Goal: Task Accomplishment & Management: Use online tool/utility

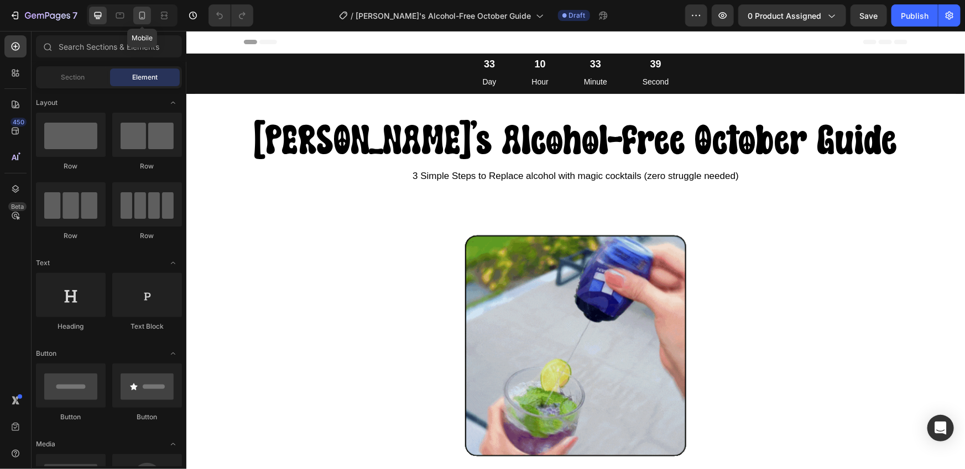
click at [142, 19] on icon at bounding box center [142, 15] width 11 height 11
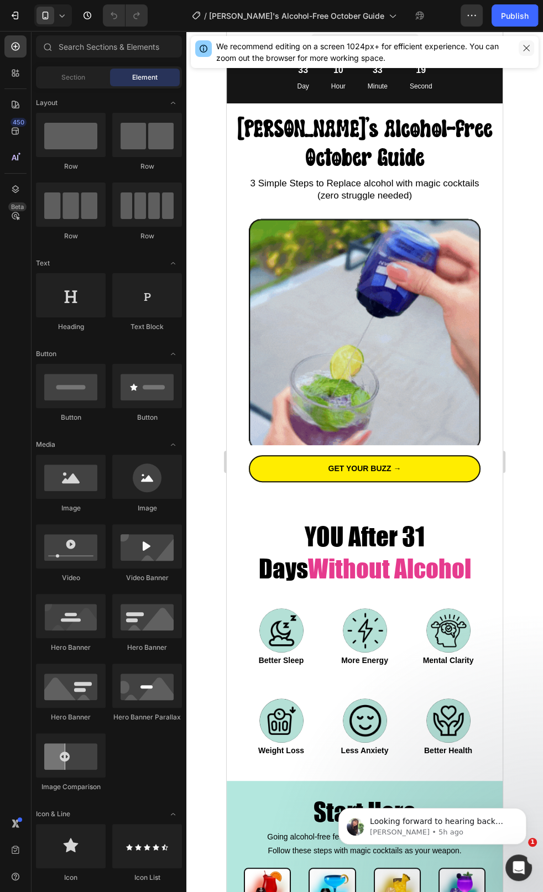
drag, startPoint x: 517, startPoint y: 51, endPoint x: 522, endPoint y: 49, distance: 6.0
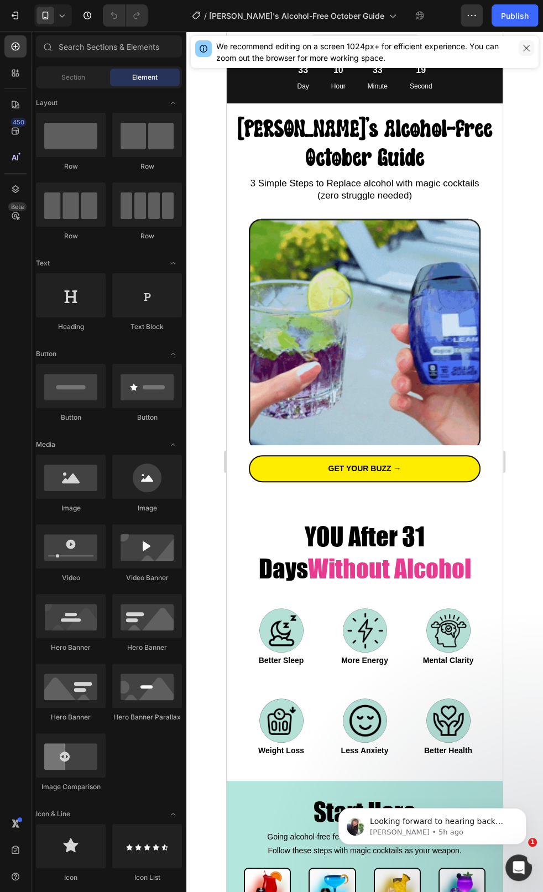
click at [517, 51] on div "We recommend editing on a screen 1024px+ for efficient experience. You can zoom…" at bounding box center [365, 52] width 348 height 32
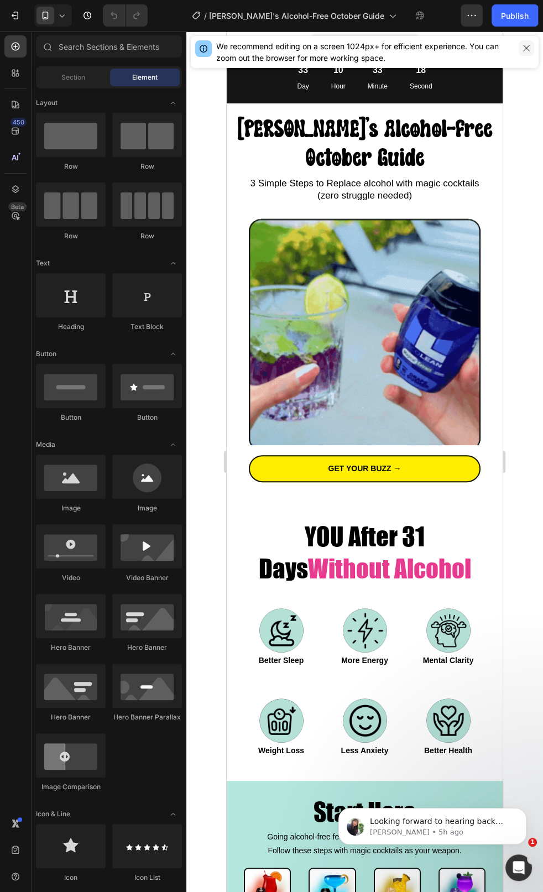
click at [523, 48] on icon "button" at bounding box center [526, 48] width 9 height 9
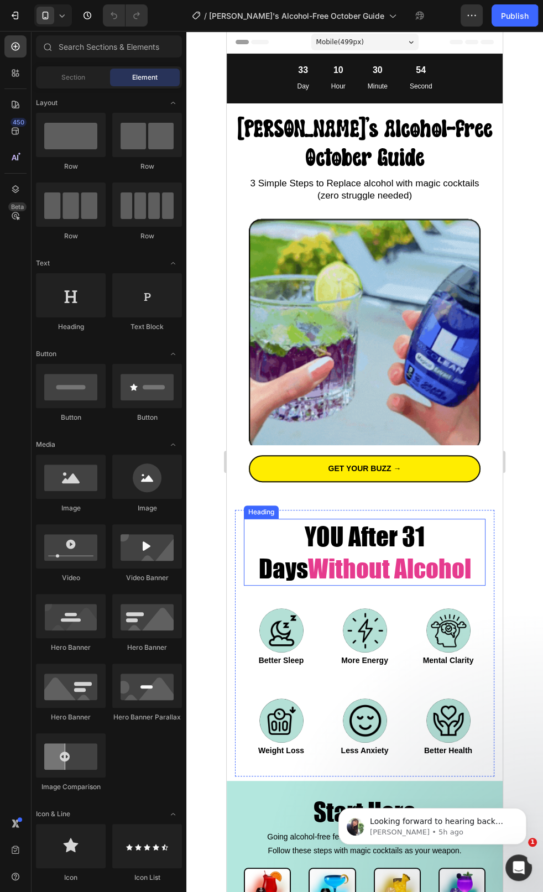
click at [332, 469] on span "YOU After 31 Days" at bounding box center [342, 552] width 166 height 64
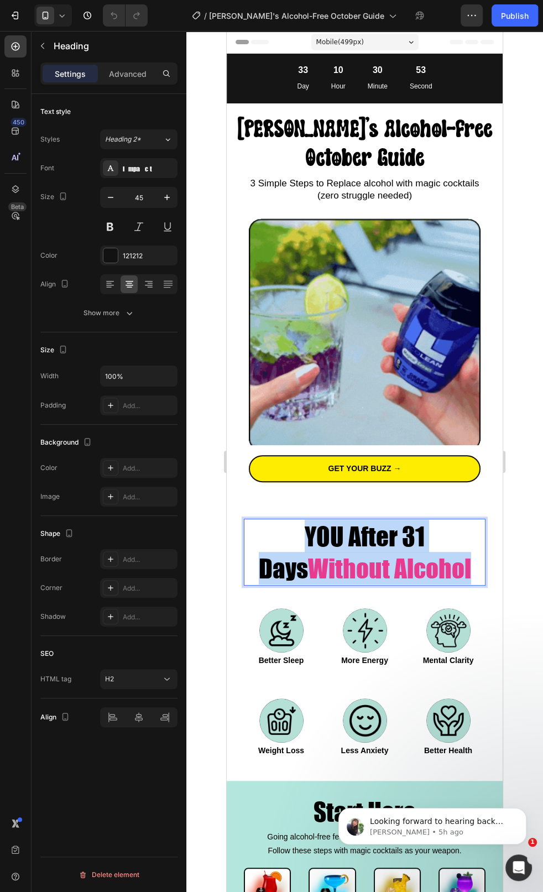
click at [332, 469] on span "YOU After 31 Days" at bounding box center [342, 552] width 166 height 64
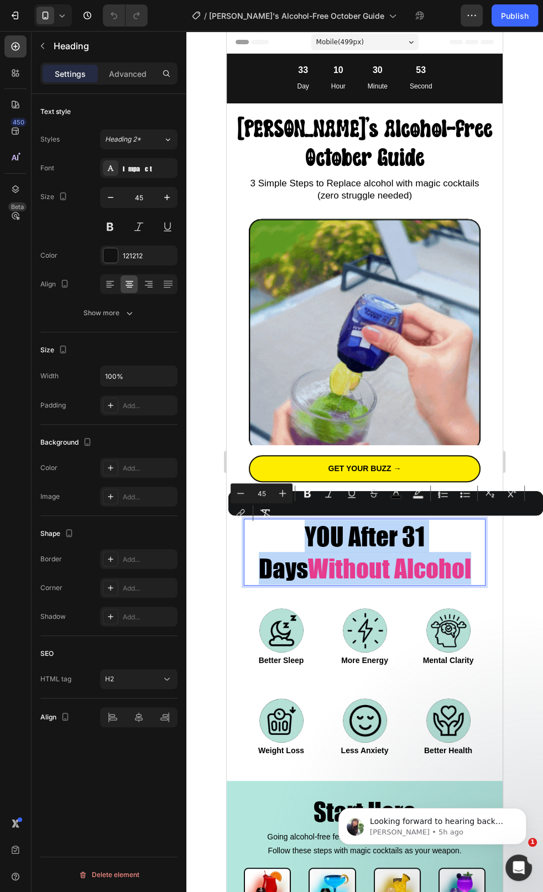
click at [324, 469] on span "YOU After 31 Days" at bounding box center [342, 552] width 166 height 64
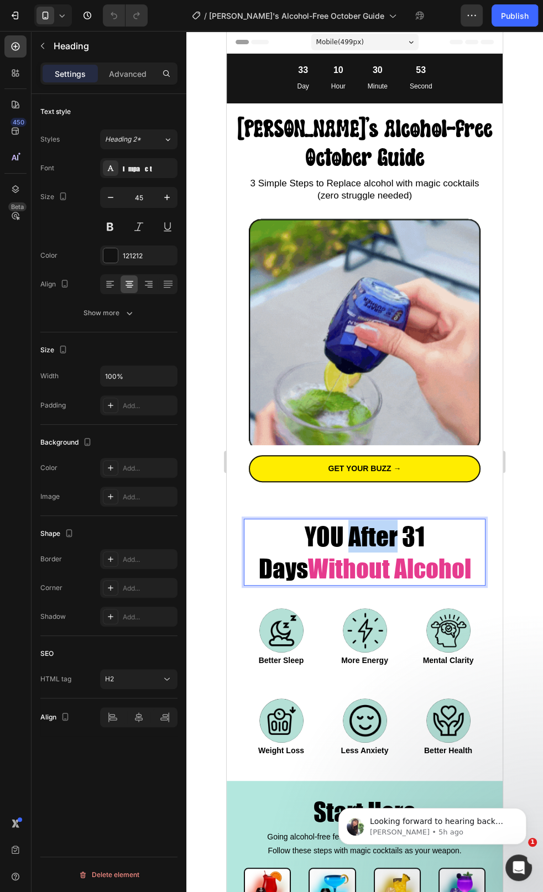
click at [324, 469] on span "YOU After 31 Days" at bounding box center [342, 552] width 166 height 64
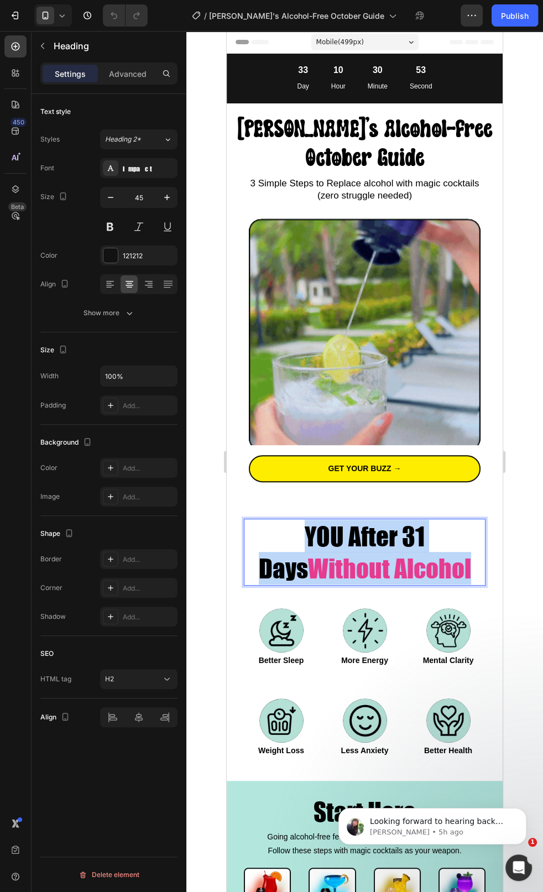
click at [324, 469] on span "YOU After 31 Days" at bounding box center [342, 552] width 166 height 64
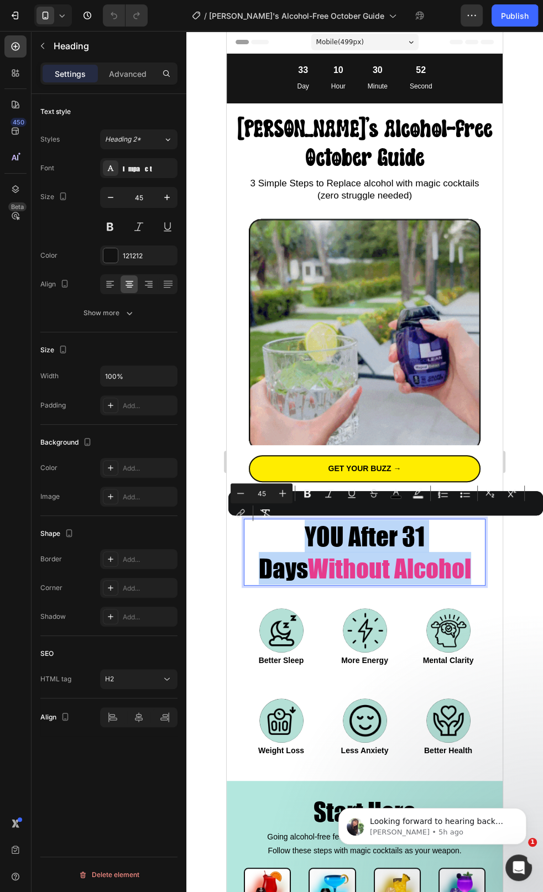
click at [293, 469] on span "YOU After 31 Days" at bounding box center [342, 552] width 166 height 64
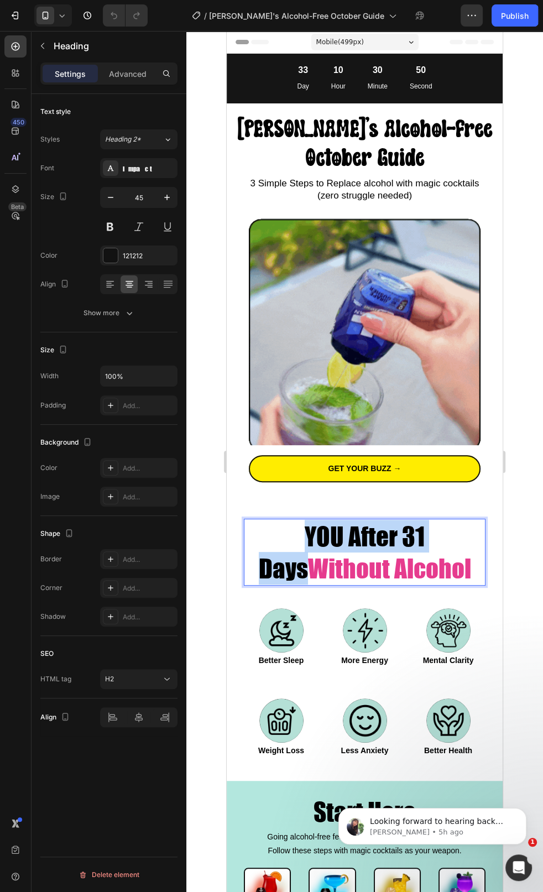
drag, startPoint x: 282, startPoint y: 535, endPoint x: 446, endPoint y: 535, distance: 164.2
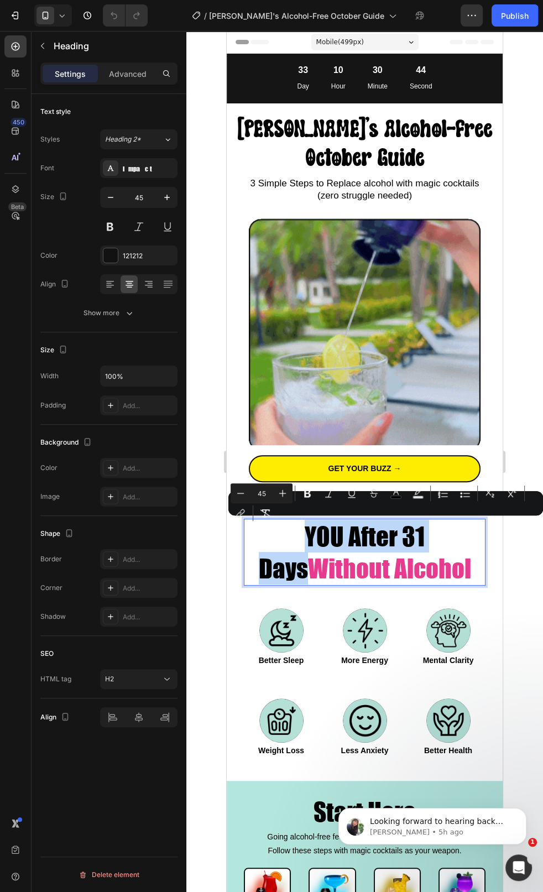
click at [315, 469] on span "YOU After 31 Days" at bounding box center [342, 552] width 166 height 64
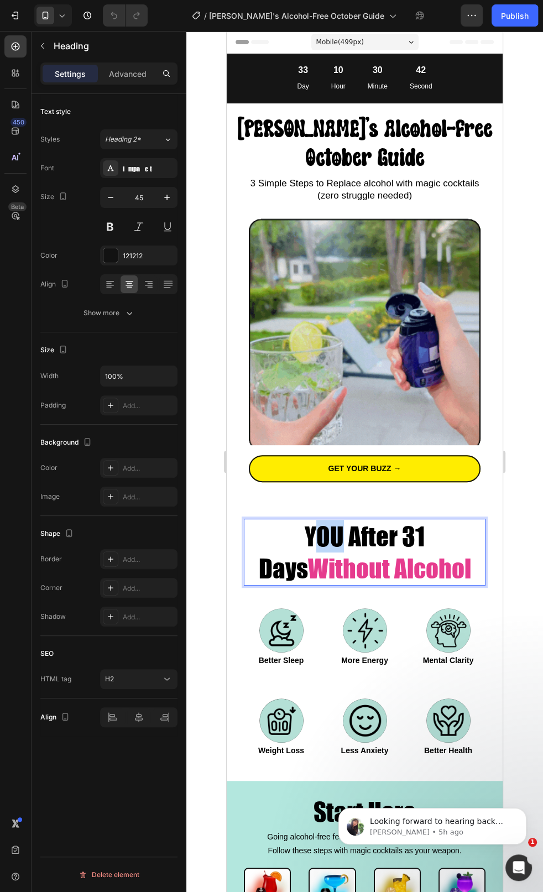
drag, startPoint x: 315, startPoint y: 538, endPoint x: 296, endPoint y: 538, distance: 19.3
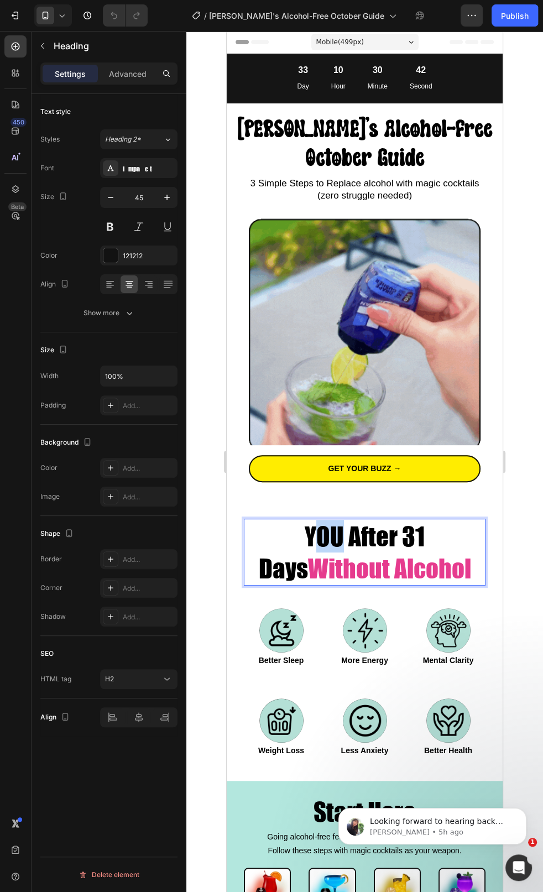
click at [296, 469] on span "YOU After 31 Days" at bounding box center [342, 552] width 166 height 64
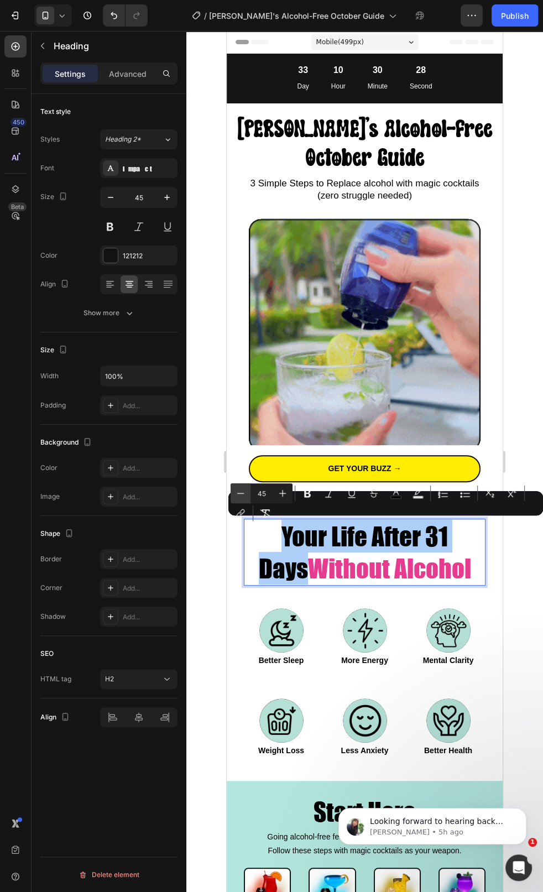
click at [241, 469] on icon "Editor contextual toolbar" at bounding box center [240, 493] width 7 height 1
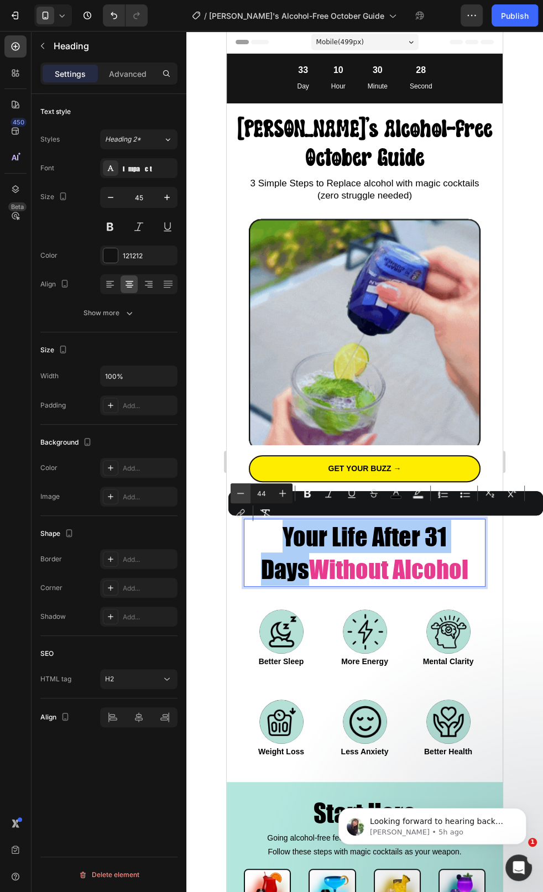
click at [241, 469] on icon "Editor contextual toolbar" at bounding box center [240, 493] width 7 height 1
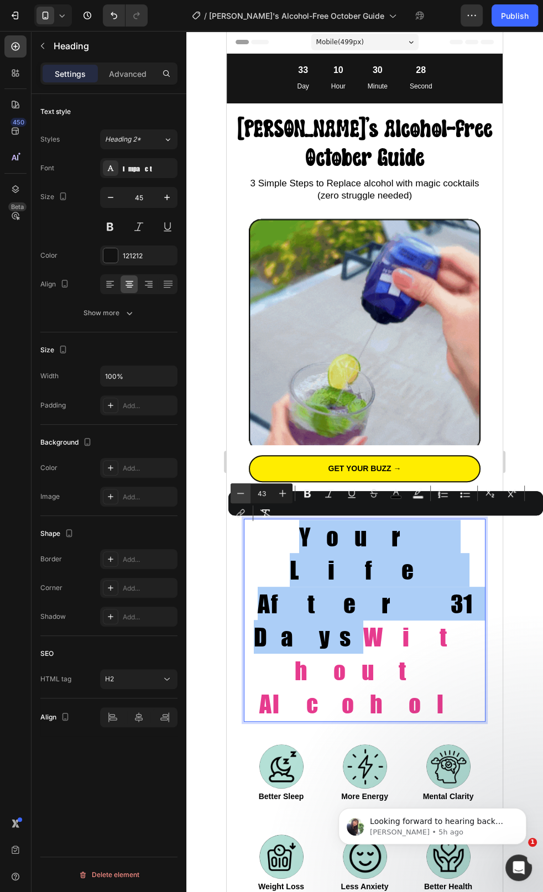
click at [241, 469] on icon "Editor contextual toolbar" at bounding box center [240, 493] width 7 height 1
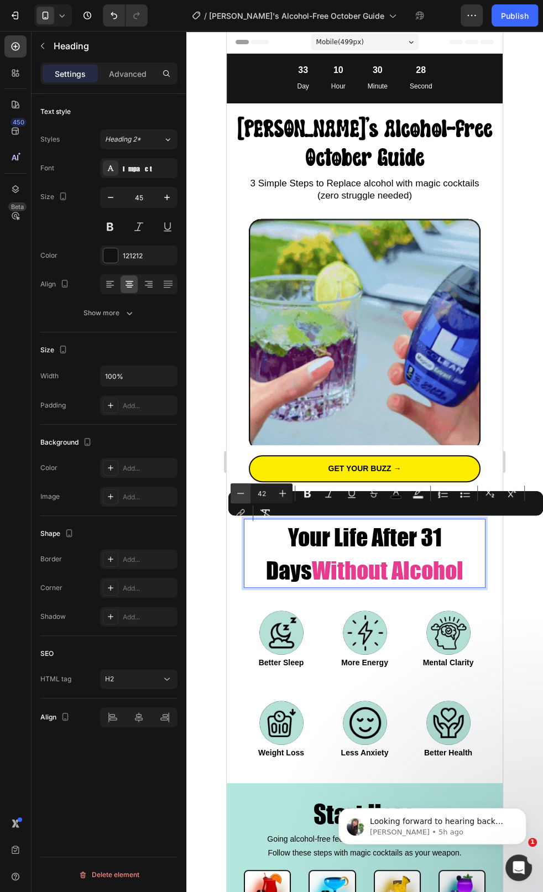
click at [241, 469] on icon "Editor contextual toolbar" at bounding box center [240, 493] width 7 height 1
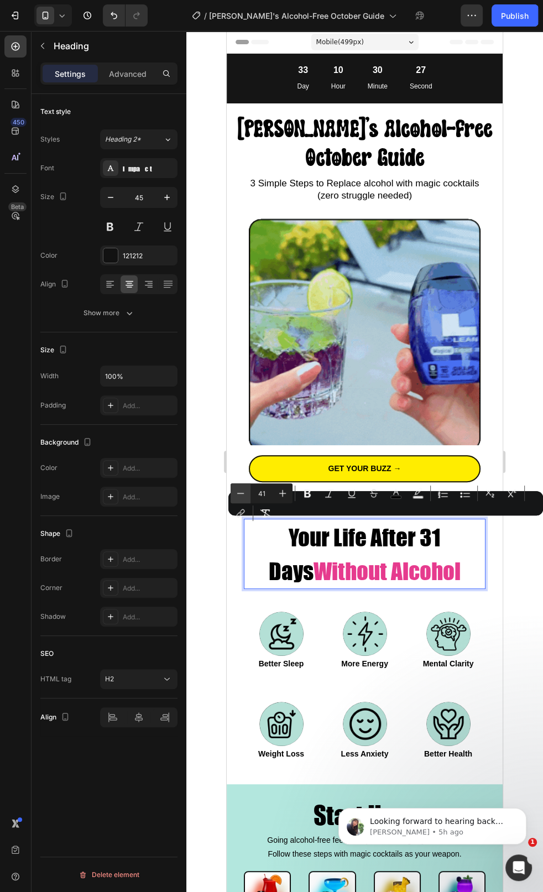
click at [241, 469] on icon "Editor contextual toolbar" at bounding box center [240, 493] width 7 height 1
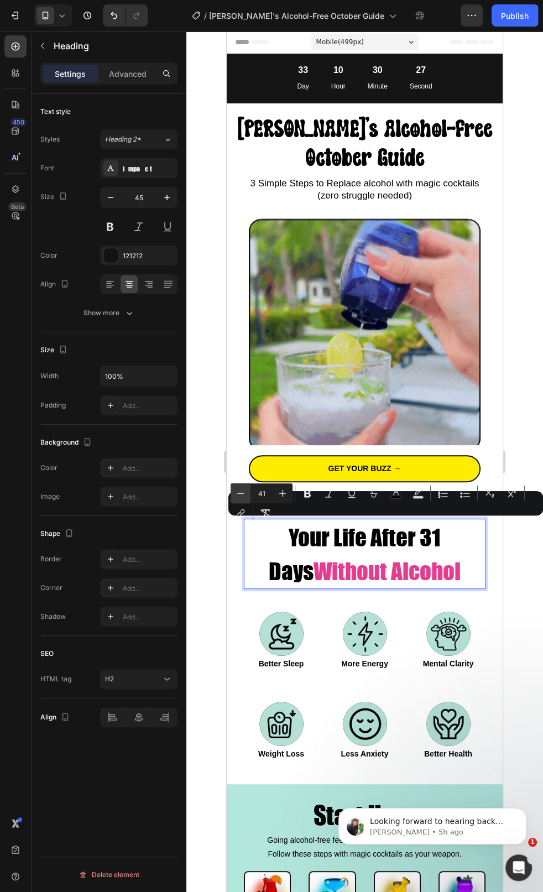
type input "40"
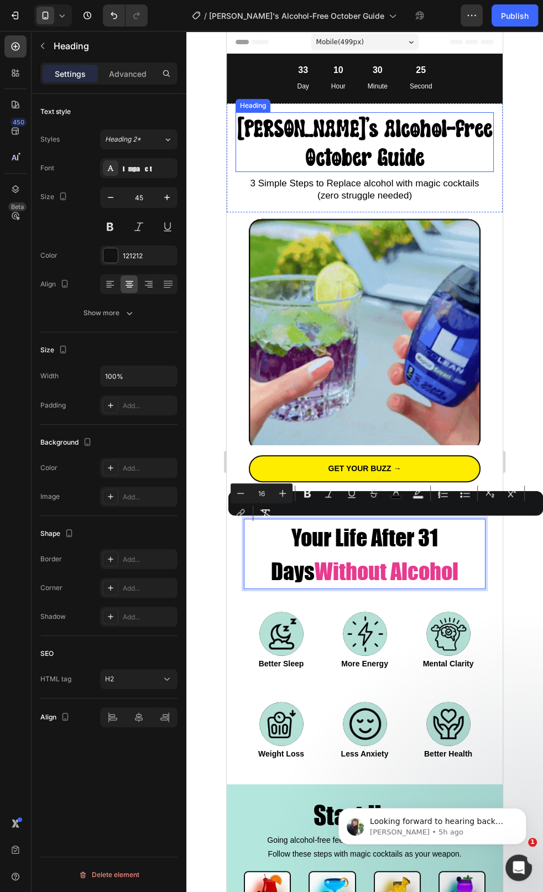
click at [327, 145] on span "[PERSON_NAME]'s Alcohol-Free October Guide" at bounding box center [365, 143] width 254 height 54
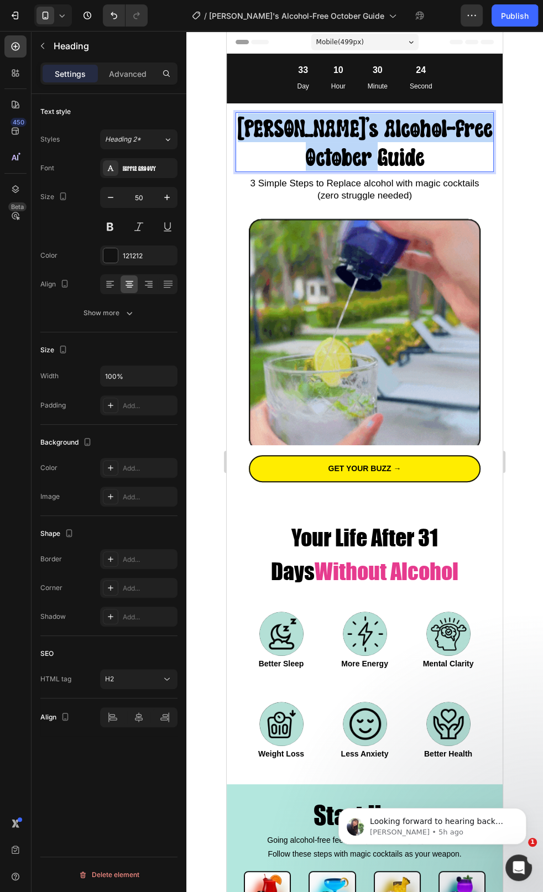
click at [327, 145] on span "[PERSON_NAME]'s Alcohol-Free October Guide" at bounding box center [365, 143] width 254 height 54
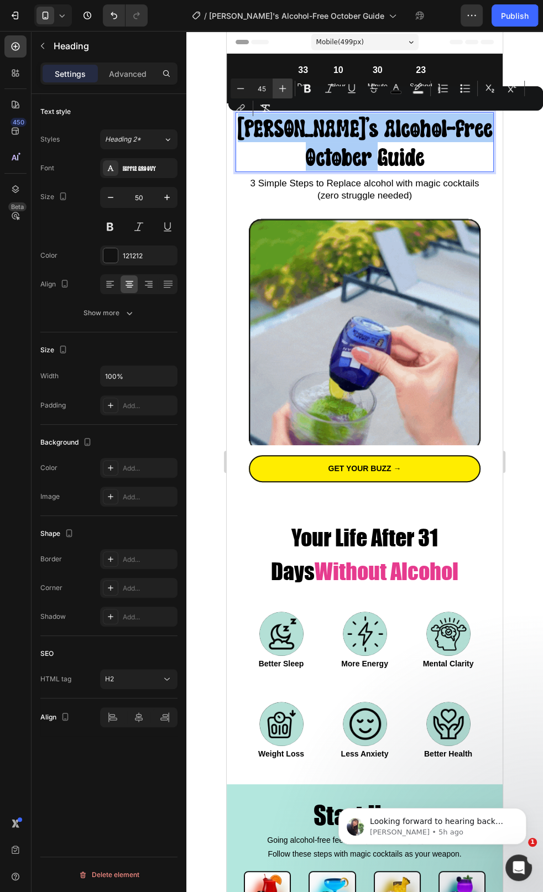
click at [286, 91] on icon "Editor contextual toolbar" at bounding box center [282, 88] width 11 height 11
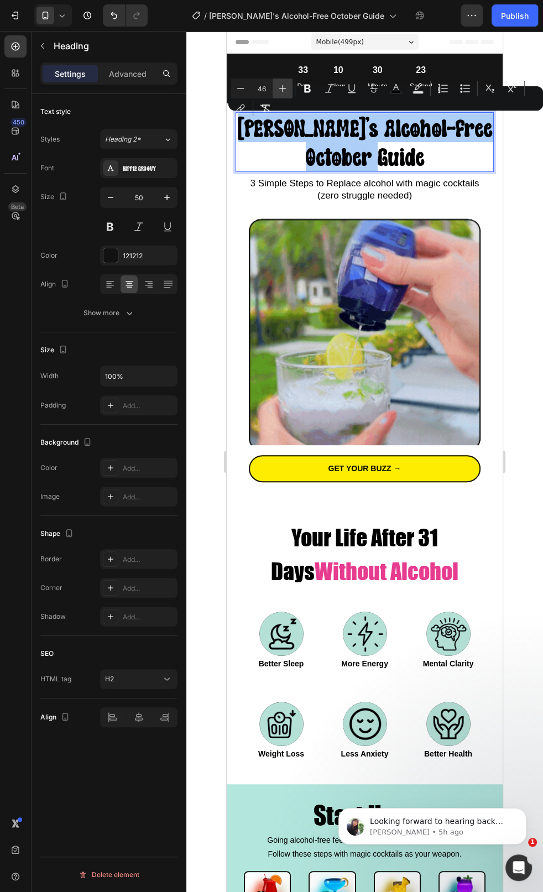
click at [286, 91] on icon "Editor contextual toolbar" at bounding box center [282, 88] width 11 height 11
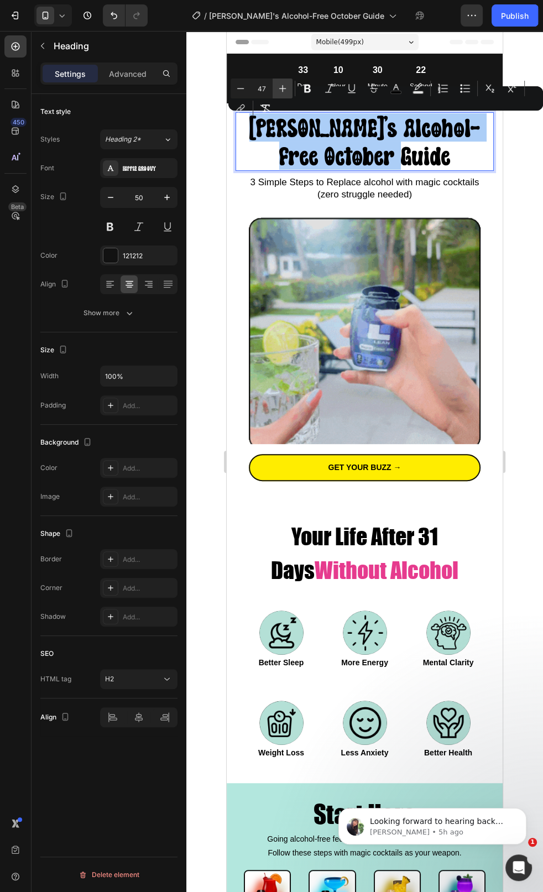
click at [286, 91] on icon "Editor contextual toolbar" at bounding box center [282, 88] width 11 height 11
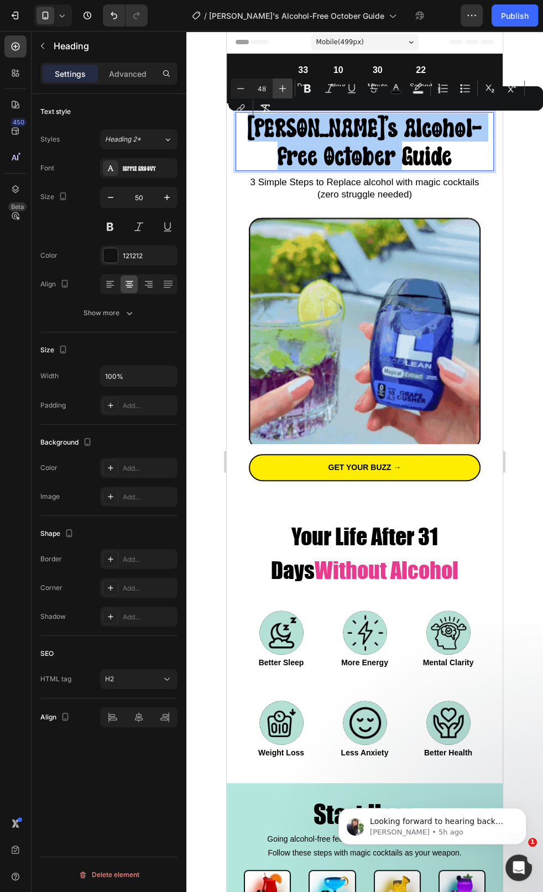
click at [286, 91] on icon "Editor contextual toolbar" at bounding box center [282, 88] width 11 height 11
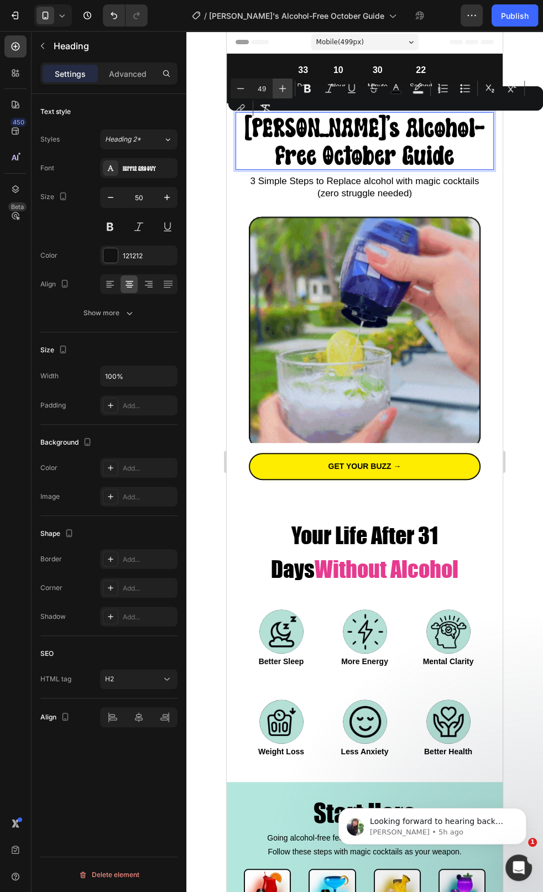
click at [286, 91] on icon "Editor contextual toolbar" at bounding box center [282, 88] width 11 height 11
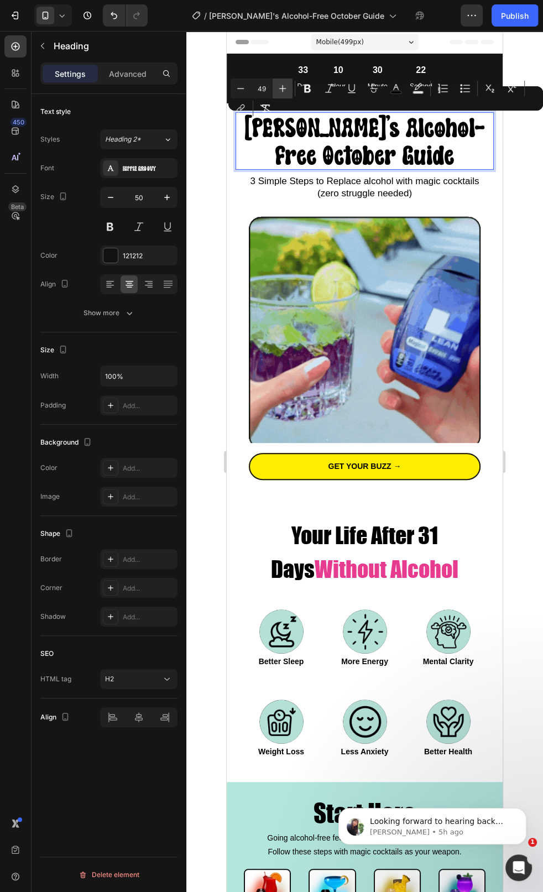
type input "50"
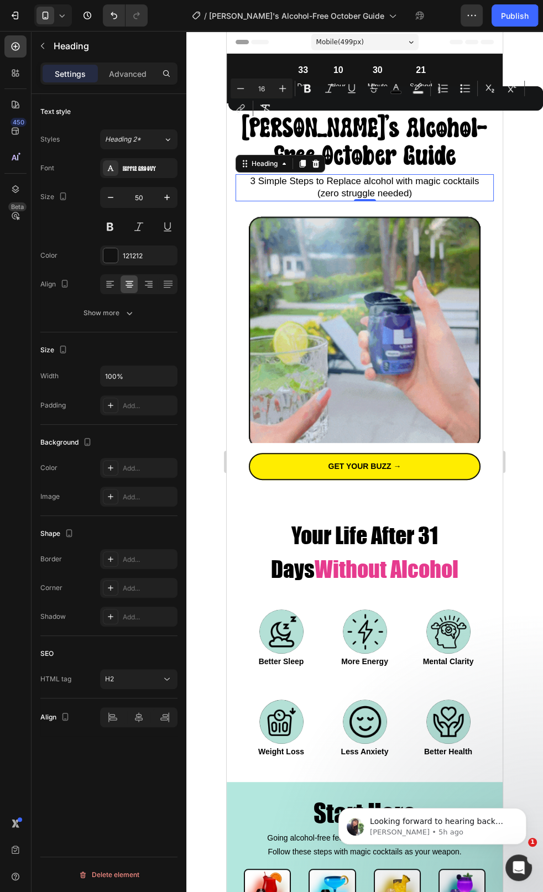
click at [321, 185] on span "3 Simple Steps to Replace alcohol with magic cocktails" at bounding box center [364, 181] width 229 height 11
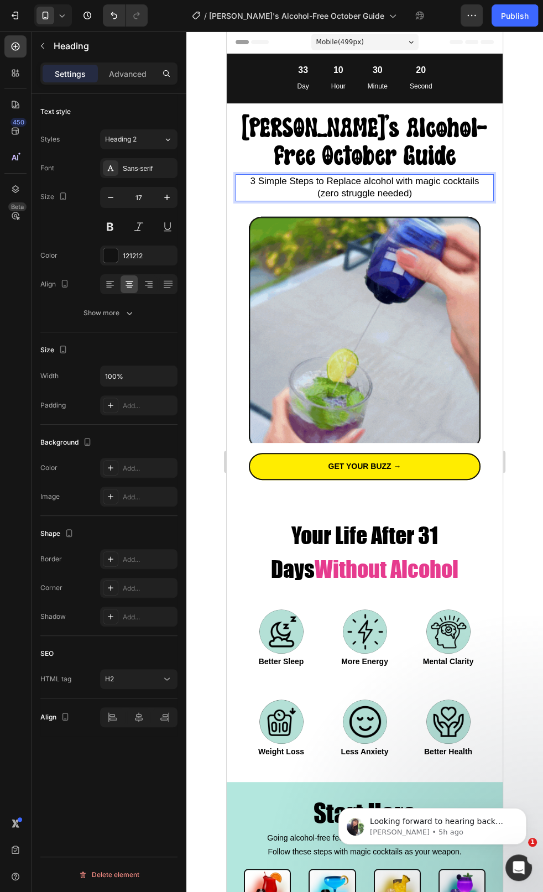
click at [321, 185] on span "3 Simple Steps to Replace alcohol with magic cocktails" at bounding box center [364, 181] width 229 height 11
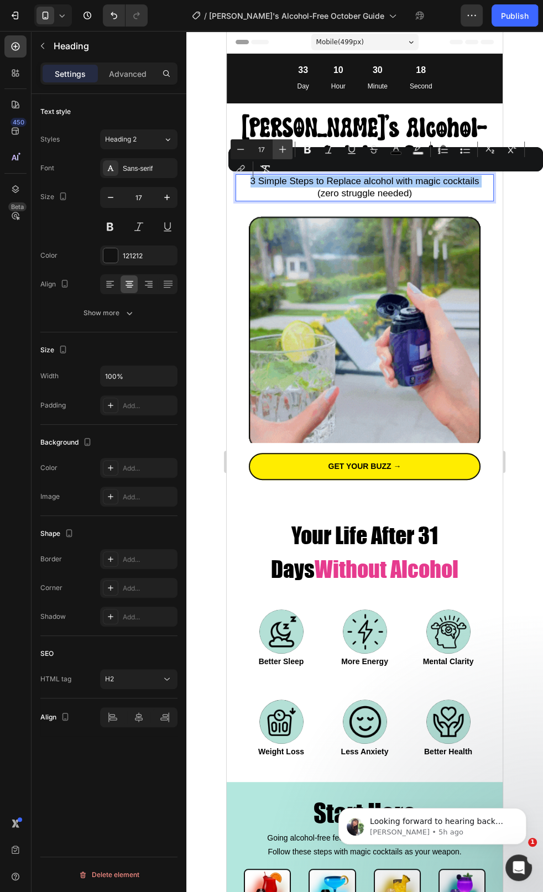
click at [288, 149] on button "Plus" at bounding box center [283, 149] width 20 height 20
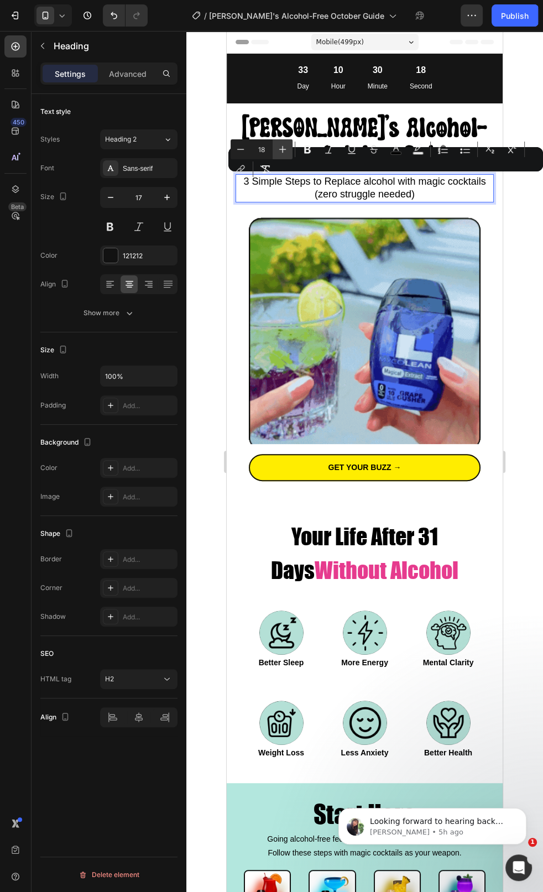
click at [288, 149] on button "Plus" at bounding box center [283, 149] width 20 height 20
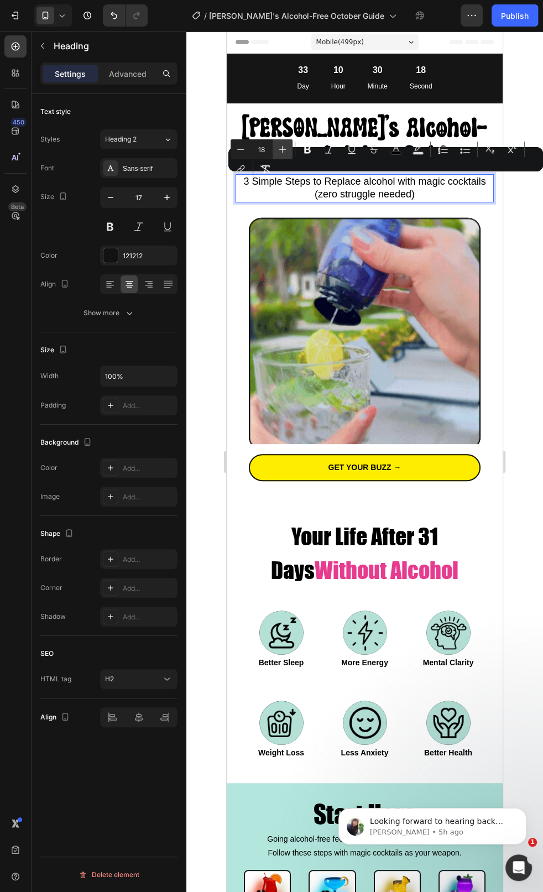
type input "19"
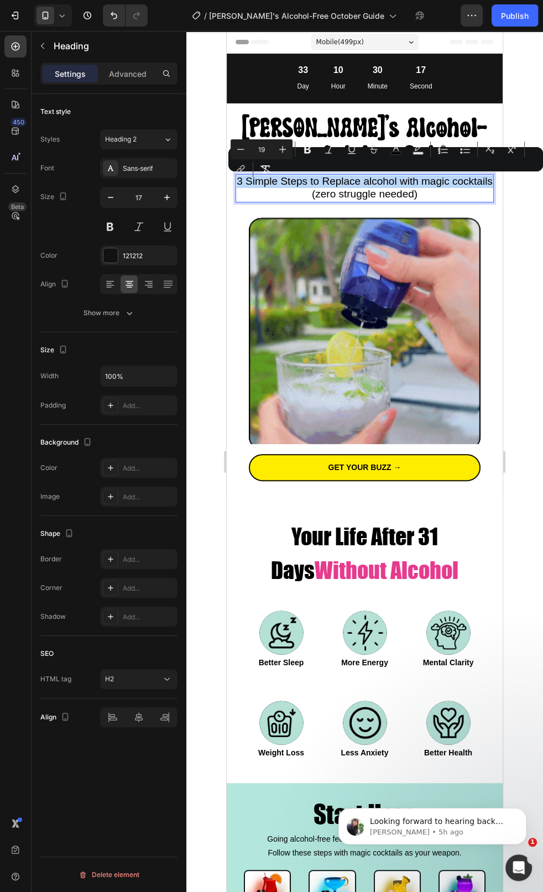
click at [289, 199] on p "3 Simple Steps to Replace alcohol with magic cocktails (zero struggle needed)" at bounding box center [365, 187] width 256 height 25
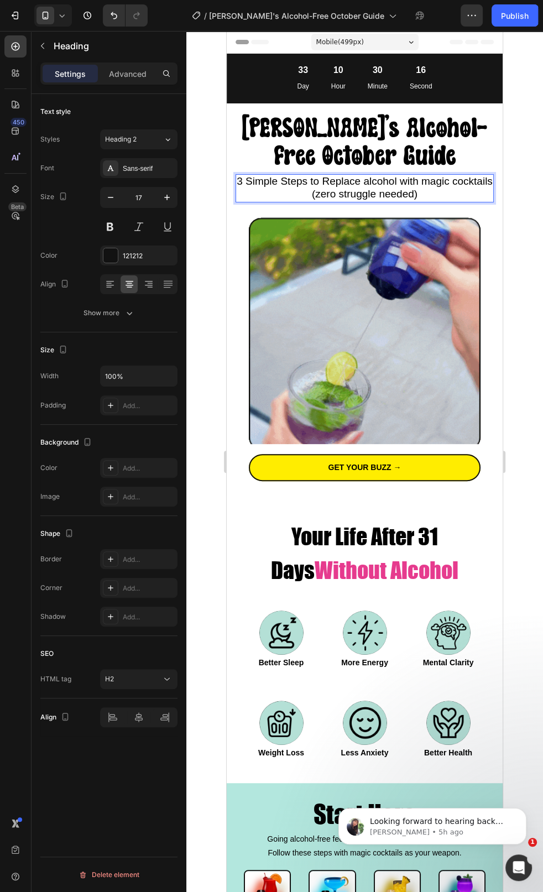
click at [306, 201] on p "3 Simple Steps to Replace alcohol with magic cocktails (zero struggle needed)" at bounding box center [365, 187] width 256 height 25
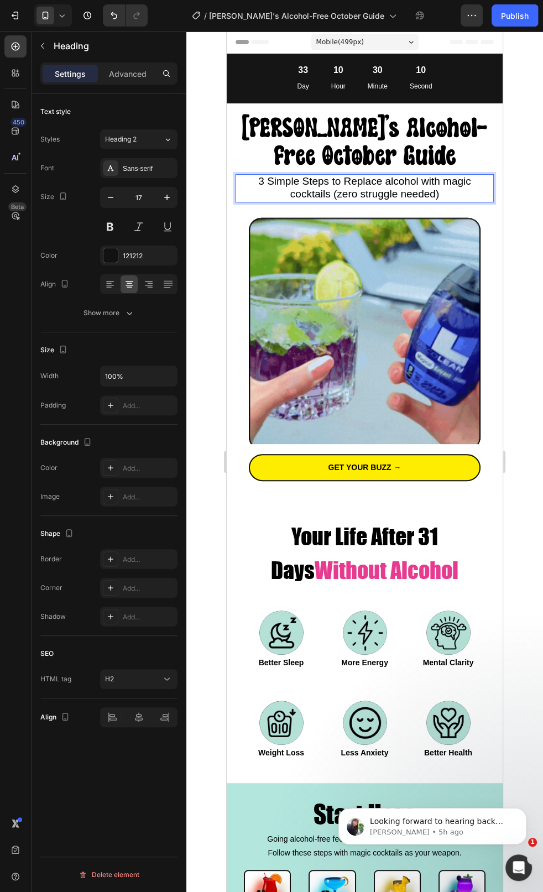
click at [388, 181] on span "3 Simple Steps to Replace alcohol with magic cocktails (zero struggle needed)" at bounding box center [364, 187] width 212 height 24
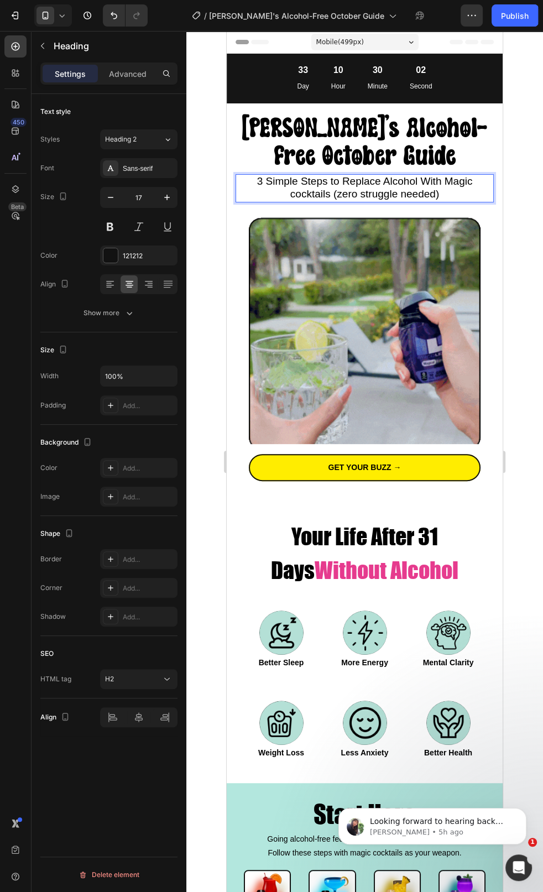
click at [299, 193] on span "3 Simple Steps to Replace Alcohol With Magic cocktails (zero struggle needed)" at bounding box center [365, 187] width 216 height 24
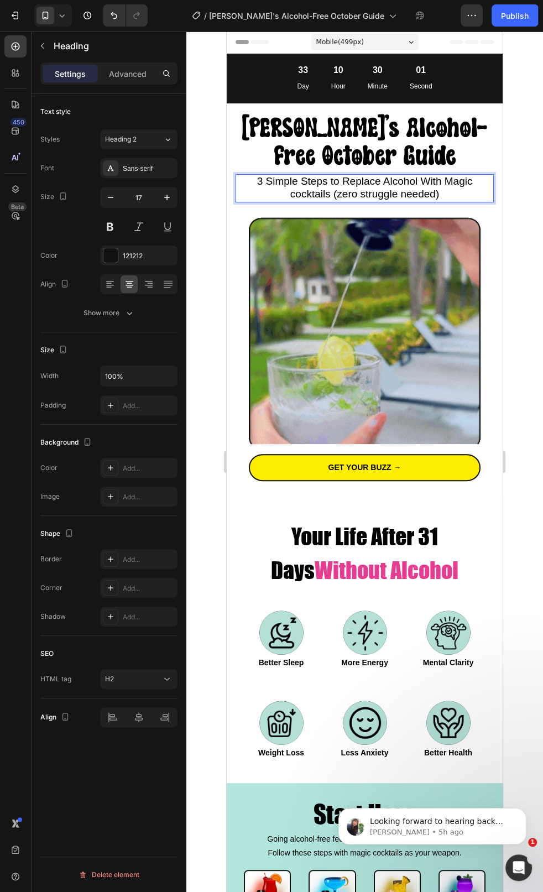
click at [296, 193] on span "3 Simple Steps to Replace Alcohol With Magic cocktails (zero struggle needed)" at bounding box center [365, 187] width 216 height 24
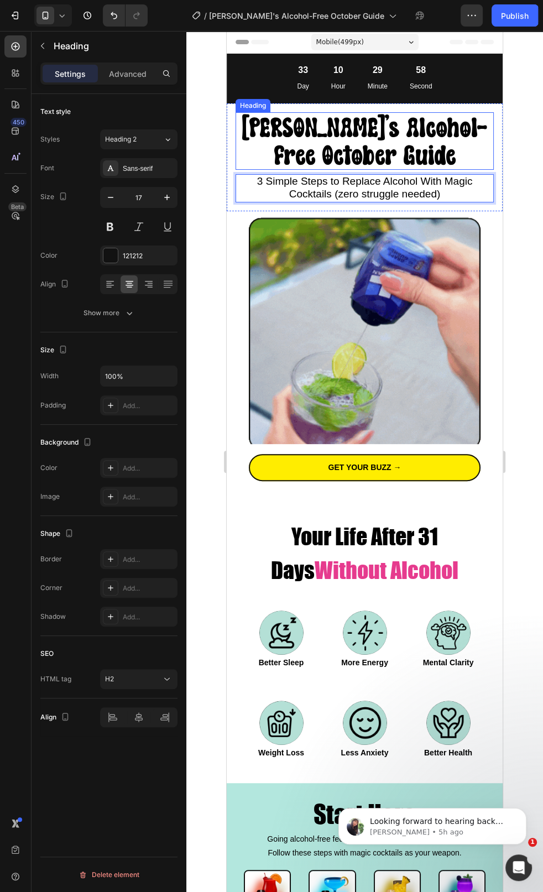
click at [375, 128] on span "[PERSON_NAME]'s Alcohol-Free October Guide" at bounding box center [364, 141] width 245 height 56
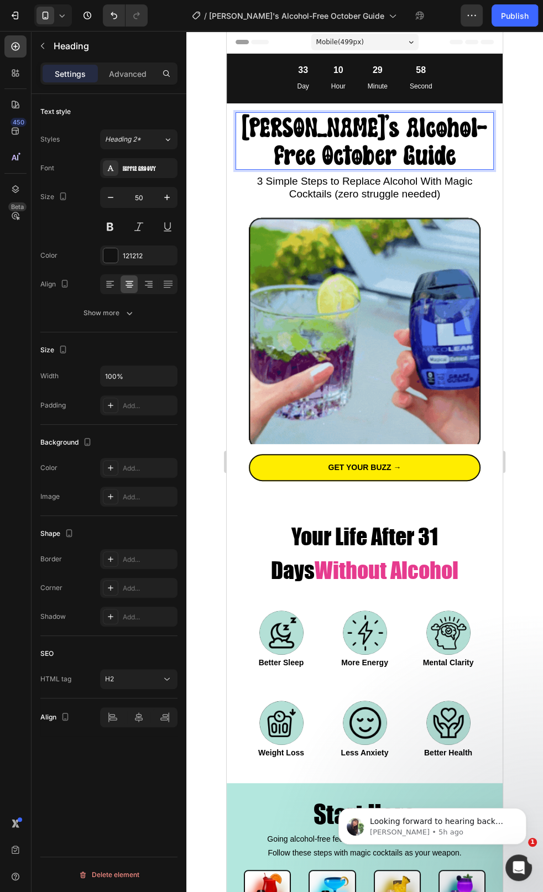
click at [360, 128] on span "[PERSON_NAME]'s Alcohol-Free October Guide" at bounding box center [364, 141] width 245 height 56
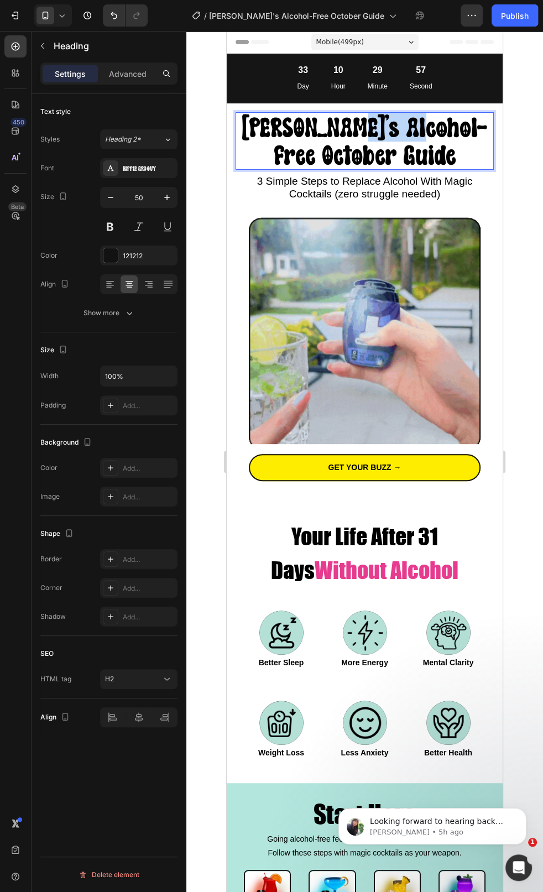
click at [360, 128] on span "[PERSON_NAME]'s Alcohol-Free October Guide" at bounding box center [364, 141] width 245 height 56
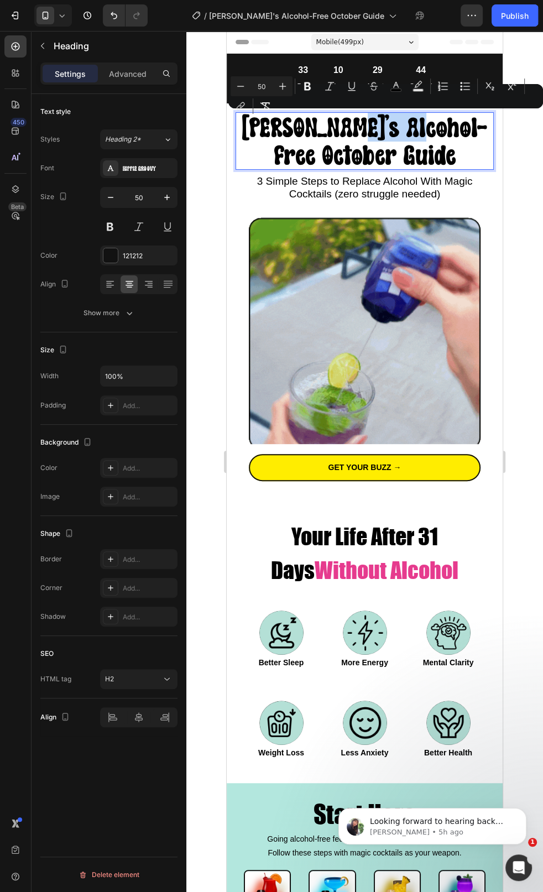
click at [363, 128] on span "[PERSON_NAME]'s Alcohol-Free October Guide" at bounding box center [364, 141] width 245 height 56
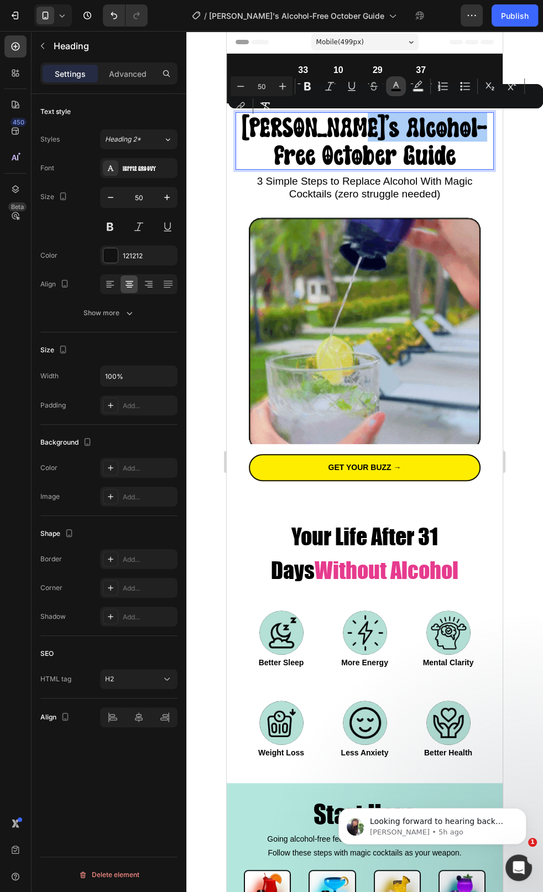
click at [397, 89] on rect "Editor contextual toolbar" at bounding box center [396, 90] width 11 height 3
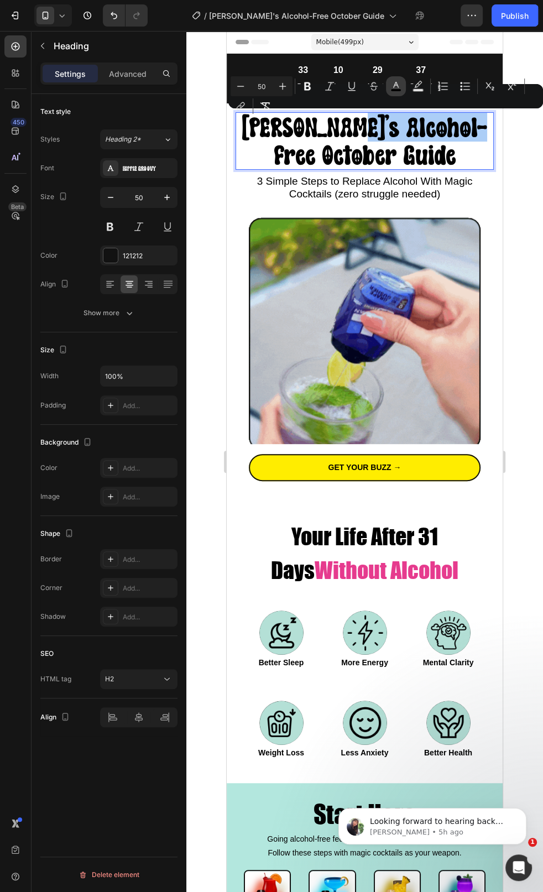
type input "000000"
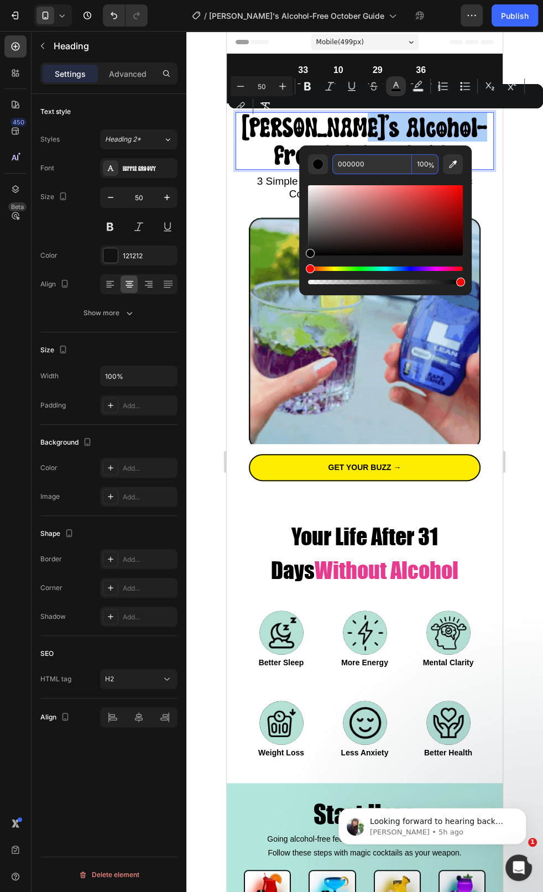
click at [371, 164] on input "000000" at bounding box center [372, 164] width 80 height 20
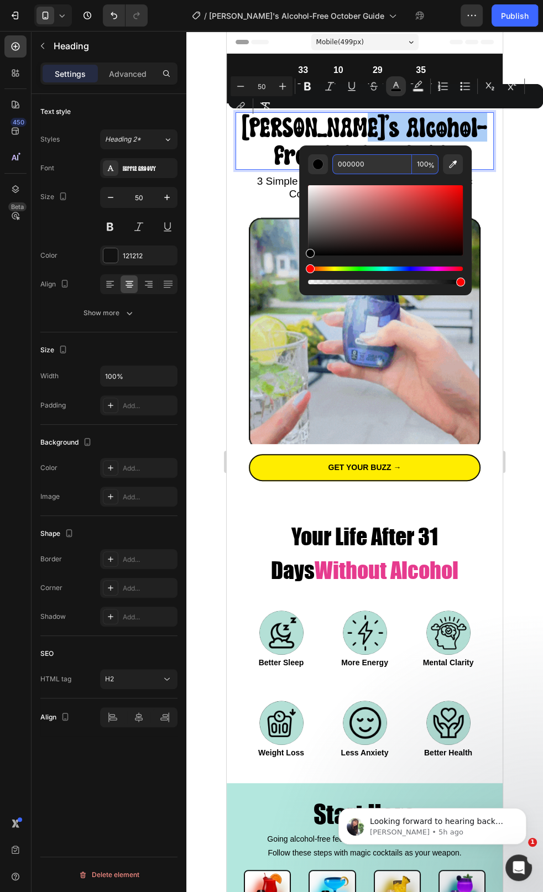
paste input "#E63B8E"
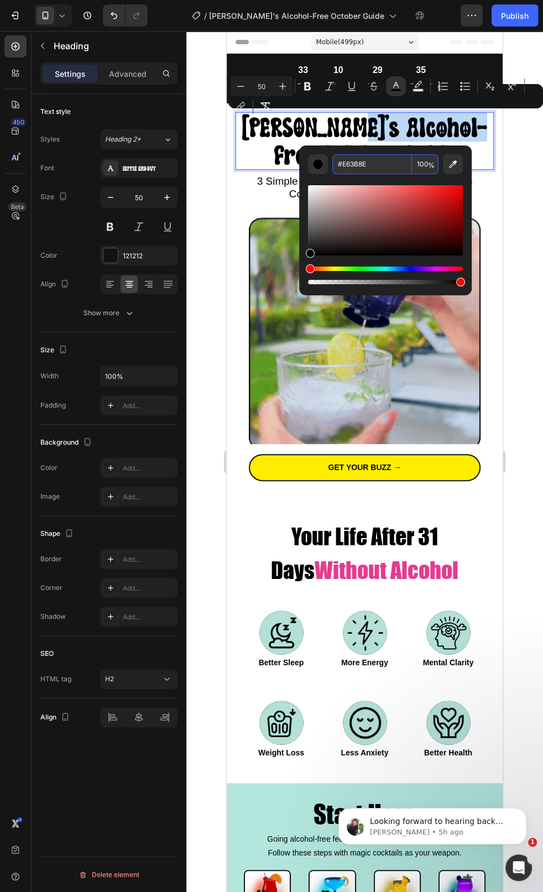
type input "E63B8E"
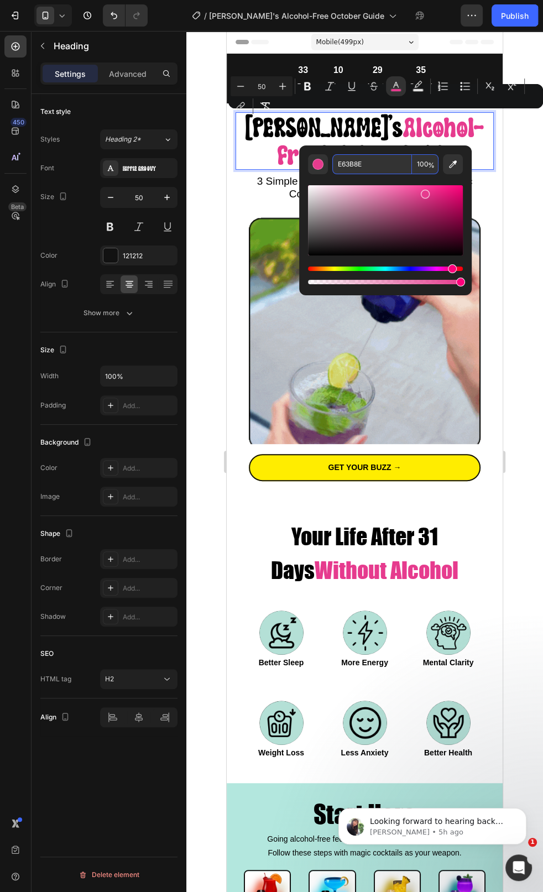
click at [371, 164] on input "E63B8E" at bounding box center [372, 164] width 80 height 20
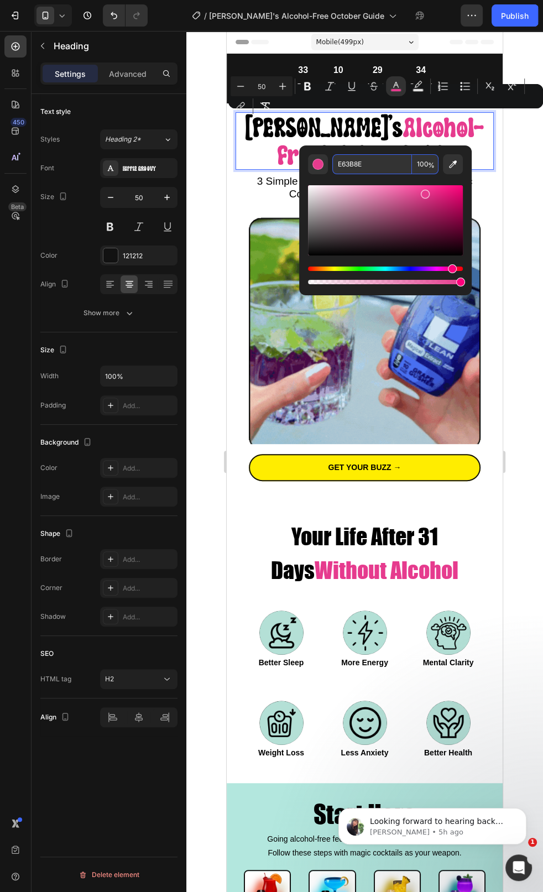
click at [331, 123] on span "[PERSON_NAME]'s" at bounding box center [324, 127] width 158 height 29
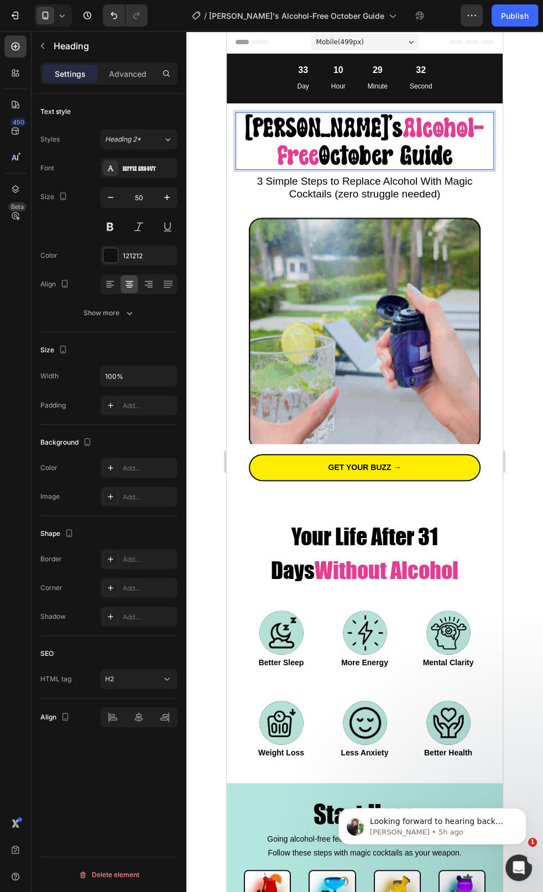
click at [340, 155] on span "October Guide" at bounding box center [385, 154] width 133 height 29
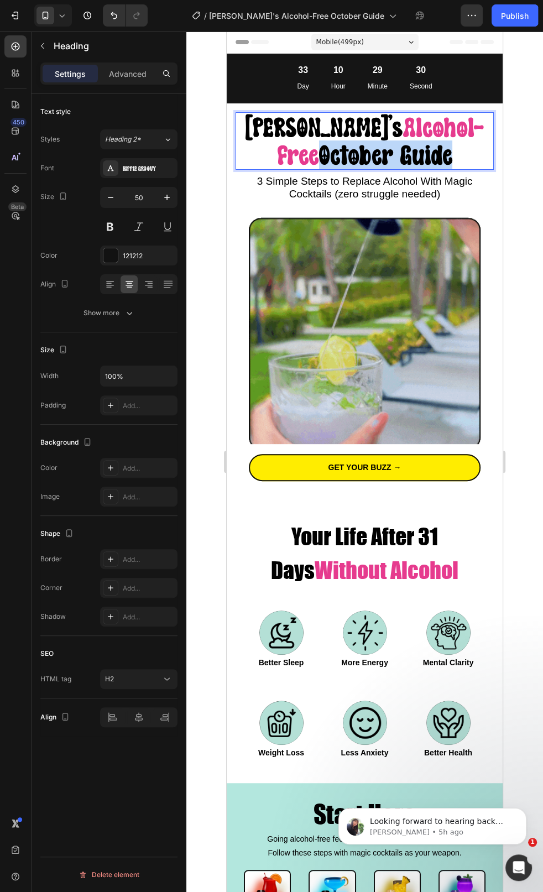
drag, startPoint x: 300, startPoint y: 153, endPoint x: 459, endPoint y: 158, distance: 159.8
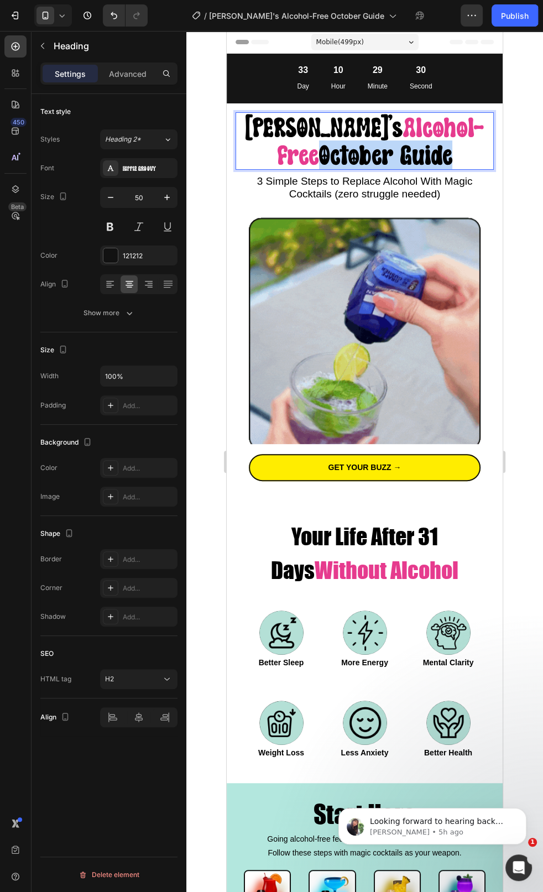
click at [459, 158] on p "[PERSON_NAME]'s Alcohol-Free October Guide" at bounding box center [365, 140] width 256 height 55
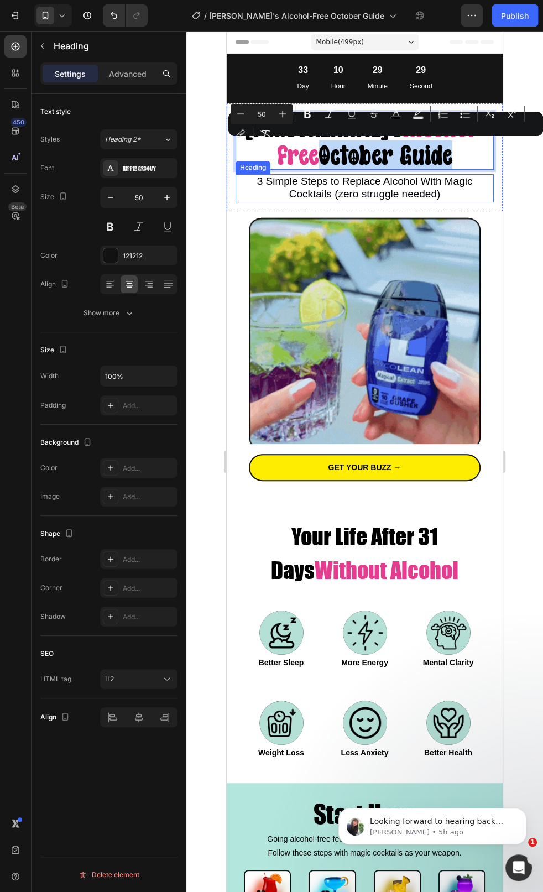
click at [432, 187] on span "3 Simple Steps to Replace Alcohol With Magic Cocktails (zero struggle needed)" at bounding box center [365, 187] width 216 height 24
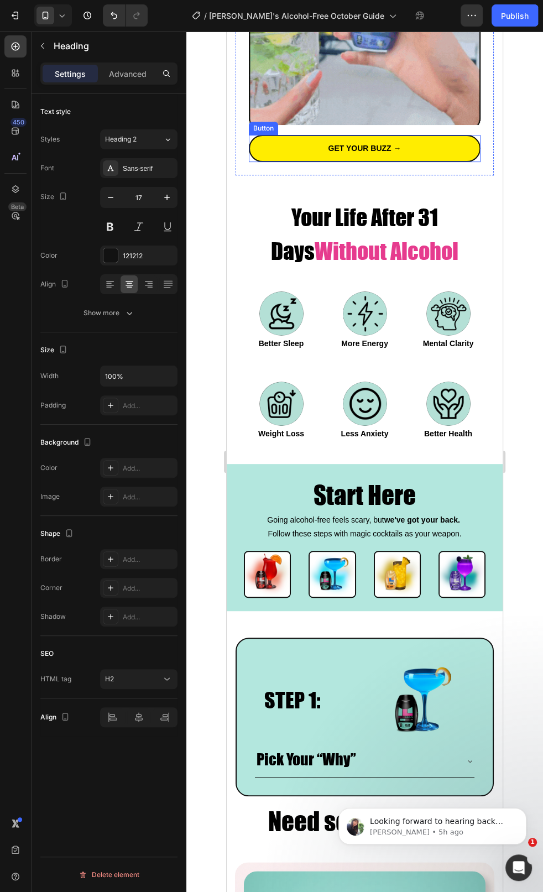
scroll to position [321, 0]
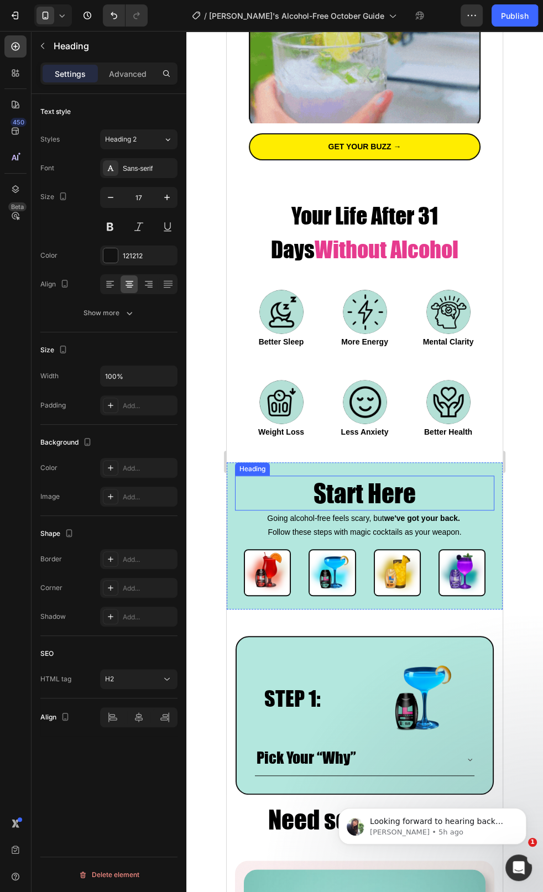
click at [395, 469] on span "Start Here" at bounding box center [364, 492] width 102 height 31
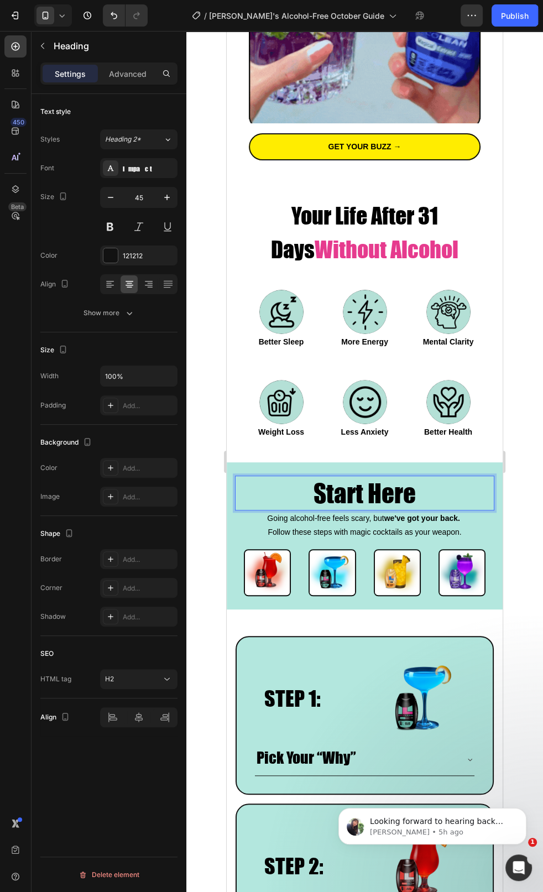
click at [395, 469] on span "Start Here" at bounding box center [364, 492] width 102 height 31
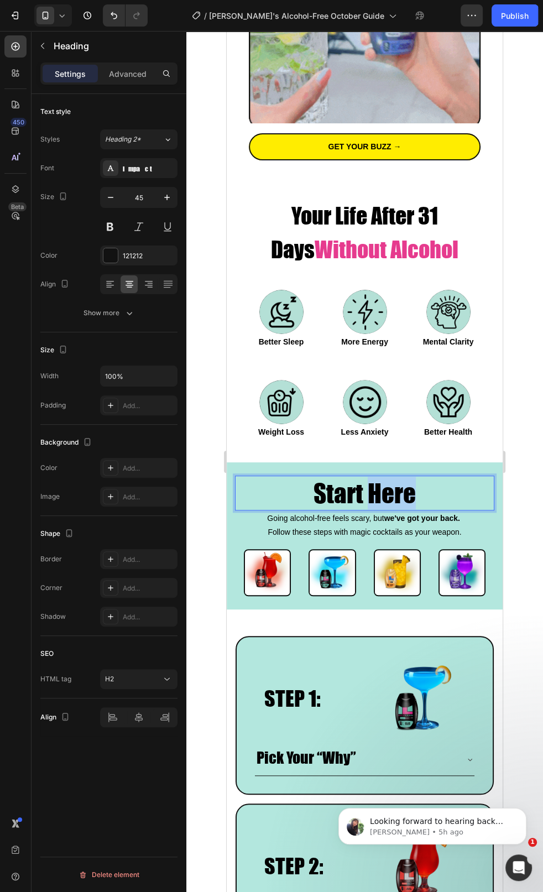
click at [395, 469] on span "Start Here" at bounding box center [364, 492] width 102 height 31
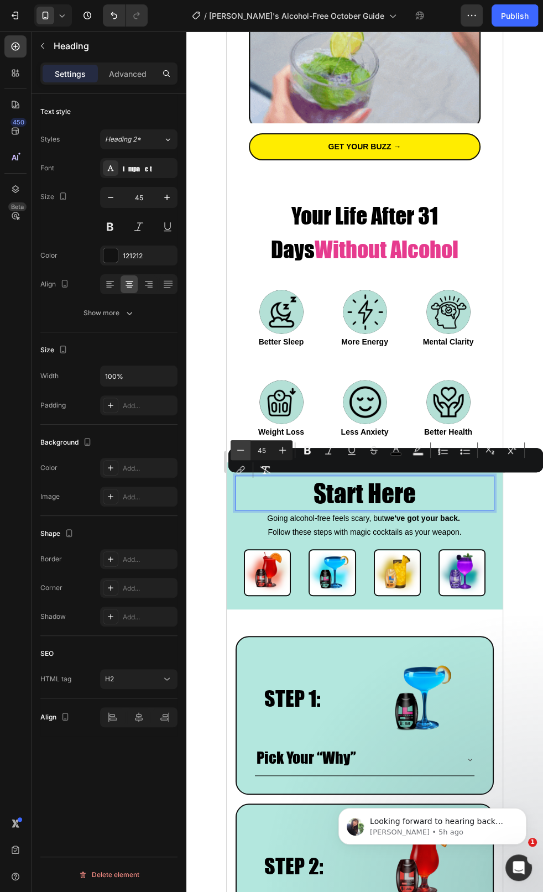
click at [245, 449] on icon "Editor contextual toolbar" at bounding box center [240, 449] width 11 height 11
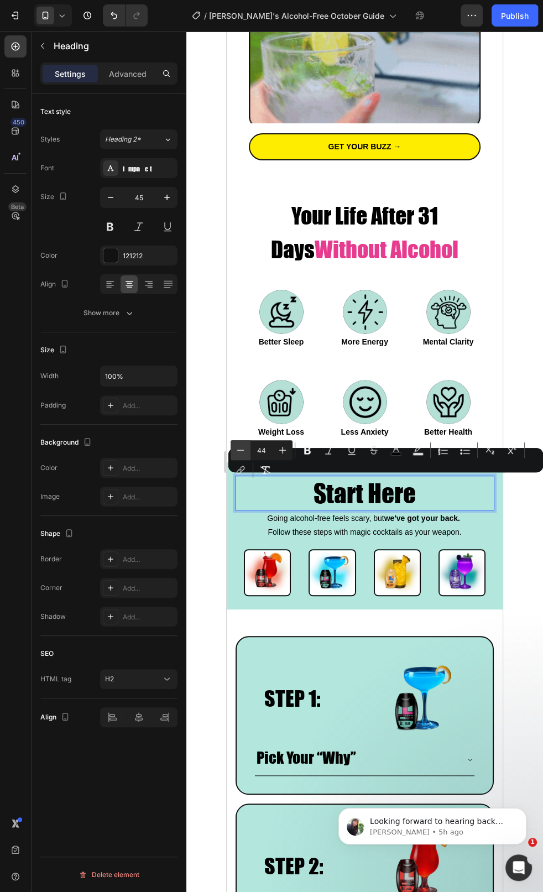
click at [245, 449] on icon "Editor contextual toolbar" at bounding box center [240, 449] width 11 height 11
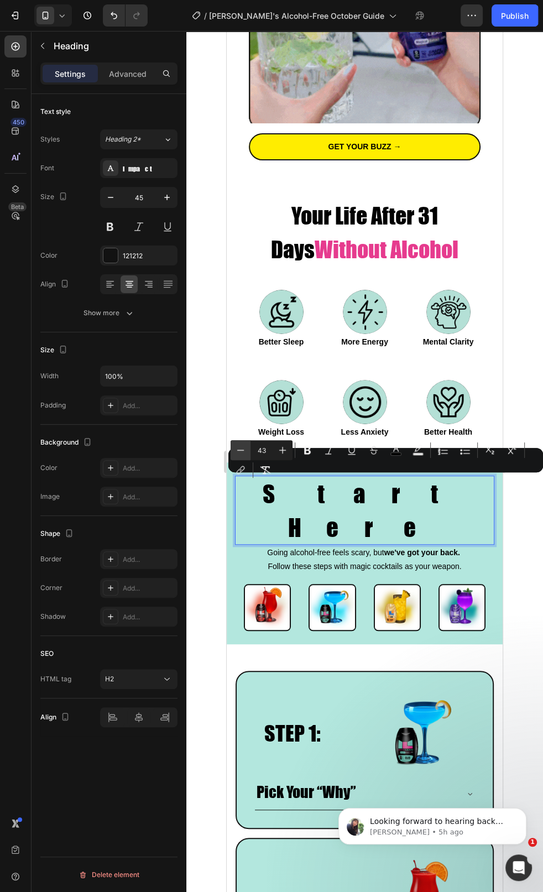
click at [245, 449] on icon "Editor contextual toolbar" at bounding box center [240, 449] width 11 height 11
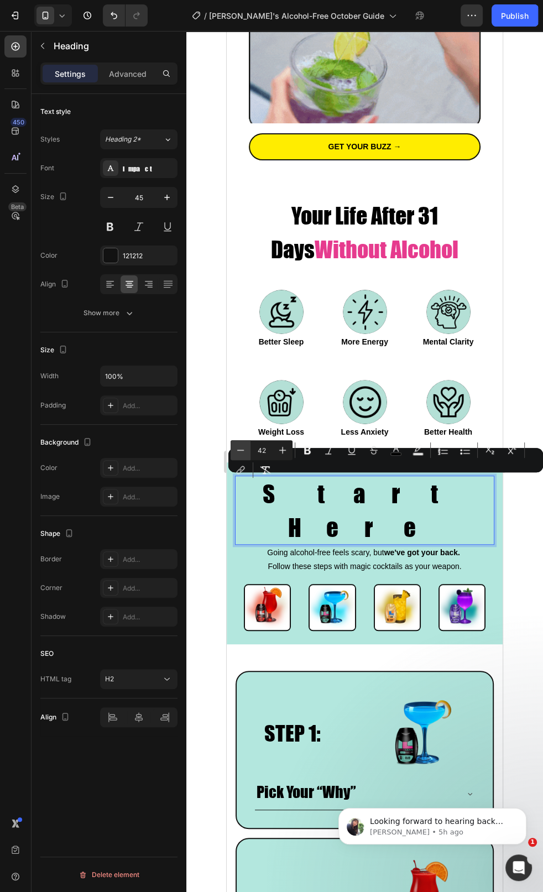
click at [245, 449] on icon "Editor contextual toolbar" at bounding box center [240, 449] width 11 height 11
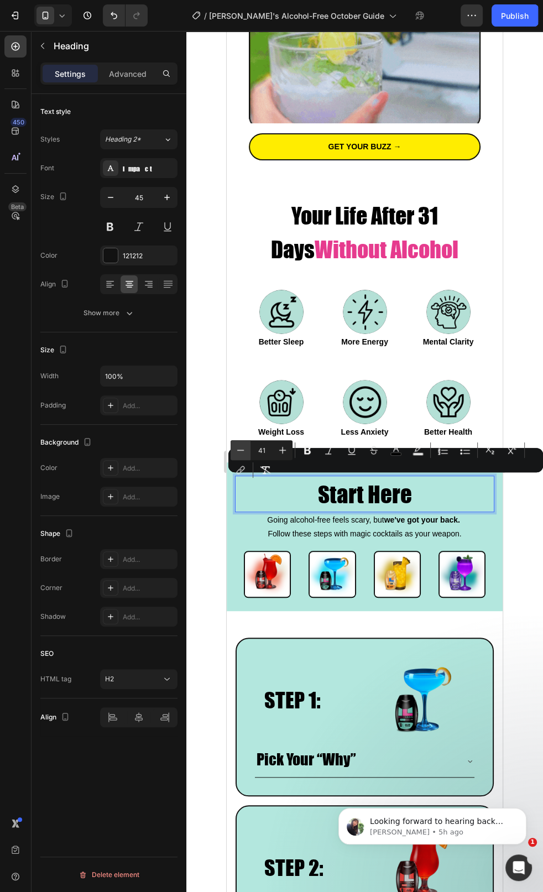
click at [245, 449] on icon "Editor contextual toolbar" at bounding box center [240, 449] width 11 height 11
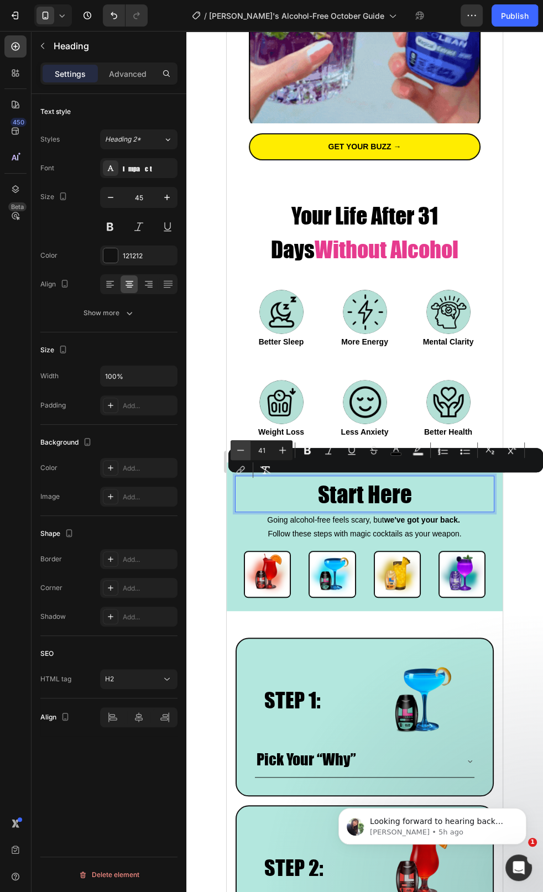
type input "40"
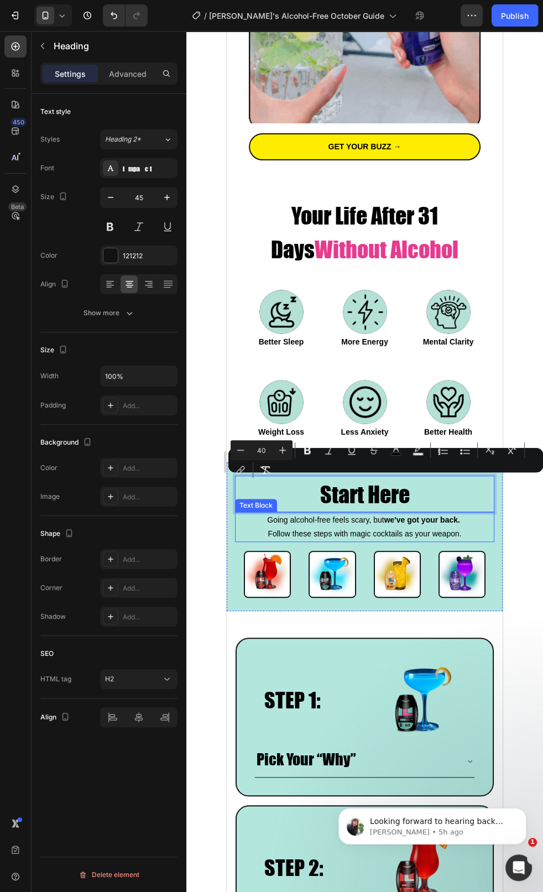
click at [273, 469] on p "Going alcohol-free feels scary, but we've got your back." at bounding box center [364, 520] width 257 height 14
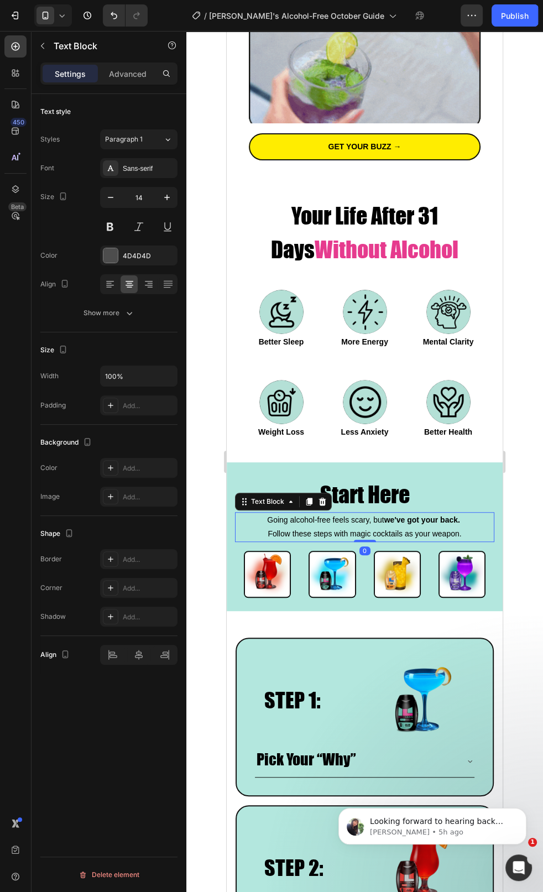
click at [273, 469] on p "Going alcohol-free feels scary, but we've got your back." at bounding box center [364, 520] width 257 height 14
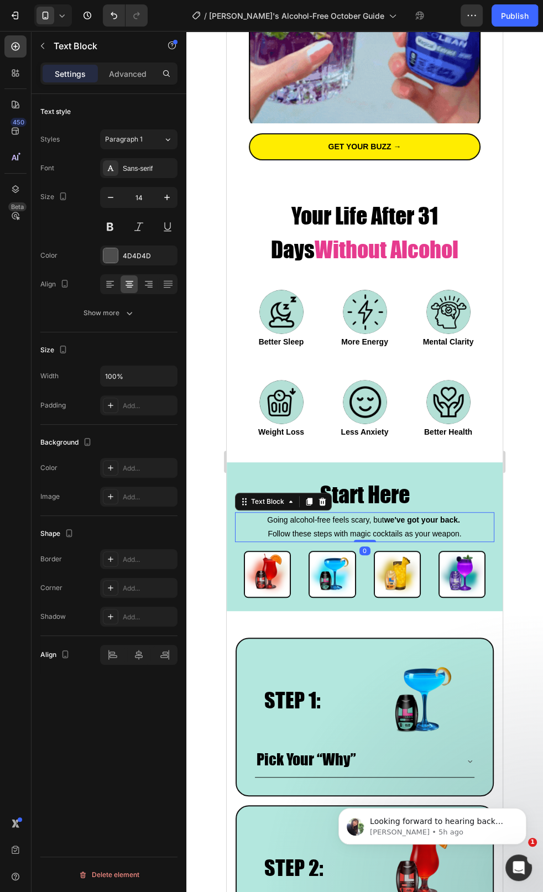
click at [273, 469] on p "Going alcohol-free feels scary, but we've got your back." at bounding box center [364, 520] width 257 height 14
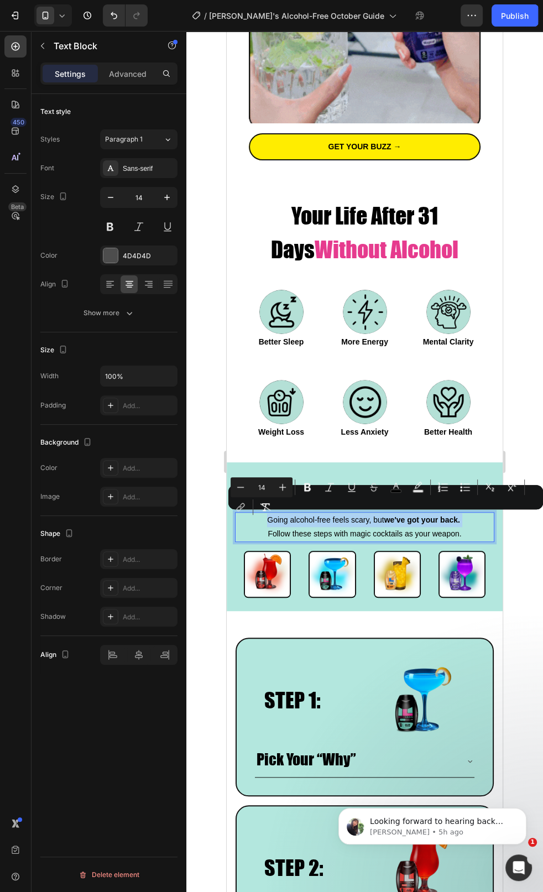
click at [273, 469] on p "Going alcohol-free feels scary, but we've got your back." at bounding box center [364, 520] width 257 height 14
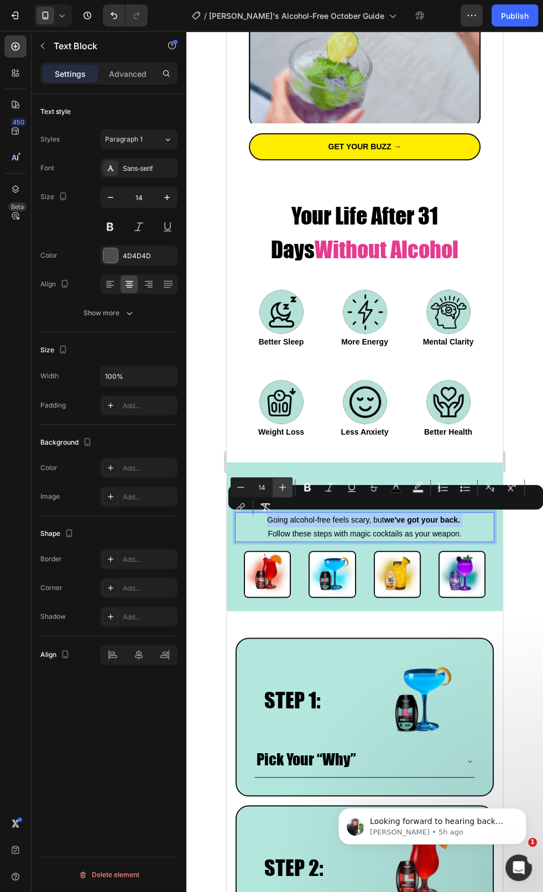
click at [277, 469] on button "Plus" at bounding box center [283, 487] width 20 height 20
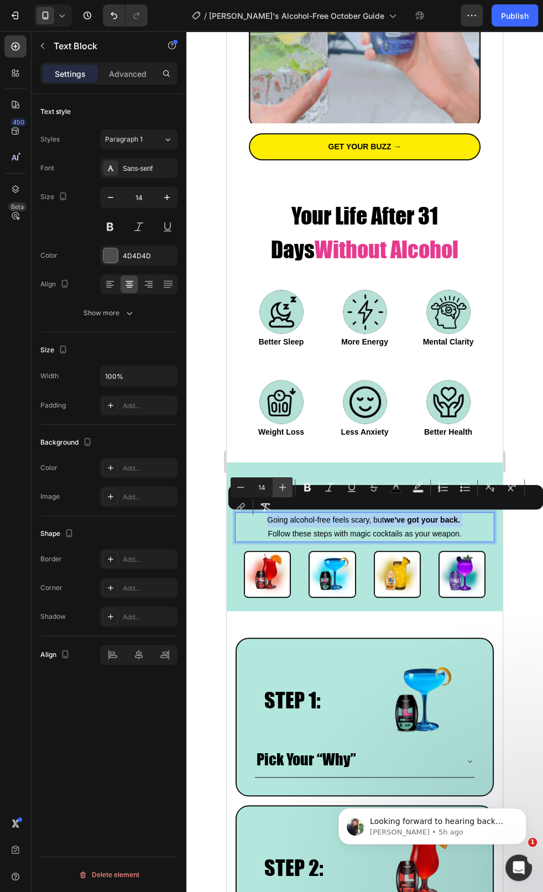
type input "15"
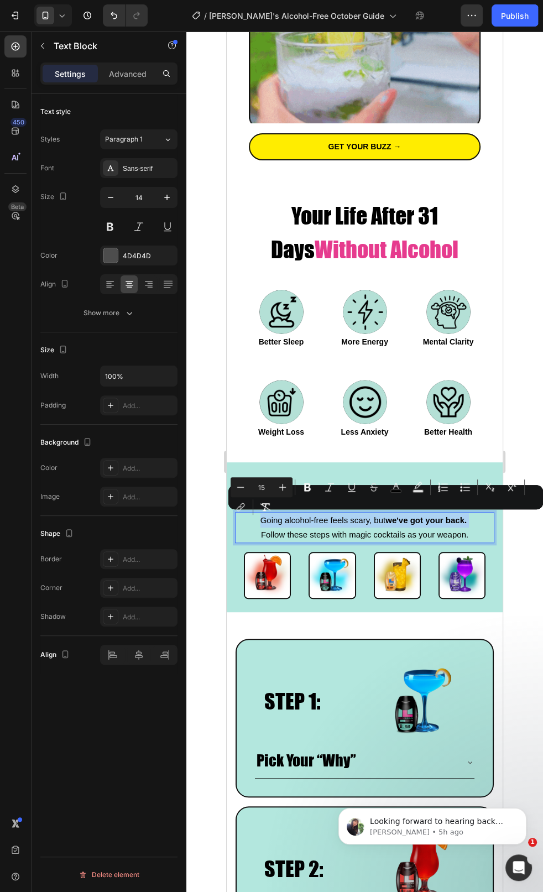
click at [347, 469] on span "Follow these steps with magic cocktails as your weapon." at bounding box center [364, 534] width 207 height 9
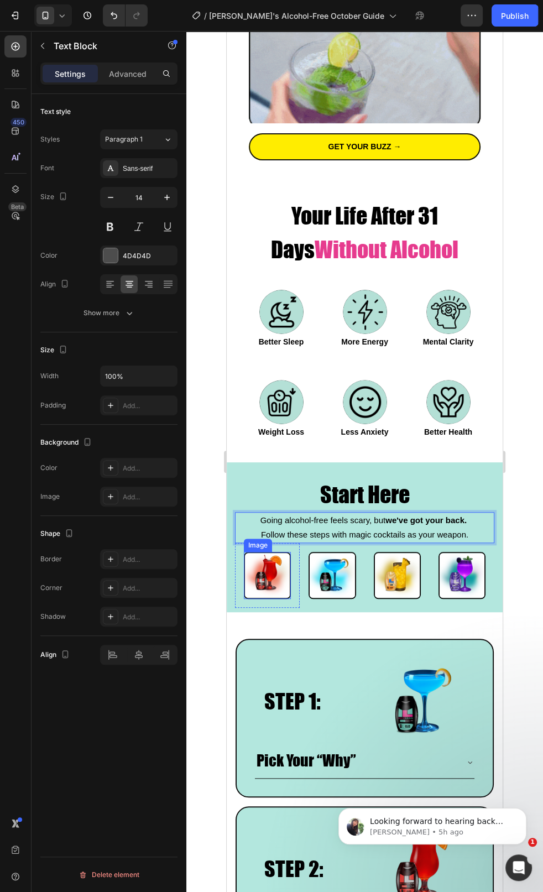
click at [264, 469] on img at bounding box center [267, 575] width 47 height 47
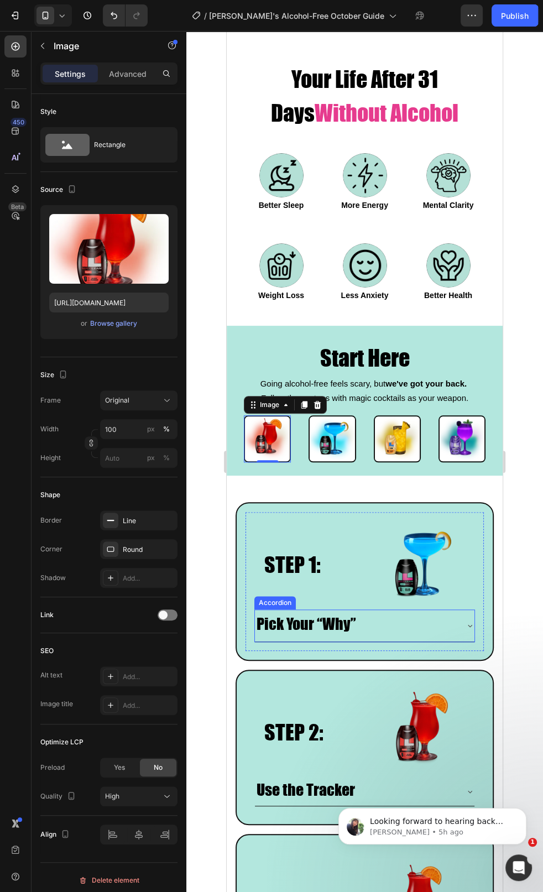
scroll to position [505, 0]
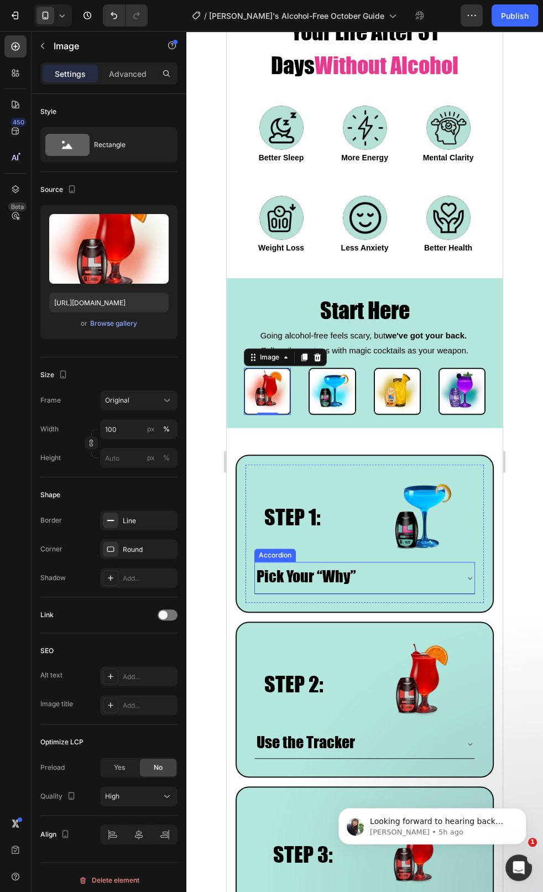
click at [468, 469] on icon at bounding box center [469, 577] width 9 height 9
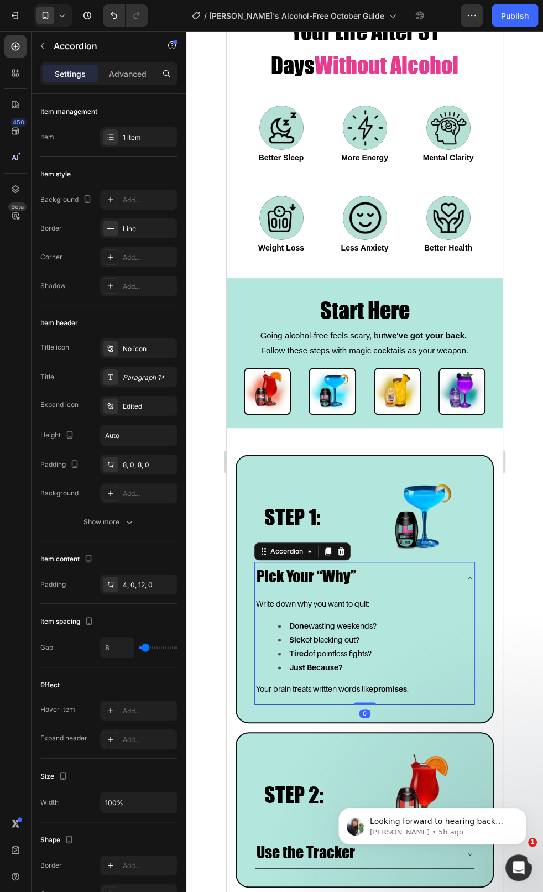
click at [468, 469] on icon at bounding box center [469, 577] width 9 height 9
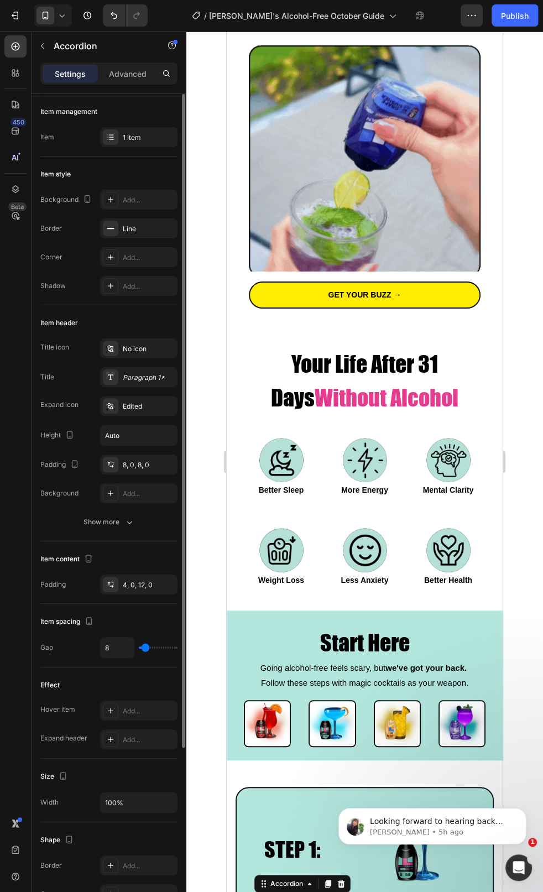
scroll to position [0, 0]
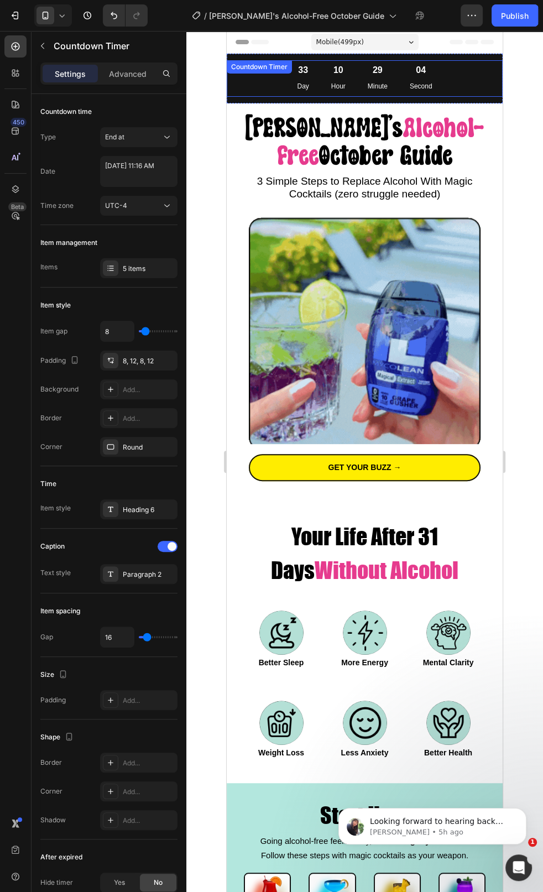
click at [271, 73] on div "Countdown Timer" at bounding box center [259, 66] width 65 height 13
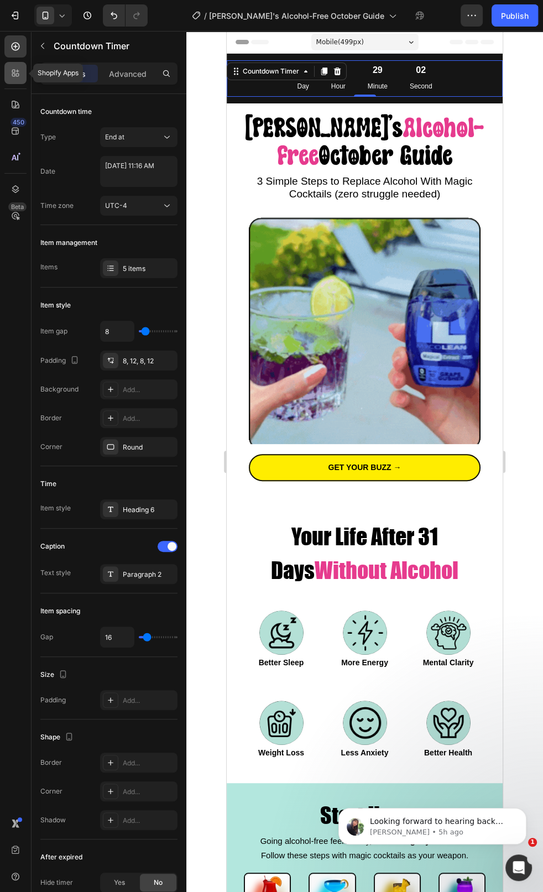
click at [20, 80] on div at bounding box center [15, 73] width 22 height 22
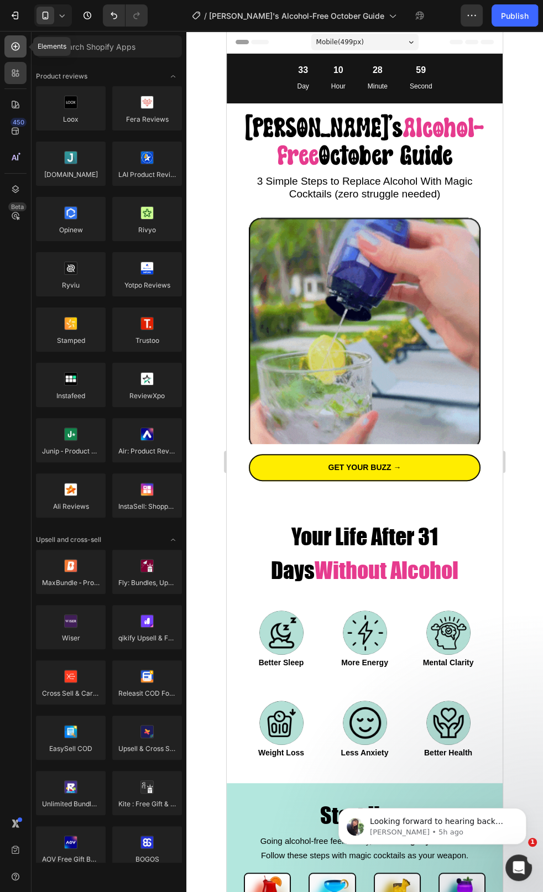
click at [18, 51] on icon at bounding box center [15, 46] width 11 height 11
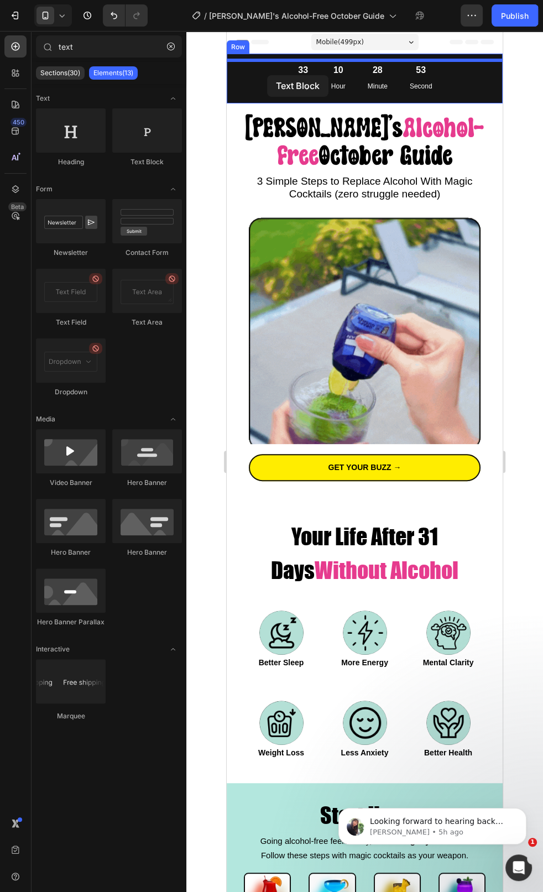
drag, startPoint x: 379, startPoint y: 174, endPoint x: 267, endPoint y: 75, distance: 148.8
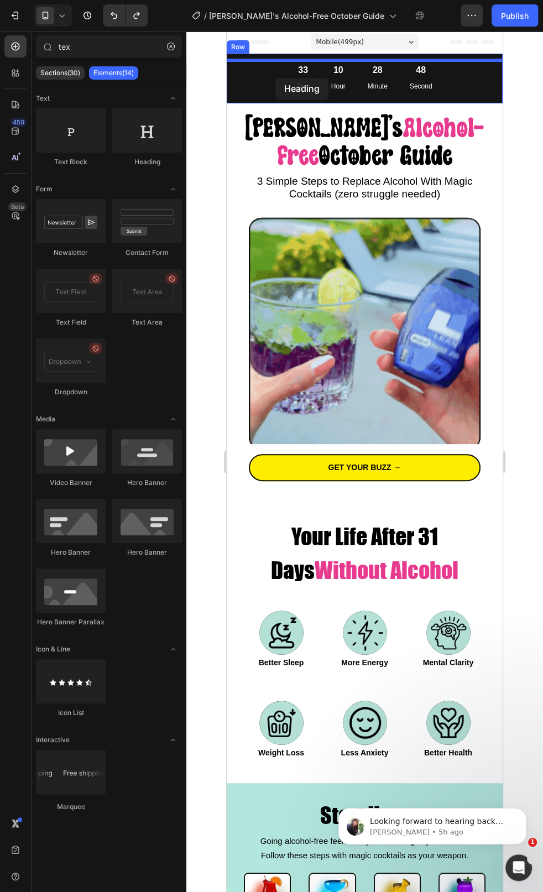
drag, startPoint x: 363, startPoint y: 177, endPoint x: 275, endPoint y: 78, distance: 131.9
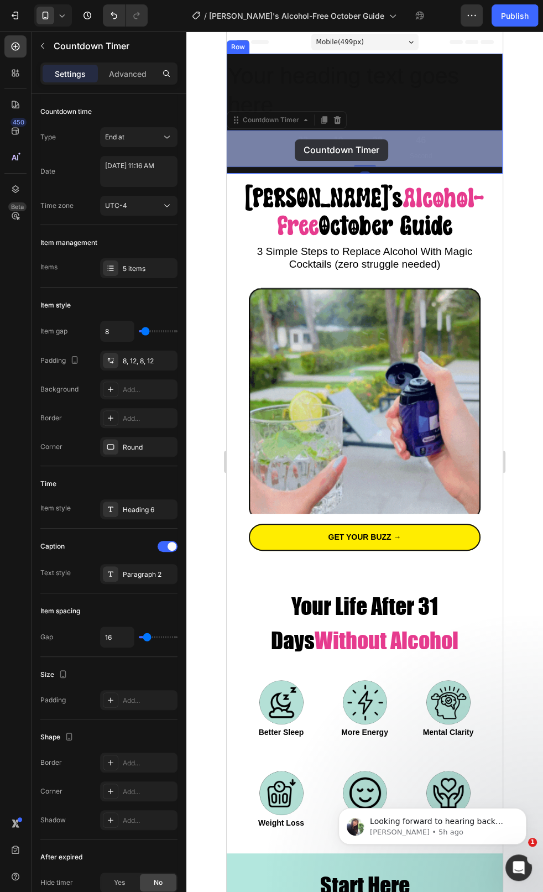
drag, startPoint x: 279, startPoint y: 145, endPoint x: 302, endPoint y: 127, distance: 30.0
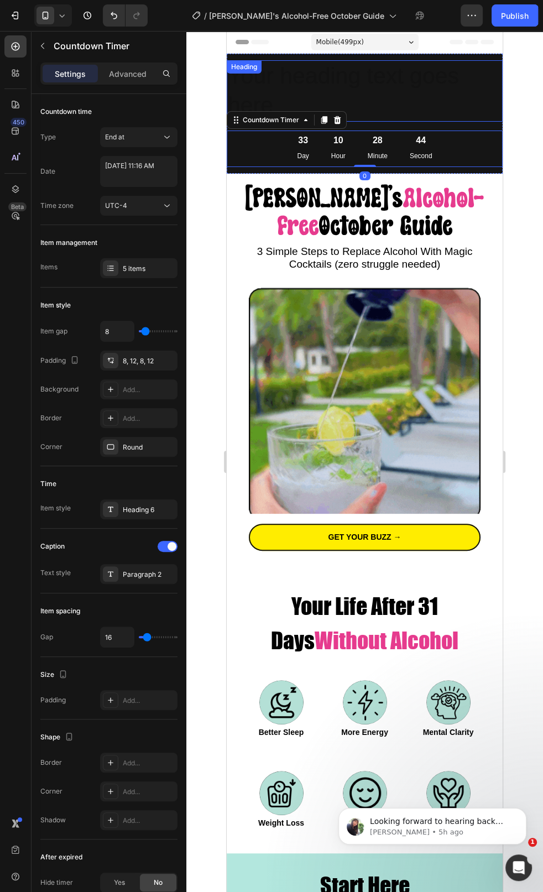
click at [307, 89] on h2 "Your heading text goes here" at bounding box center [365, 90] width 276 height 61
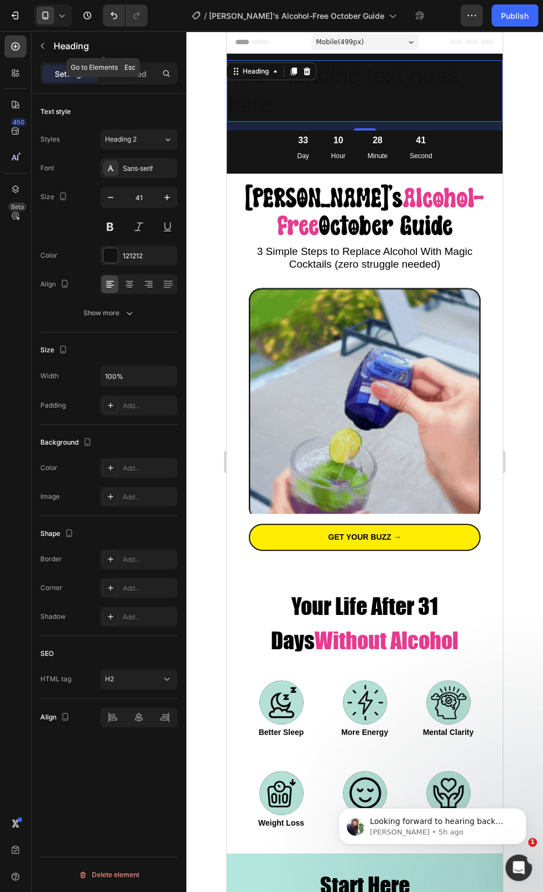
click at [40, 50] on button "button" at bounding box center [43, 46] width 18 height 18
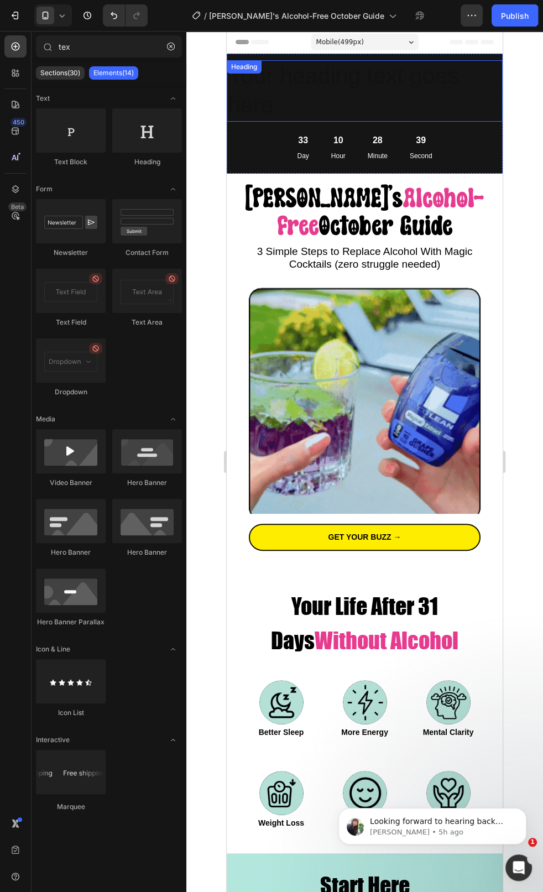
click at [266, 62] on div "Your heading text goes here Heading" at bounding box center [365, 90] width 276 height 61
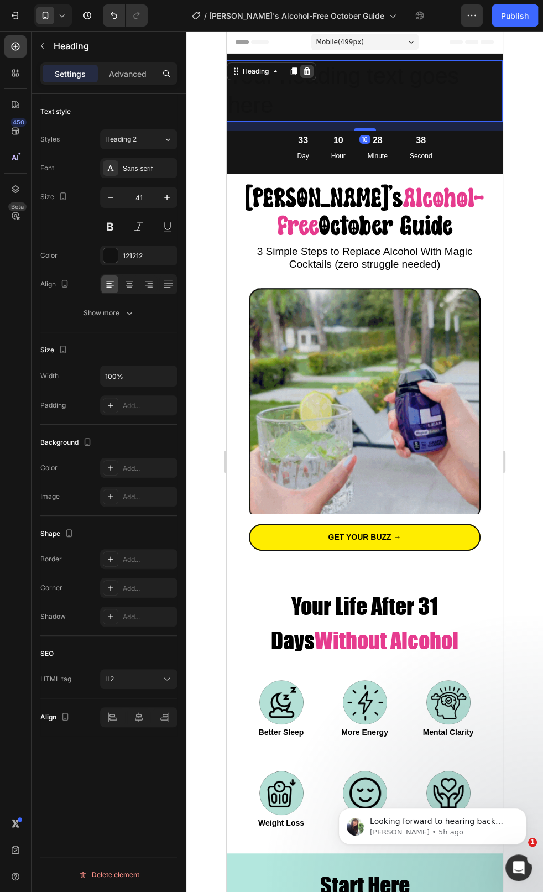
click at [308, 69] on icon at bounding box center [306, 71] width 7 height 8
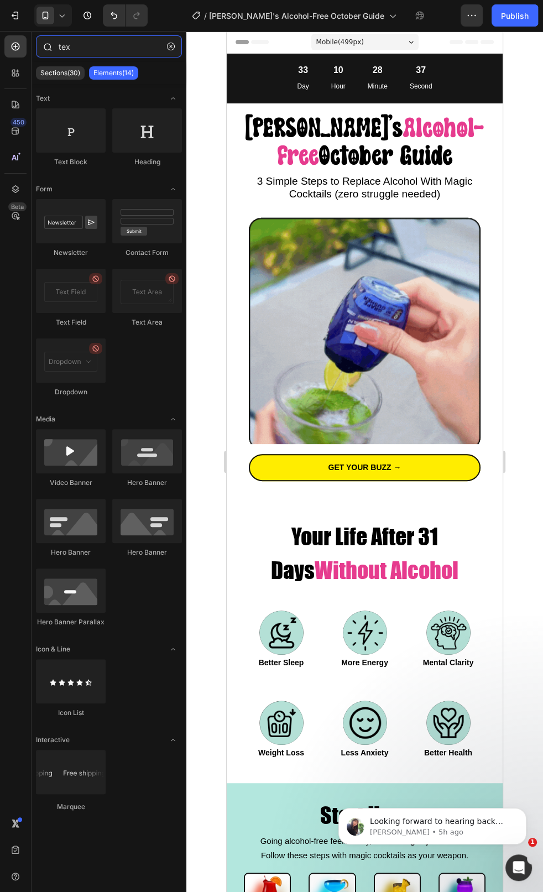
click at [99, 50] on input "tex" at bounding box center [109, 46] width 146 height 22
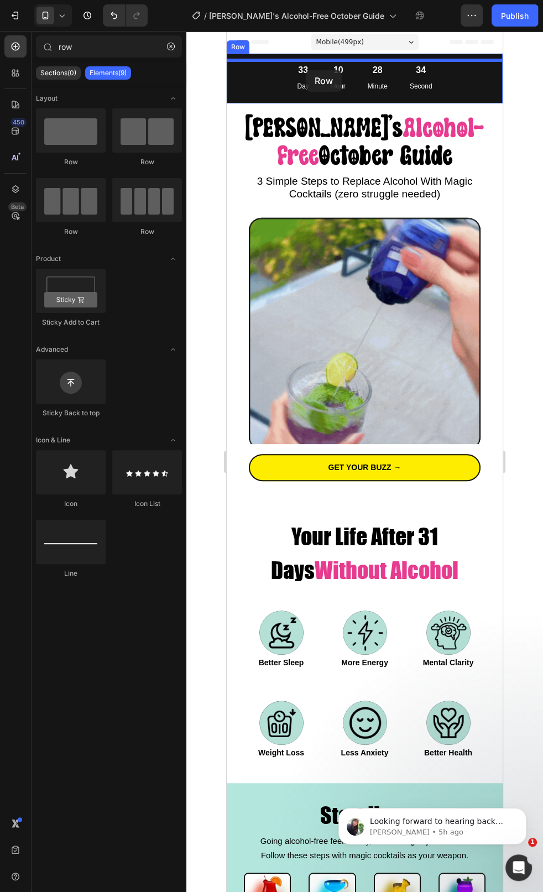
drag, startPoint x: 437, startPoint y: 151, endPoint x: 306, endPoint y: 70, distance: 154.3
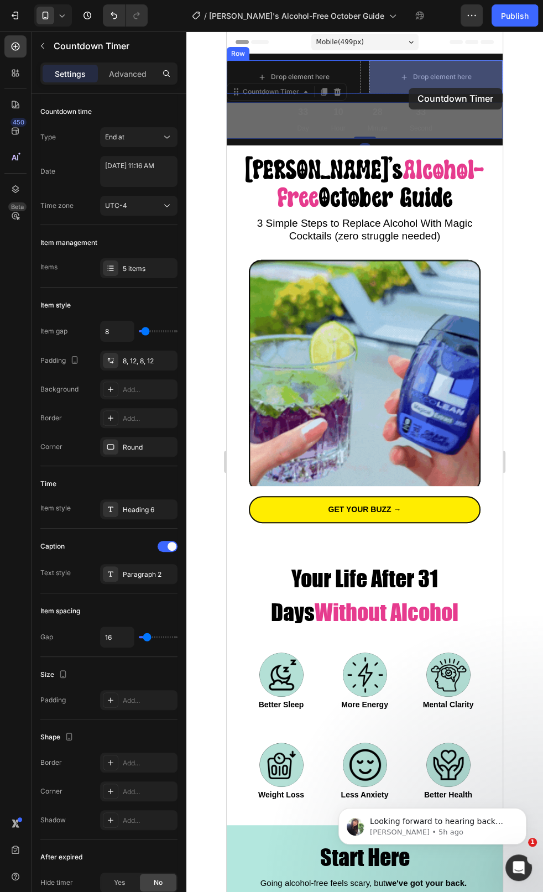
drag, startPoint x: 354, startPoint y: 113, endPoint x: 408, endPoint y: 84, distance: 62.1
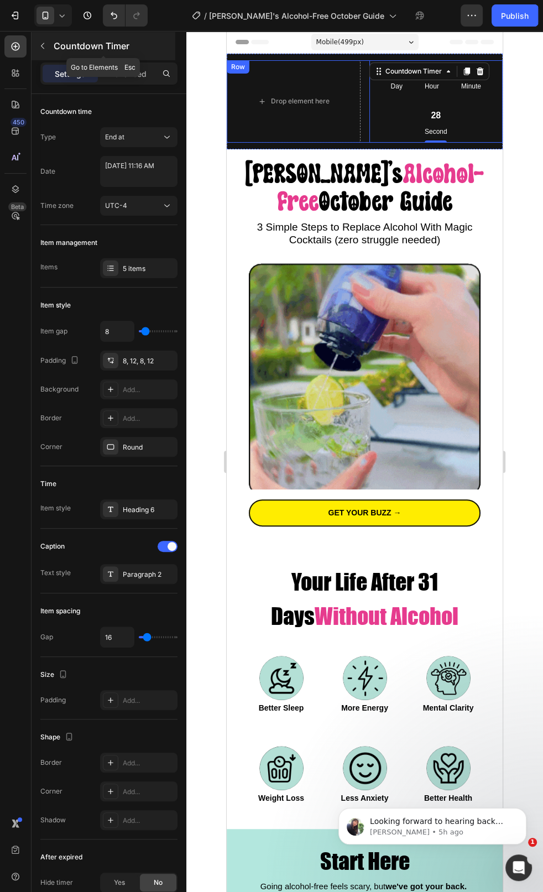
click at [43, 48] on icon "button" at bounding box center [42, 45] width 9 height 9
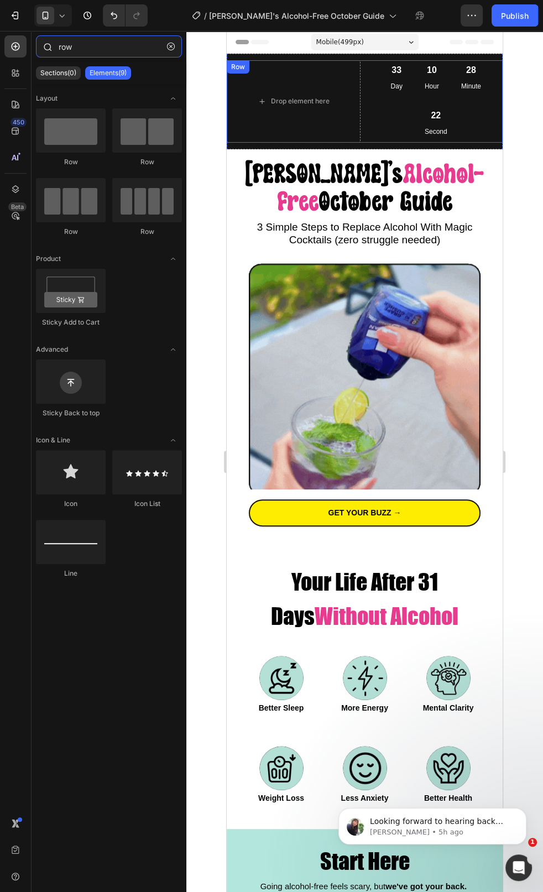
click at [101, 50] on input "row" at bounding box center [109, 46] width 146 height 22
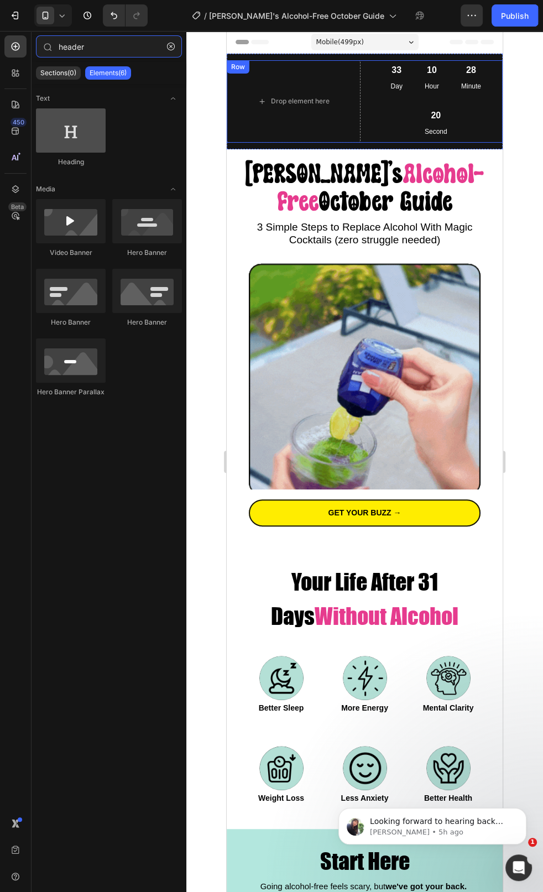
type input "header"
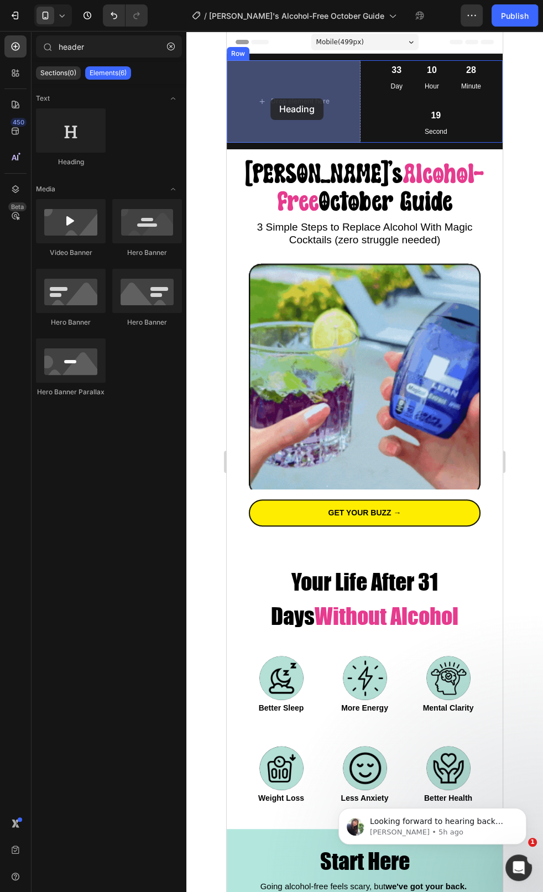
drag, startPoint x: 320, startPoint y: 163, endPoint x: 275, endPoint y: 96, distance: 80.0
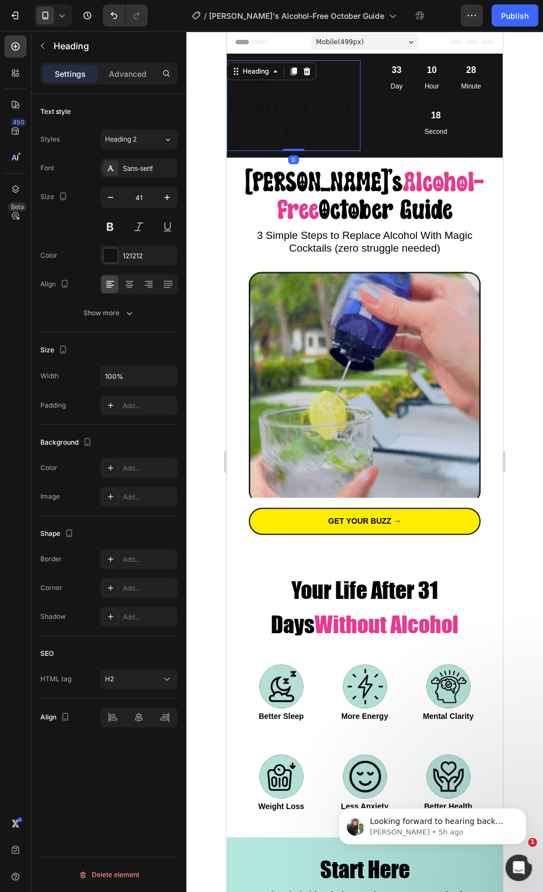
click at [277, 98] on h2 "Your heading text goes here" at bounding box center [294, 105] width 134 height 91
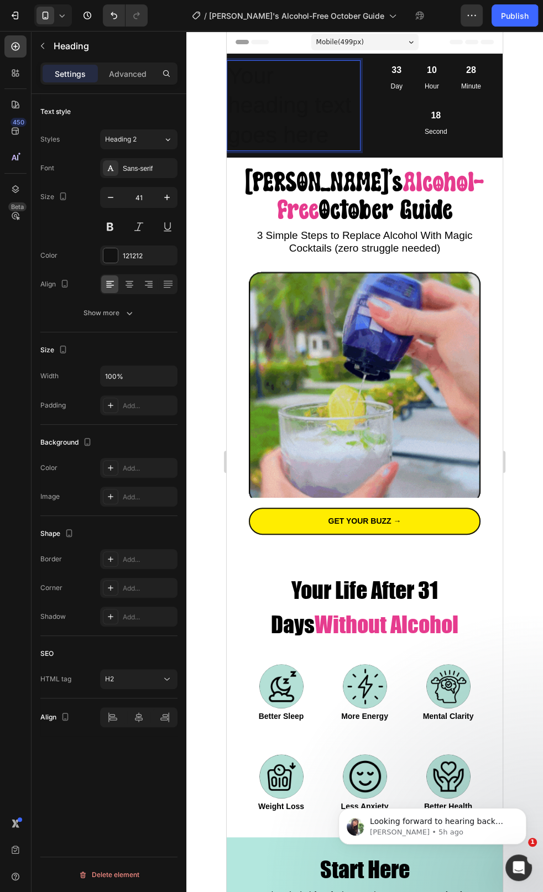
click at [277, 98] on p "Your heading text goes here" at bounding box center [294, 105] width 132 height 88
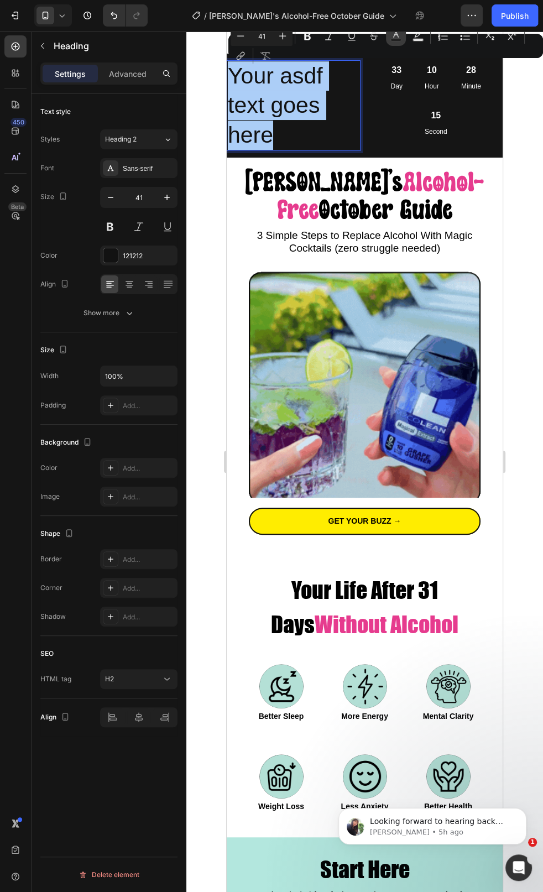
click at [392, 40] on rect "Editor contextual toolbar" at bounding box center [396, 40] width 11 height 3
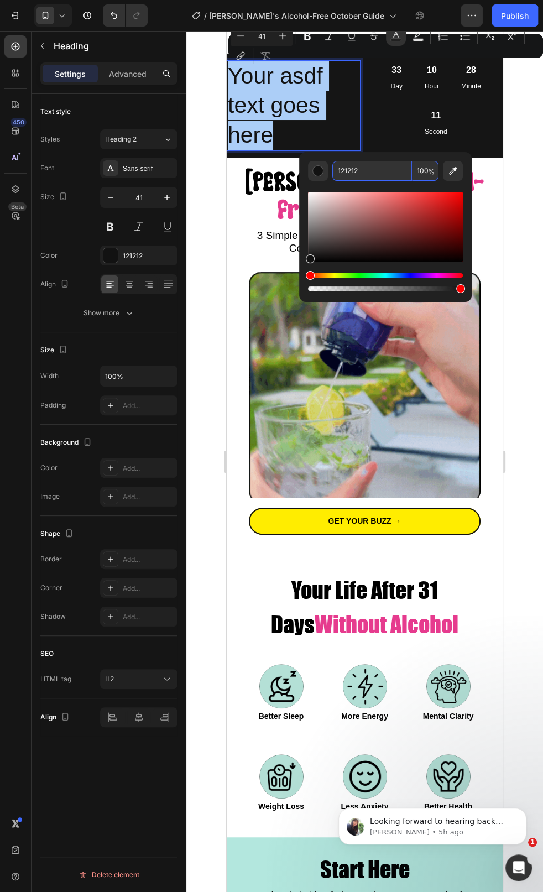
click at [358, 173] on input "121212" at bounding box center [372, 171] width 80 height 20
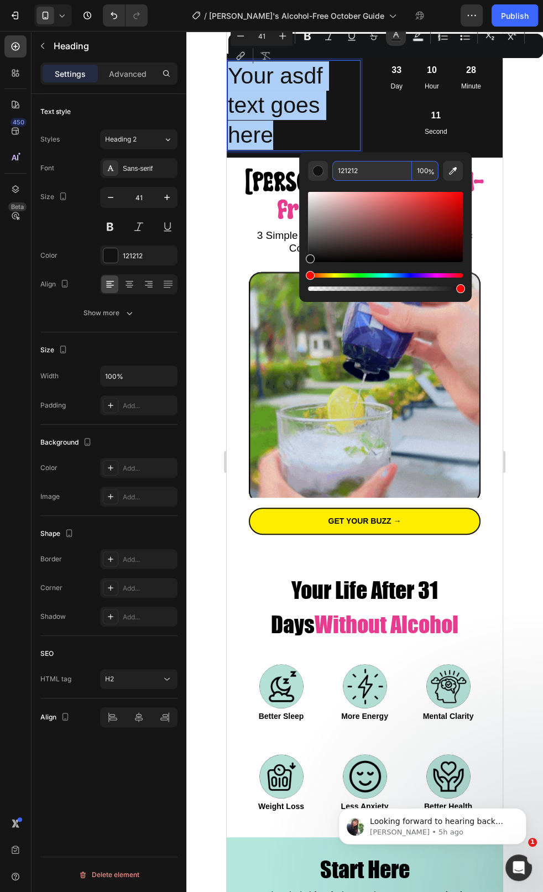
click at [358, 173] on input "121212" at bounding box center [372, 171] width 80 height 20
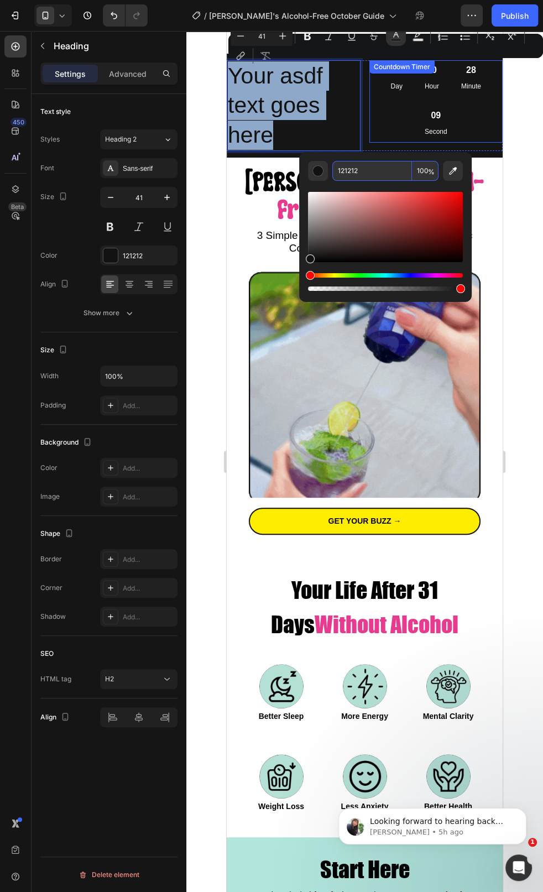
click at [421, 108] on div "09 Second" at bounding box center [436, 124] width 36 height 36
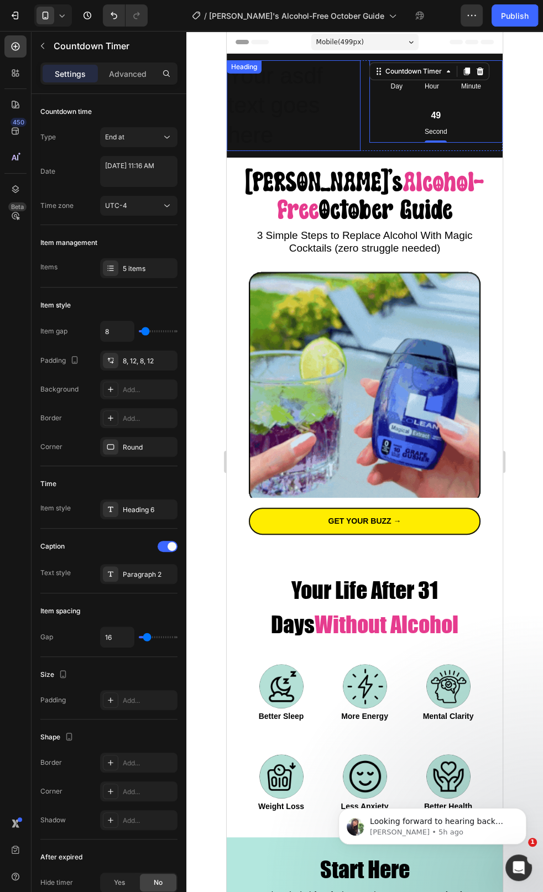
click at [312, 93] on p "Your asdf text goes here" at bounding box center [294, 105] width 132 height 88
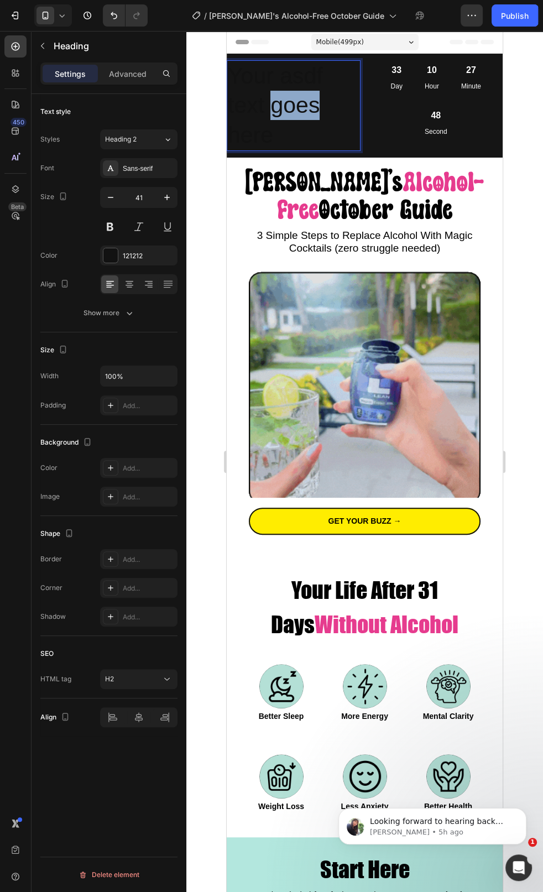
click at [285, 103] on p "Your asdf text goes here" at bounding box center [294, 105] width 132 height 88
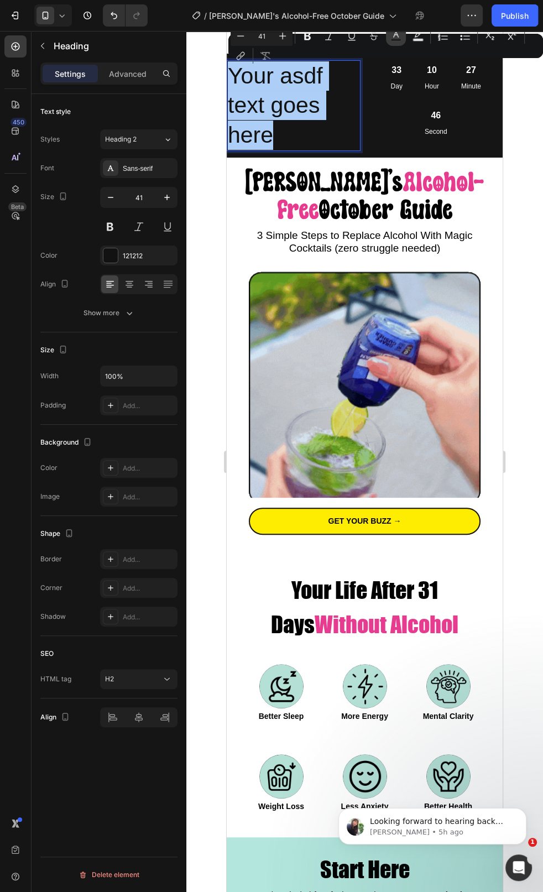
click at [401, 38] on icon "Editor contextual toolbar" at bounding box center [395, 35] width 11 height 11
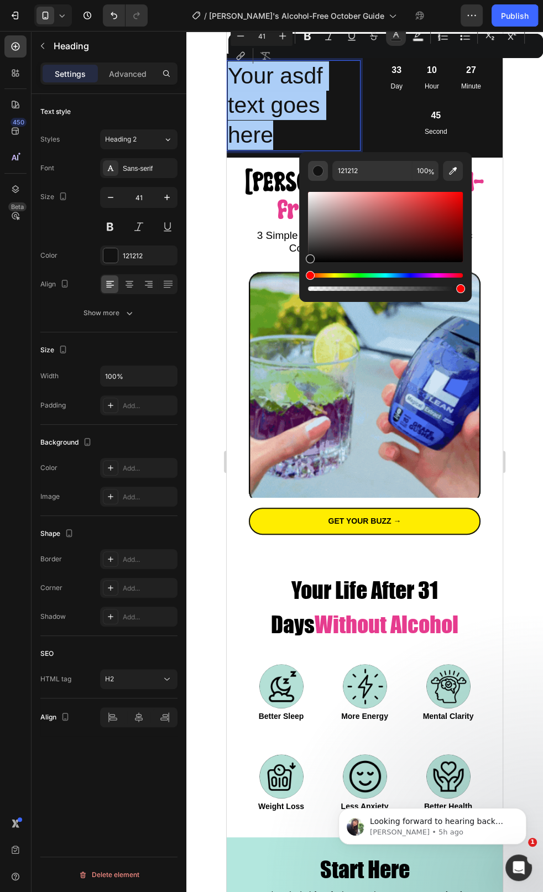
click at [322, 177] on button "Editor contextual toolbar" at bounding box center [318, 171] width 20 height 20
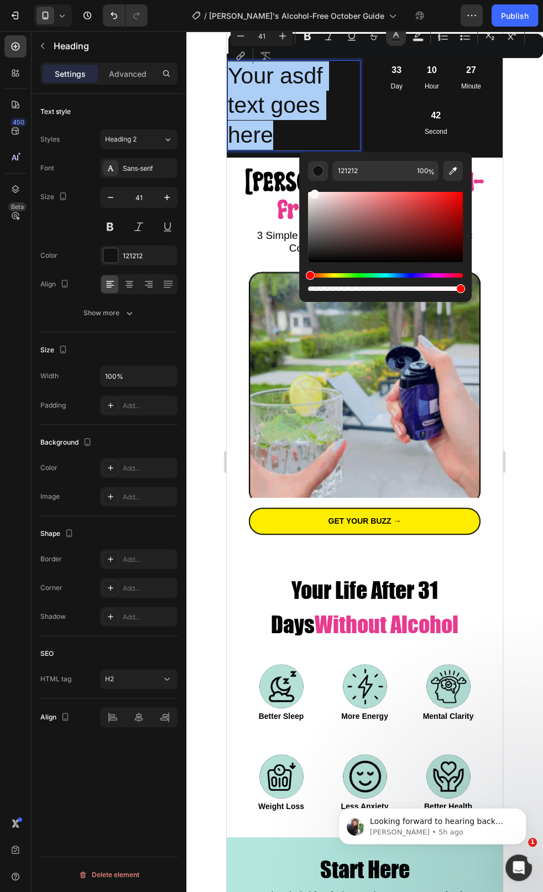
drag, startPoint x: 329, startPoint y: 244, endPoint x: 302, endPoint y: 181, distance: 68.6
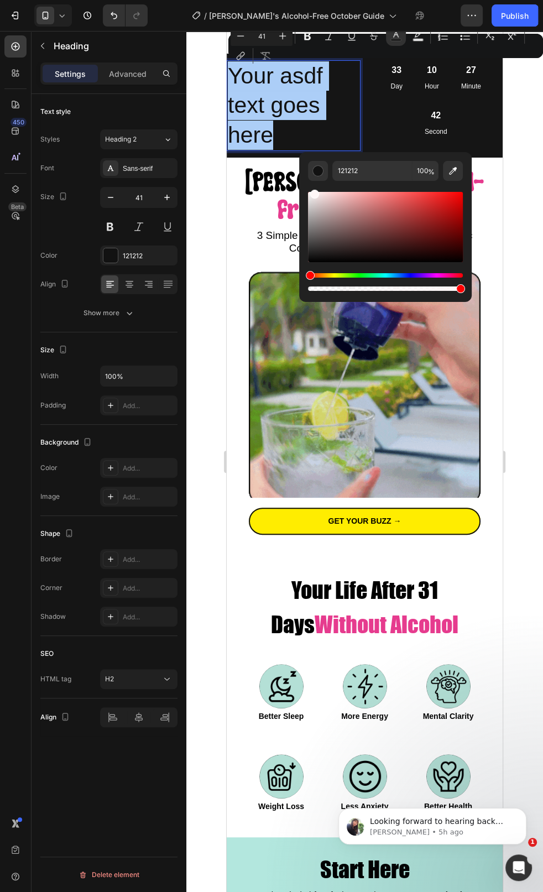
click at [301, 180] on div "121212 100 %" at bounding box center [385, 222] width 172 height 141
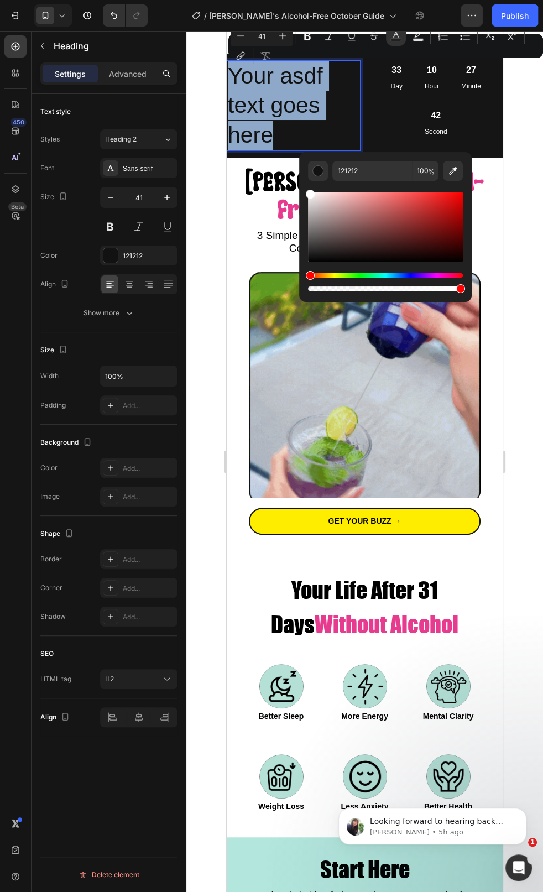
type input "FFFFFF"
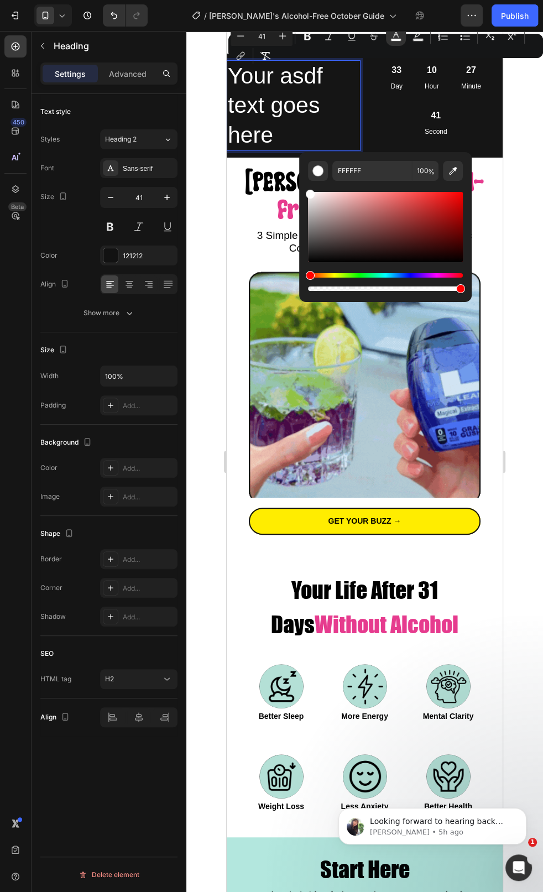
drag, startPoint x: 542, startPoint y: 233, endPoint x: 295, endPoint y: 177, distance: 253.7
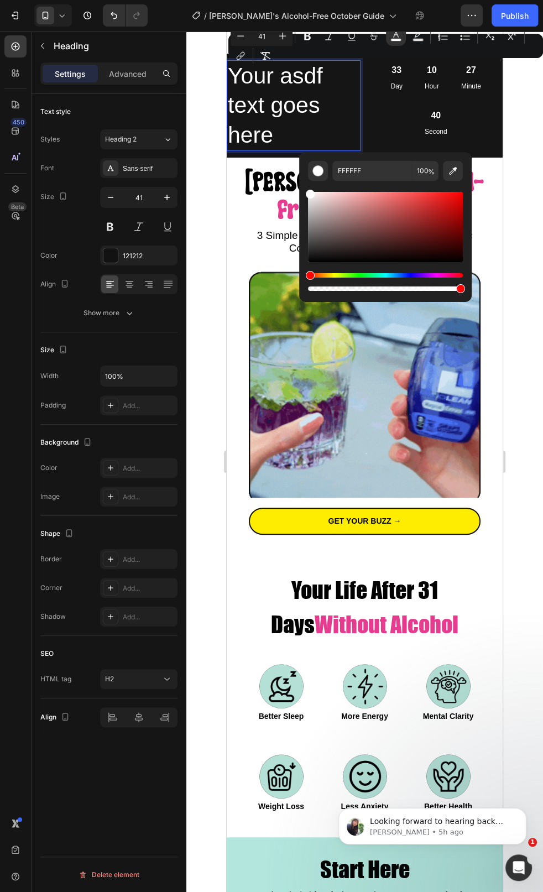
click at [272, 95] on span "Your asdf text goes here" at bounding box center [275, 105] width 95 height 85
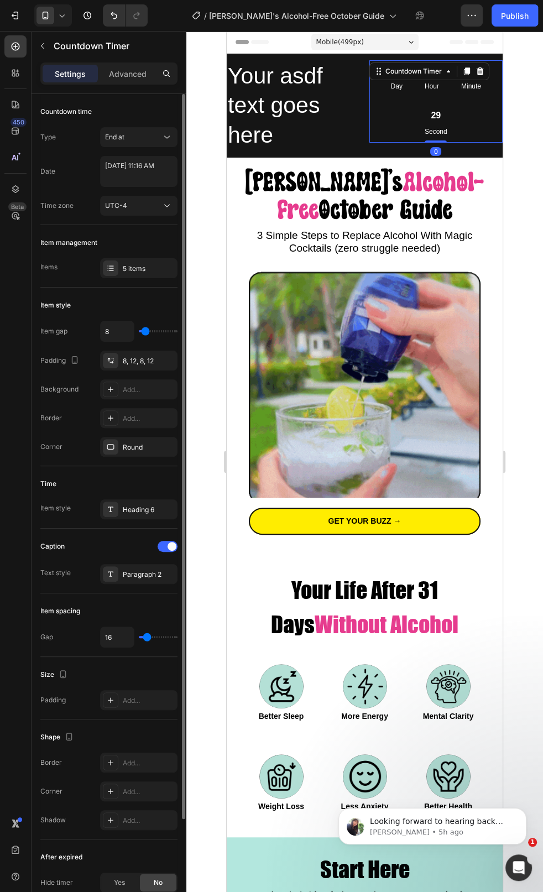
click at [442, 111] on div "29" at bounding box center [436, 116] width 23 height 12
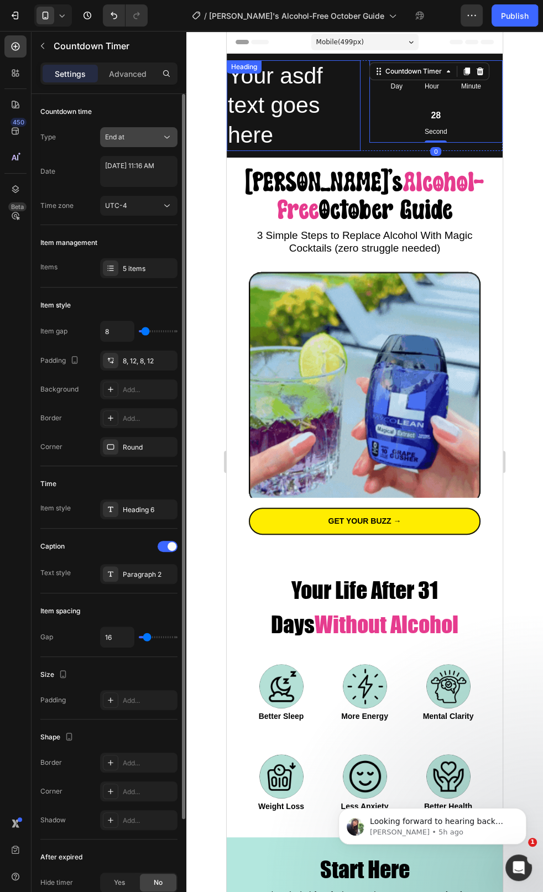
click at [157, 140] on div "End at" at bounding box center [133, 137] width 56 height 10
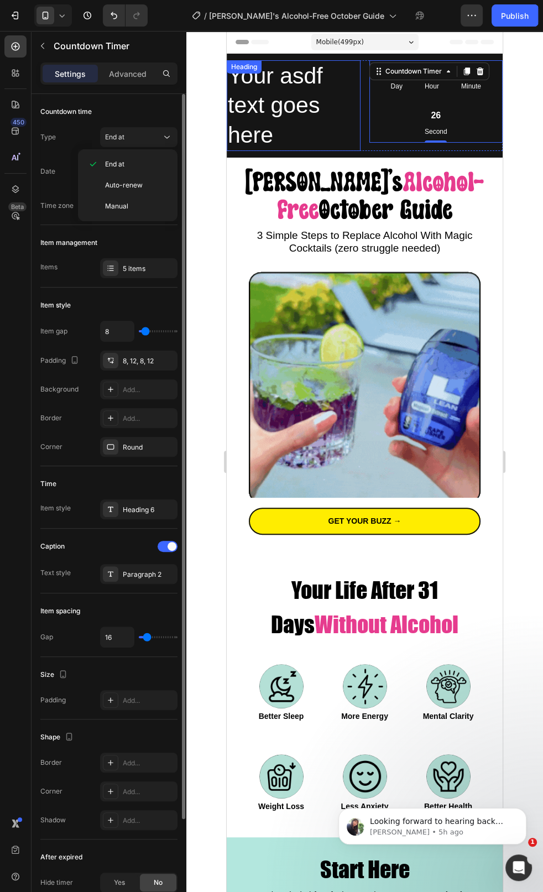
click at [44, 182] on div "Date [DATE] 11:16 AM" at bounding box center [108, 171] width 137 height 31
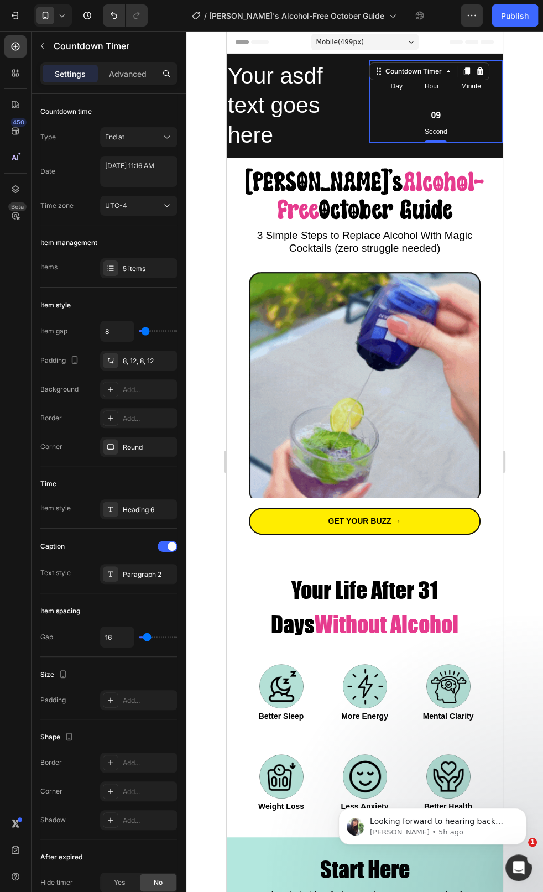
click at [273, 110] on span "Your asdf text goes here" at bounding box center [275, 105] width 95 height 85
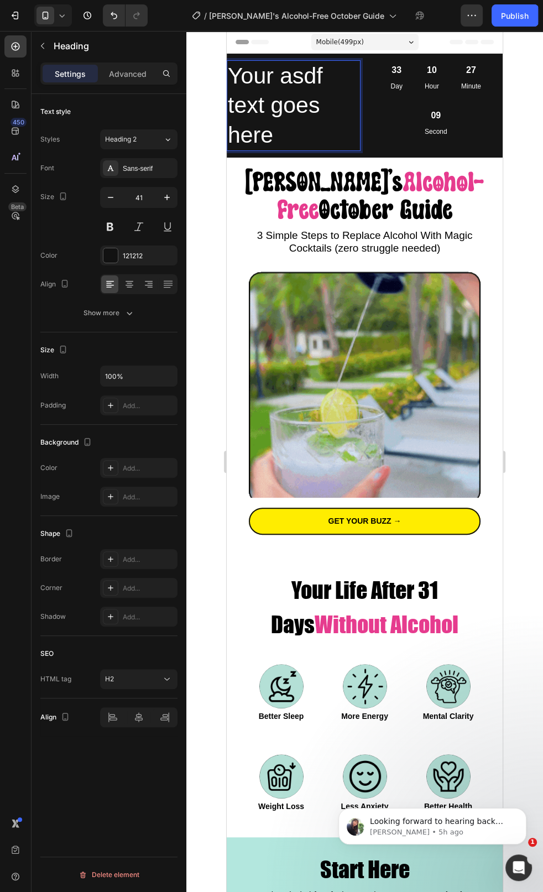
click at [273, 110] on span "Your asdf text goes here" at bounding box center [275, 105] width 95 height 85
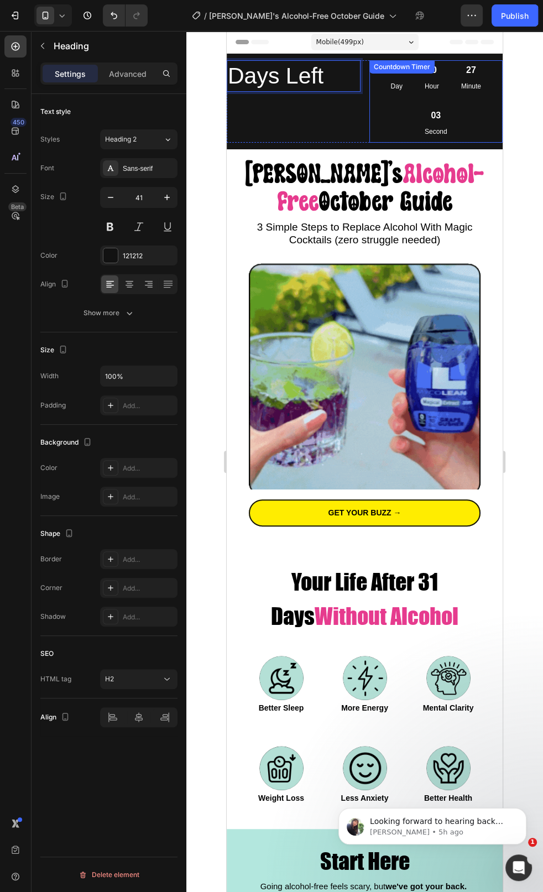
click at [428, 125] on div "03 Second" at bounding box center [436, 124] width 36 height 36
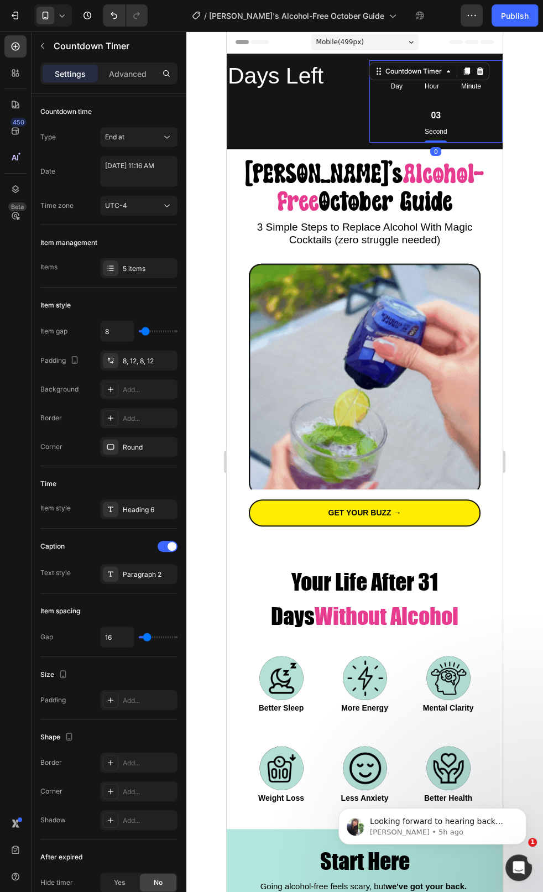
click at [319, 107] on div "⁠⁠⁠⁠⁠⁠⁠ Days Left Heading" at bounding box center [294, 101] width 134 height 82
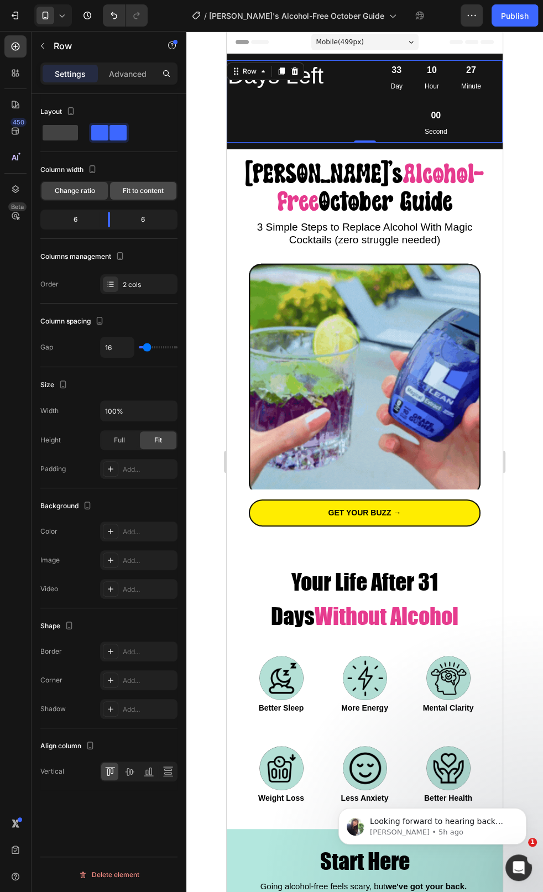
click at [129, 191] on span "Fit to content" at bounding box center [143, 191] width 41 height 10
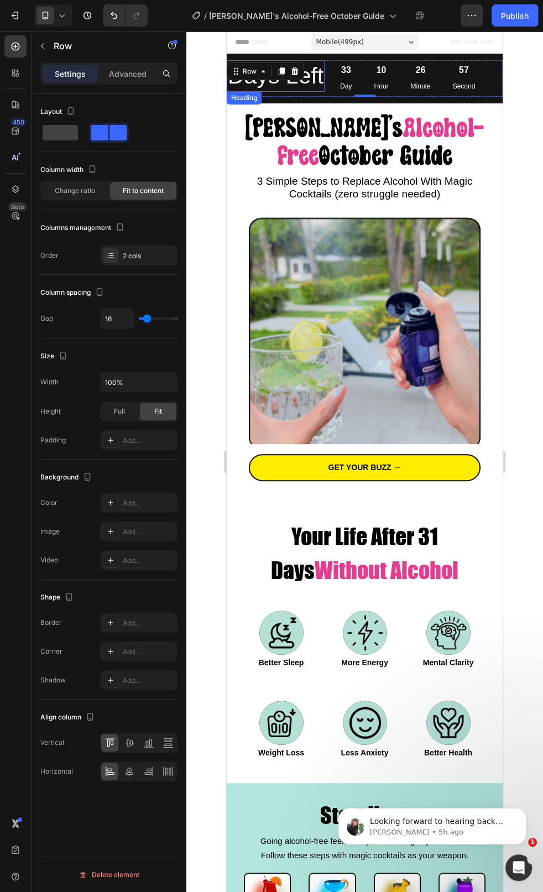
click at [321, 79] on span "Days Left" at bounding box center [276, 75] width 96 height 25
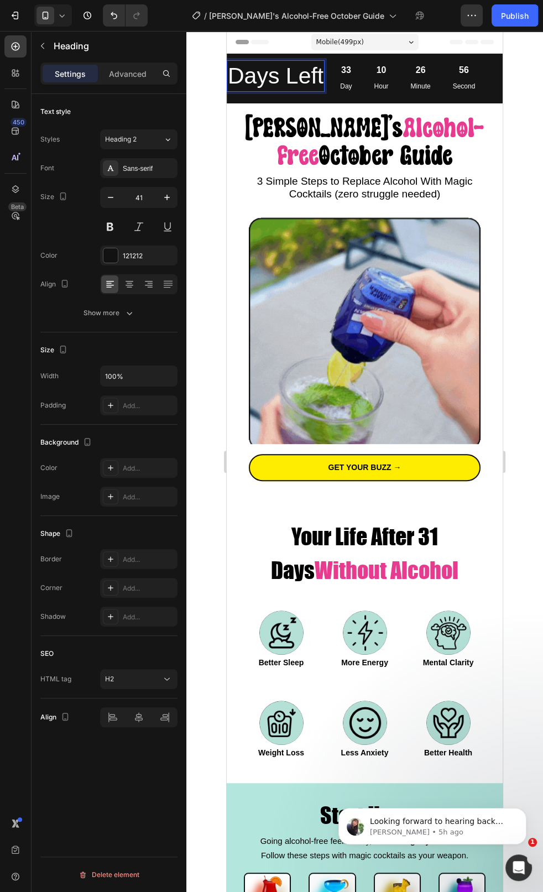
click at [308, 81] on span "Days Left" at bounding box center [276, 75] width 96 height 25
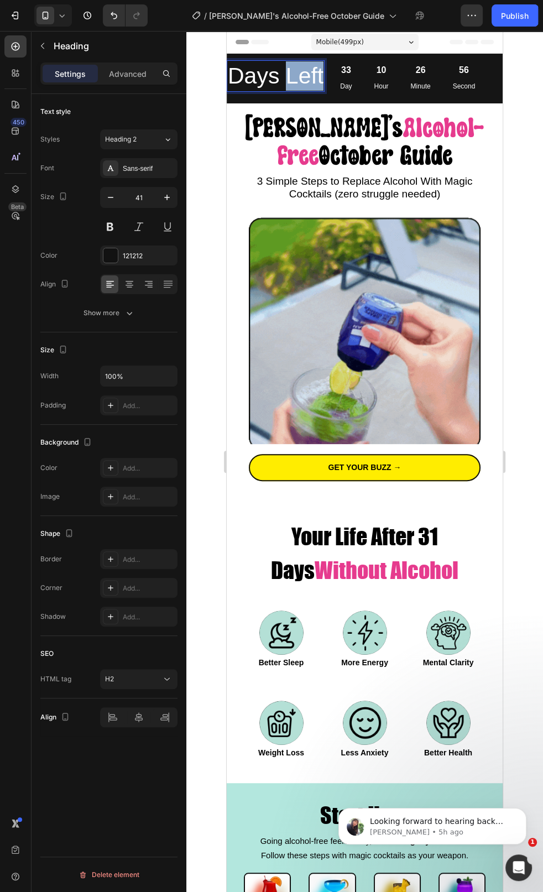
click at [308, 81] on span "Days Left" at bounding box center [276, 75] width 96 height 25
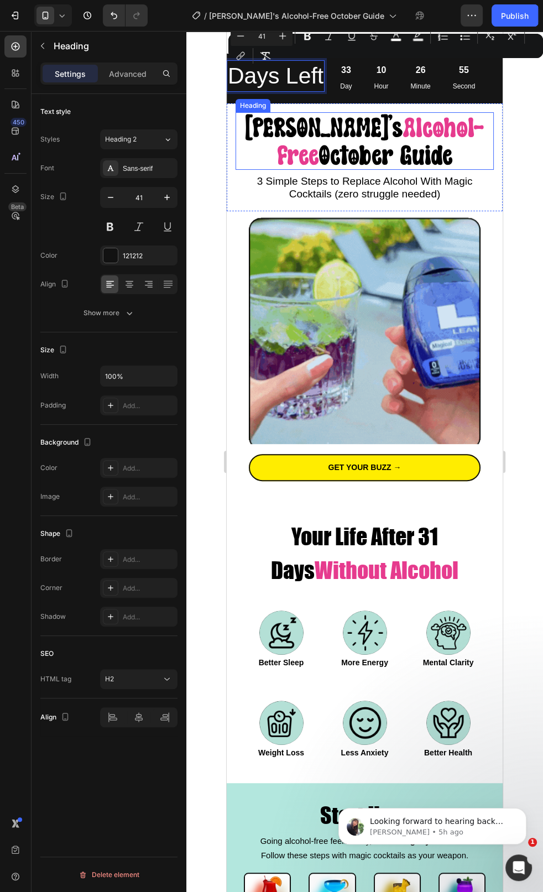
click at [319, 141] on span "October Guide" at bounding box center [385, 154] width 133 height 29
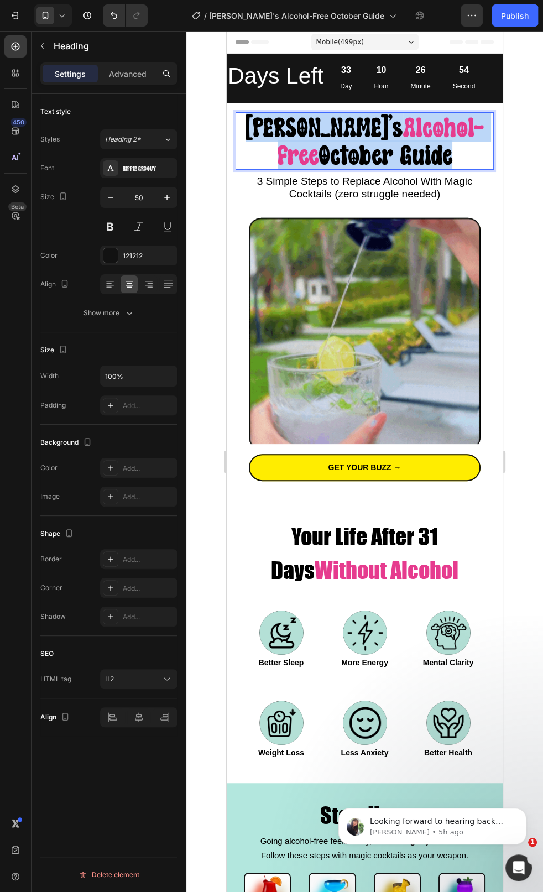
click at [319, 141] on span "October Guide" at bounding box center [385, 154] width 133 height 29
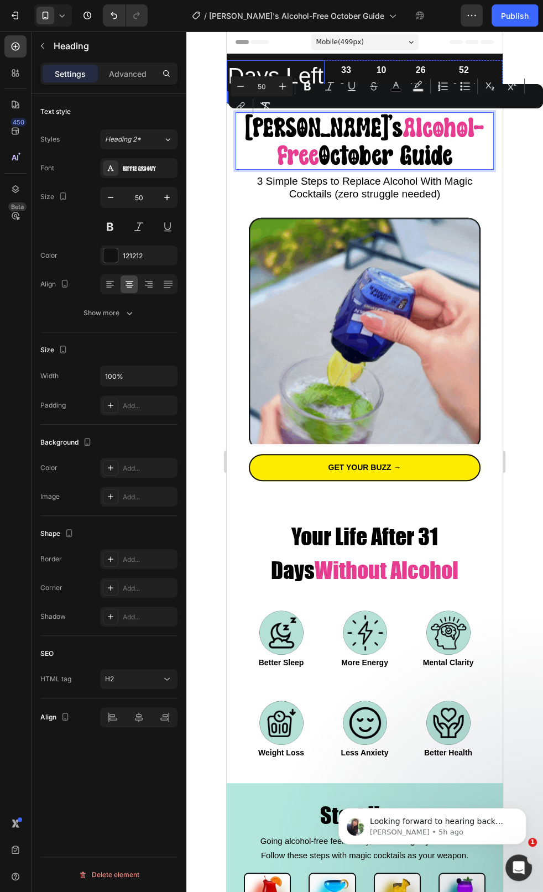
click at [266, 66] on span "Days Left" at bounding box center [276, 75] width 96 height 25
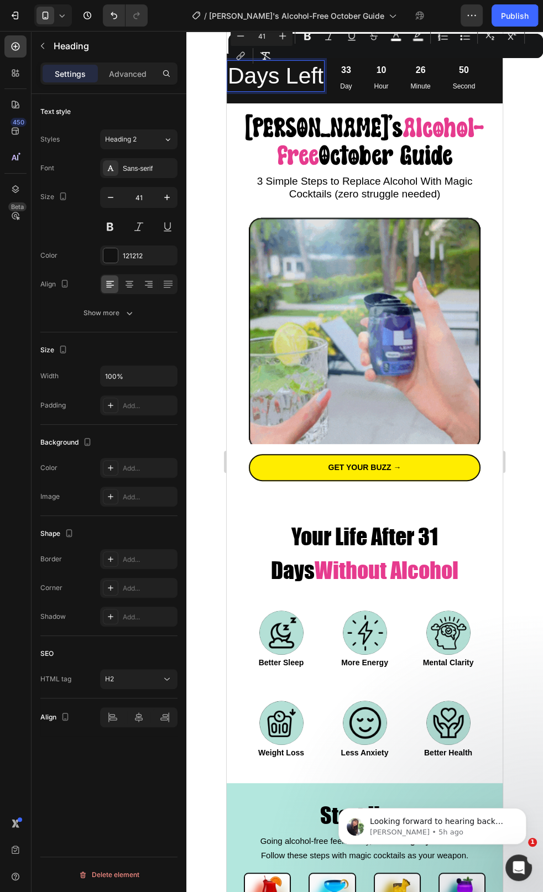
click at [256, 38] on input "41" at bounding box center [261, 35] width 22 height 13
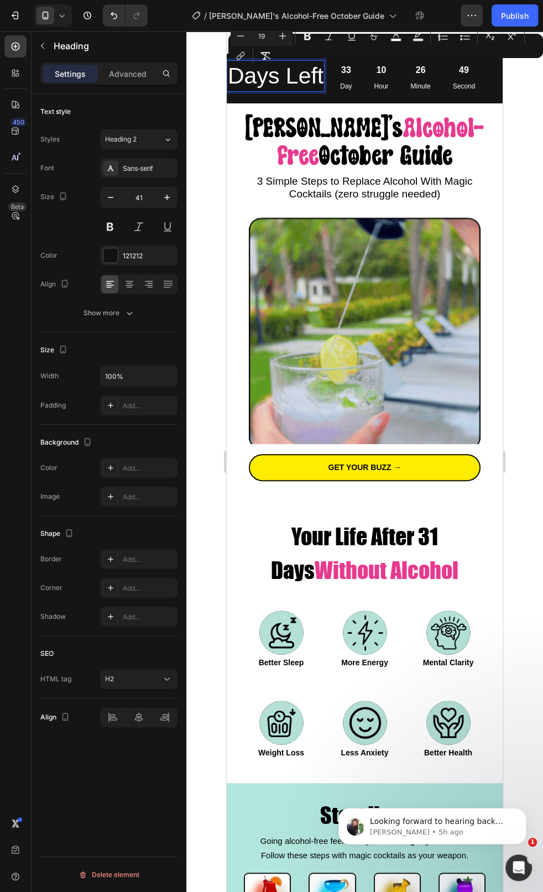
type input "19"
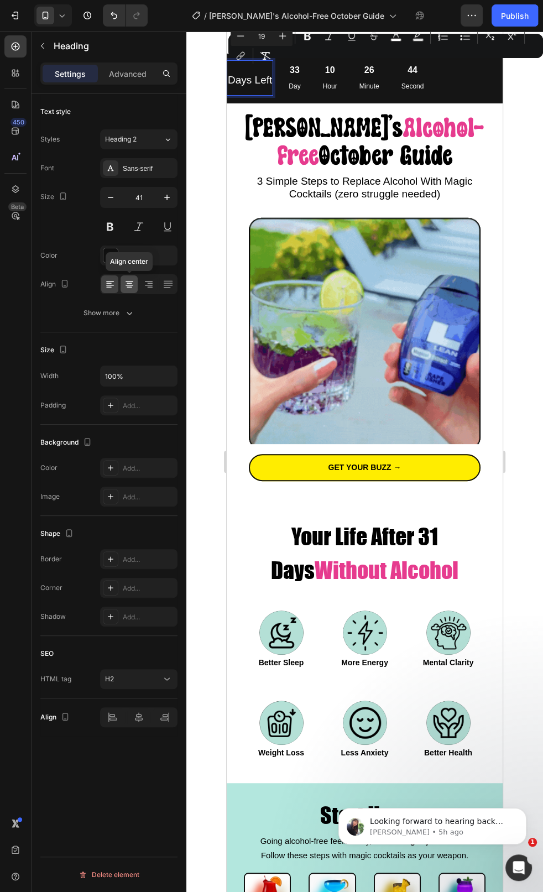
click at [132, 283] on icon at bounding box center [129, 284] width 11 height 11
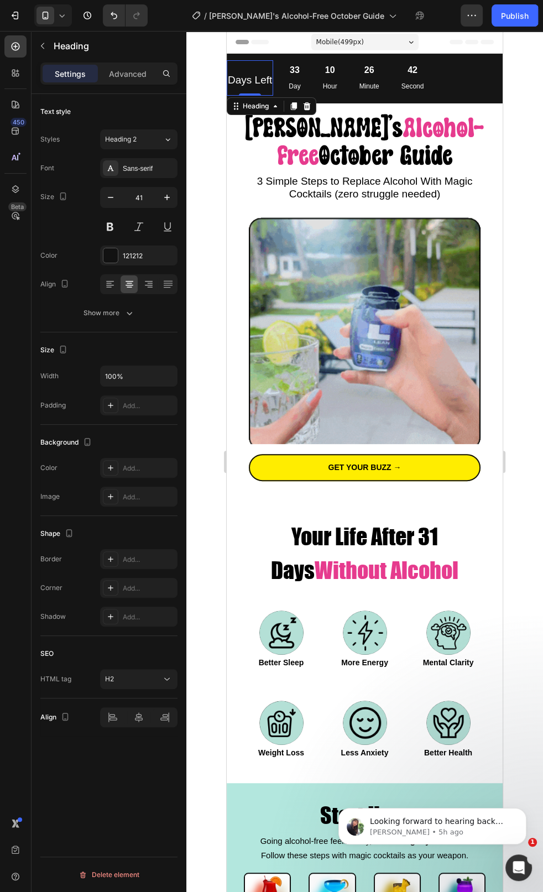
click at [319, 81] on div "10 Hour" at bounding box center [330, 78] width 28 height 36
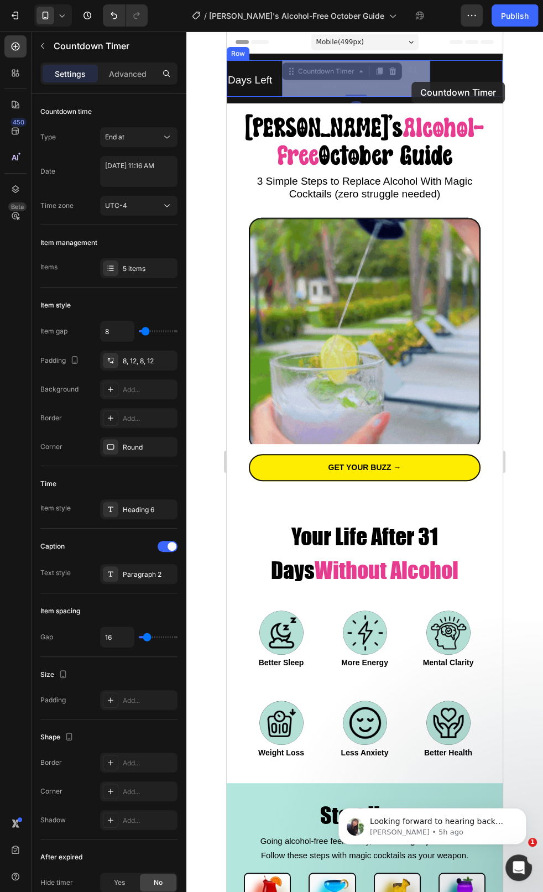
drag, startPoint x: 371, startPoint y: 83, endPoint x: 411, endPoint y: 82, distance: 40.4
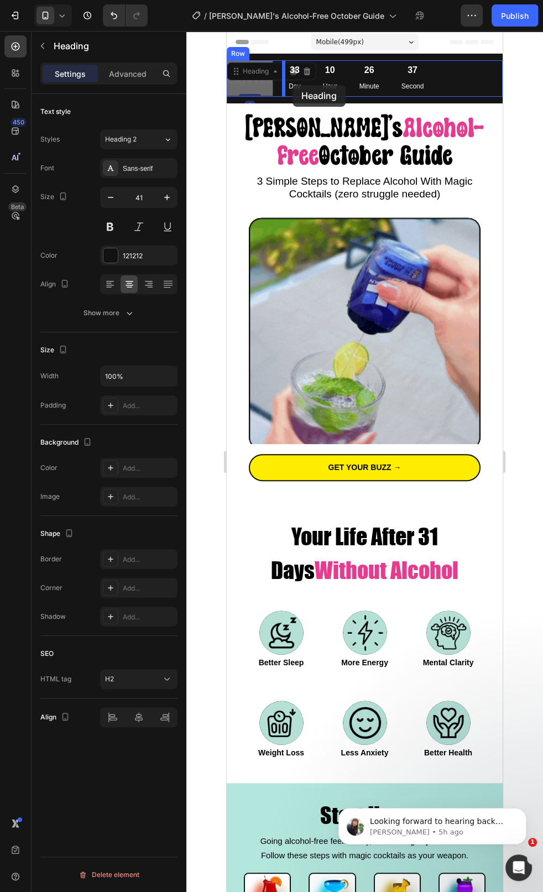
drag, startPoint x: 256, startPoint y: 85, endPoint x: 292, endPoint y: 85, distance: 35.9
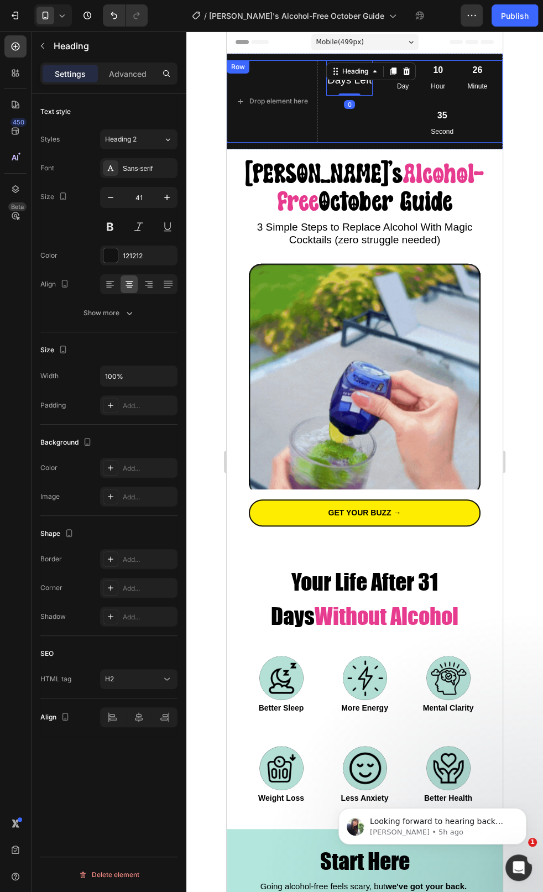
click at [348, 109] on div "Days Left Heading 0" at bounding box center [349, 101] width 46 height 82
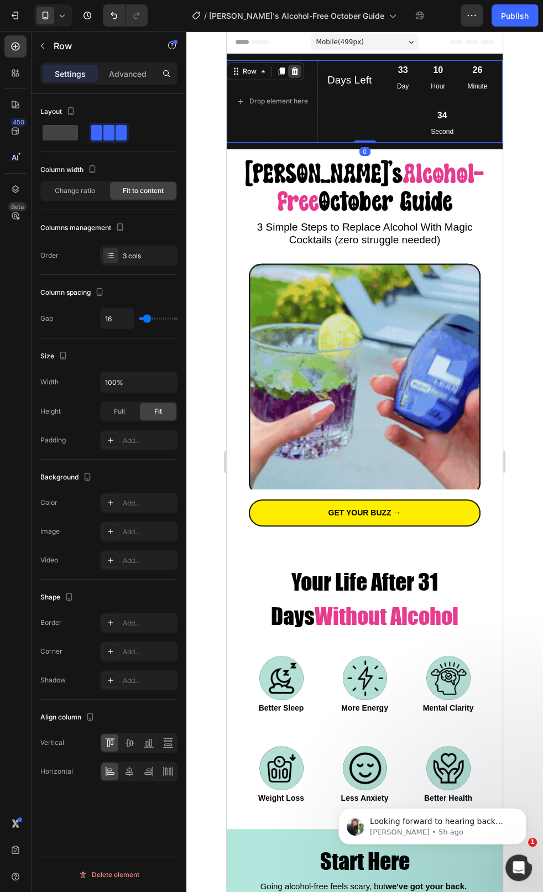
click at [295, 75] on icon at bounding box center [294, 71] width 7 height 8
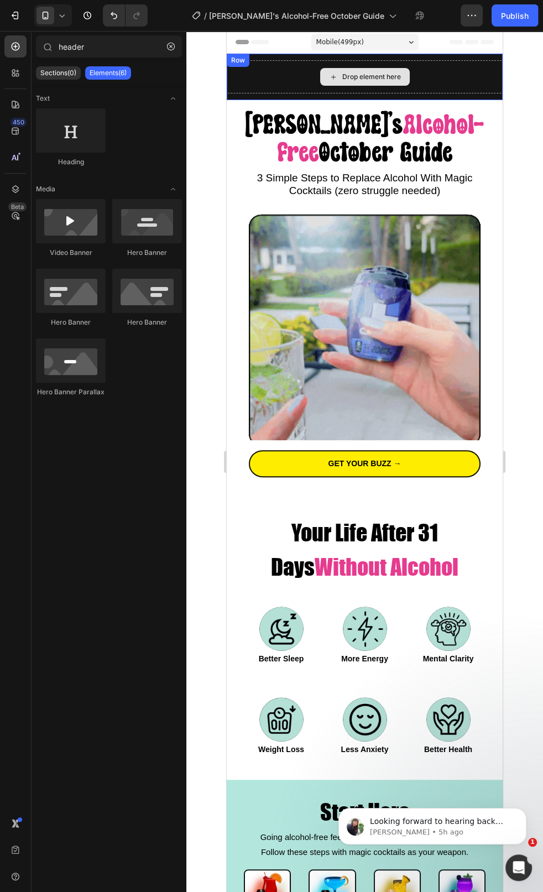
click at [348, 83] on div "Drop element here" at bounding box center [365, 77] width 90 height 18
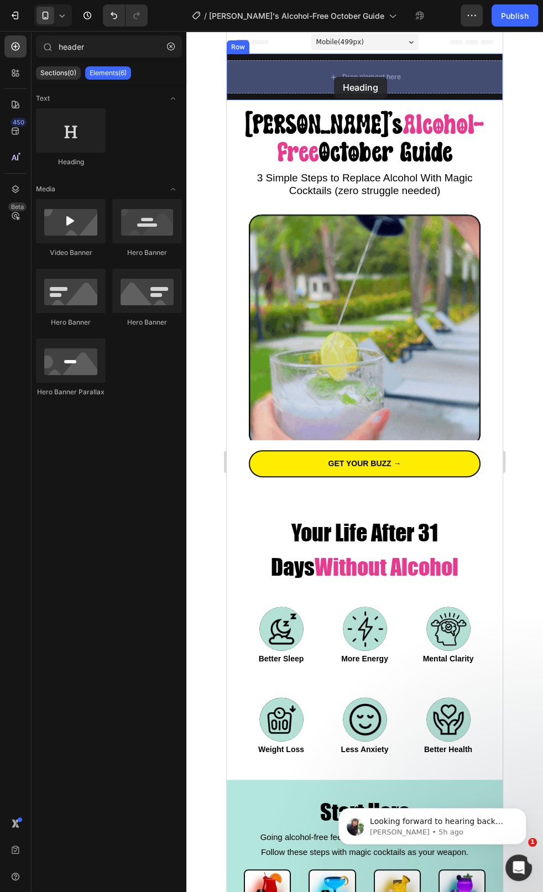
drag, startPoint x: 397, startPoint y: 150, endPoint x: 334, endPoint y: 76, distance: 96.8
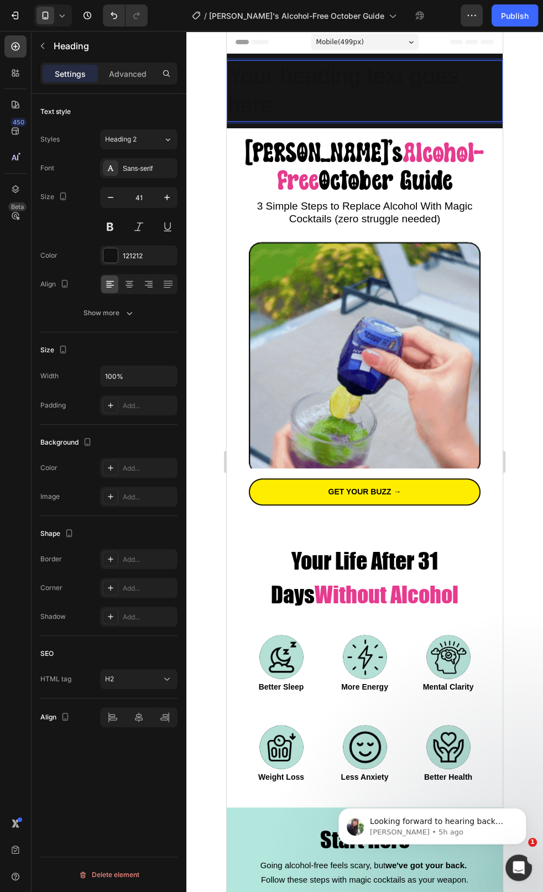
click at [337, 88] on h2 "Your heading text goes here" at bounding box center [365, 90] width 276 height 61
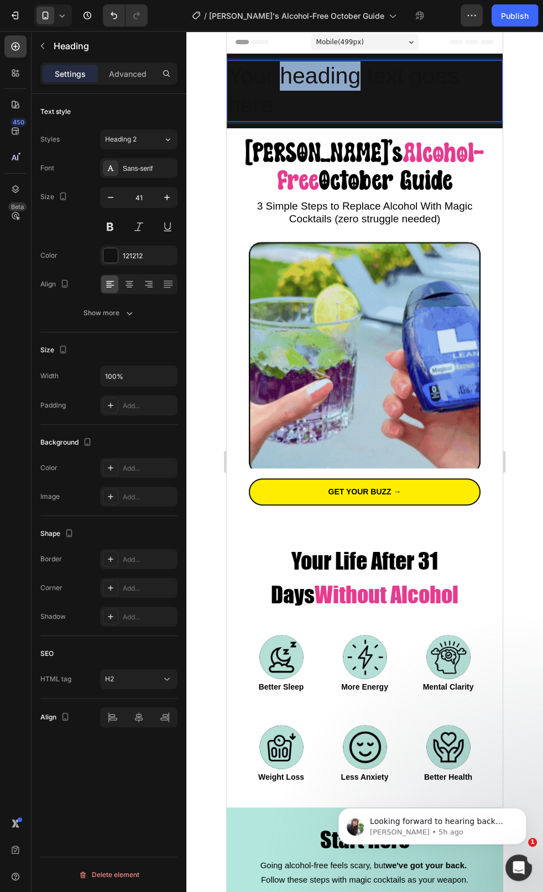
click at [337, 88] on p "Your heading text goes here" at bounding box center [365, 90] width 274 height 59
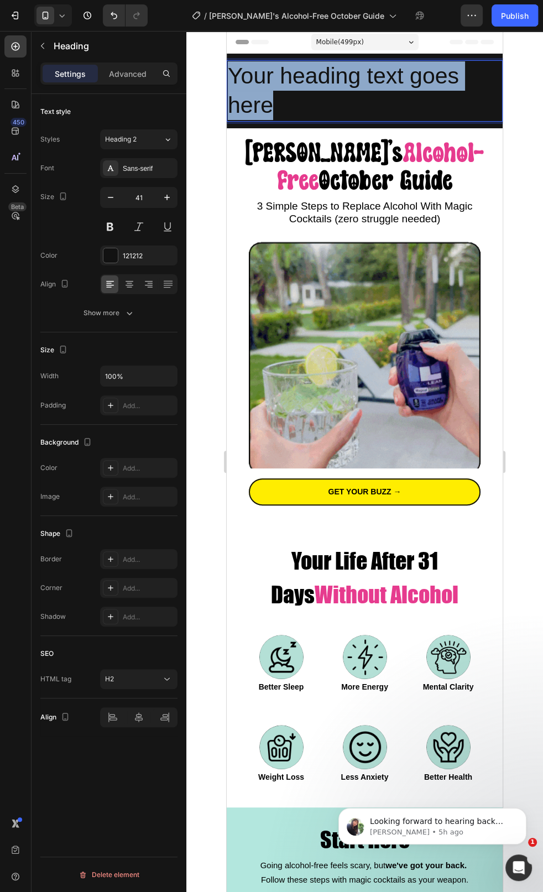
click at [337, 88] on p "Your heading text goes here" at bounding box center [365, 90] width 274 height 59
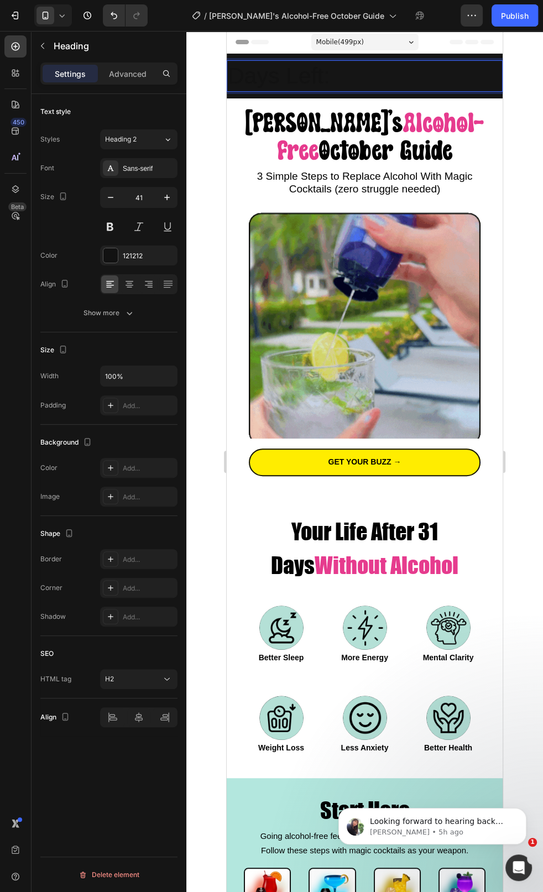
click at [204, 76] on div at bounding box center [364, 461] width 357 height 861
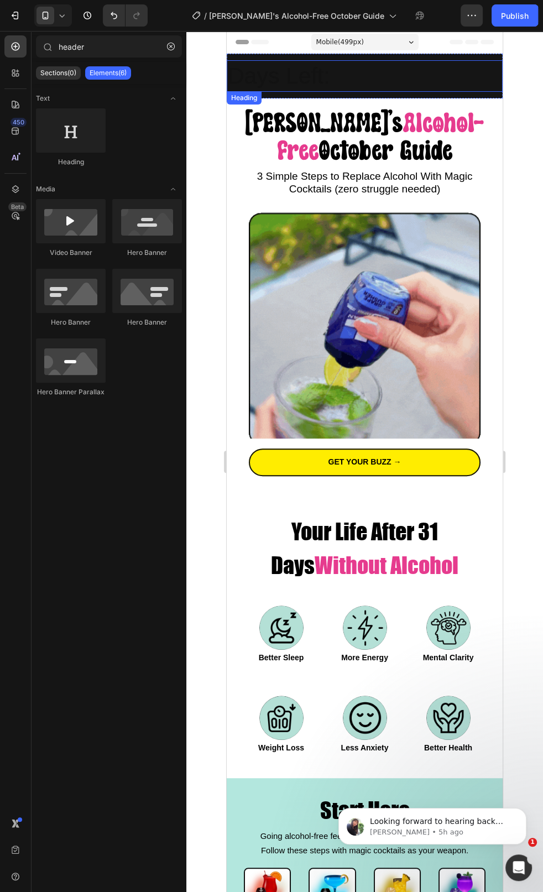
click at [337, 74] on p "Days Left:" at bounding box center [365, 75] width 274 height 29
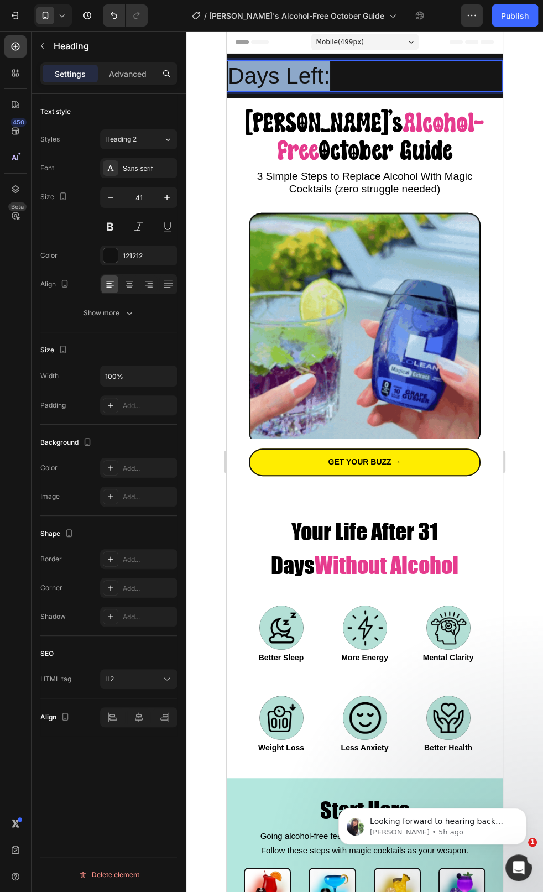
click at [337, 74] on p "Days Left:" at bounding box center [365, 75] width 274 height 29
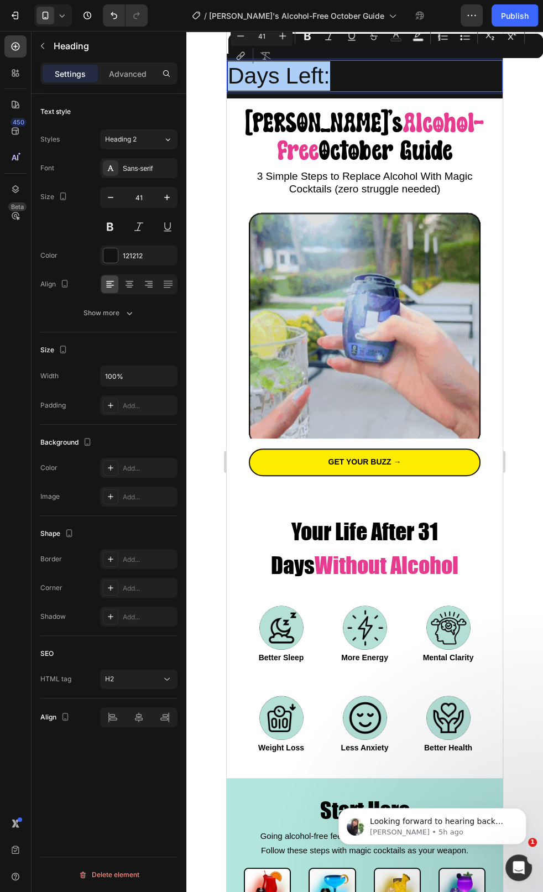
click at [263, 36] on input "41" at bounding box center [261, 35] width 22 height 13
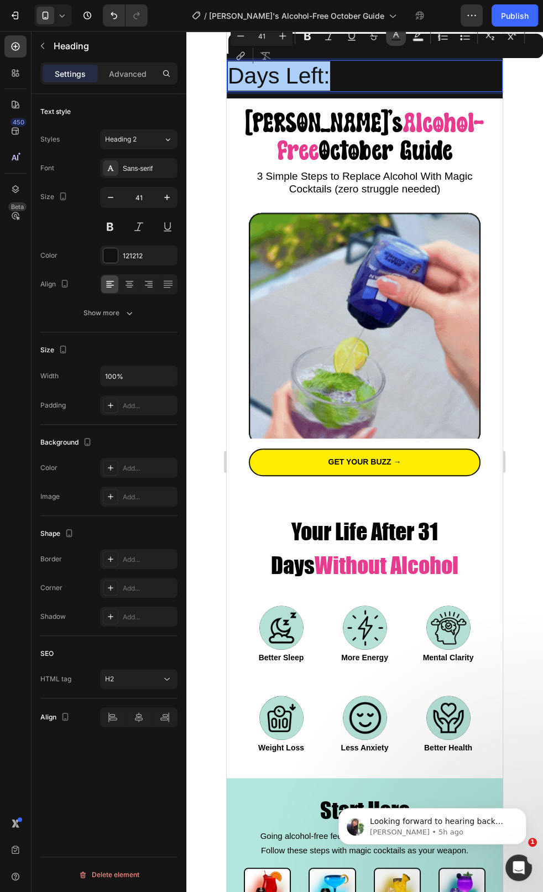
click at [397, 37] on icon "Editor contextual toolbar" at bounding box center [396, 35] width 6 height 6
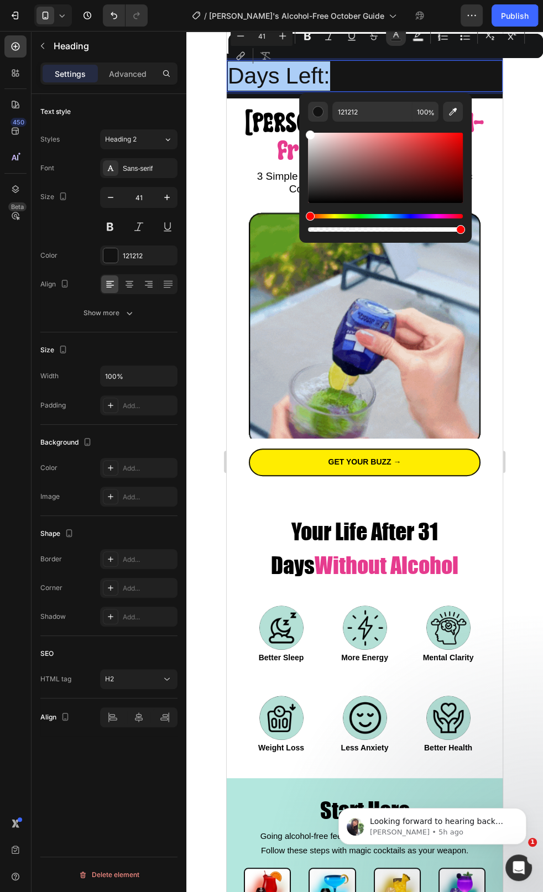
drag, startPoint x: 313, startPoint y: 151, endPoint x: 302, endPoint y: 129, distance: 25.2
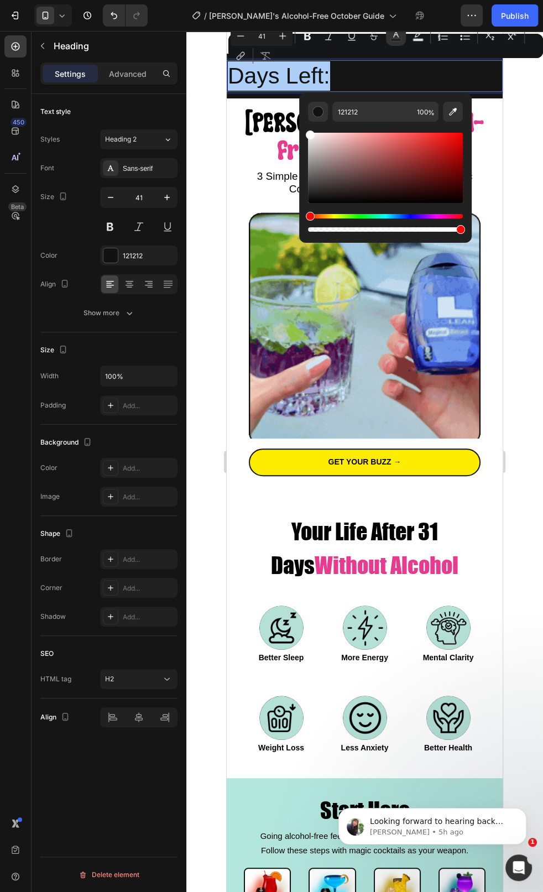
click at [302, 129] on div "121212 100 %" at bounding box center [385, 163] width 172 height 141
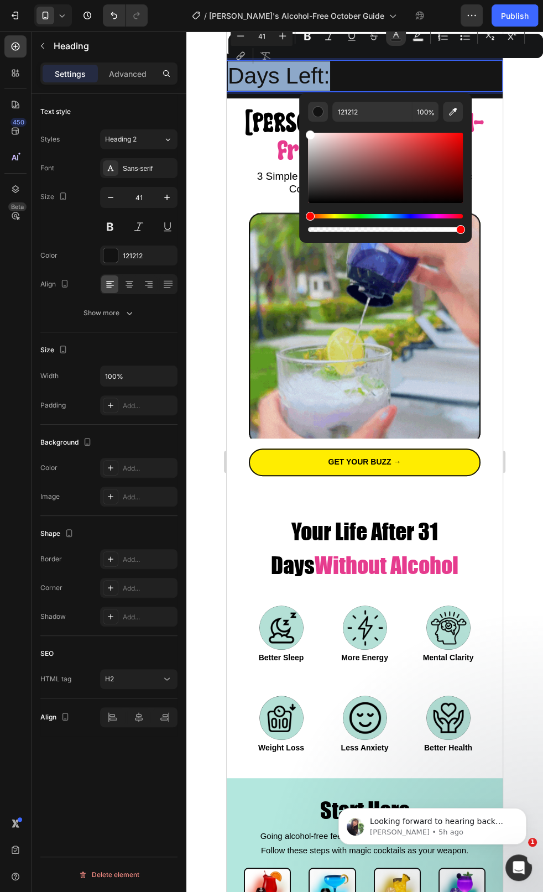
type input "FFFFFF"
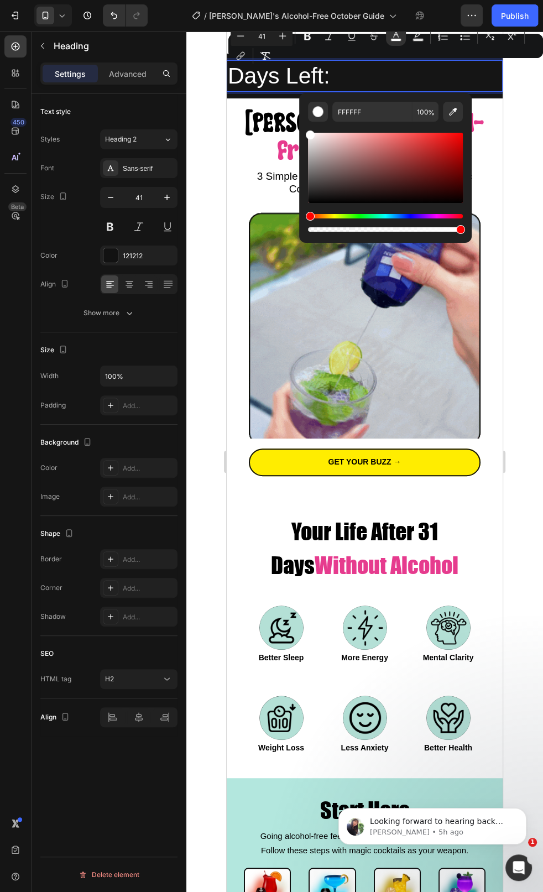
click at [368, 71] on p "Days Left:" at bounding box center [365, 75] width 274 height 29
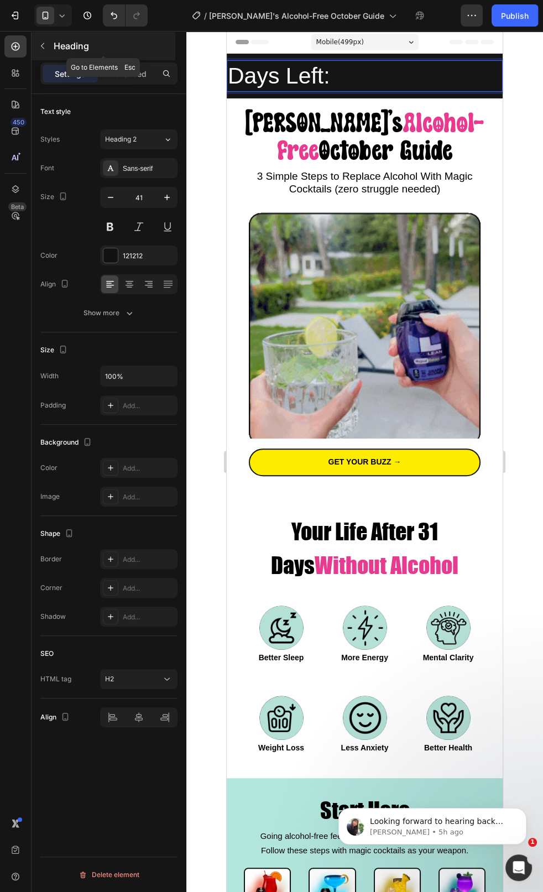
click at [48, 50] on button "button" at bounding box center [43, 46] width 18 height 18
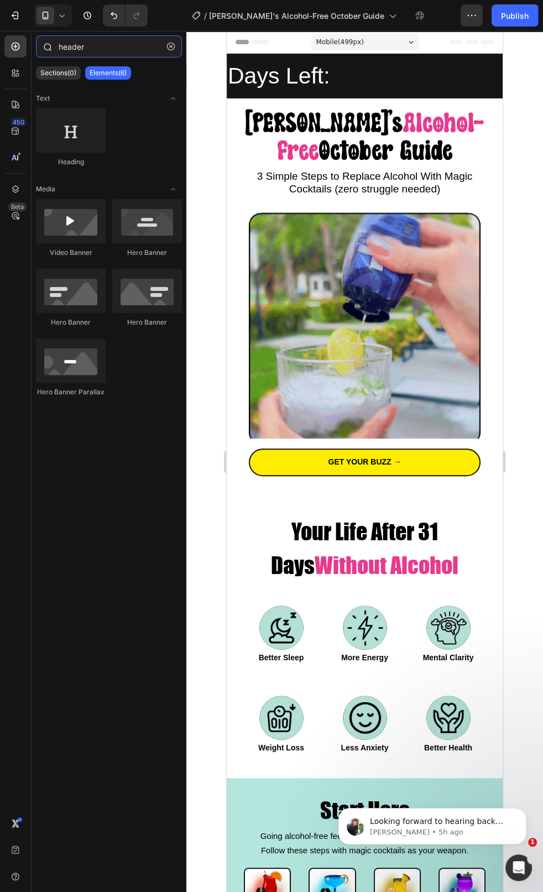
click at [83, 50] on input "header" at bounding box center [109, 46] width 146 height 22
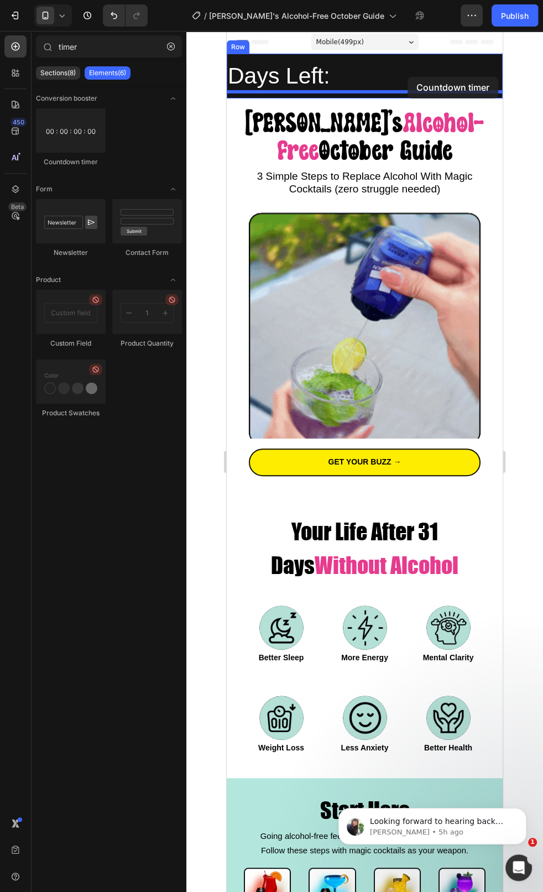
drag, startPoint x: 294, startPoint y: 171, endPoint x: 407, endPoint y: 78, distance: 146.4
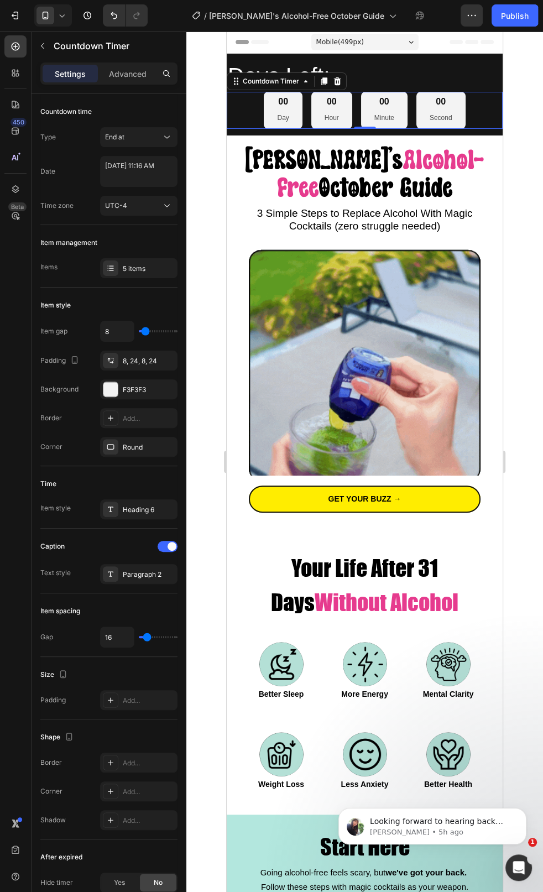
click at [292, 111] on div "00 Day" at bounding box center [283, 110] width 38 height 36
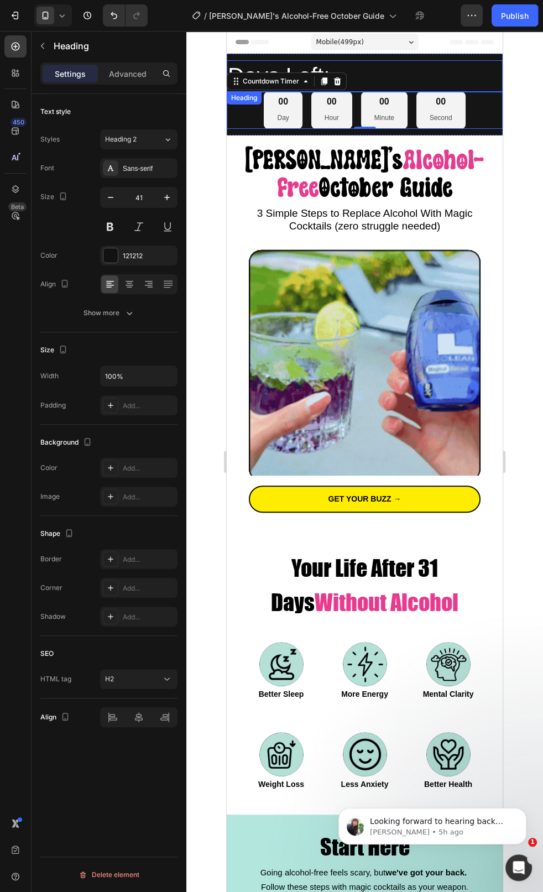
click at [395, 82] on p "⁠⁠⁠⁠⁠⁠⁠ Days Left:" at bounding box center [365, 75] width 274 height 29
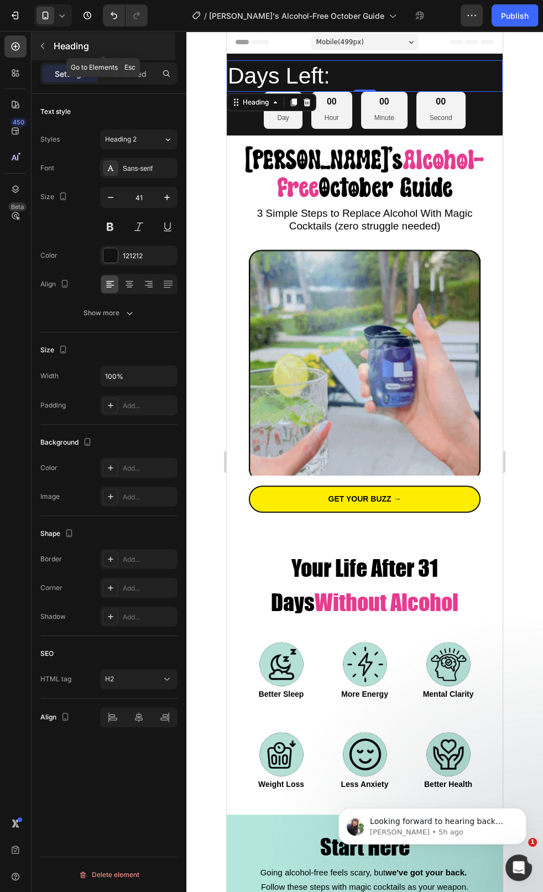
click at [54, 48] on p "Heading" at bounding box center [113, 45] width 119 height 13
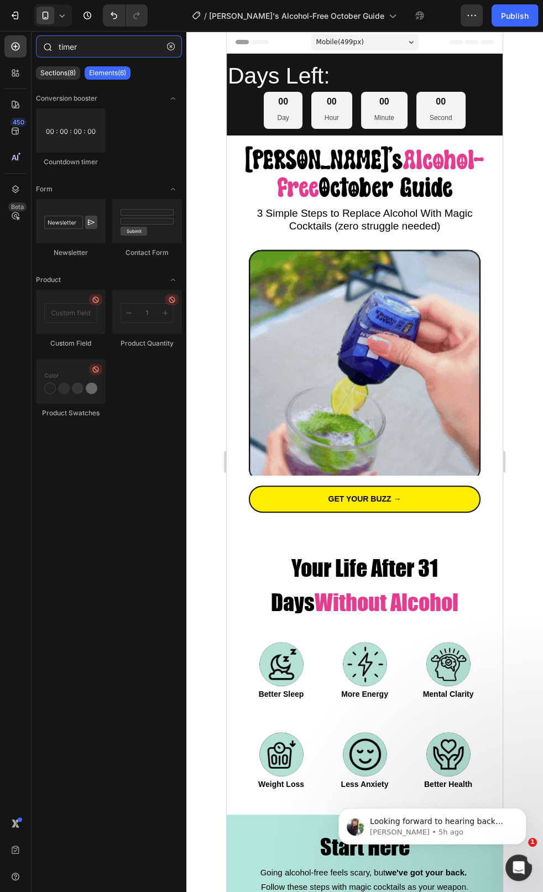
click at [70, 53] on input "timer" at bounding box center [109, 46] width 146 height 22
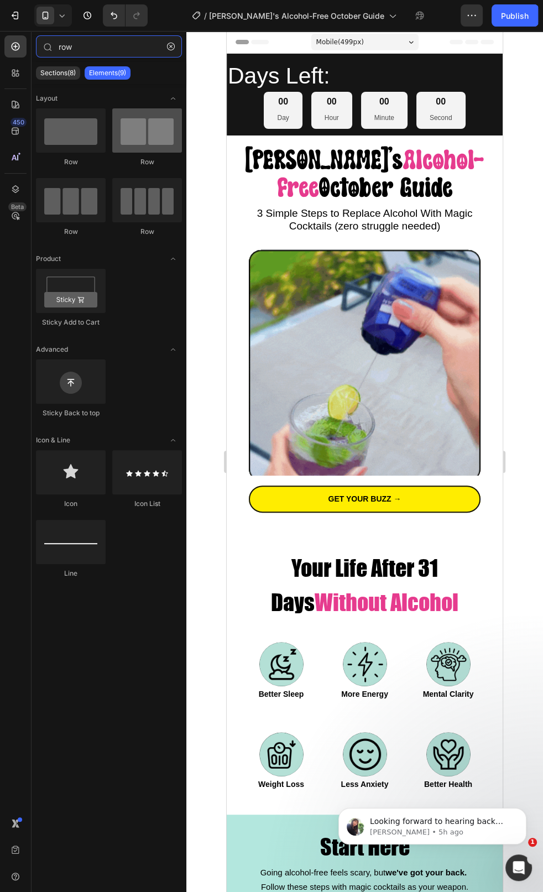
type input "row"
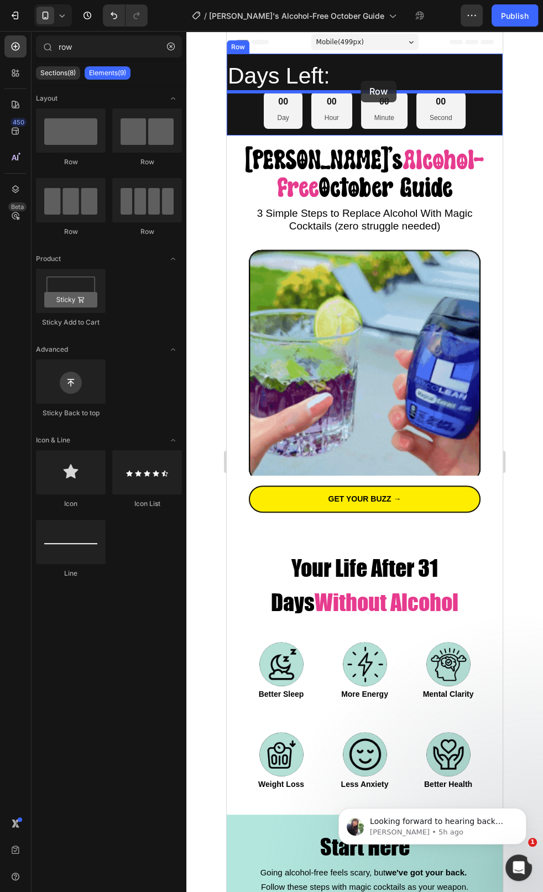
drag, startPoint x: 366, startPoint y: 162, endPoint x: 360, endPoint y: 83, distance: 78.8
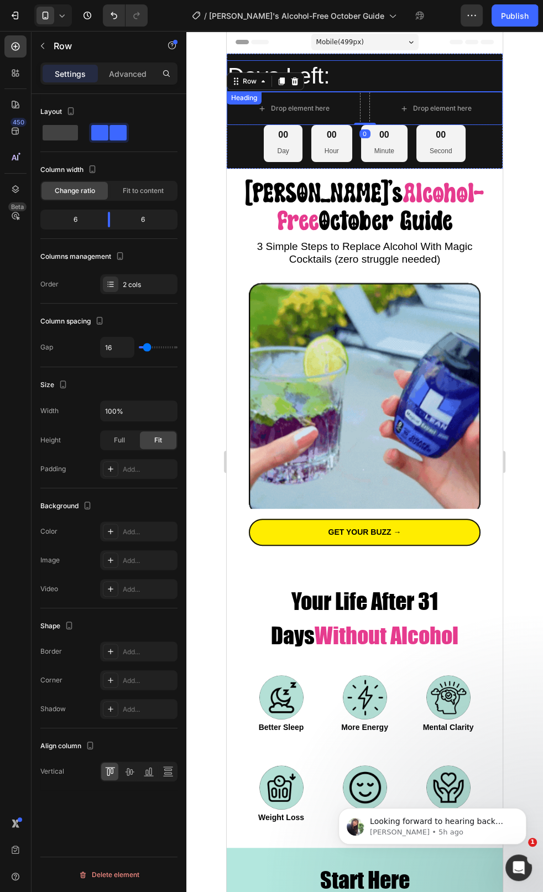
click at [311, 74] on span "Days Left:" at bounding box center [279, 75] width 102 height 25
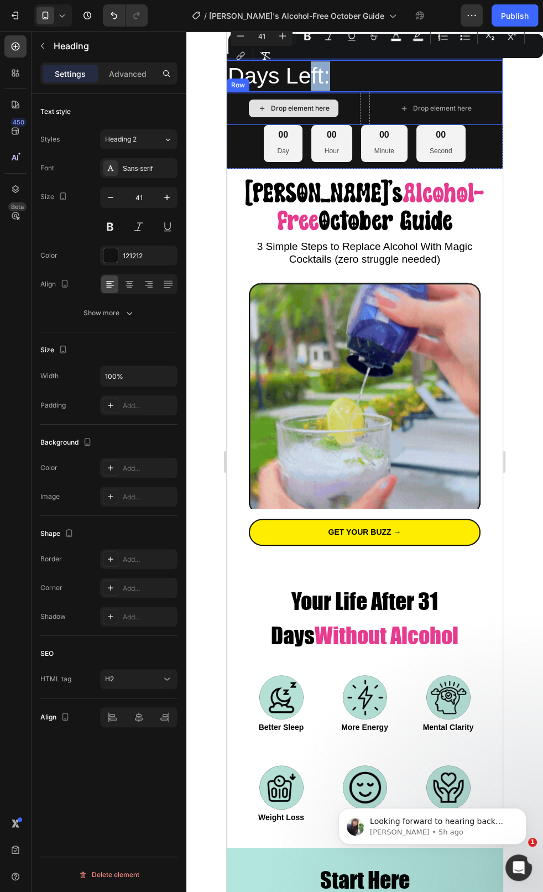
drag, startPoint x: 312, startPoint y: 74, endPoint x: 313, endPoint y: 97, distance: 22.7
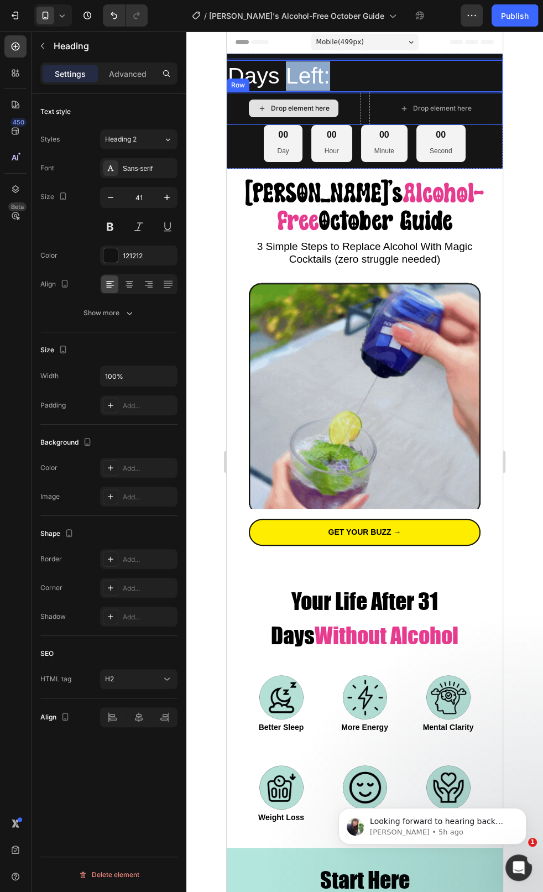
drag, startPoint x: 289, startPoint y: 79, endPoint x: 286, endPoint y: 92, distance: 12.9
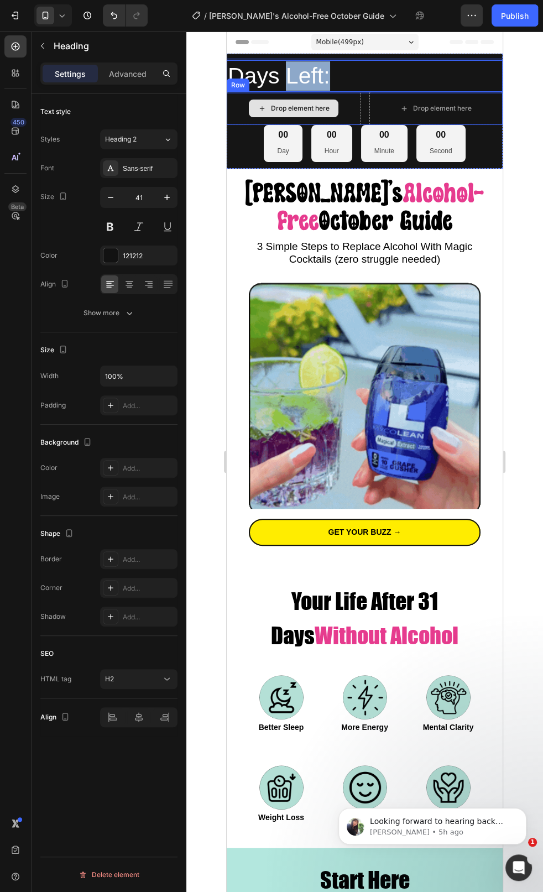
click at [286, 92] on div "Days Left: Heading 0 Drop element here Drop element here Row 00 Day 00 Hour 00 …" at bounding box center [365, 111] width 276 height 102
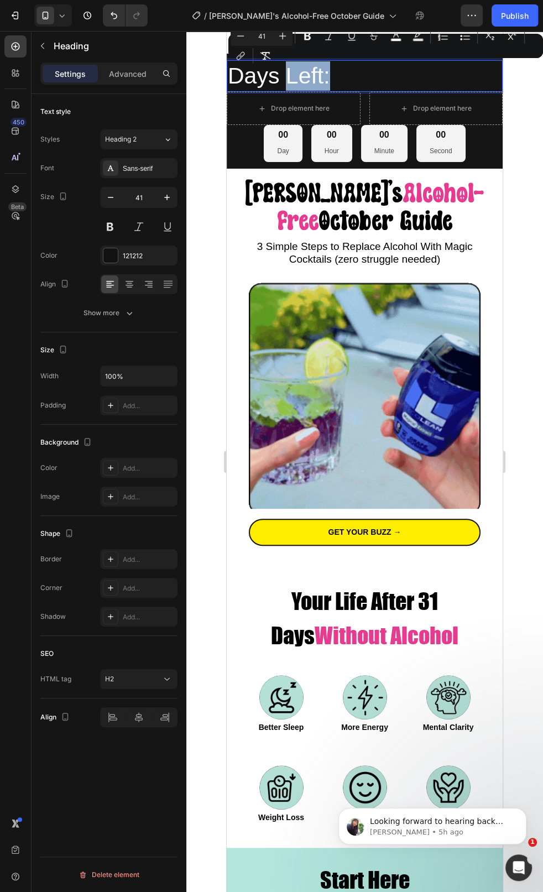
click at [395, 77] on p "Days Left:" at bounding box center [365, 75] width 274 height 29
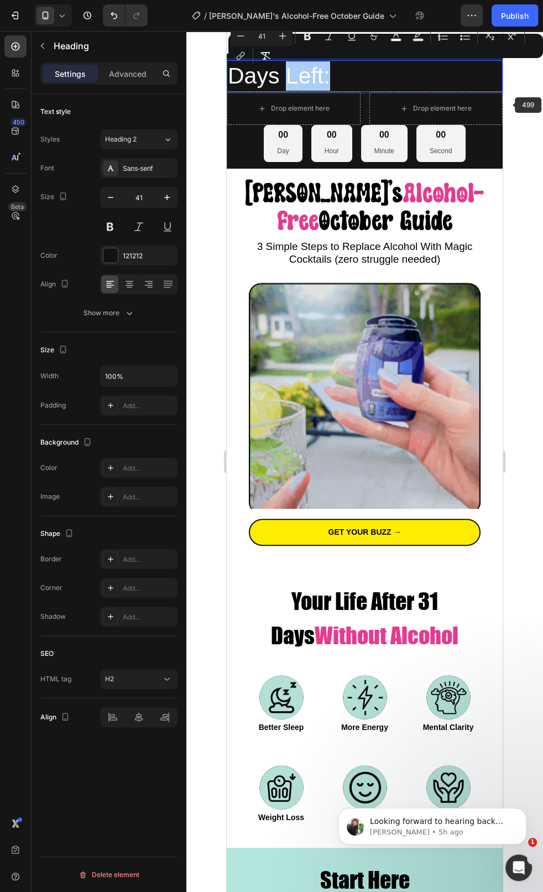
click at [521, 103] on div at bounding box center [364, 461] width 357 height 861
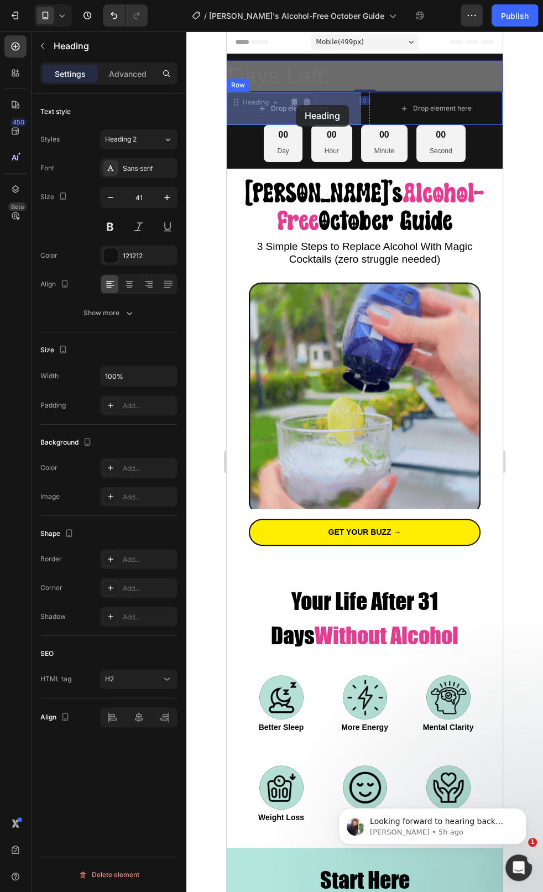
drag, startPoint x: 294, startPoint y: 76, endPoint x: 296, endPoint y: 106, distance: 29.9
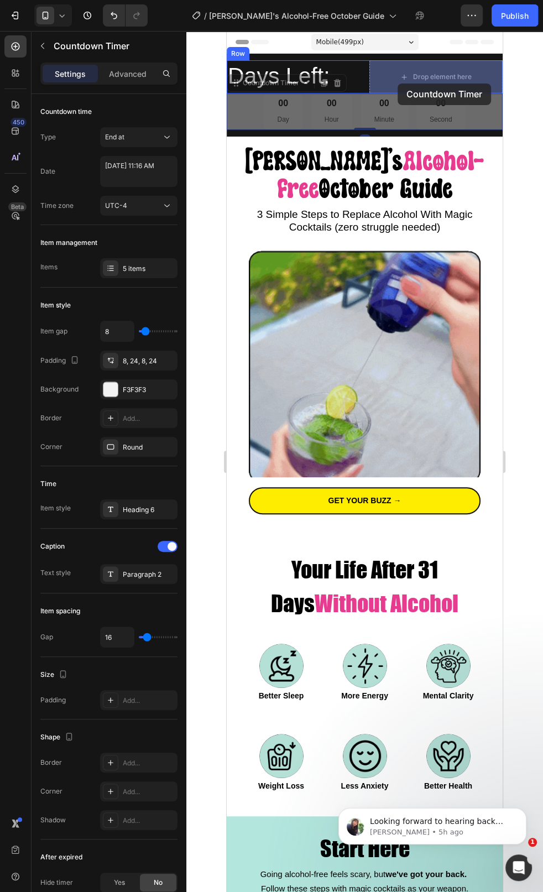
drag, startPoint x: 338, startPoint y: 111, endPoint x: 399, endPoint y: 83, distance: 67.0
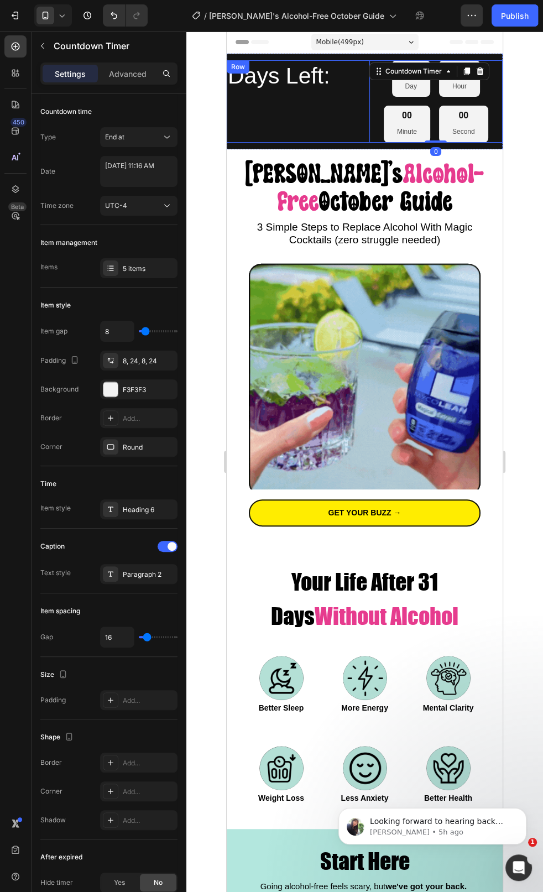
click at [344, 110] on div "Days Left: Heading" at bounding box center [294, 101] width 134 height 82
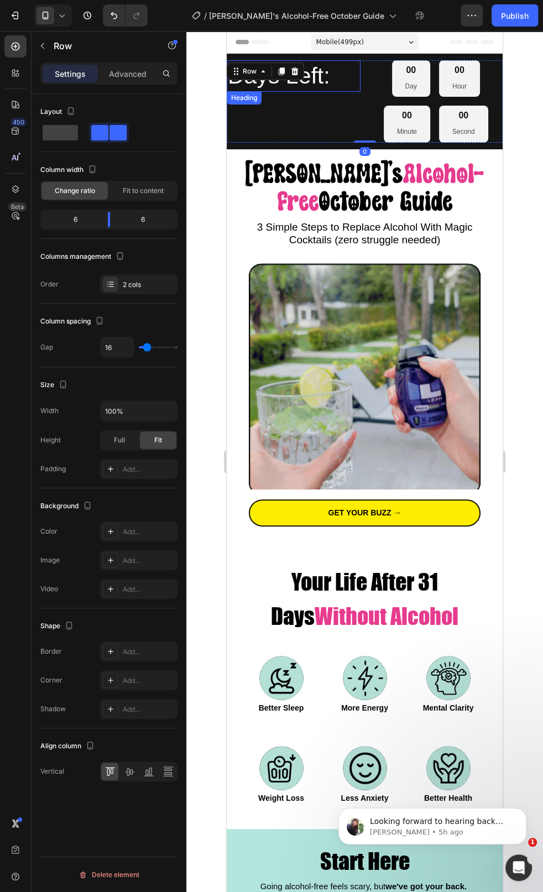
click at [334, 78] on h2 "Days Left:" at bounding box center [294, 76] width 134 height 32
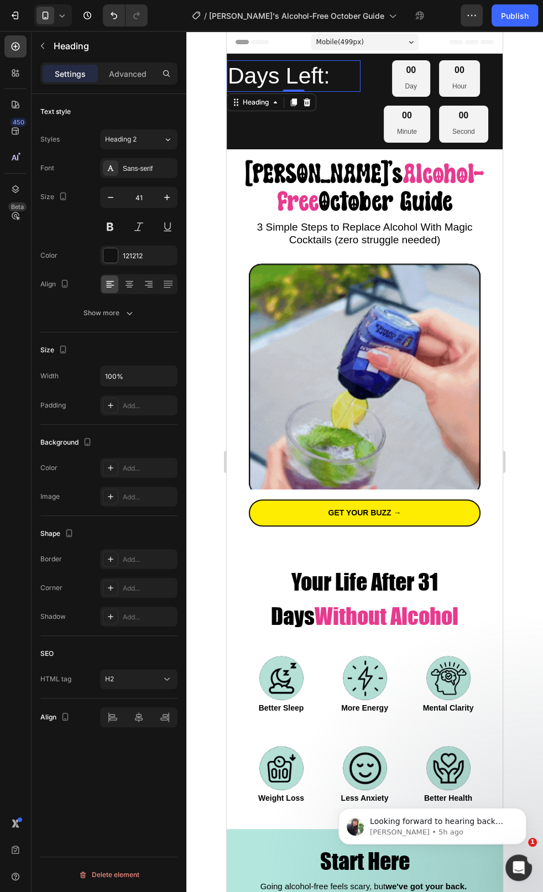
click at [329, 74] on h2 "Days Left:" at bounding box center [294, 76] width 134 height 32
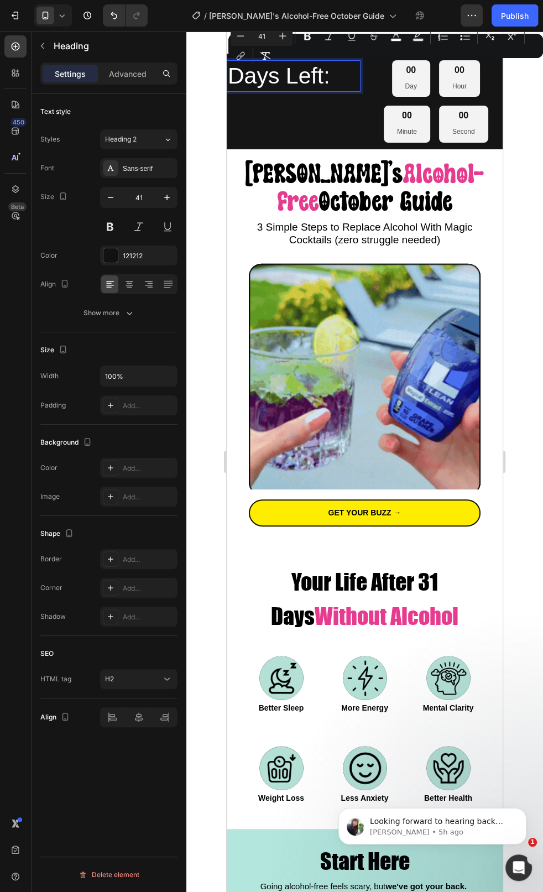
click at [264, 39] on input "41" at bounding box center [261, 35] width 22 height 13
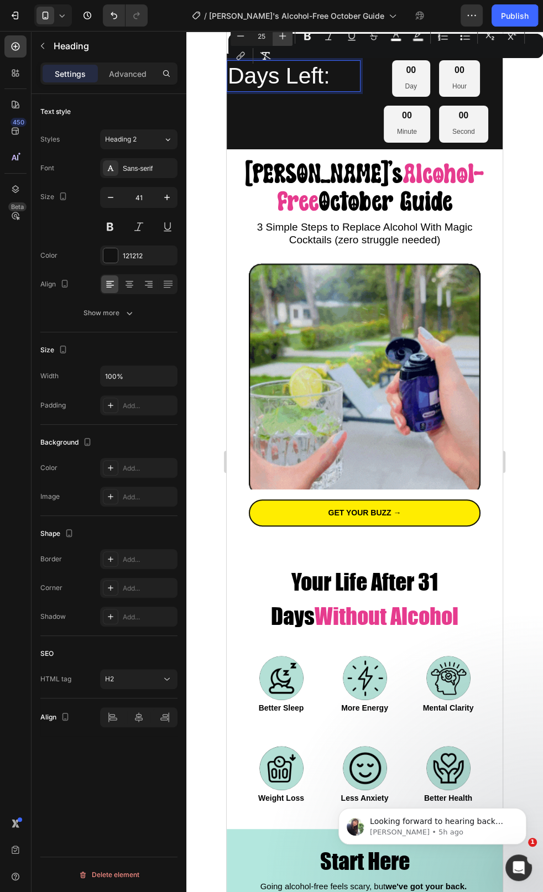
type input "25"
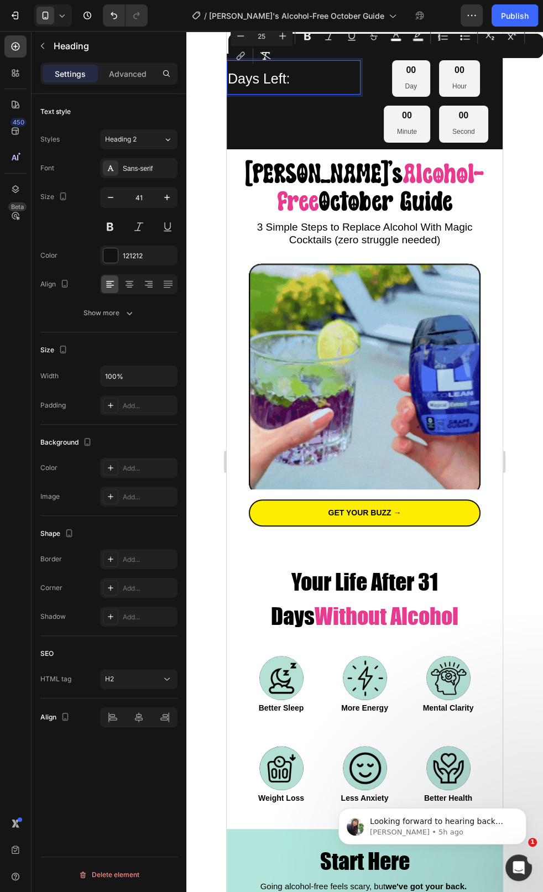
click at [306, 78] on p "Days Left:" at bounding box center [294, 77] width 132 height 32
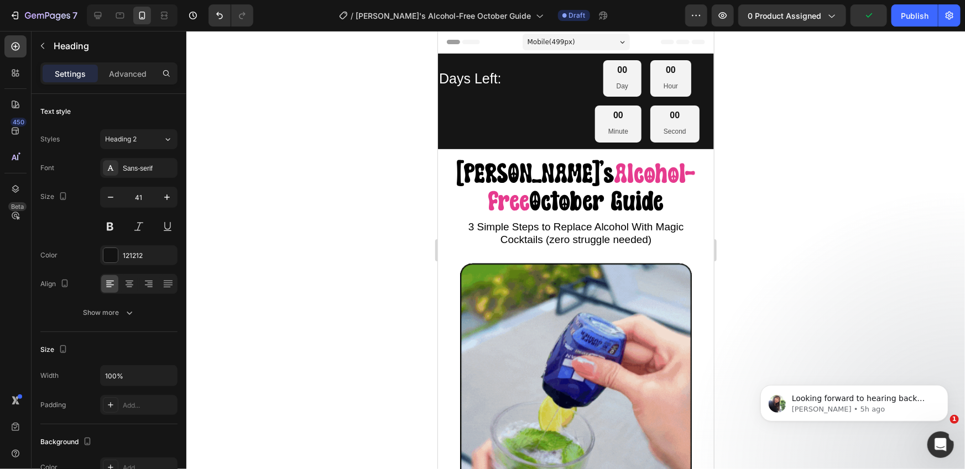
click at [488, 78] on span "Days Left:" at bounding box center [469, 77] width 62 height 15
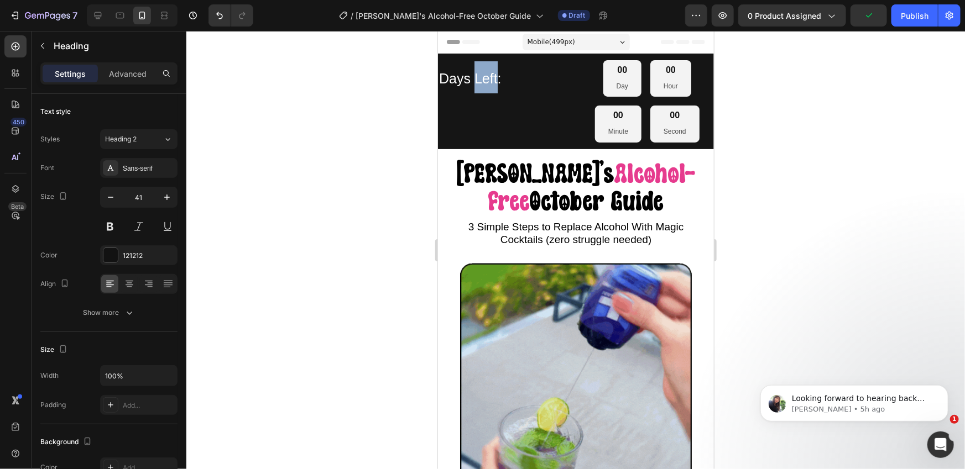
click at [488, 78] on span "Days Left:" at bounding box center [469, 77] width 62 height 15
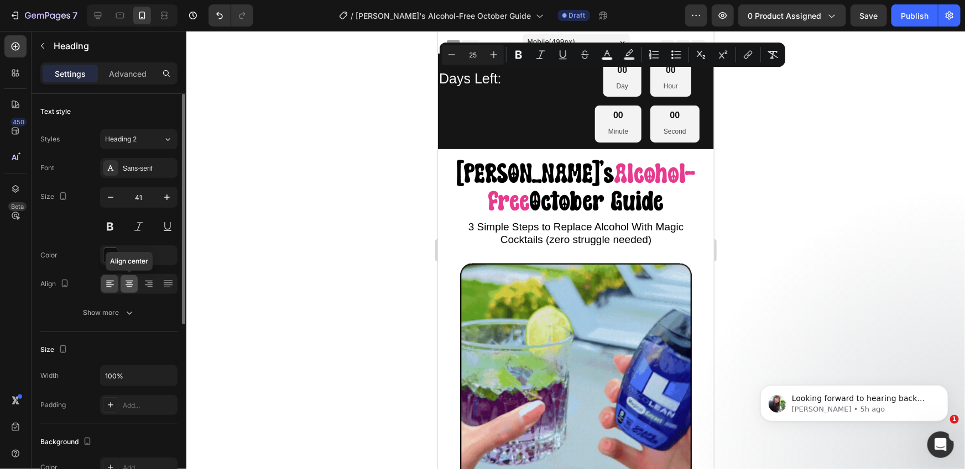
click at [126, 281] on icon at bounding box center [129, 281] width 8 height 1
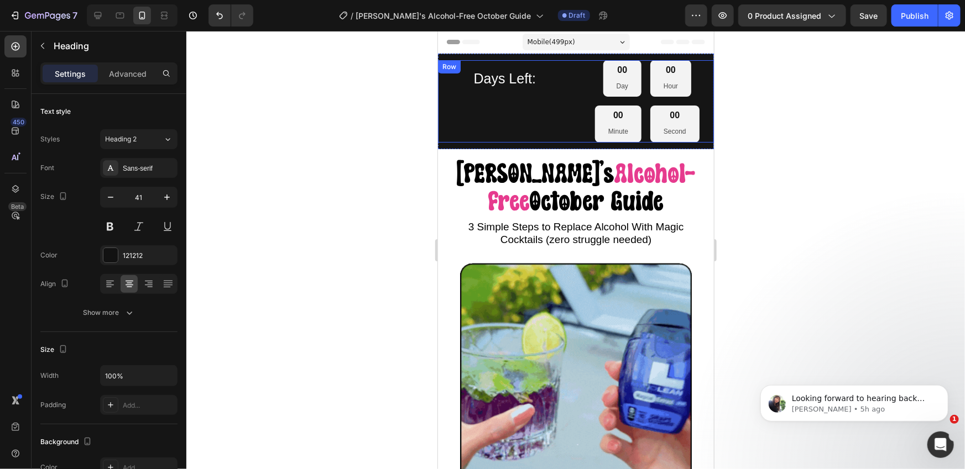
click at [578, 110] on div "Days Left: Heading 00 Day 00 Hour 00 Minute 00 Second Countdown Timer Row" at bounding box center [575, 101] width 276 height 82
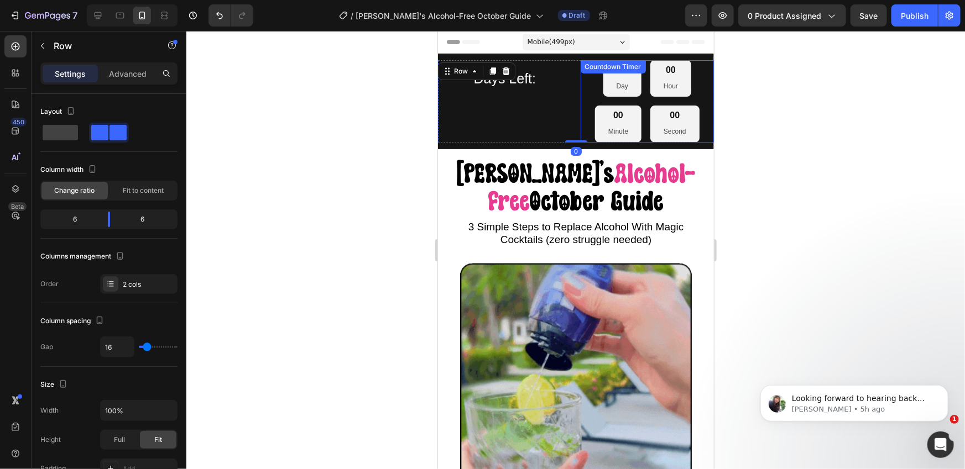
click at [611, 109] on div "00" at bounding box center [617, 115] width 20 height 12
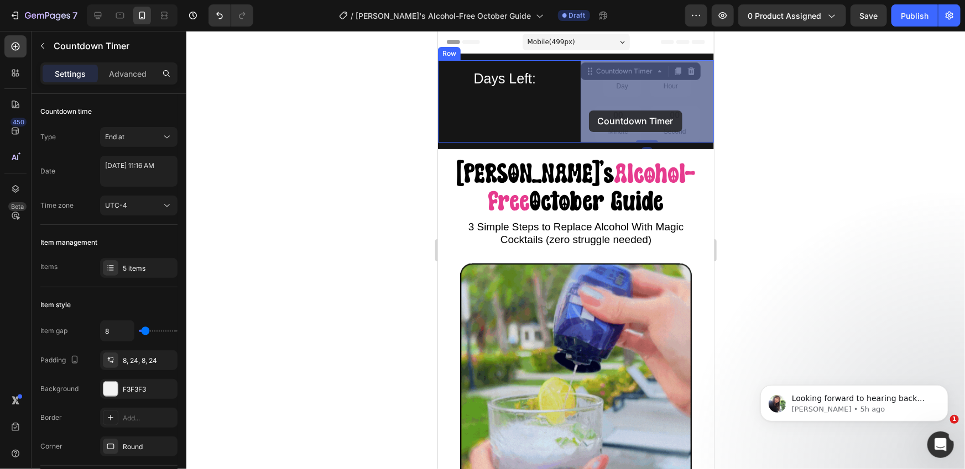
drag, startPoint x: 580, startPoint y: 108, endPoint x: 588, endPoint y: 110, distance: 8.5
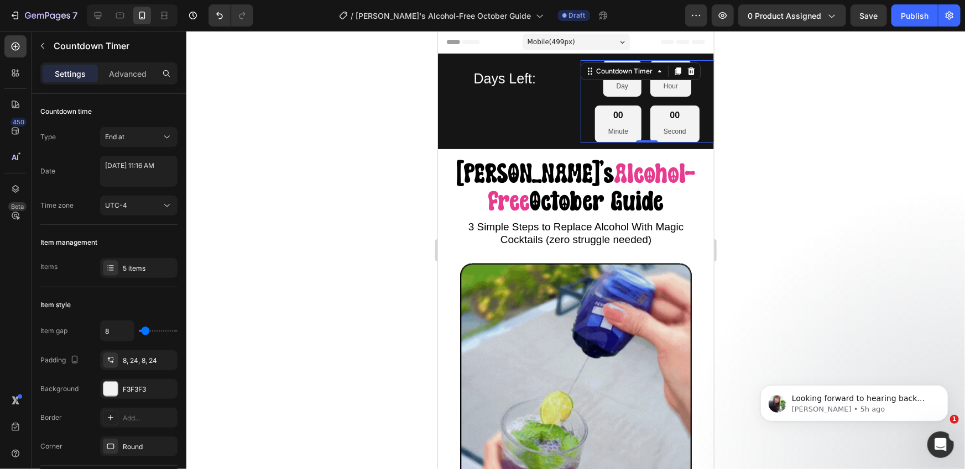
click at [591, 96] on div "00 Day 00 Hour 00 Minute 00 Second" at bounding box center [647, 101] width 134 height 82
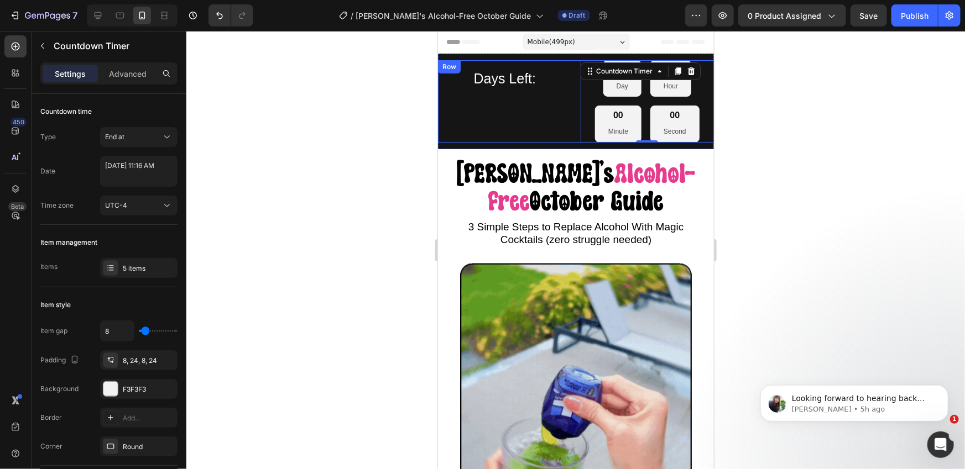
click at [515, 99] on div "⁠⁠⁠⁠⁠⁠⁠ Days Left: Heading" at bounding box center [504, 101] width 134 height 82
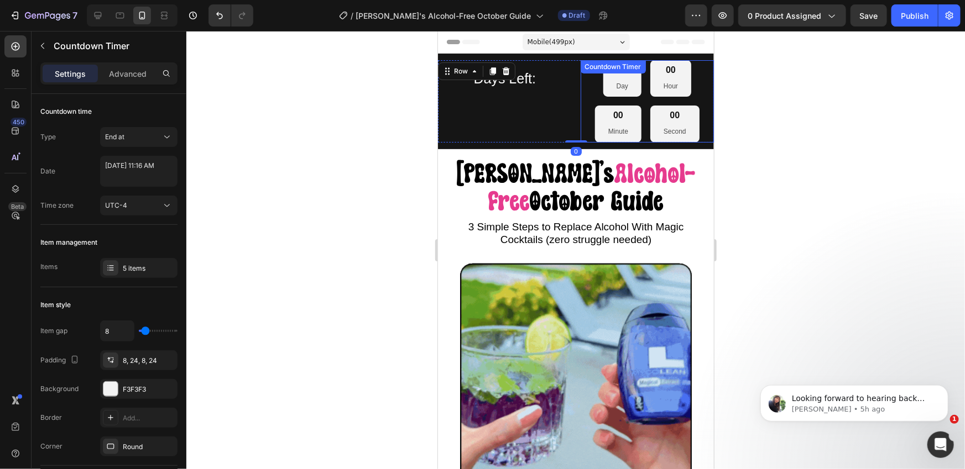
click at [591, 89] on div "00 Day 00 Hour 00 Minute 00 Second" at bounding box center [647, 101] width 134 height 82
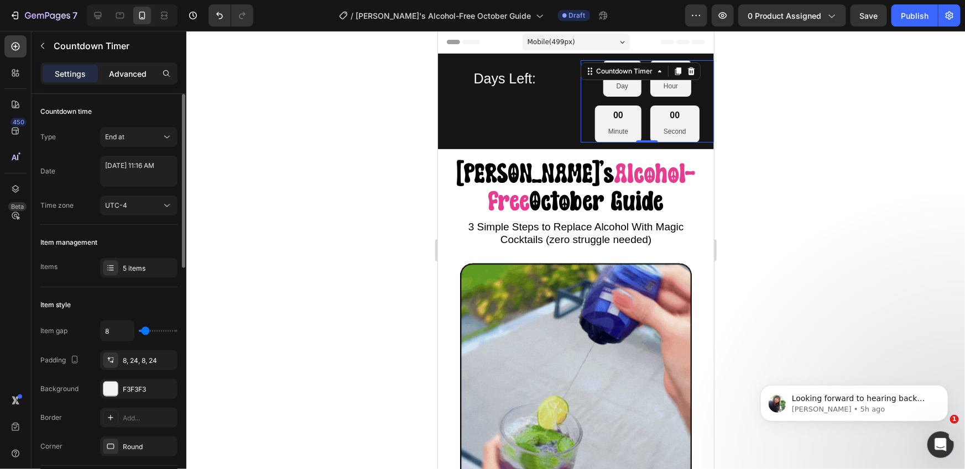
click at [119, 78] on p "Advanced" at bounding box center [128, 74] width 38 height 12
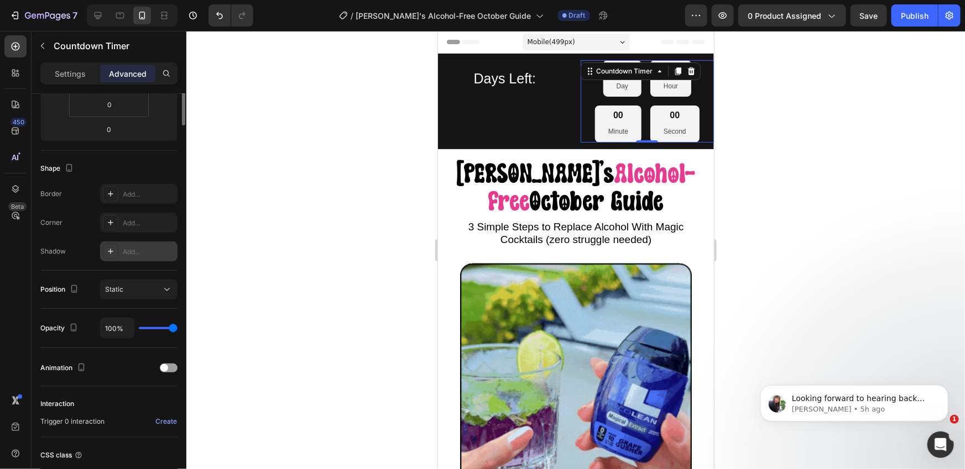
scroll to position [313, 0]
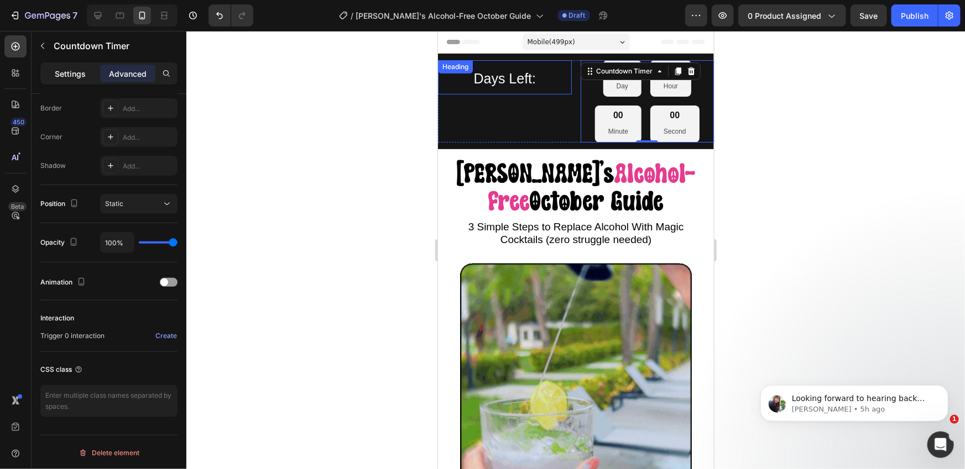
click at [72, 69] on p "Settings" at bounding box center [70, 74] width 31 height 12
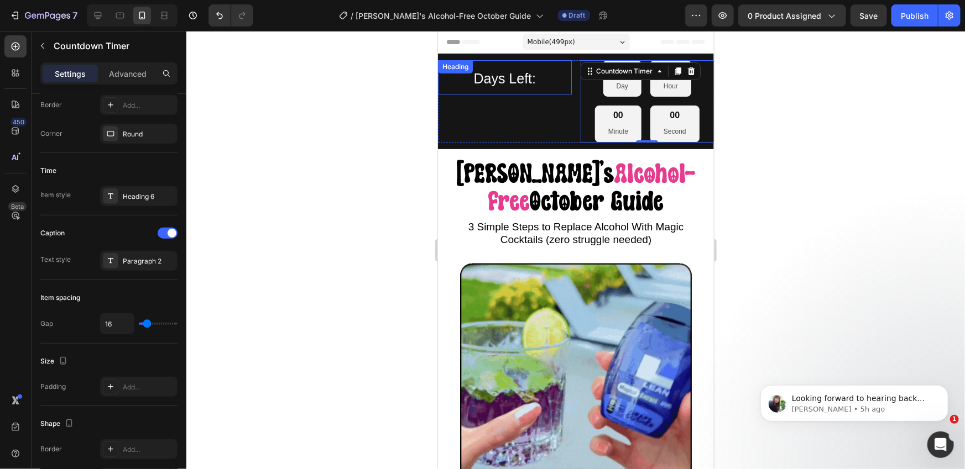
click at [71, 72] on p "Settings" at bounding box center [70, 74] width 31 height 12
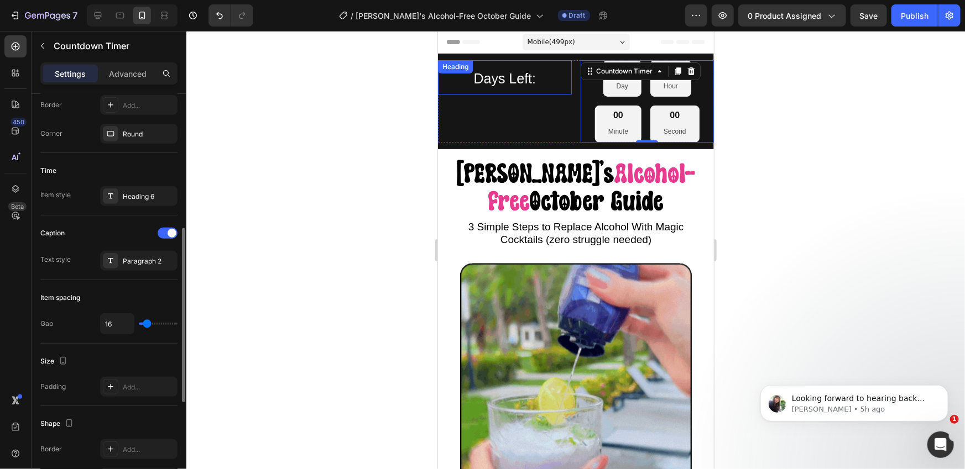
type input "14"
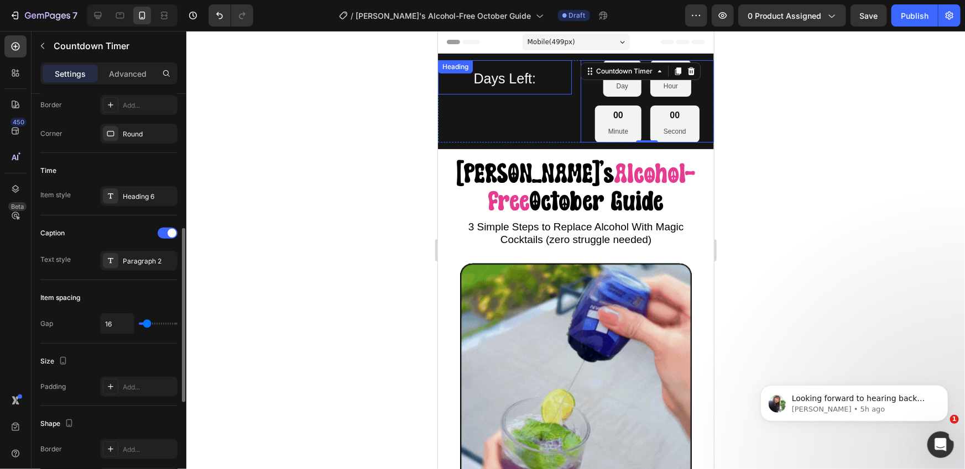
type input "14"
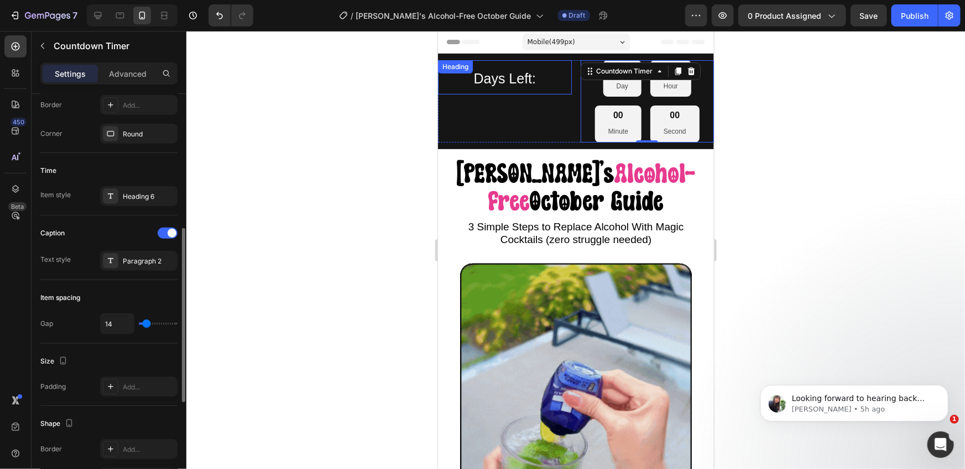
type input "15"
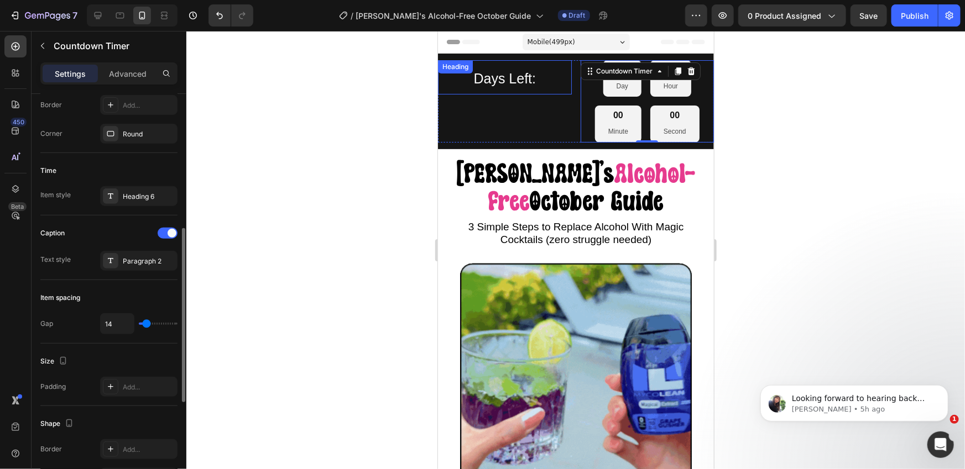
type input "15"
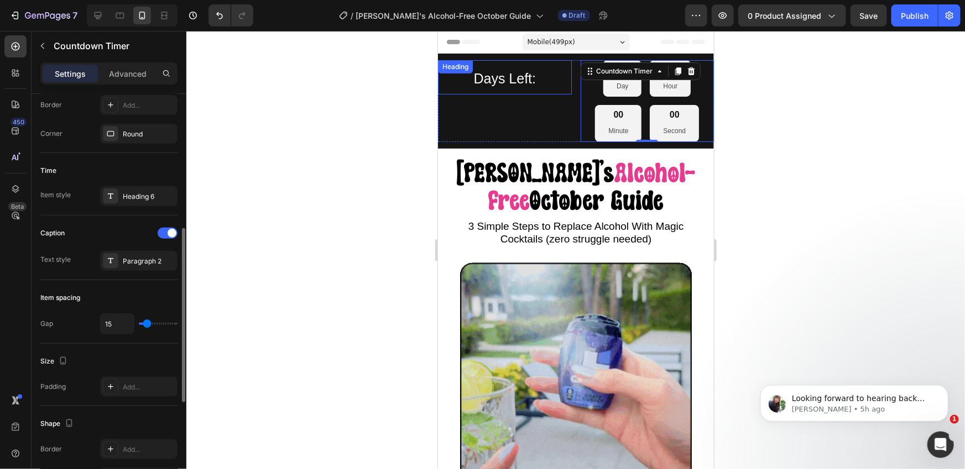
type input "16"
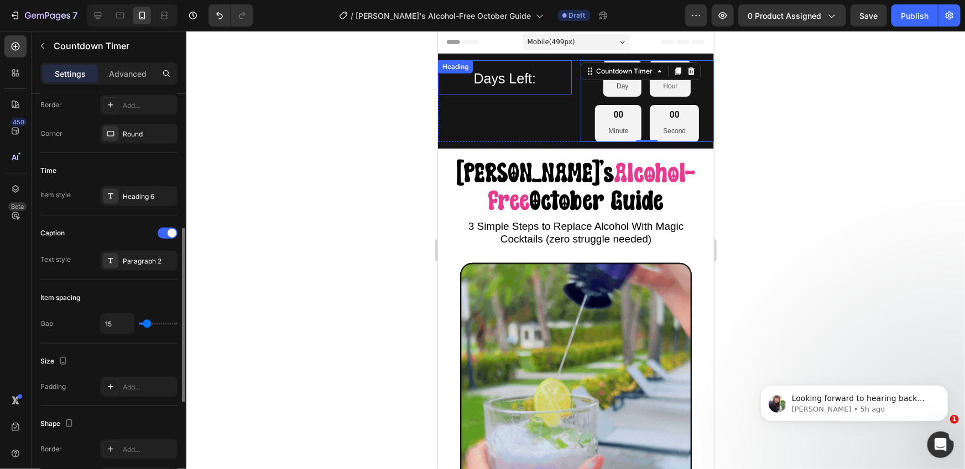
type input "16"
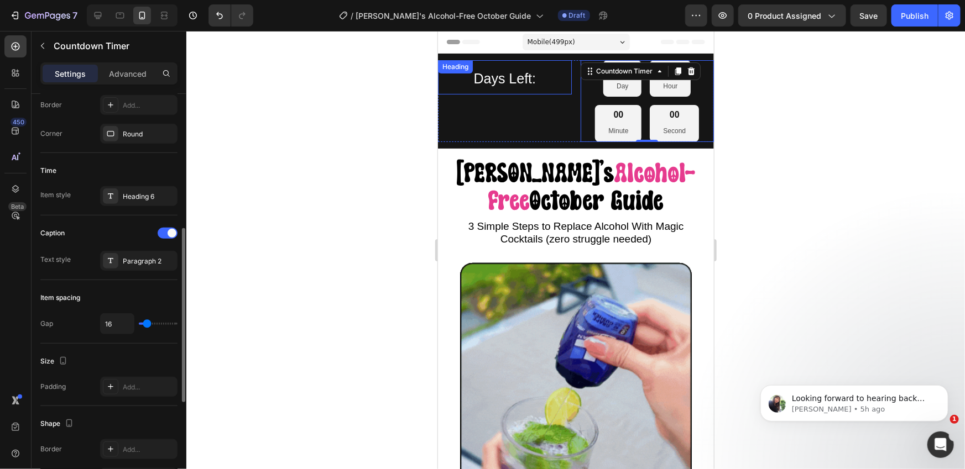
type input "17"
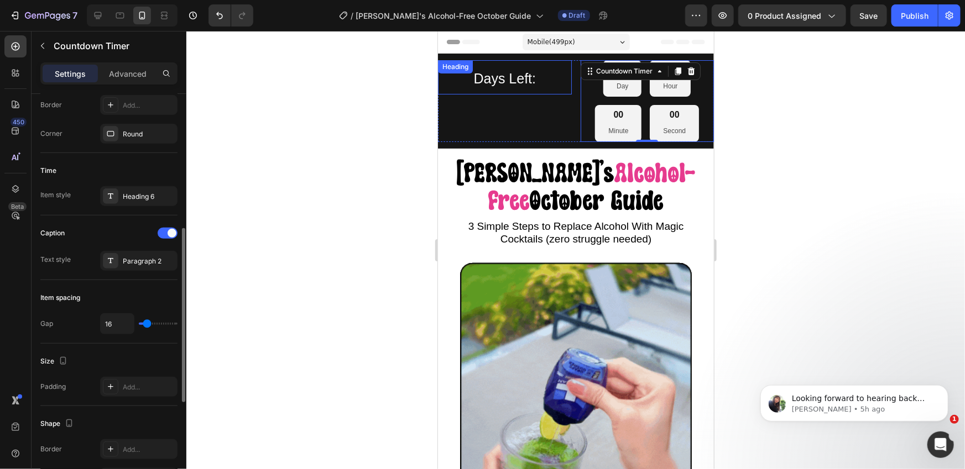
type input "17"
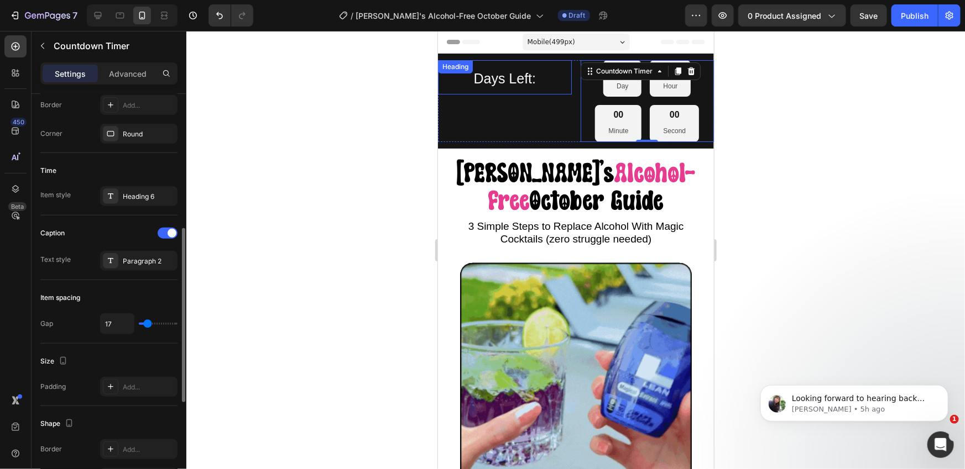
type input "18"
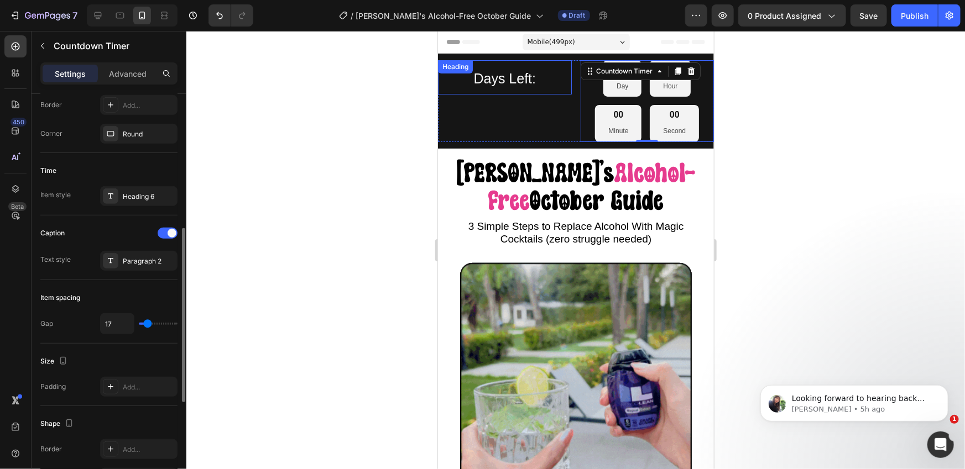
type input "18"
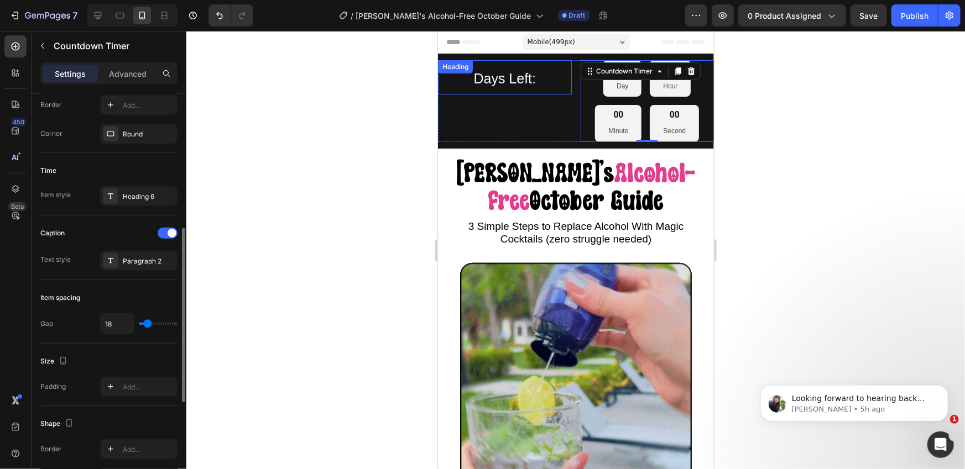
type input "21"
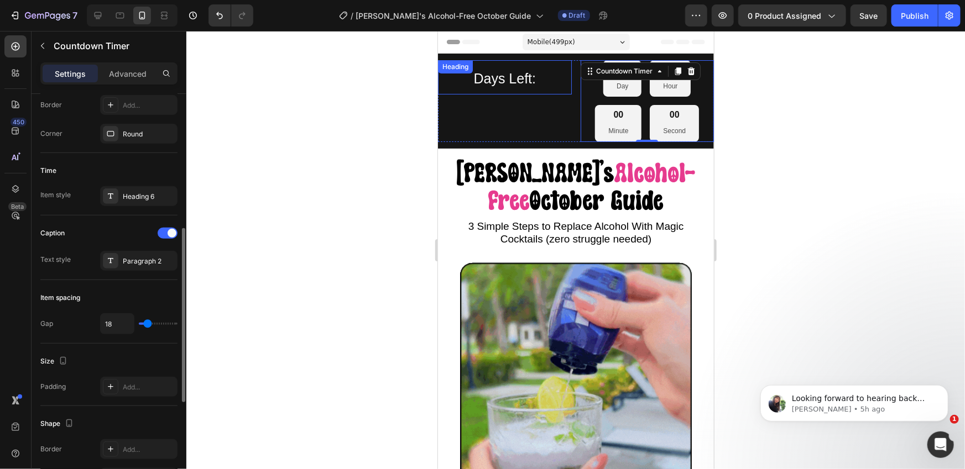
type input "21"
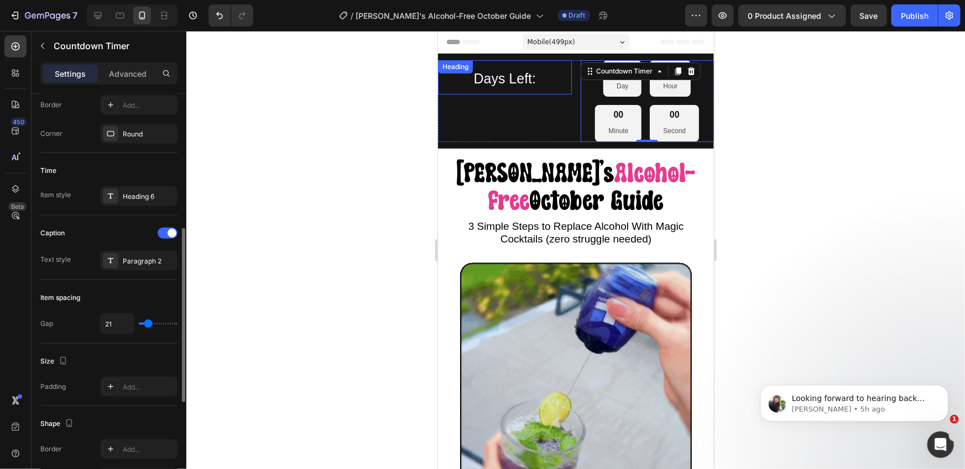
type input "25"
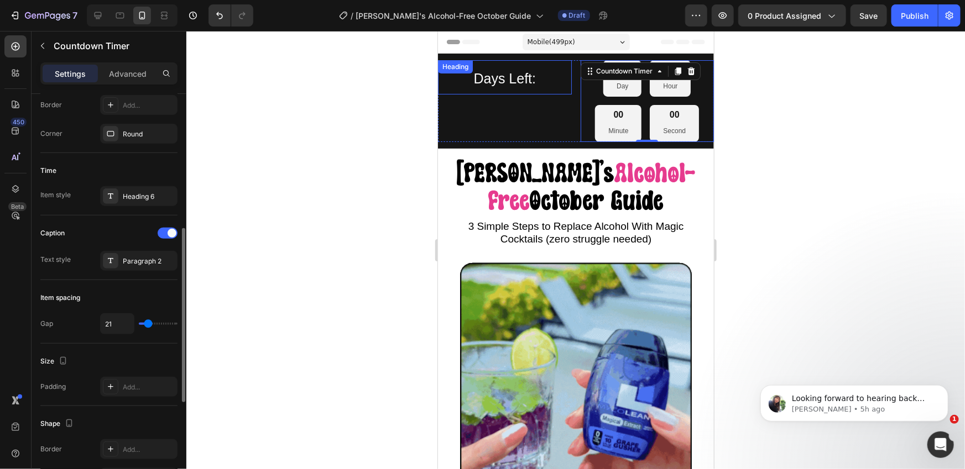
type input "25"
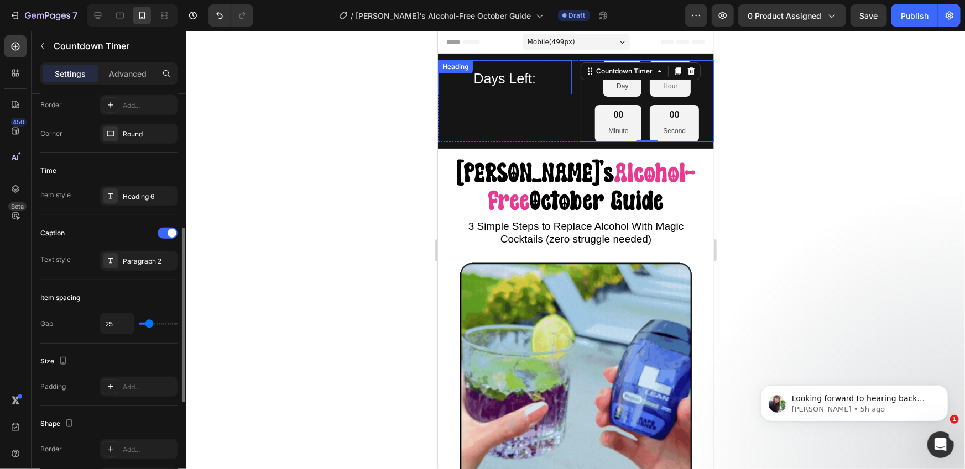
type input "29"
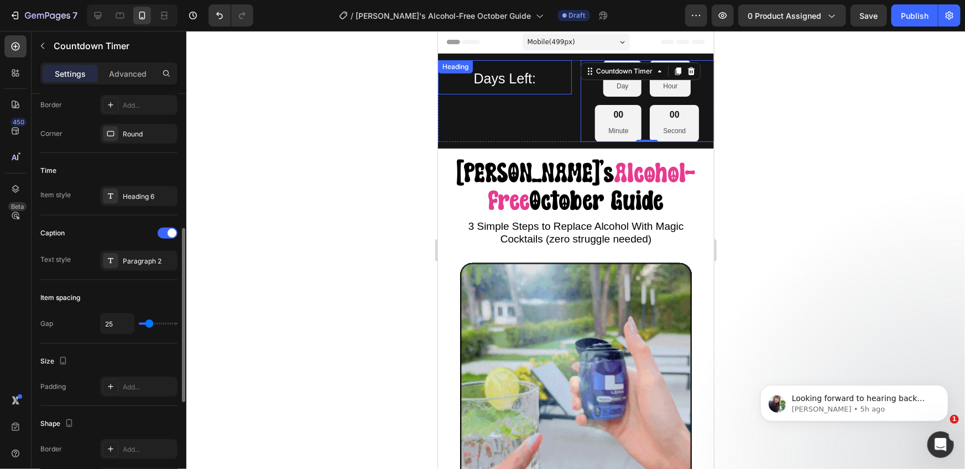
type input "29"
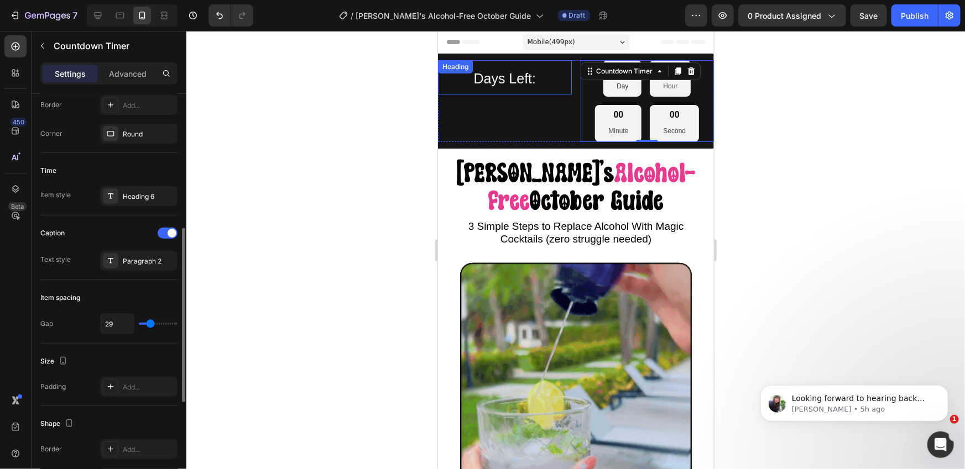
type input "32"
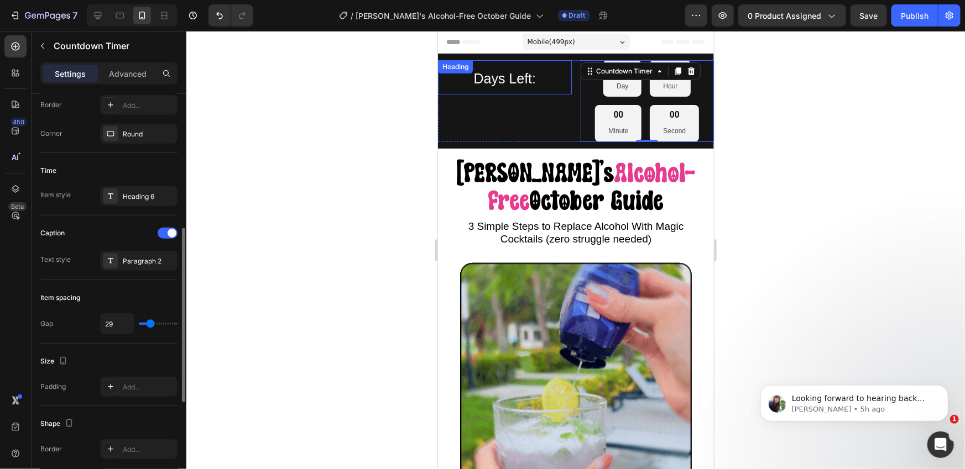
type input "32"
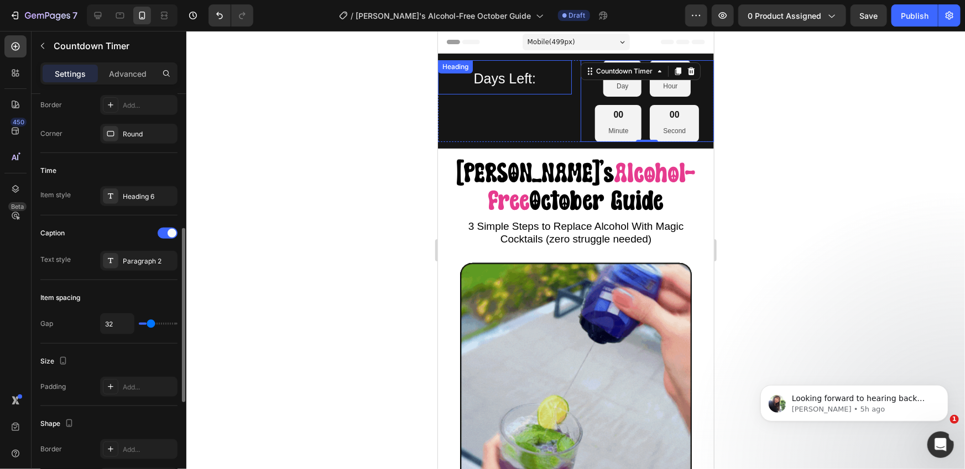
type input "35"
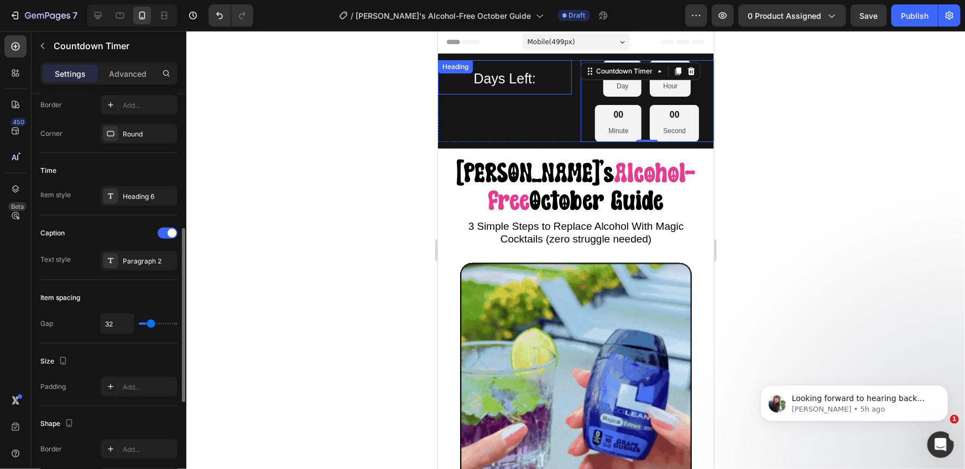
type input "35"
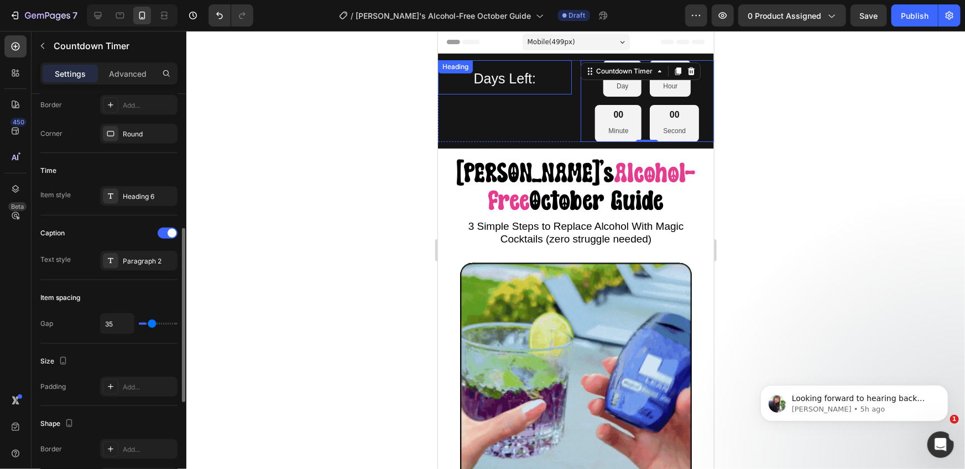
type input "37"
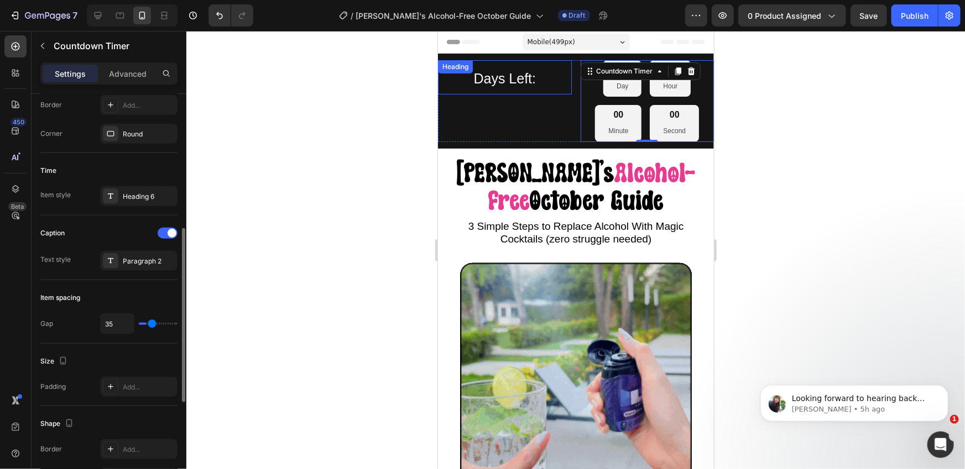
type input "37"
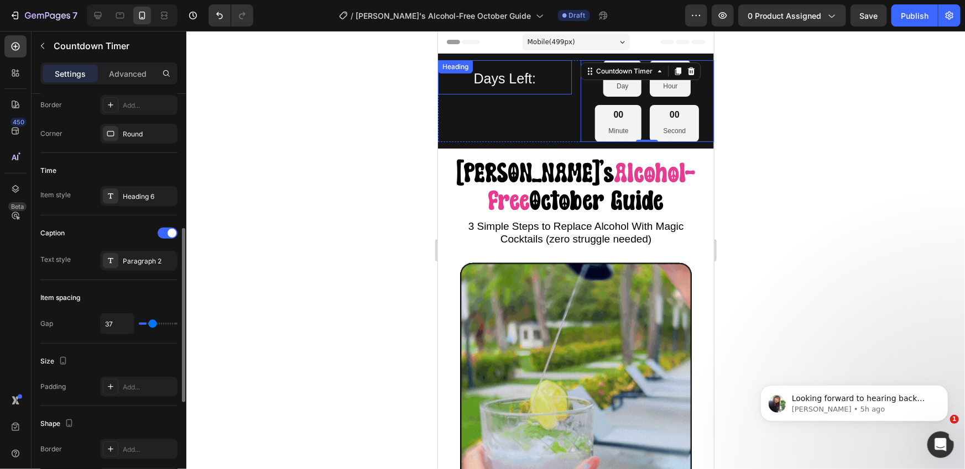
type input "39"
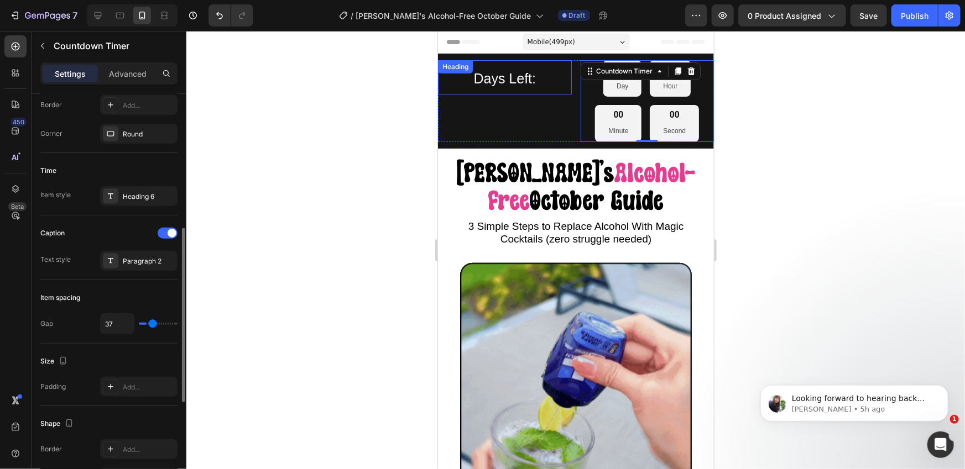
type input "39"
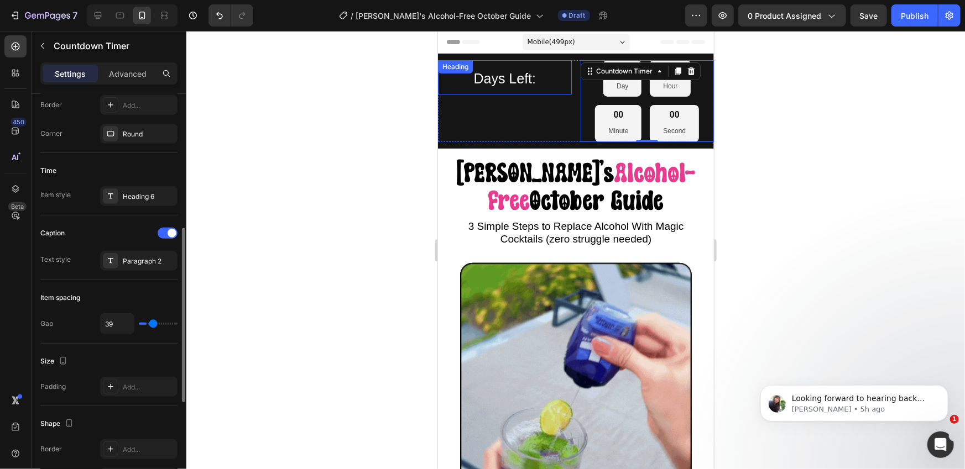
type input "40"
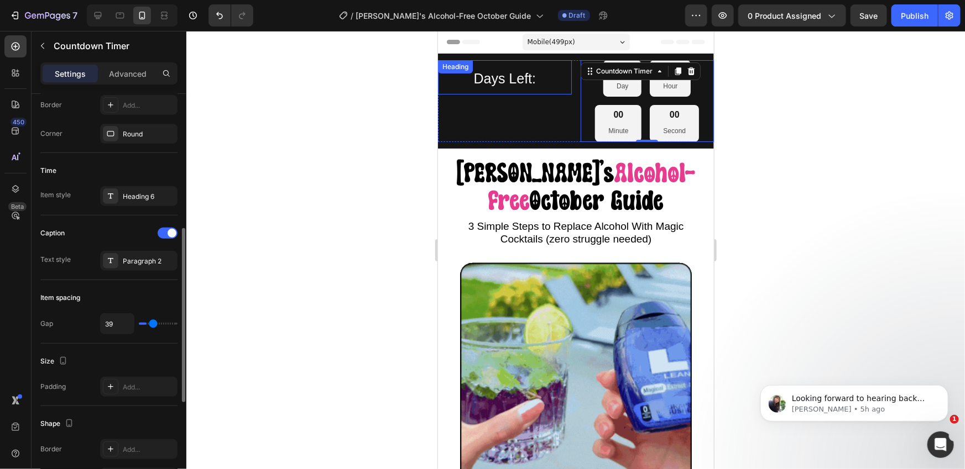
type input "40"
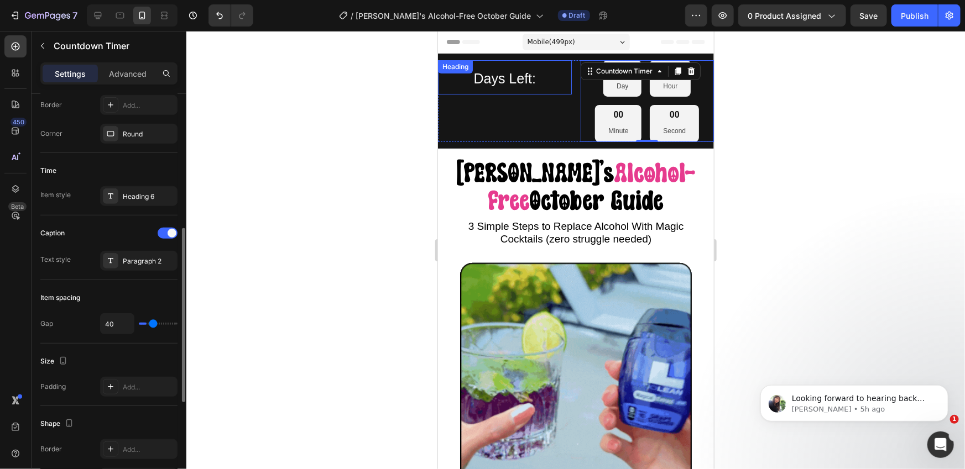
type input "41"
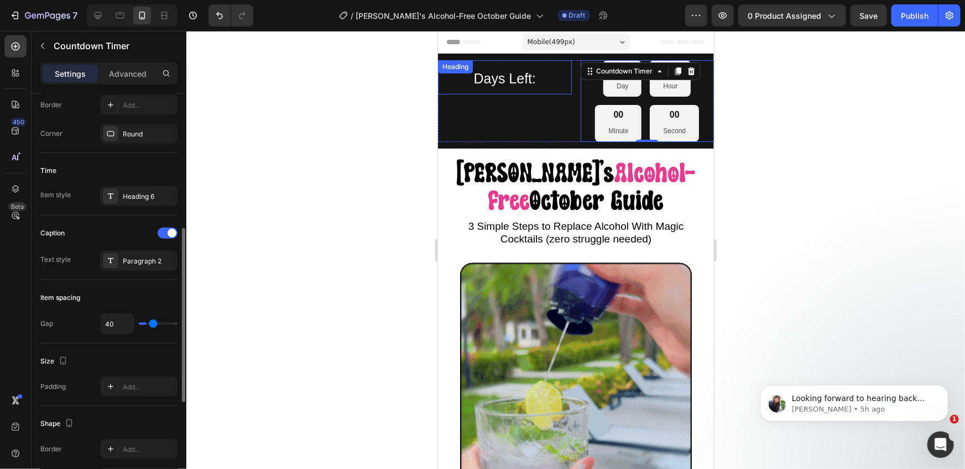
type input "41"
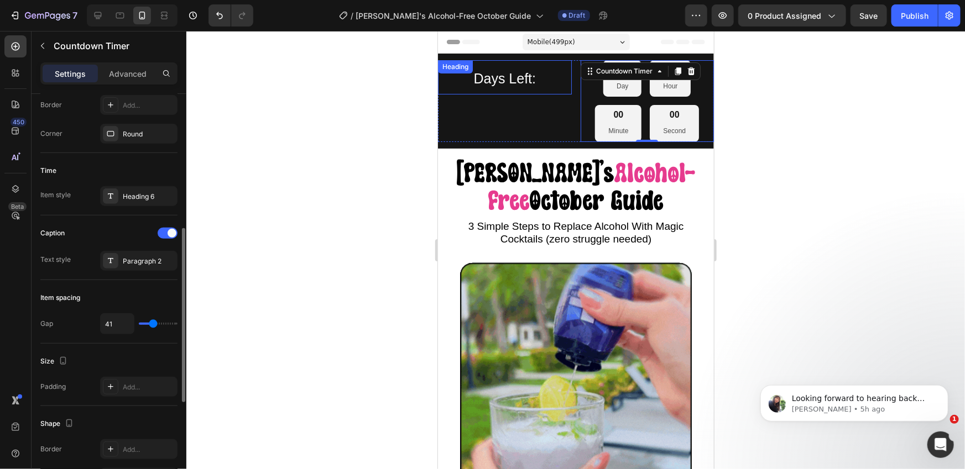
type input "42"
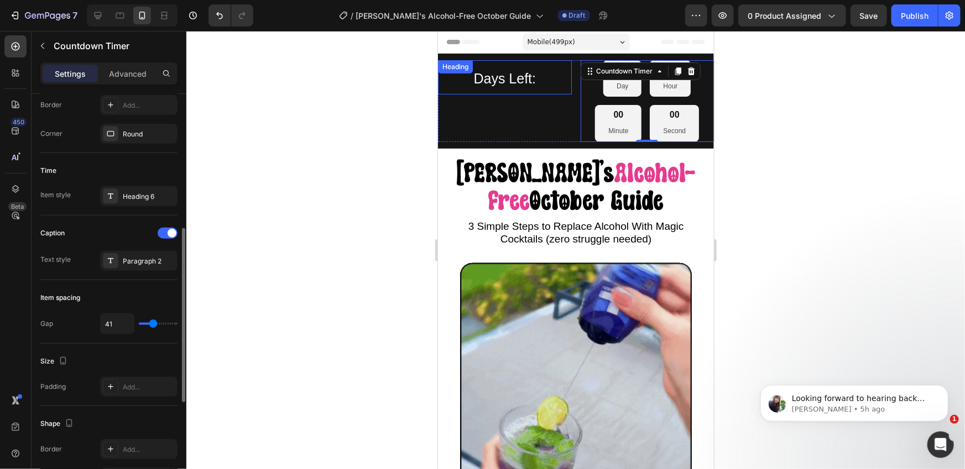
type input "42"
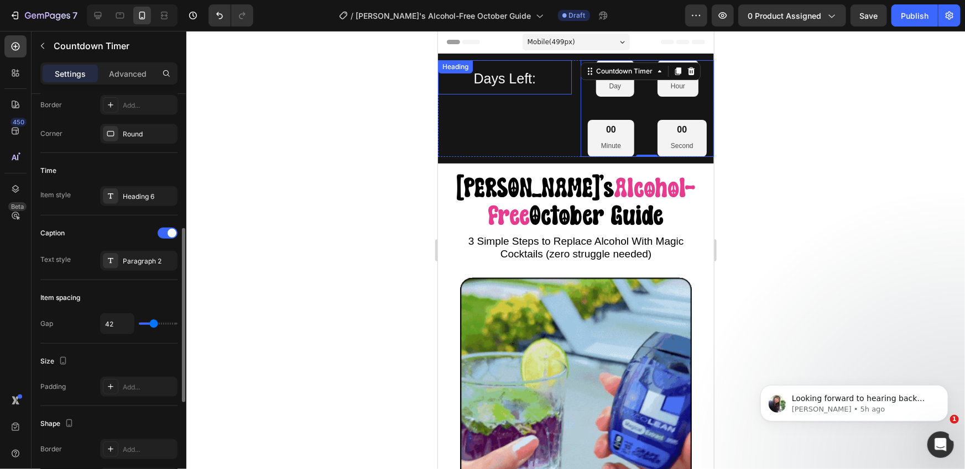
type input "40"
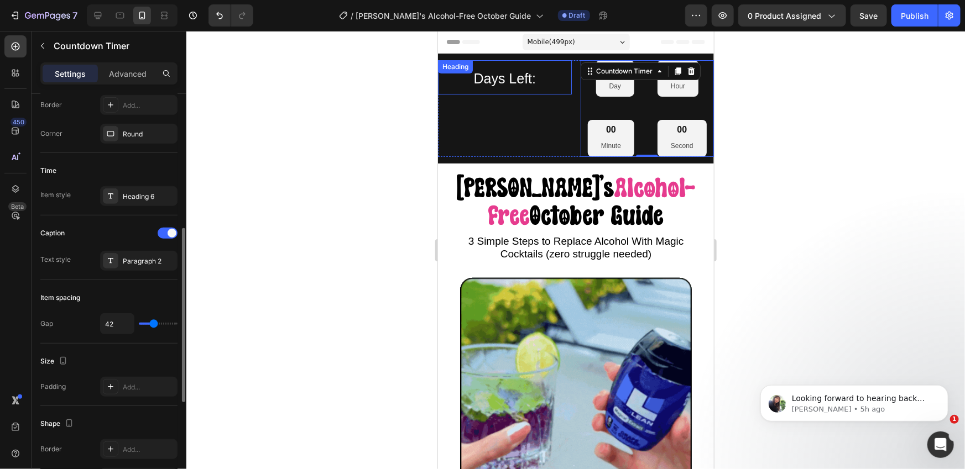
type input "40"
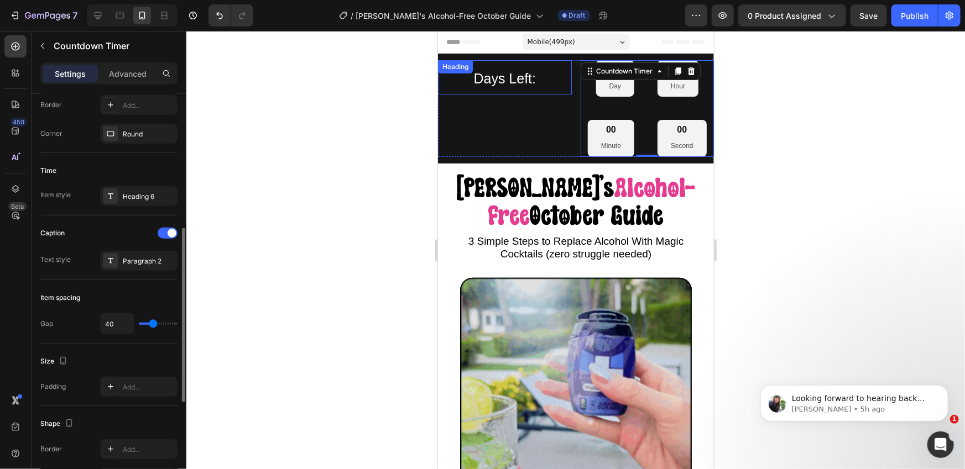
type input "39"
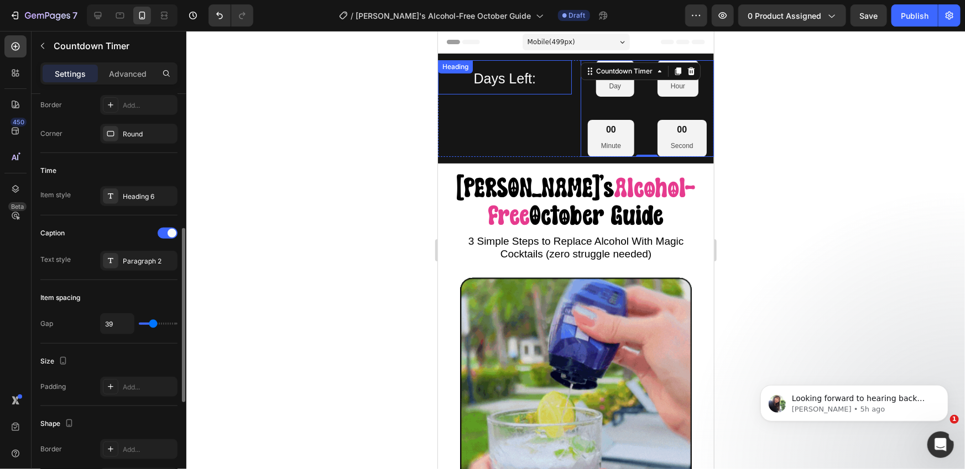
type input "39"
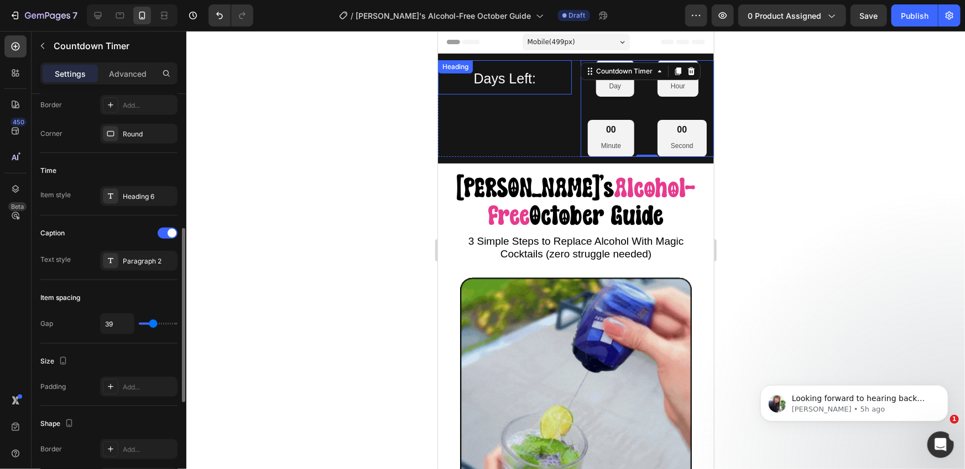
type input "37"
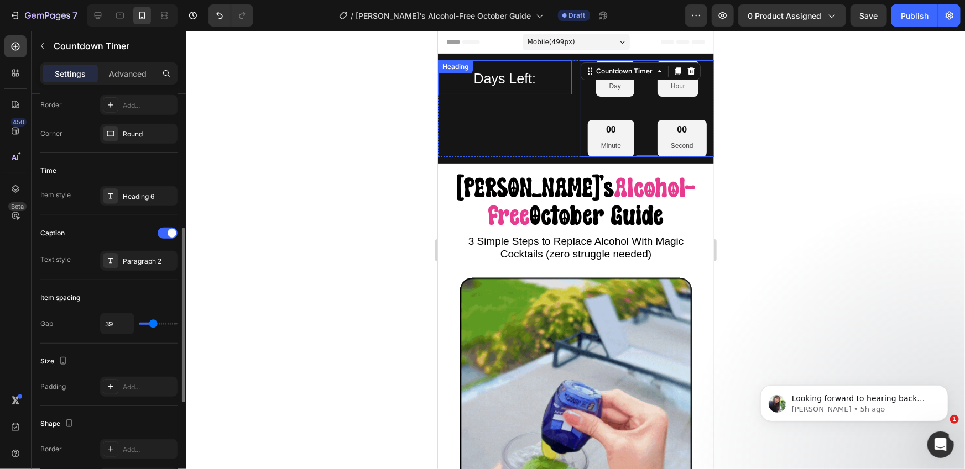
type input "37"
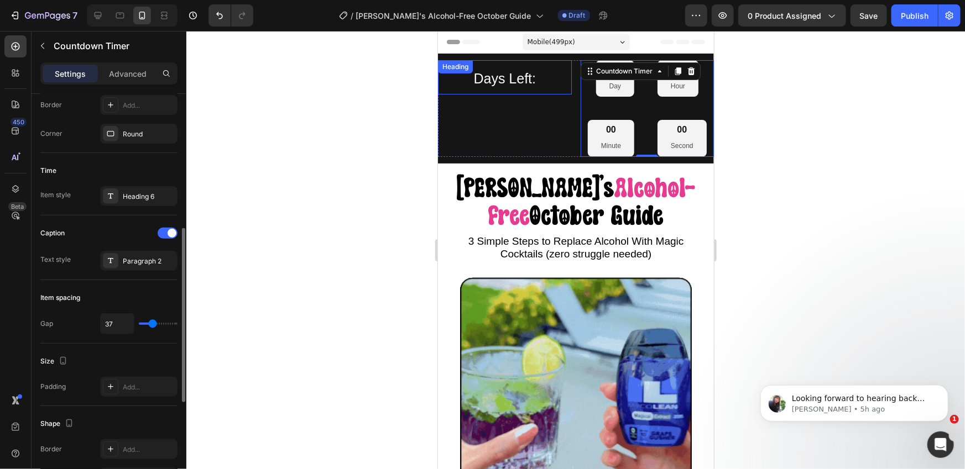
type input "35"
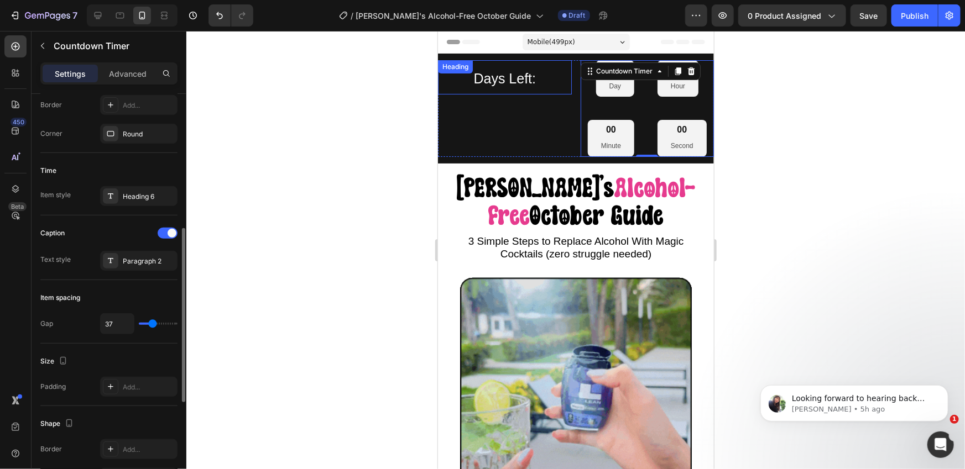
type input "35"
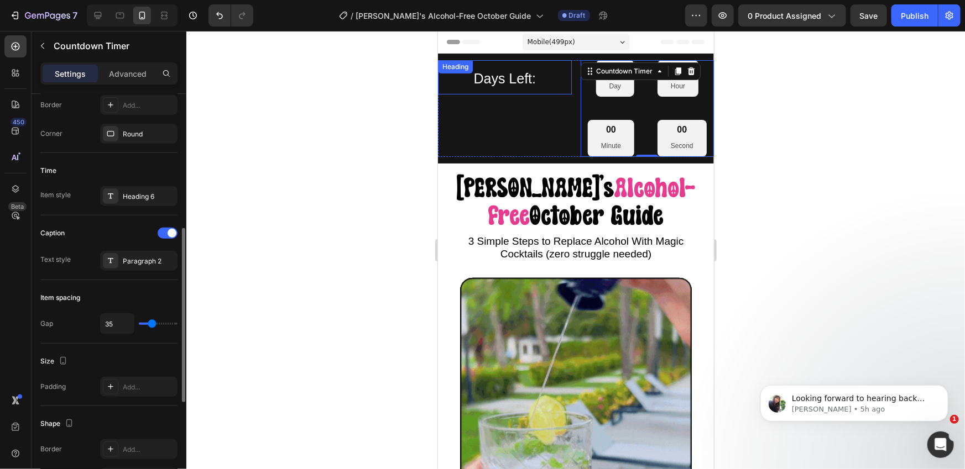
type input "30"
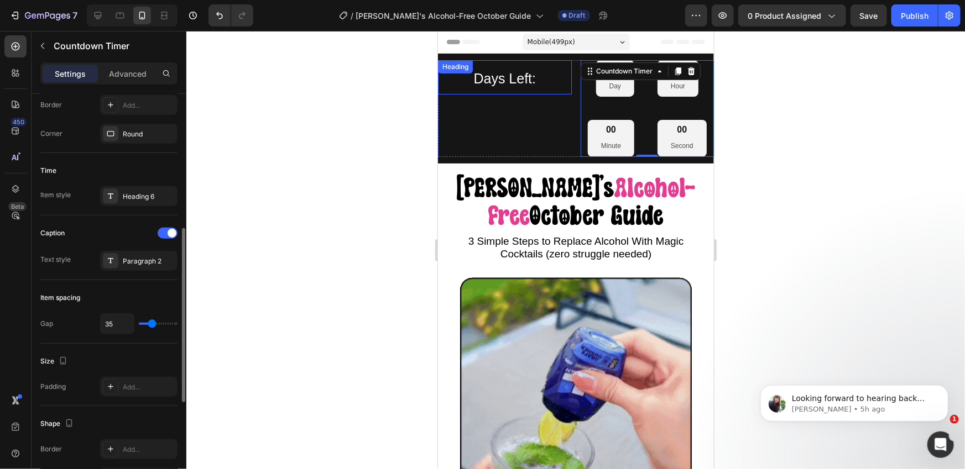
type input "30"
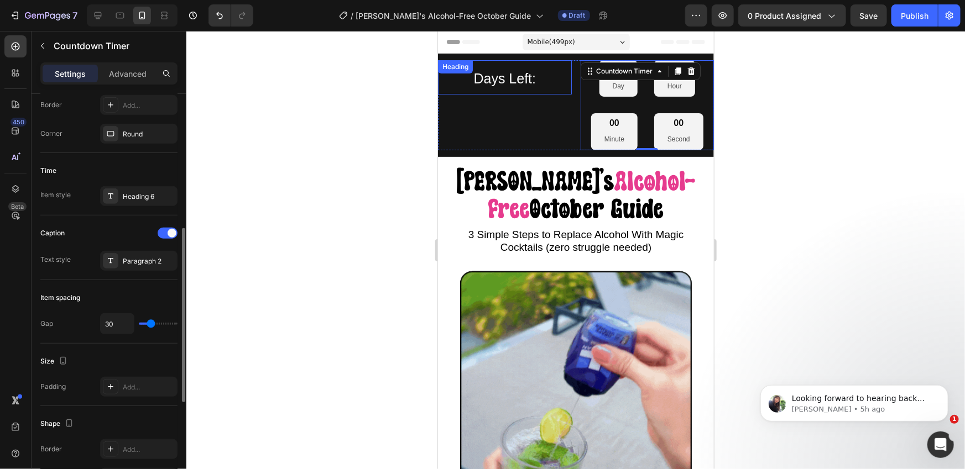
type input "25"
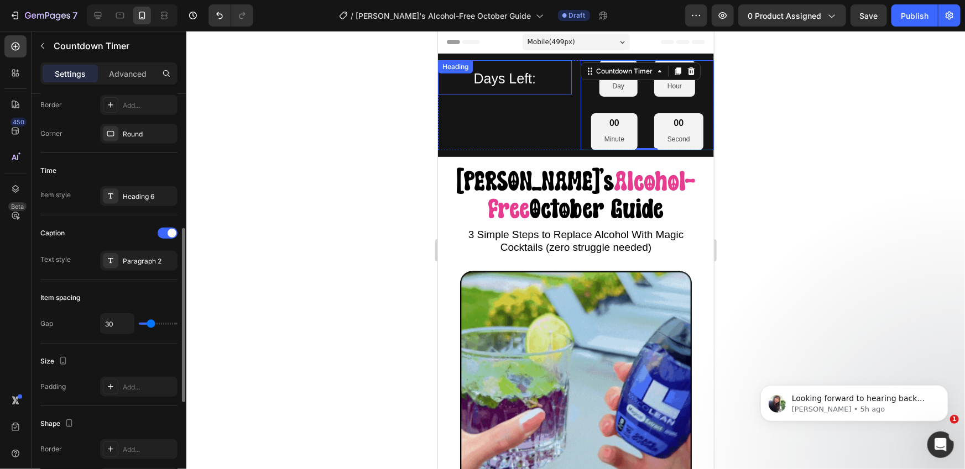
type input "25"
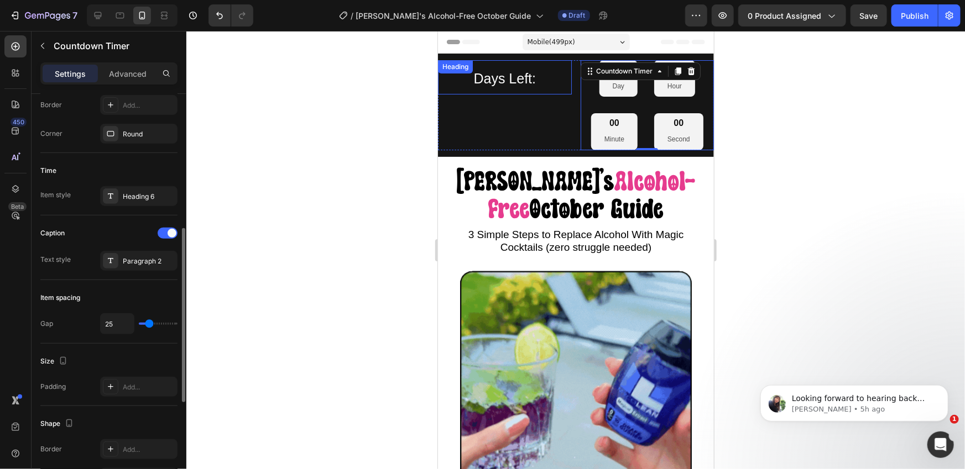
type input "22"
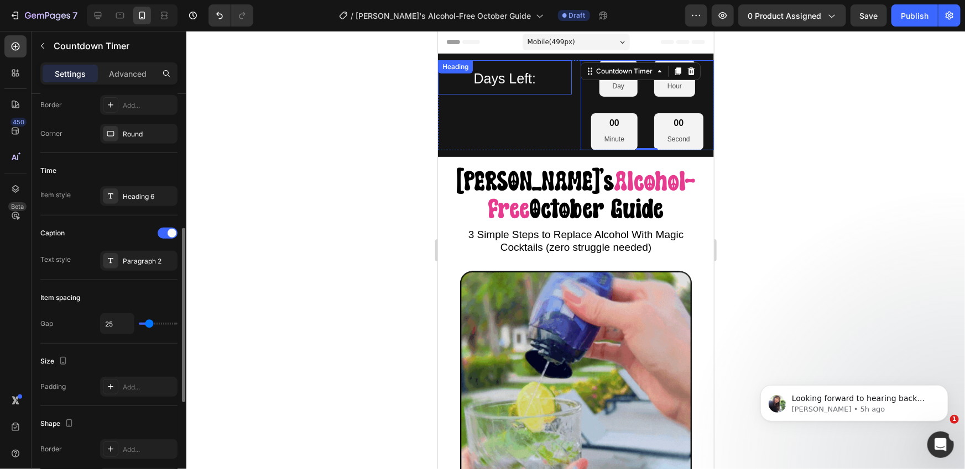
type input "22"
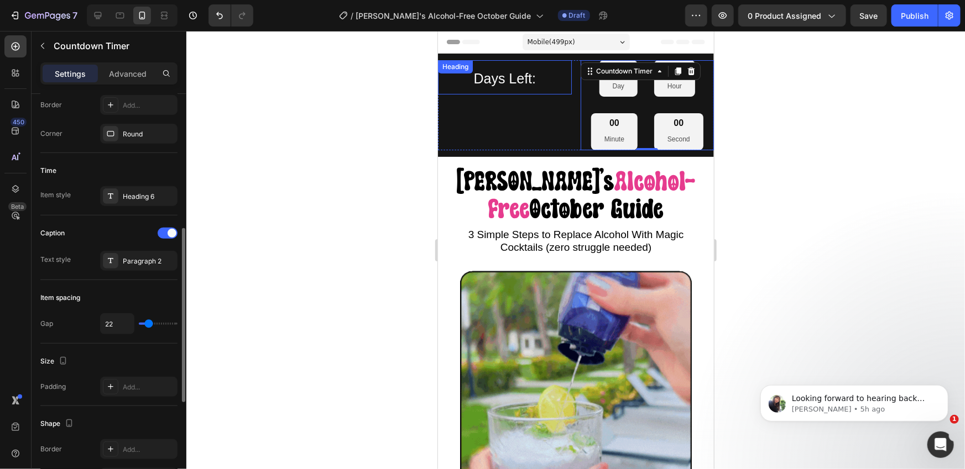
type input "19"
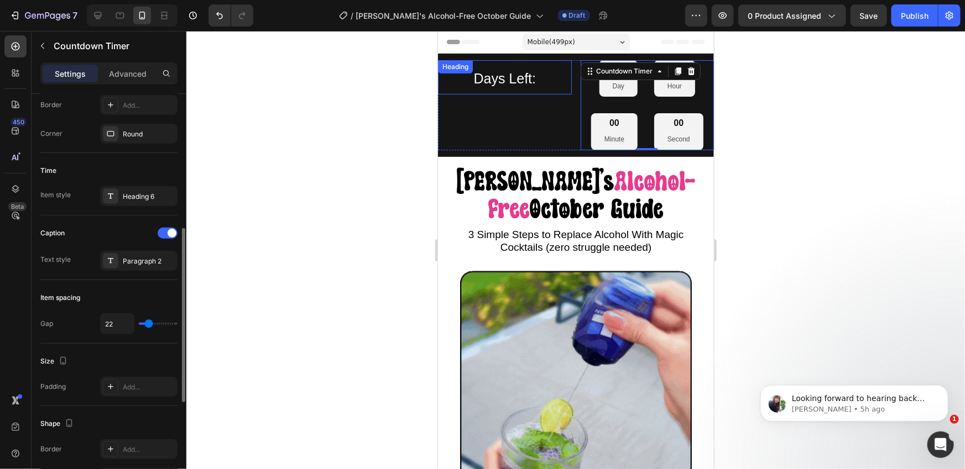
type input "19"
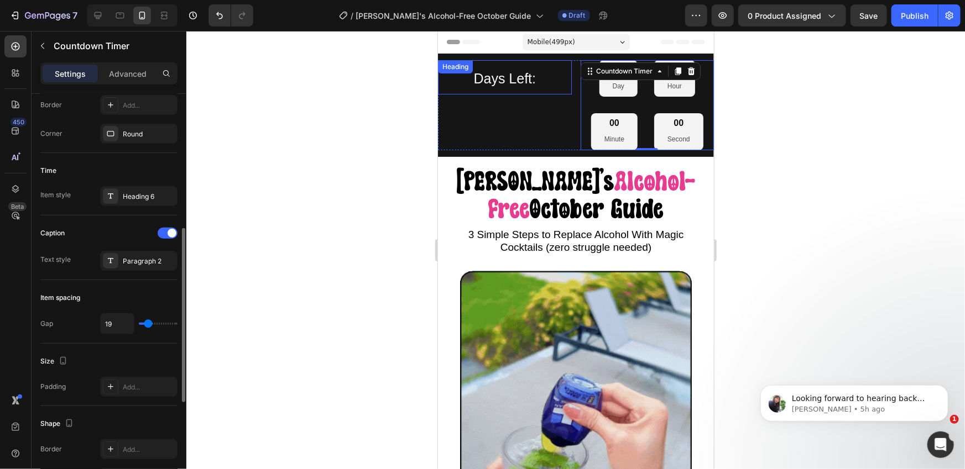
type input "16"
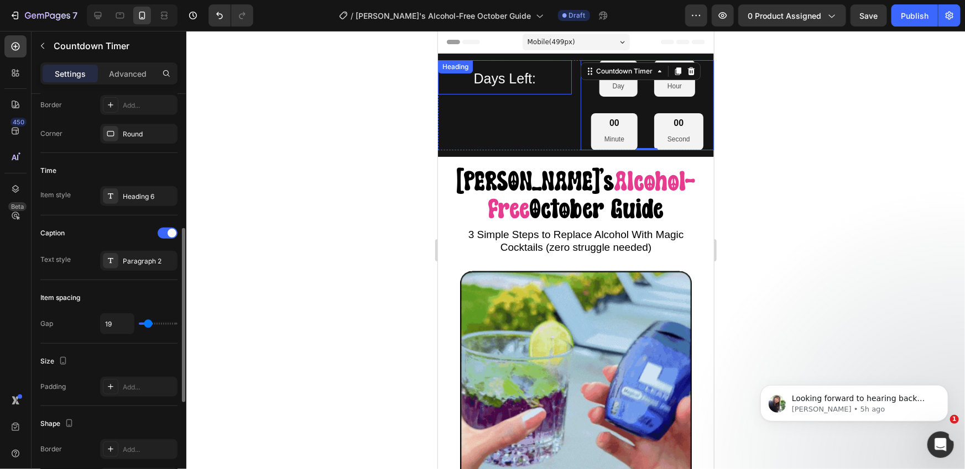
type input "16"
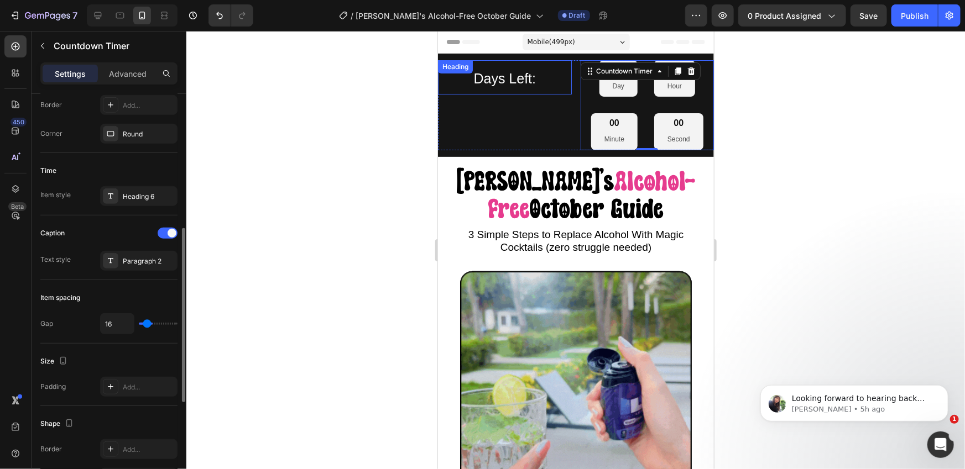
type input "13"
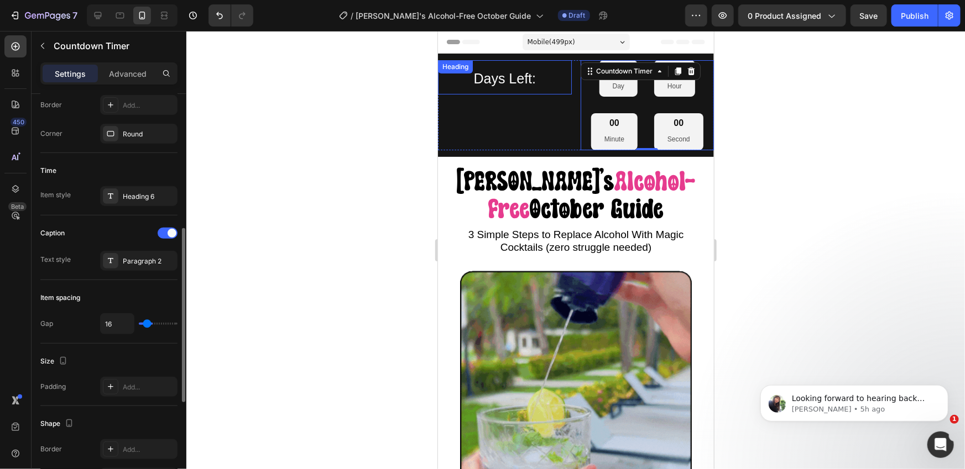
type input "13"
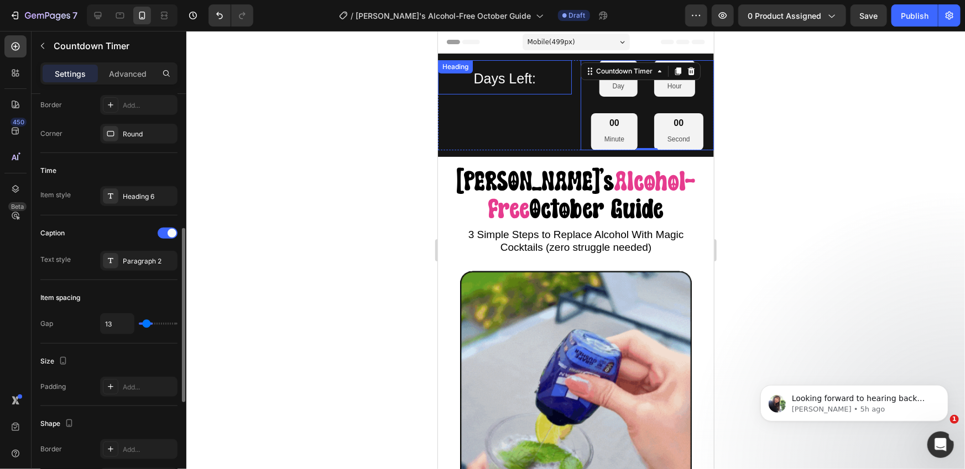
type input "10"
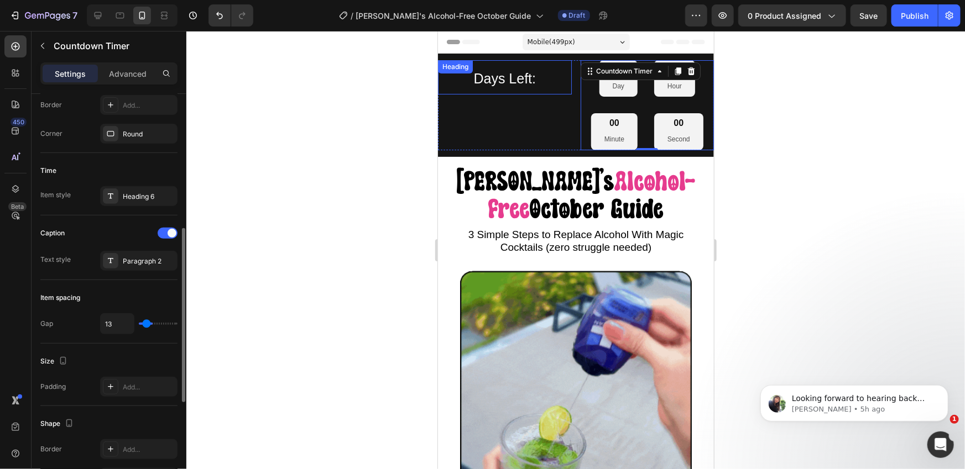
type input "10"
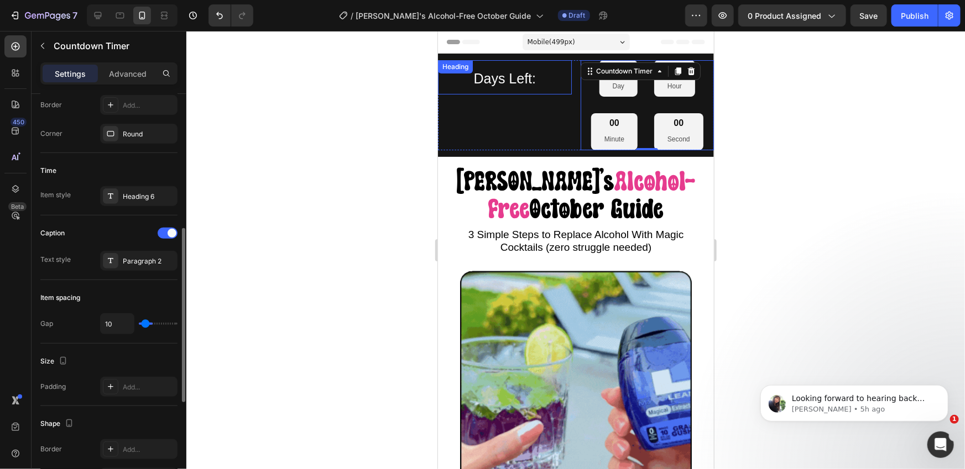
type input "5"
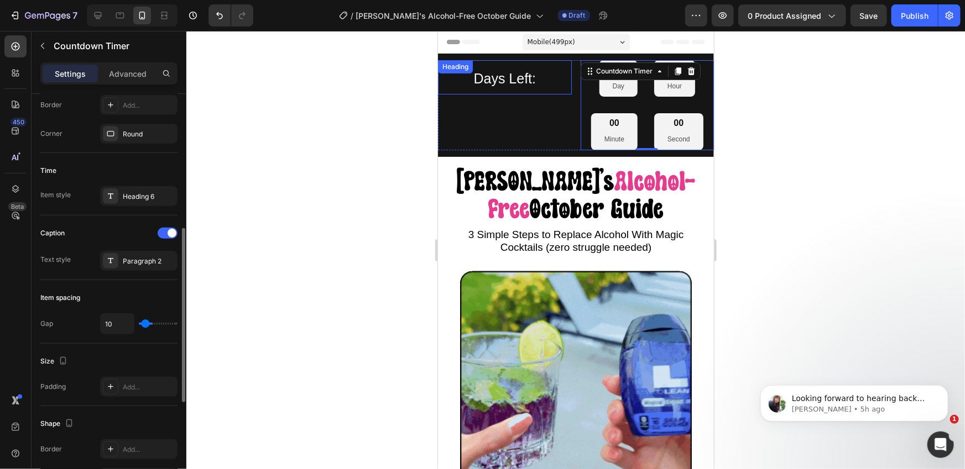
type input "5"
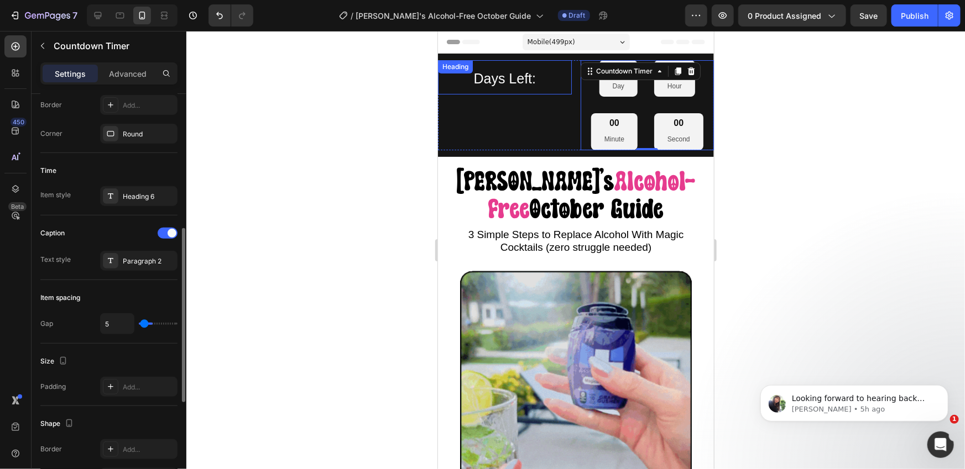
type input "0"
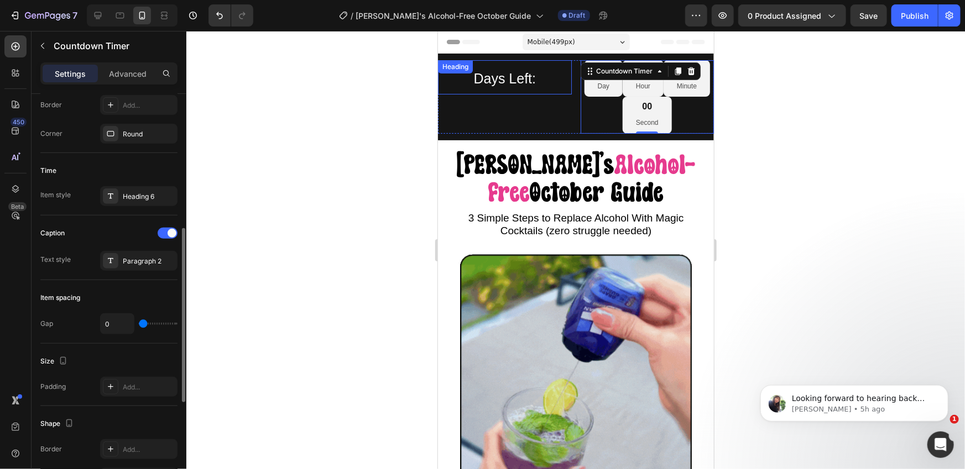
type input "0"
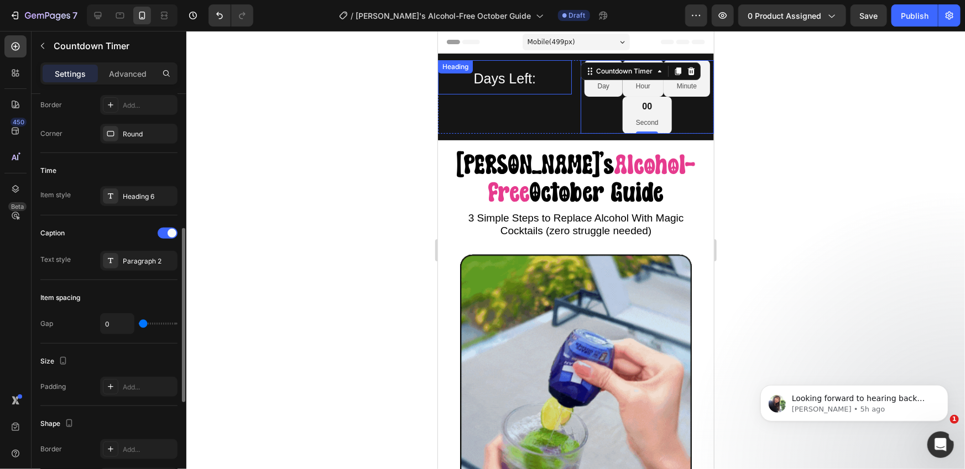
click at [143, 323] on input "range" at bounding box center [158, 324] width 39 height 2
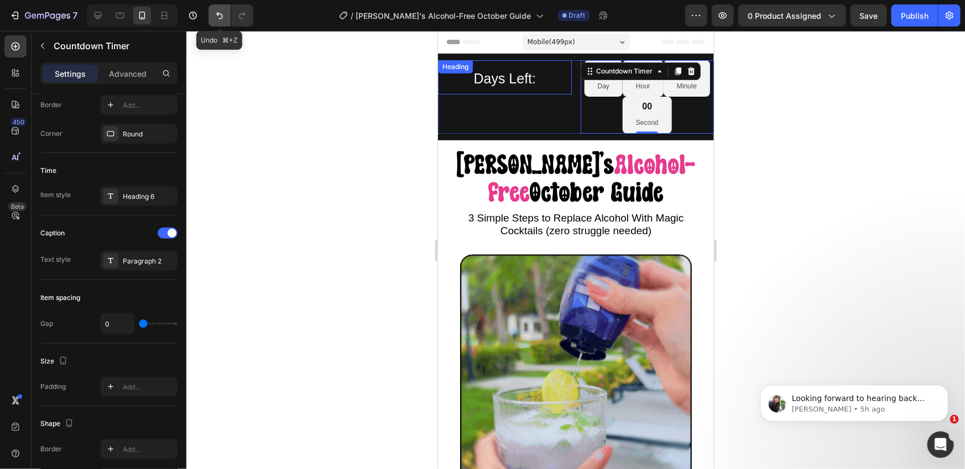
click at [222, 14] on icon "Undo/Redo" at bounding box center [219, 15] width 11 height 11
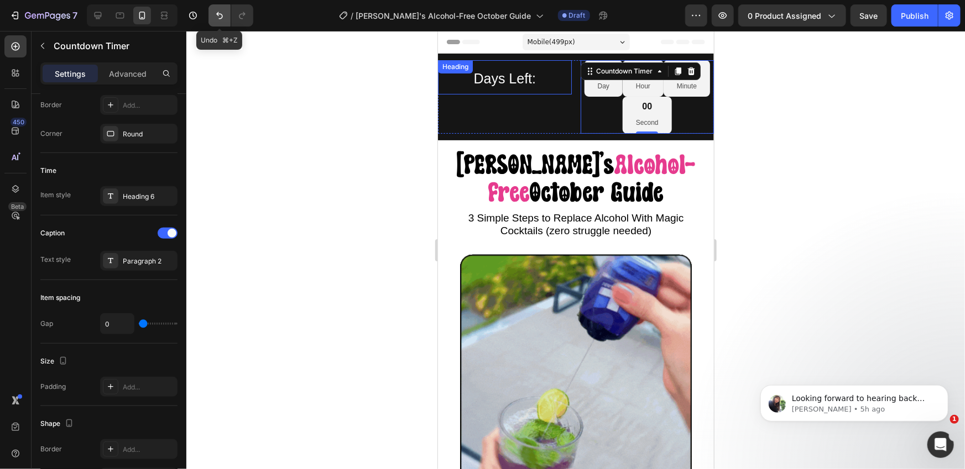
type input "16"
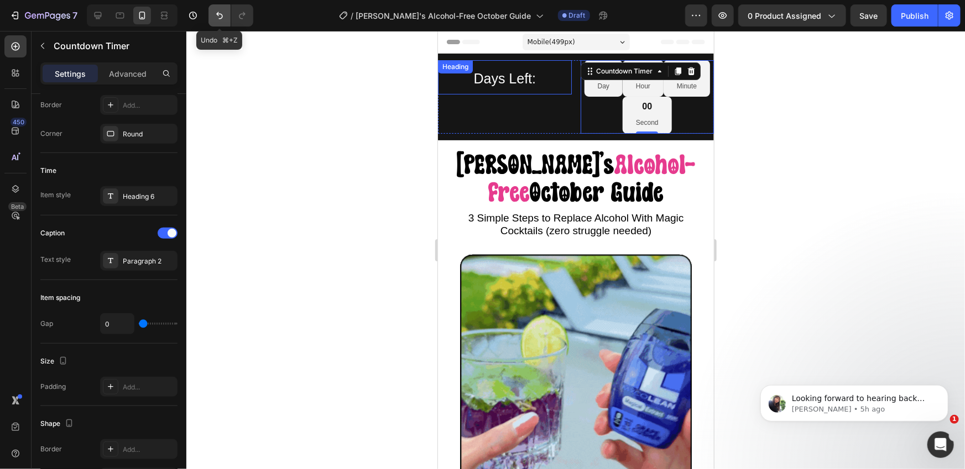
type input "16"
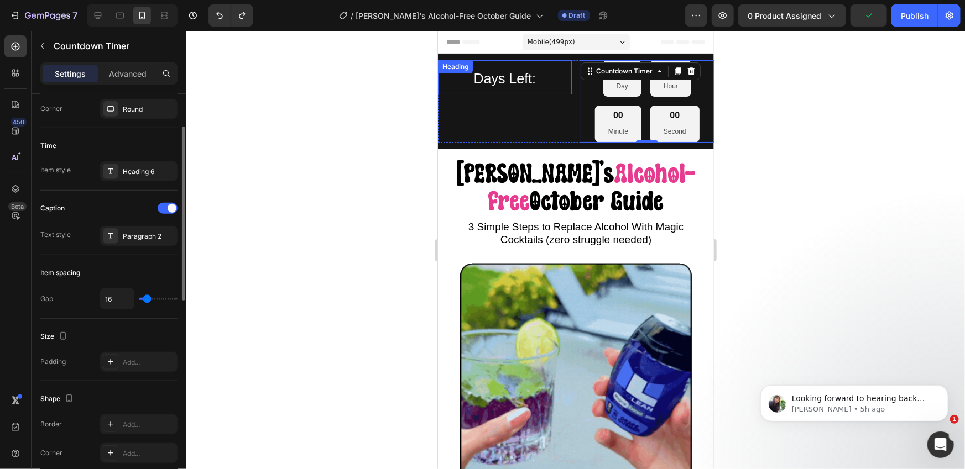
scroll to position [0, 0]
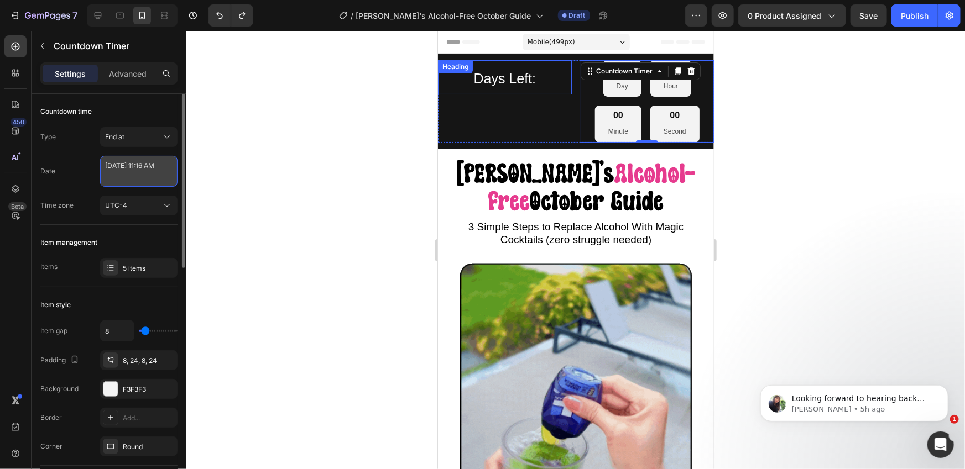
click at [151, 176] on textarea "[DATE] 11:16 AM" at bounding box center [138, 171] width 77 height 31
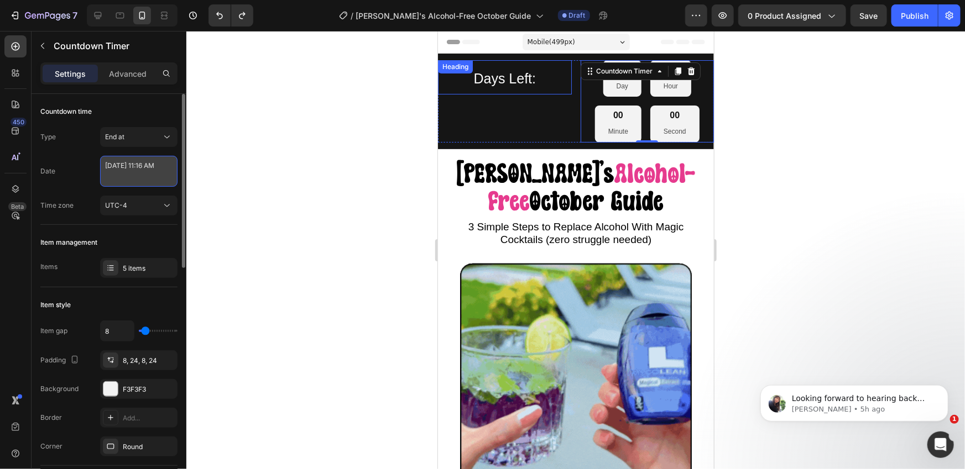
select select "11"
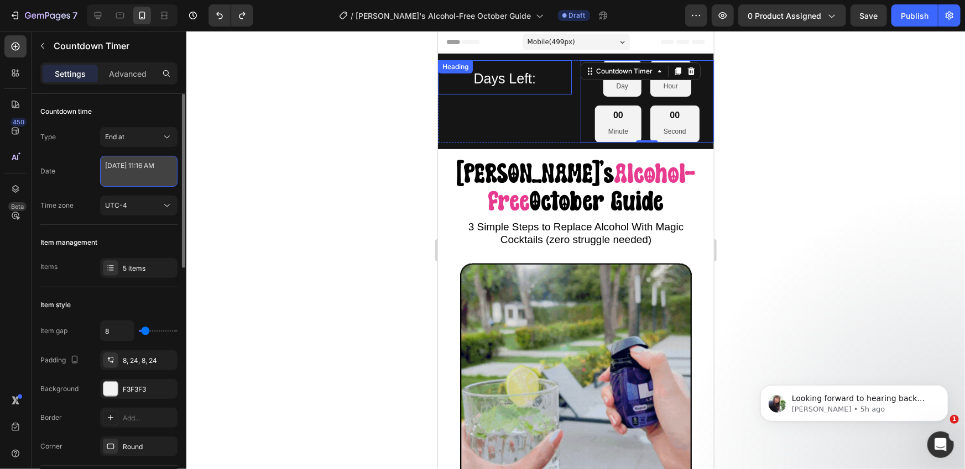
select select "16"
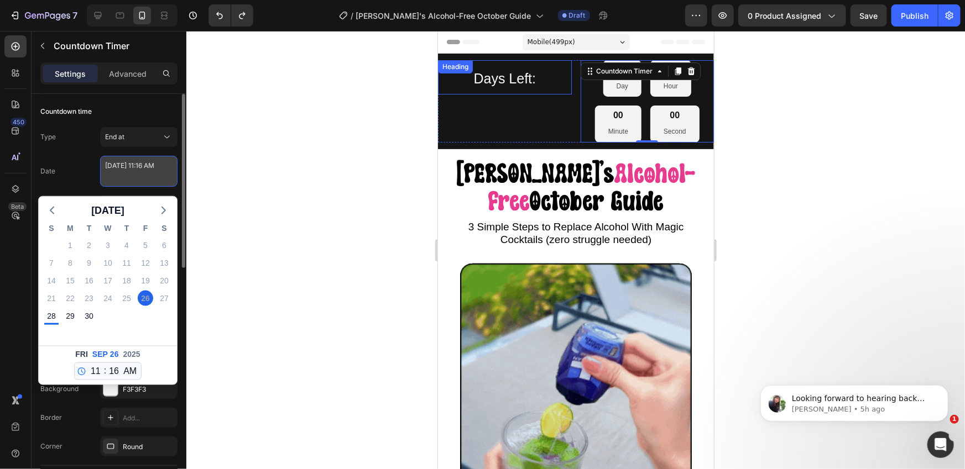
click at [151, 176] on textarea "[DATE] 11:16 AM" at bounding box center [138, 171] width 77 height 31
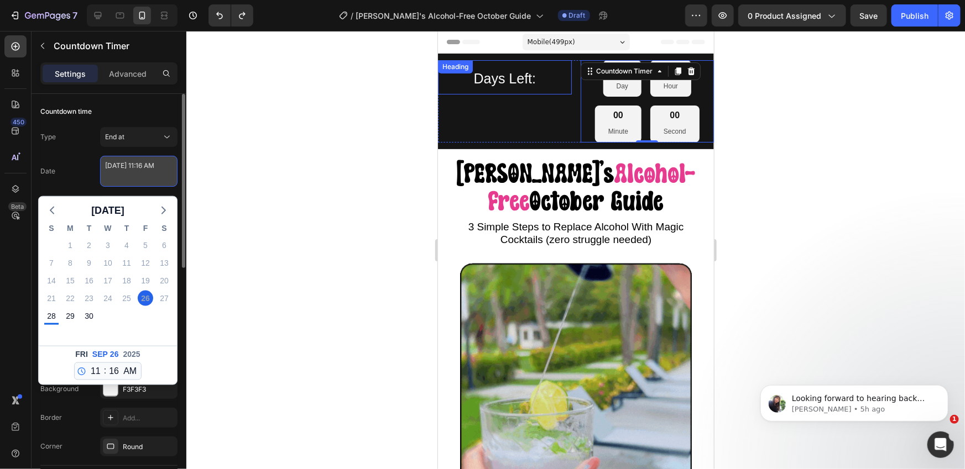
click at [151, 176] on textarea "[DATE] 11:16 AM" at bounding box center [138, 171] width 77 height 31
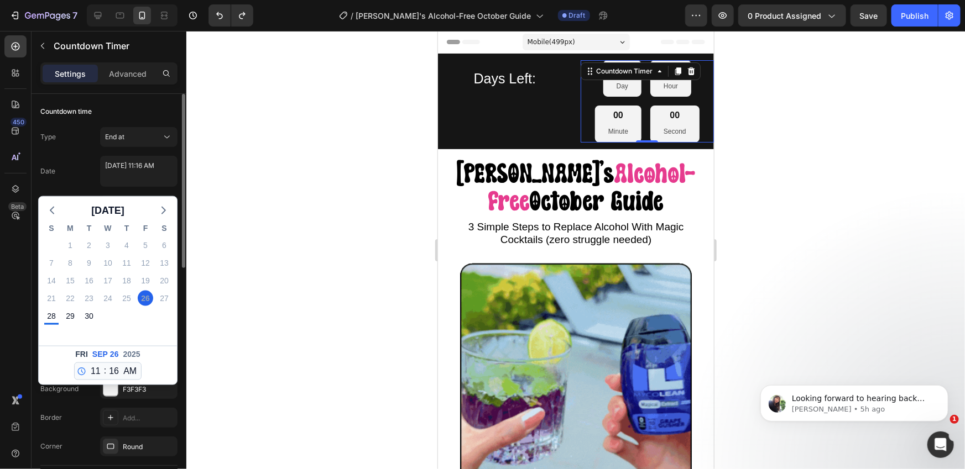
click at [139, 104] on div "Countdown time" at bounding box center [108, 112] width 137 height 18
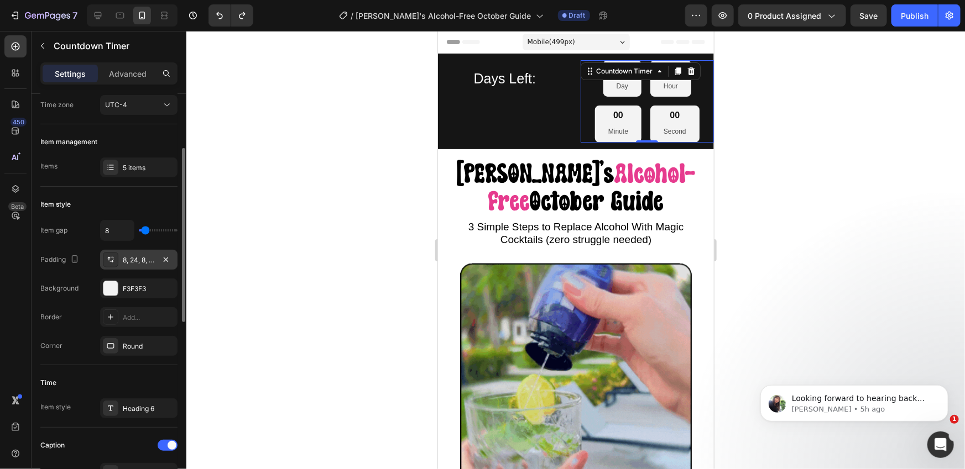
scroll to position [112, 0]
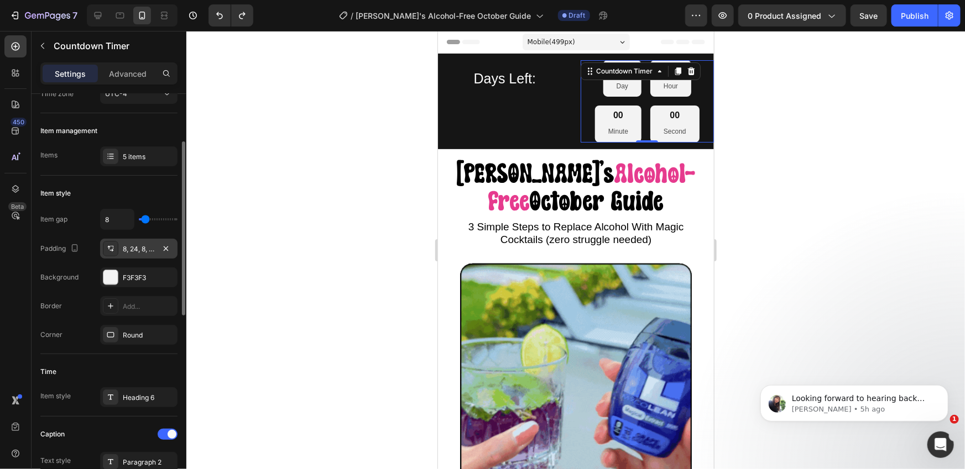
click at [142, 252] on div "8, 24, 8, 24" at bounding box center [139, 249] width 32 height 10
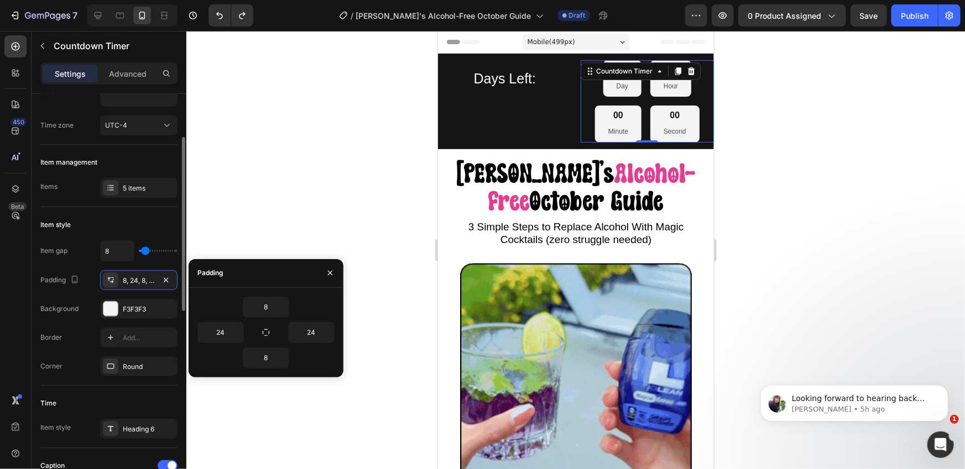
scroll to position [61, 0]
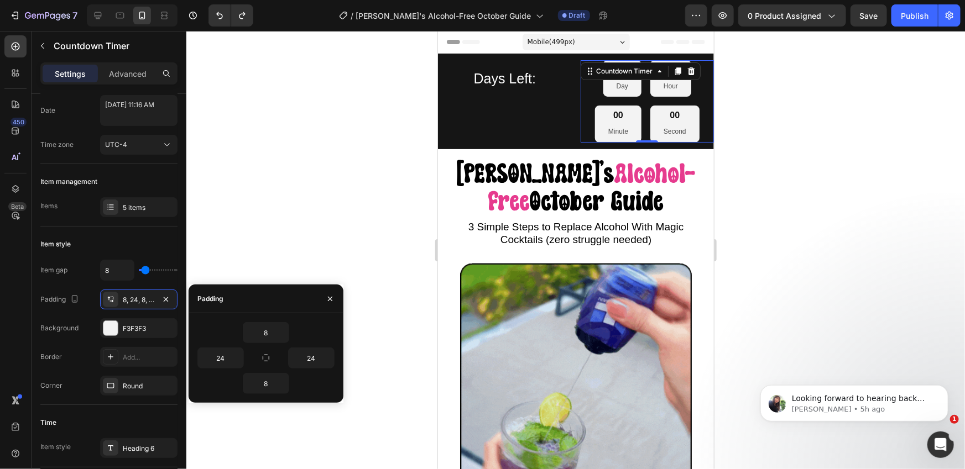
click at [641, 107] on div "00 Day 00 Hour 00 Minute 00 Second" at bounding box center [647, 101] width 134 height 82
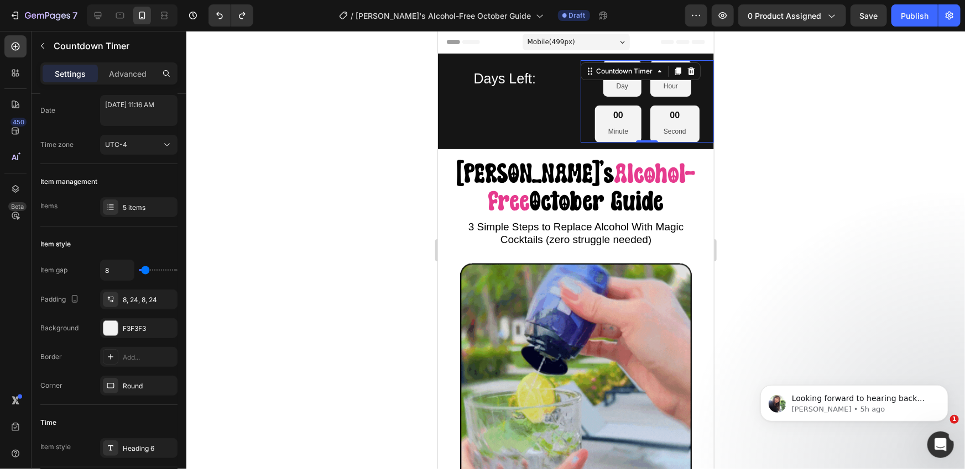
click at [581, 103] on div "00 Day 00 Hour 00 Minute 00 Second" at bounding box center [647, 101] width 134 height 82
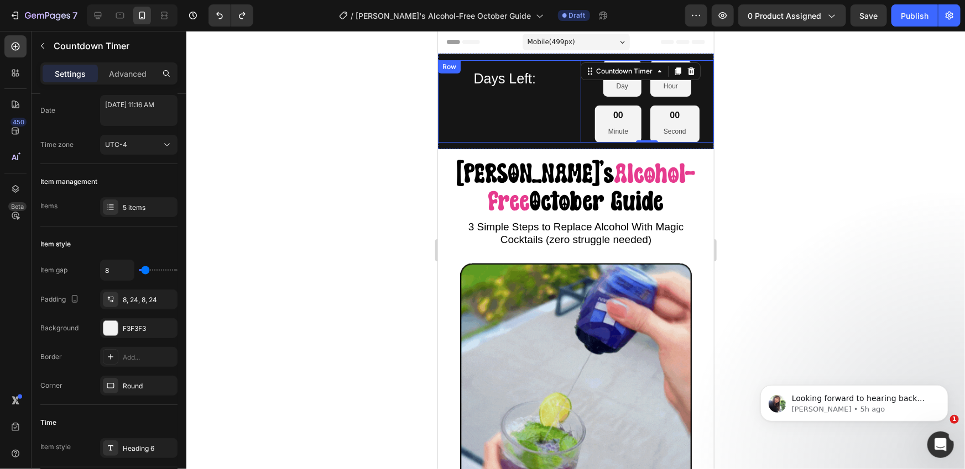
drag, startPoint x: 579, startPoint y: 104, endPoint x: 569, endPoint y: 104, distance: 9.9
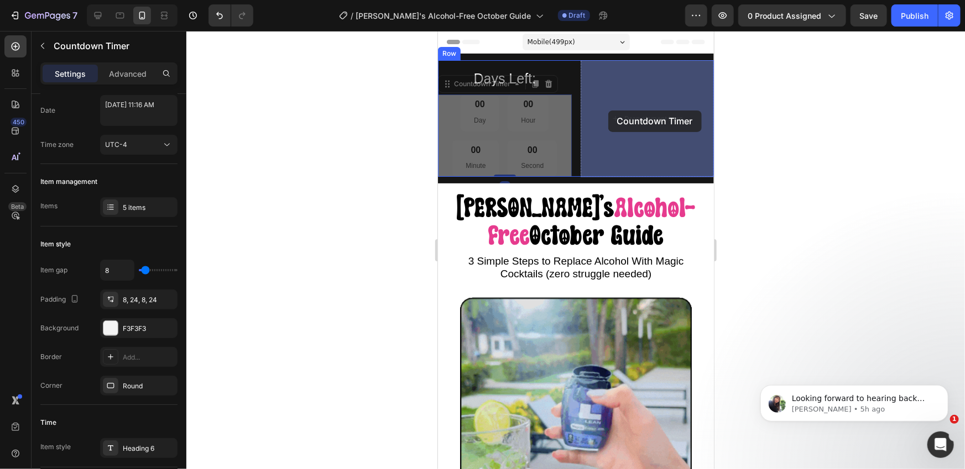
drag, startPoint x: 551, startPoint y: 115, endPoint x: 609, endPoint y: 110, distance: 58.8
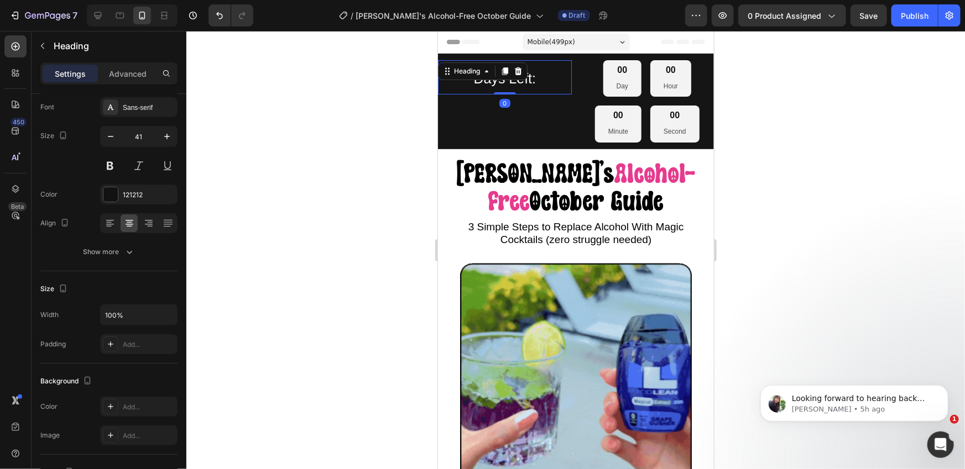
click at [516, 85] on span "Days Left:" at bounding box center [504, 77] width 62 height 15
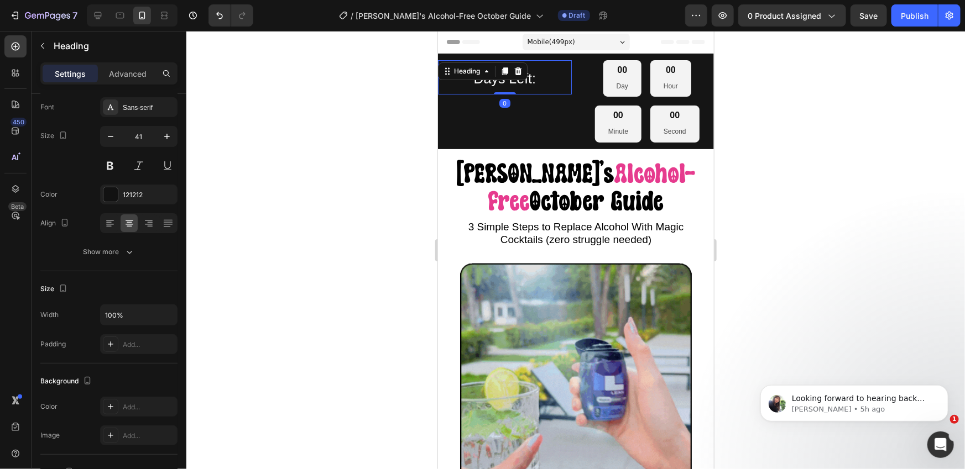
scroll to position [0, 0]
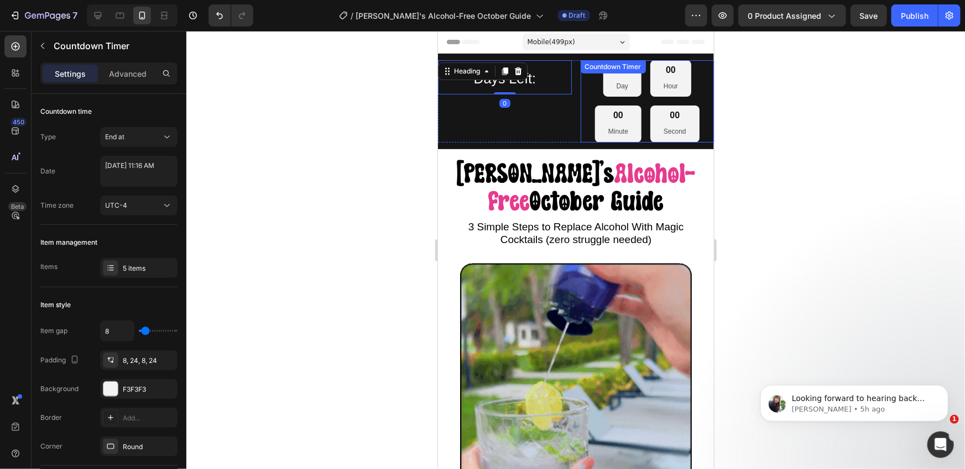
click at [597, 84] on div "00 Day 00 Hour 00 Minute 00 Second" at bounding box center [647, 101] width 134 height 82
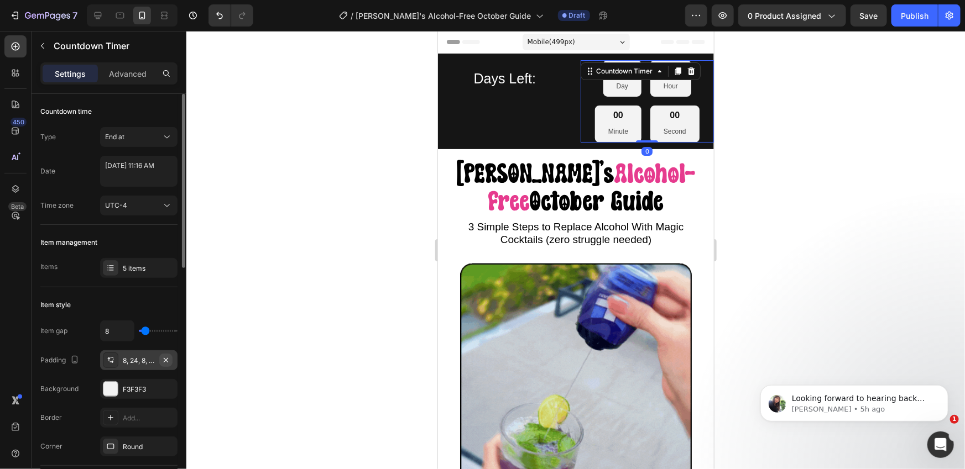
click at [168, 360] on icon "button" at bounding box center [165, 360] width 9 height 9
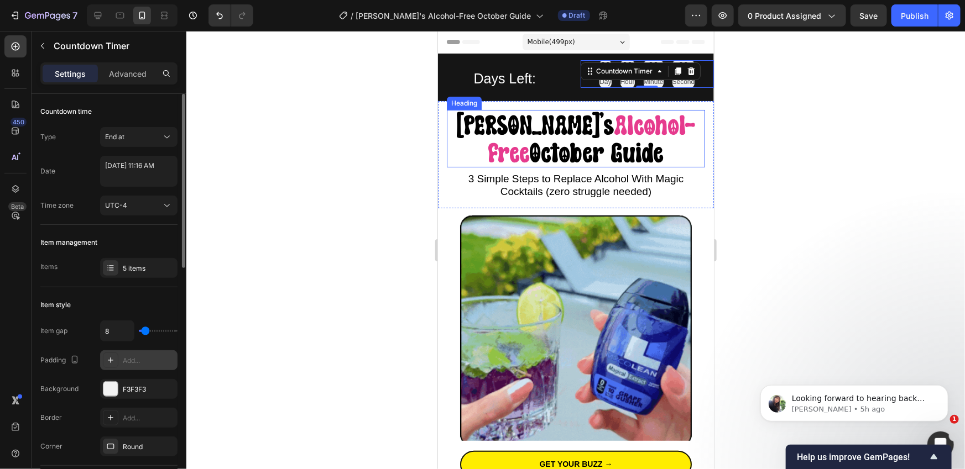
click at [784, 115] on div at bounding box center [575, 250] width 778 height 438
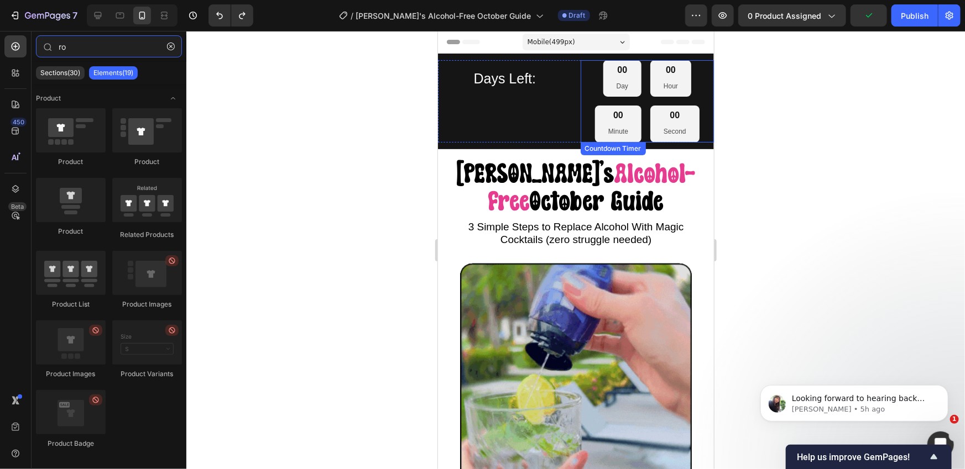
type input "ro"
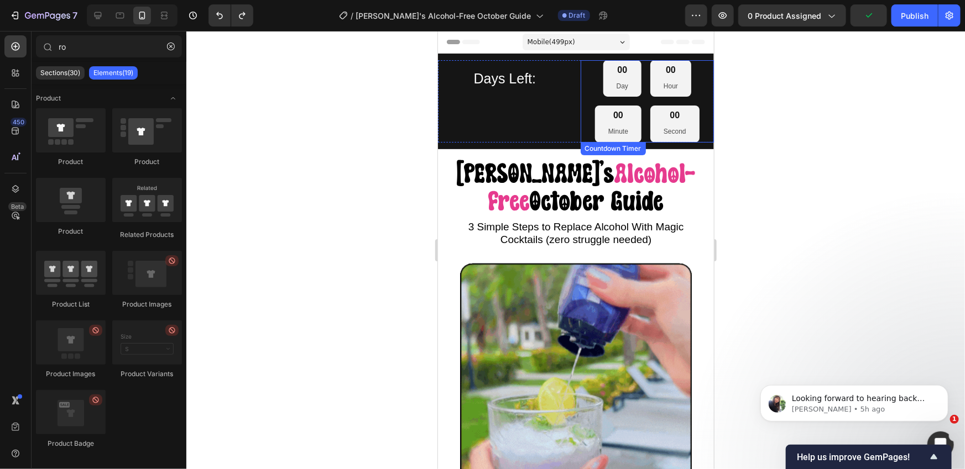
click at [636, 79] on div "00 Day" at bounding box center [622, 78] width 38 height 36
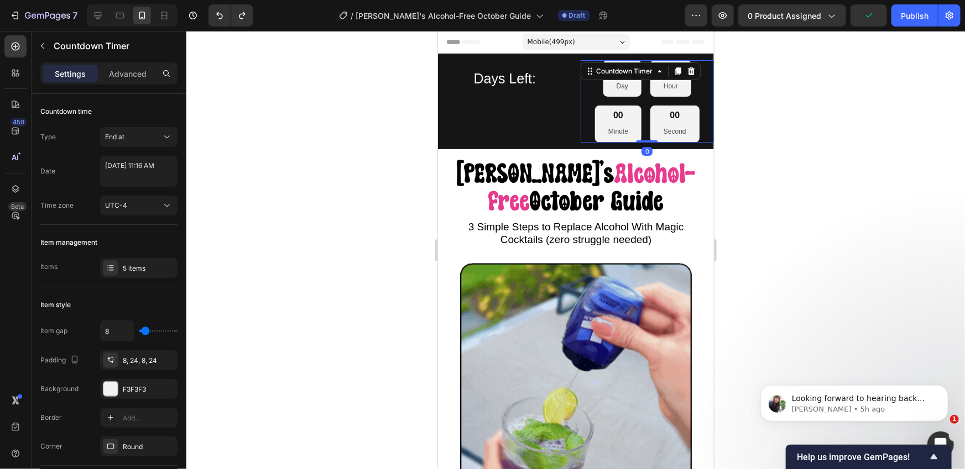
click at [301, 192] on div at bounding box center [575, 250] width 778 height 438
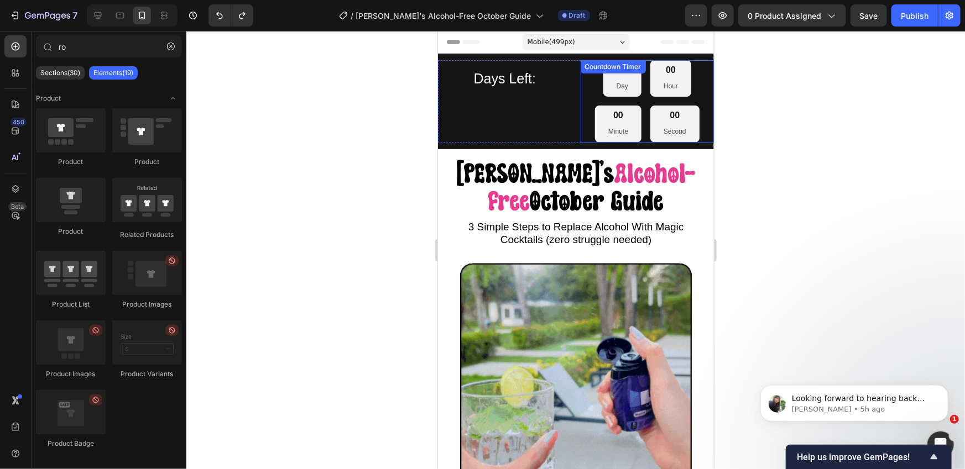
click at [611, 99] on div "00 Day 00 Hour 00 Minute 00 Second" at bounding box center [647, 101] width 134 height 82
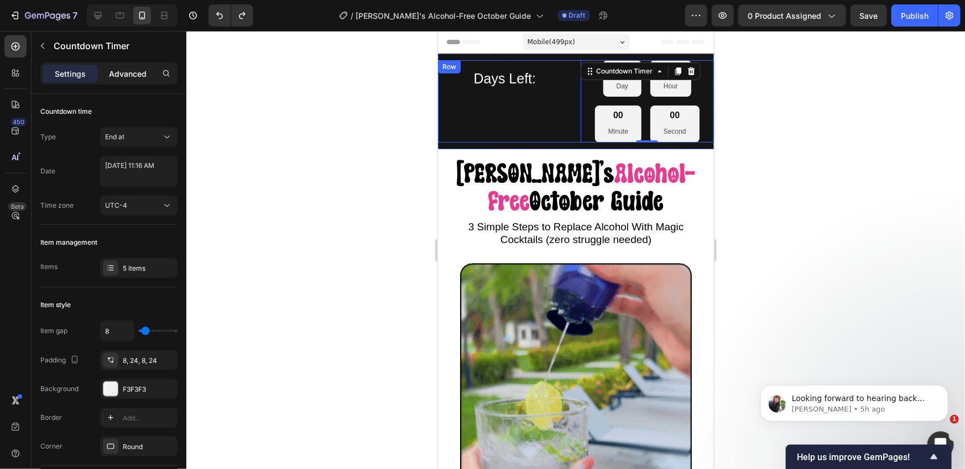
click at [127, 78] on p "Advanced" at bounding box center [128, 74] width 38 height 12
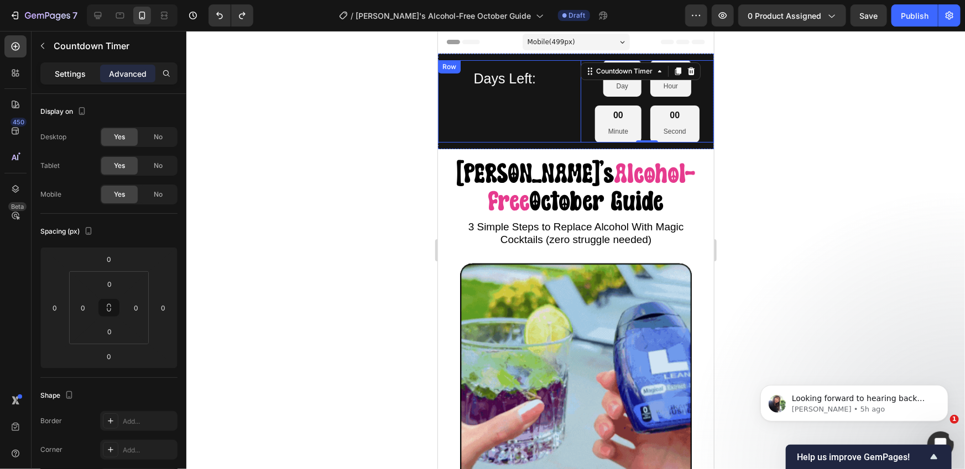
click at [82, 81] on div "Settings" at bounding box center [70, 74] width 55 height 18
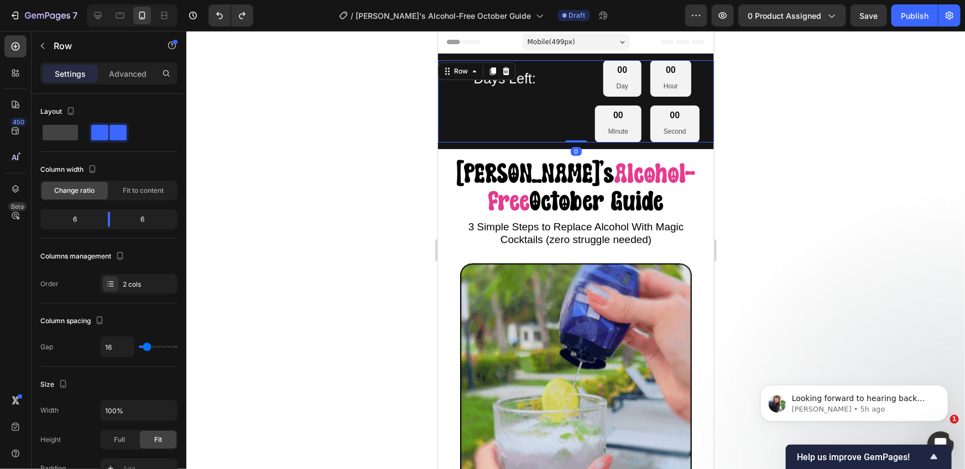
click at [574, 115] on div "⁠⁠⁠⁠⁠⁠⁠ Days Left: Heading 00 Day 00 Hour 00 Minute 00 Second Countdown Timer R…" at bounding box center [575, 101] width 276 height 82
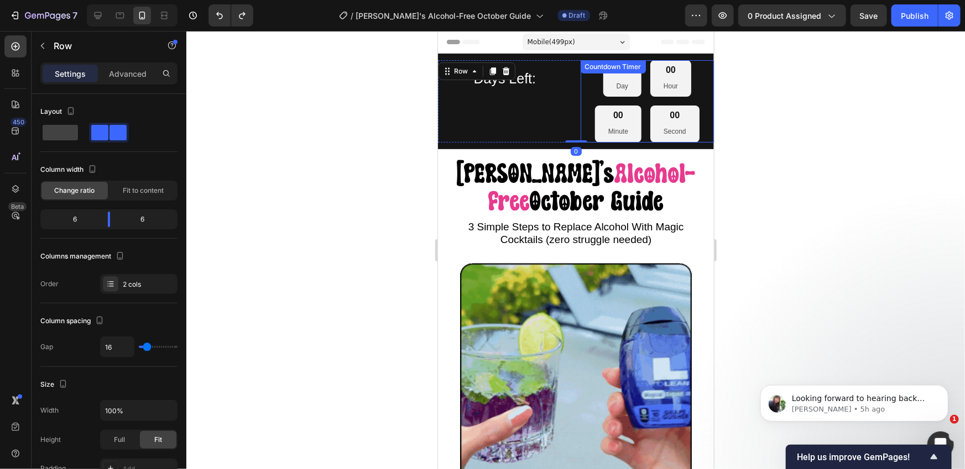
click at [588, 113] on div "00 Day 00 Hour 00 Minute 00 Second" at bounding box center [647, 101] width 134 height 82
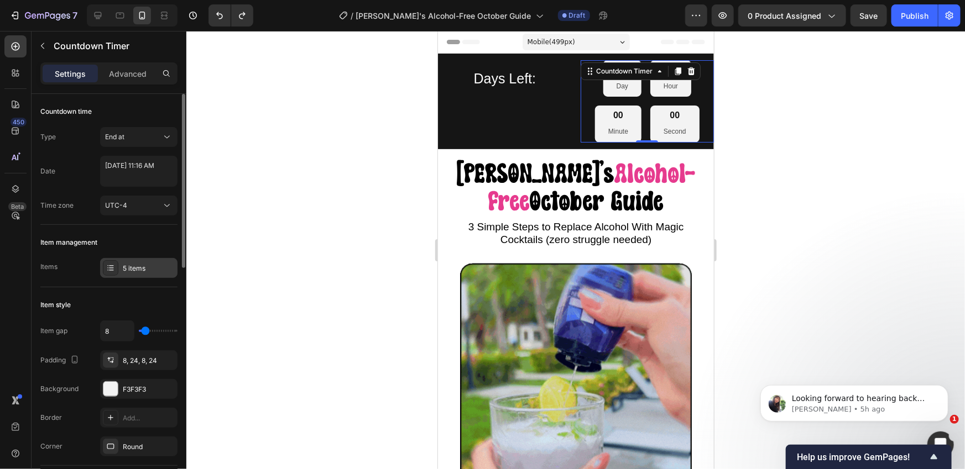
click at [130, 269] on div "5 items" at bounding box center [149, 269] width 52 height 10
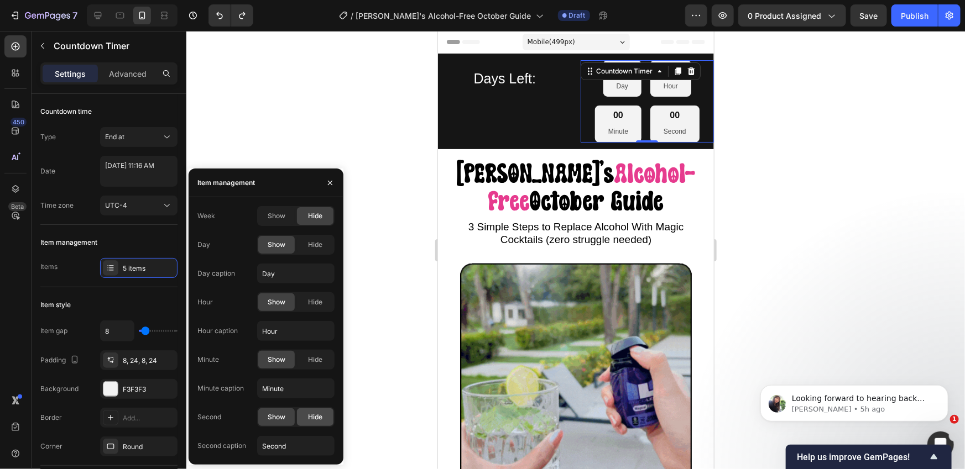
click at [309, 419] on span "Hide" at bounding box center [315, 417] width 14 height 10
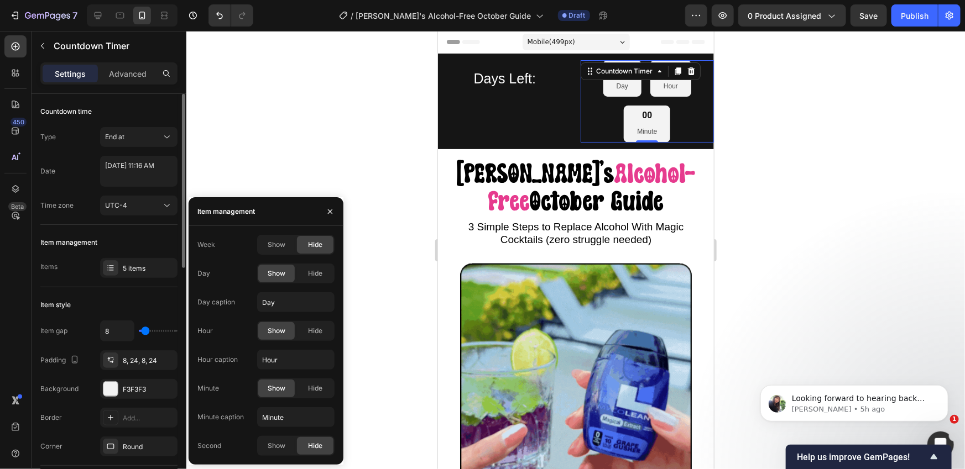
click at [70, 197] on div "Time zone" at bounding box center [56, 206] width 33 height 18
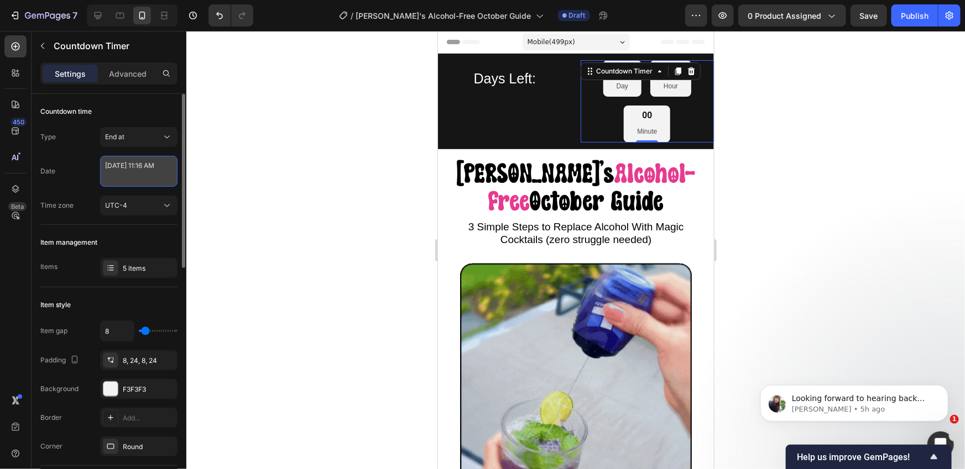
click at [124, 180] on textarea "[DATE] 11:16 AM" at bounding box center [138, 171] width 77 height 31
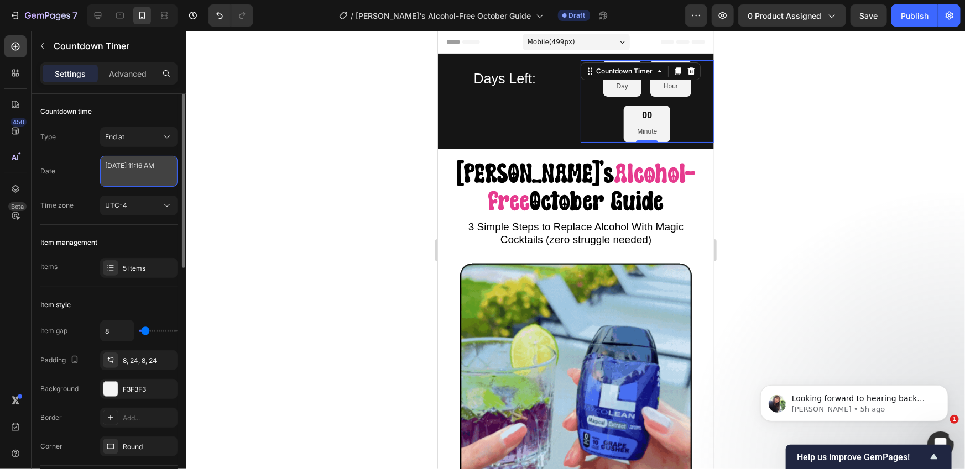
select select "11"
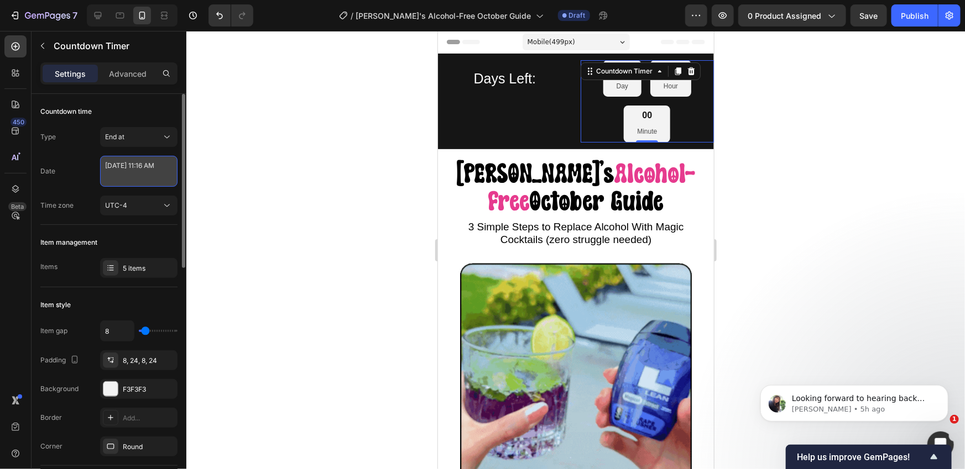
select select "16"
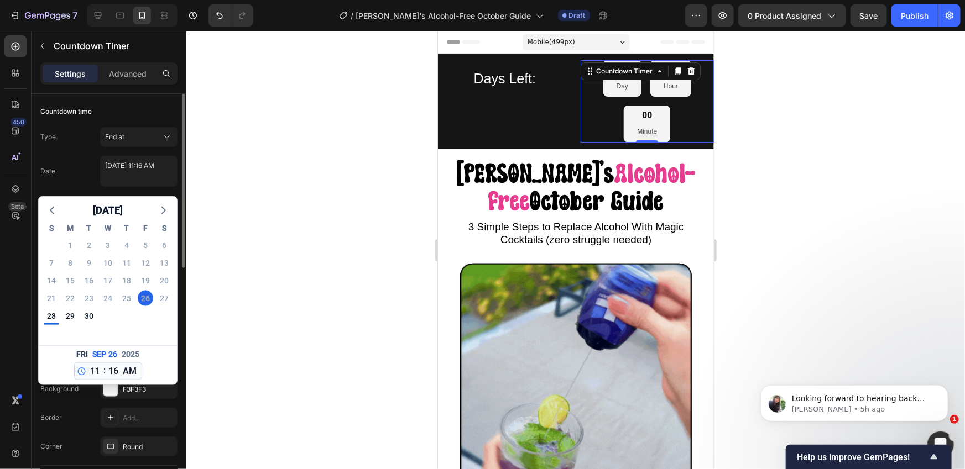
click at [90, 177] on div "Date [DATE] 11:16 AM [DATE] S M T W T F S 31 1 2 3 4 5 6 7 8 9 10 11 12 13 14 1…" at bounding box center [108, 171] width 137 height 31
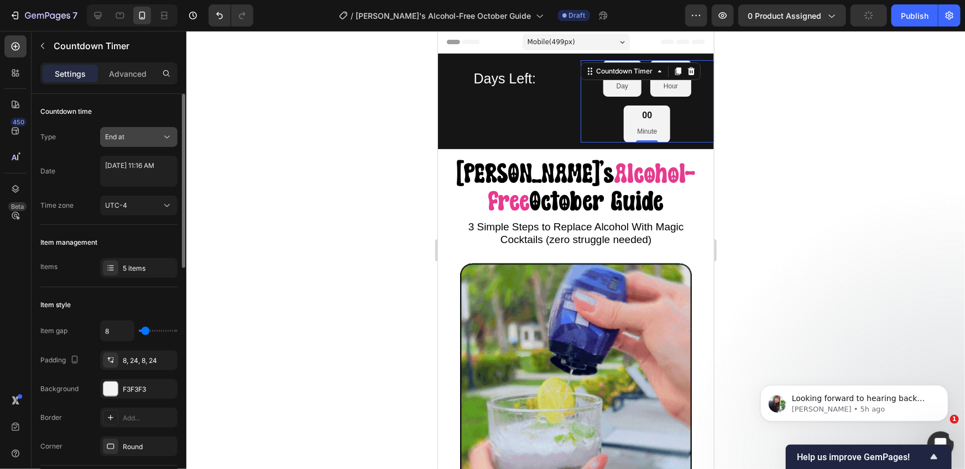
click at [122, 144] on button "End at" at bounding box center [138, 137] width 77 height 20
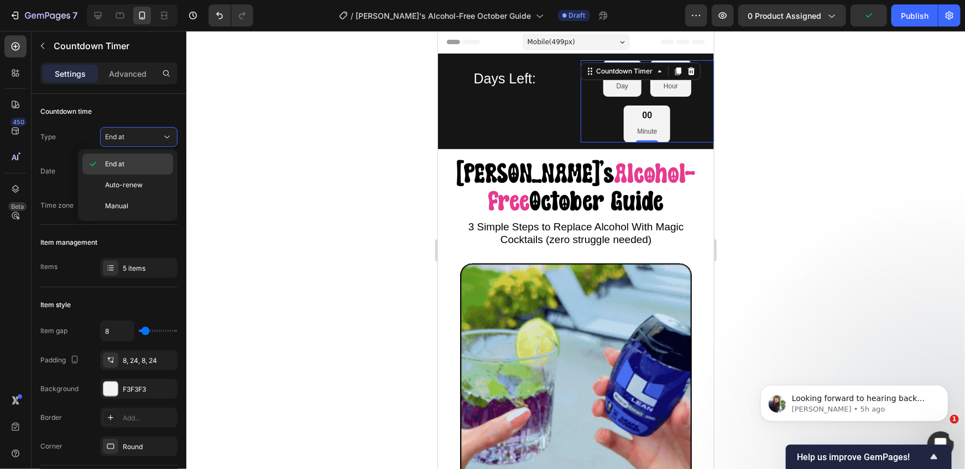
click at [118, 166] on span "End at" at bounding box center [114, 164] width 19 height 10
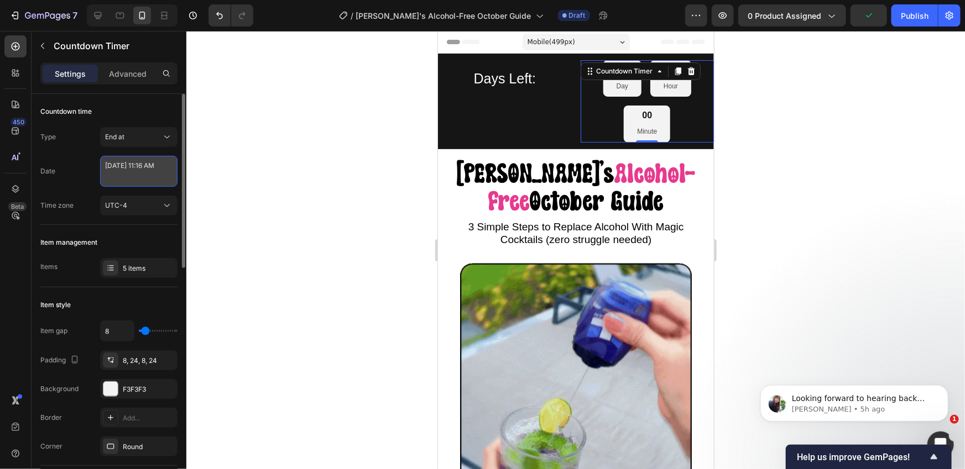
click at [137, 167] on textarea "[DATE] 11:16 AM" at bounding box center [138, 171] width 77 height 31
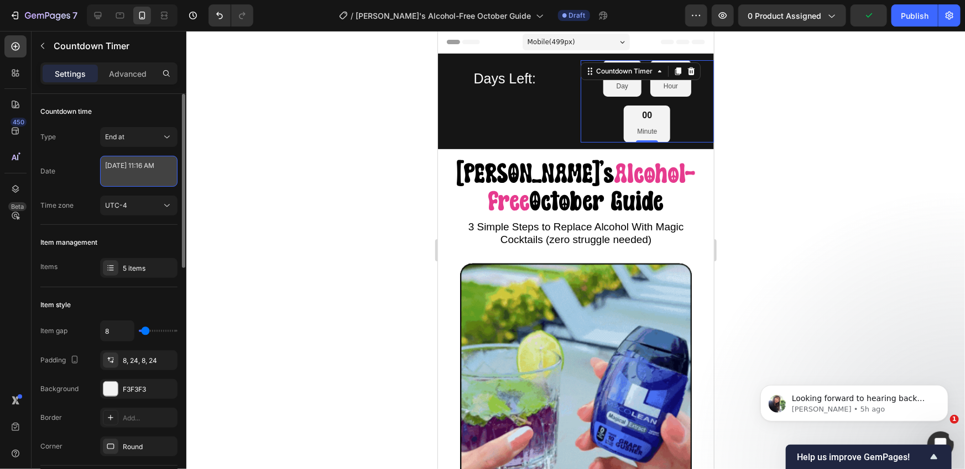
select select "11"
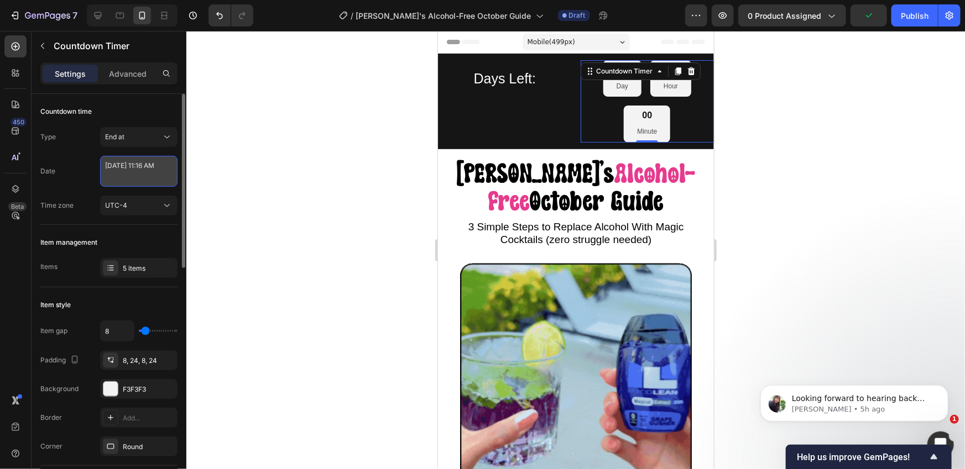
select select "16"
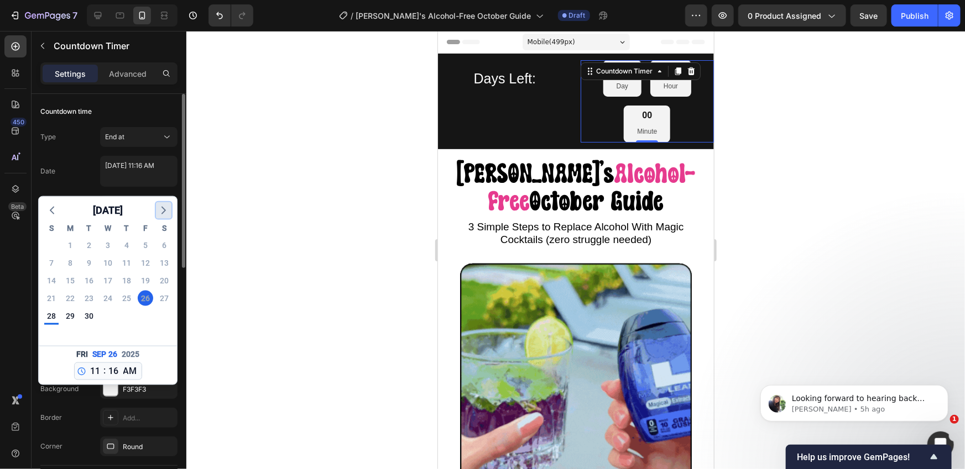
click at [164, 211] on polyline "button" at bounding box center [163, 210] width 3 height 7
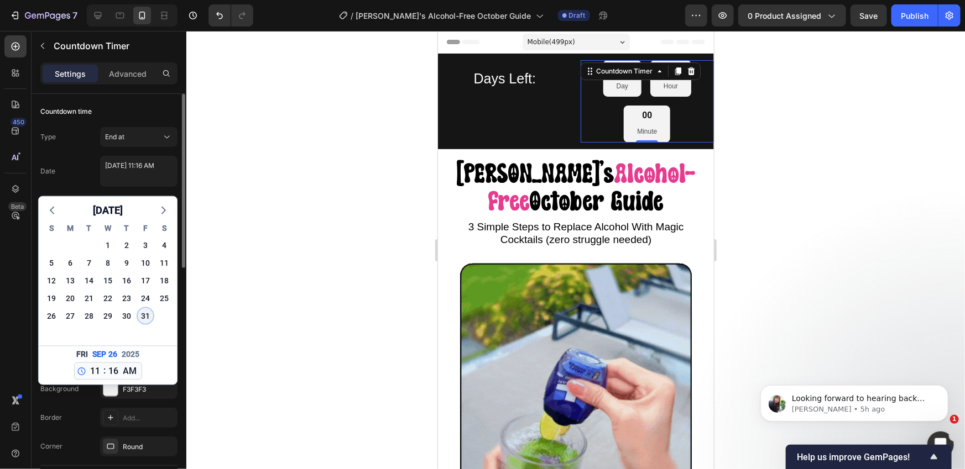
click at [145, 315] on div "31" at bounding box center [145, 315] width 15 height 15
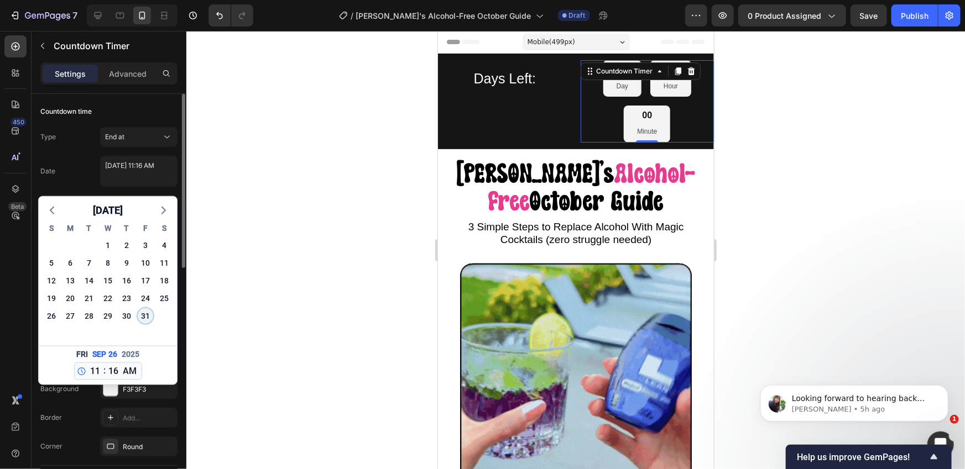
type textarea "[DATE] 11:16 AM"
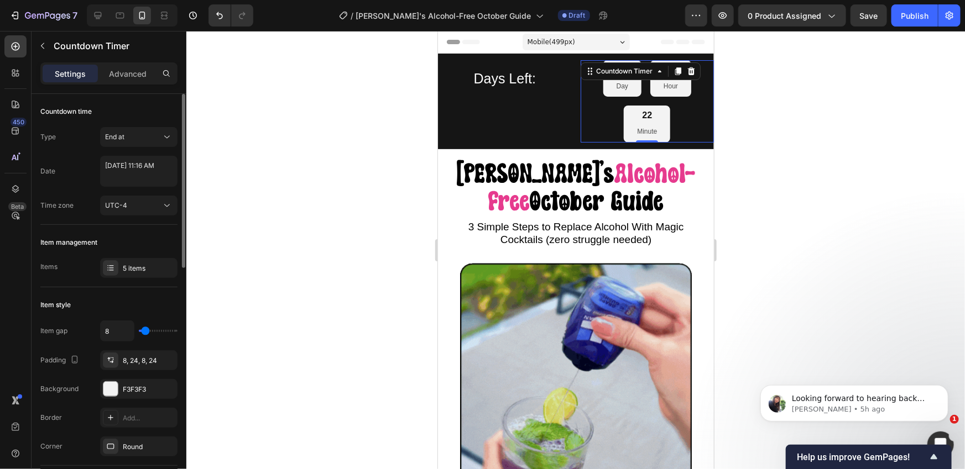
click at [153, 296] on div "Item style" at bounding box center [108, 305] width 137 height 18
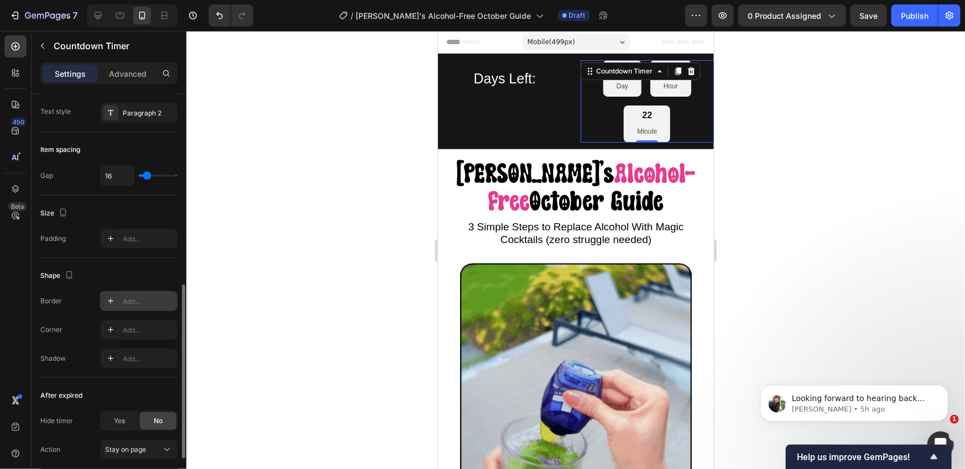
scroll to position [452, 0]
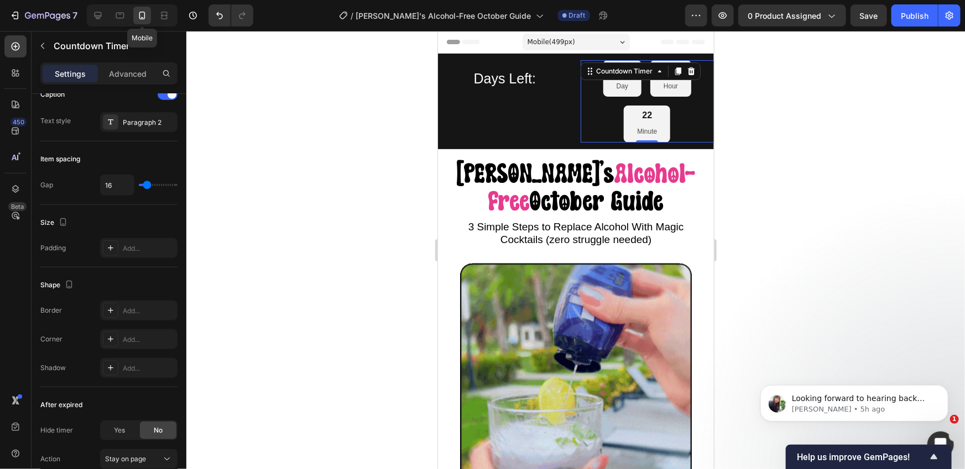
click at [142, 17] on icon at bounding box center [142, 15] width 11 height 11
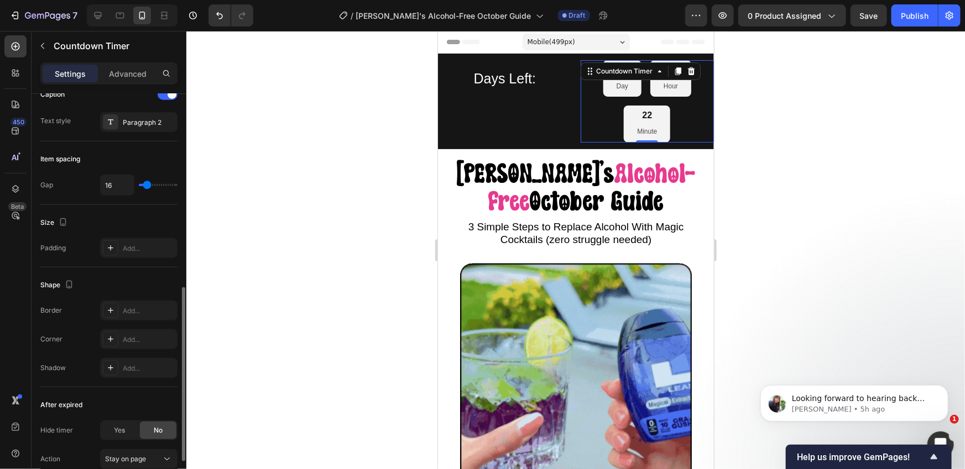
type input "20"
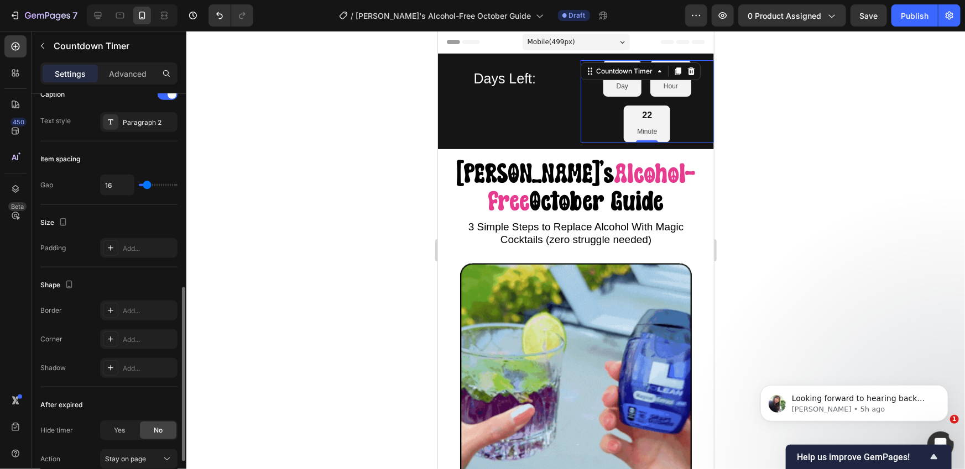
type input "20"
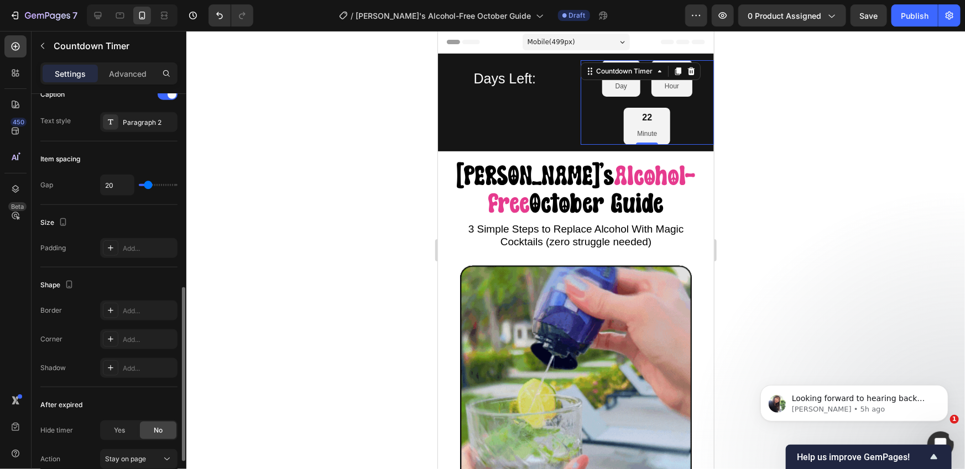
type input "19"
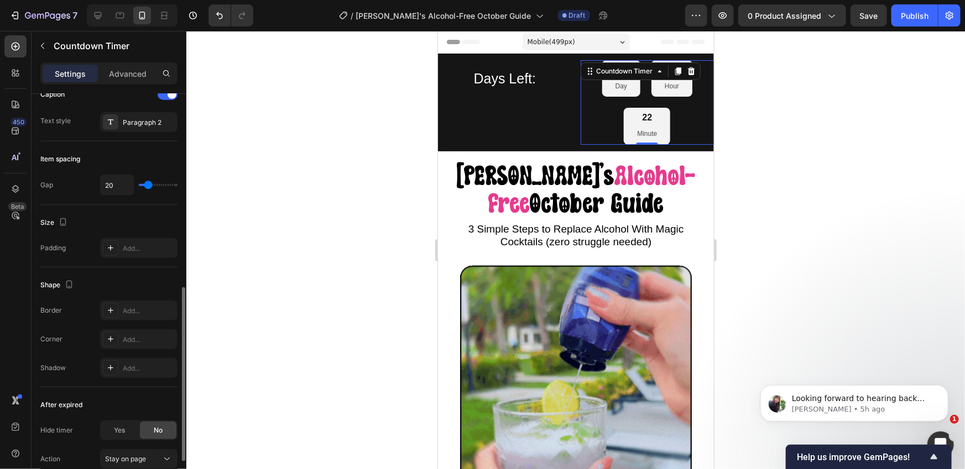
type input "19"
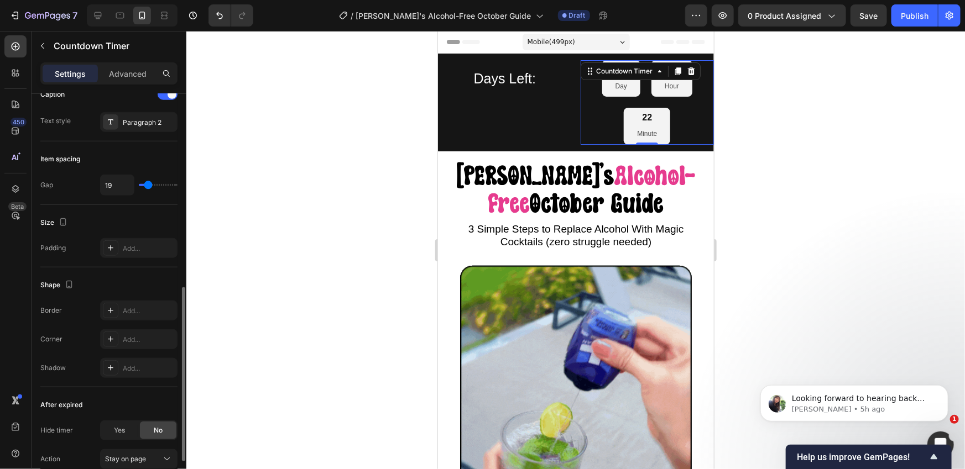
type input "18"
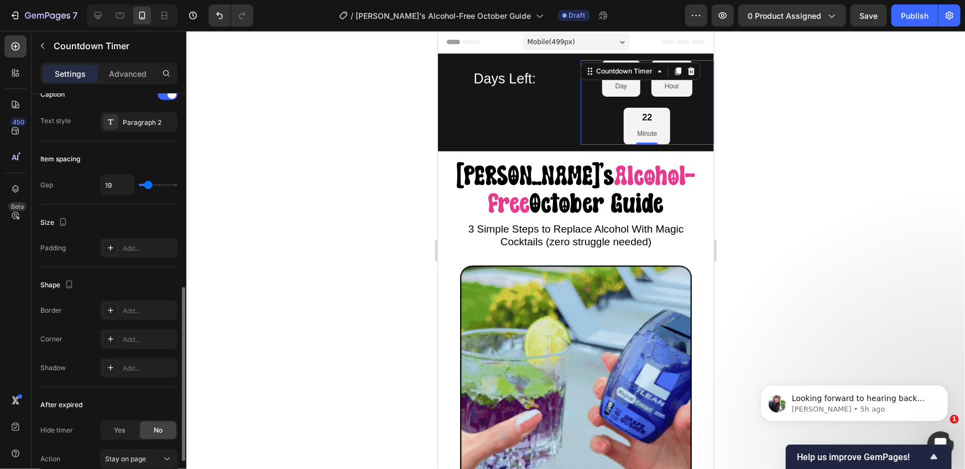
type input "18"
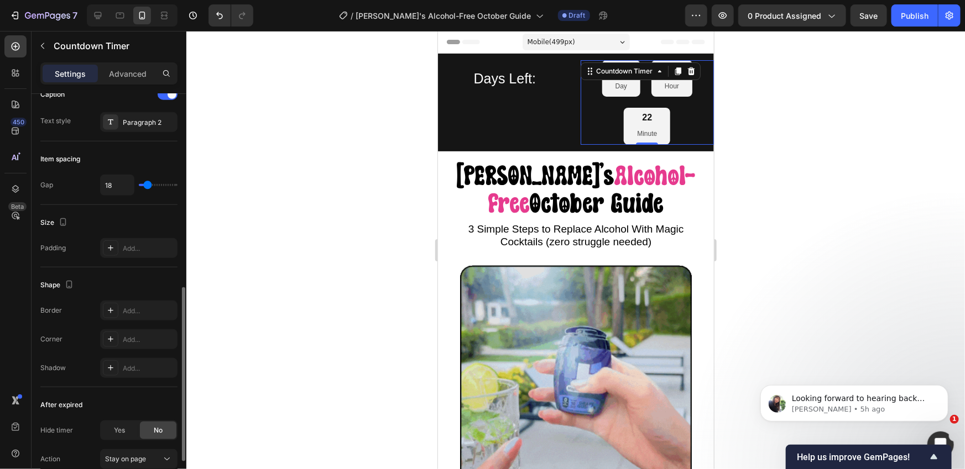
type input "17"
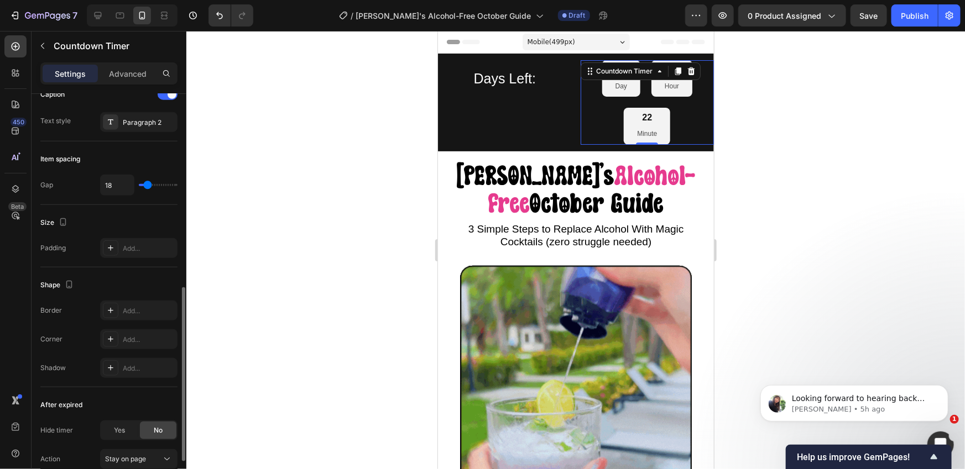
type input "17"
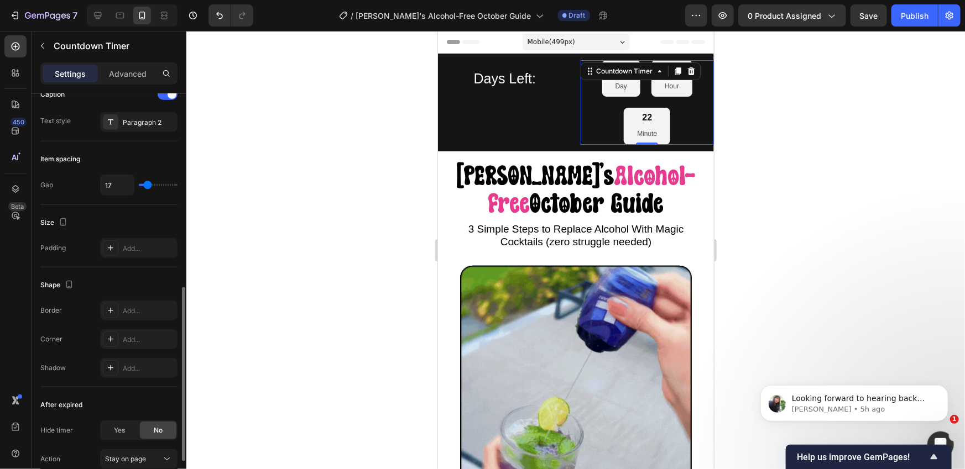
type input "16"
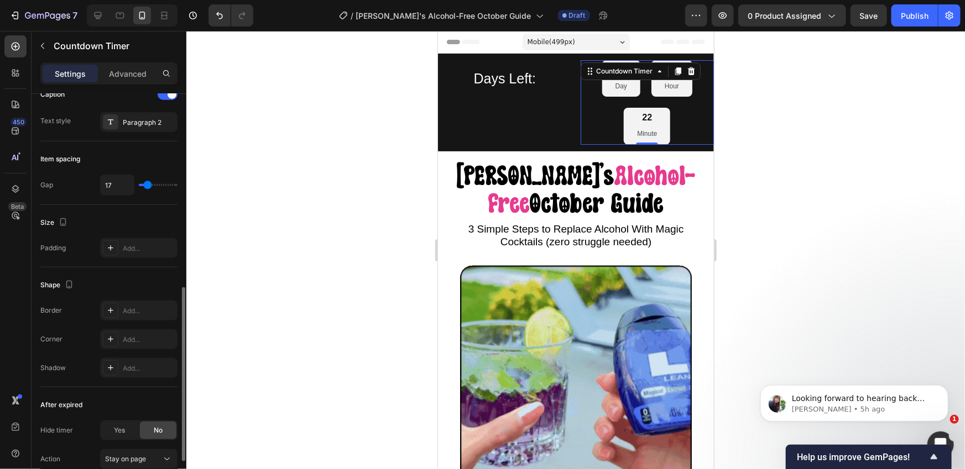
type input "16"
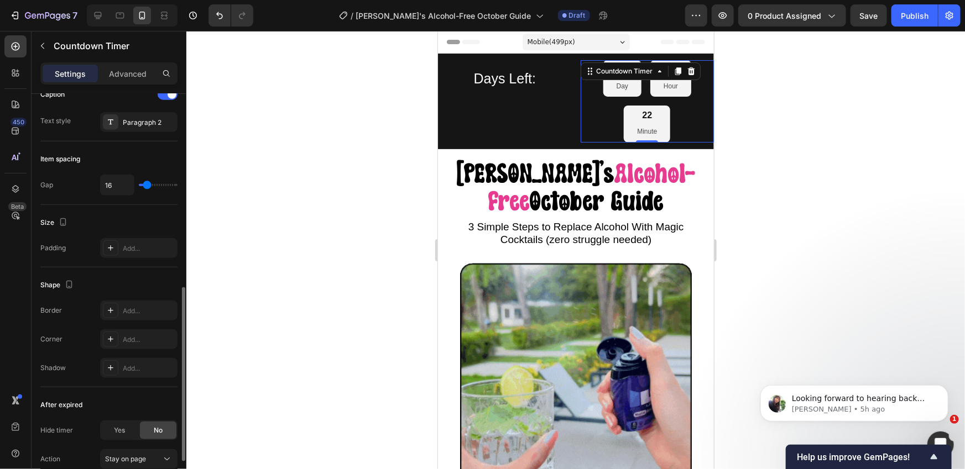
click at [147, 185] on input "range" at bounding box center [158, 185] width 39 height 2
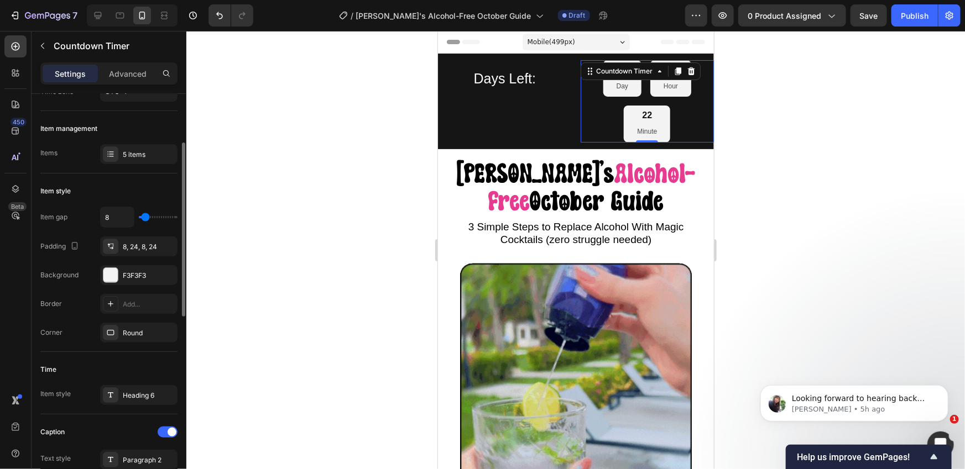
scroll to position [108, 0]
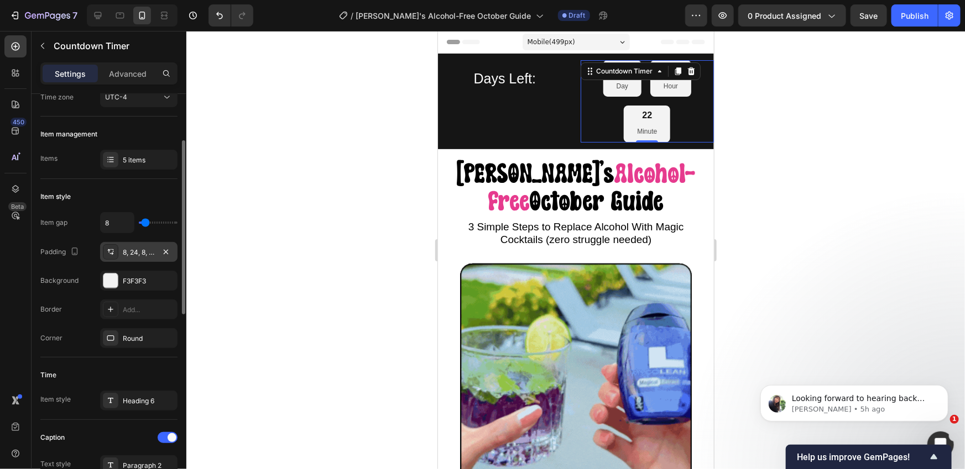
click at [111, 251] on icon at bounding box center [110, 252] width 9 height 9
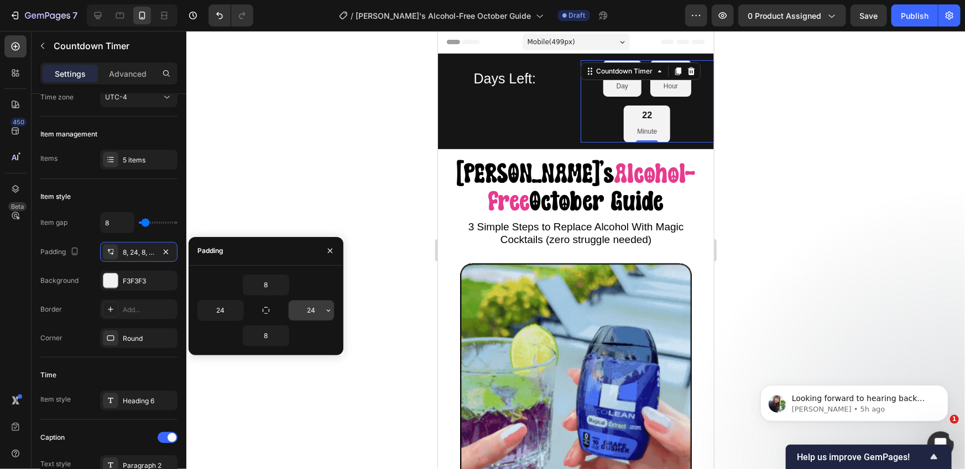
click at [315, 312] on input "24" at bounding box center [311, 311] width 45 height 20
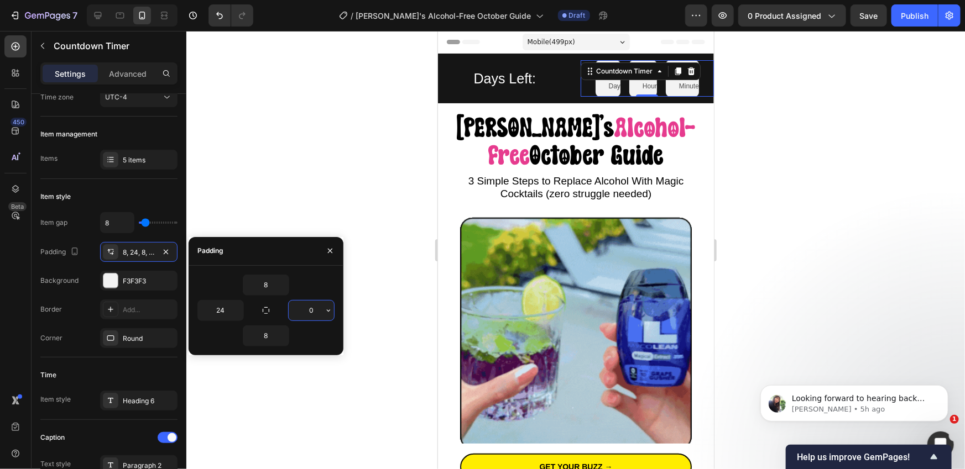
type input "24"
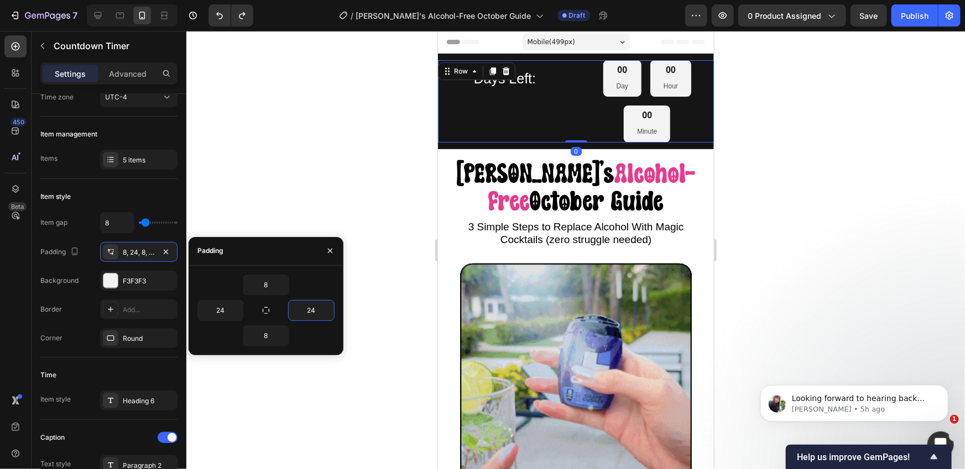
click at [511, 123] on div "⁠⁠⁠⁠⁠⁠⁠ Days Left: Heading" at bounding box center [504, 101] width 134 height 82
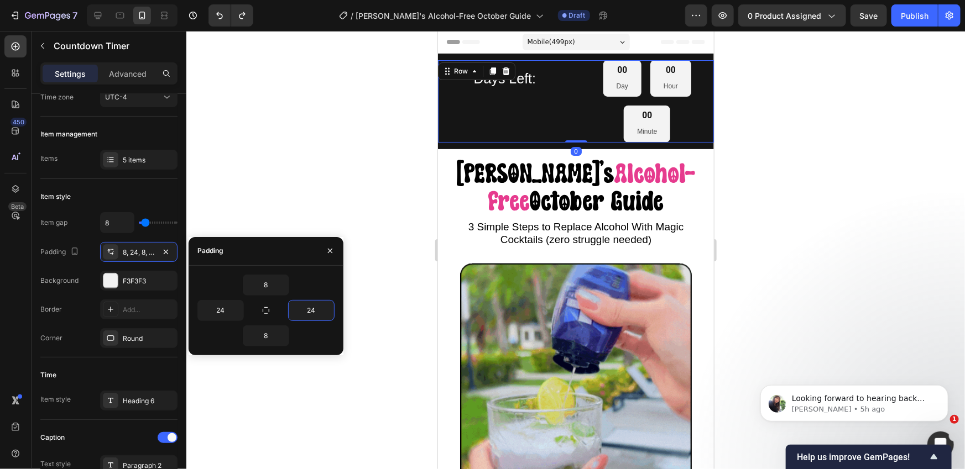
scroll to position [0, 0]
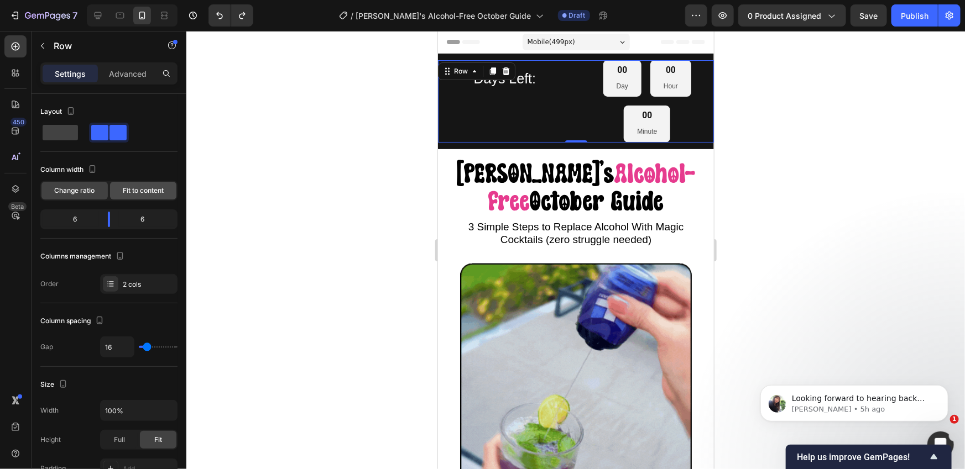
click at [140, 193] on span "Fit to content" at bounding box center [143, 191] width 41 height 10
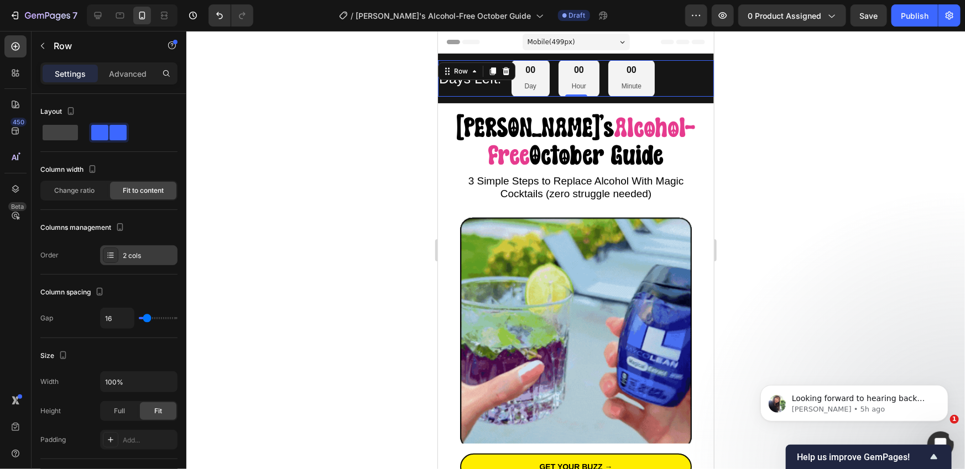
click at [129, 252] on div "2 cols" at bounding box center [149, 256] width 52 height 10
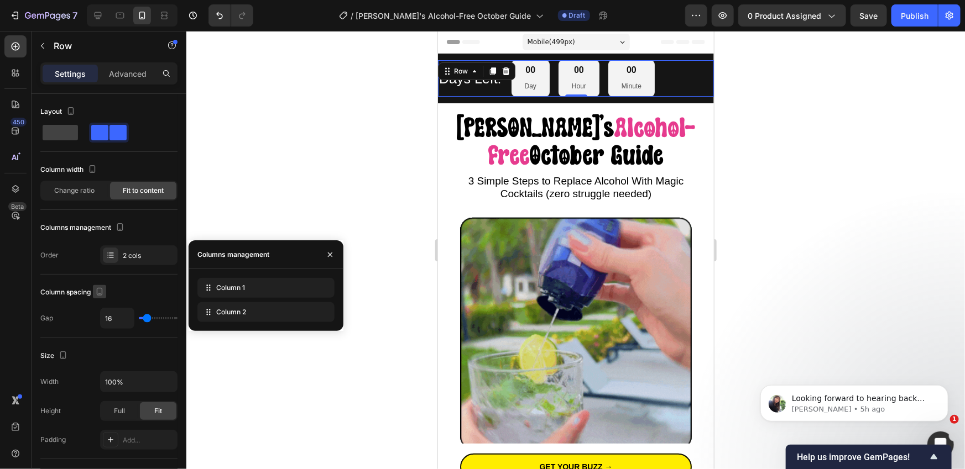
click at [103, 292] on icon "button" at bounding box center [100, 292] width 6 height 8
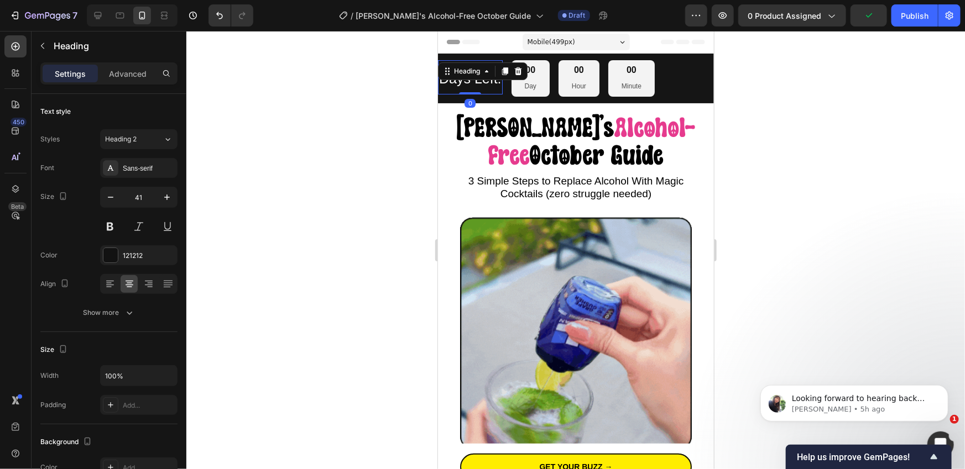
click at [486, 91] on p "⁠⁠⁠⁠⁠⁠⁠ Days Left:" at bounding box center [469, 77] width 62 height 32
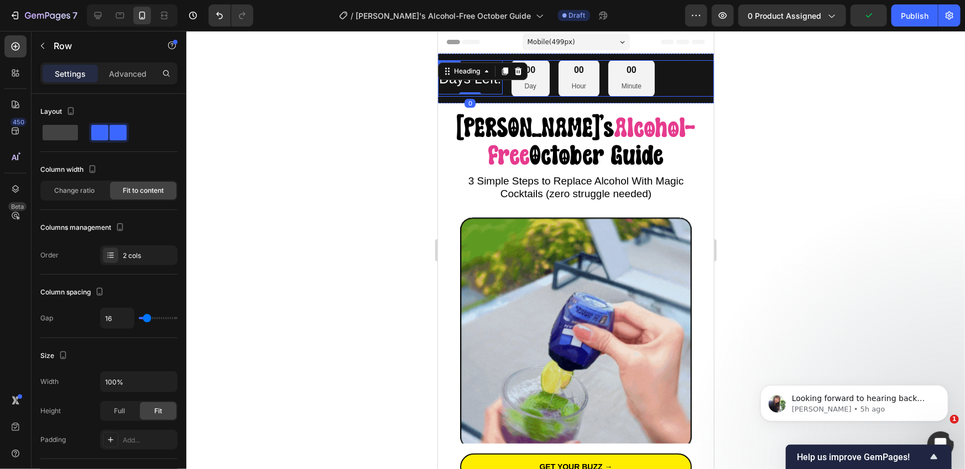
click at [665, 87] on div "⁠⁠⁠⁠⁠⁠⁠ Days Left: Heading 0 00 Day 00 Hour 00 Minute Countdown Timer Row" at bounding box center [575, 78] width 276 height 36
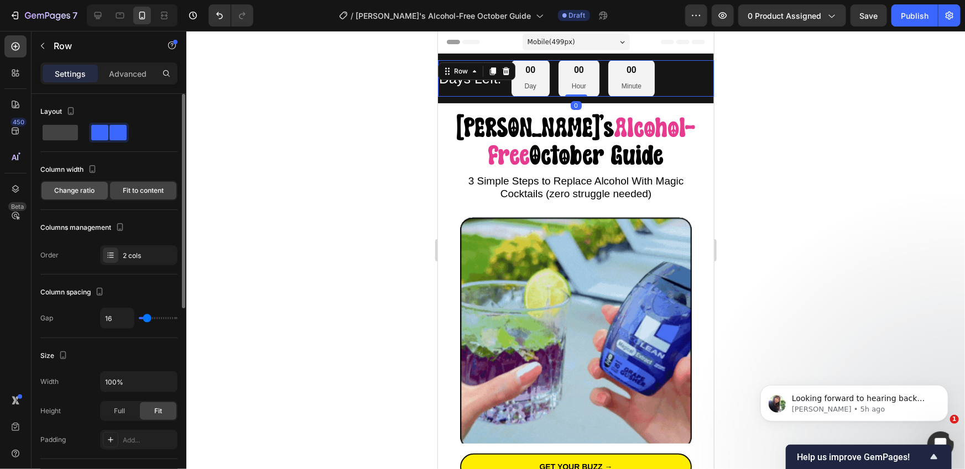
click at [82, 193] on span "Change ratio" at bounding box center [75, 191] width 40 height 10
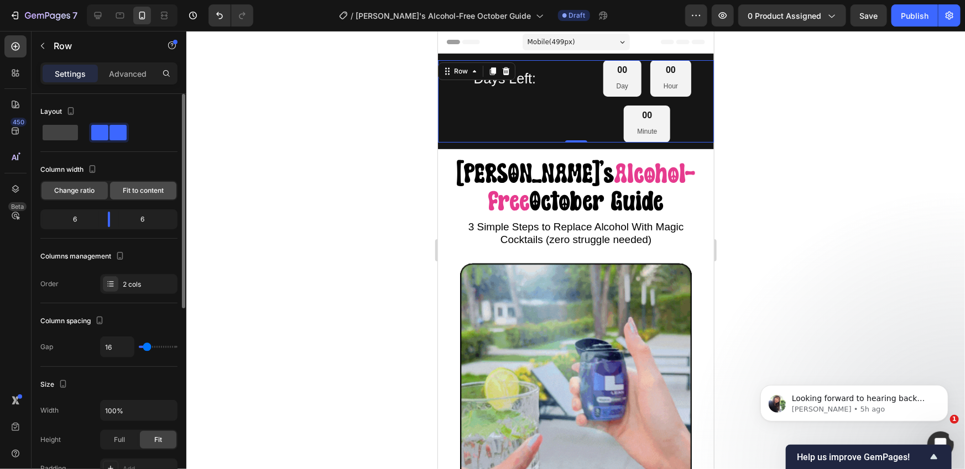
click at [135, 193] on span "Fit to content" at bounding box center [143, 191] width 41 height 10
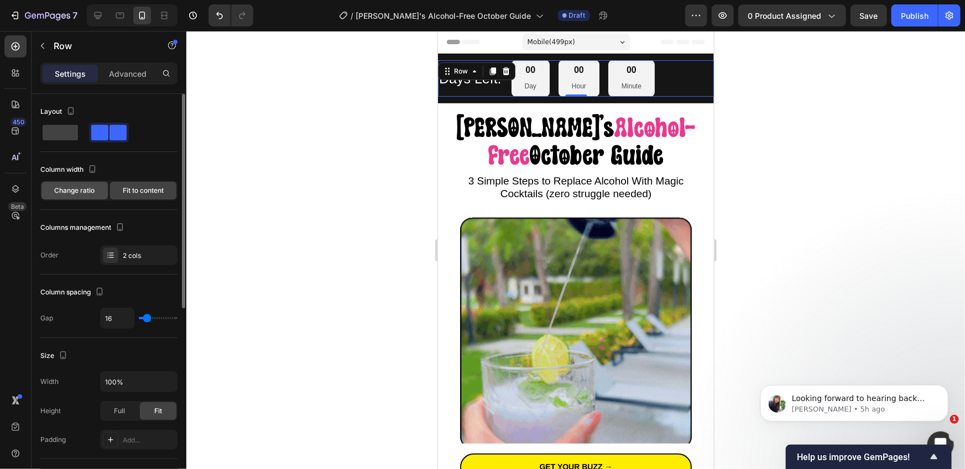
click at [88, 193] on span "Change ratio" at bounding box center [75, 191] width 40 height 10
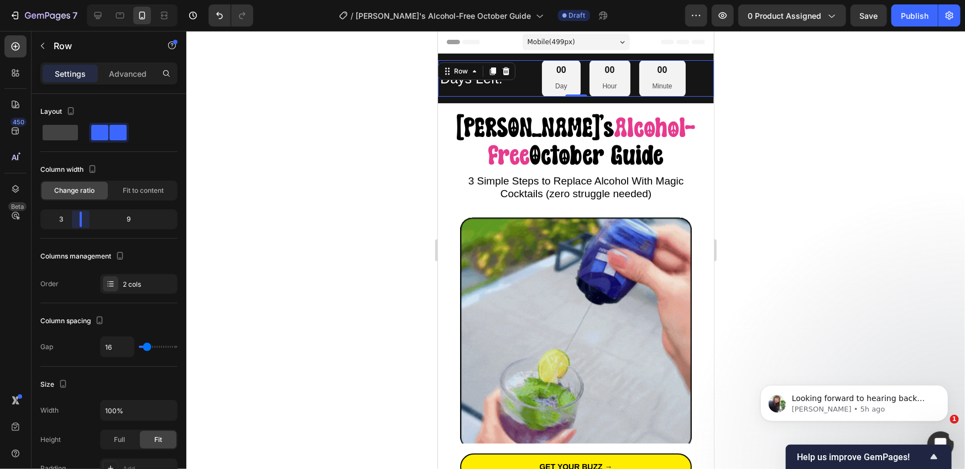
drag, startPoint x: 106, startPoint y: 217, endPoint x: 75, endPoint y: 218, distance: 31.0
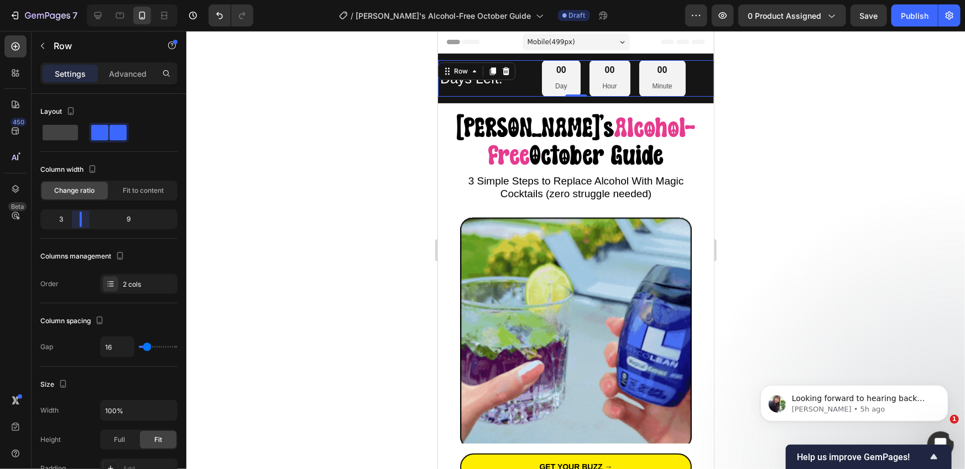
click at [75, 0] on body "7 Version history / [PERSON_NAME]'s Alcohol-Free October Guide Draft Preview 0 …" at bounding box center [482, 0] width 965 height 0
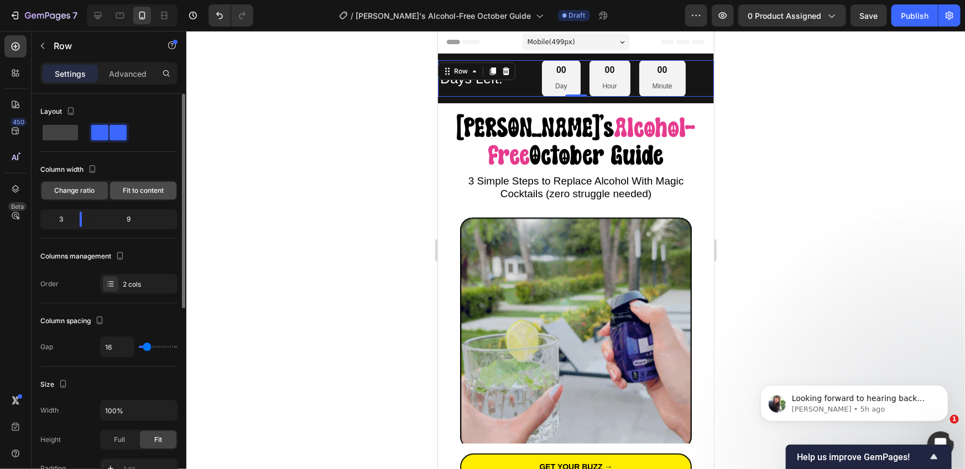
click at [127, 193] on span "Fit to content" at bounding box center [143, 191] width 41 height 10
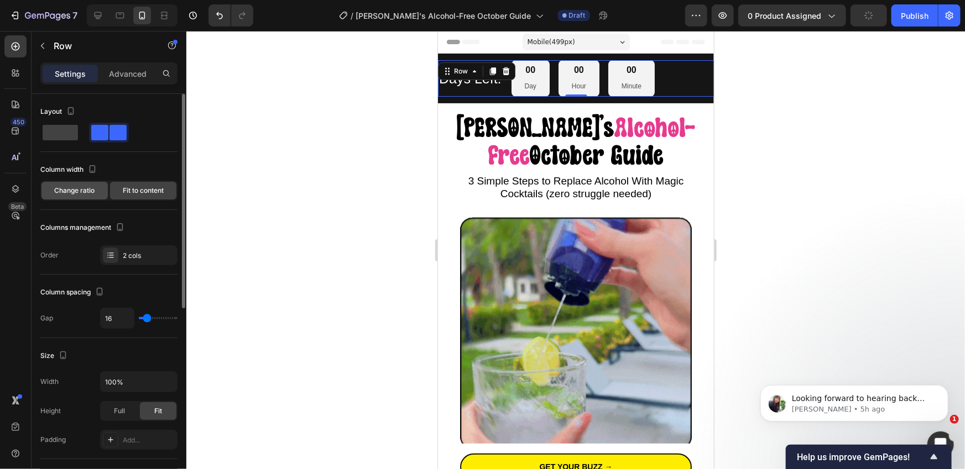
click at [82, 192] on span "Change ratio" at bounding box center [75, 191] width 40 height 10
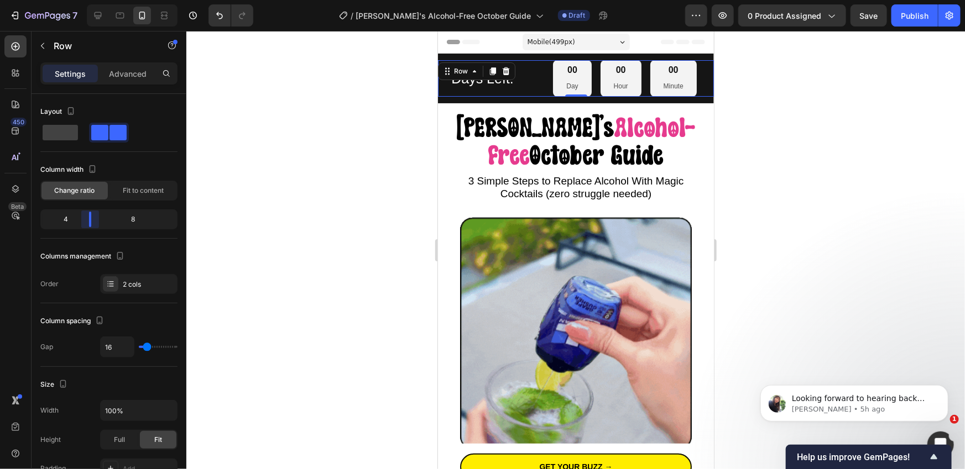
drag, startPoint x: 81, startPoint y: 224, endPoint x: 90, endPoint y: 225, distance: 8.9
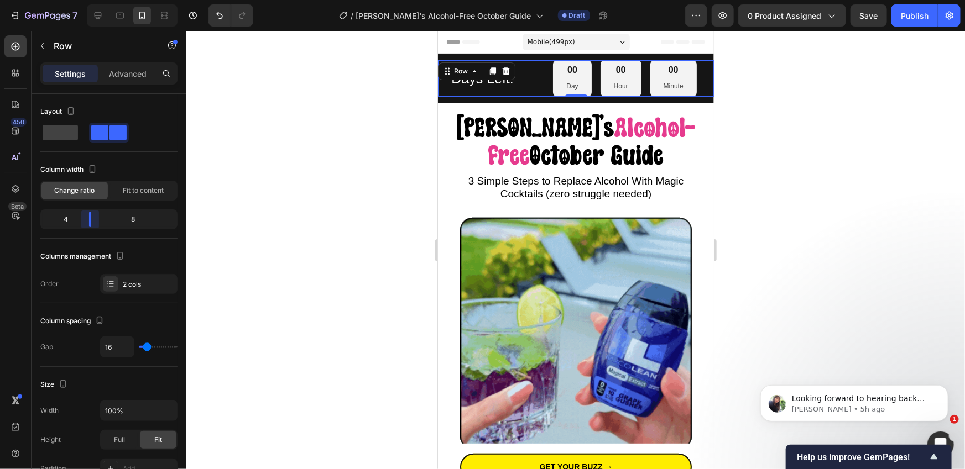
click at [90, 0] on body "7 Version history / [PERSON_NAME]'s Alcohol-Free October Guide Draft Preview 0 …" at bounding box center [482, 0] width 965 height 0
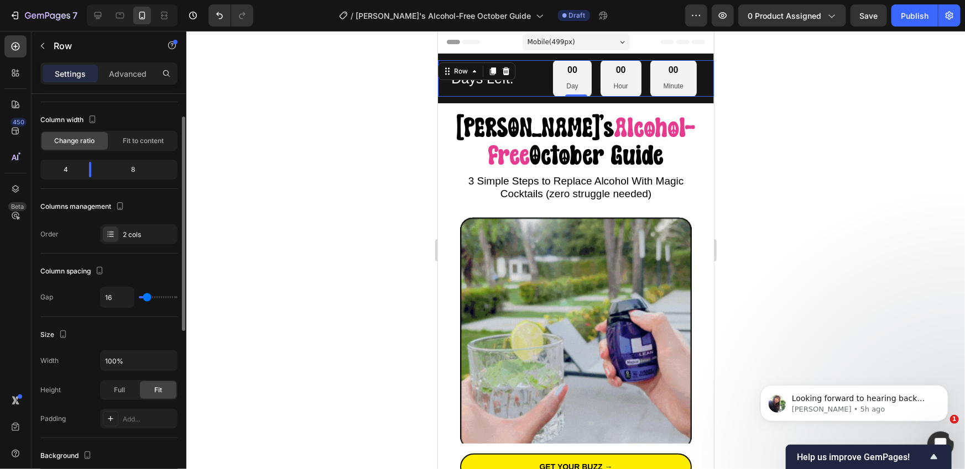
scroll to position [69, 0]
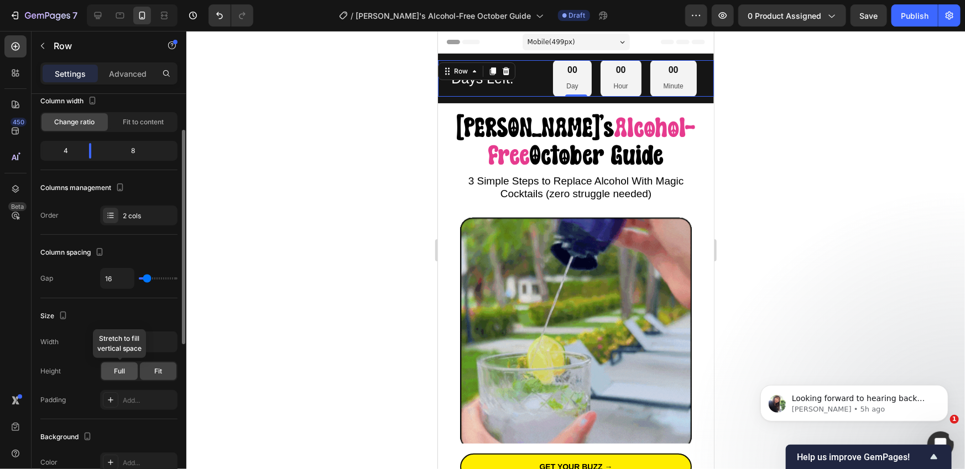
click at [118, 366] on span "Full" at bounding box center [119, 371] width 11 height 10
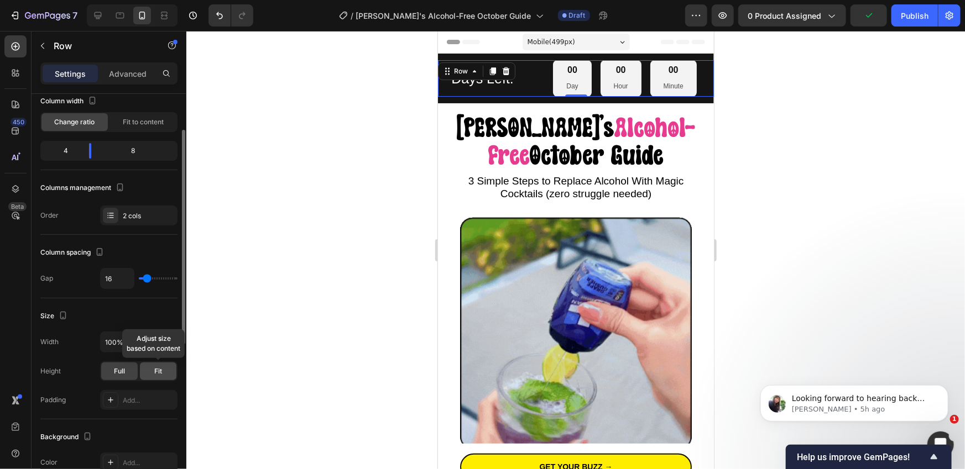
click at [163, 367] on div "Fit" at bounding box center [158, 372] width 36 height 18
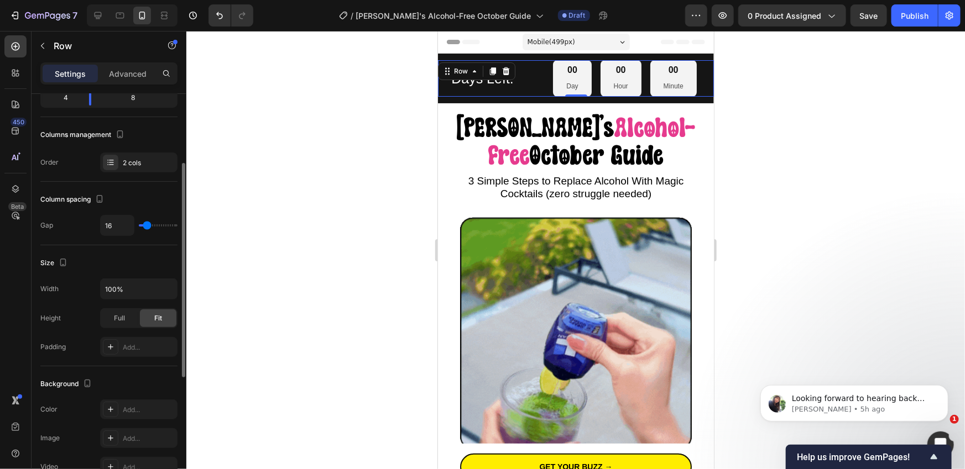
scroll to position [107, 0]
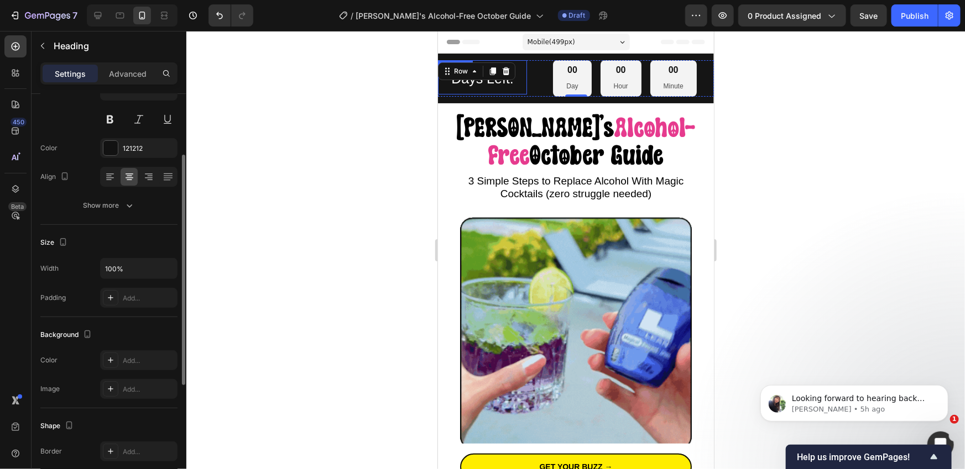
click at [480, 82] on span "Days Left:" at bounding box center [482, 77] width 62 height 15
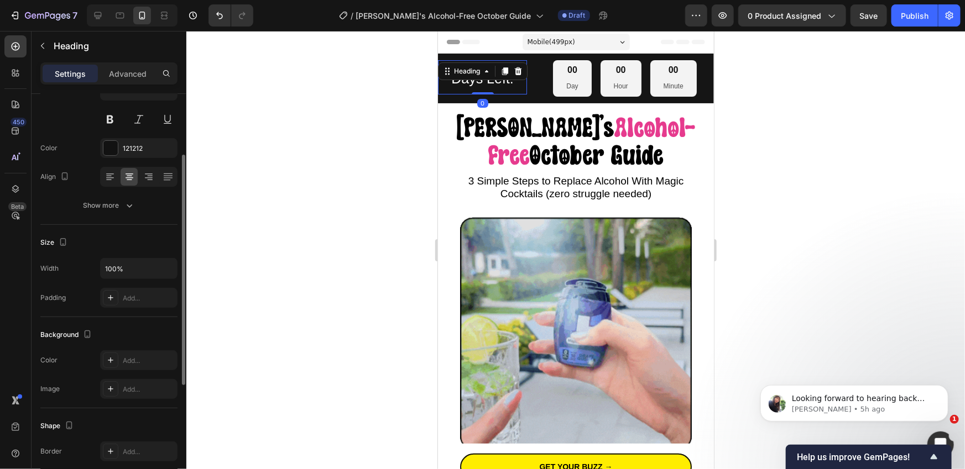
scroll to position [0, 0]
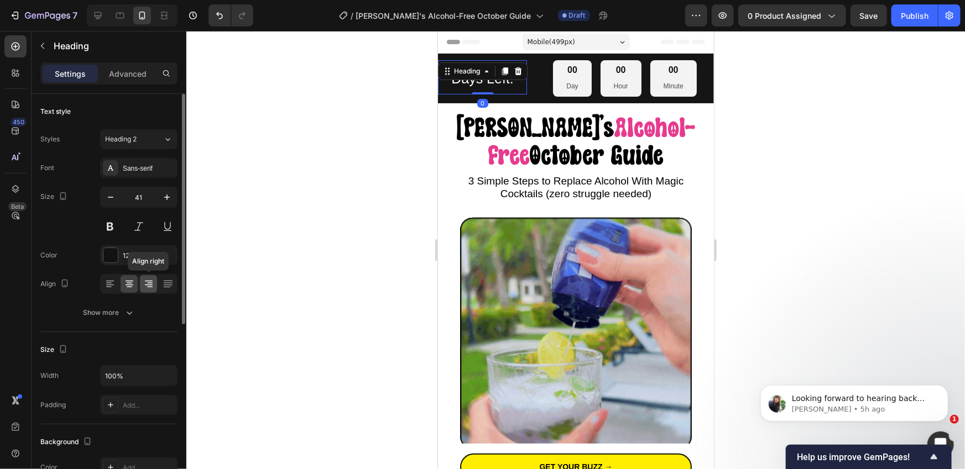
click at [143, 286] on icon at bounding box center [148, 284] width 11 height 11
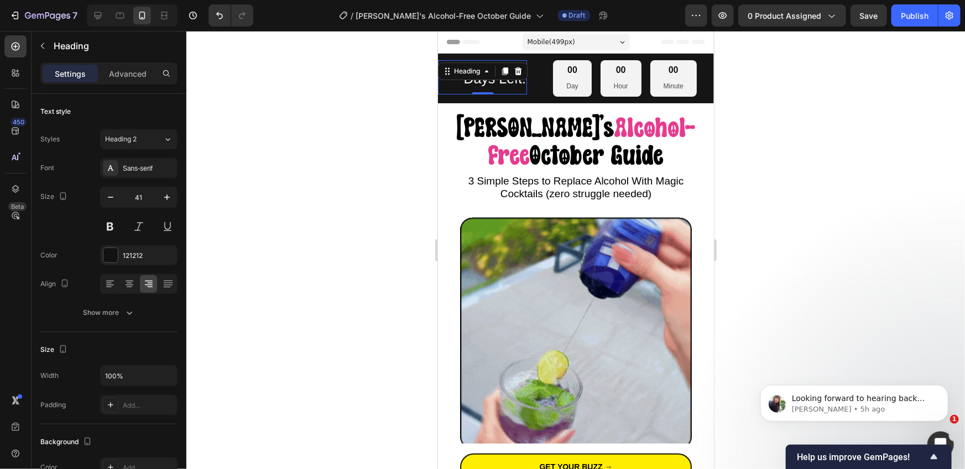
click at [276, 173] on div at bounding box center [575, 250] width 778 height 438
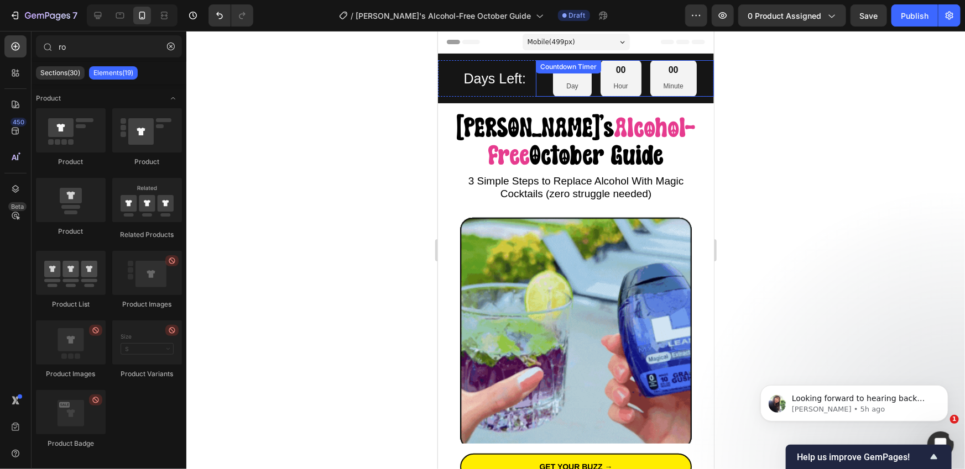
click at [539, 76] on div "00 Day 00 Hour 00 Minute Countdown Timer" at bounding box center [624, 78] width 178 height 36
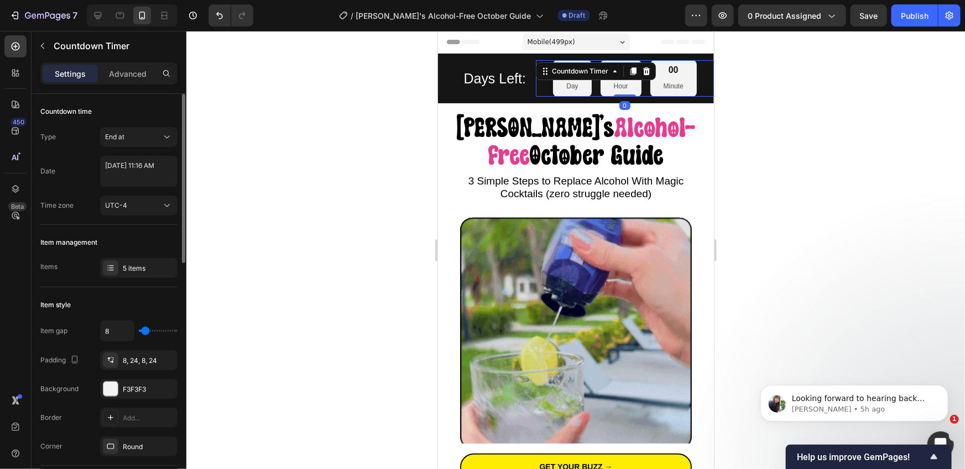
type input "9"
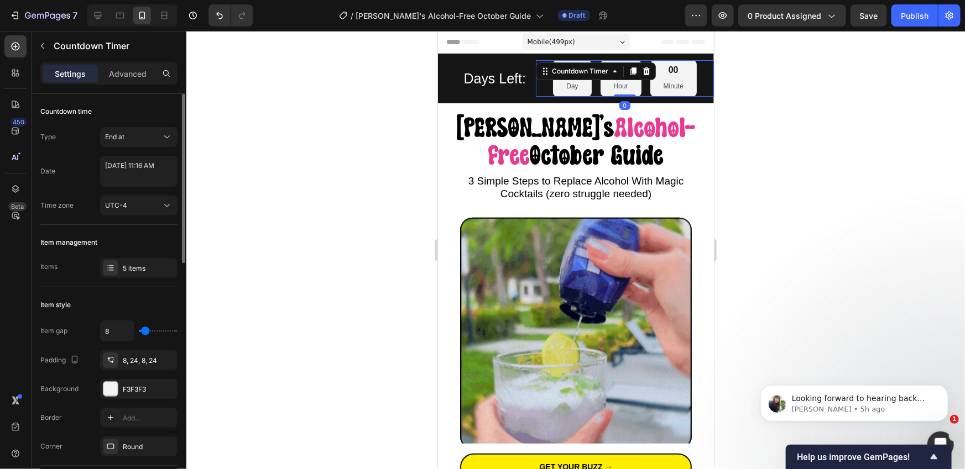
type input "9"
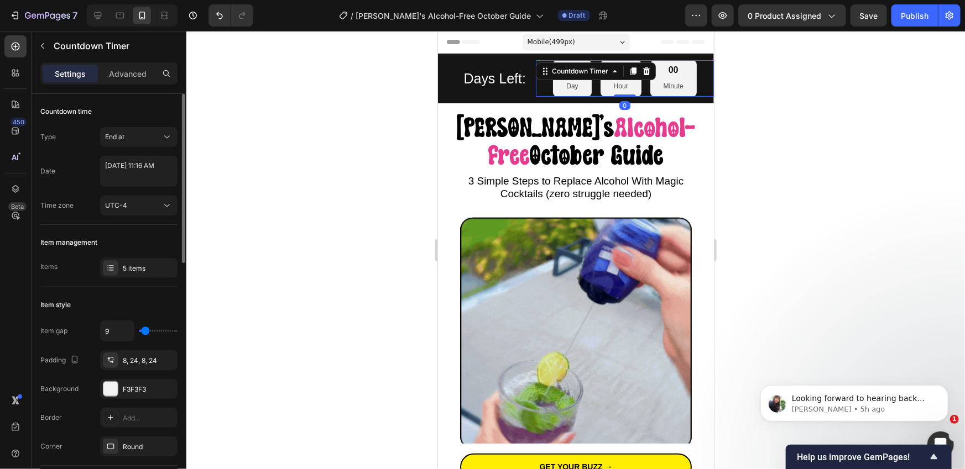
type input "10"
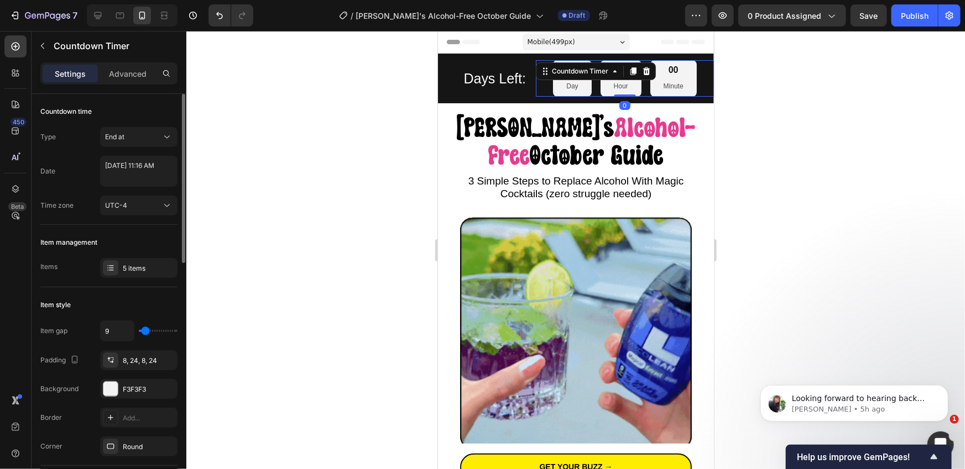
type input "10"
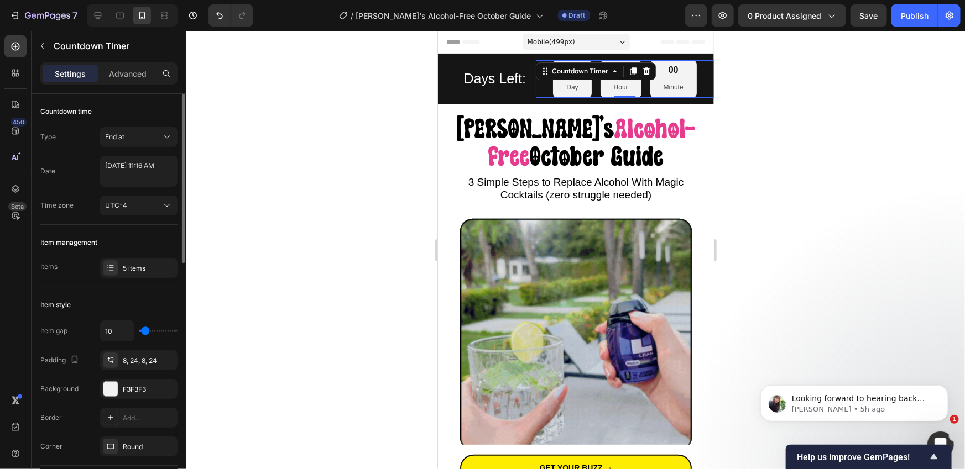
type input "11"
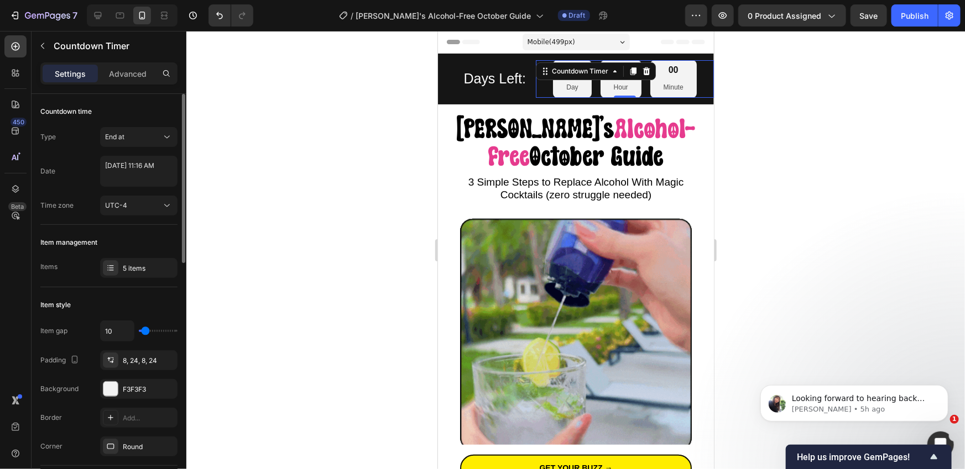
type input "11"
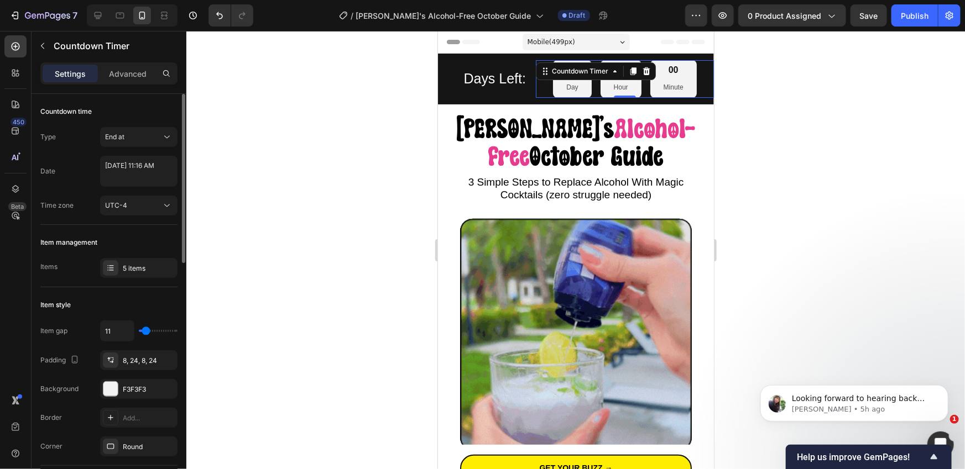
type input "12"
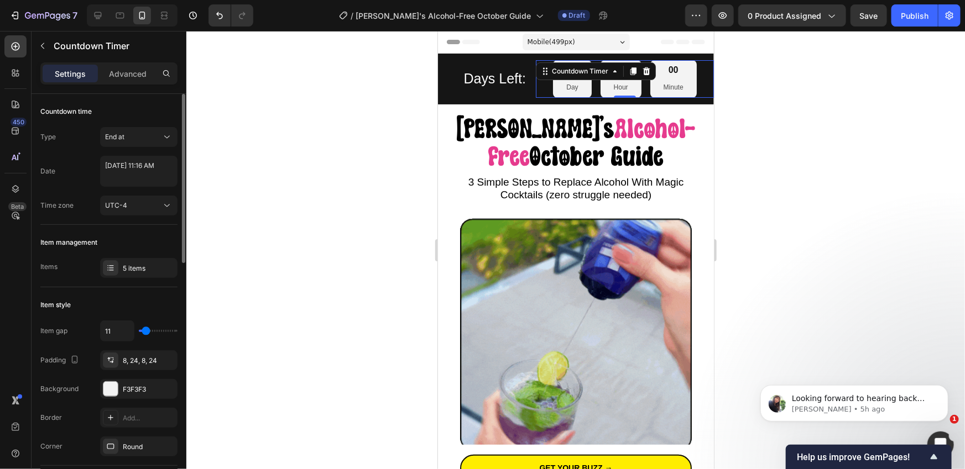
type input "12"
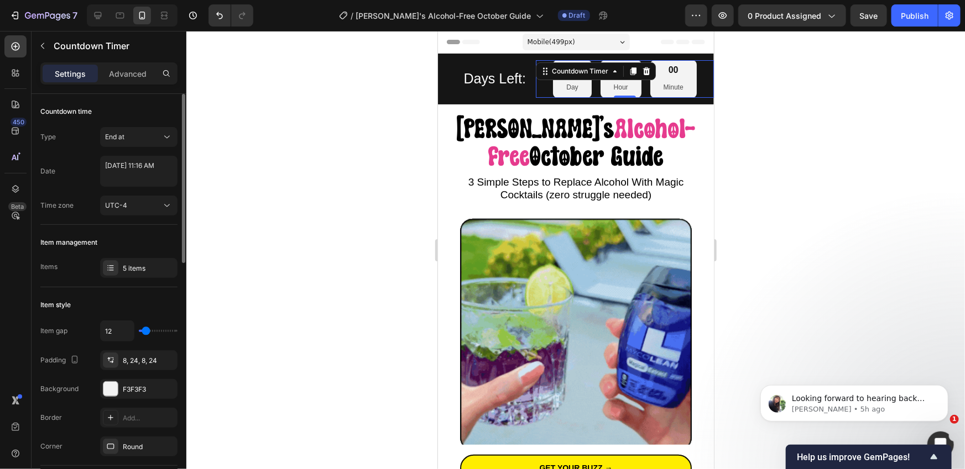
type input "14"
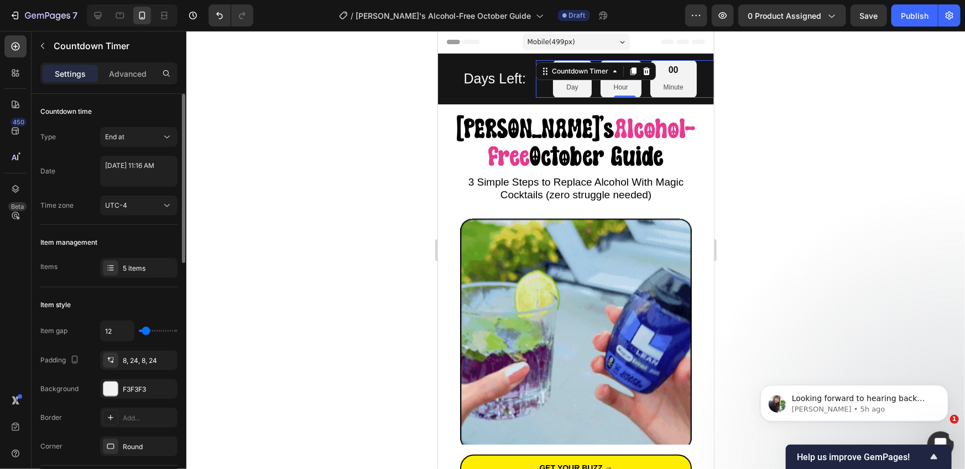
type input "14"
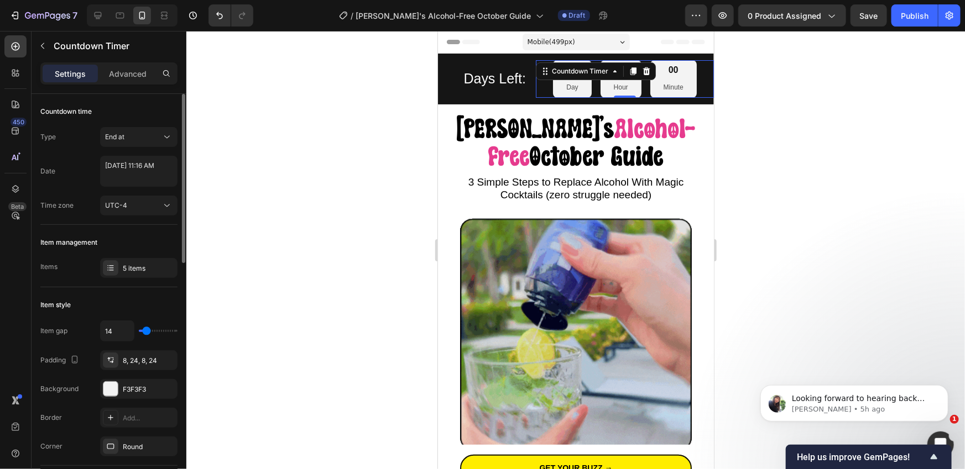
type input "16"
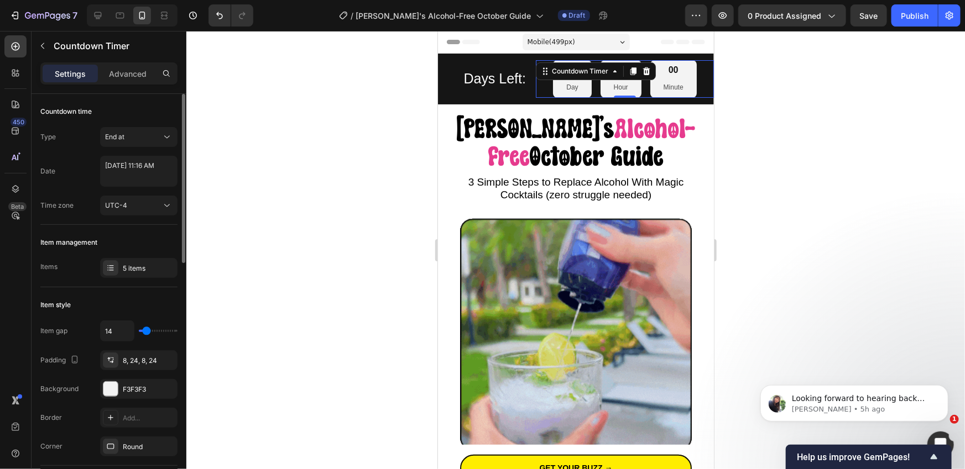
type input "16"
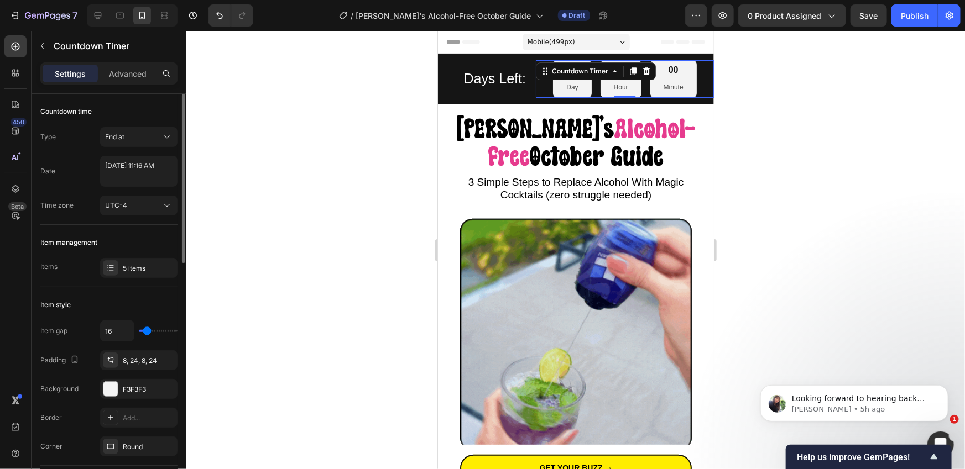
type input "20"
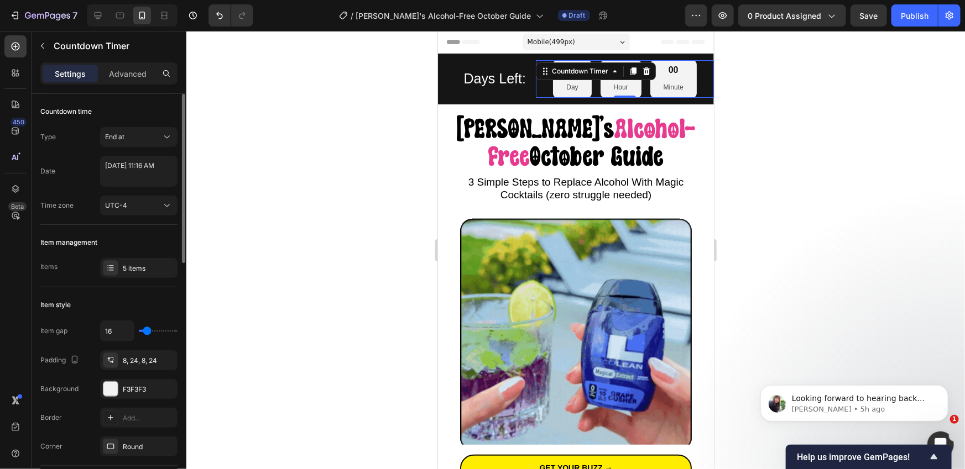
type input "20"
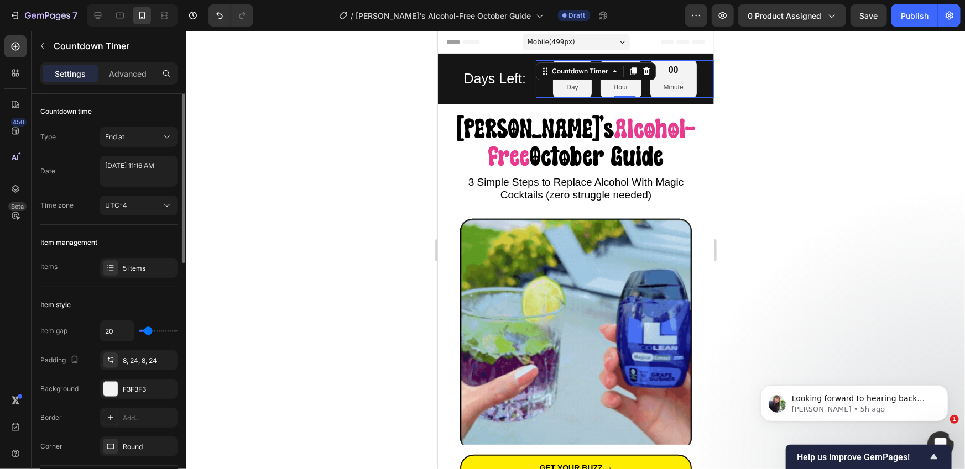
type input "23"
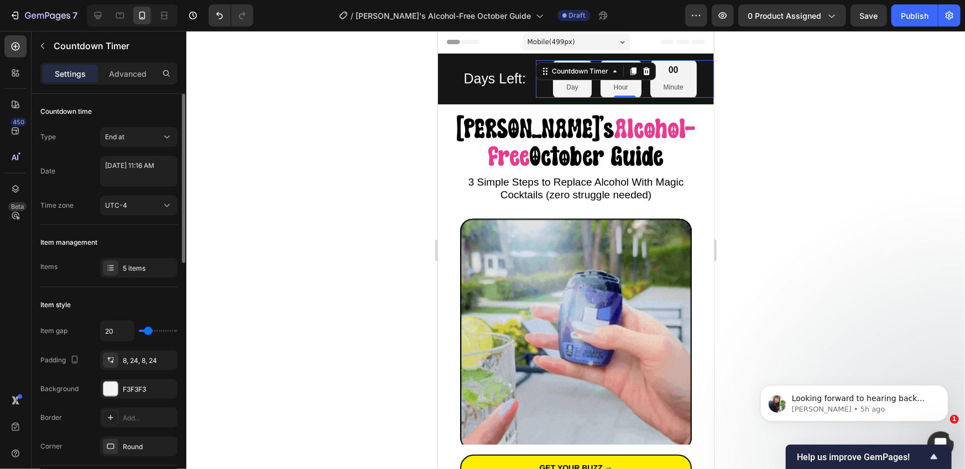
type input "23"
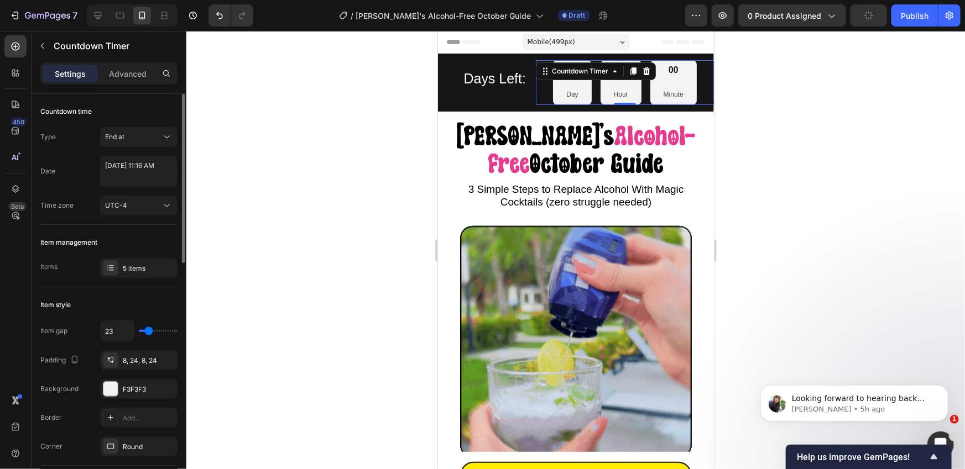
type input "22"
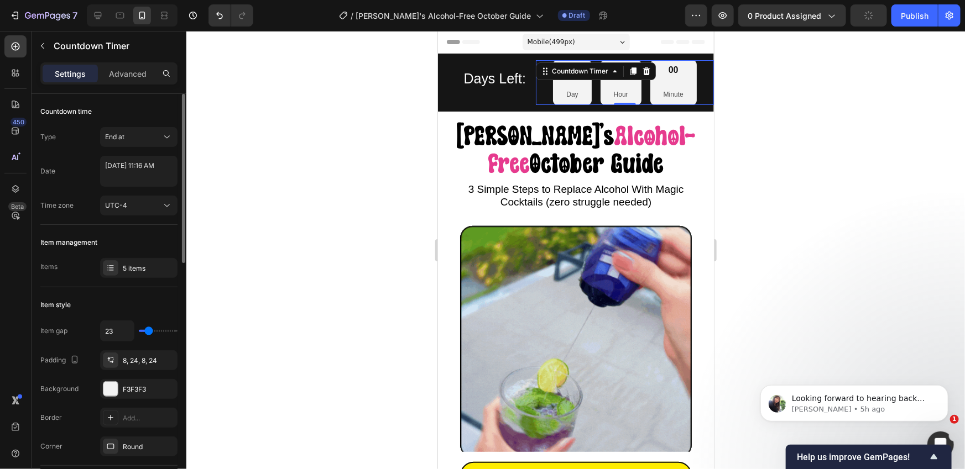
type input "22"
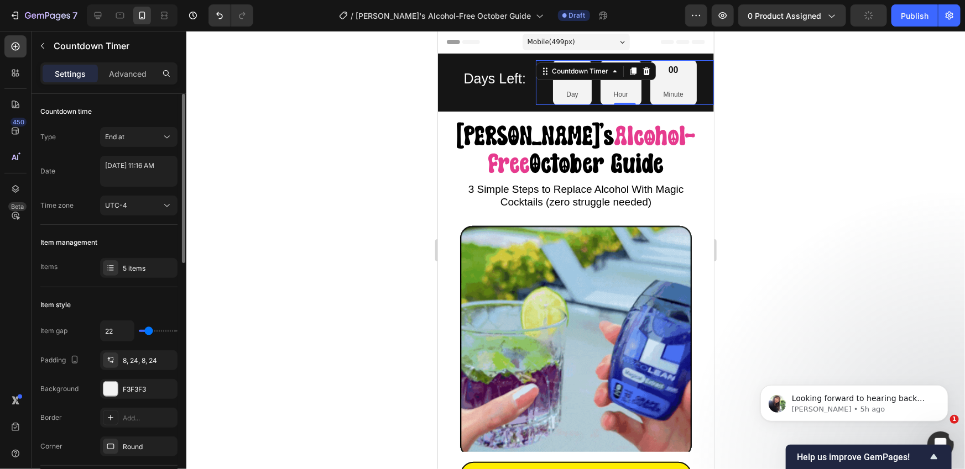
type input "18"
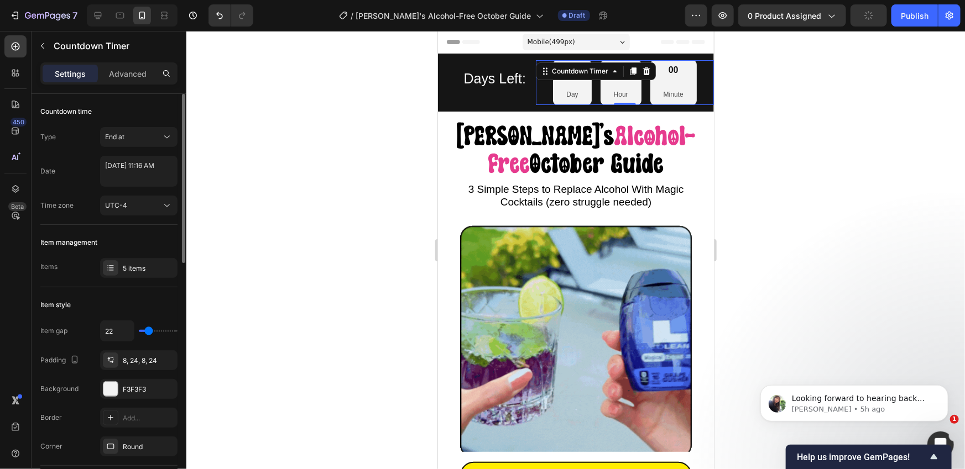
type input "18"
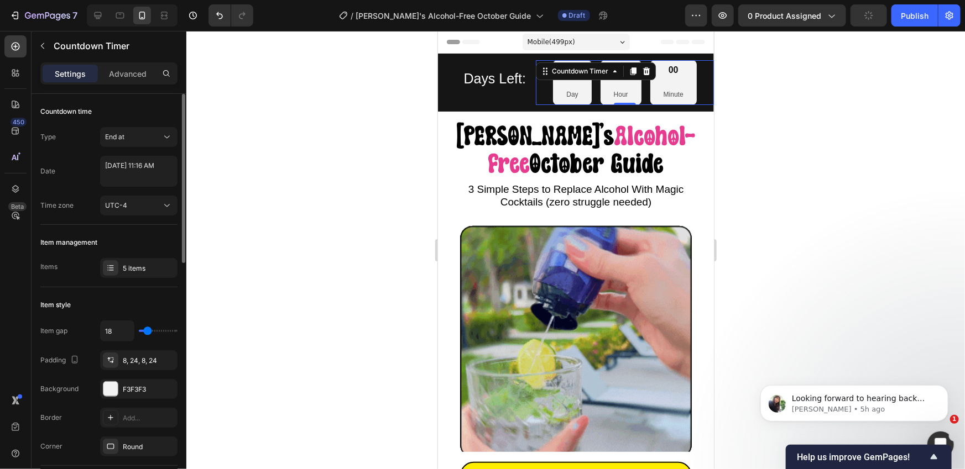
type input "17"
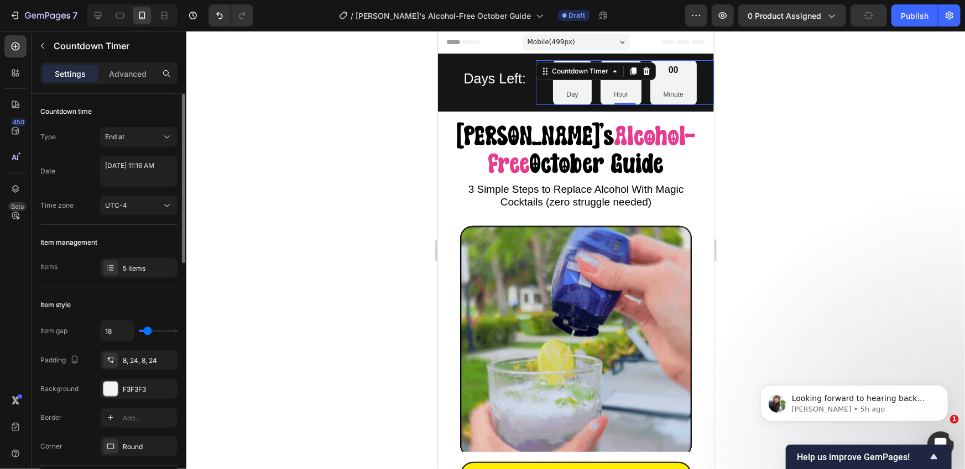
type input "17"
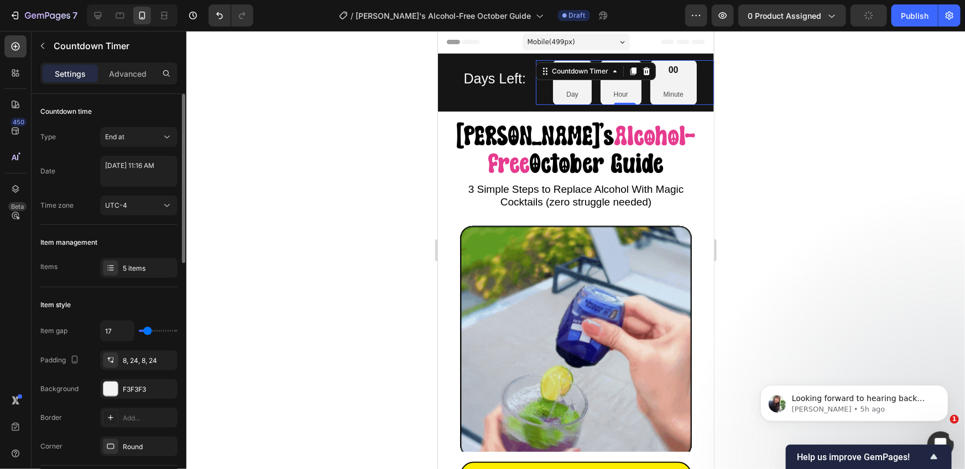
type input "16"
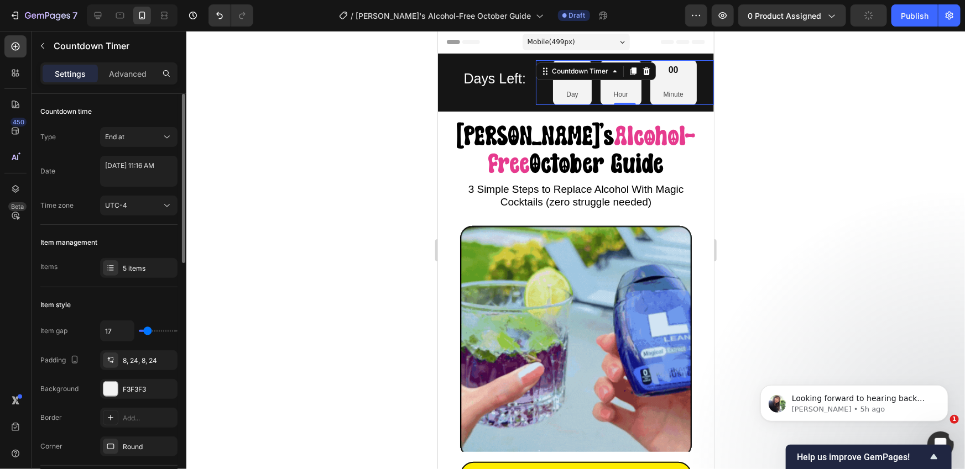
type input "16"
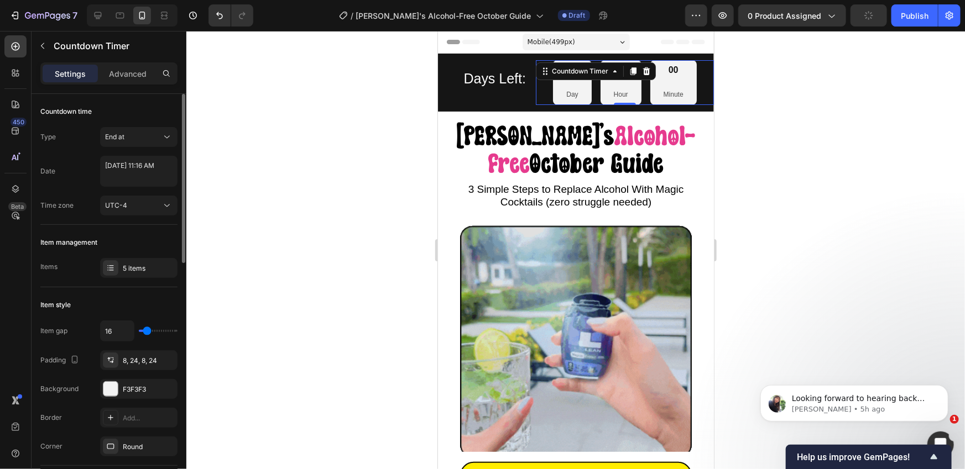
type input "14"
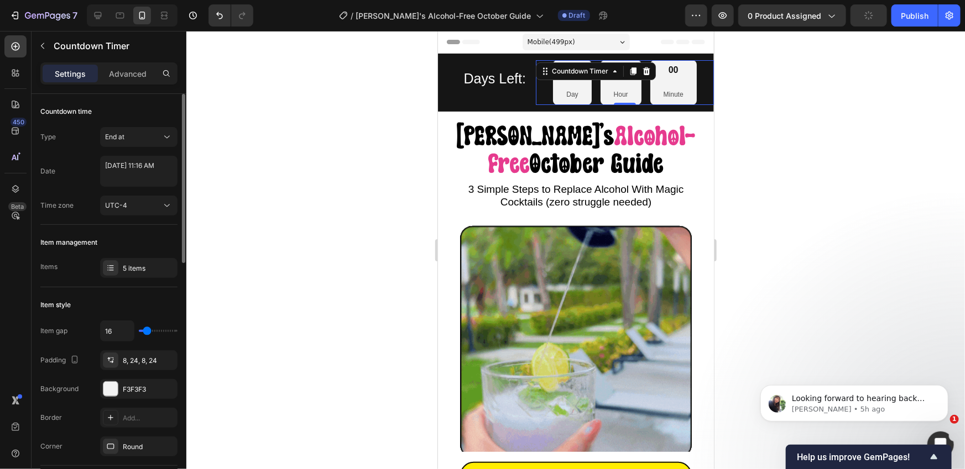
type input "14"
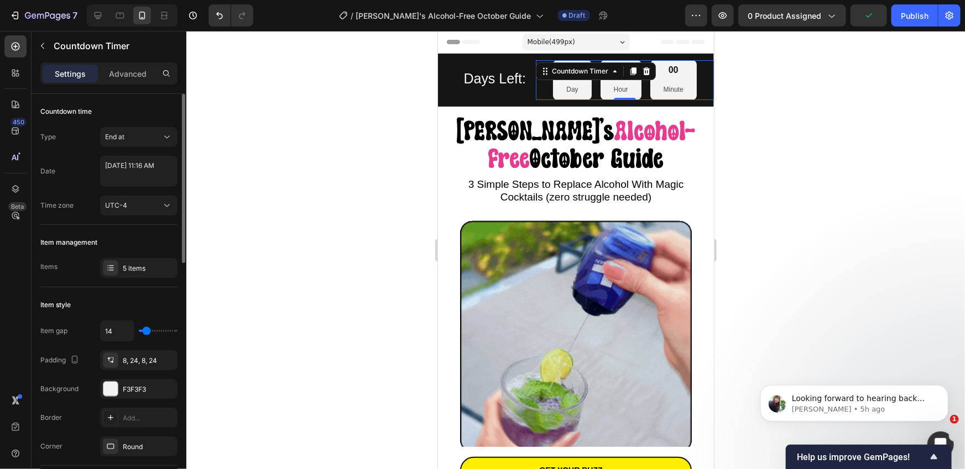
type input "13"
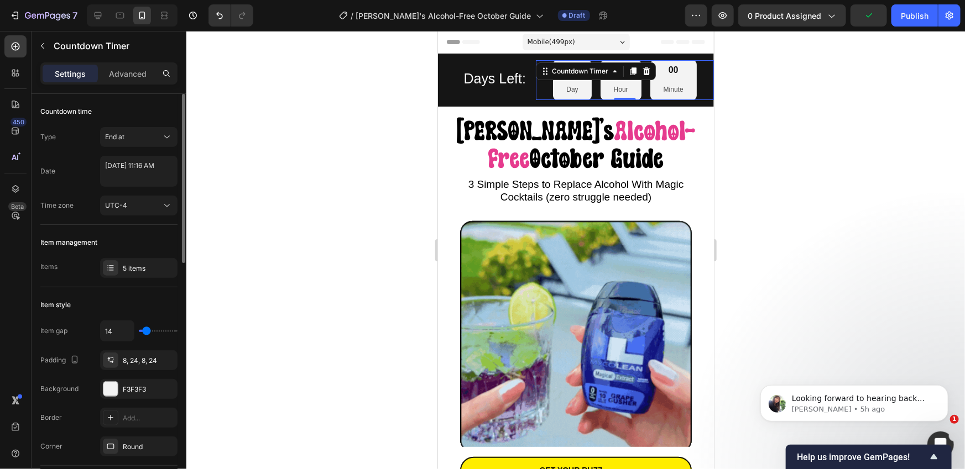
type input "13"
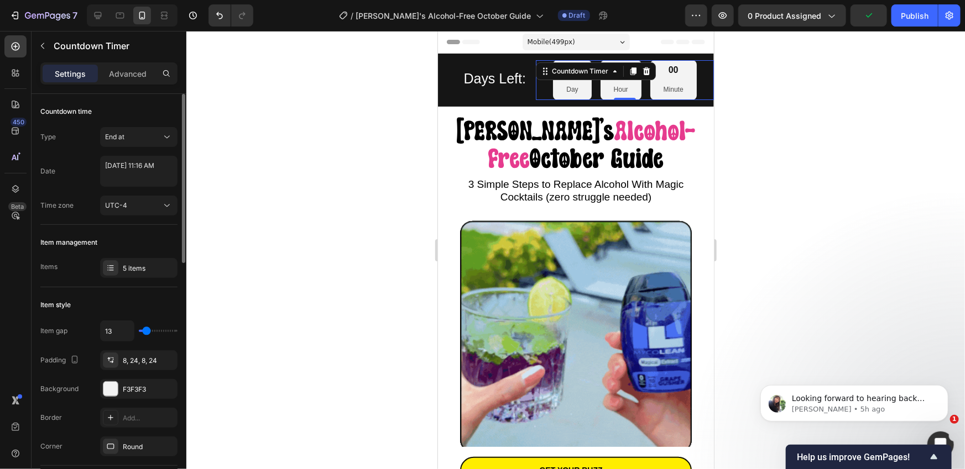
type input "12"
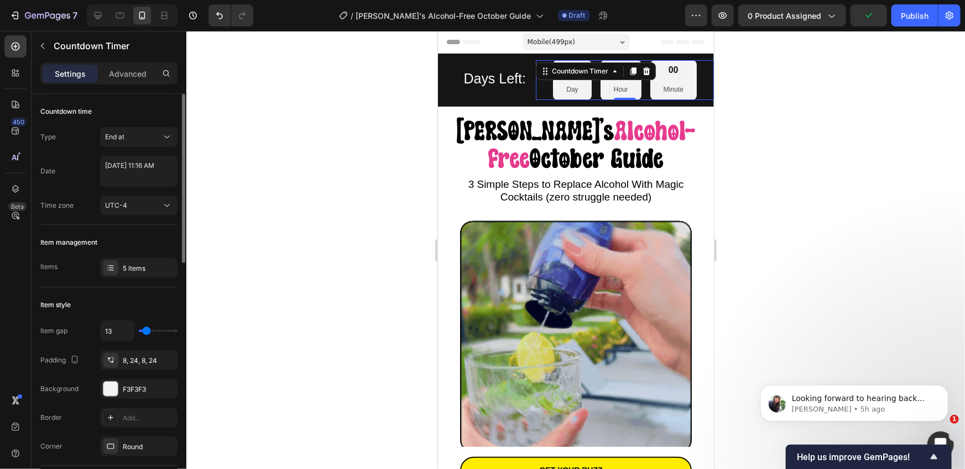
type input "12"
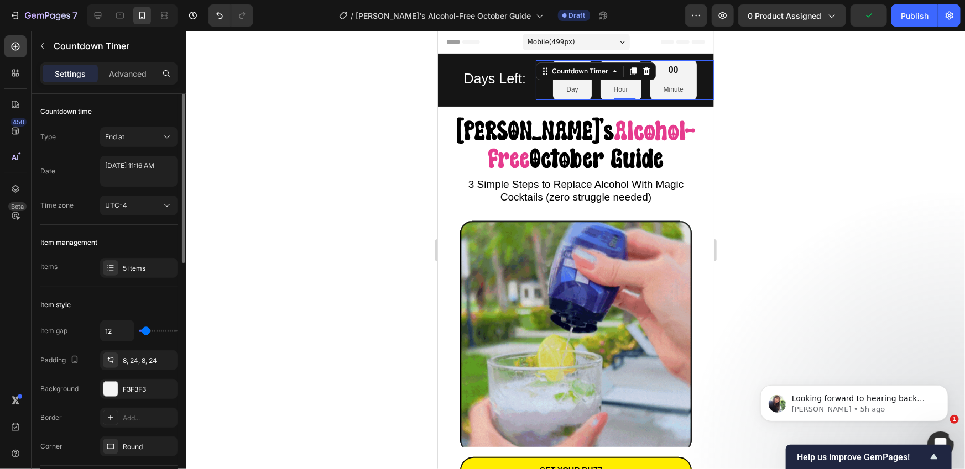
type input "10"
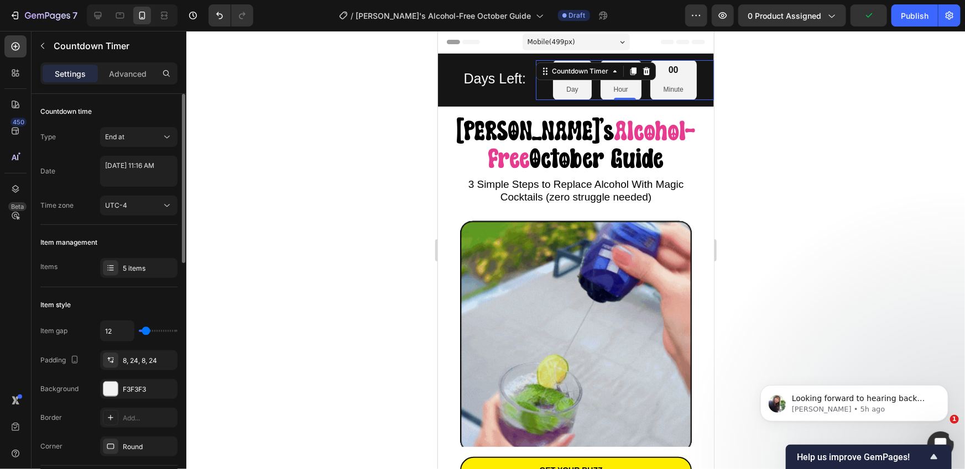
type input "10"
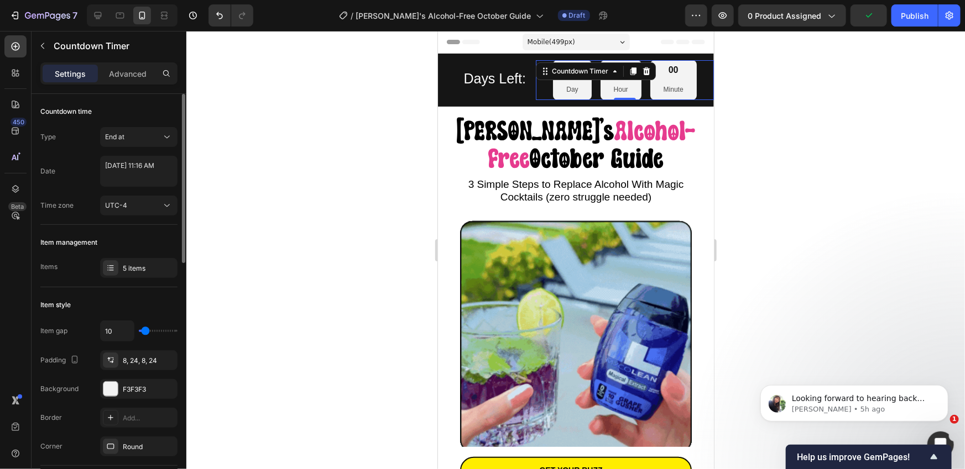
type input "9"
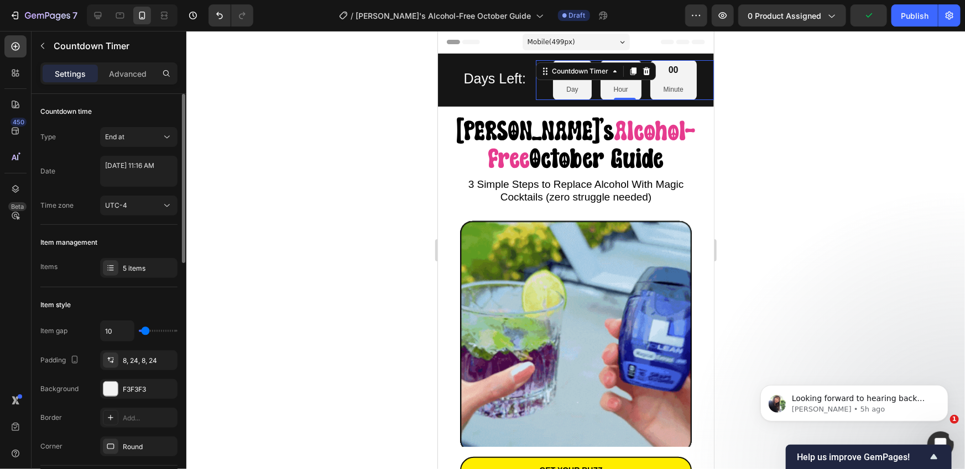
type input "9"
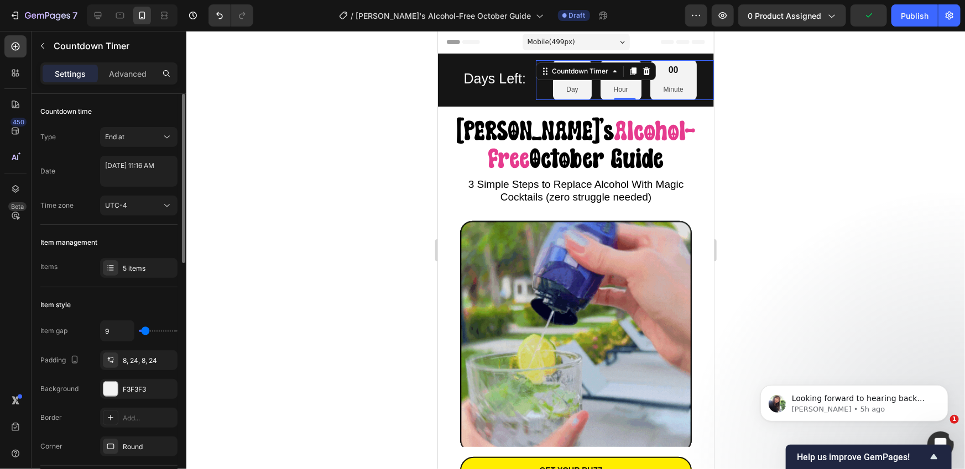
type input "7"
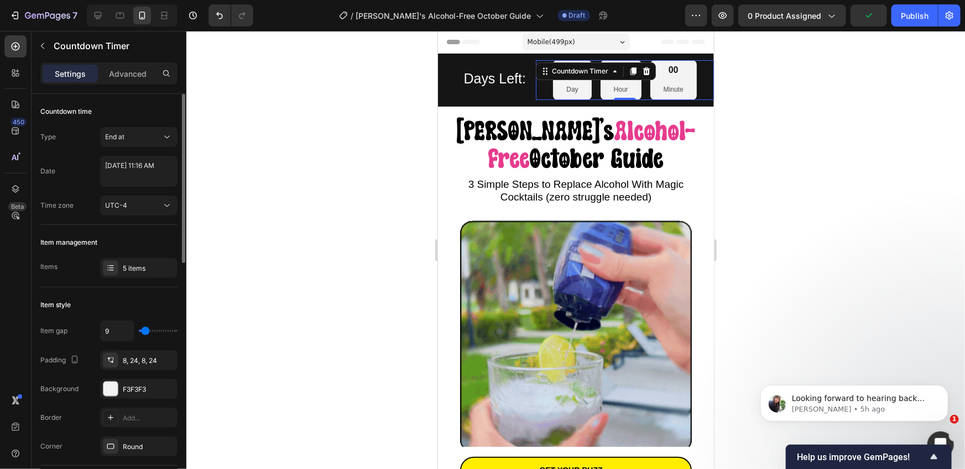
type input "7"
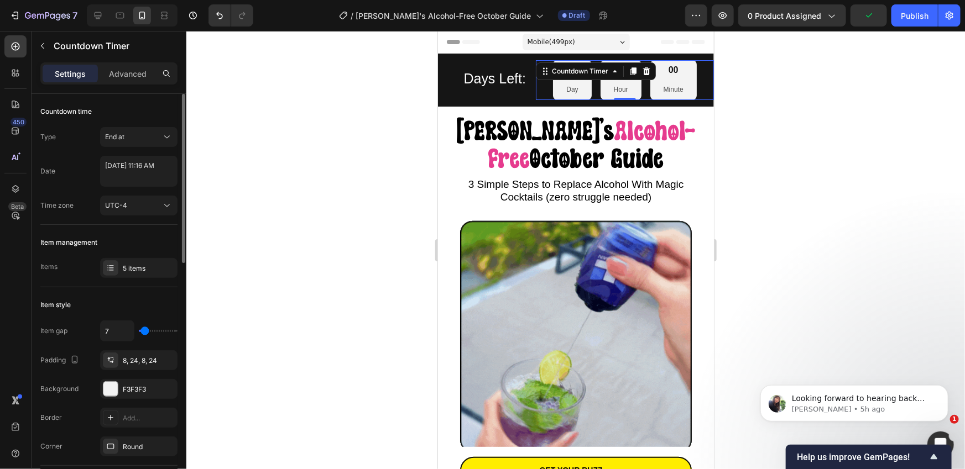
type input "5"
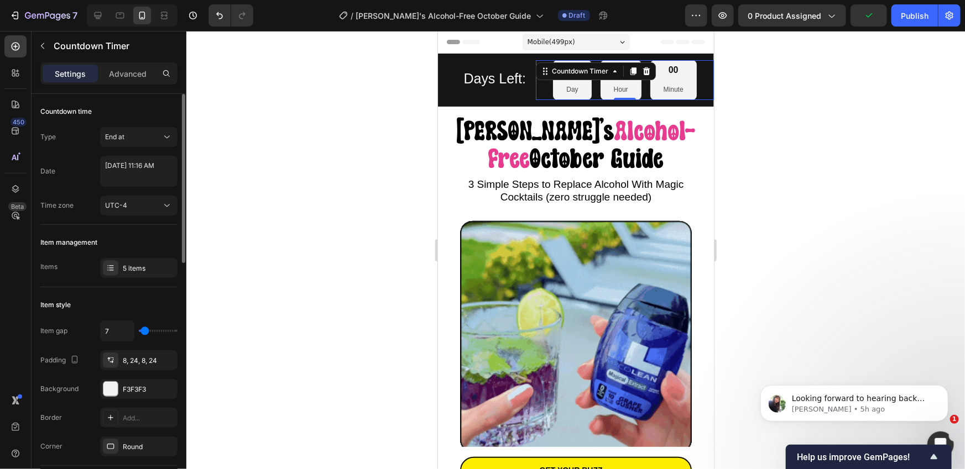
type input "5"
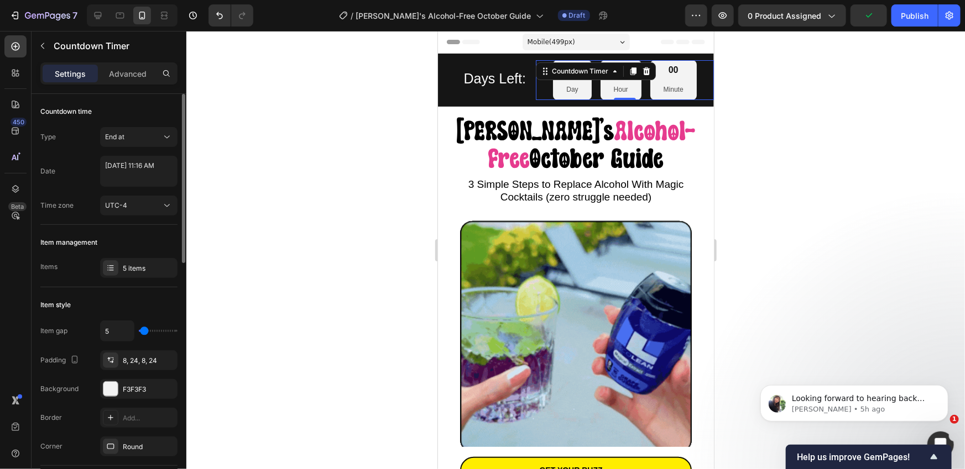
type input "3"
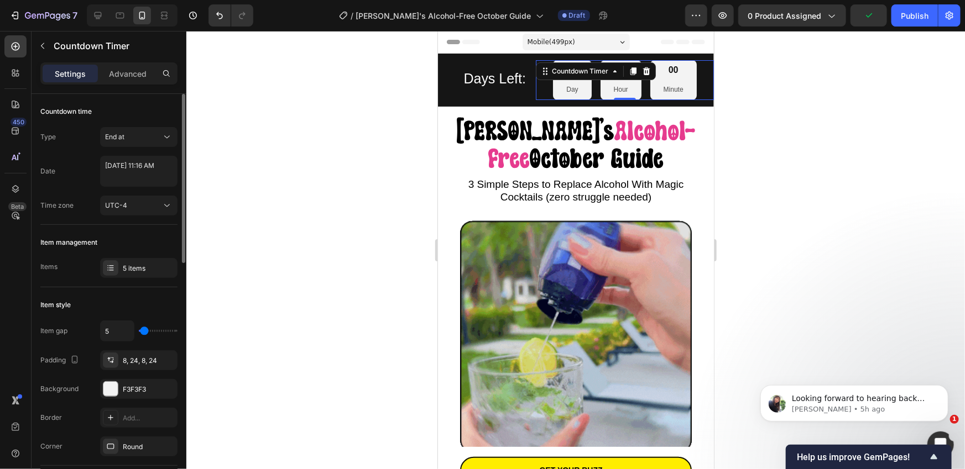
type input "3"
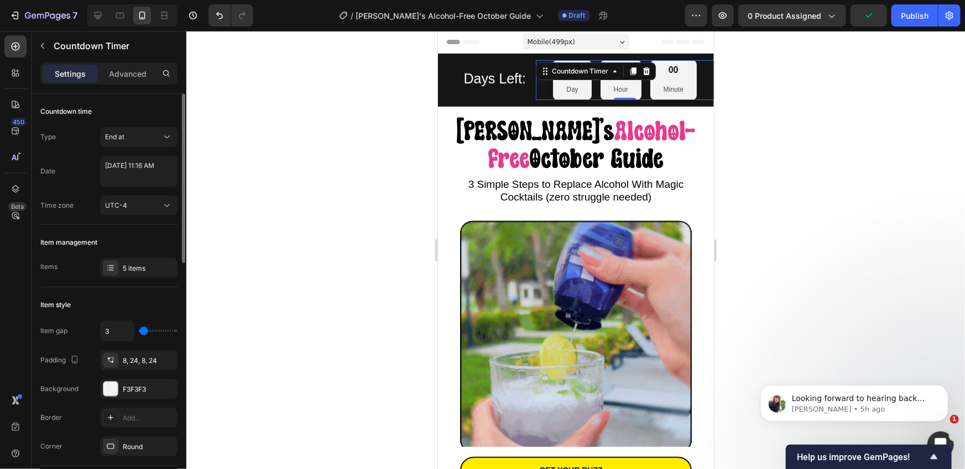
type input "2"
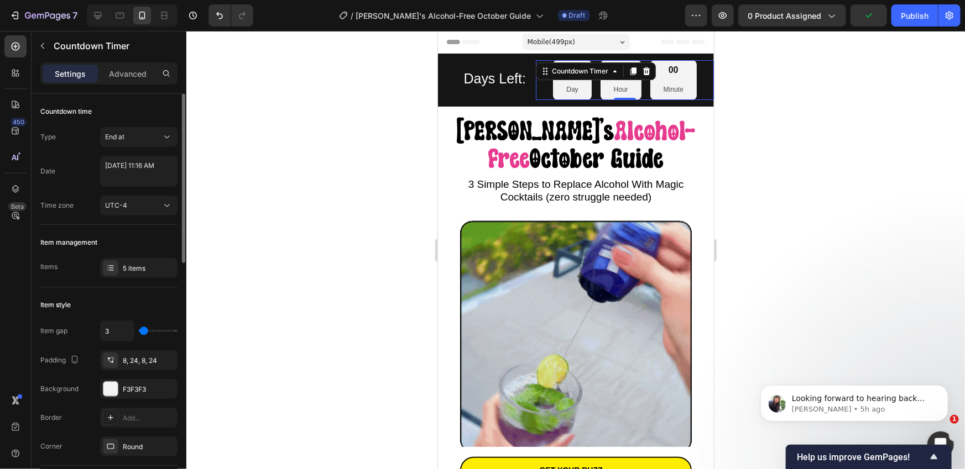
type input "2"
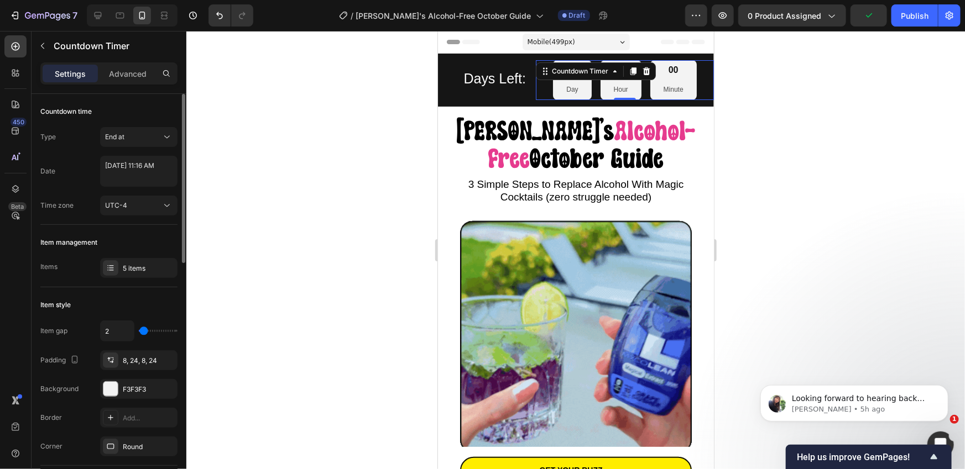
type input "1"
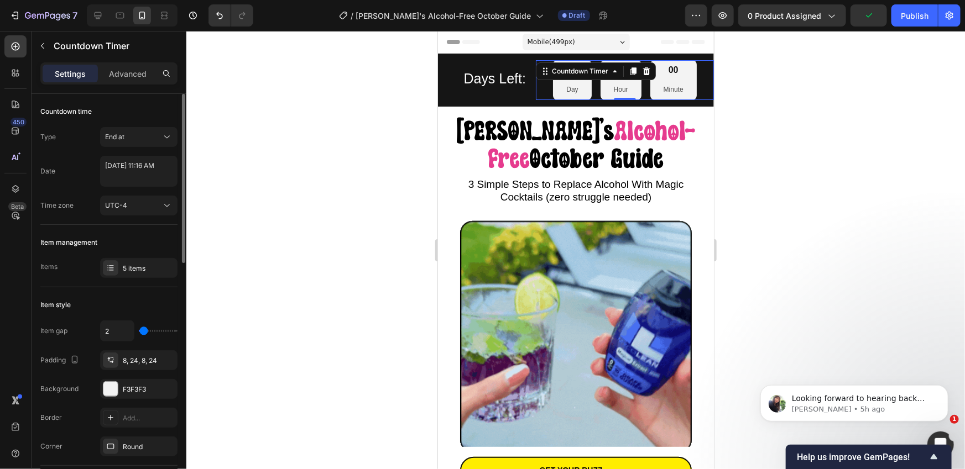
type input "1"
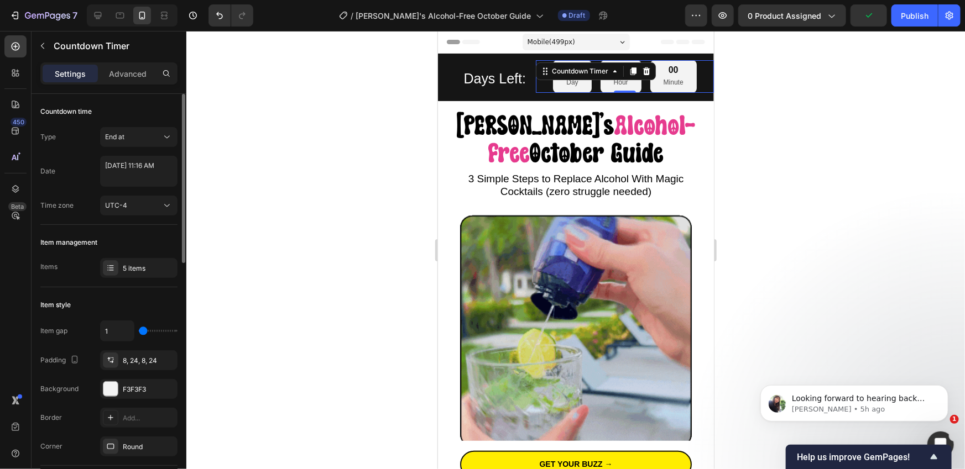
type input "0"
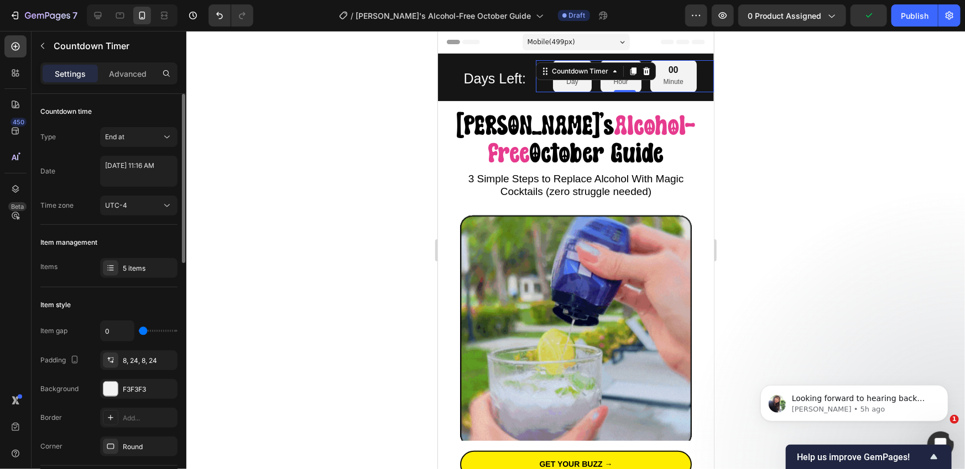
type input "0"
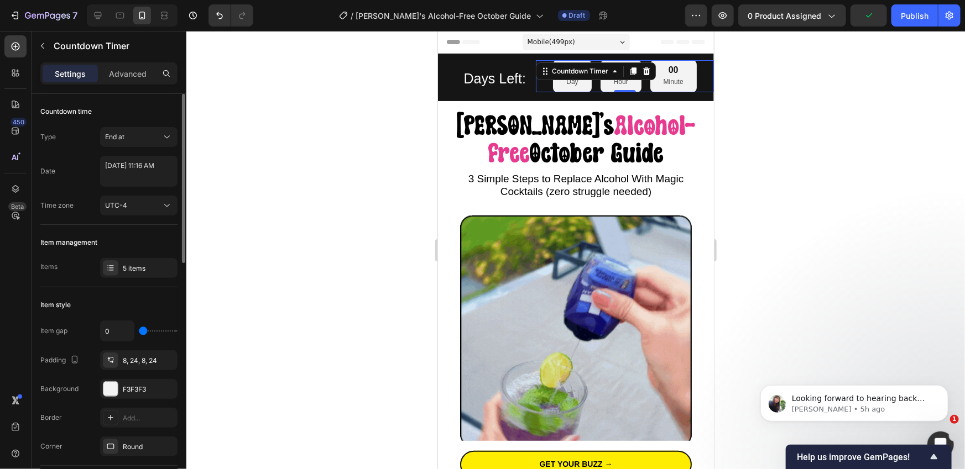
click at [142, 330] on input "range" at bounding box center [158, 331] width 39 height 2
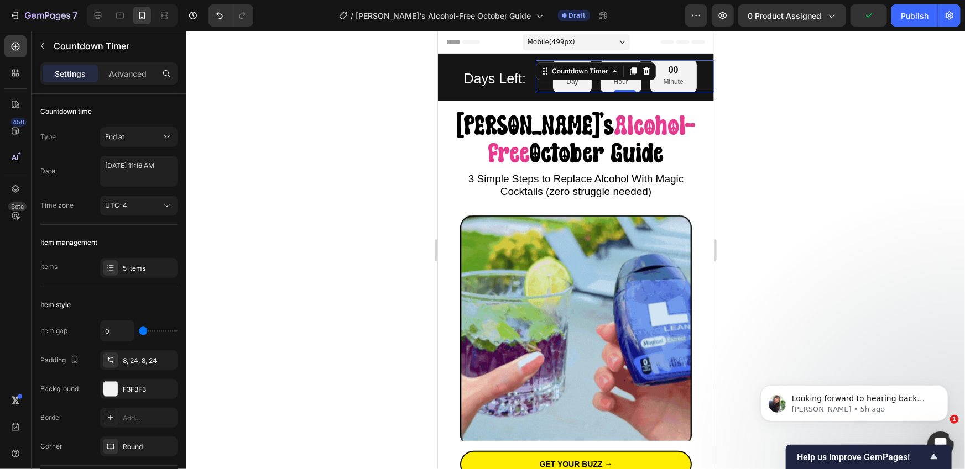
click at [253, 266] on div at bounding box center [575, 250] width 778 height 438
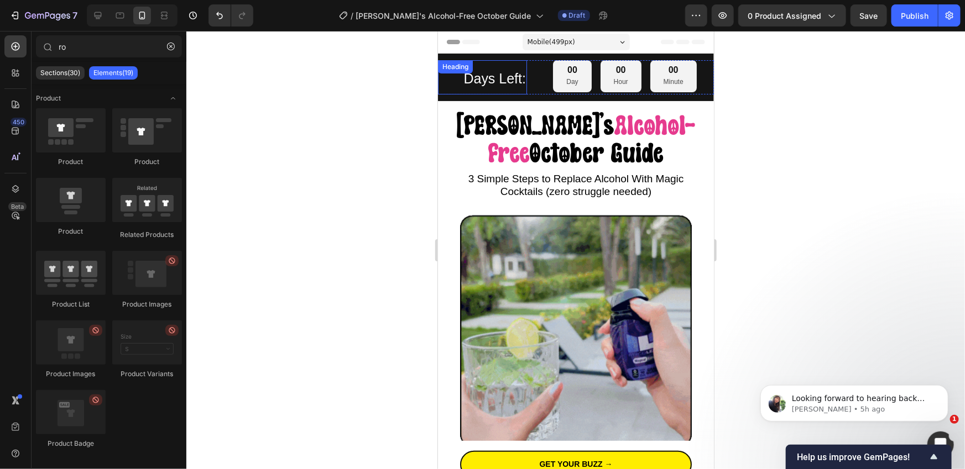
click at [472, 83] on span "Days Left:" at bounding box center [494, 77] width 62 height 15
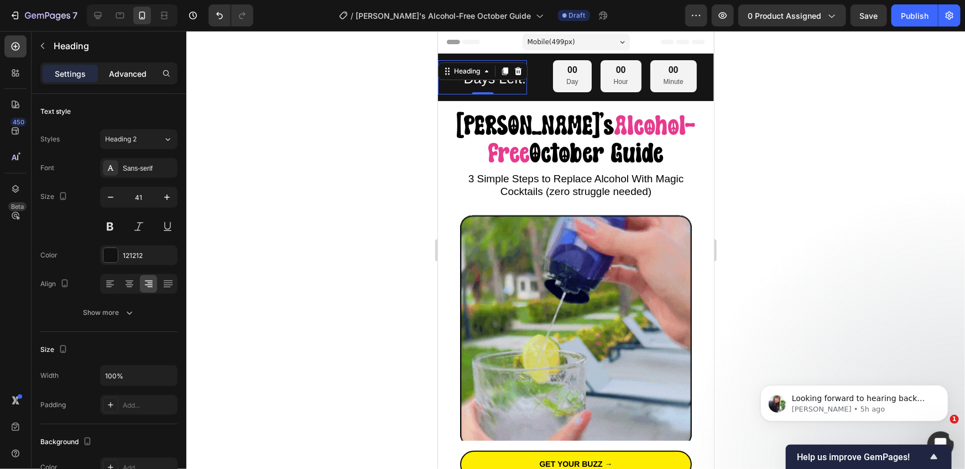
click at [140, 77] on p "Advanced" at bounding box center [128, 74] width 38 height 12
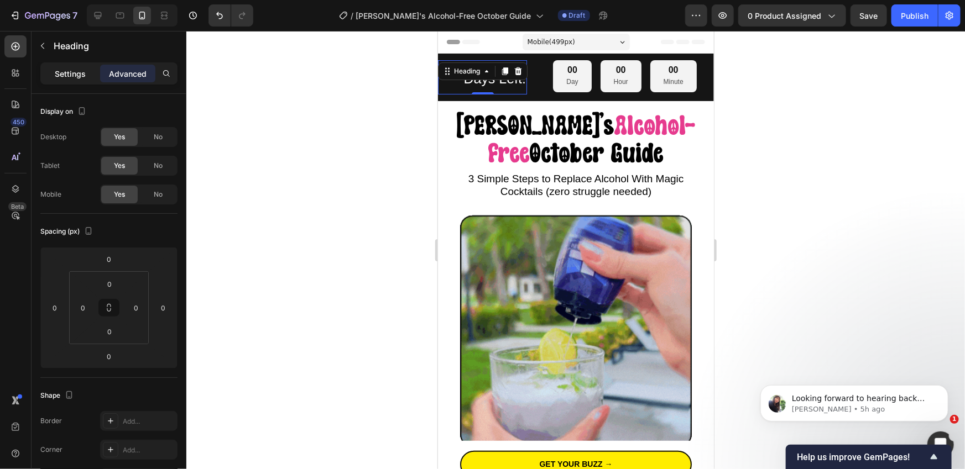
click at [70, 75] on p "Settings" at bounding box center [70, 74] width 31 height 12
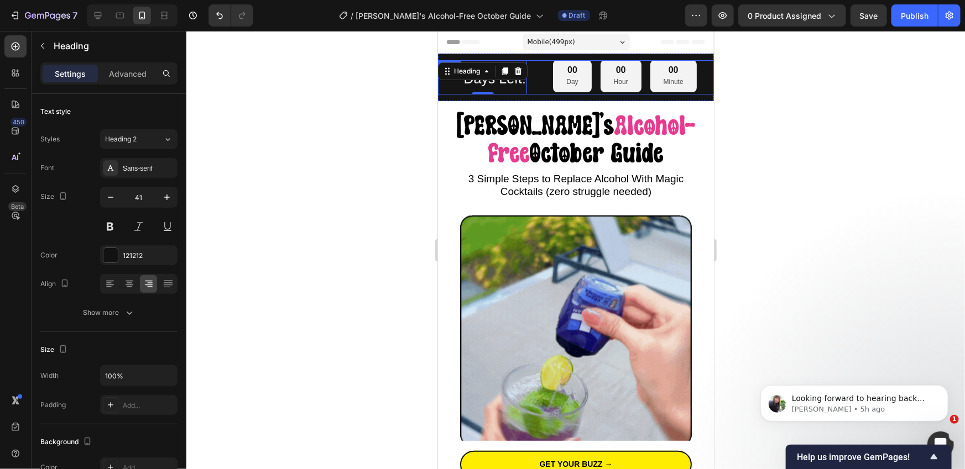
click at [538, 88] on div "00 Day 00 Hour 00 Minute" at bounding box center [624, 76] width 178 height 32
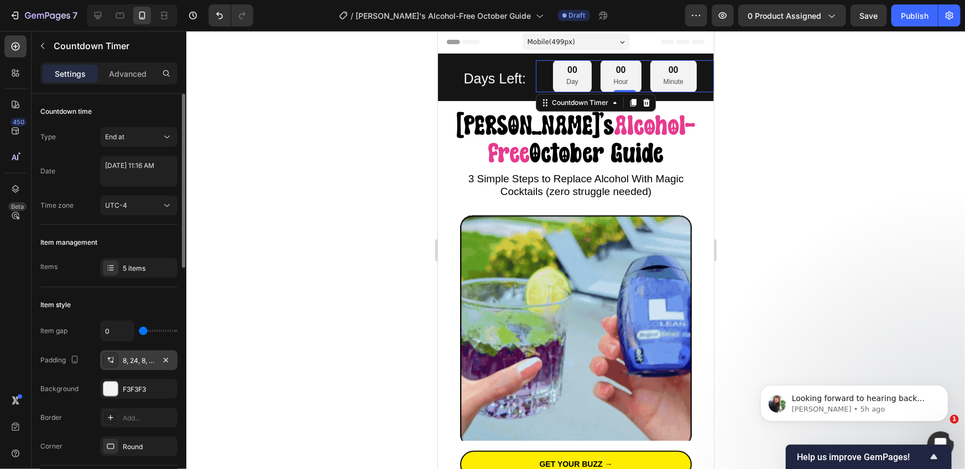
click at [144, 361] on div "8, 24, 8, 24" at bounding box center [139, 361] width 32 height 10
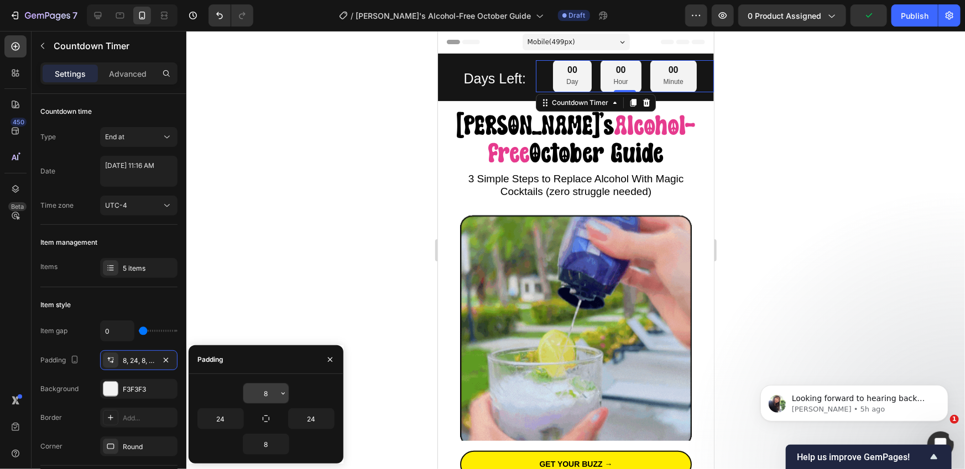
click at [270, 396] on input "8" at bounding box center [265, 394] width 45 height 20
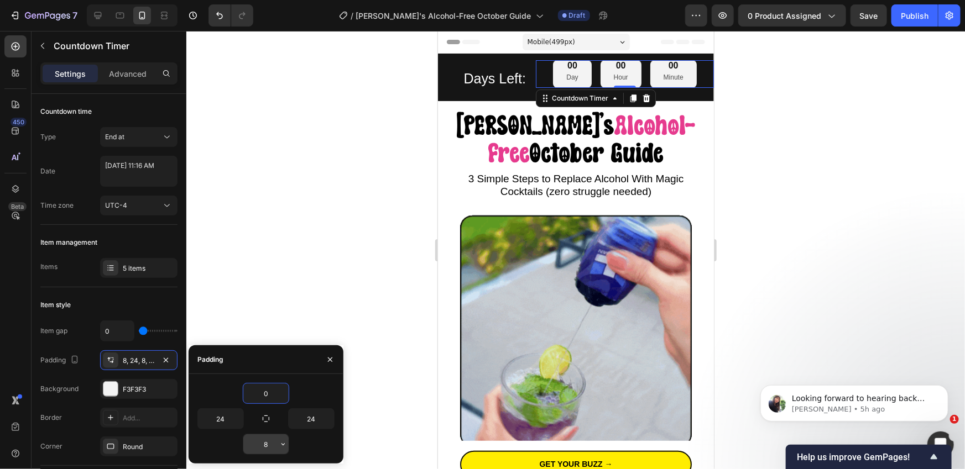
type input "0"
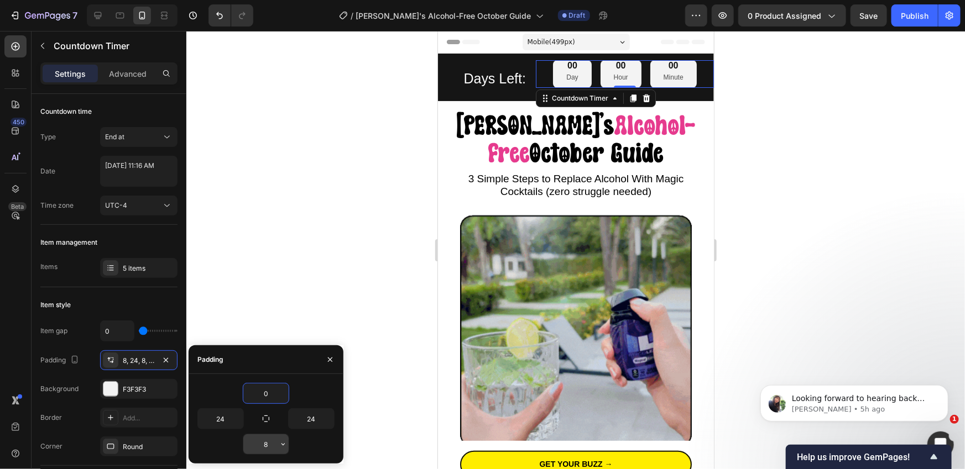
click at [271, 437] on input "8" at bounding box center [265, 444] width 45 height 20
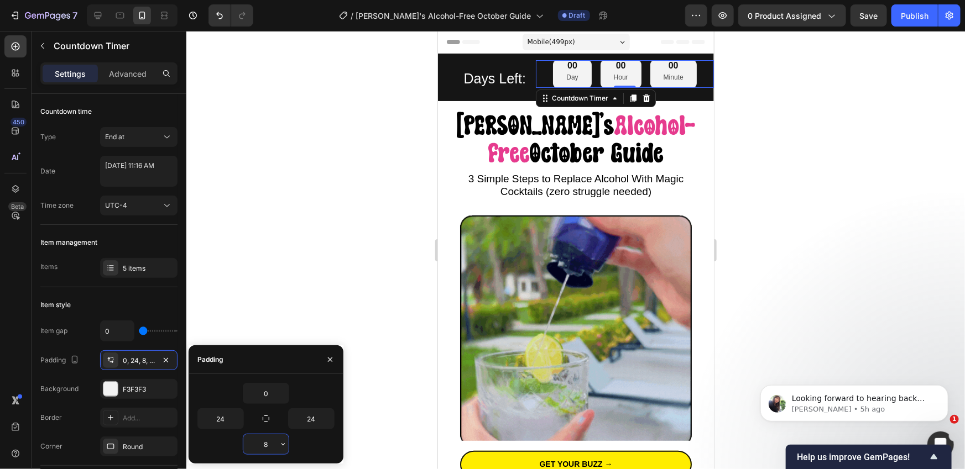
type input "0"
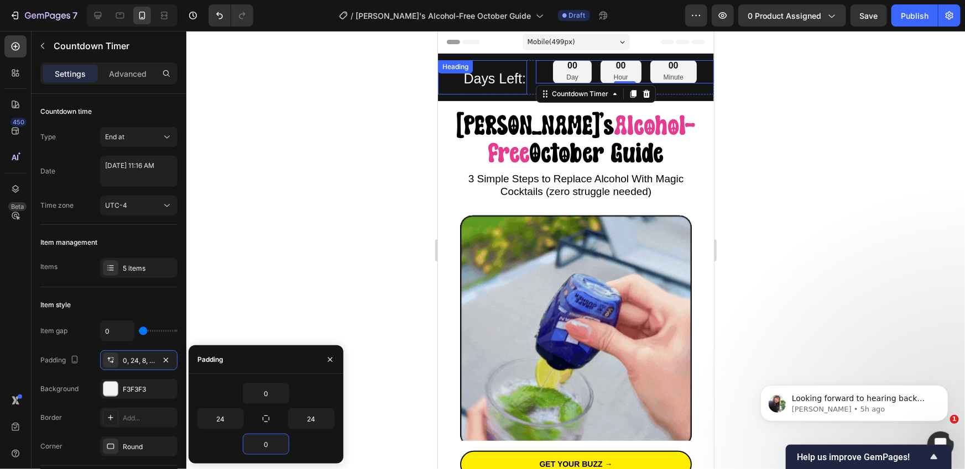
click at [488, 83] on span "Days Left:" at bounding box center [494, 77] width 62 height 15
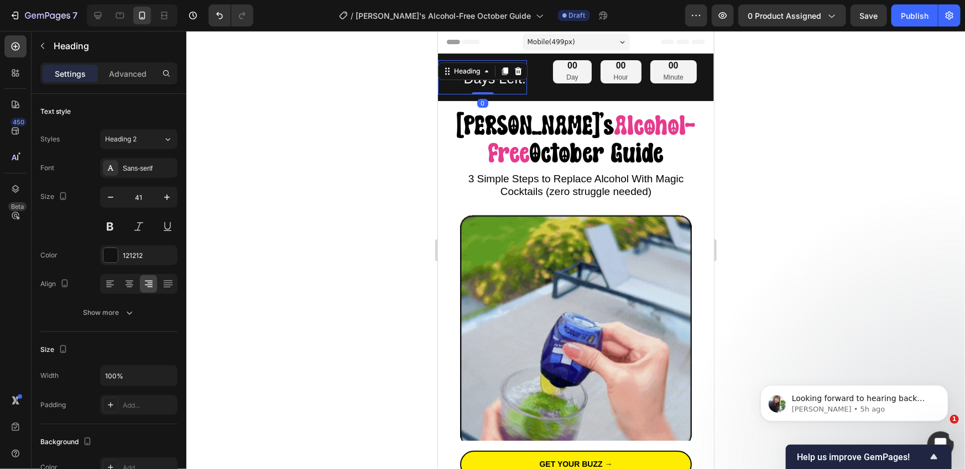
click at [136, 82] on div "Settings Advanced" at bounding box center [108, 73] width 137 height 22
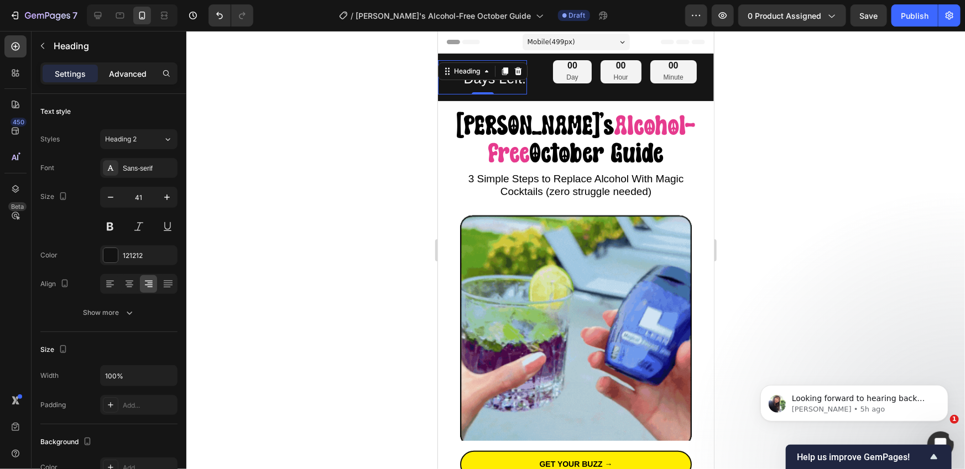
click at [130, 69] on p "Advanced" at bounding box center [128, 74] width 38 height 12
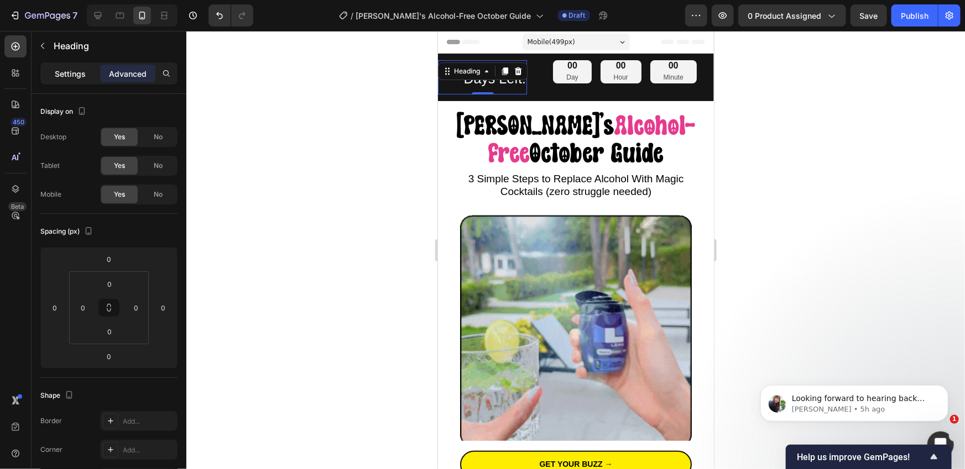
click at [83, 73] on p "Settings" at bounding box center [70, 74] width 31 height 12
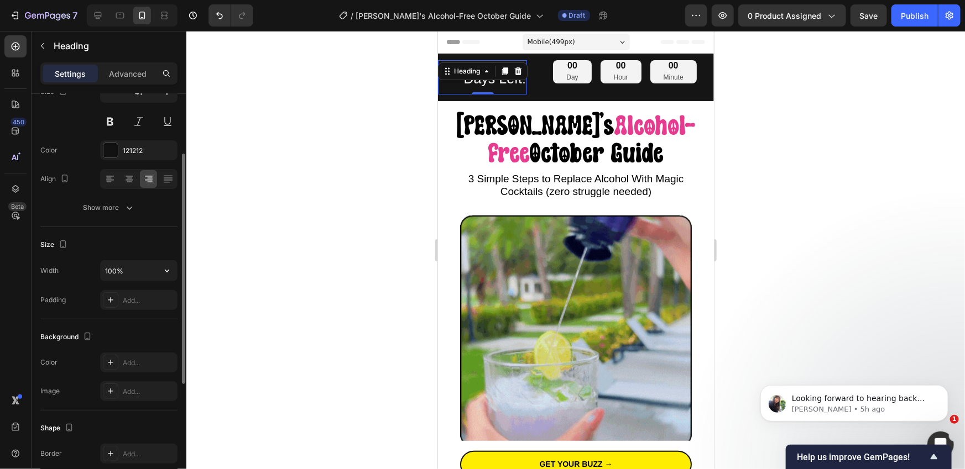
scroll to position [115, 0]
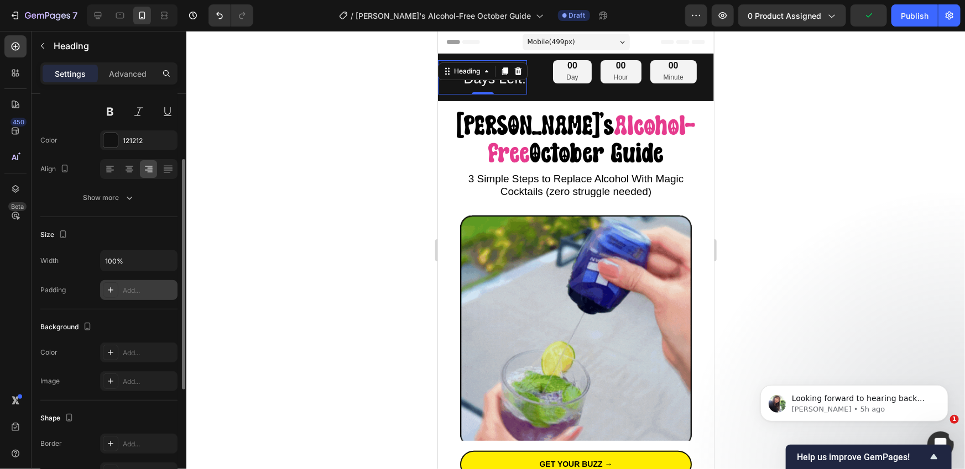
click at [127, 293] on div "Add..." at bounding box center [149, 291] width 52 height 10
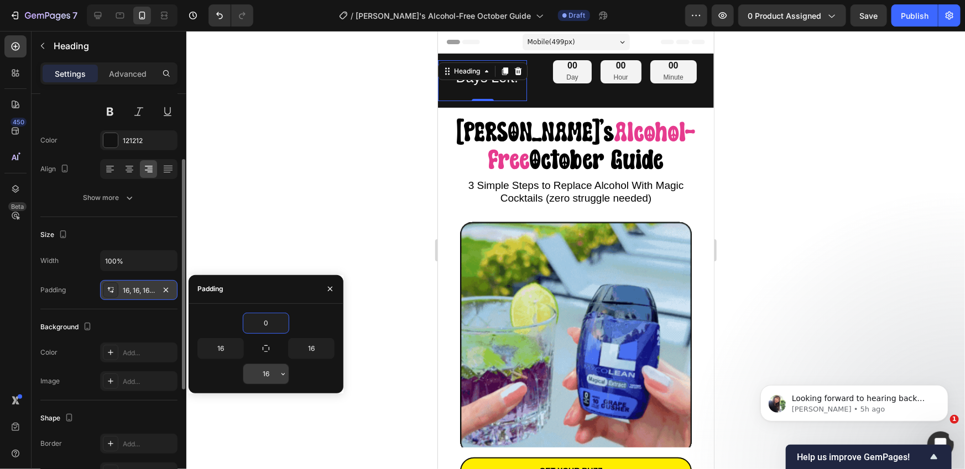
type input "0"
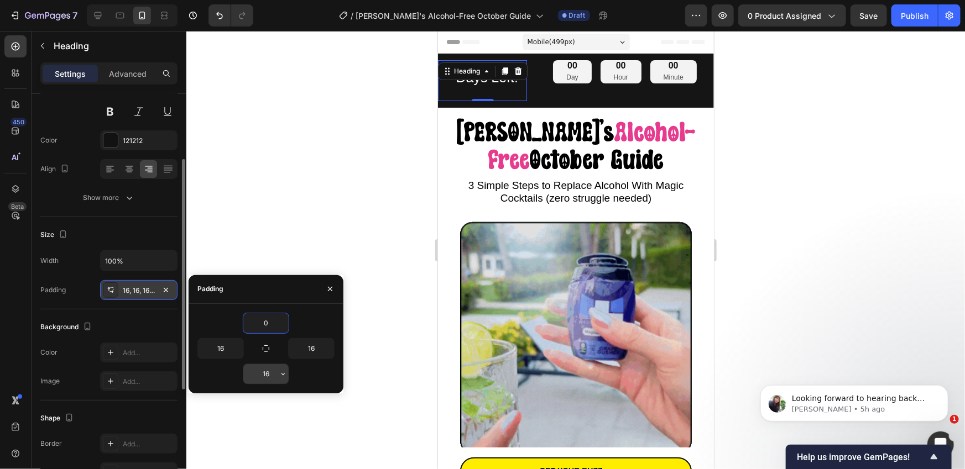
click at [267, 376] on input "16" at bounding box center [265, 374] width 45 height 20
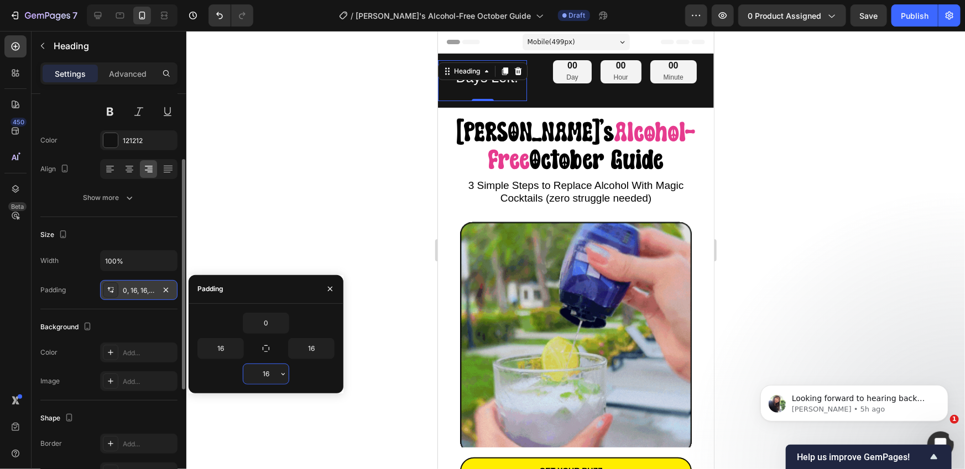
type input "0"
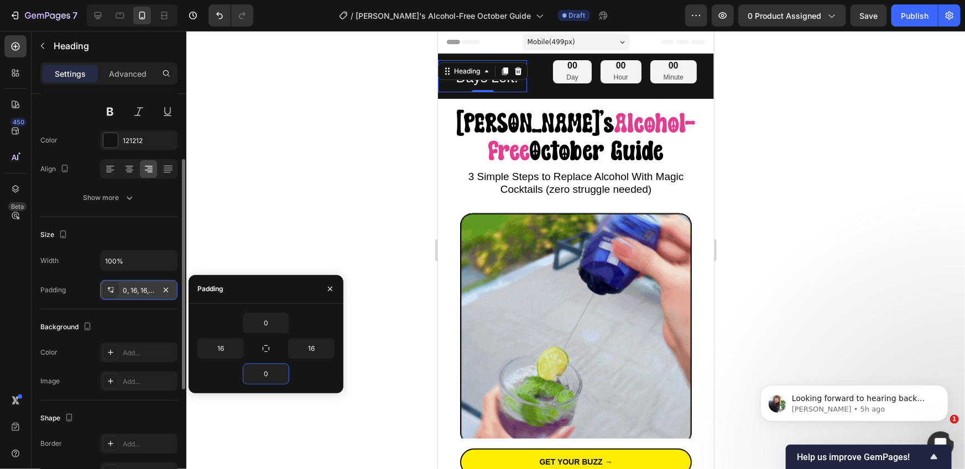
click at [370, 248] on div at bounding box center [575, 250] width 778 height 438
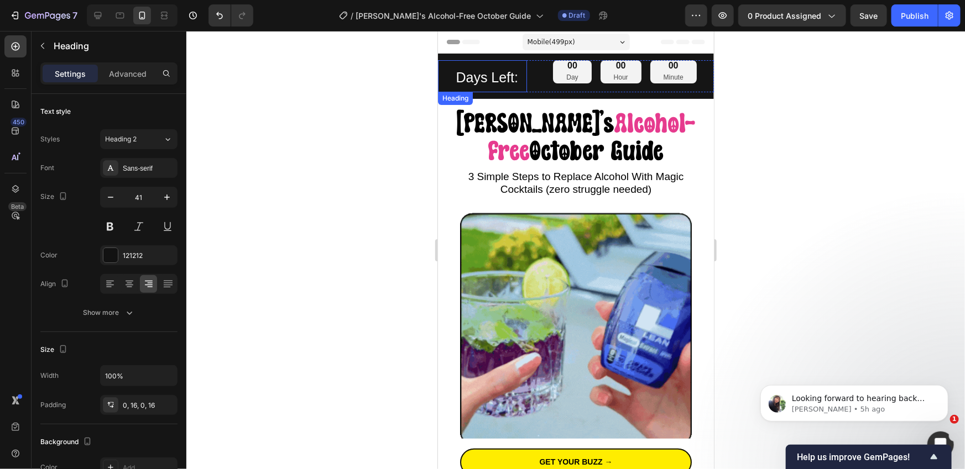
click at [499, 91] on p "⁠⁠⁠⁠⁠⁠⁠ Days Left:" at bounding box center [481, 76] width 71 height 32
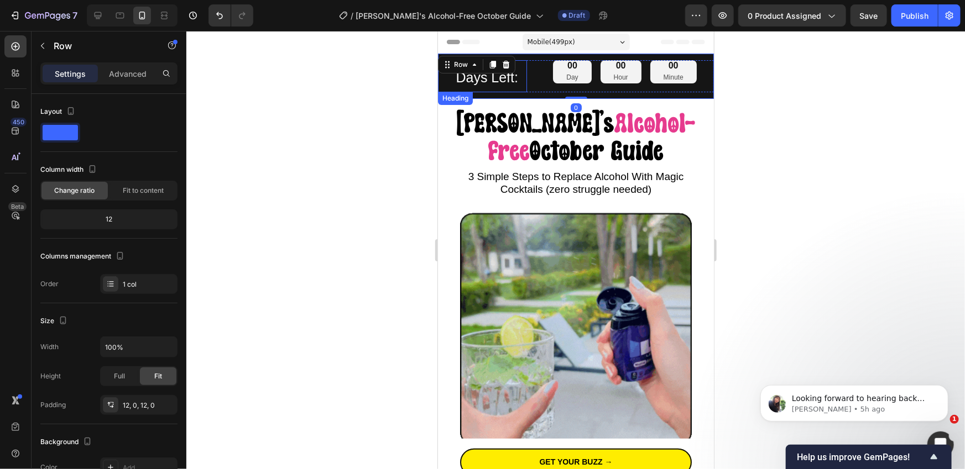
click at [489, 86] on p "⁠⁠⁠⁠⁠⁠⁠ Days Left:" at bounding box center [481, 76] width 71 height 32
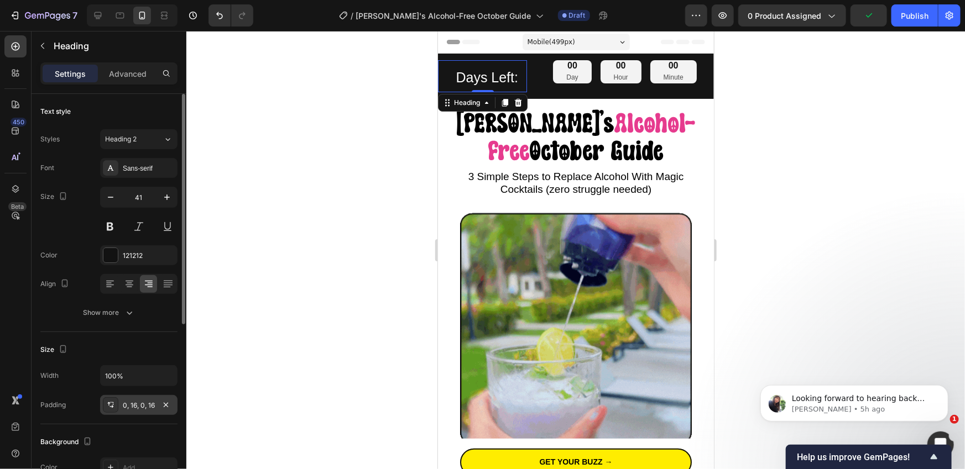
click at [125, 409] on div "0, 16, 0, 16" at bounding box center [139, 406] width 32 height 10
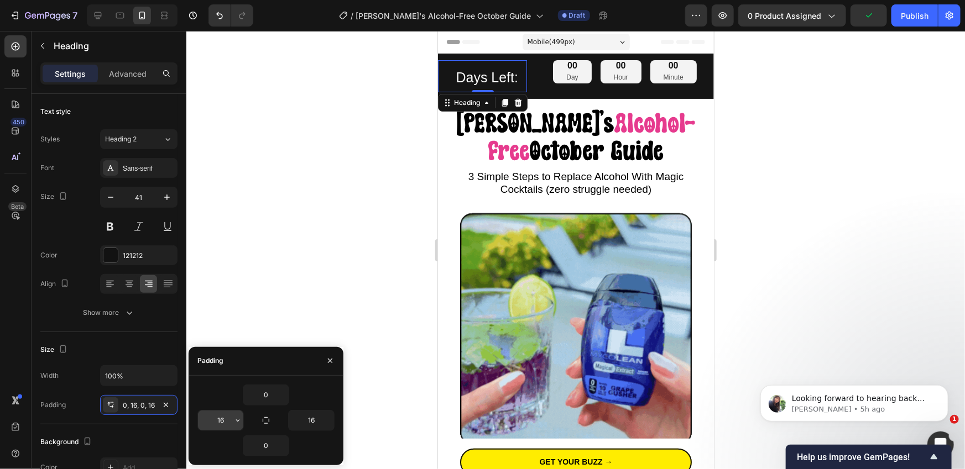
click at [217, 418] on input "16" at bounding box center [220, 421] width 45 height 20
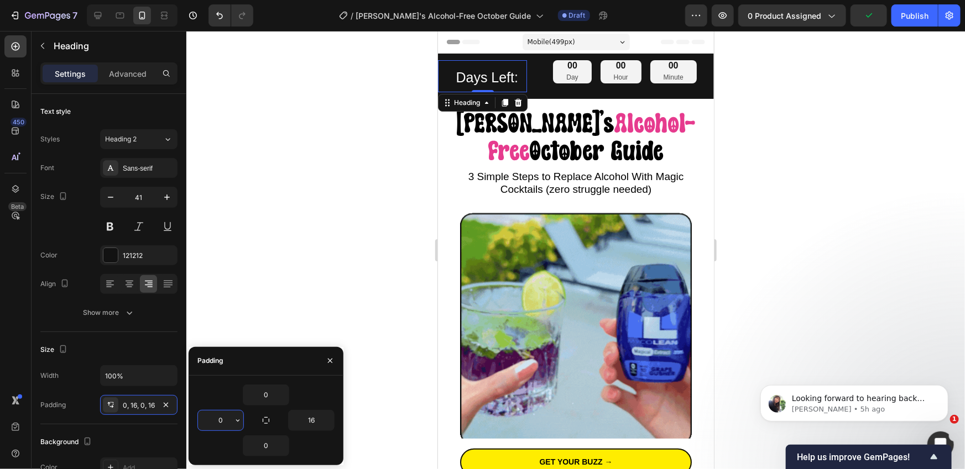
type input "0"
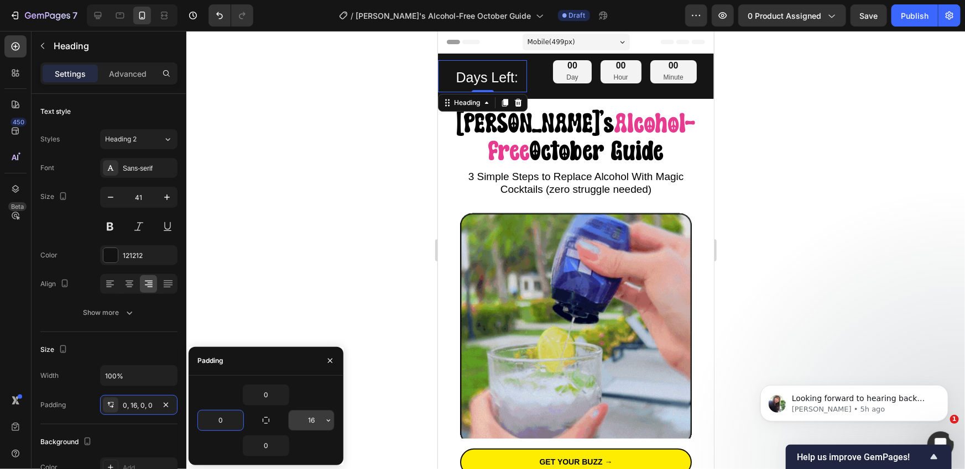
click at [302, 418] on input "16" at bounding box center [311, 421] width 45 height 20
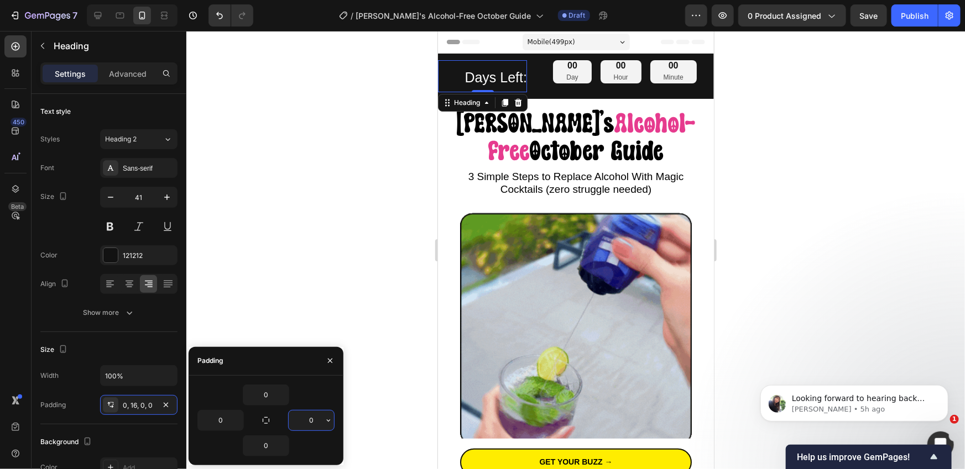
type input "0"
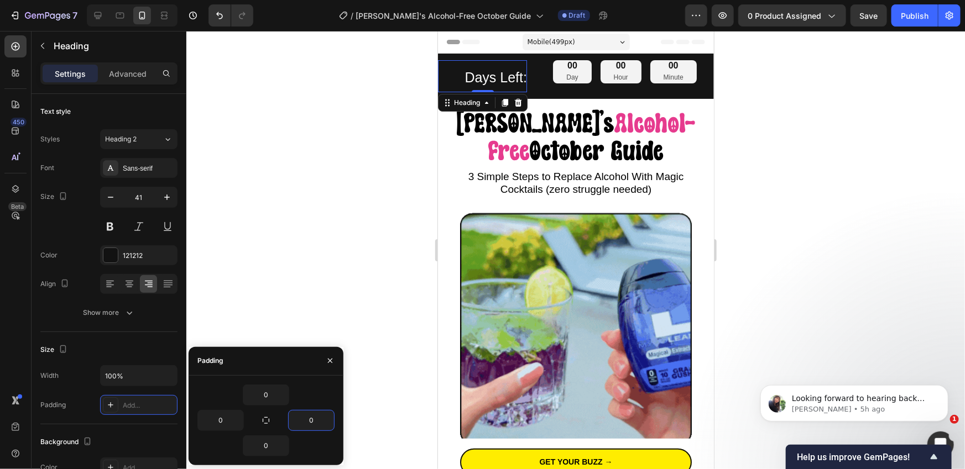
click at [392, 243] on div at bounding box center [575, 250] width 778 height 438
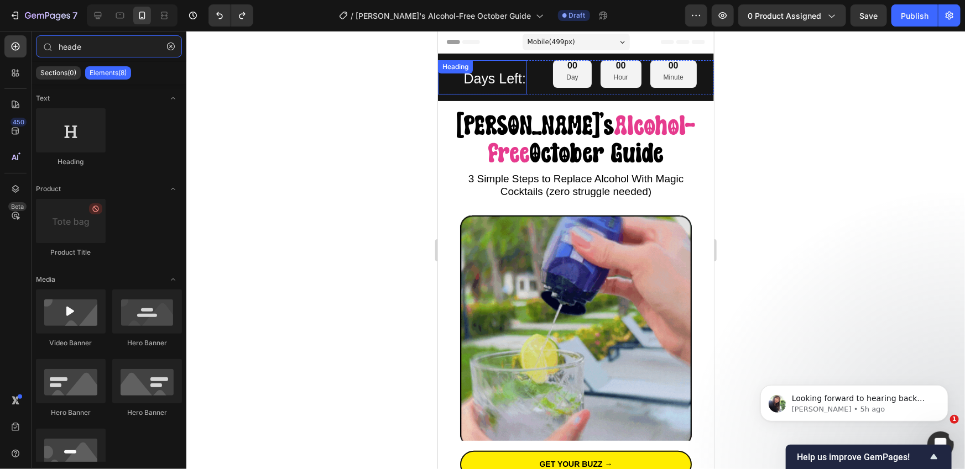
type input "head"
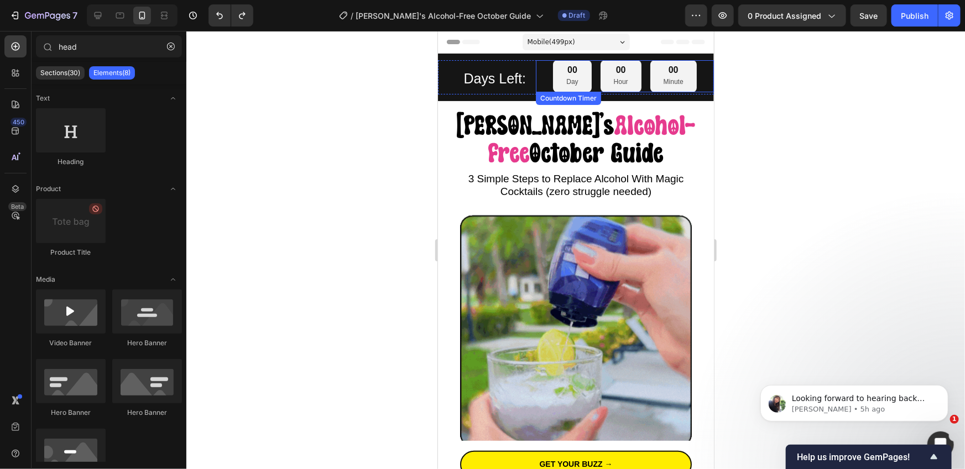
click at [535, 82] on div "00 Day 00 Hour 00 Minute" at bounding box center [624, 76] width 178 height 32
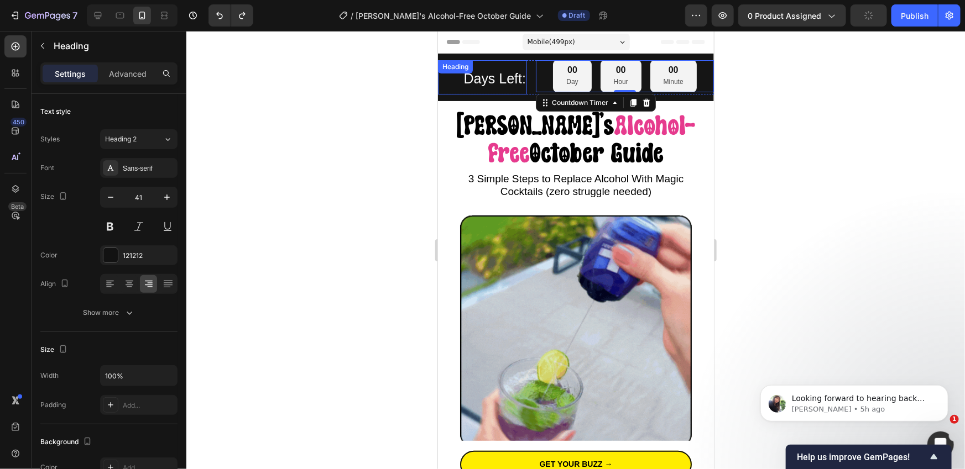
click at [513, 81] on span "Days Left:" at bounding box center [494, 77] width 62 height 15
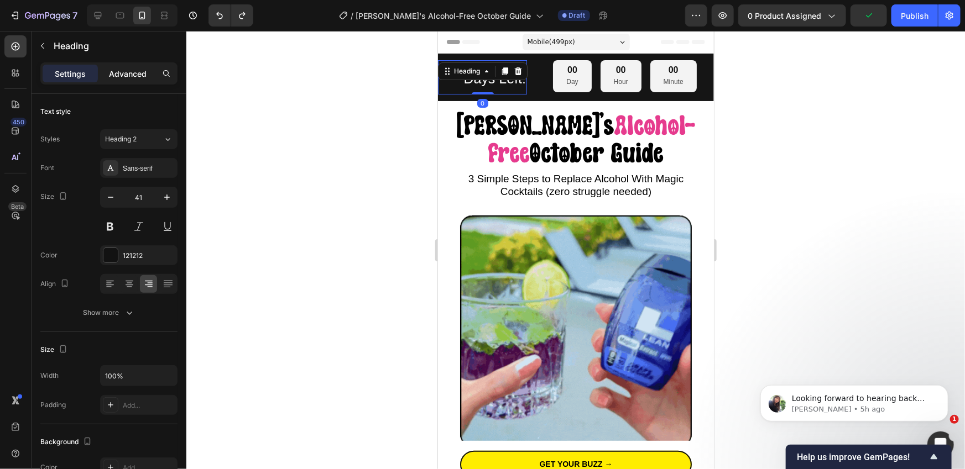
click at [125, 77] on p "Advanced" at bounding box center [128, 74] width 38 height 12
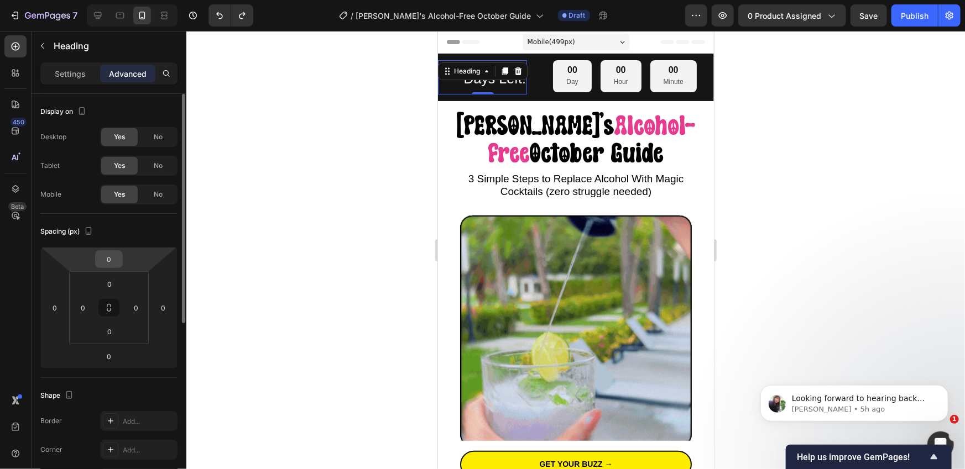
click at [112, 264] on input "0" at bounding box center [109, 259] width 22 height 17
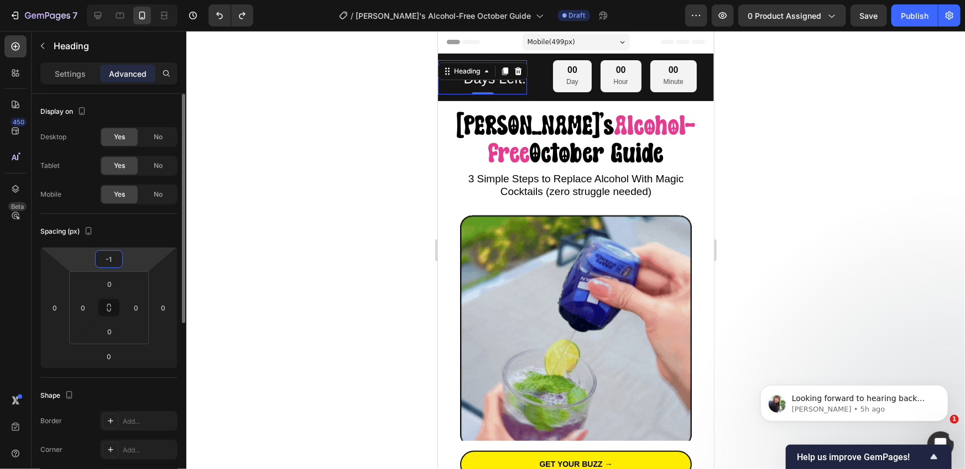
type input "-10"
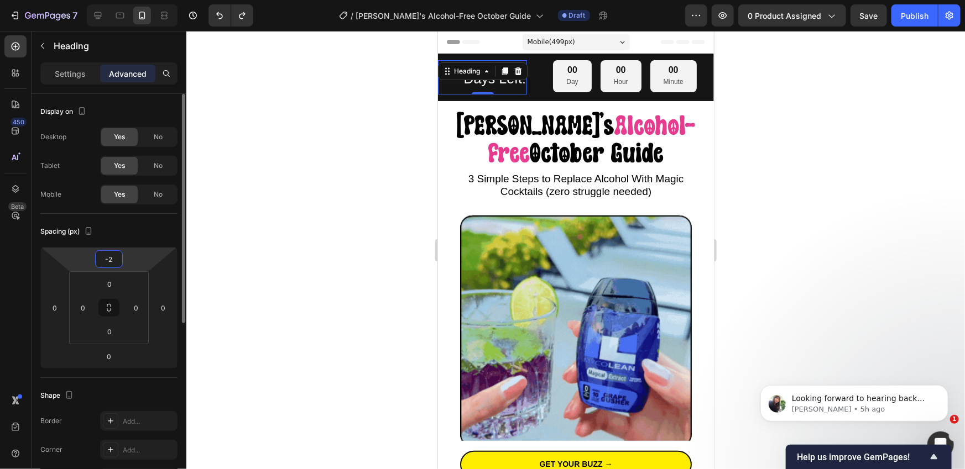
type input "-20"
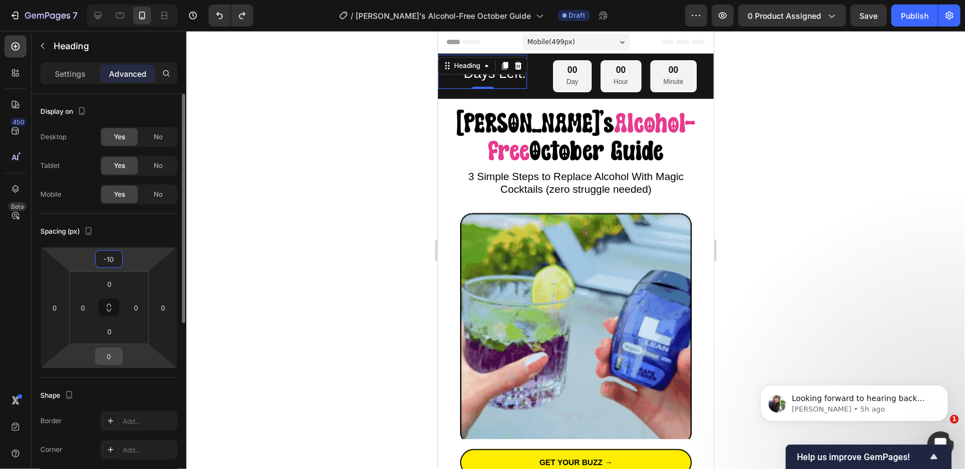
type input "-10"
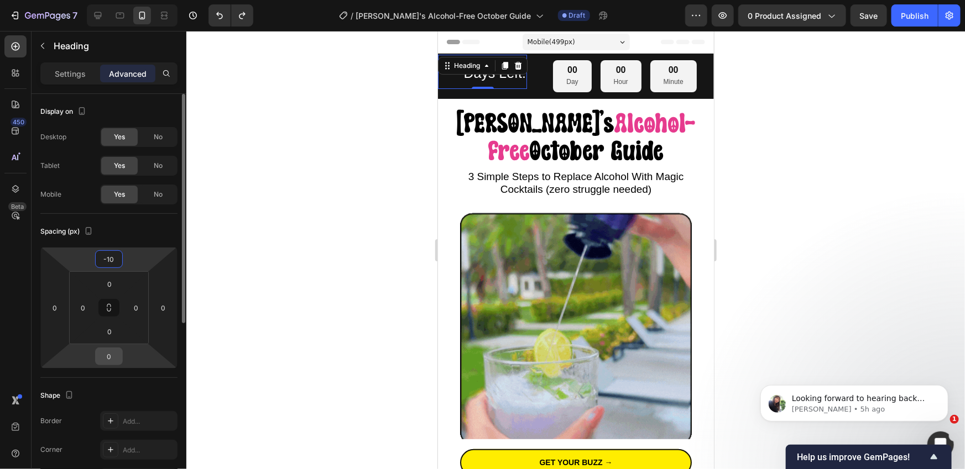
click at [116, 354] on input "0" at bounding box center [109, 356] width 22 height 17
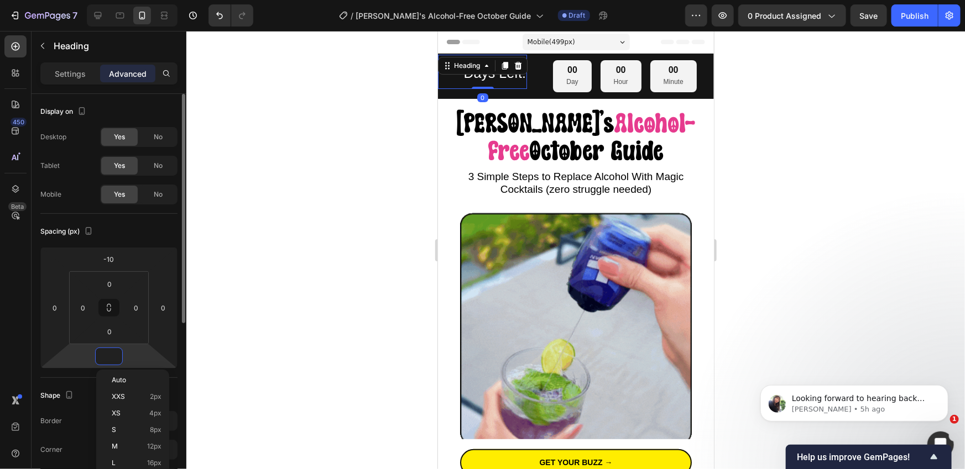
type input "-1"
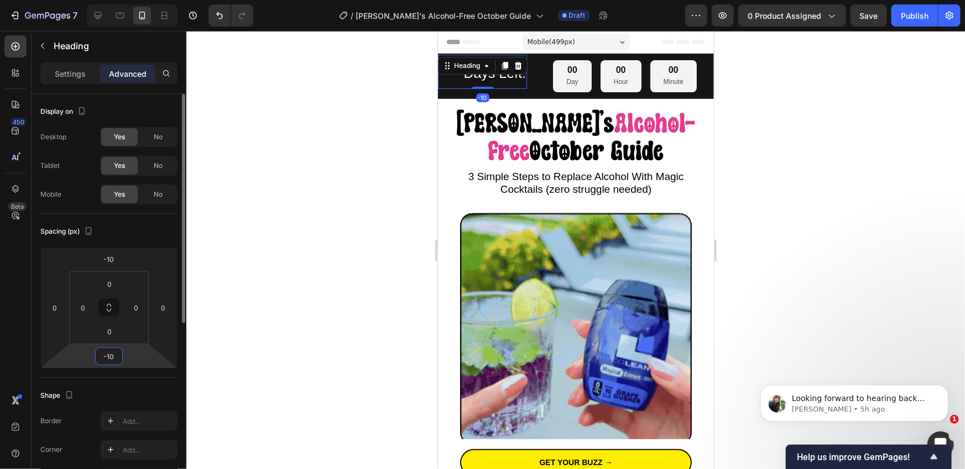
type input "-10"
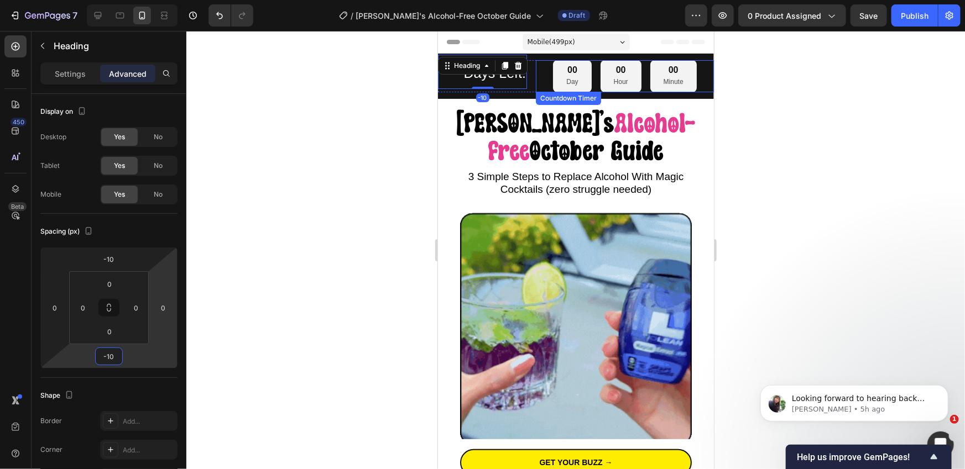
click at [547, 81] on div "00 Day 00 Hour 00 Minute" at bounding box center [624, 76] width 178 height 32
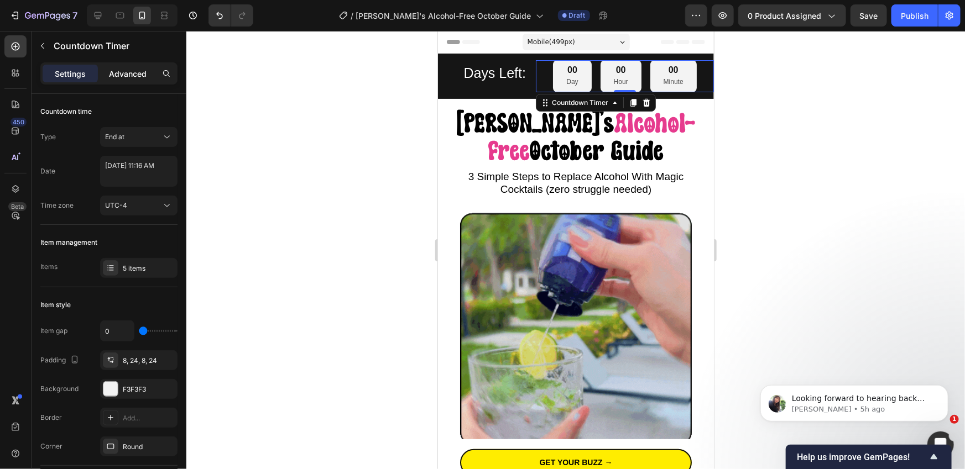
click at [130, 68] on p "Advanced" at bounding box center [128, 74] width 38 height 12
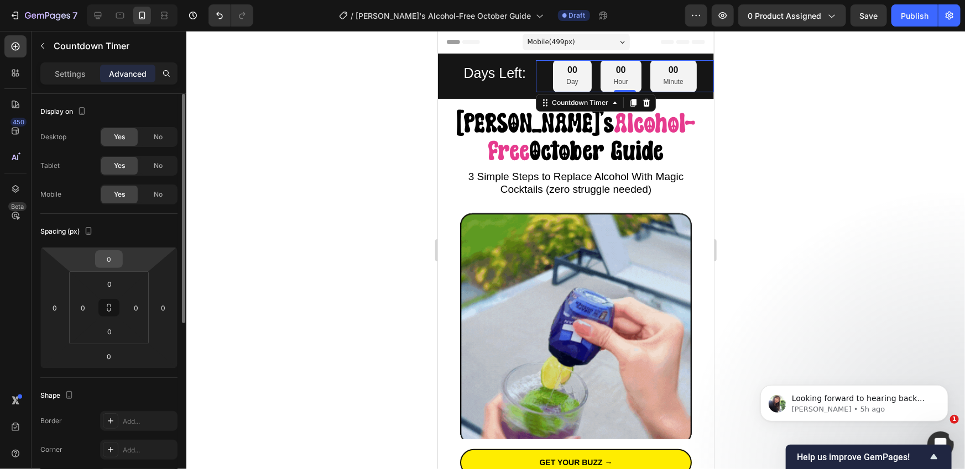
click at [107, 252] on input "0" at bounding box center [109, 259] width 22 height 17
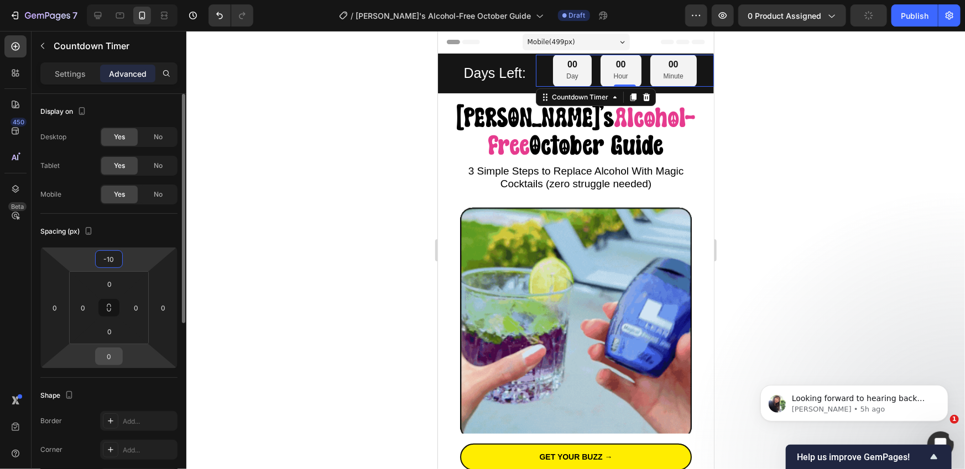
type input "-10"
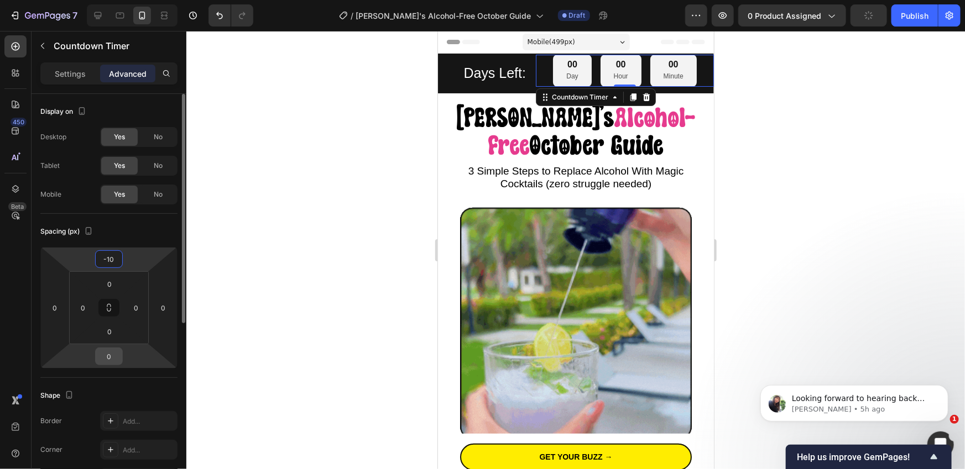
click at [108, 353] on input "0" at bounding box center [109, 356] width 22 height 17
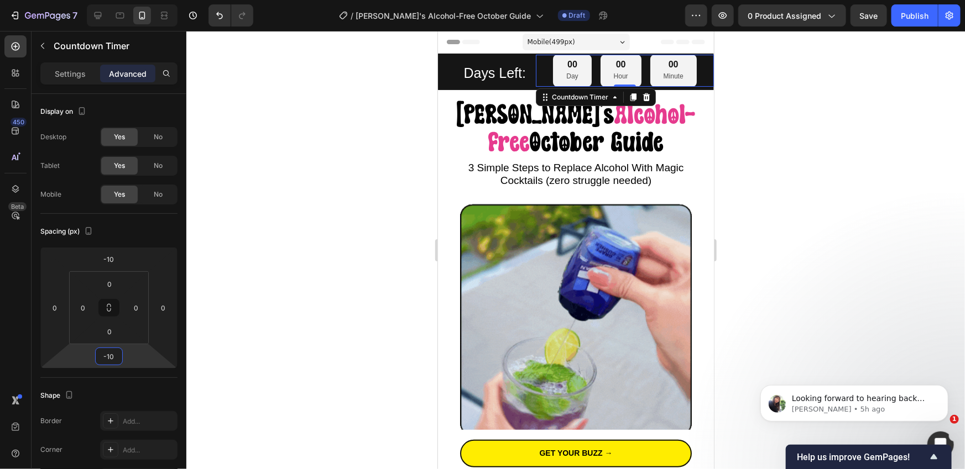
type input "-10"
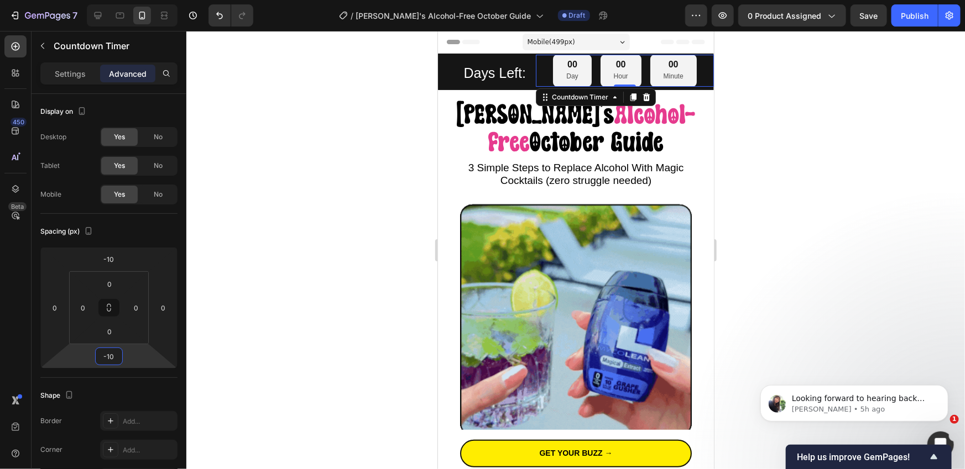
click at [289, 289] on div at bounding box center [575, 250] width 778 height 438
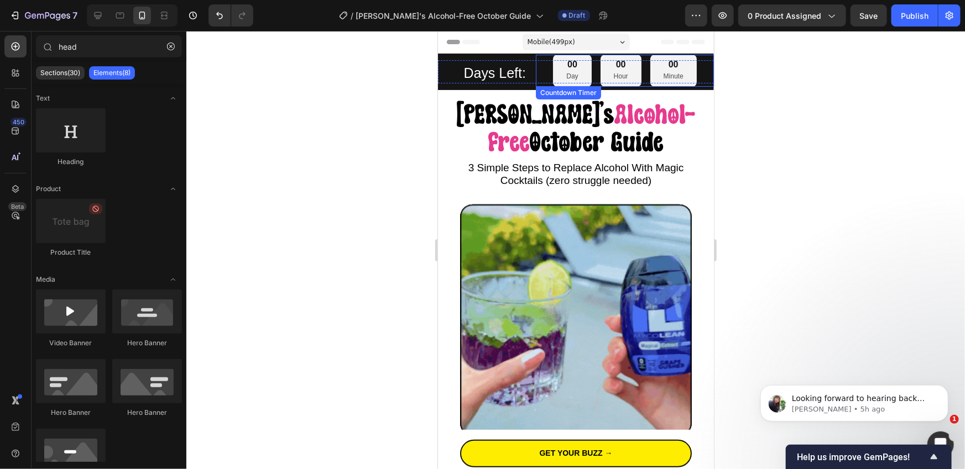
click at [541, 74] on div "00 Day 00 Hour 00 Minute" at bounding box center [624, 70] width 178 height 32
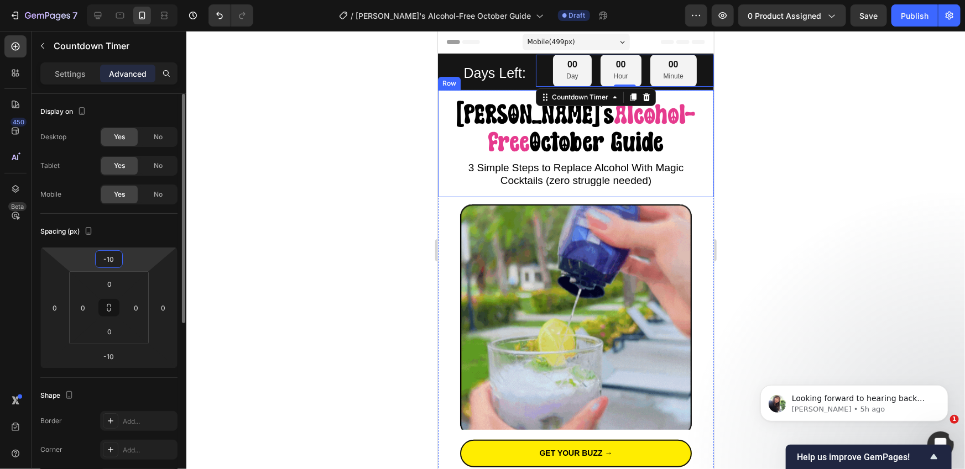
click at [108, 259] on input "-10" at bounding box center [109, 259] width 22 height 17
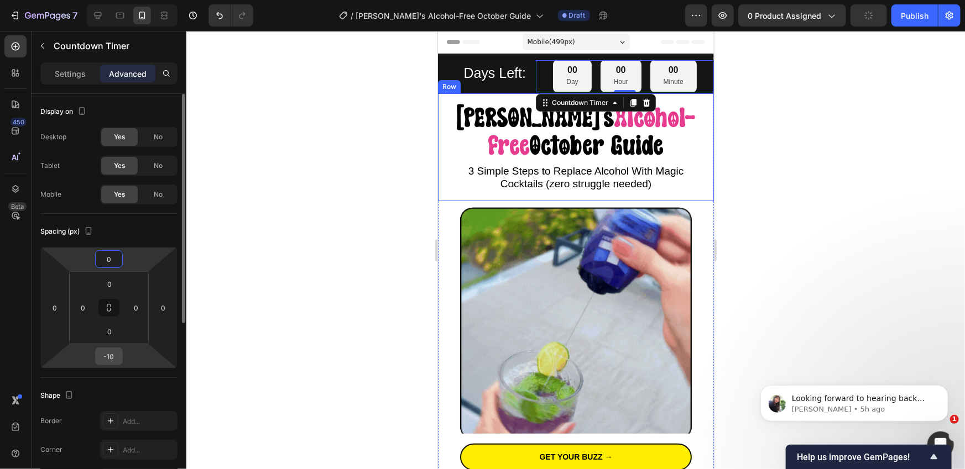
type input "0"
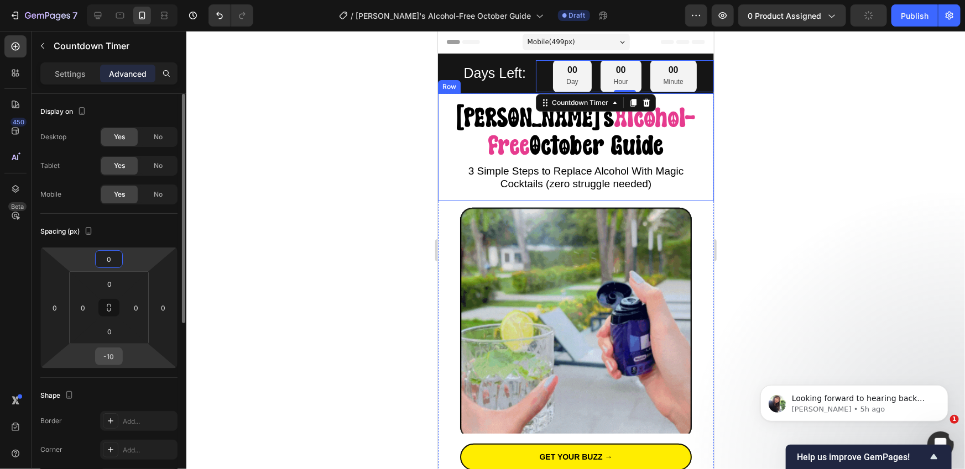
click at [109, 359] on input "-10" at bounding box center [109, 356] width 22 height 17
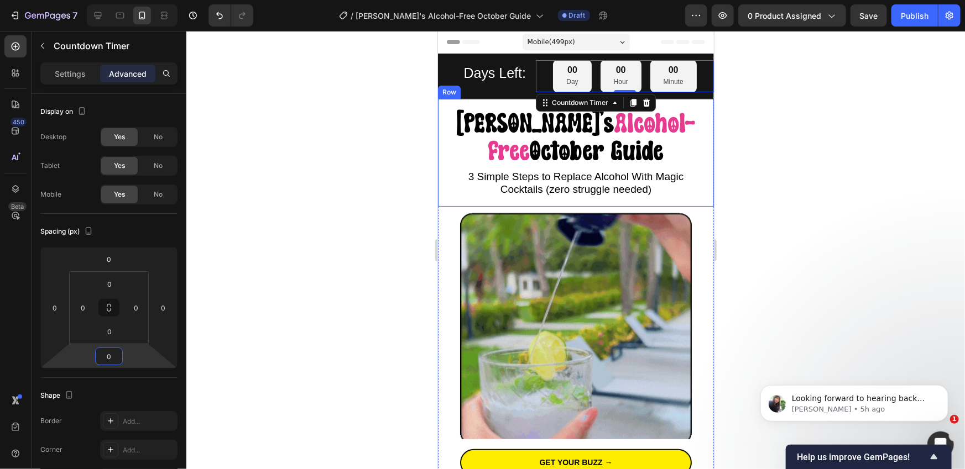
type input "0"
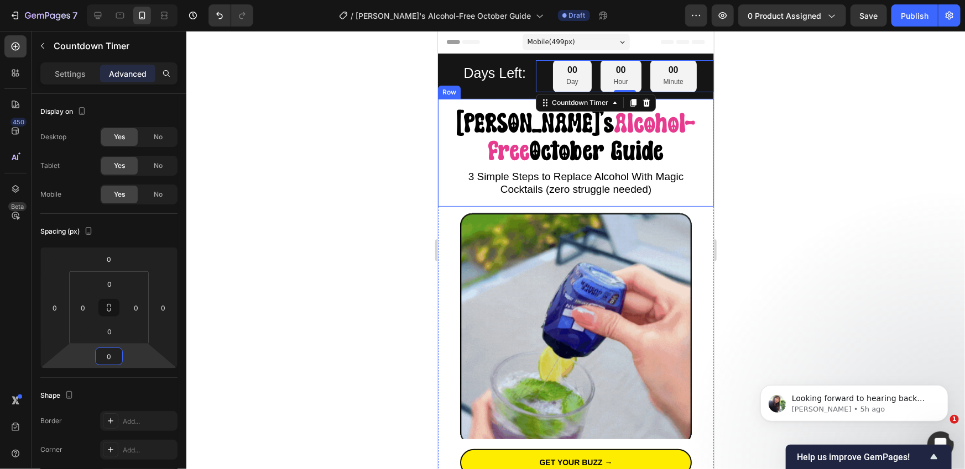
click at [275, 292] on div at bounding box center [575, 250] width 778 height 438
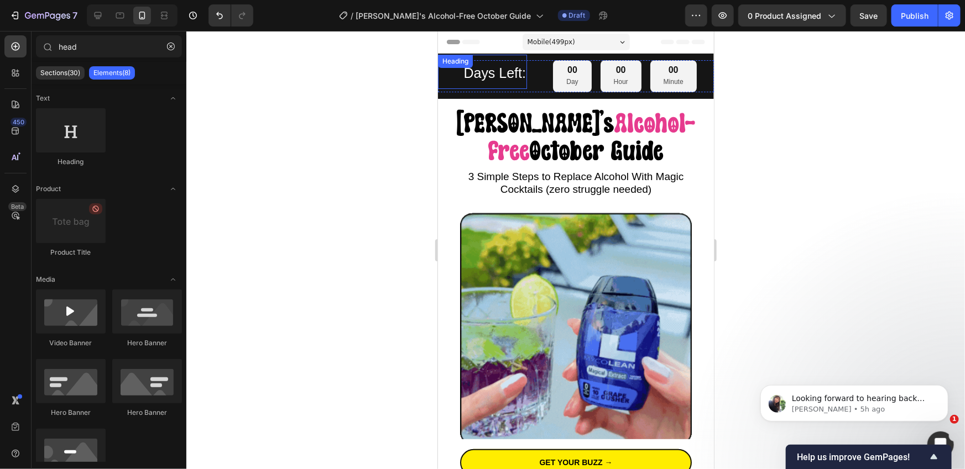
click at [507, 71] on div "⁠⁠⁠⁠⁠⁠⁠ Days Left: Heading" at bounding box center [481, 71] width 89 height 34
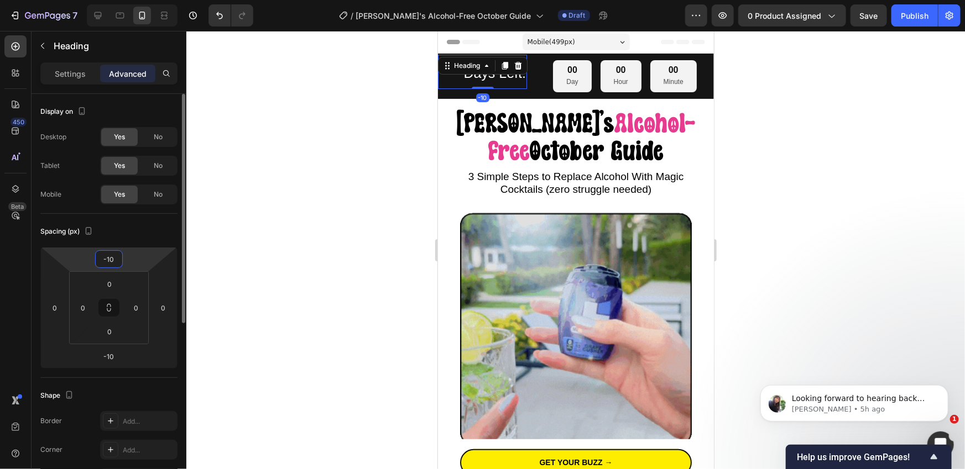
click at [108, 257] on input "-10" at bounding box center [109, 259] width 22 height 17
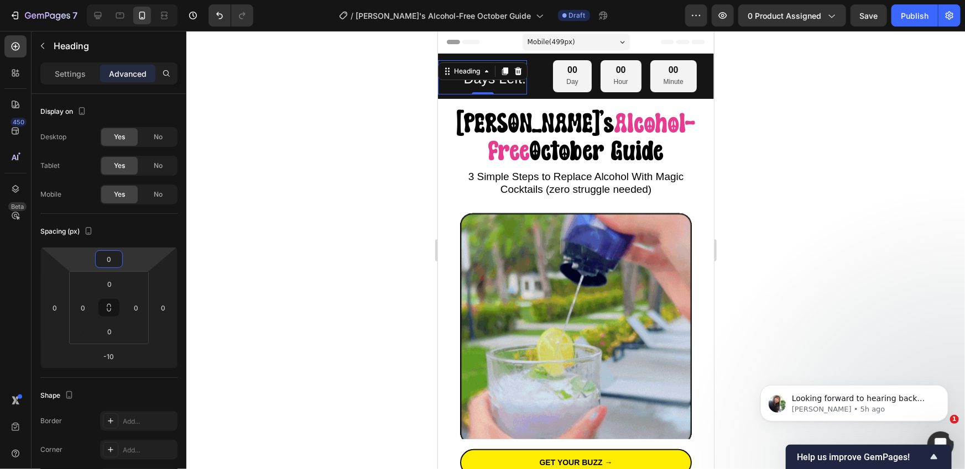
type input "0"
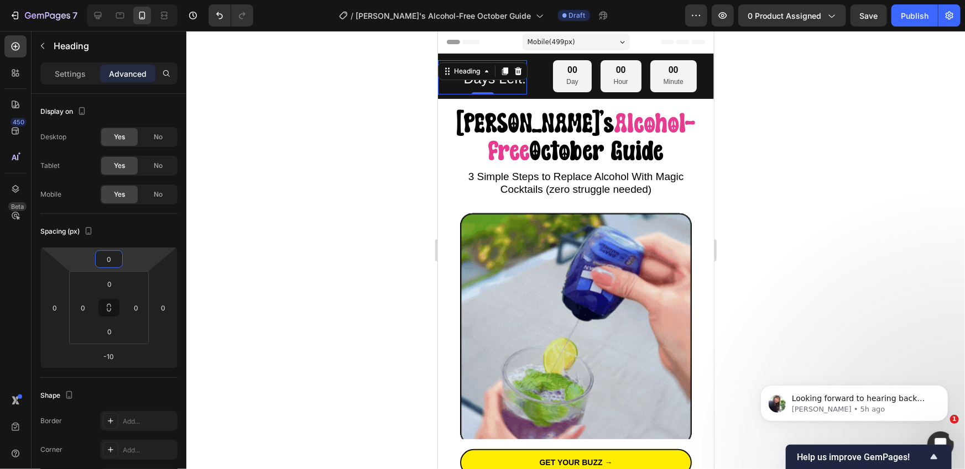
click at [259, 284] on div at bounding box center [575, 250] width 778 height 438
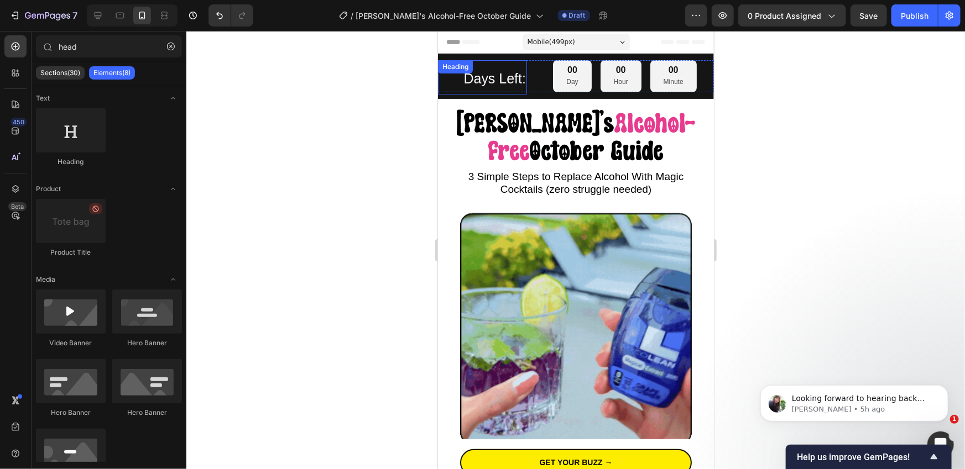
click at [500, 71] on div "⁠⁠⁠⁠⁠⁠⁠ Days Left: Heading" at bounding box center [481, 77] width 89 height 34
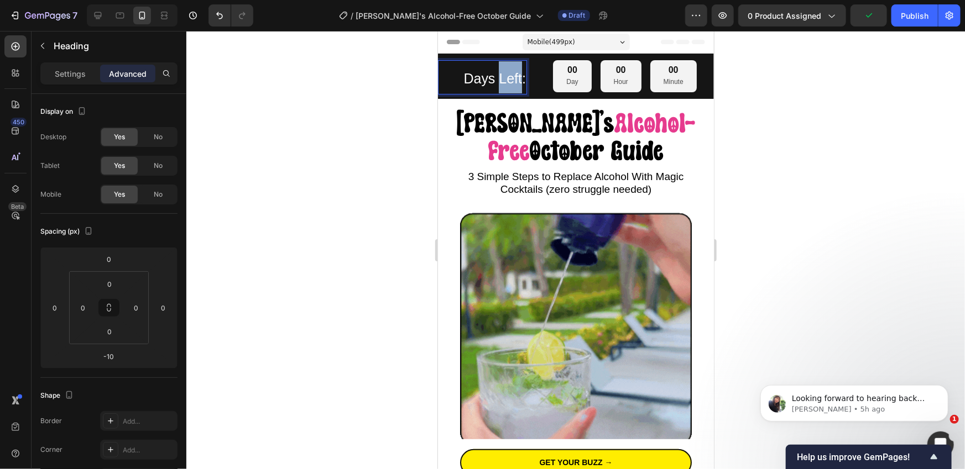
click at [500, 80] on span "Days Left:" at bounding box center [494, 77] width 62 height 15
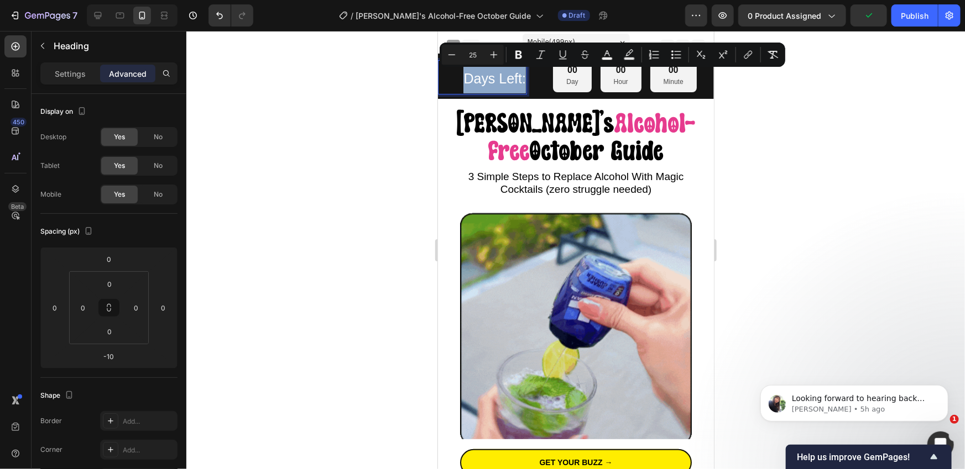
click at [500, 80] on span "Days Left:" at bounding box center [494, 77] width 62 height 15
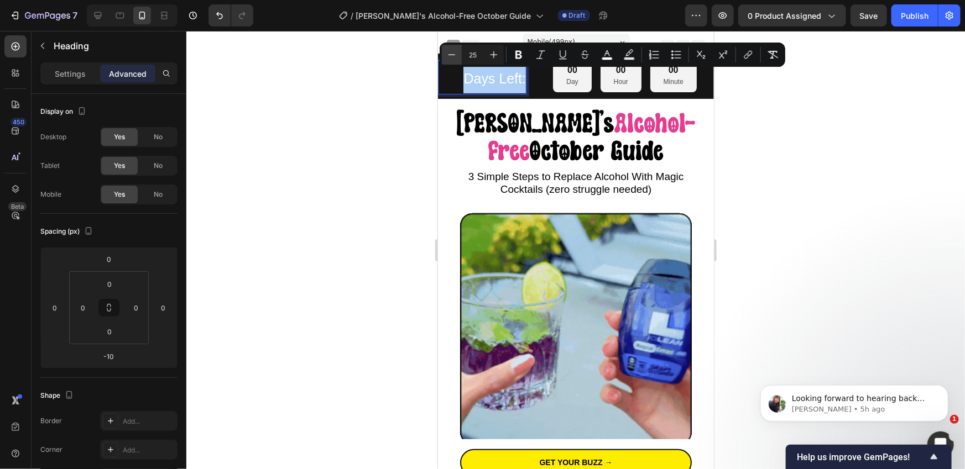
click at [447, 56] on icon "Editor contextual toolbar" at bounding box center [451, 54] width 11 height 11
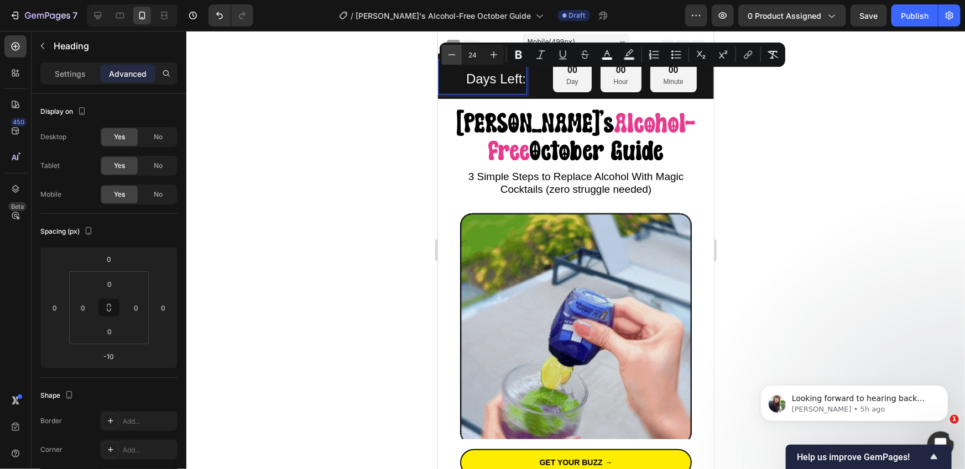
click at [447, 56] on icon "Editor contextual toolbar" at bounding box center [451, 54] width 11 height 11
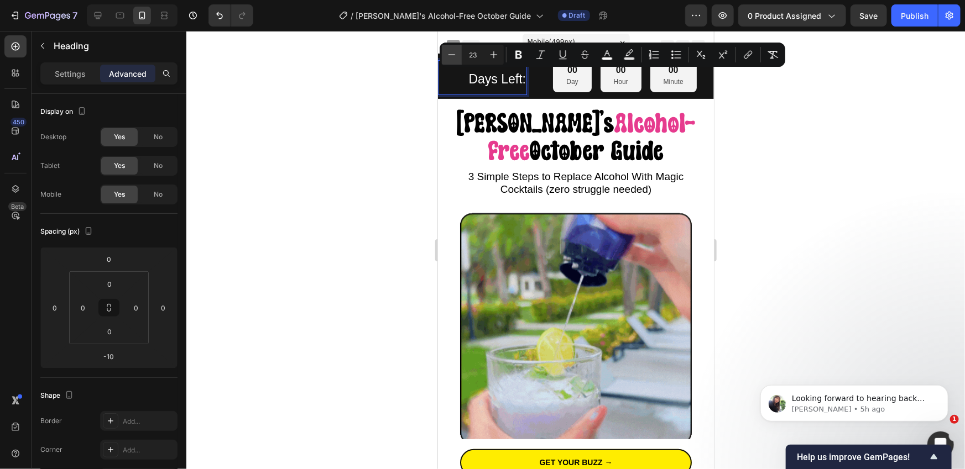
click at [447, 56] on icon "Editor contextual toolbar" at bounding box center [451, 54] width 11 height 11
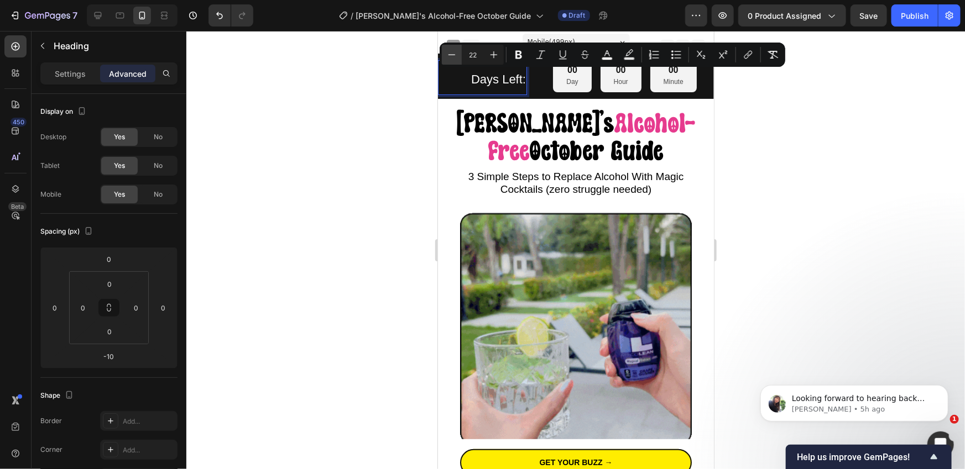
click at [447, 56] on icon "Editor contextual toolbar" at bounding box center [451, 54] width 11 height 11
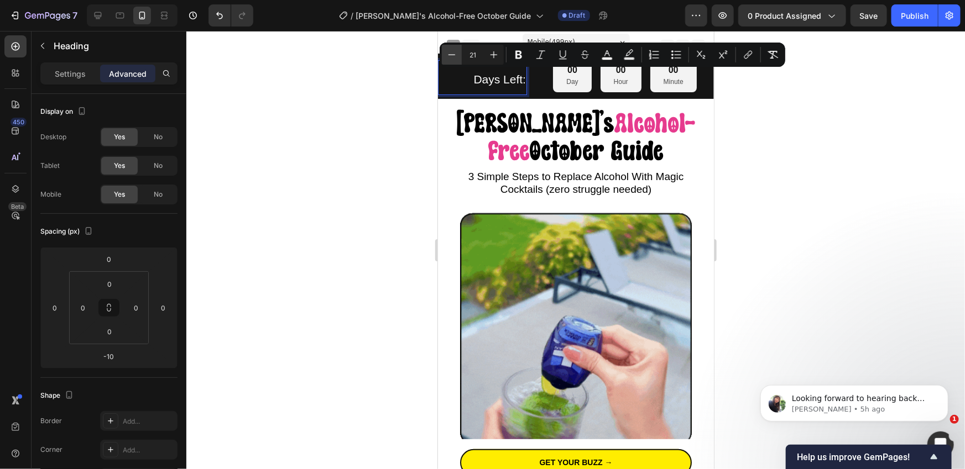
click at [447, 56] on icon "Editor contextual toolbar" at bounding box center [451, 54] width 11 height 11
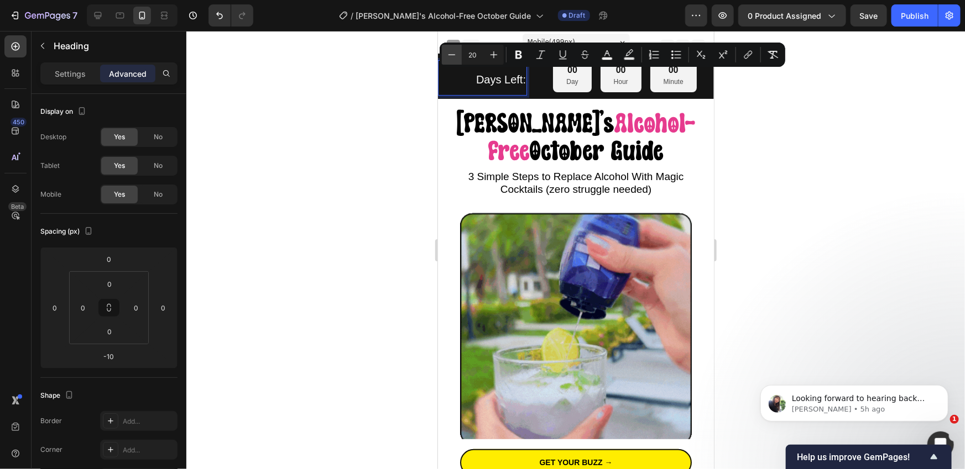
click at [447, 56] on icon "Editor contextual toolbar" at bounding box center [451, 54] width 11 height 11
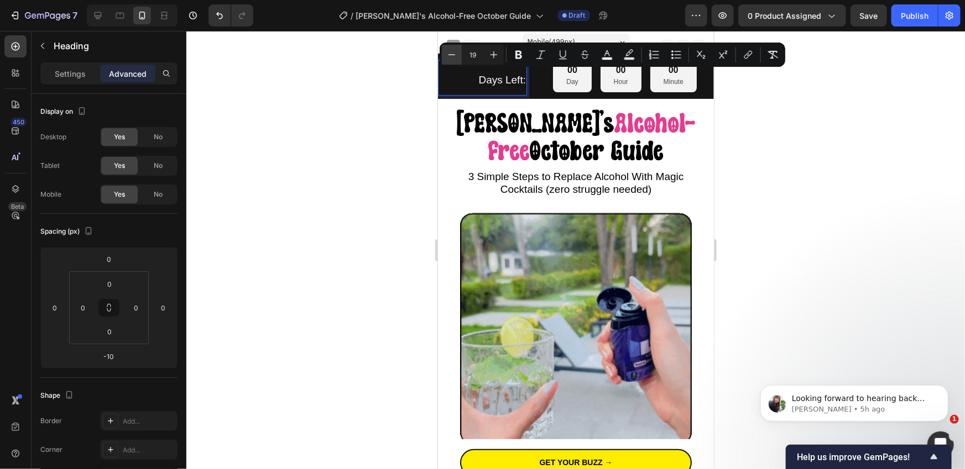
click at [447, 56] on icon "Editor contextual toolbar" at bounding box center [451, 54] width 11 height 11
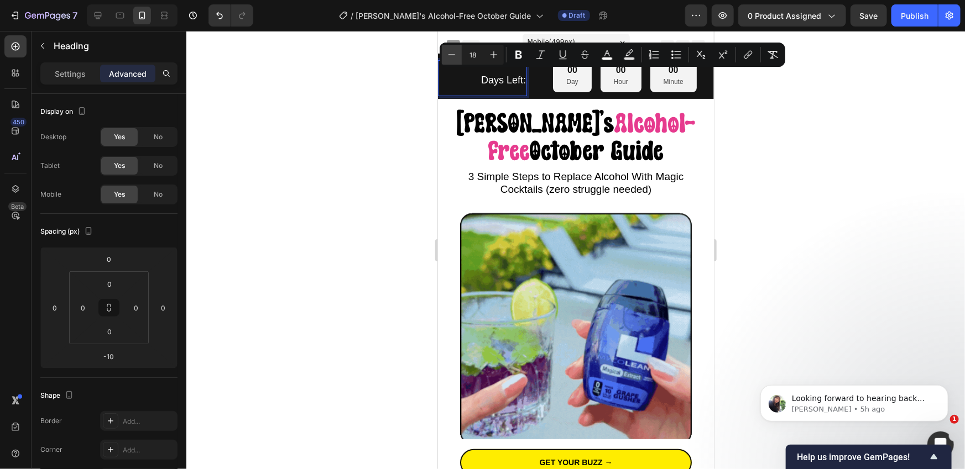
click at [447, 56] on icon "Editor contextual toolbar" at bounding box center [451, 54] width 11 height 11
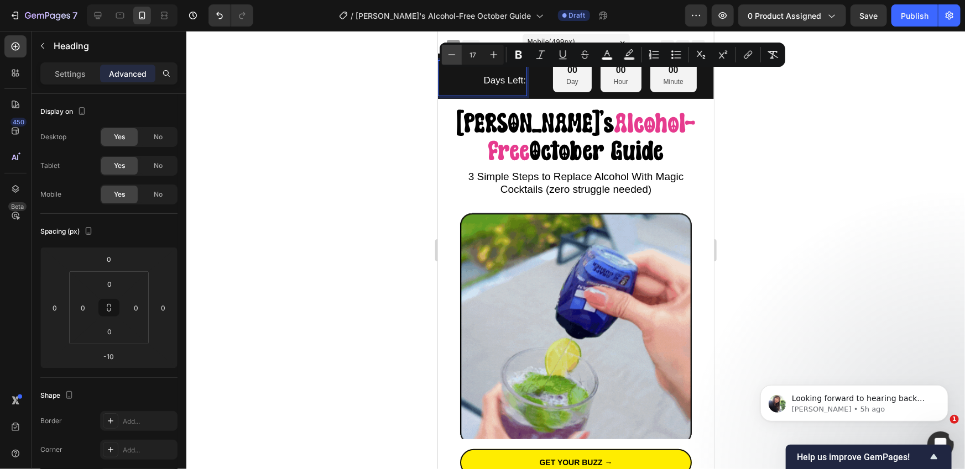
click at [447, 56] on icon "Editor contextual toolbar" at bounding box center [451, 54] width 11 height 11
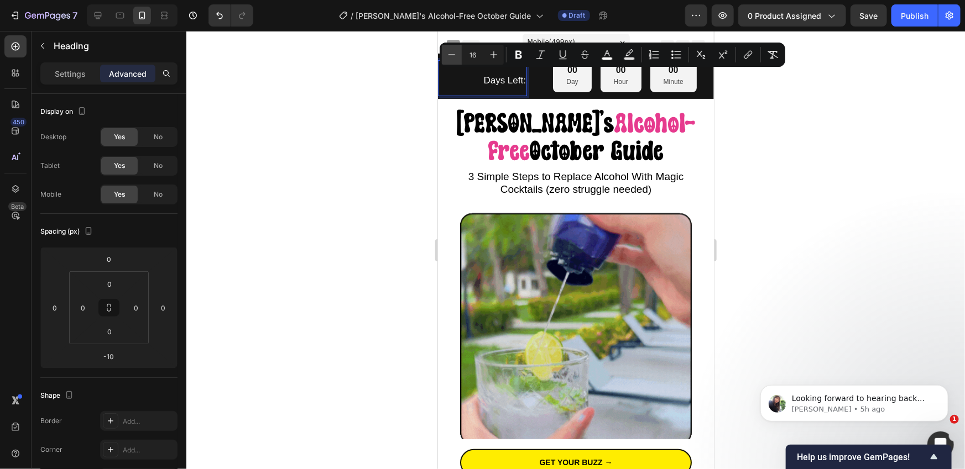
click at [447, 56] on icon "Editor contextual toolbar" at bounding box center [451, 54] width 11 height 11
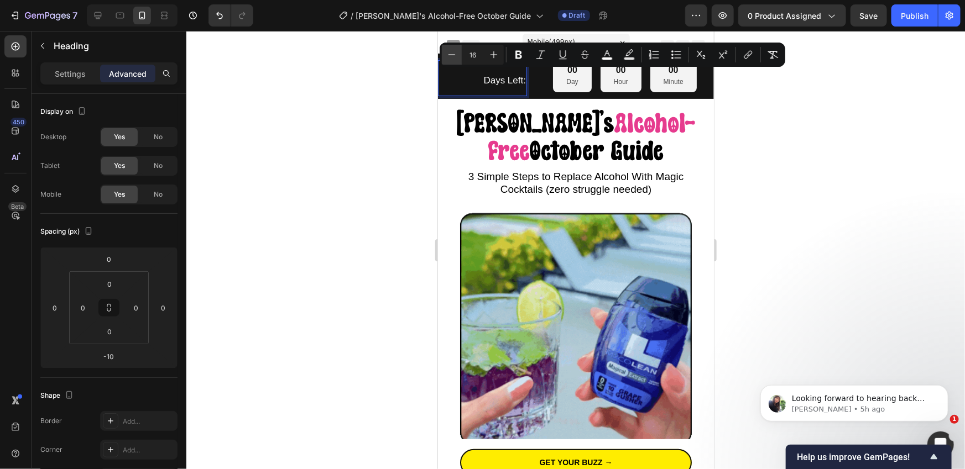
type input "15"
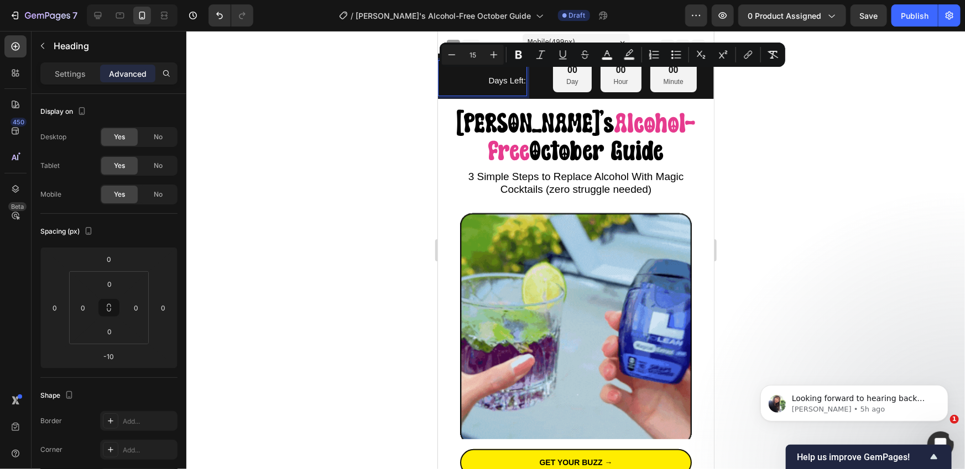
click at [399, 137] on div at bounding box center [575, 250] width 778 height 438
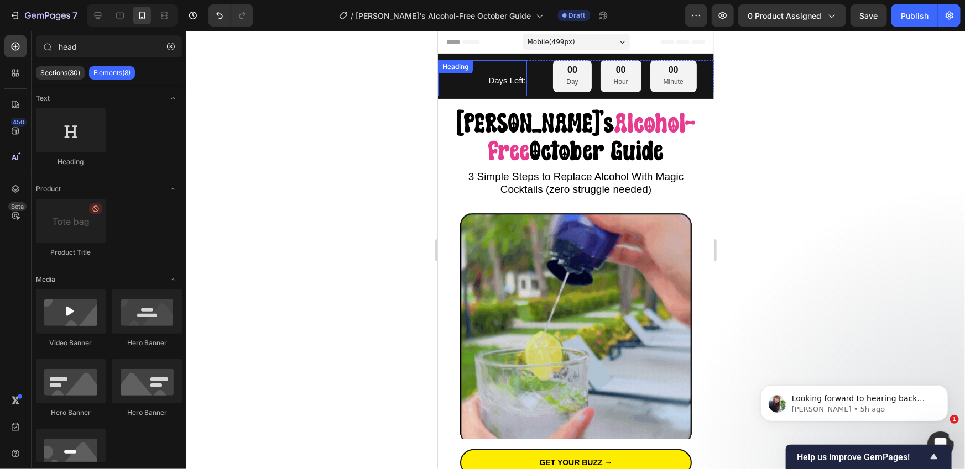
click at [506, 83] on span "Days Left:" at bounding box center [507, 79] width 38 height 9
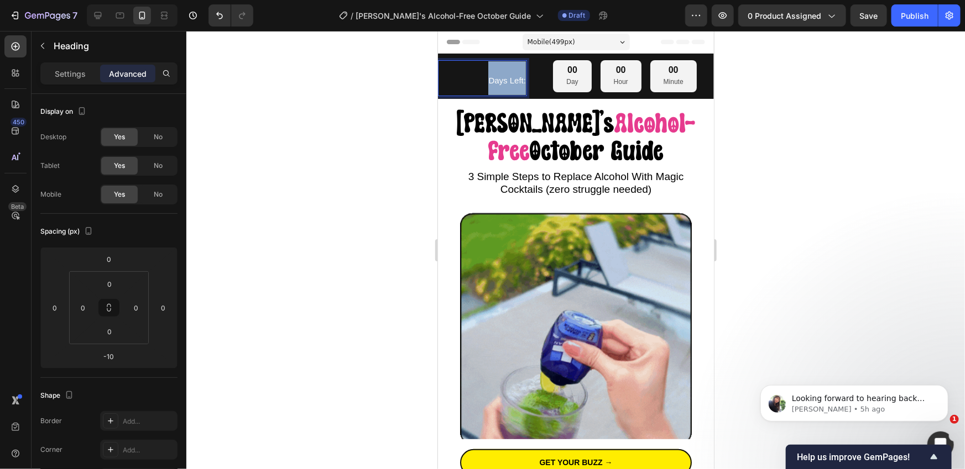
click at [506, 83] on span "Days Left:" at bounding box center [507, 79] width 38 height 9
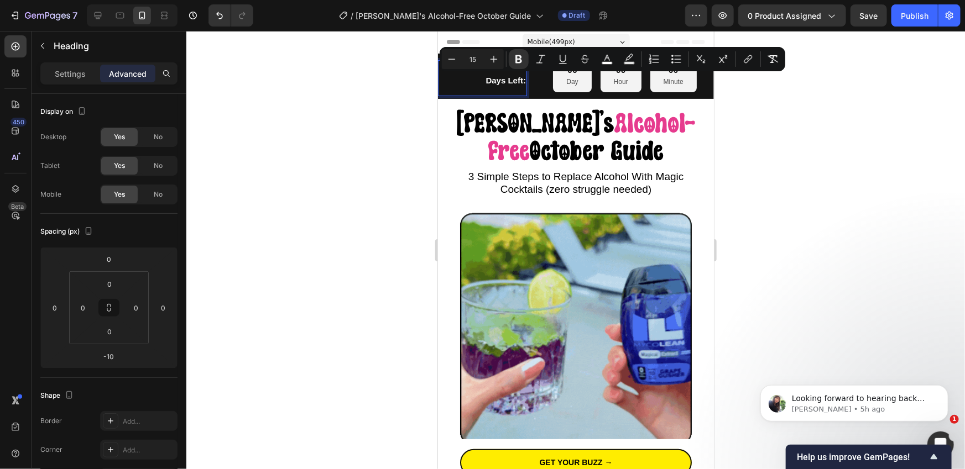
click at [308, 196] on div at bounding box center [575, 250] width 778 height 438
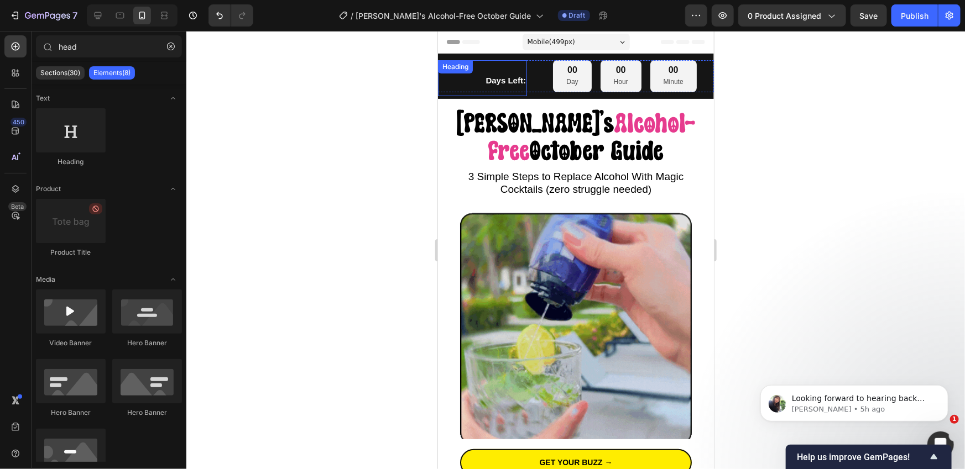
click at [499, 80] on strong "Days Left:" at bounding box center [505, 79] width 40 height 9
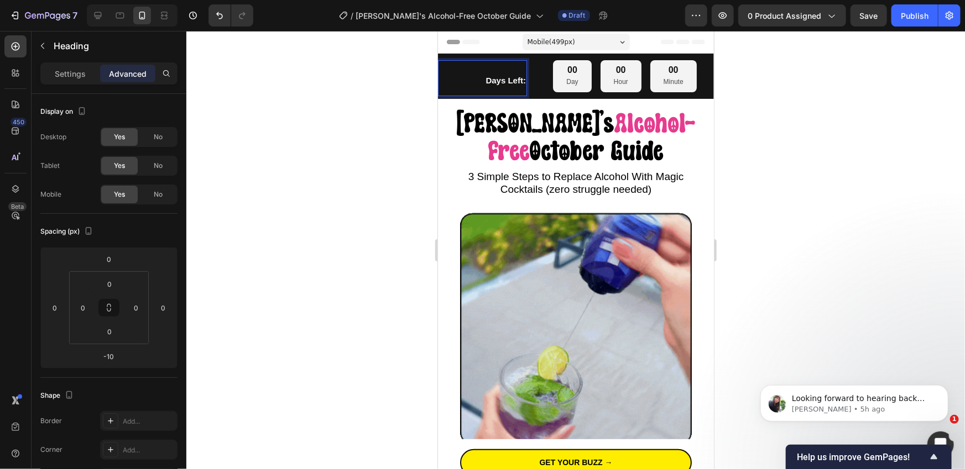
click at [499, 80] on strong "Days Left:" at bounding box center [505, 79] width 40 height 9
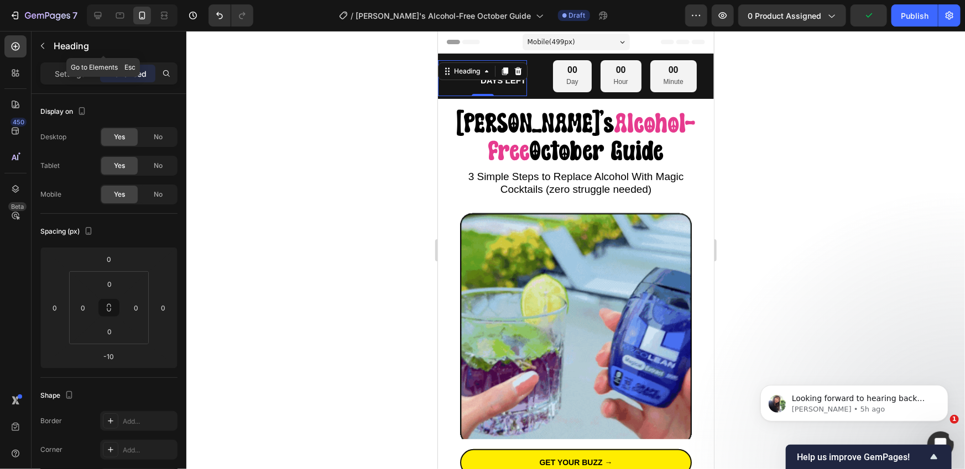
click at [46, 51] on button "button" at bounding box center [43, 46] width 18 height 18
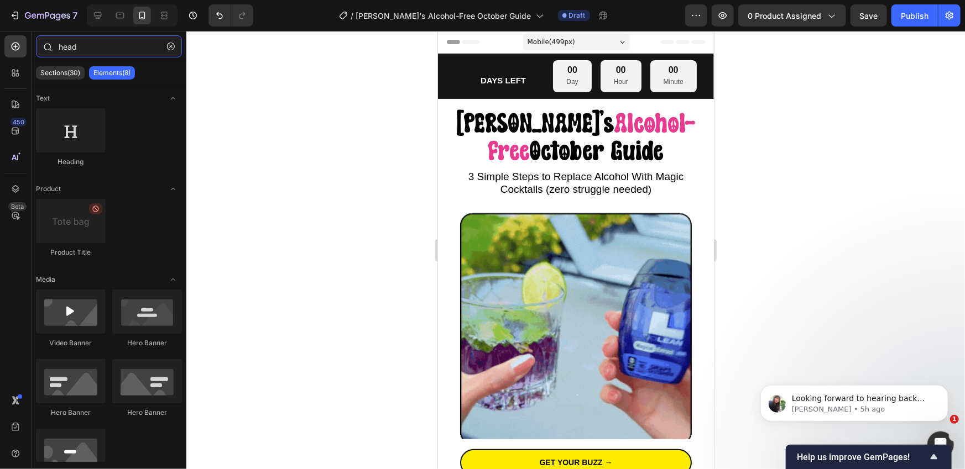
click at [81, 50] on input "head" at bounding box center [109, 46] width 146 height 22
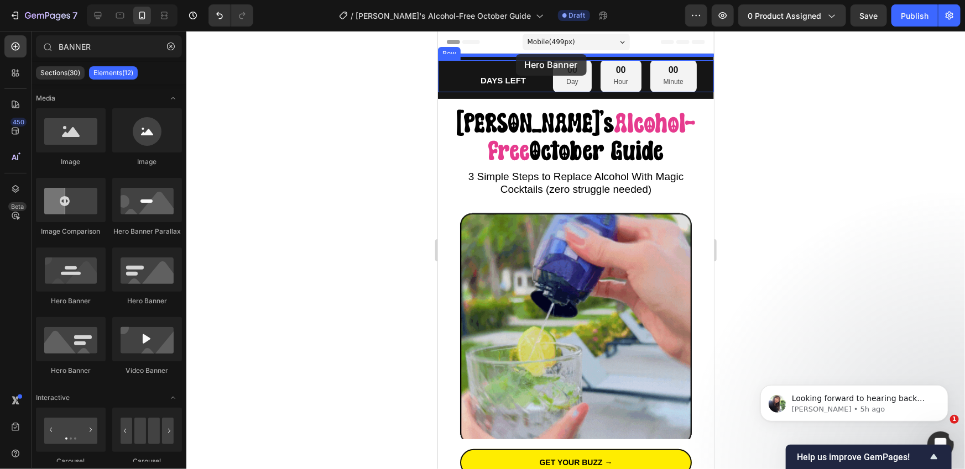
drag, startPoint x: 497, startPoint y: 303, endPoint x: 515, endPoint y: 53, distance: 250.5
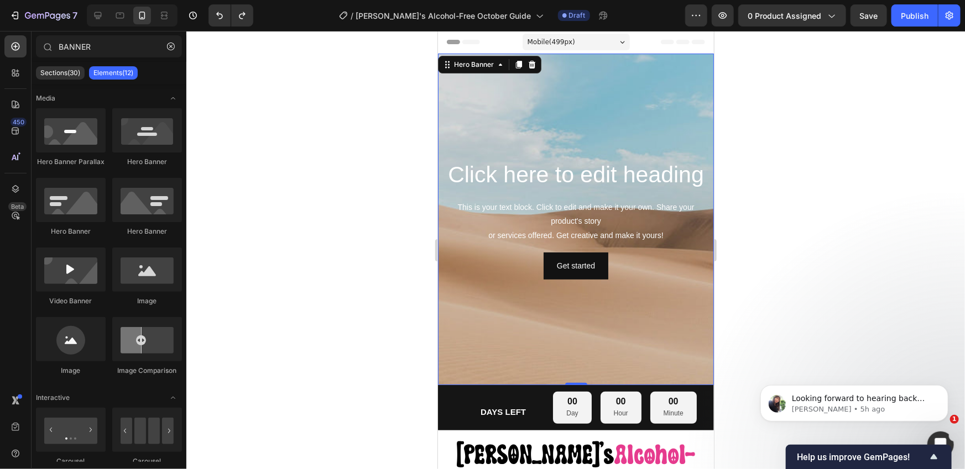
type input "BANNE"
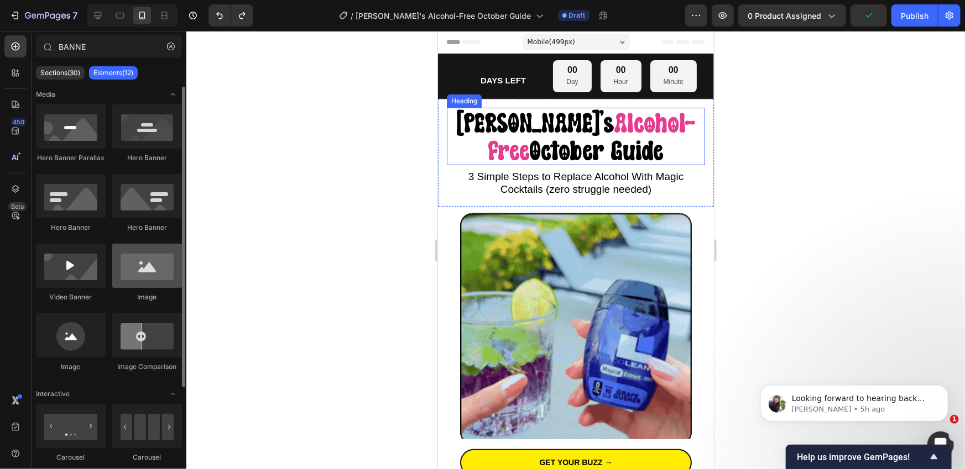
scroll to position [0, 0]
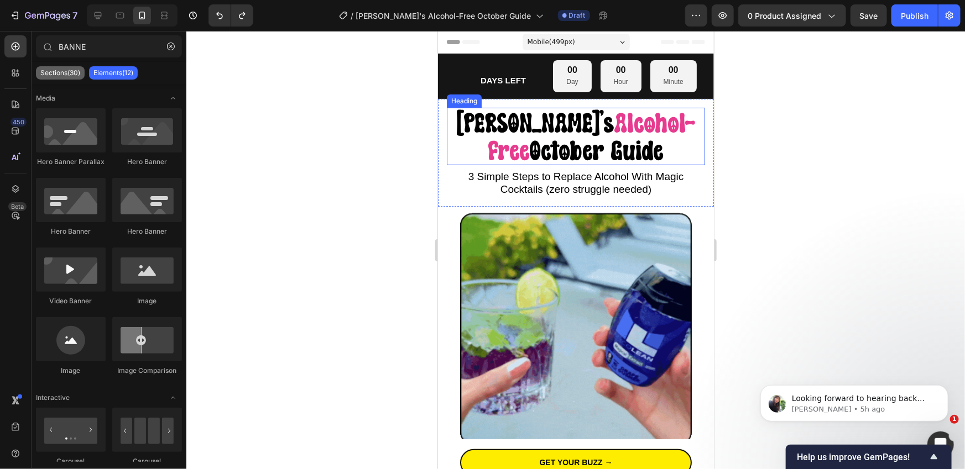
click at [71, 76] on p "Sections(30)" at bounding box center [60, 73] width 40 height 9
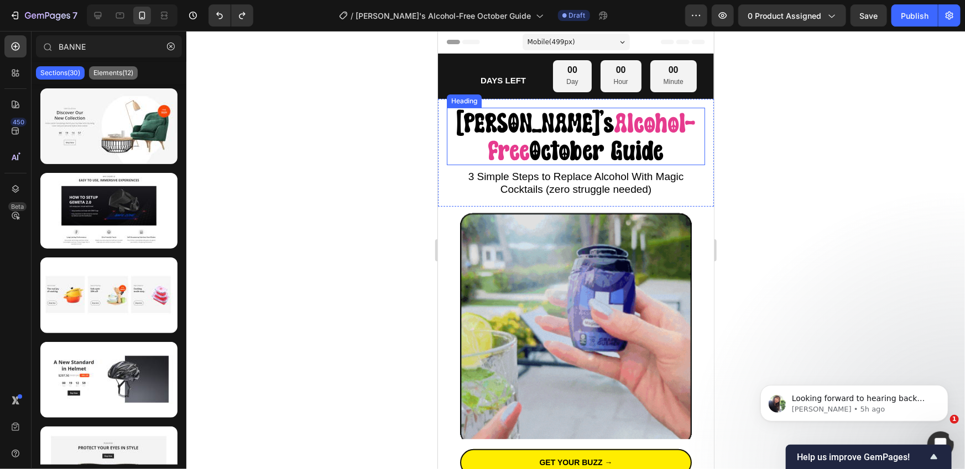
click at [104, 76] on p "Elements(12)" at bounding box center [113, 73] width 40 height 9
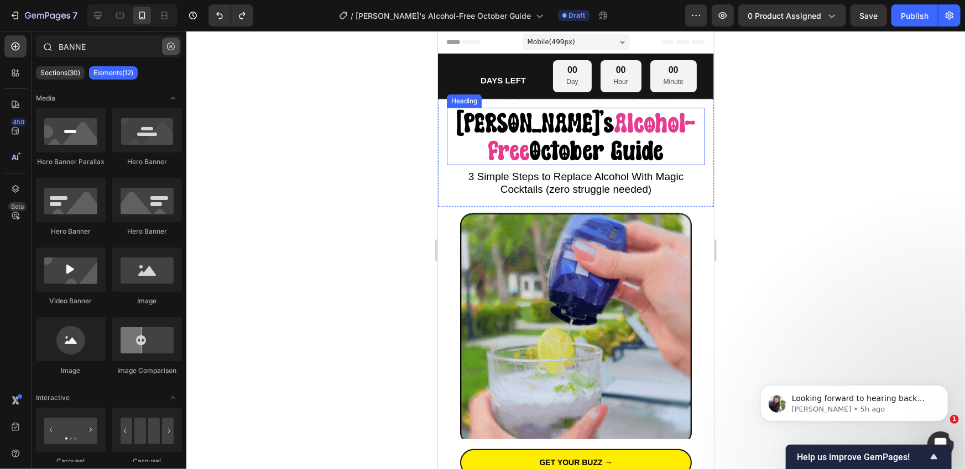
click at [168, 48] on icon "button" at bounding box center [171, 47] width 8 height 8
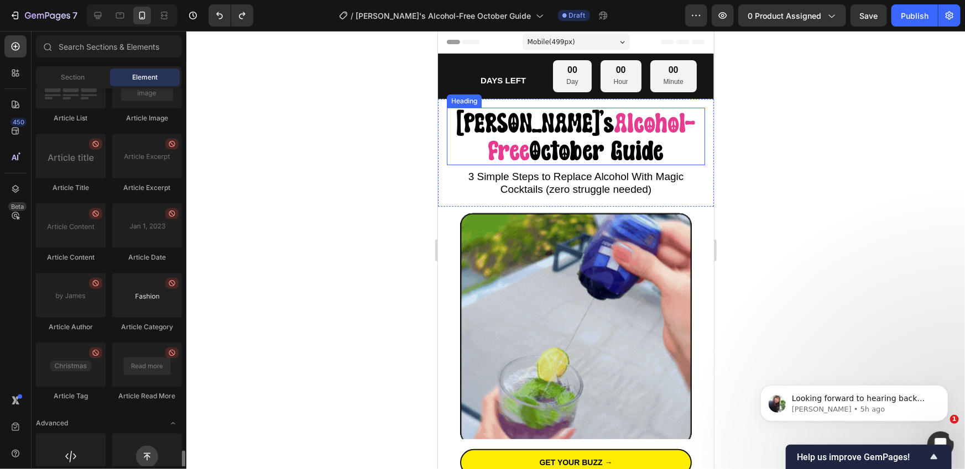
scroll to position [2971, 0]
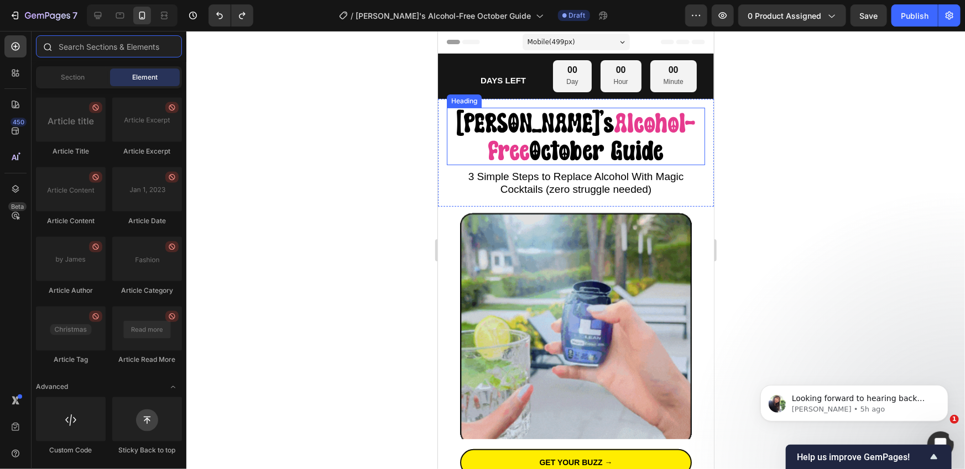
click at [93, 53] on input "text" at bounding box center [109, 46] width 146 height 22
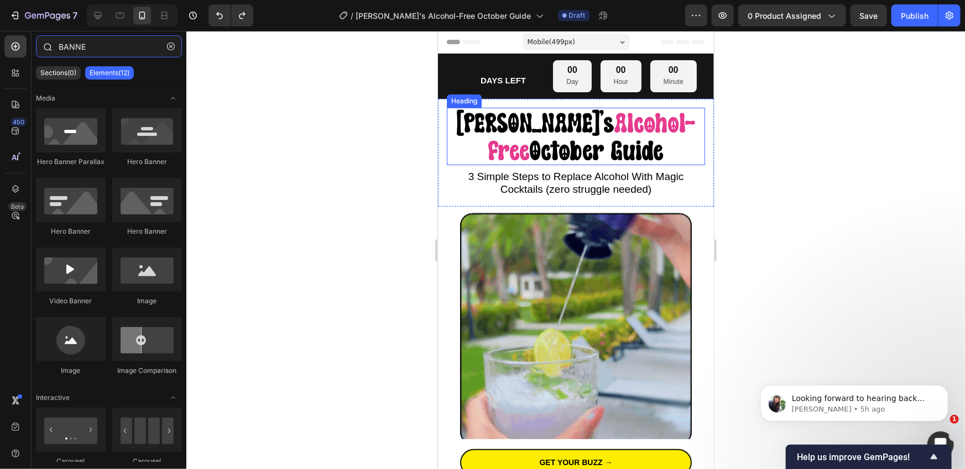
type input "BANNER"
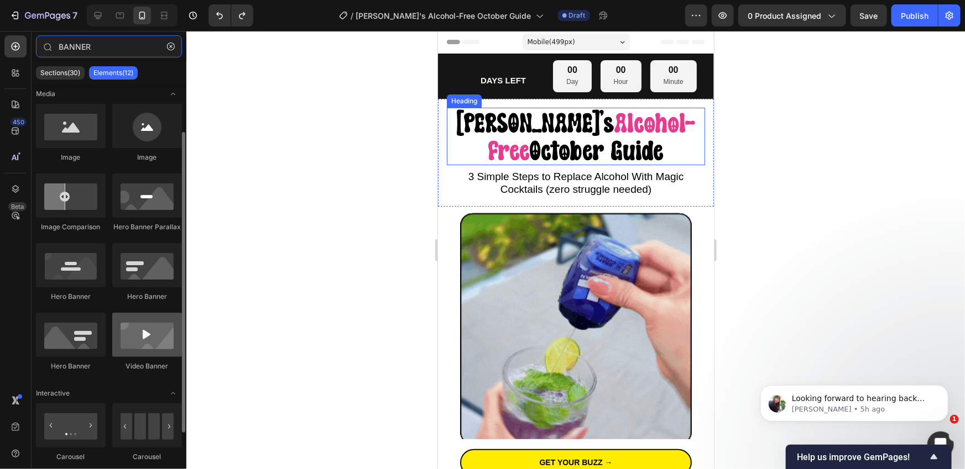
scroll to position [0, 0]
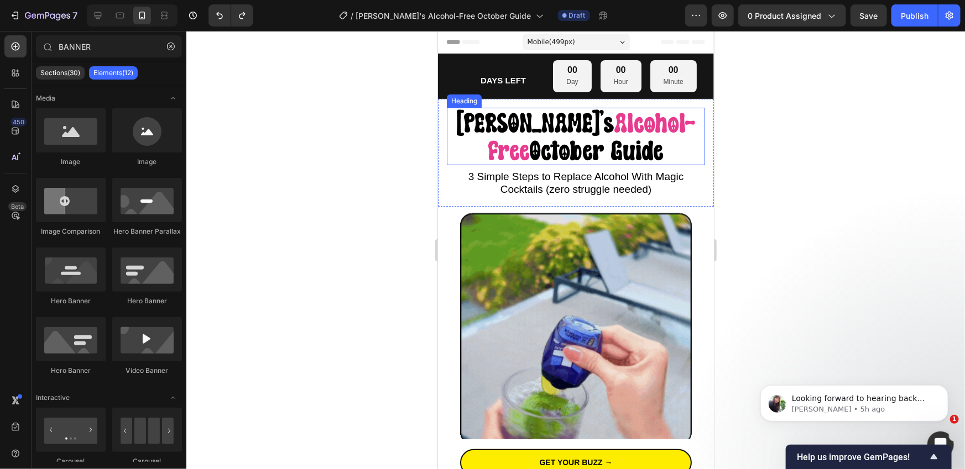
click at [316, 181] on div at bounding box center [575, 250] width 778 height 438
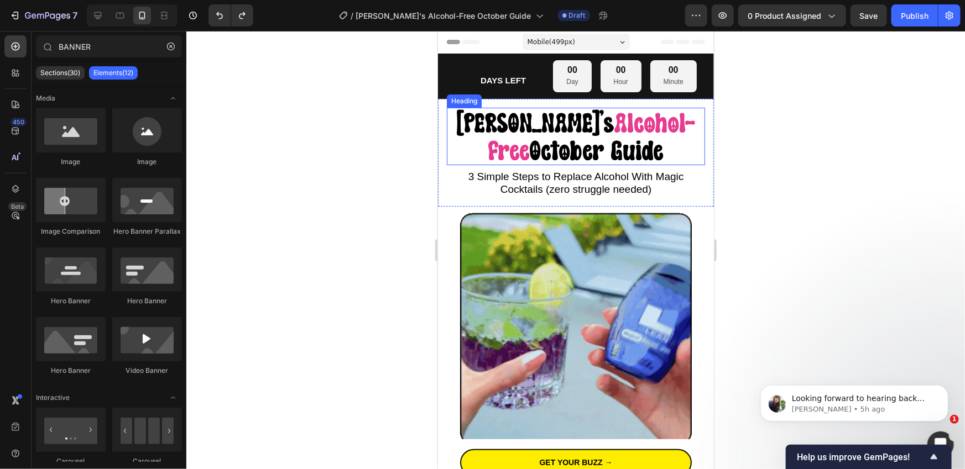
click at [316, 181] on div at bounding box center [575, 250] width 778 height 438
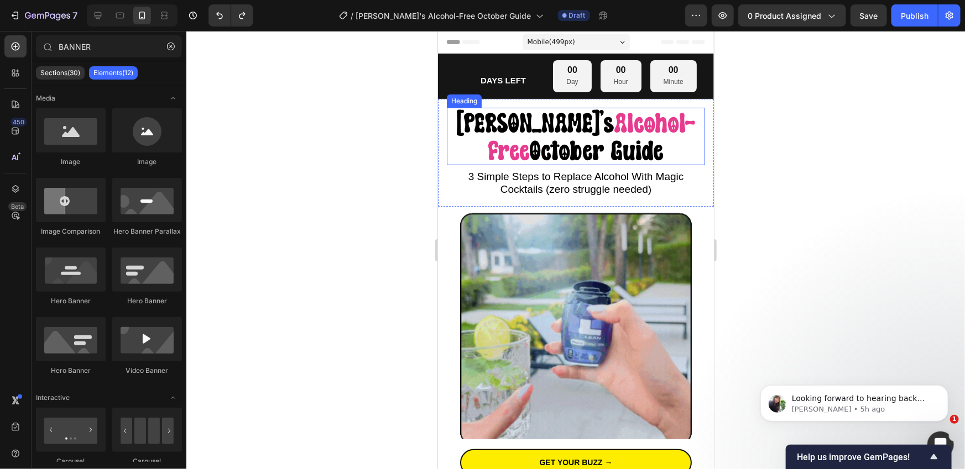
click at [316, 181] on div at bounding box center [575, 250] width 778 height 438
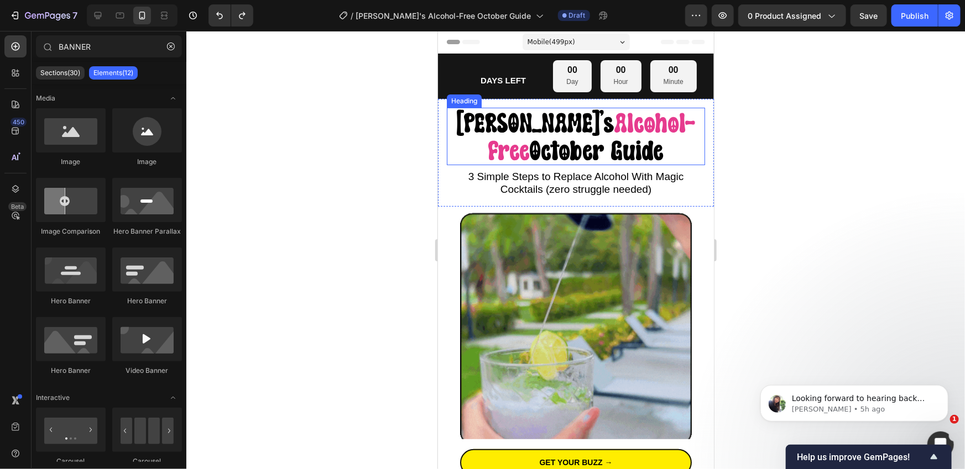
click at [316, 181] on div at bounding box center [575, 250] width 778 height 438
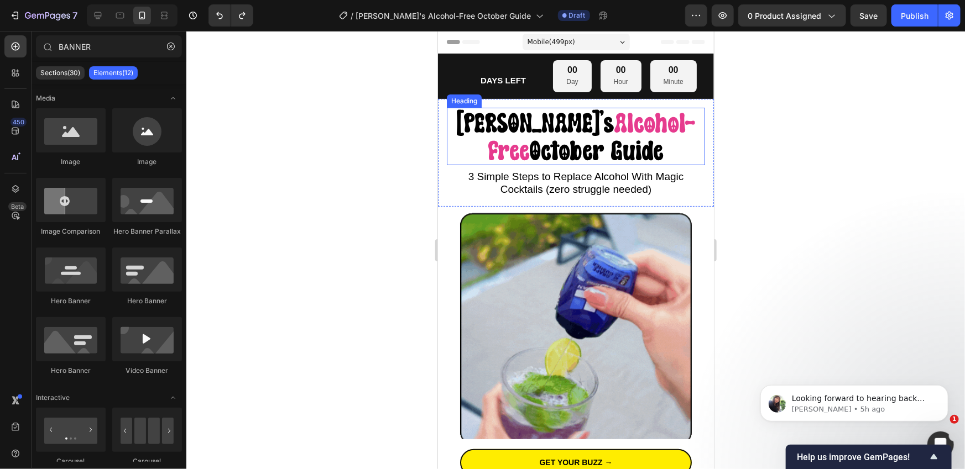
click at [316, 181] on div at bounding box center [575, 250] width 778 height 438
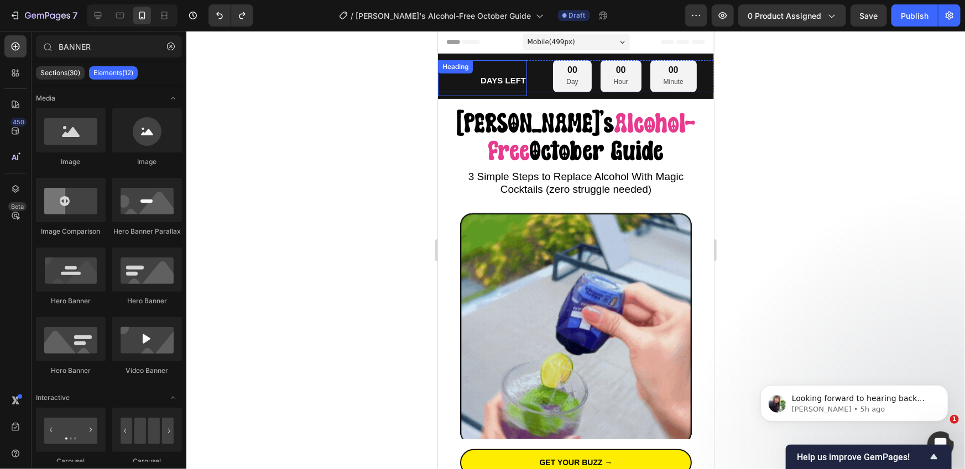
click at [501, 85] on strong "DAYS LEFT" at bounding box center [502, 79] width 45 height 9
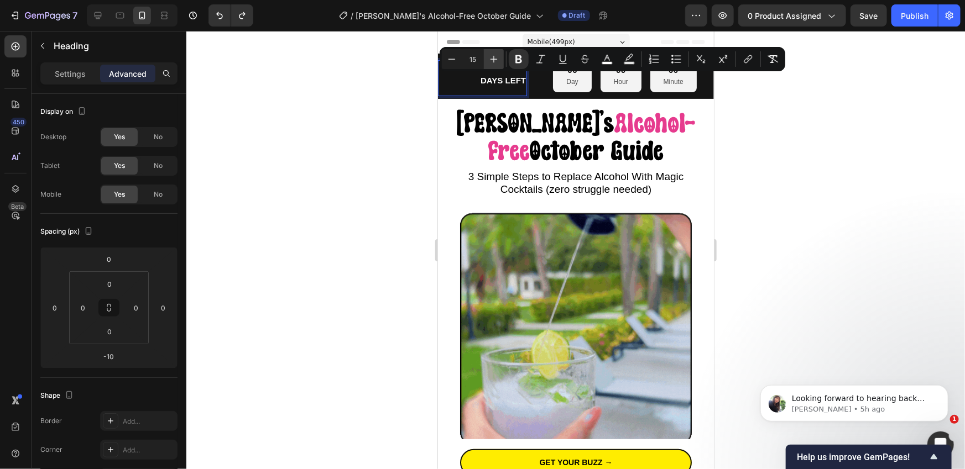
click at [490, 57] on icon "Editor contextual toolbar" at bounding box center [493, 59] width 11 height 11
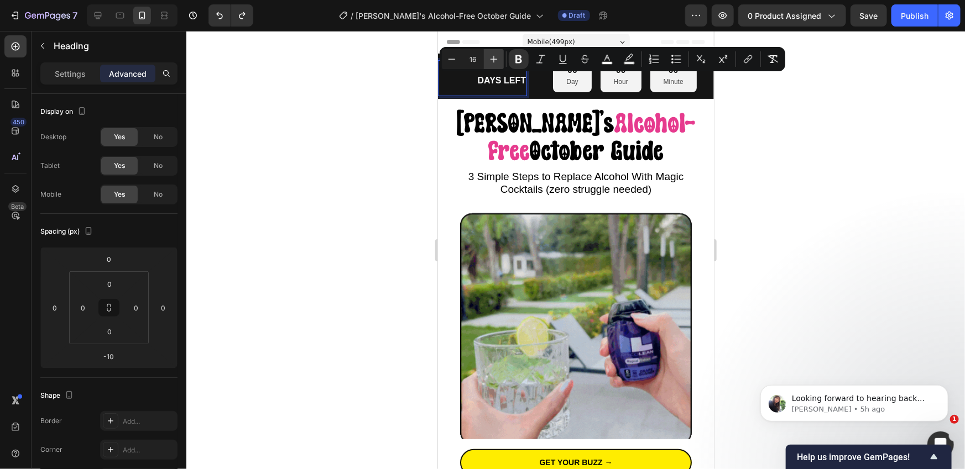
click at [490, 57] on icon "Editor contextual toolbar" at bounding box center [493, 59] width 11 height 11
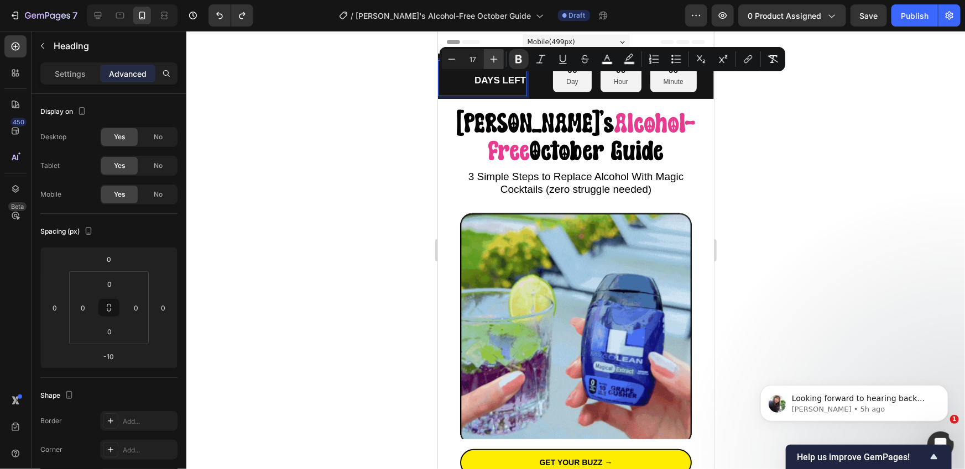
click at [490, 57] on icon "Editor contextual toolbar" at bounding box center [493, 59] width 11 height 11
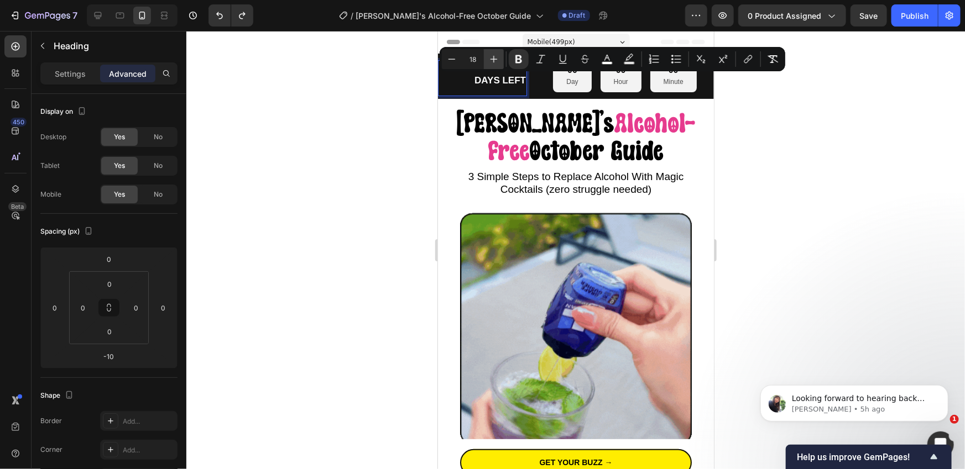
click at [490, 57] on icon "Editor contextual toolbar" at bounding box center [493, 59] width 11 height 11
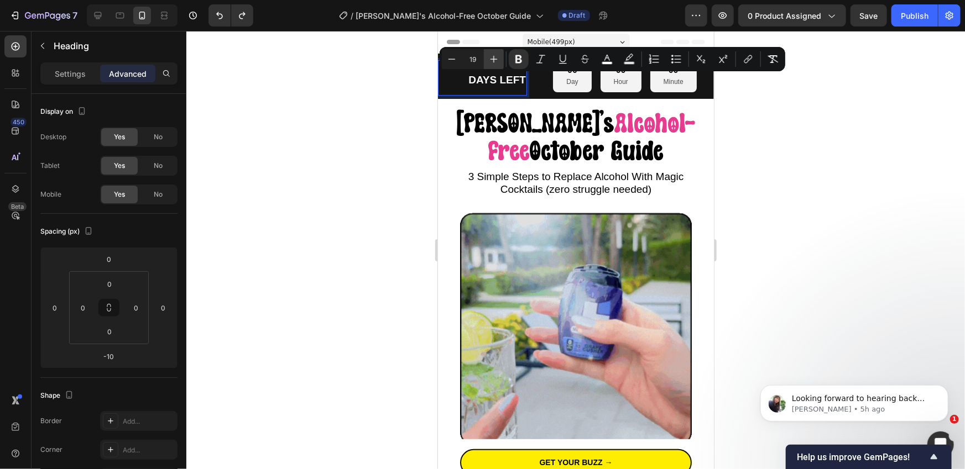
click at [490, 57] on icon "Editor contextual toolbar" at bounding box center [493, 59] width 11 height 11
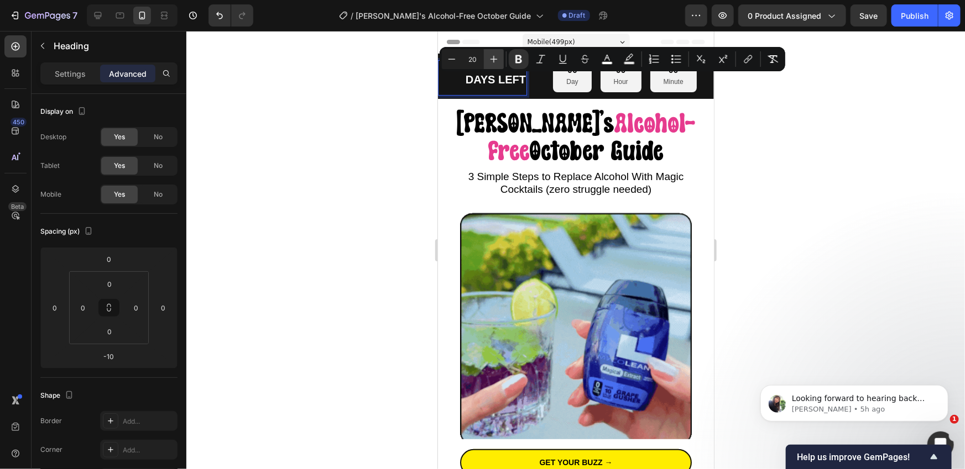
click at [490, 57] on icon "Editor contextual toolbar" at bounding box center [493, 59] width 11 height 11
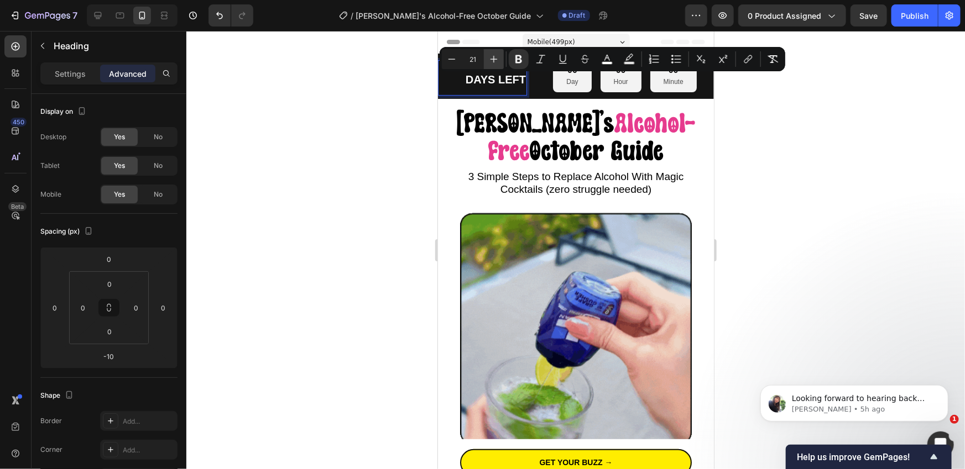
click at [490, 57] on icon "Editor contextual toolbar" at bounding box center [493, 59] width 11 height 11
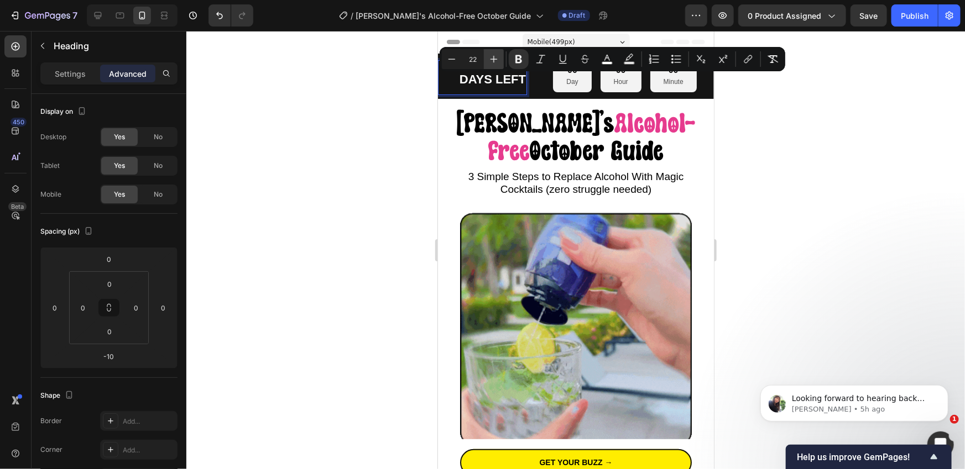
click at [490, 57] on icon "Editor contextual toolbar" at bounding box center [493, 59] width 11 height 11
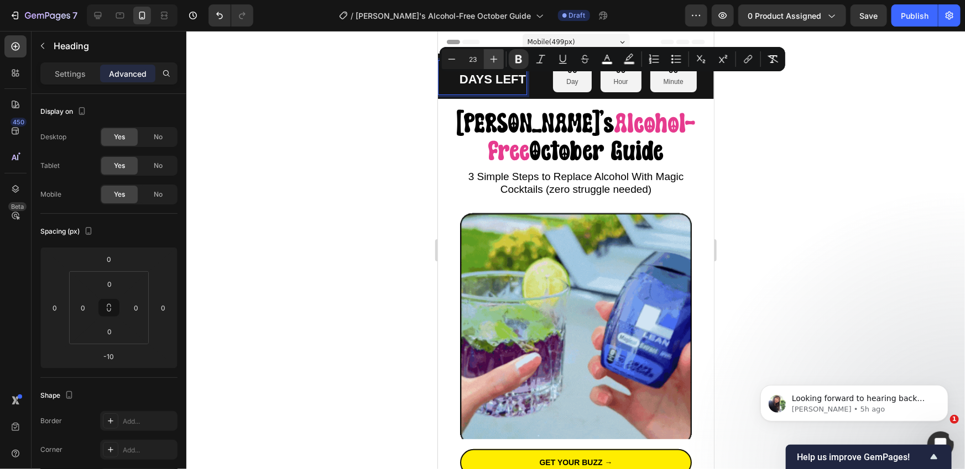
click at [490, 57] on icon "Editor contextual toolbar" at bounding box center [493, 59] width 11 height 11
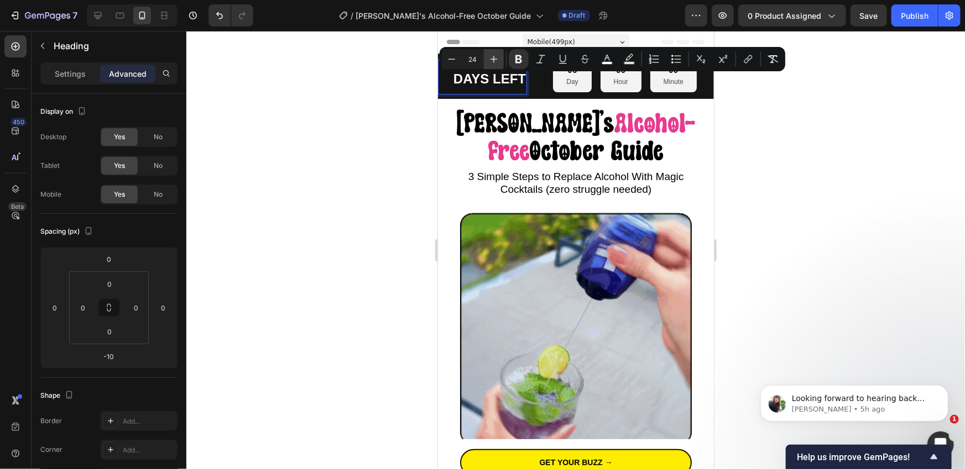
click at [490, 57] on icon "Editor contextual toolbar" at bounding box center [493, 59] width 11 height 11
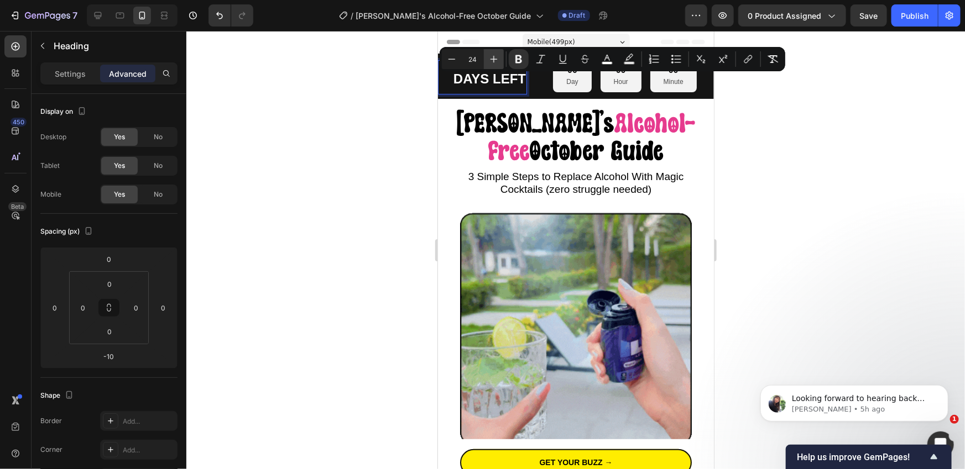
type input "25"
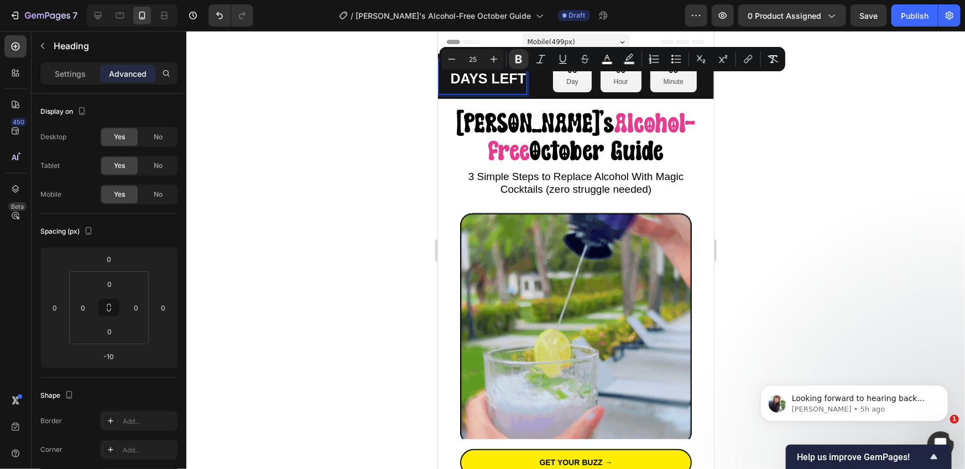
drag, startPoint x: 1, startPoint y: 69, endPoint x: 375, endPoint y: 146, distance: 382.1
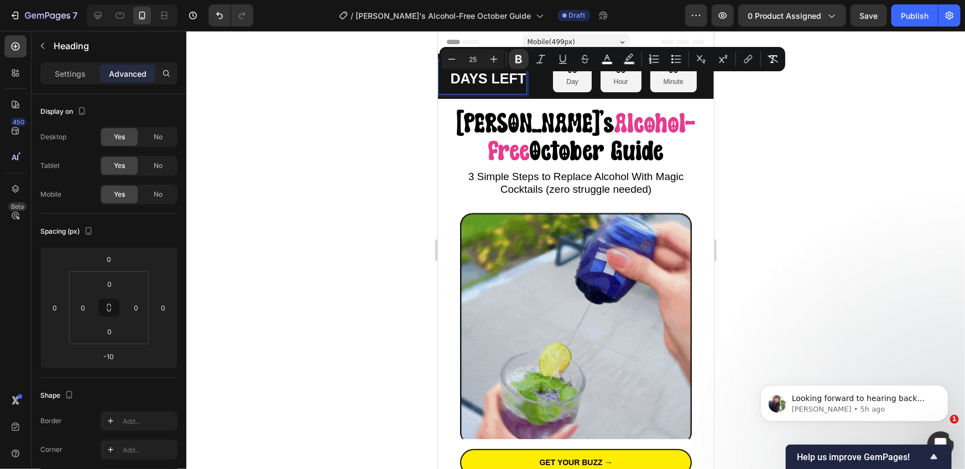
click at [375, 146] on div at bounding box center [575, 250] width 778 height 438
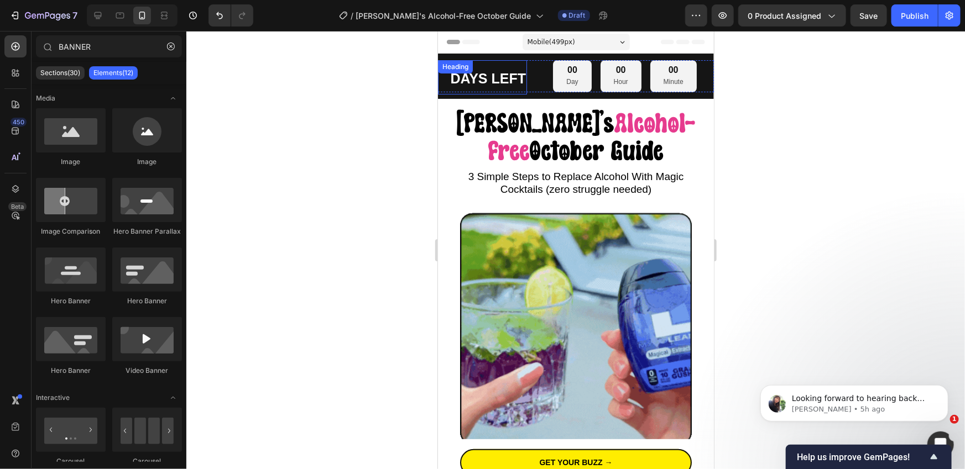
click at [499, 82] on strong "DAYS LEFT" at bounding box center [487, 77] width 76 height 15
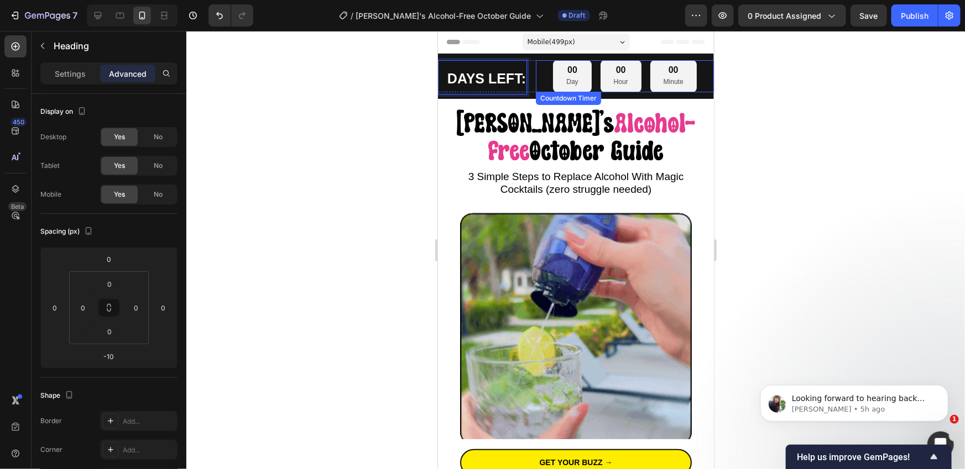
click at [538, 80] on div "00 Day 00 Hour 00 Minute" at bounding box center [624, 76] width 178 height 32
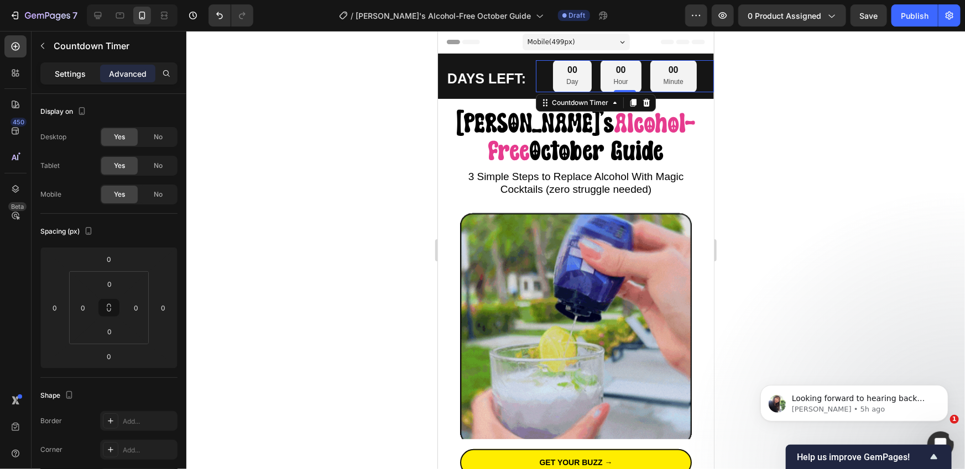
click at [71, 77] on p "Settings" at bounding box center [70, 74] width 31 height 12
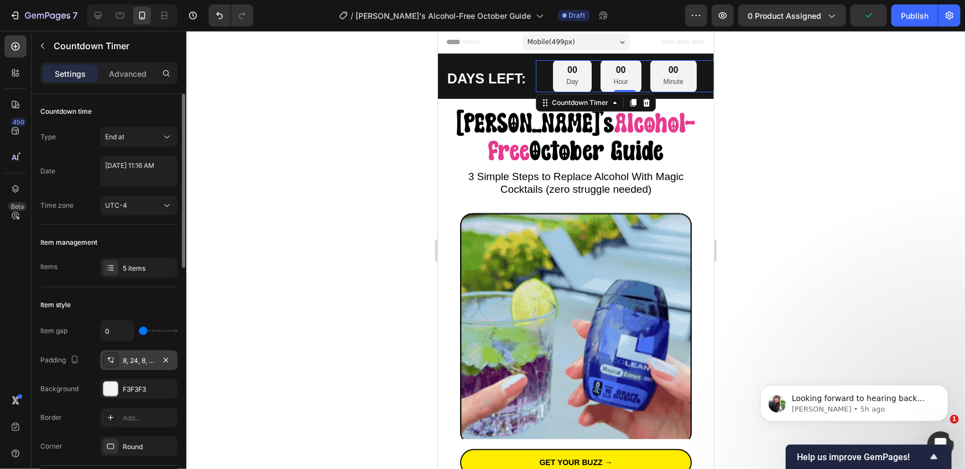
click at [133, 358] on div "8, 24, 8, 24" at bounding box center [139, 361] width 32 height 10
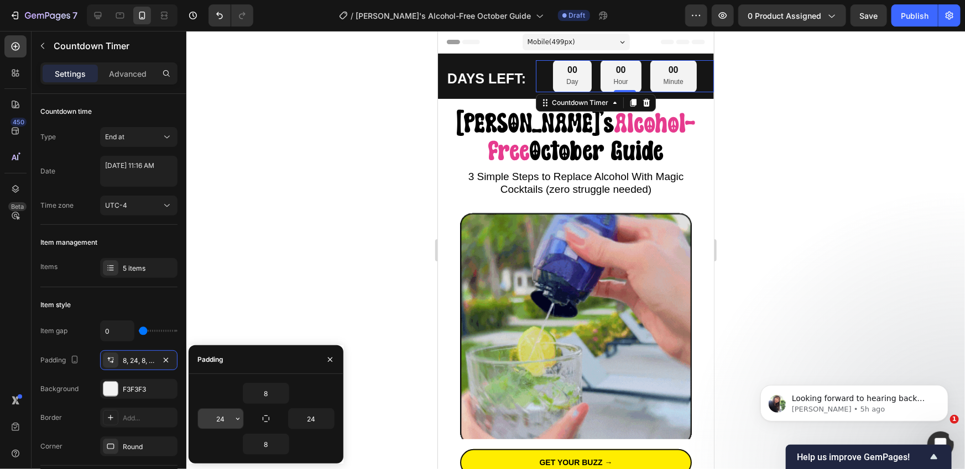
click at [218, 421] on input "24" at bounding box center [220, 419] width 45 height 20
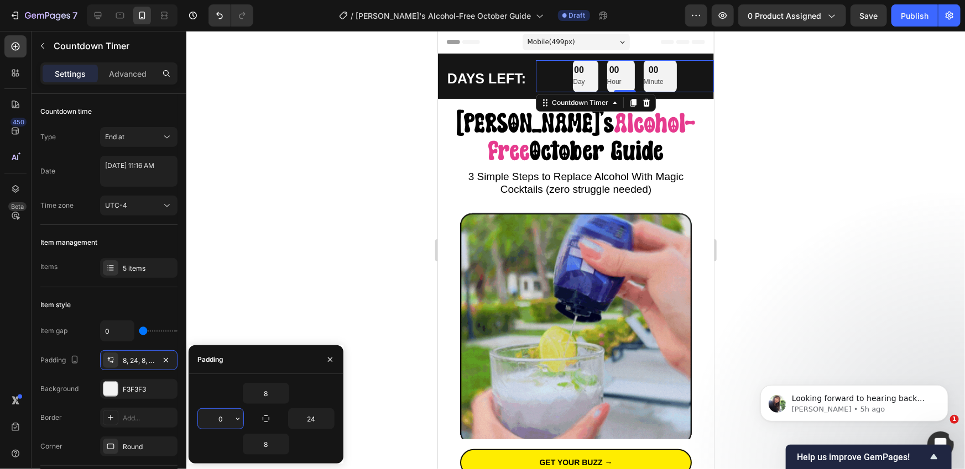
type input "24"
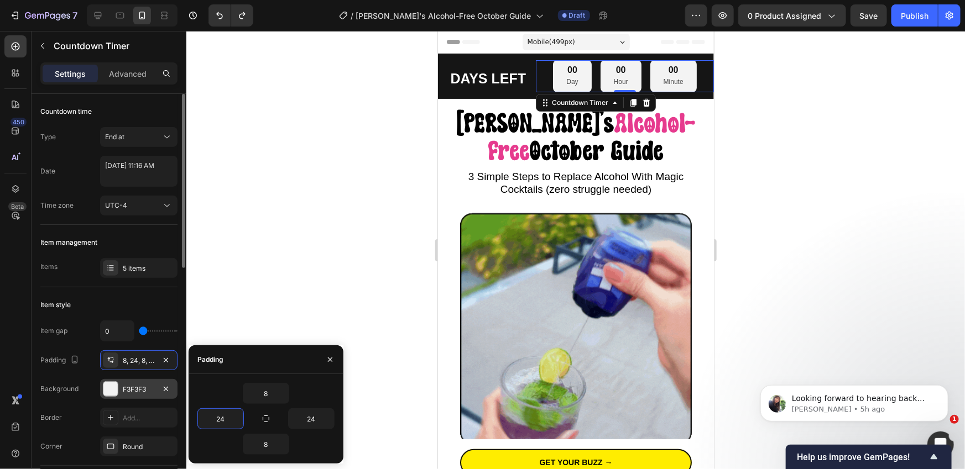
click at [107, 392] on div at bounding box center [110, 389] width 14 height 14
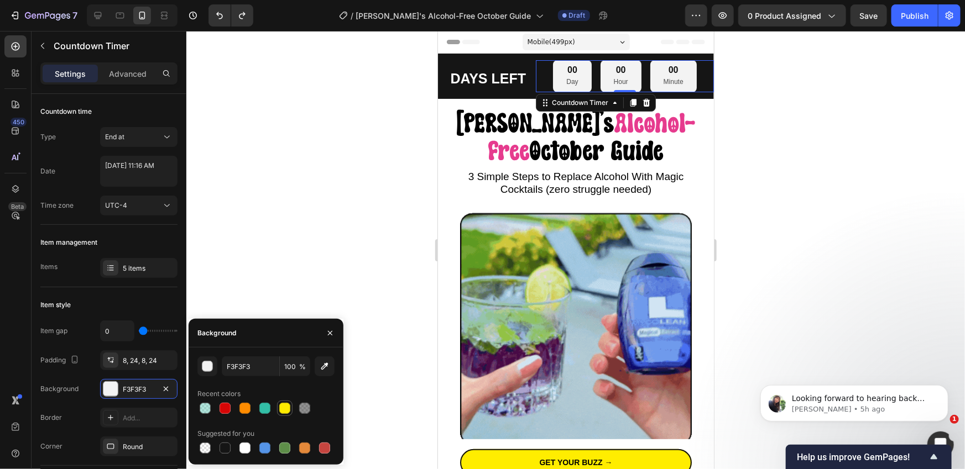
click at [288, 408] on div at bounding box center [284, 408] width 11 height 11
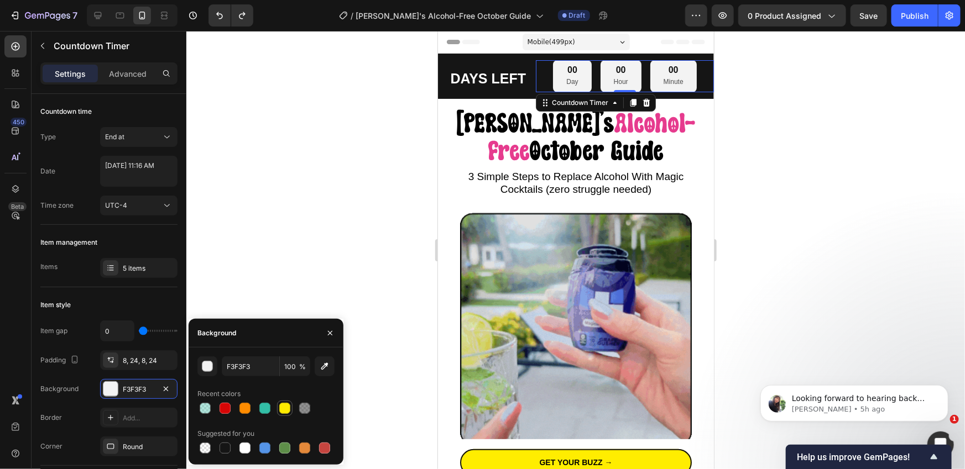
type input "FFEC00"
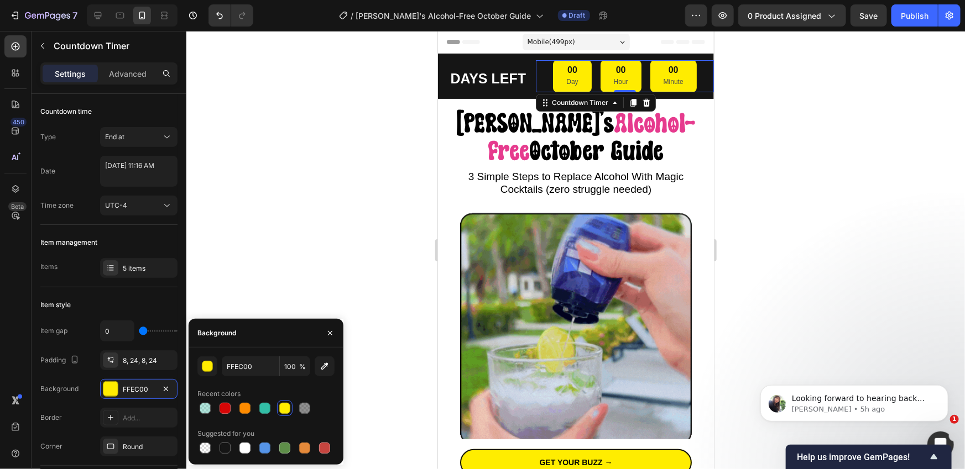
click at [292, 270] on div at bounding box center [575, 250] width 778 height 438
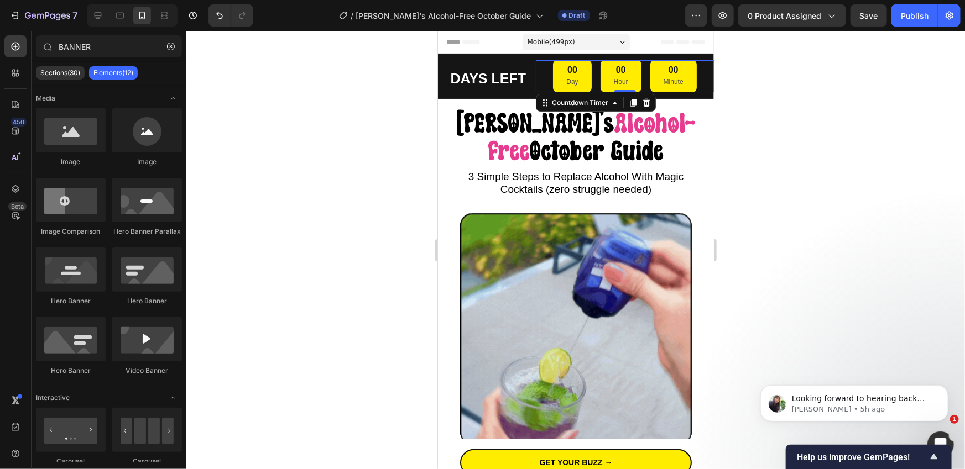
click at [292, 270] on div at bounding box center [575, 250] width 778 height 438
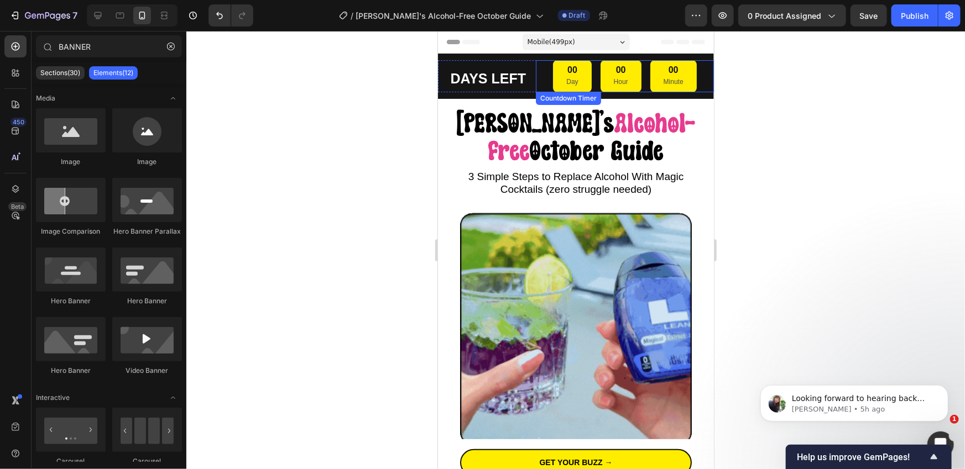
click at [586, 81] on div "00 Day" at bounding box center [571, 76] width 38 height 32
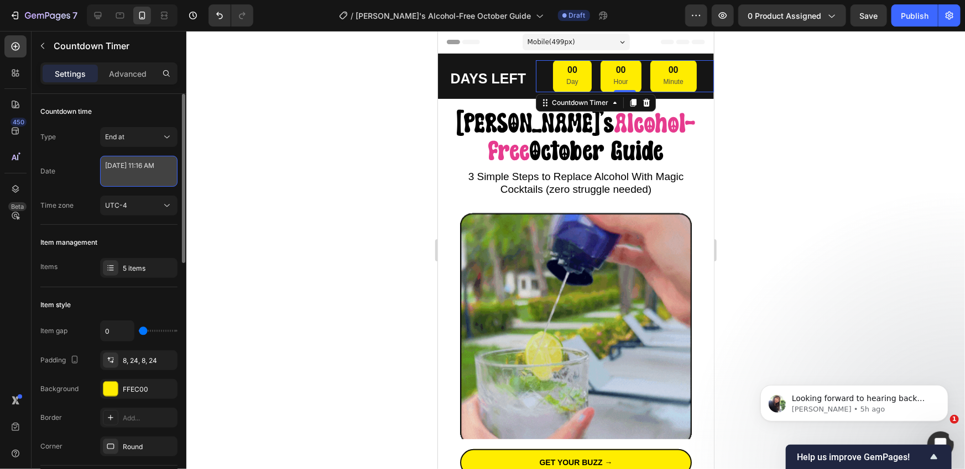
click at [145, 179] on textarea "[DATE] 11:16 AM" at bounding box center [138, 171] width 77 height 31
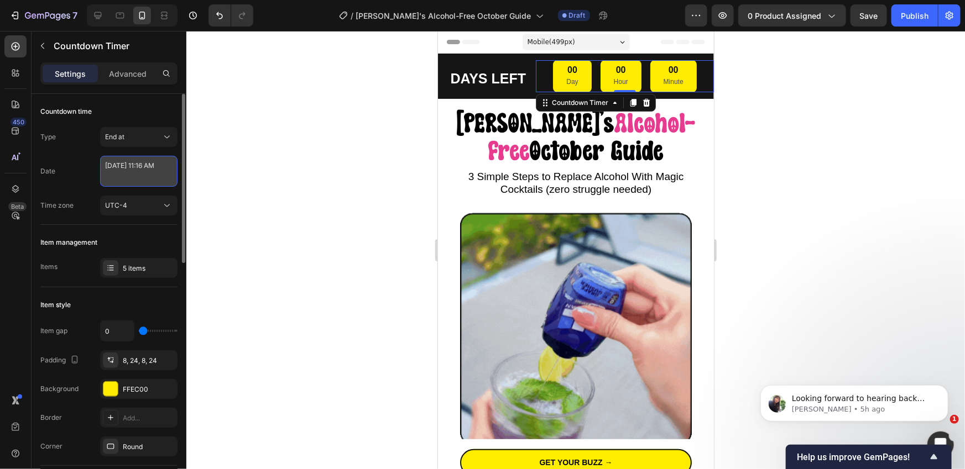
select select "11"
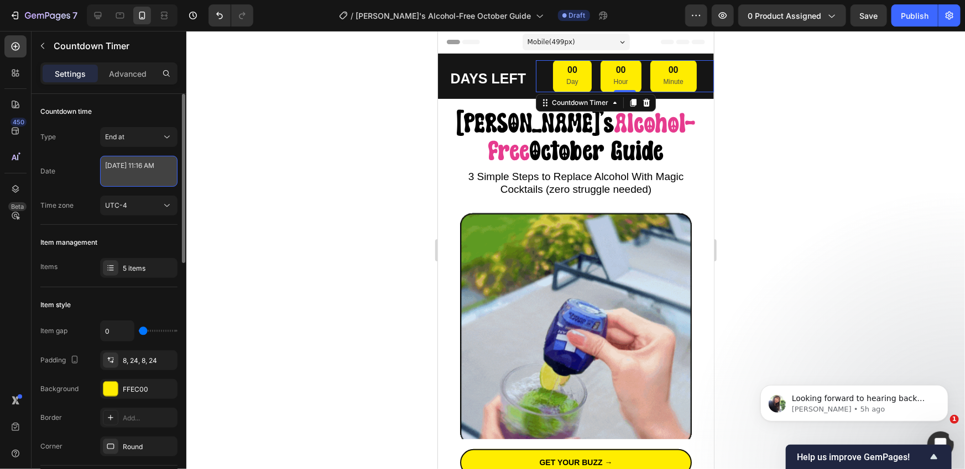
select select "16"
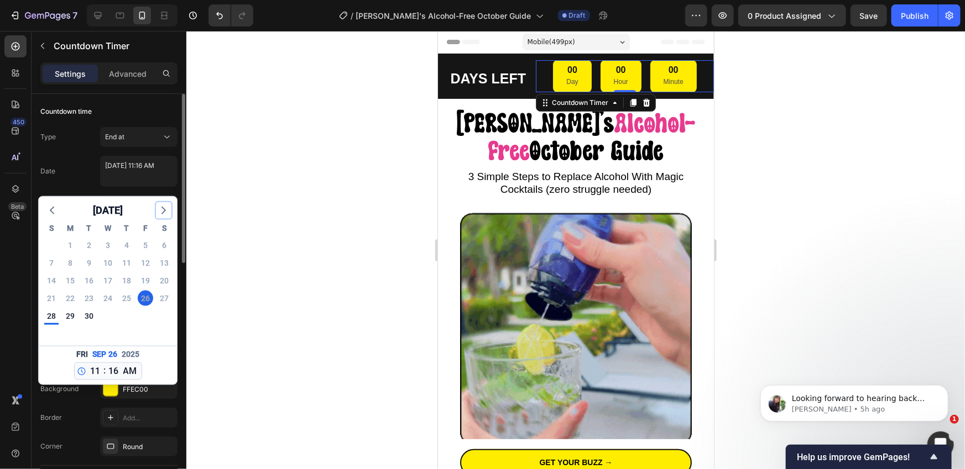
drag, startPoint x: 163, startPoint y: 210, endPoint x: 159, endPoint y: 229, distance: 19.1
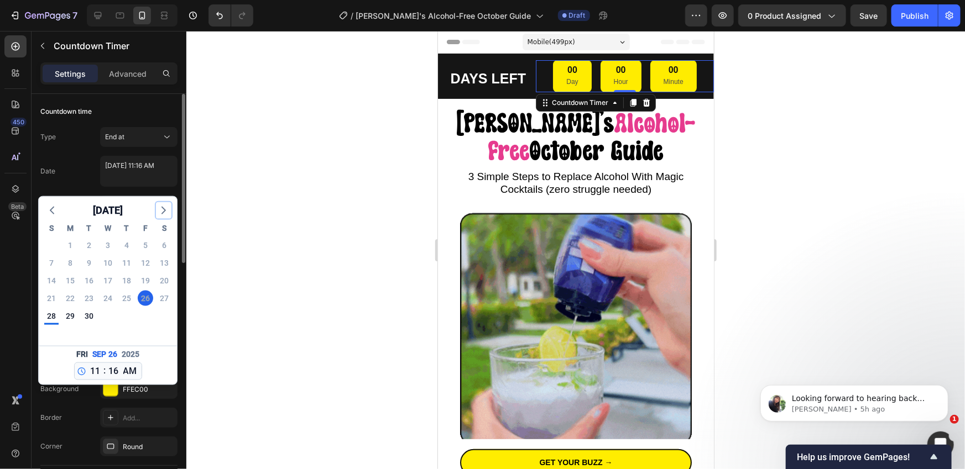
click at [163, 210] on icon "button" at bounding box center [163, 210] width 13 height 13
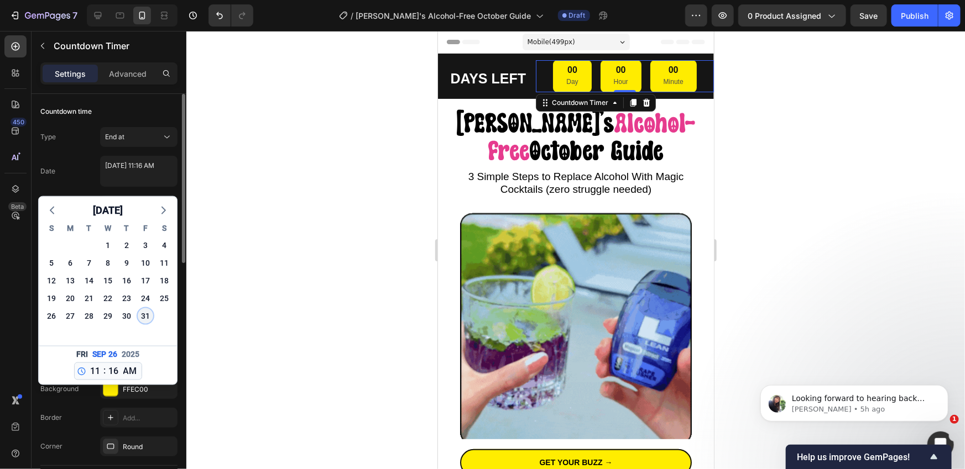
click at [142, 314] on div "31" at bounding box center [145, 315] width 15 height 15
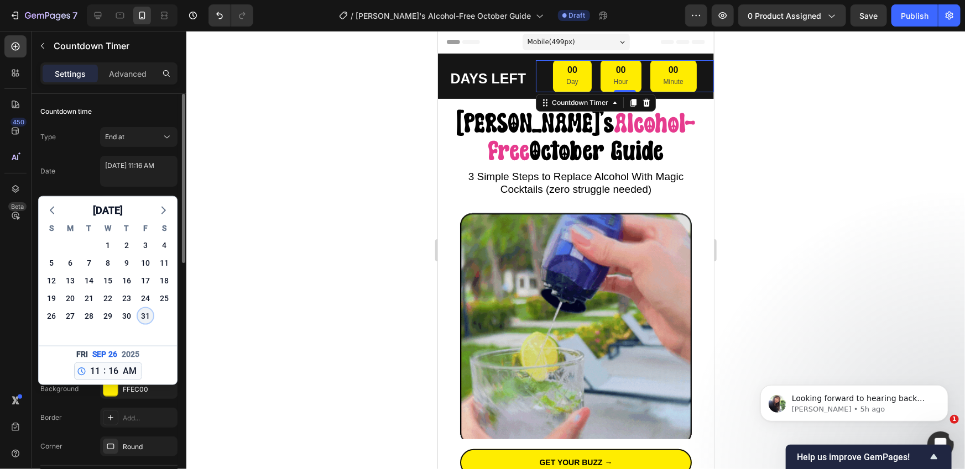
type textarea "[DATE] 11:16 AM"
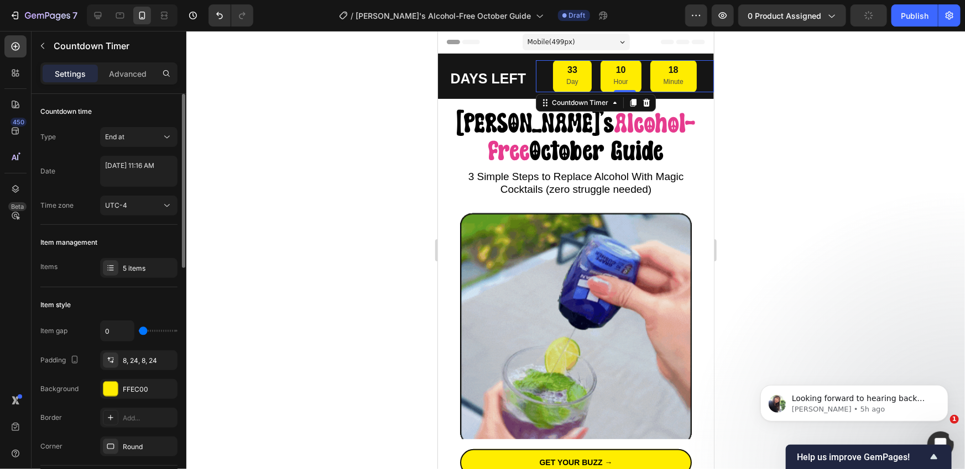
click at [268, 256] on div at bounding box center [575, 250] width 778 height 438
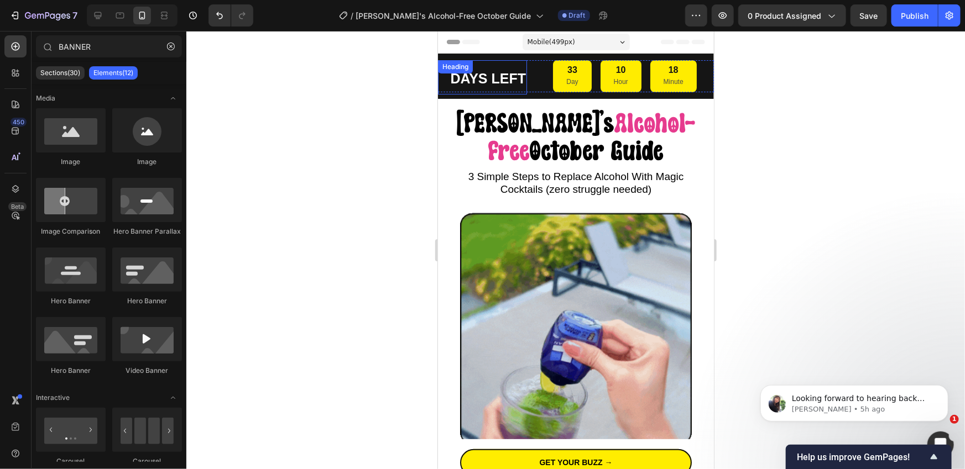
click at [496, 81] on strong "DAYS LEFT" at bounding box center [487, 77] width 76 height 15
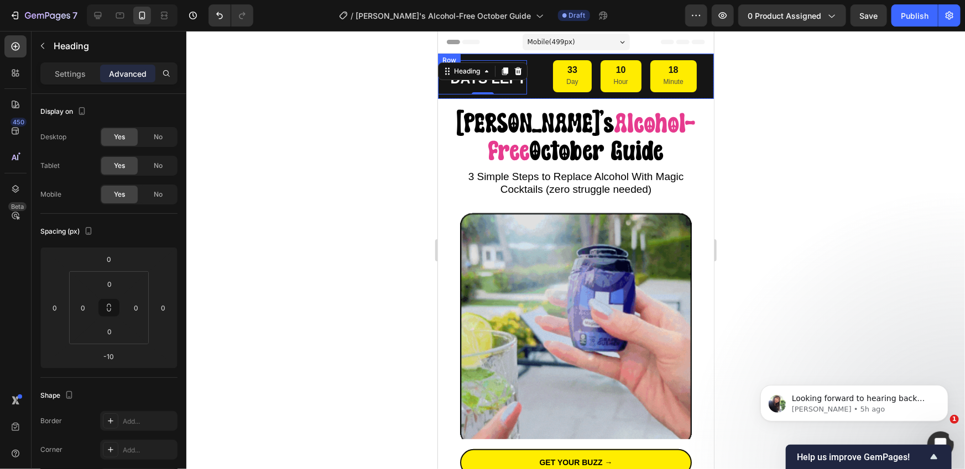
click at [490, 55] on div "DAYS LEFT Heading -10 33 Day 10 Hour 18 Minute Countdown Timer Row Row" at bounding box center [575, 75] width 276 height 45
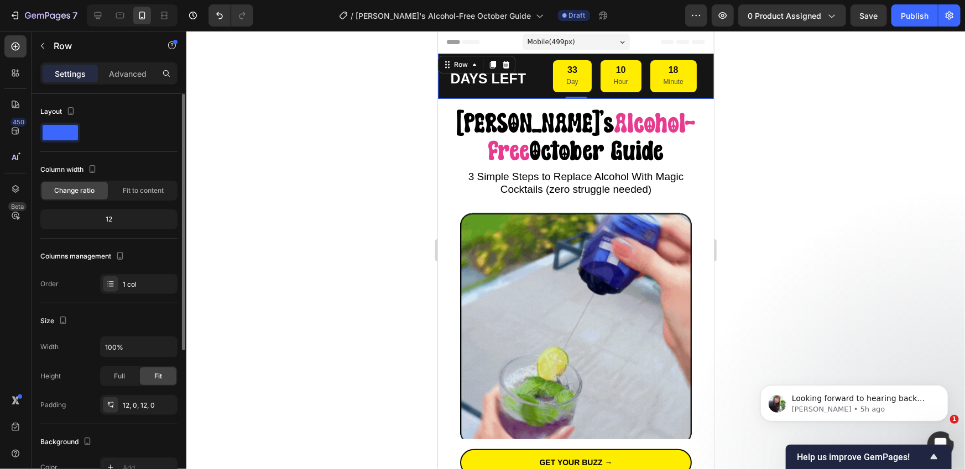
click at [78, 190] on span "Change ratio" at bounding box center [75, 191] width 40 height 10
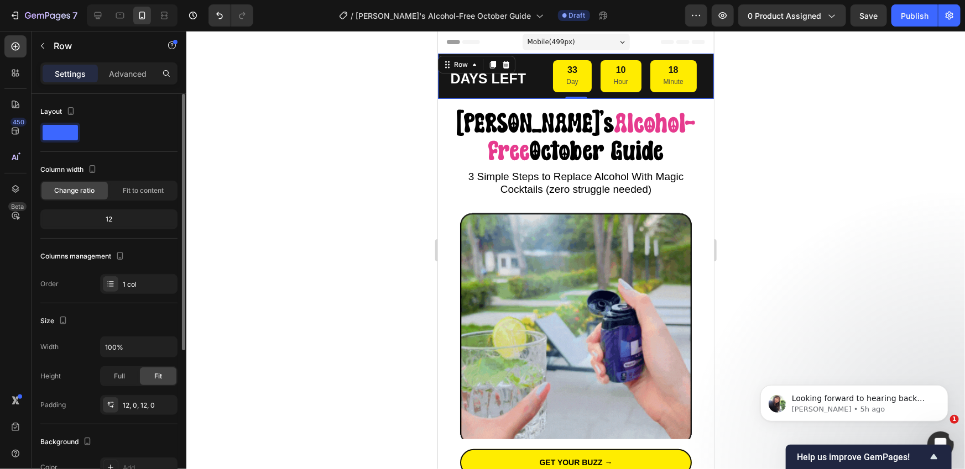
click at [96, 218] on div "12" at bounding box center [109, 219] width 133 height 15
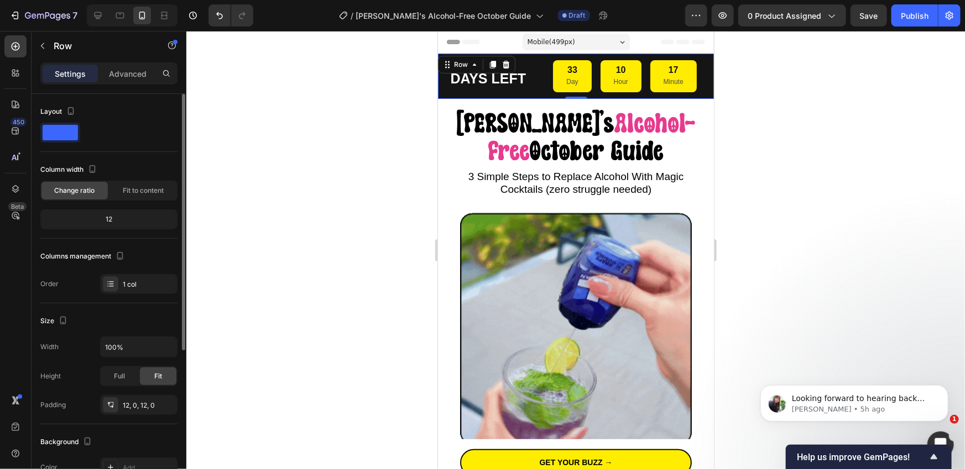
click at [106, 219] on div "12" at bounding box center [109, 219] width 133 height 15
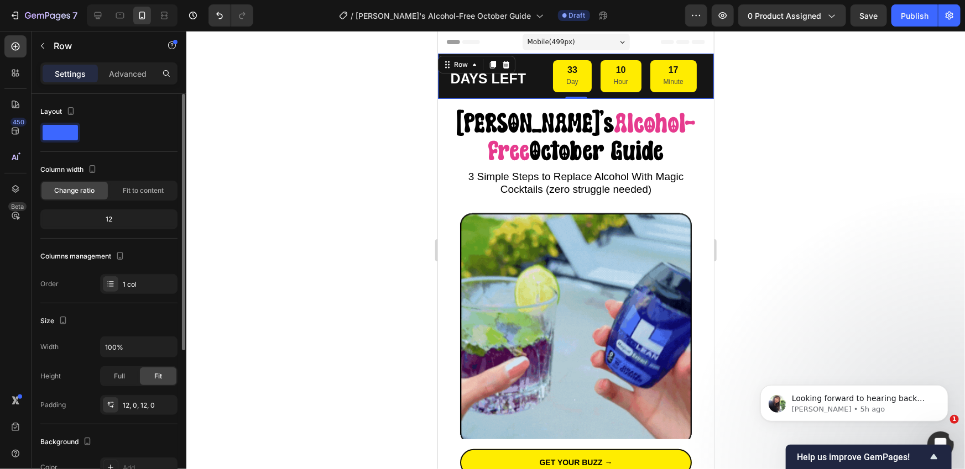
click at [108, 218] on div "12" at bounding box center [109, 219] width 133 height 15
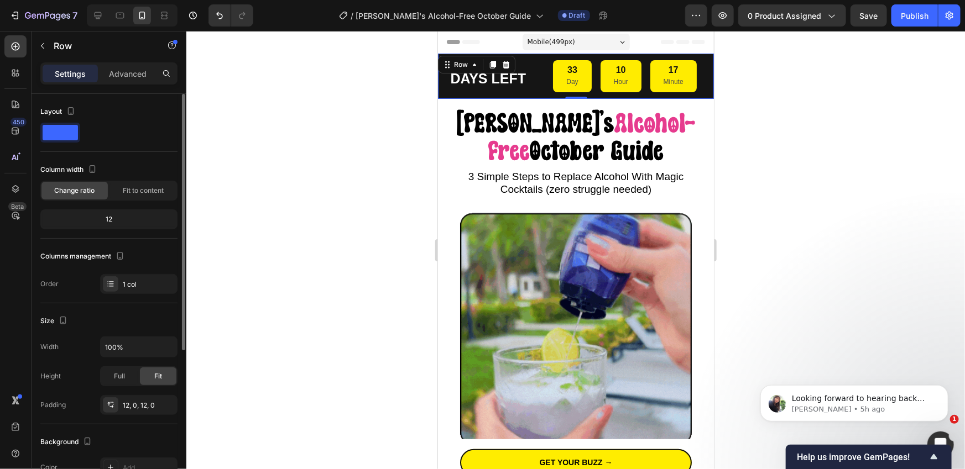
click at [108, 218] on div "12" at bounding box center [109, 219] width 133 height 15
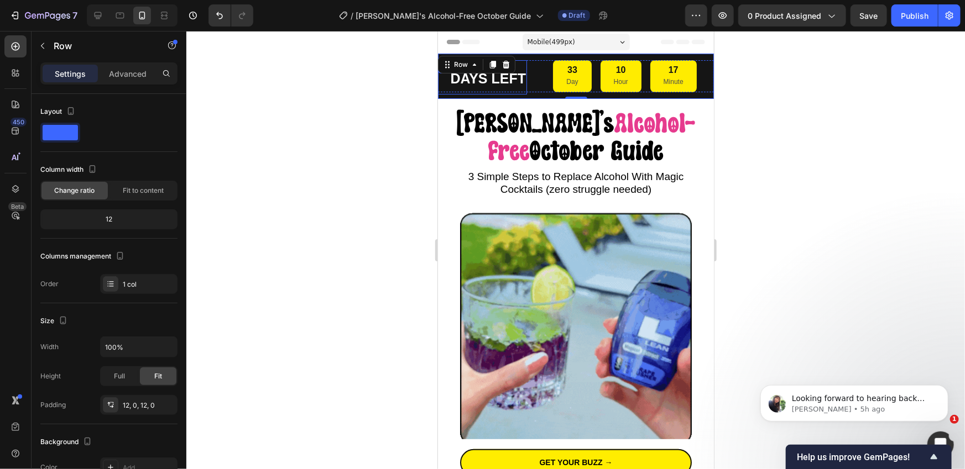
click at [447, 92] on h2 "DAYS LEFT" at bounding box center [481, 77] width 89 height 34
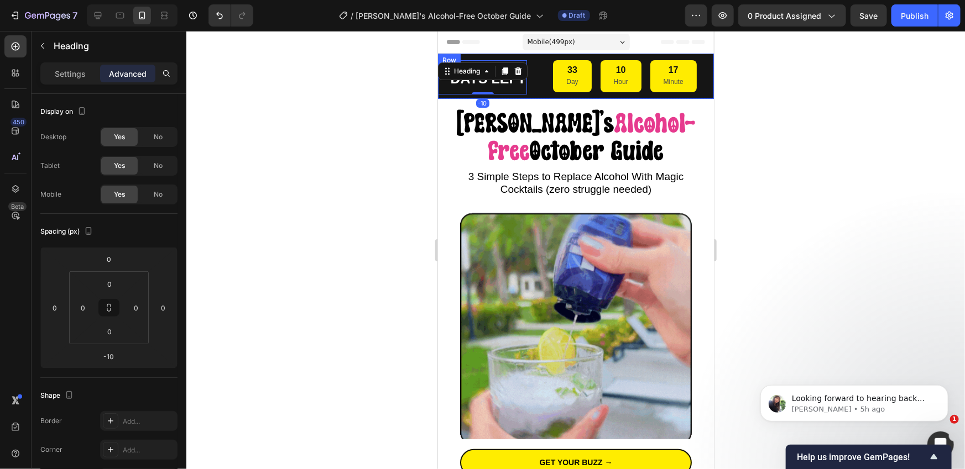
click at [447, 96] on div "DAYS LEFT Heading -10 33 Day 10 Hour 17 Minute Countdown Timer Row Row" at bounding box center [575, 75] width 276 height 45
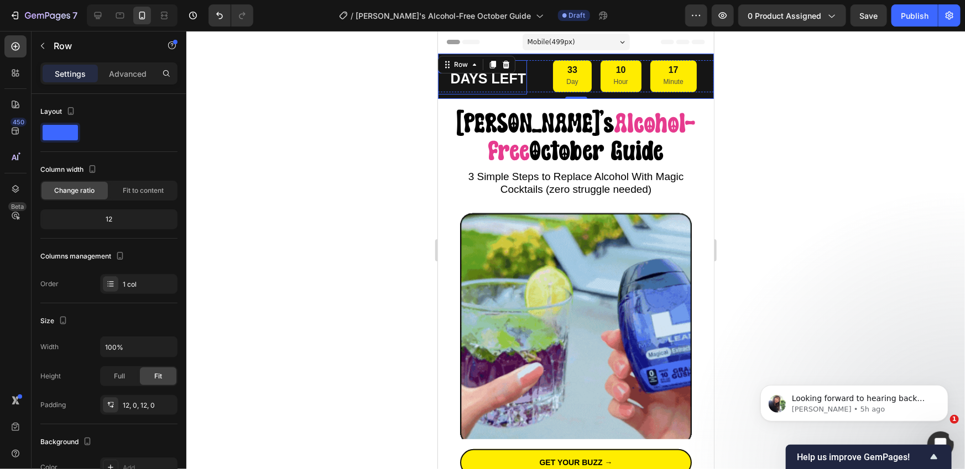
click at [513, 81] on strong "DAYS LEFT" at bounding box center [487, 77] width 76 height 15
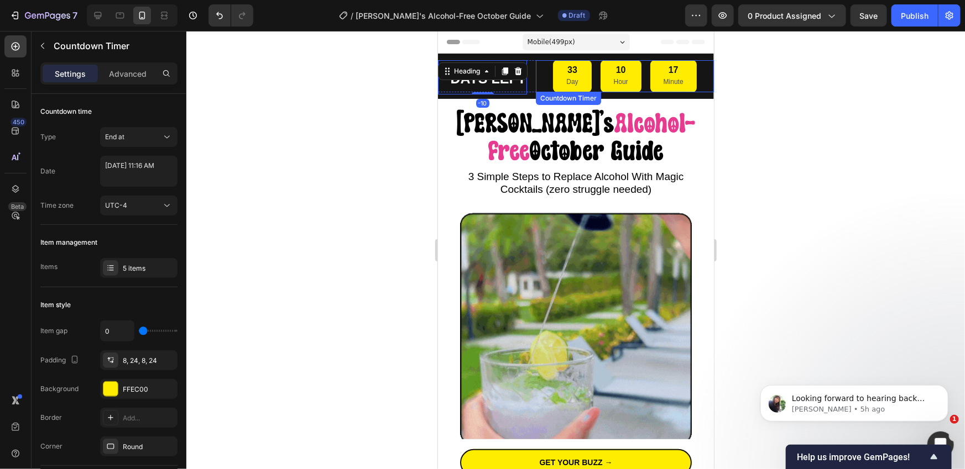
click at [563, 80] on div "33 Day" at bounding box center [571, 76] width 38 height 32
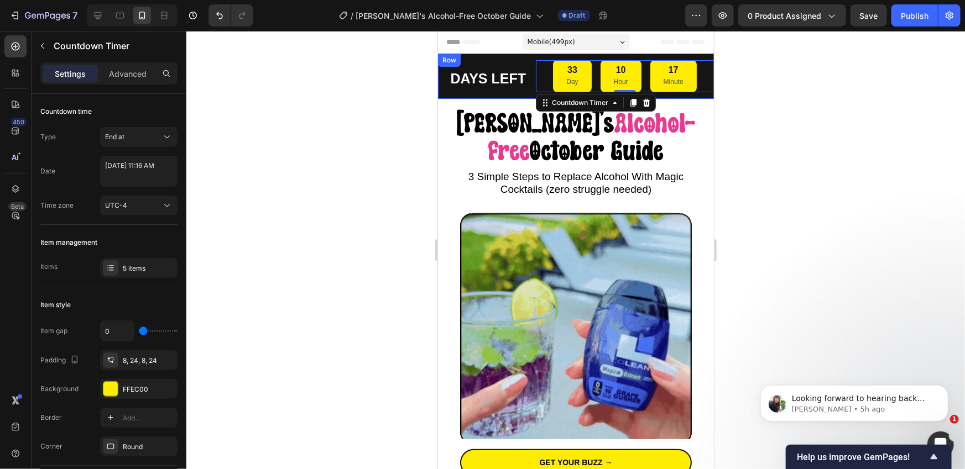
click at [526, 97] on div "DAYS LEFT Heading 33 Day 10 Hour 17 Minute Countdown Timer 0 Row Row" at bounding box center [575, 75] width 276 height 45
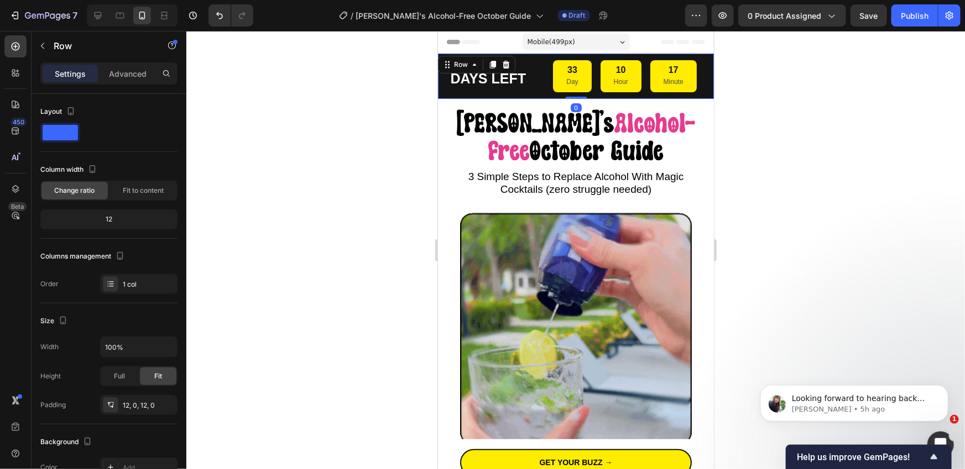
click at [527, 96] on div "DAYS LEFT Heading 33 Day 10 Hour 17 Minute Countdown Timer Row Row 0" at bounding box center [575, 75] width 276 height 45
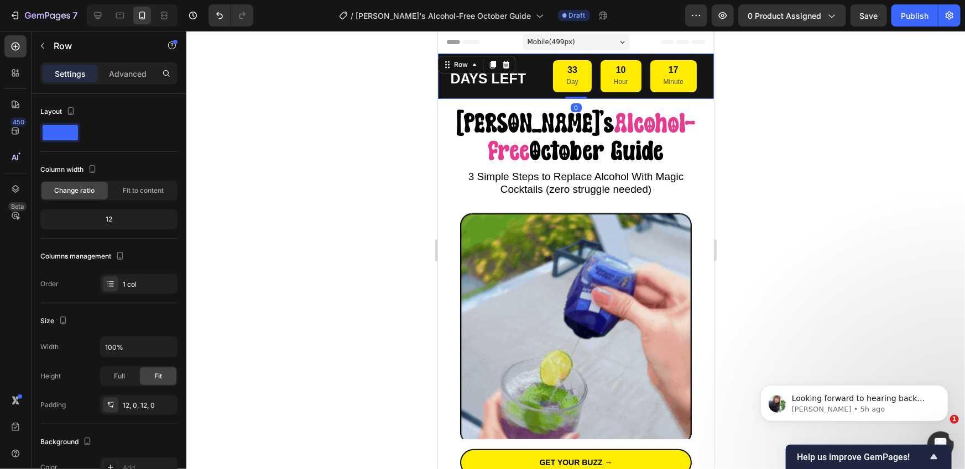
click at [532, 57] on div "DAYS LEFT Heading 33 Day 10 Hour 17 Minute Countdown Timer Row Row 0" at bounding box center [575, 75] width 276 height 45
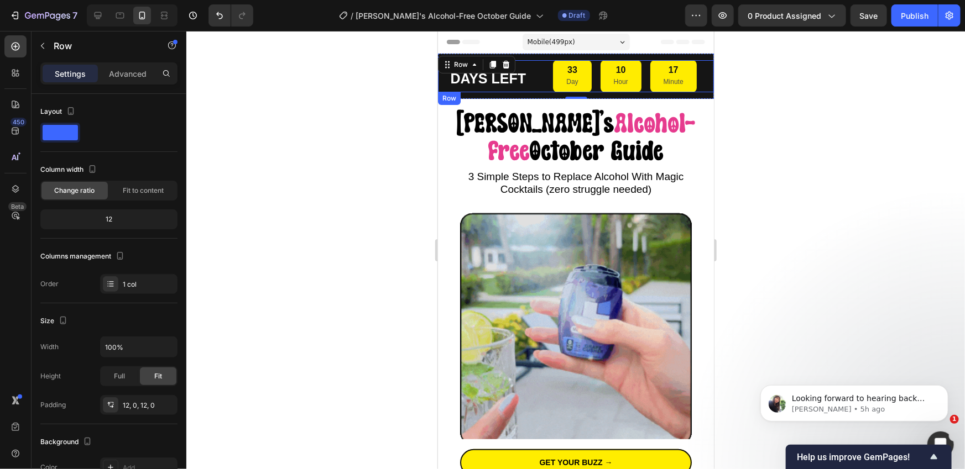
click at [527, 71] on div "DAYS LEFT Heading 33 Day 10 Hour 17 Minute Countdown Timer Row" at bounding box center [575, 76] width 276 height 32
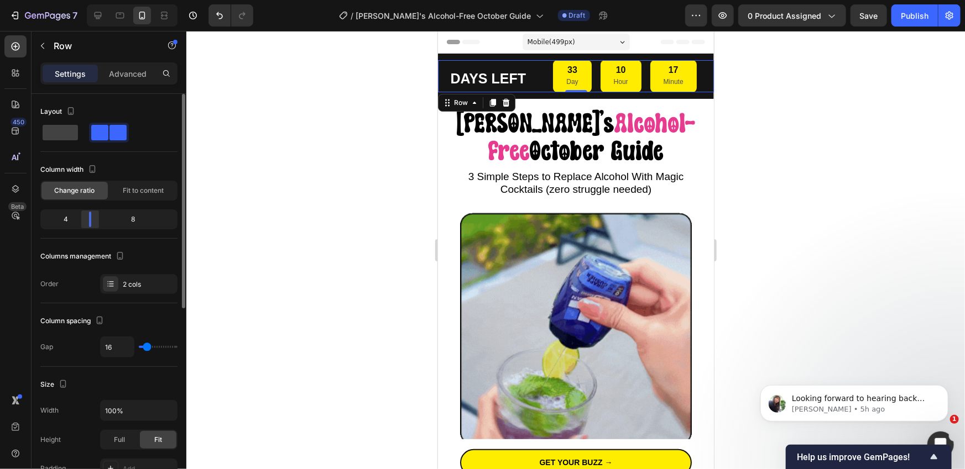
click at [92, 0] on body "7 Version history / Mycolean's Alcohol-Free October Guide Draft Preview 0 produ…" at bounding box center [482, 0] width 965 height 0
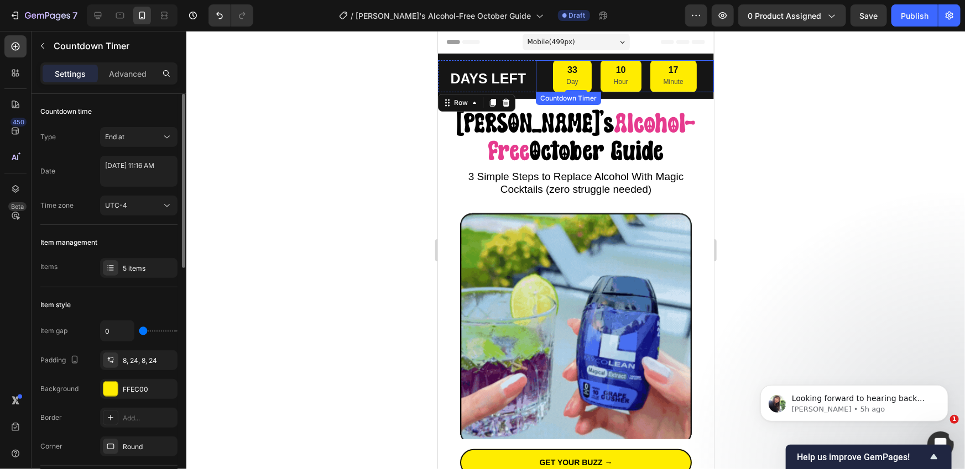
click at [563, 78] on div "33 Day" at bounding box center [571, 76] width 38 height 32
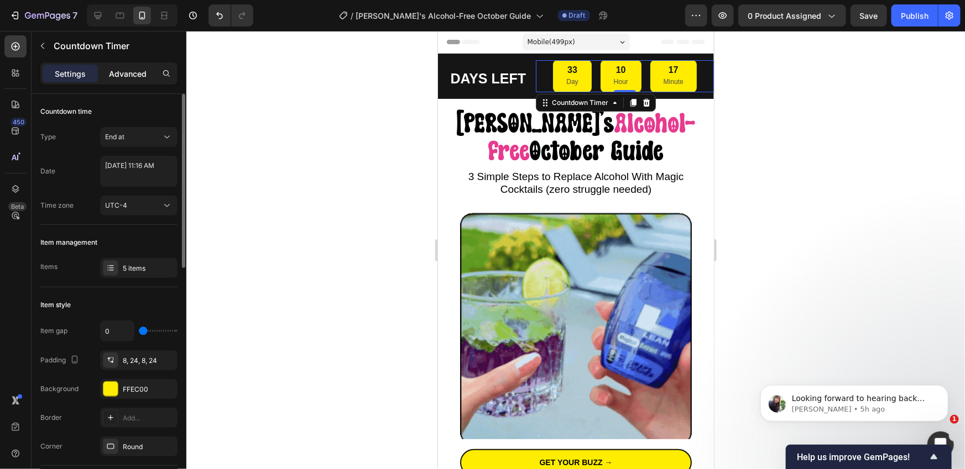
click at [149, 75] on div "Advanced" at bounding box center [127, 74] width 55 height 18
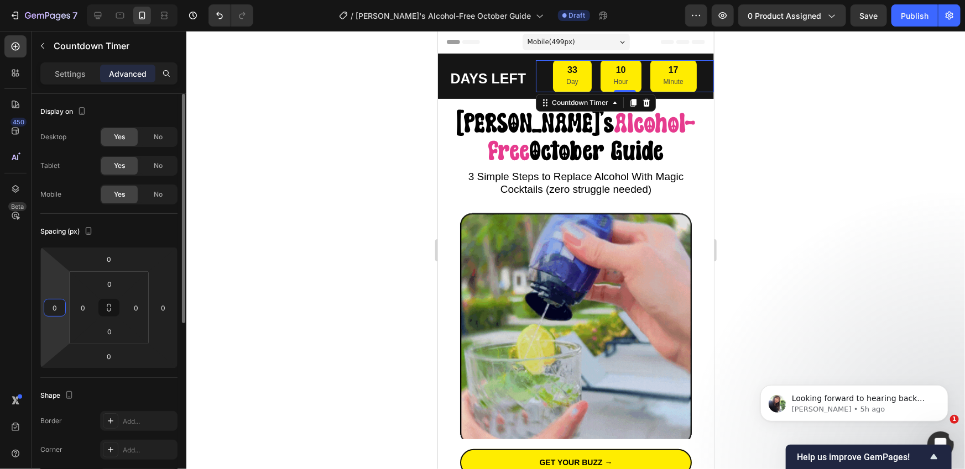
click at [57, 309] on input "0" at bounding box center [54, 308] width 17 height 17
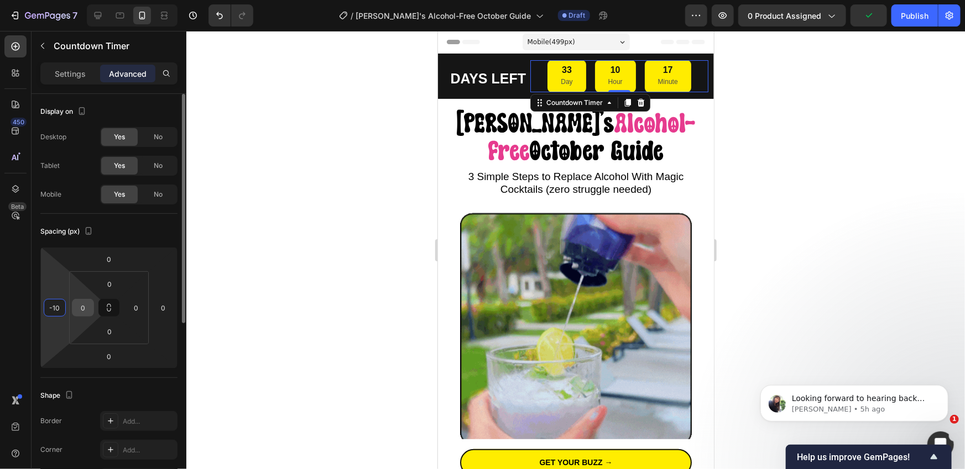
type input "-10"
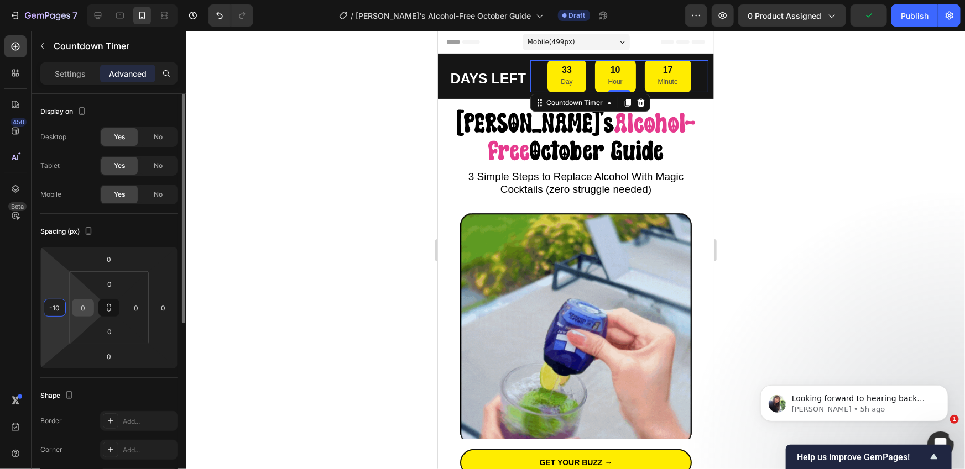
click at [87, 311] on input "0" at bounding box center [83, 308] width 17 height 17
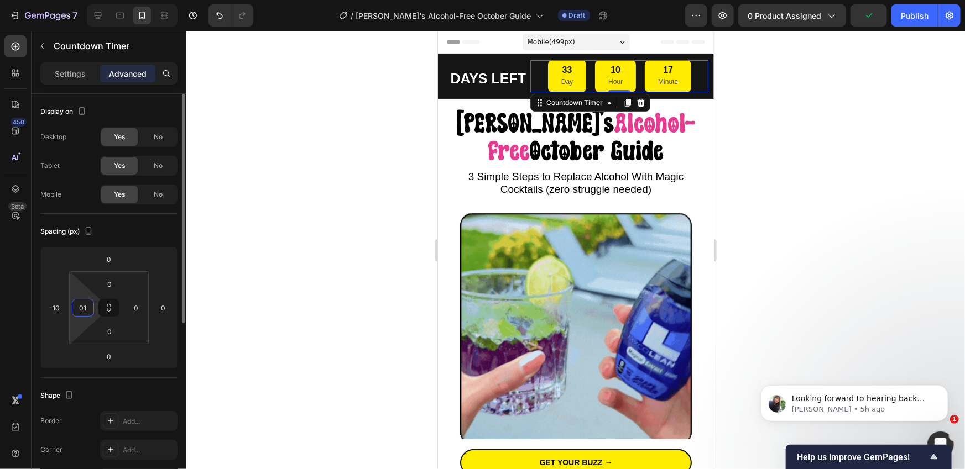
type input "0"
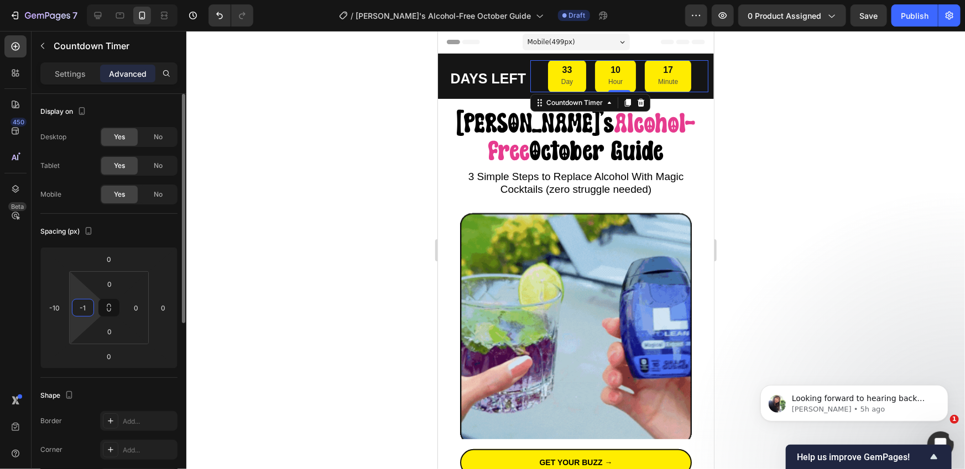
type input "-"
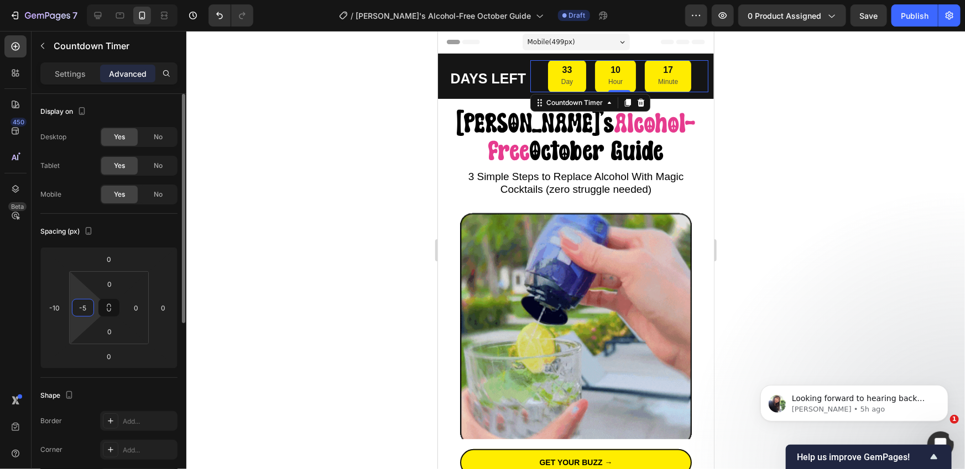
type input "-50"
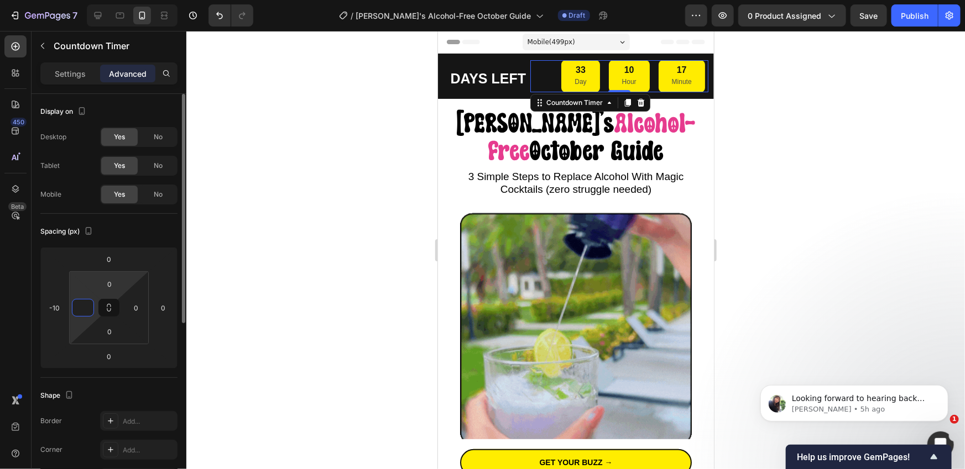
type input "-"
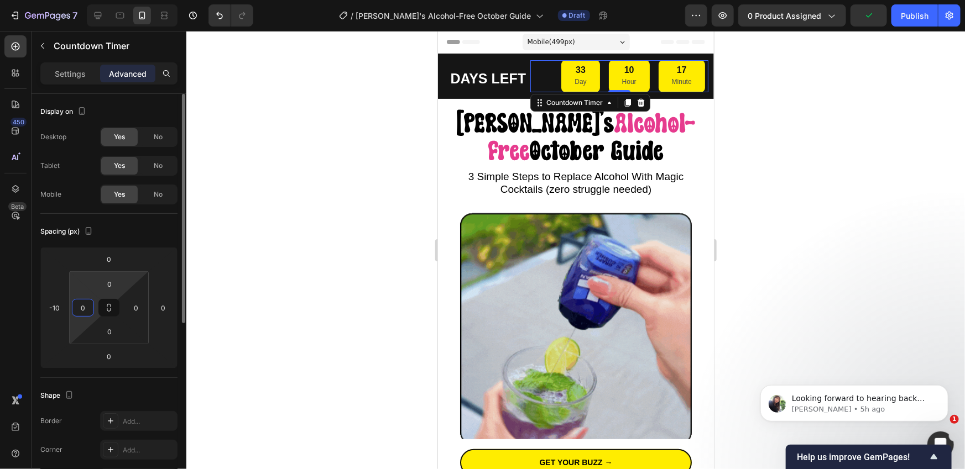
type input "0"
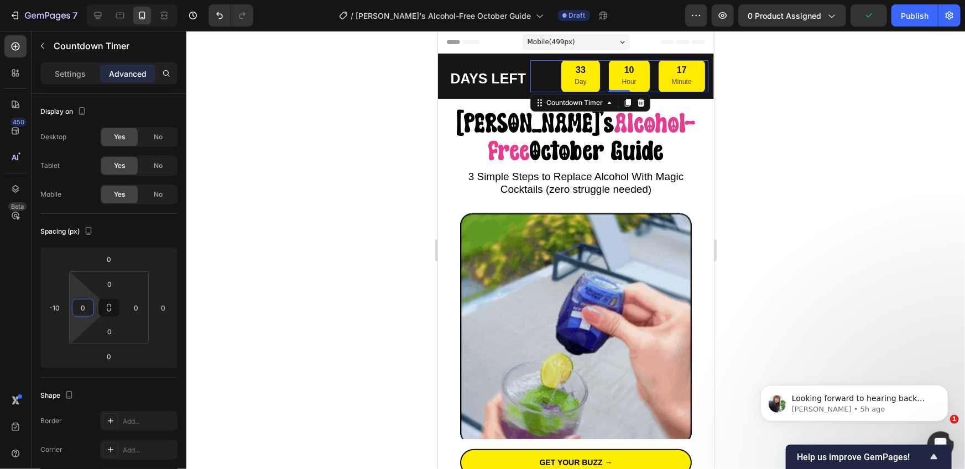
click at [280, 252] on div at bounding box center [575, 250] width 778 height 438
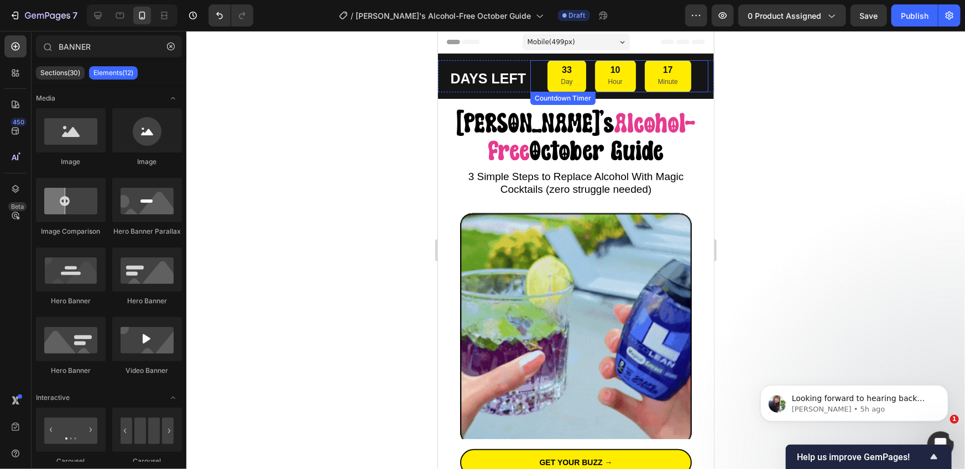
click at [553, 80] on div "33 Day" at bounding box center [566, 76] width 38 height 32
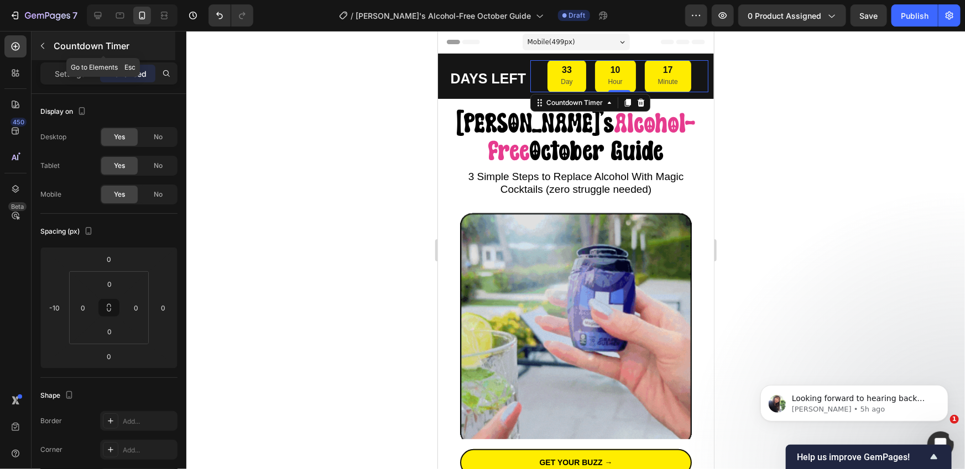
click at [47, 54] on button "button" at bounding box center [43, 46] width 18 height 18
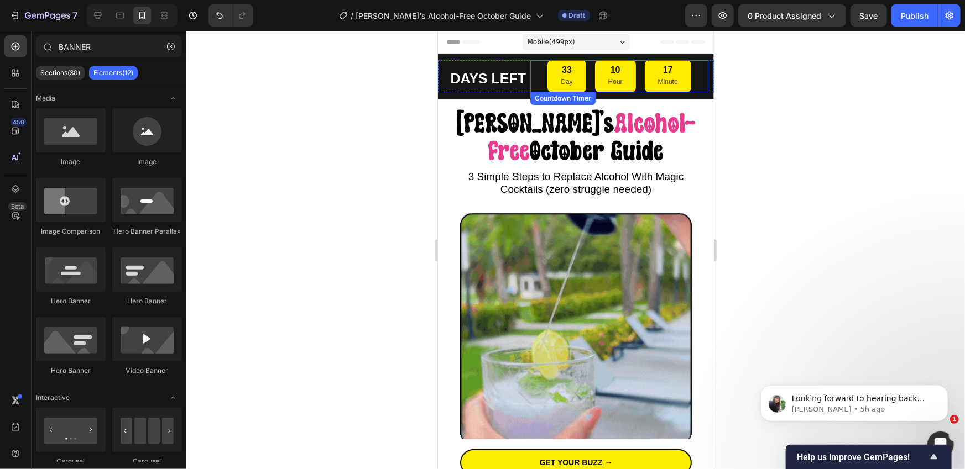
click at [599, 84] on div "10 Hour" at bounding box center [614, 76] width 41 height 32
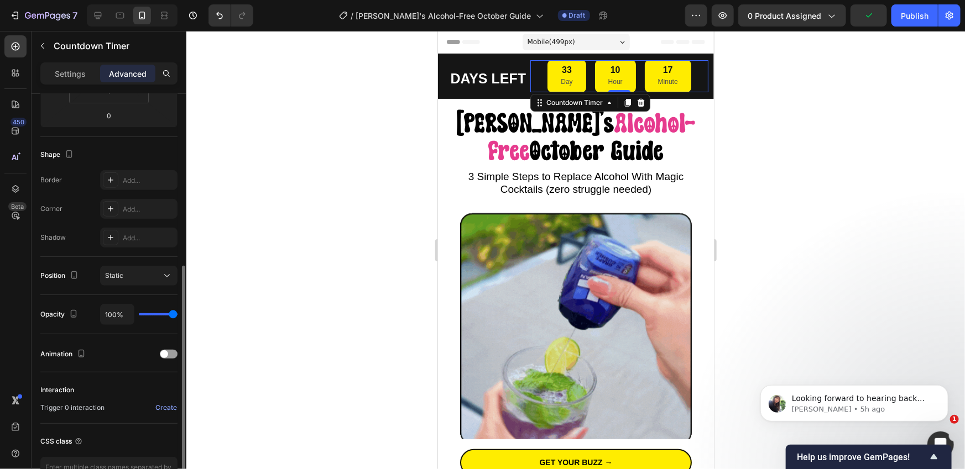
scroll to position [238, 0]
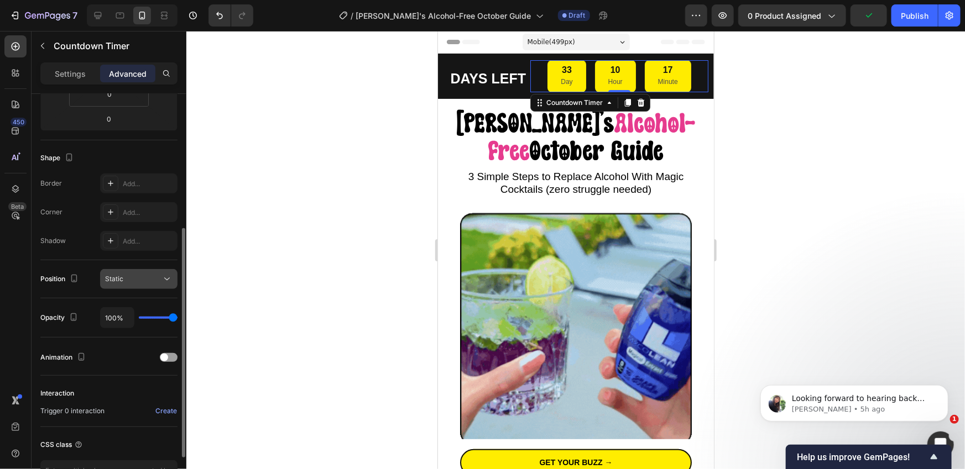
click at [159, 282] on div "Static" at bounding box center [133, 279] width 56 height 10
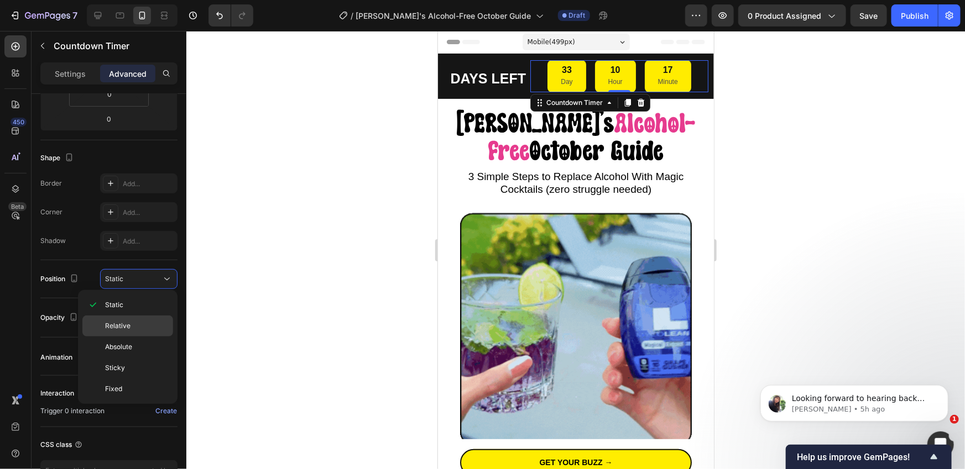
click at [128, 333] on div "Relative" at bounding box center [127, 326] width 91 height 21
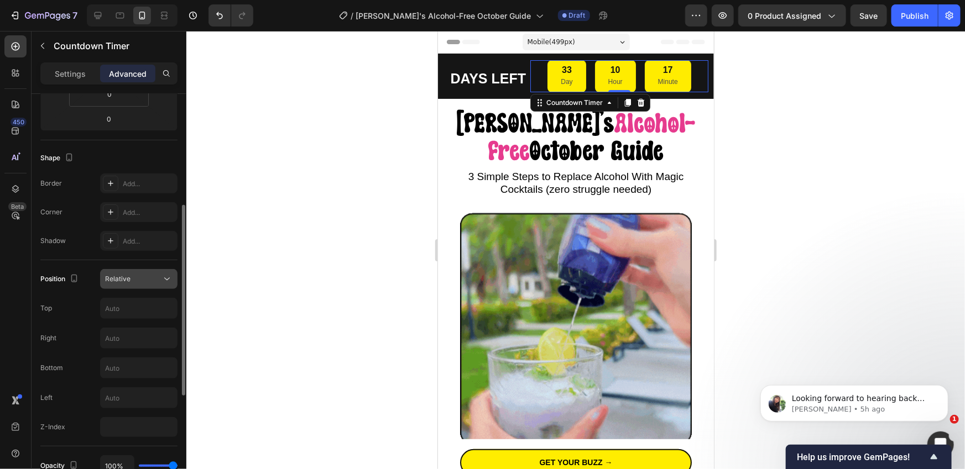
click at [155, 277] on div "Relative" at bounding box center [133, 279] width 56 height 10
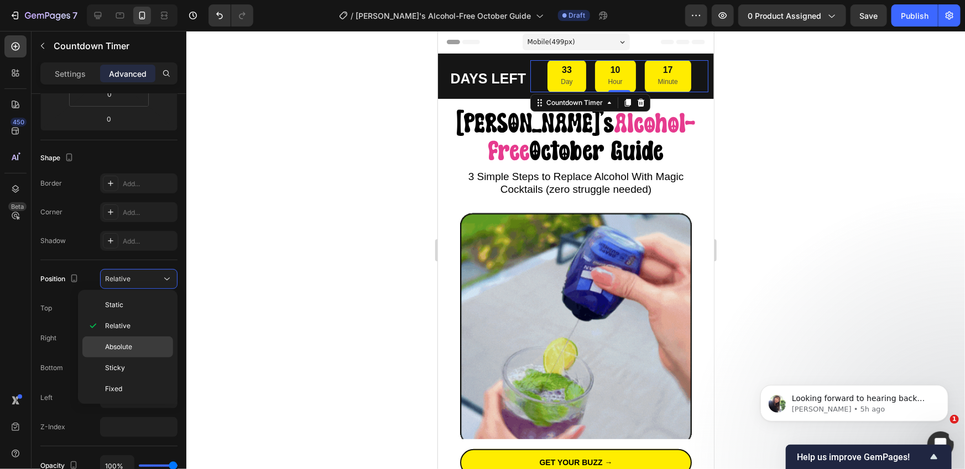
click at [135, 343] on p "Absolute" at bounding box center [136, 347] width 63 height 10
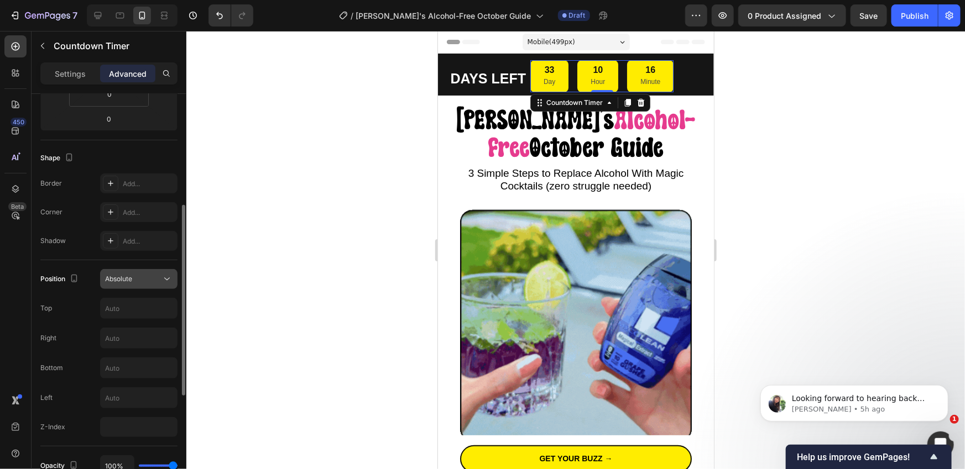
click at [151, 285] on button "Absolute" at bounding box center [138, 279] width 77 height 20
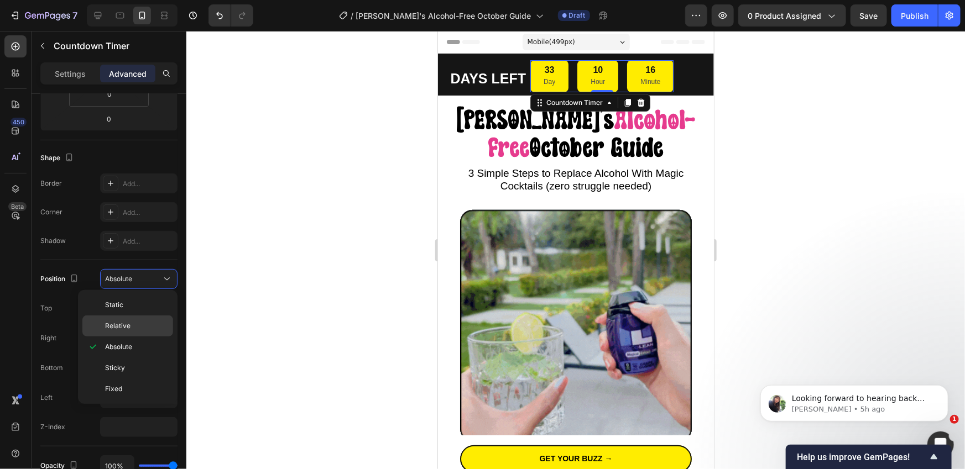
click at [145, 319] on div "Relative" at bounding box center [127, 326] width 91 height 21
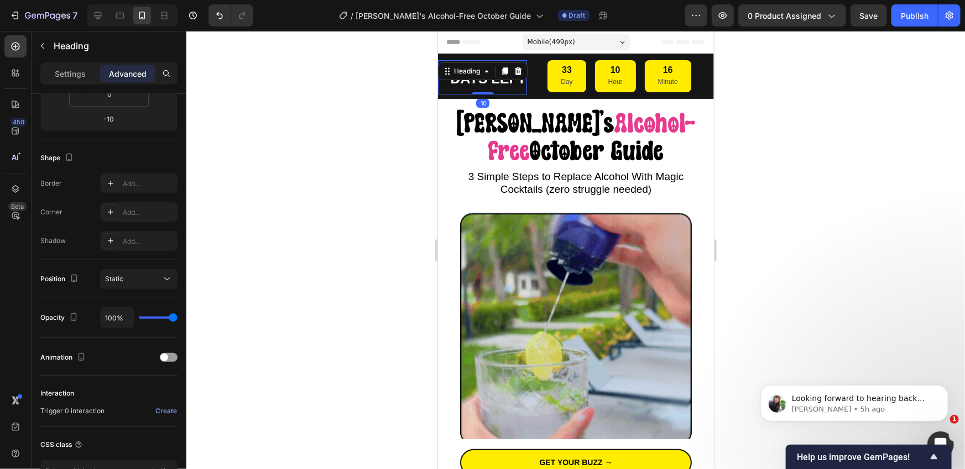
scroll to position [0, 0]
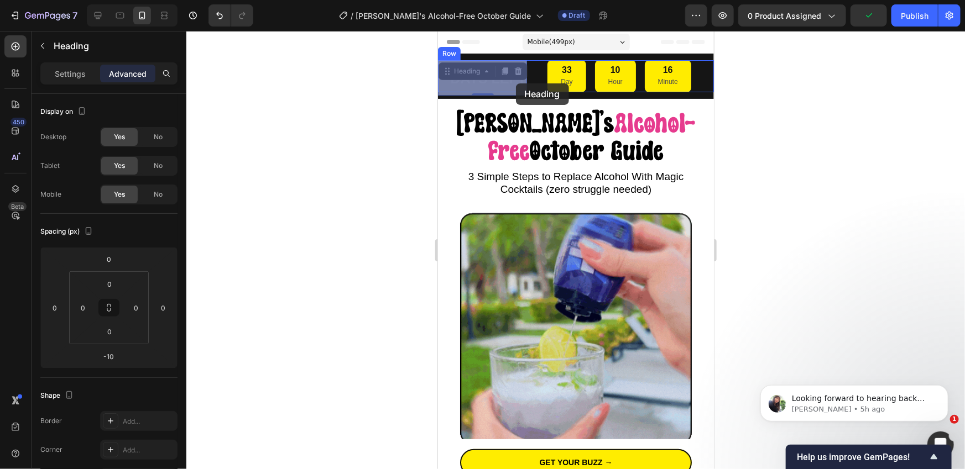
drag, startPoint x: 496, startPoint y: 83, endPoint x: 512, endPoint y: 83, distance: 15.5
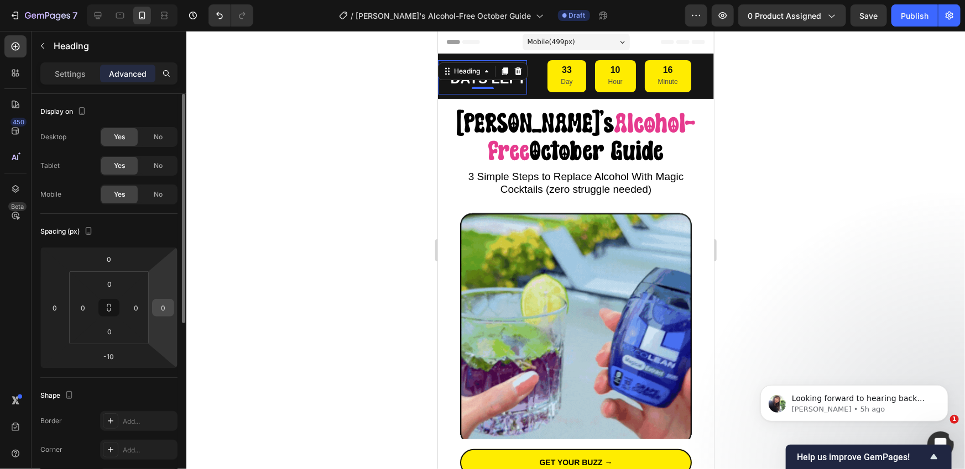
click at [166, 311] on input "0" at bounding box center [163, 308] width 17 height 17
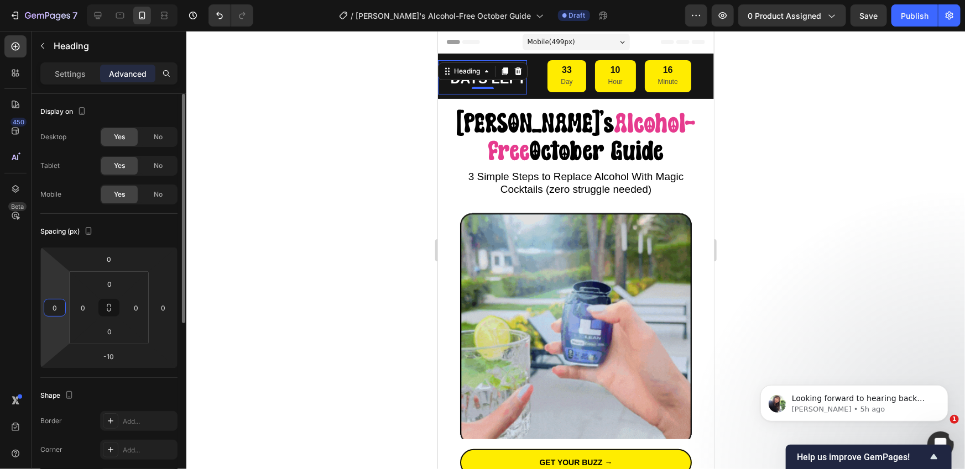
click at [61, 308] on input "0" at bounding box center [54, 308] width 17 height 17
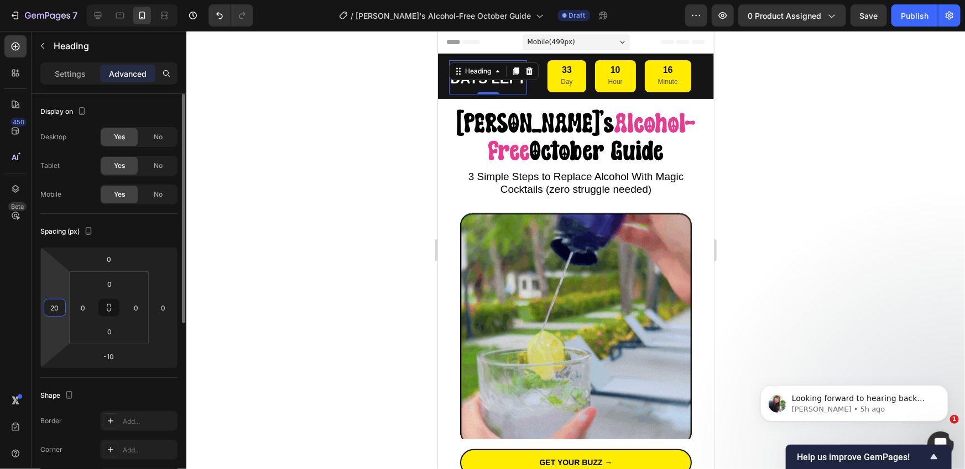
type input "0"
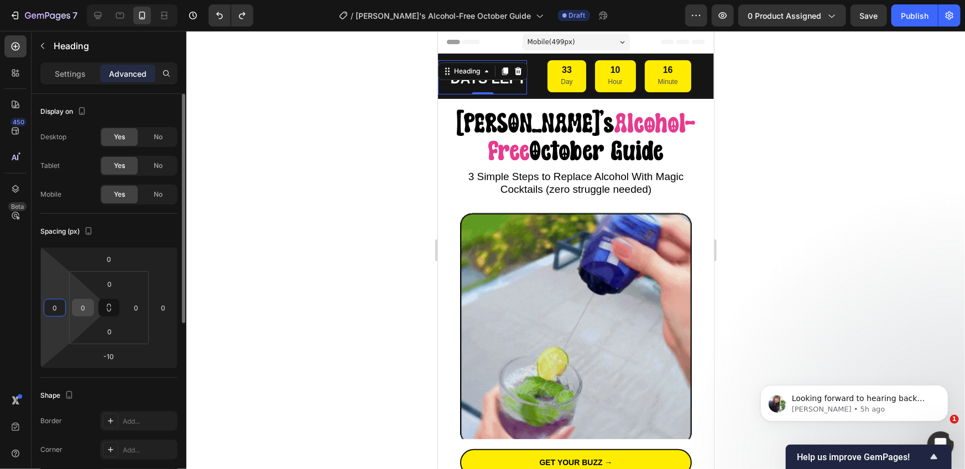
click at [80, 308] on input "0" at bounding box center [83, 308] width 17 height 17
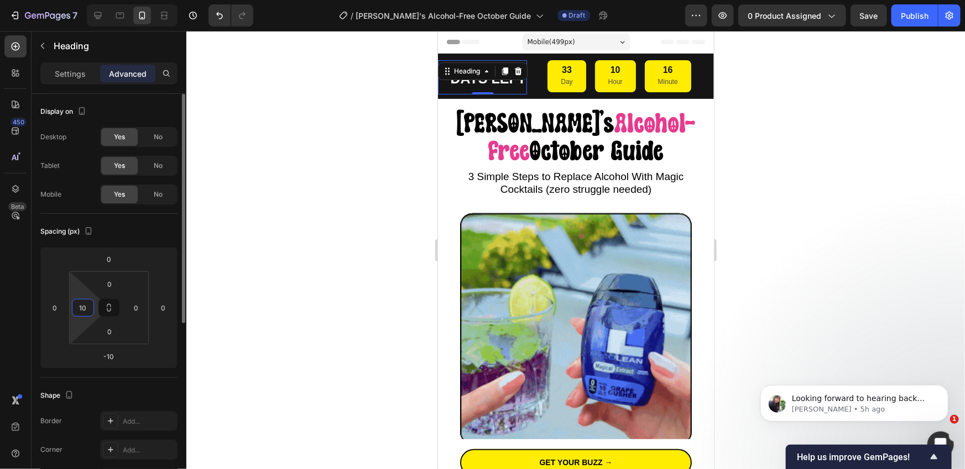
type input "1"
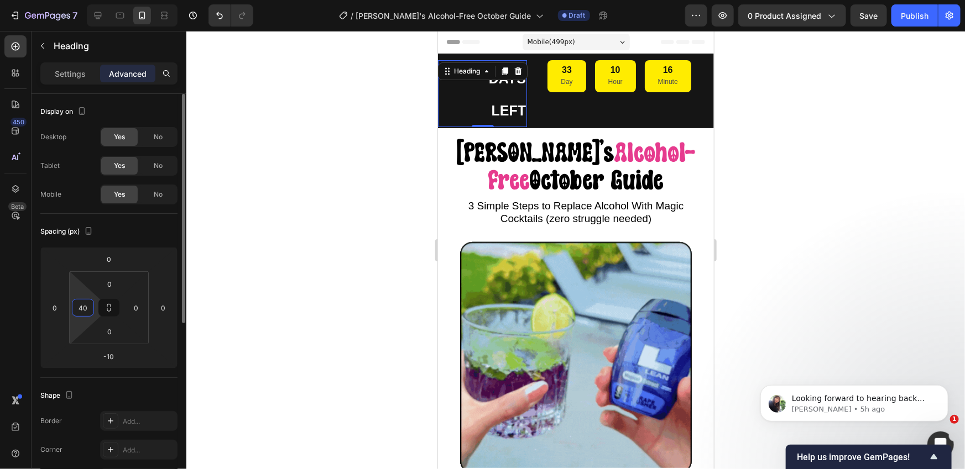
type input "4"
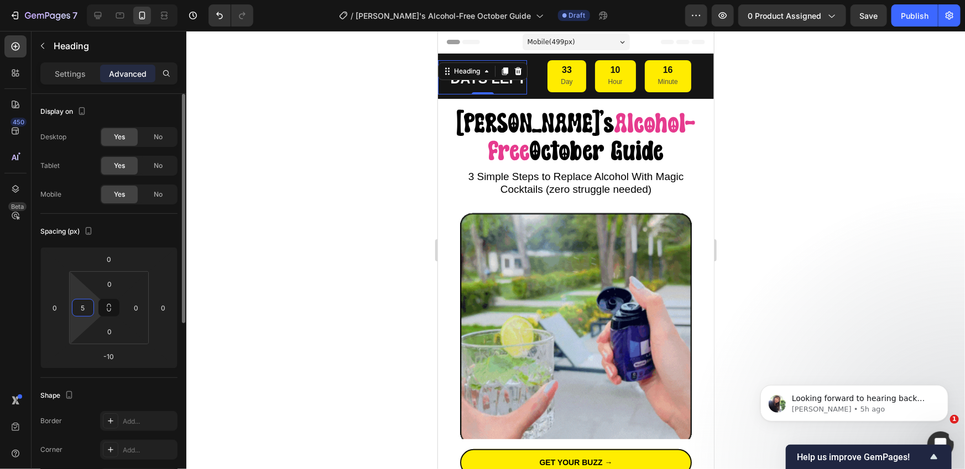
type input "50"
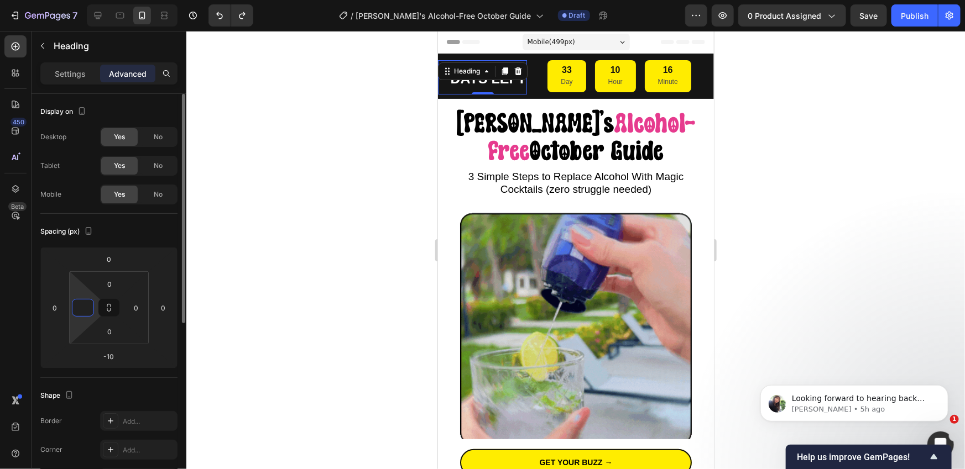
type input "0"
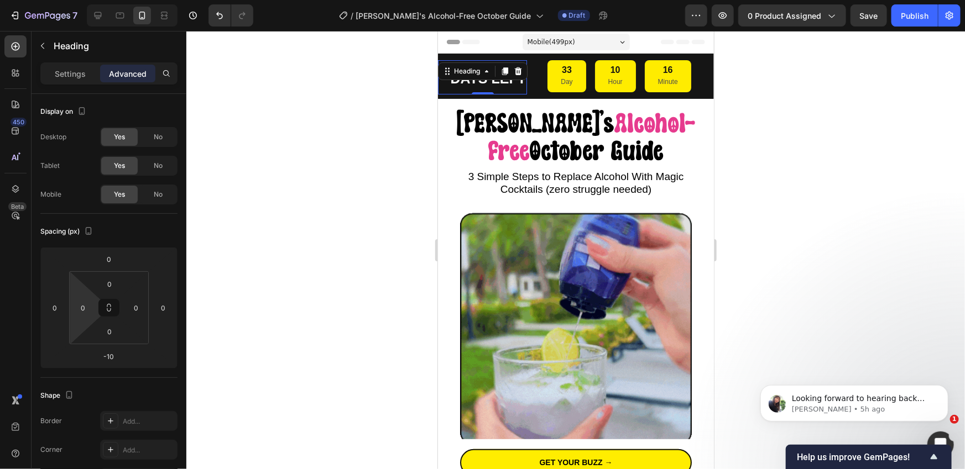
click at [303, 250] on div at bounding box center [575, 250] width 778 height 438
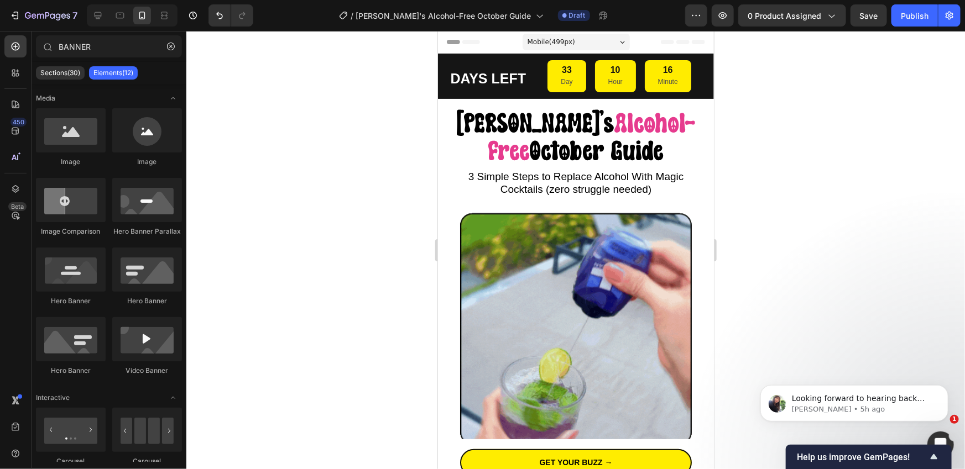
click at [302, 250] on div at bounding box center [575, 250] width 778 height 438
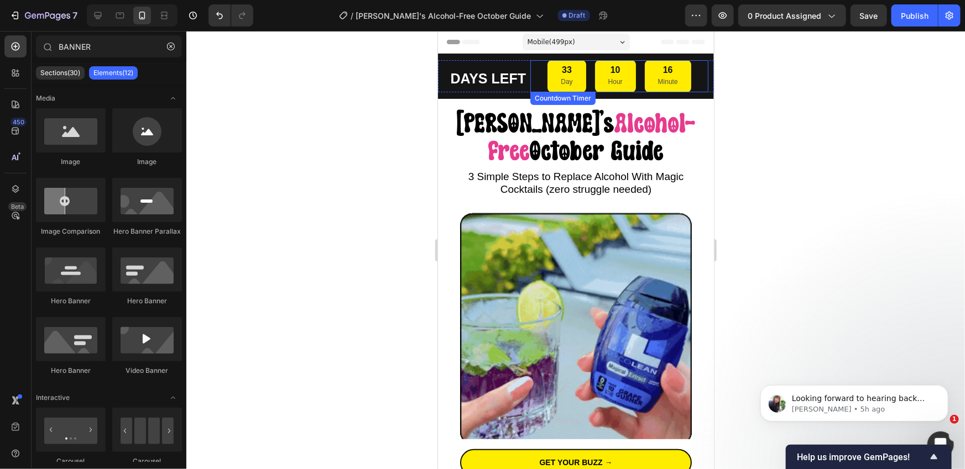
click at [554, 80] on div "33 Day" at bounding box center [566, 76] width 38 height 32
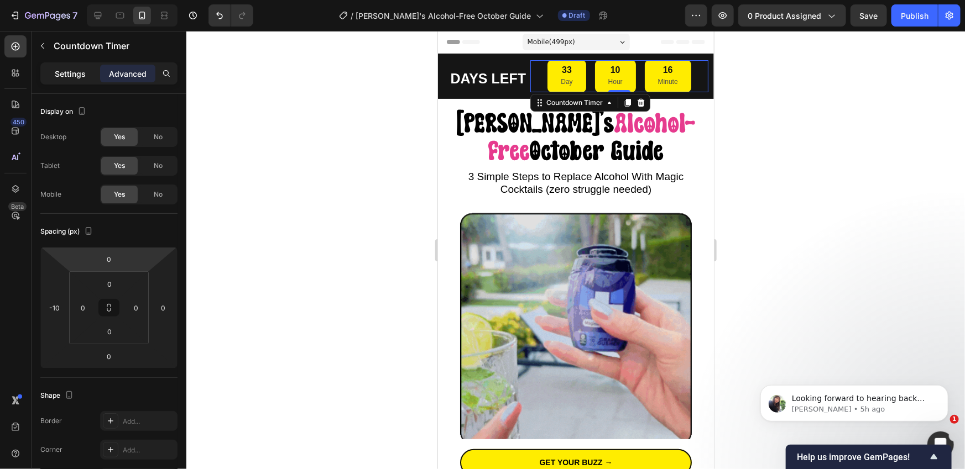
click at [86, 81] on div "Settings" at bounding box center [70, 74] width 55 height 18
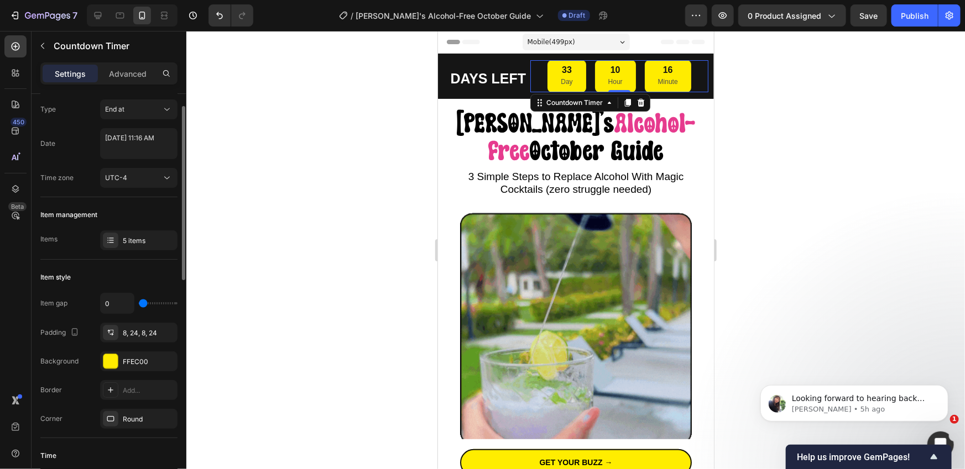
scroll to position [28, 0]
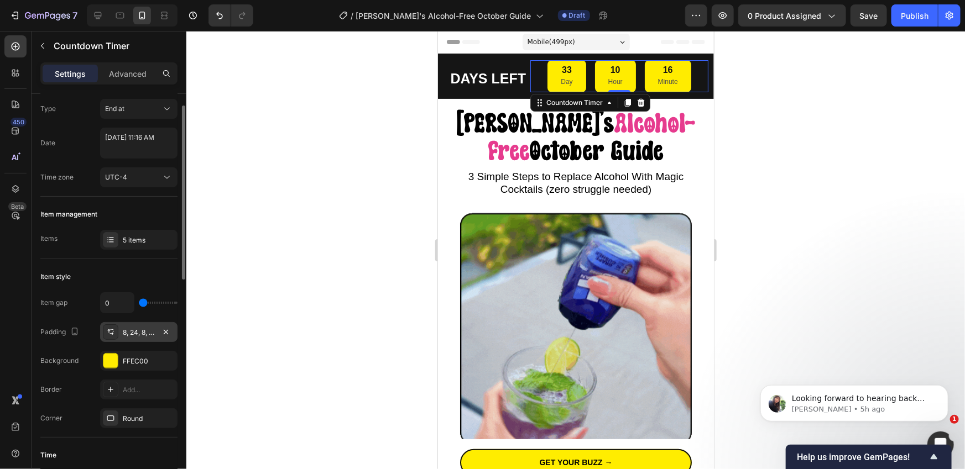
click at [142, 334] on div "8, 24, 8, 24" at bounding box center [139, 333] width 32 height 10
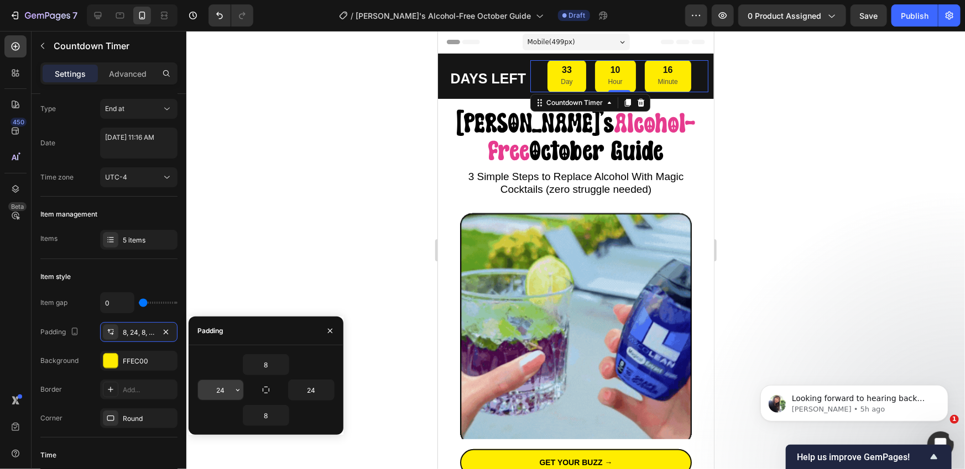
click at [218, 390] on input "24" at bounding box center [220, 390] width 45 height 20
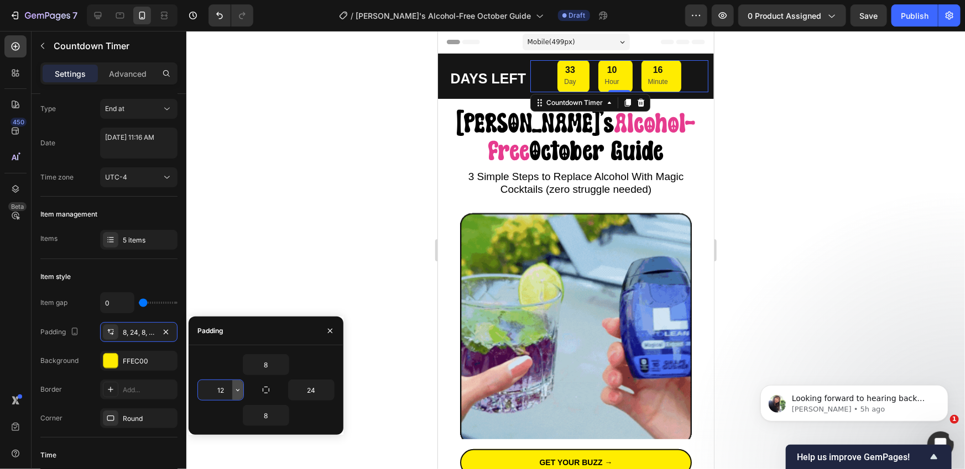
type input "24"
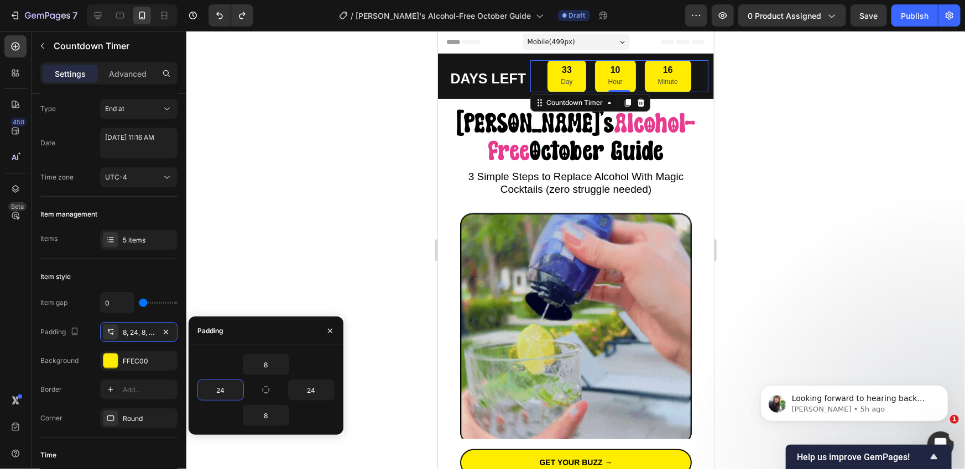
click at [561, 76] on p "Day" at bounding box center [566, 82] width 12 height 12
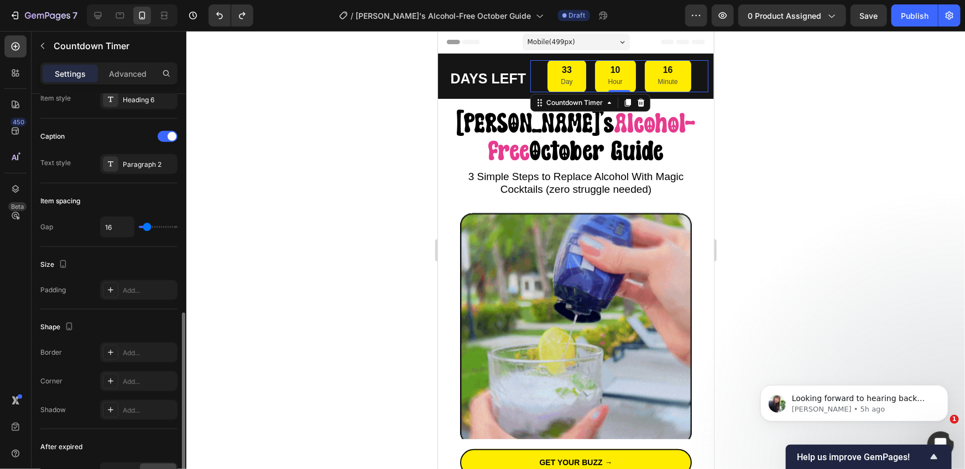
scroll to position [356, 0]
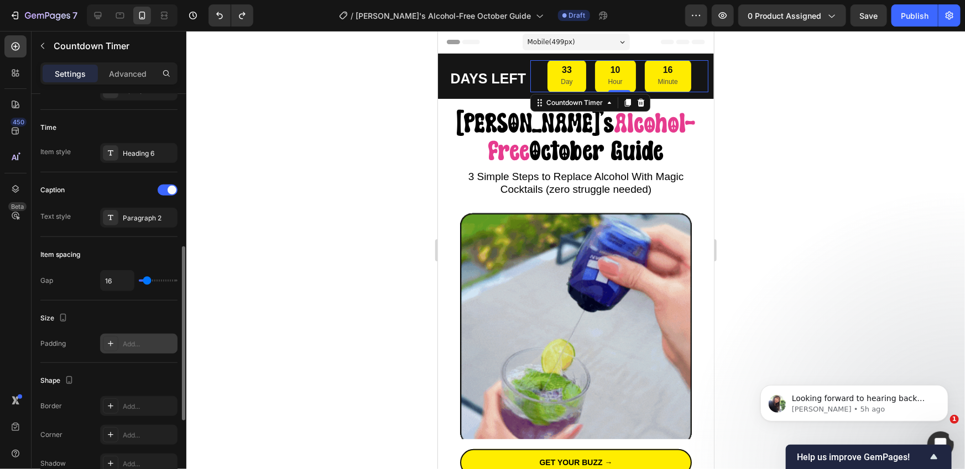
click at [135, 342] on div "Add..." at bounding box center [149, 344] width 52 height 10
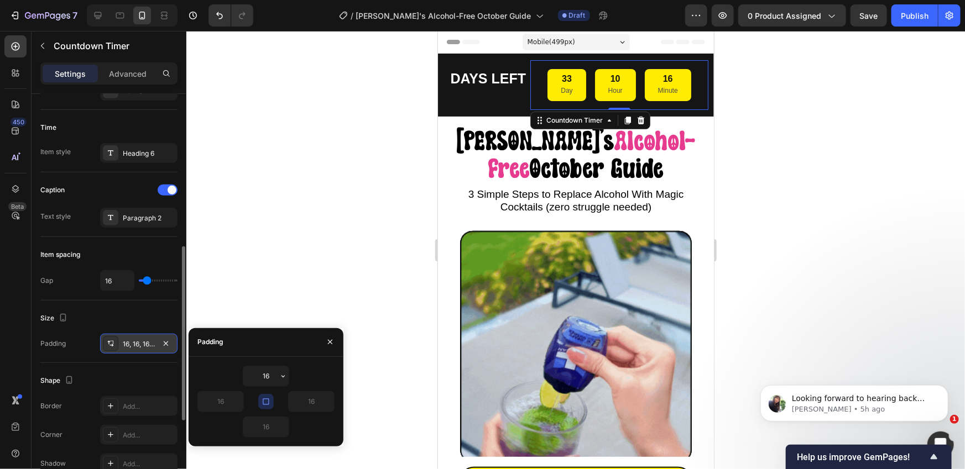
click at [135, 342] on div "16, 16, 16, 16" at bounding box center [139, 344] width 32 height 10
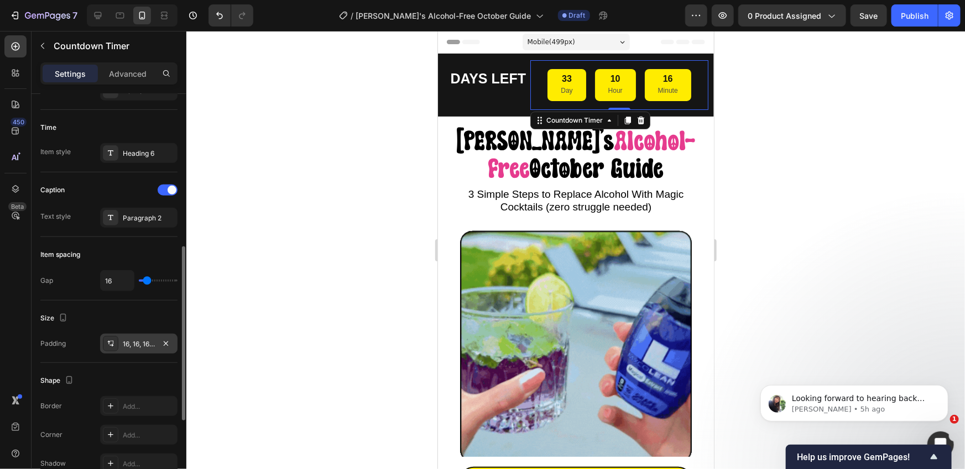
click at [135, 342] on div "16, 16, 16, 16" at bounding box center [139, 344] width 32 height 10
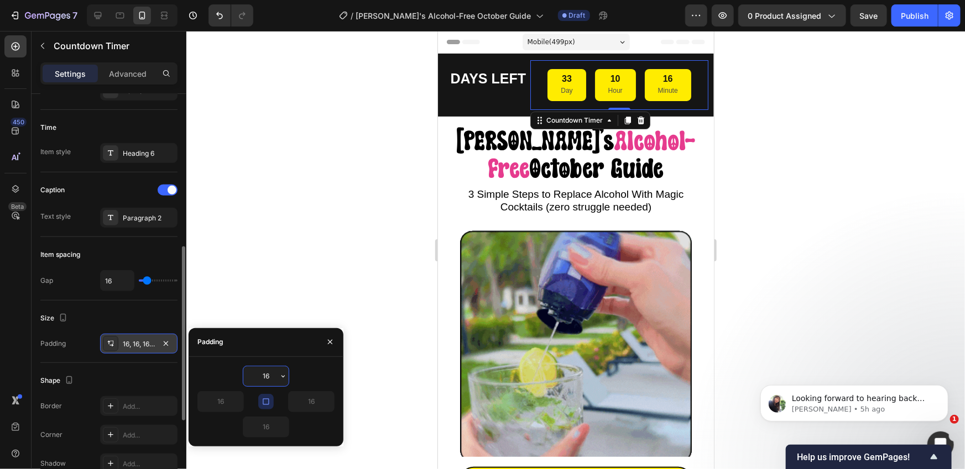
click at [302, 378] on div "16" at bounding box center [265, 376] width 137 height 21
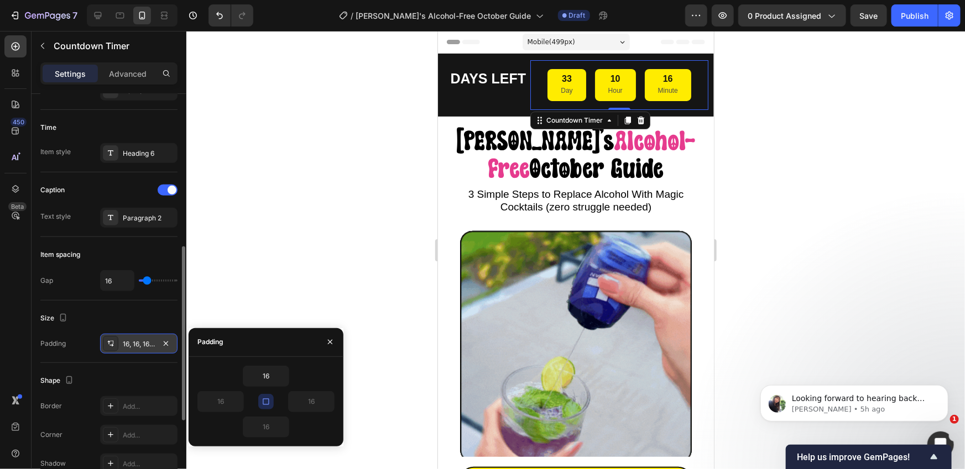
click at [269, 399] on icon "button" at bounding box center [265, 401] width 9 height 9
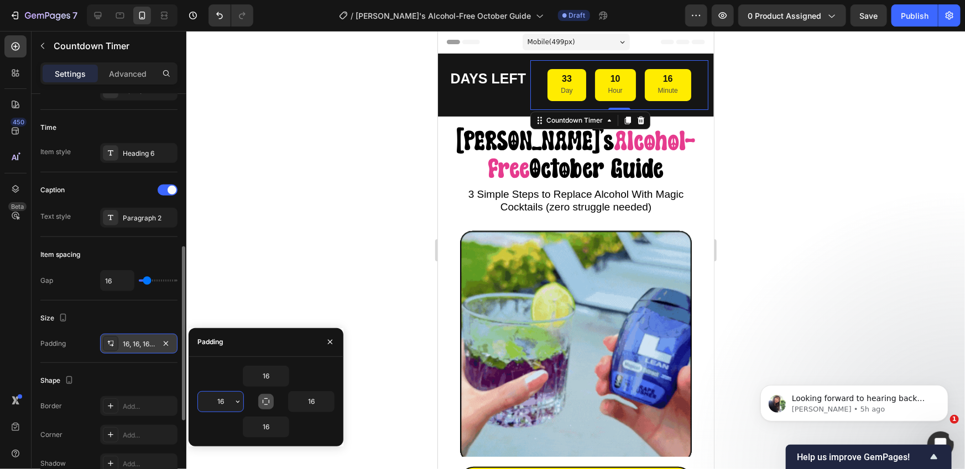
click at [224, 400] on input "16" at bounding box center [220, 402] width 45 height 20
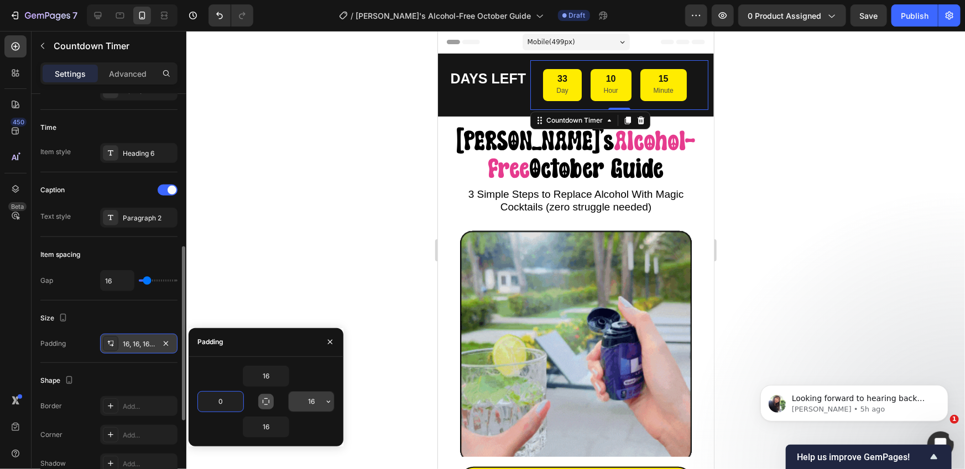
type input "0"
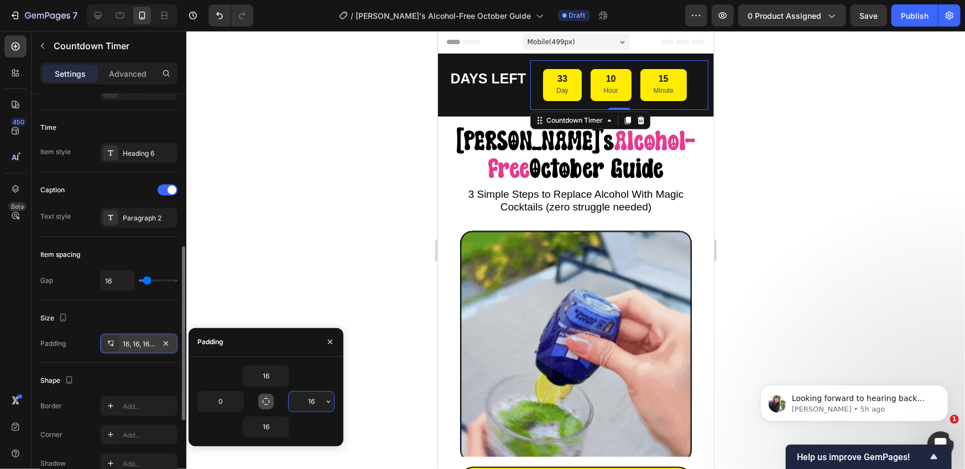
click at [312, 400] on input "16" at bounding box center [311, 402] width 45 height 20
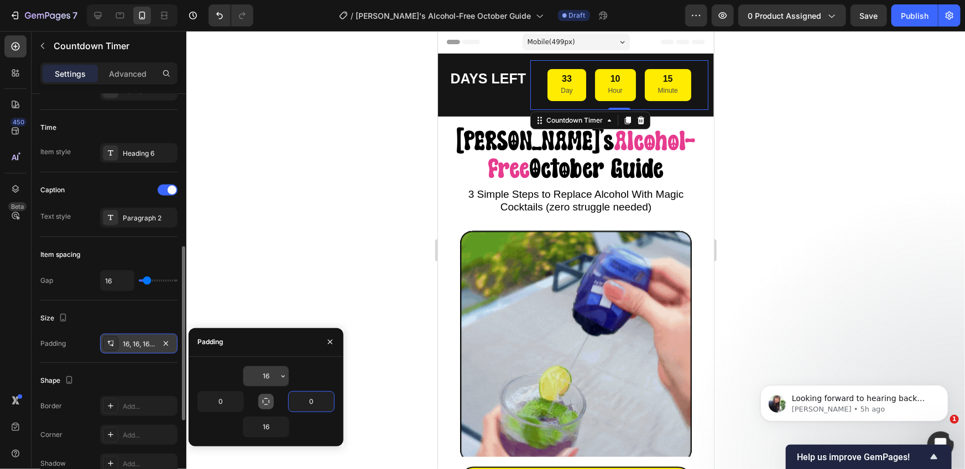
type input "0"
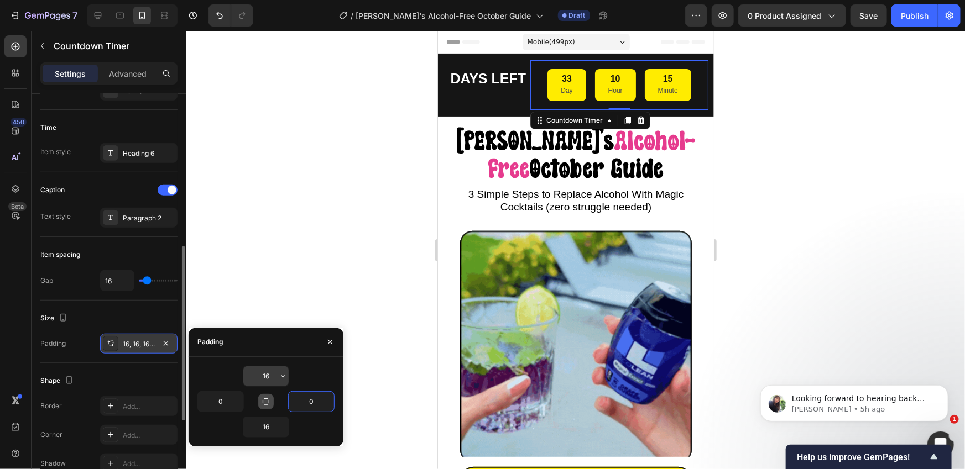
click at [270, 379] on input "16" at bounding box center [265, 376] width 45 height 20
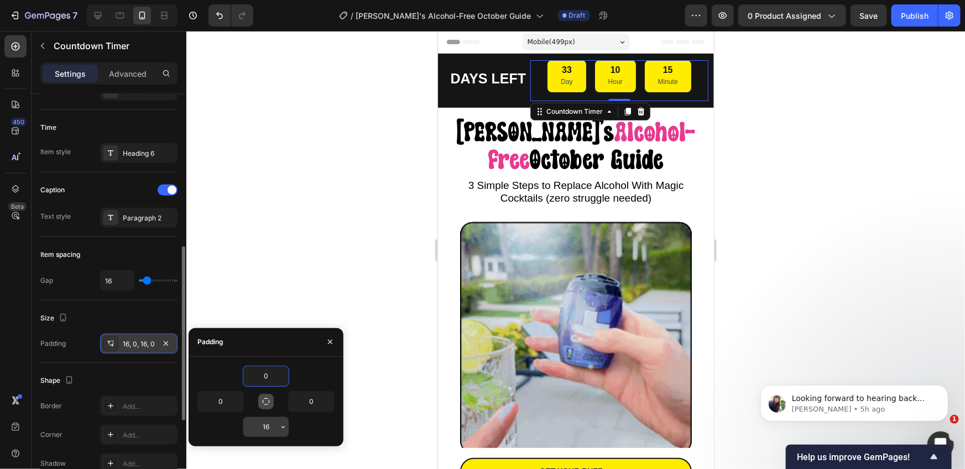
type input "0"
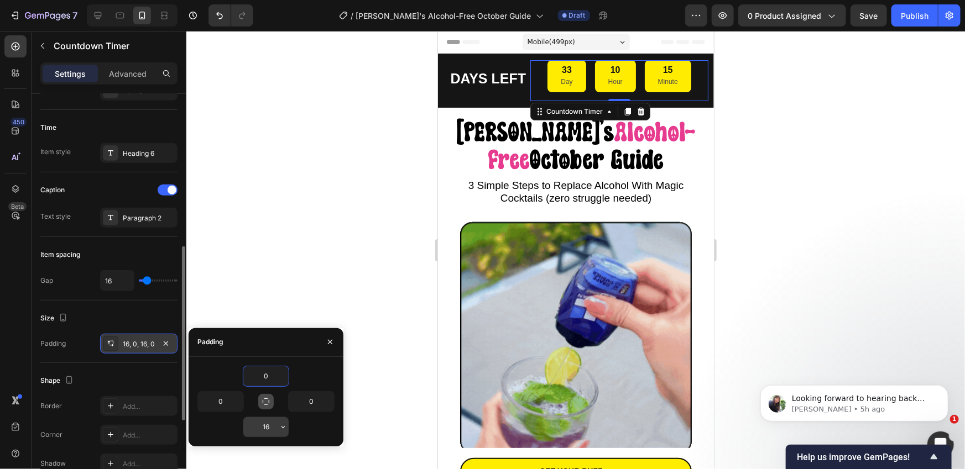
click at [267, 428] on input "16" at bounding box center [265, 427] width 45 height 20
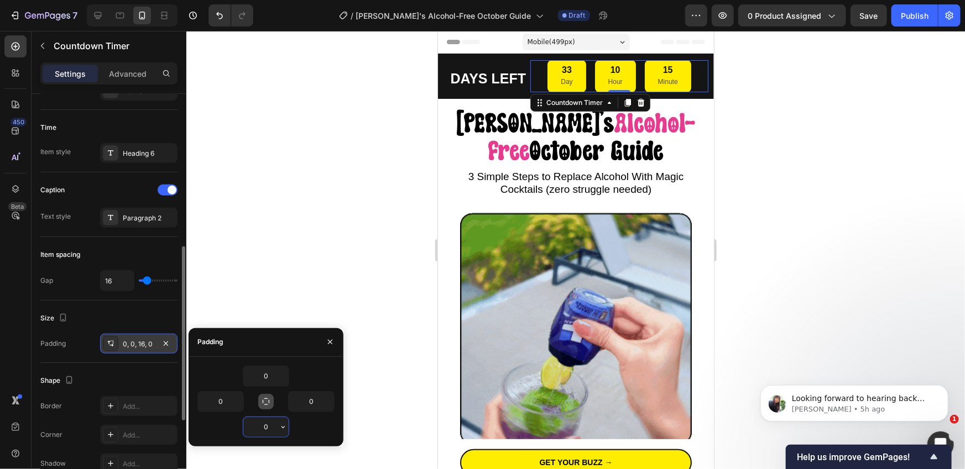
type input "0"
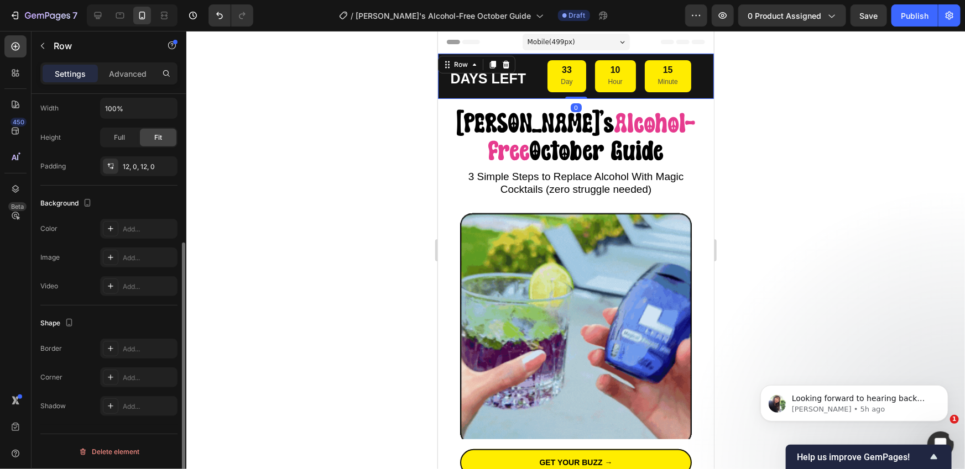
click at [499, 58] on div "DAYS LEFT Heading 33 Day 10 Hour 15 Minute Countdown Timer Row Row 0" at bounding box center [575, 75] width 276 height 45
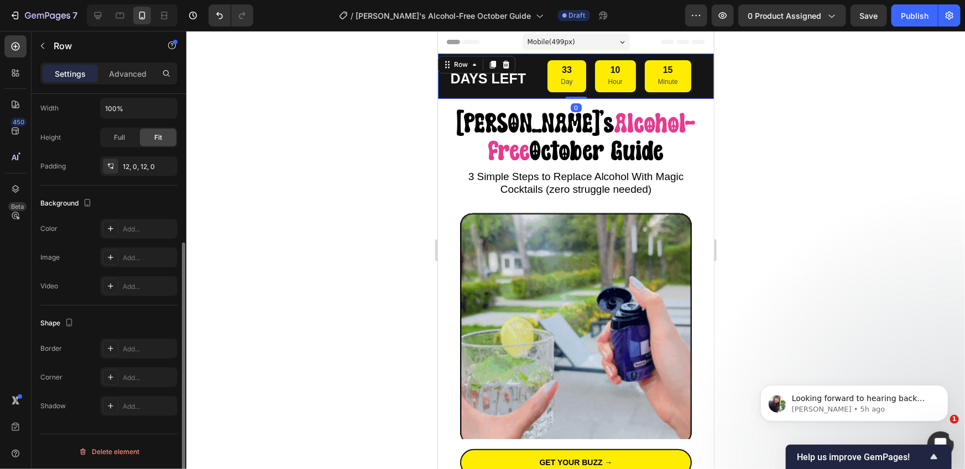
scroll to position [0, 0]
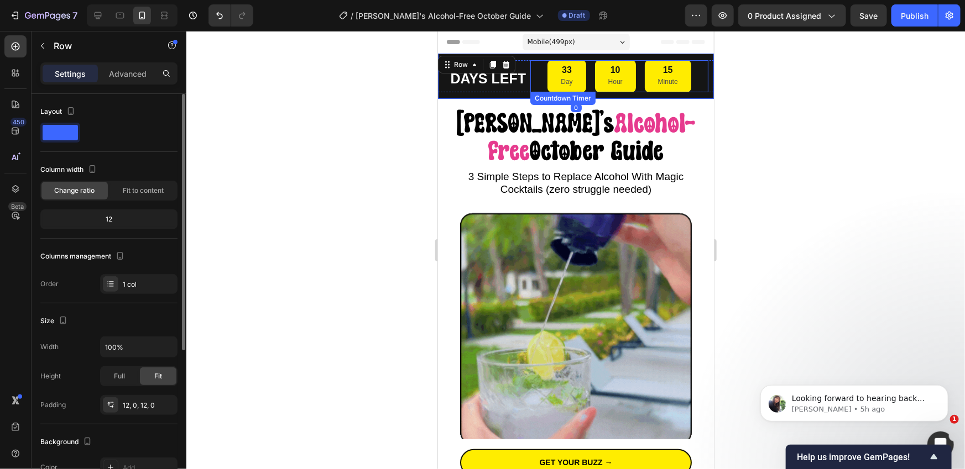
click at [553, 70] on div "33 Day" at bounding box center [566, 76] width 38 height 32
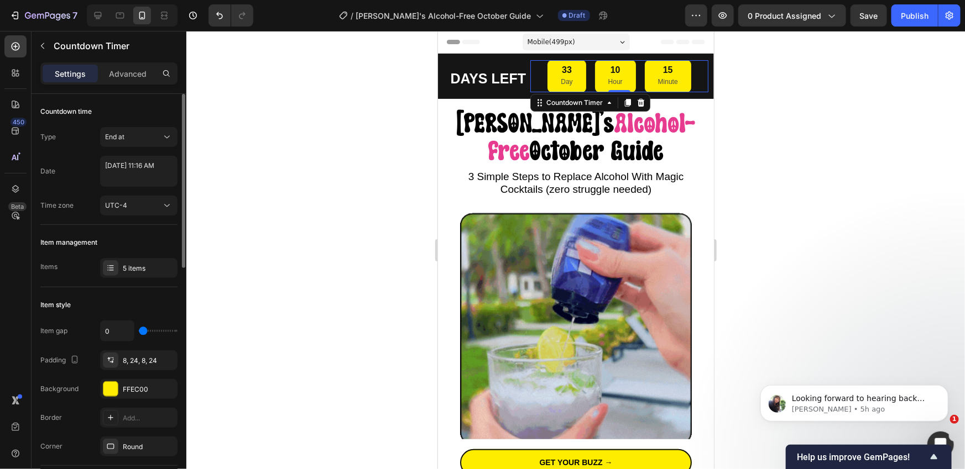
click at [772, 81] on div at bounding box center [575, 250] width 778 height 438
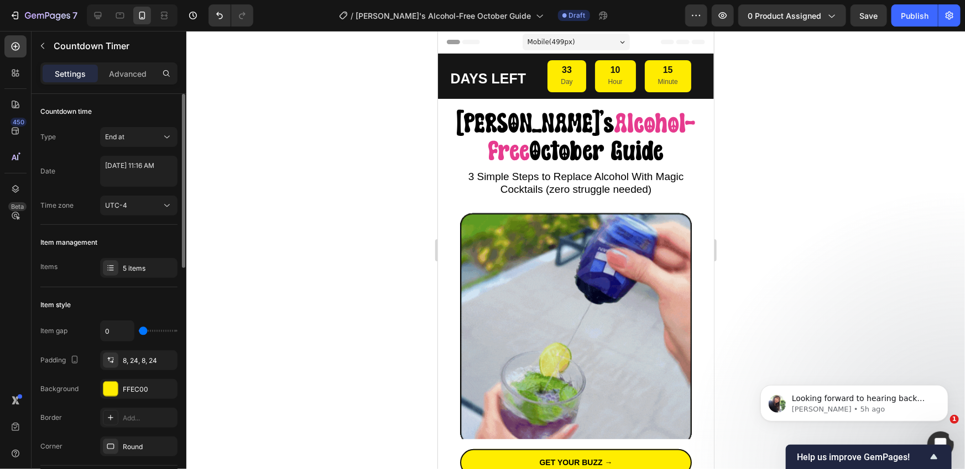
click at [771, 81] on div at bounding box center [575, 250] width 778 height 438
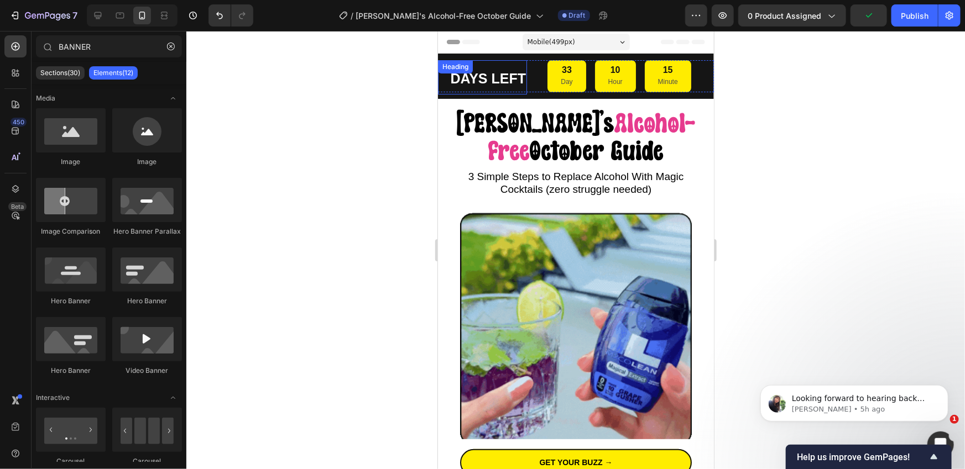
click at [499, 84] on strong "DAYS LEFT" at bounding box center [487, 77] width 76 height 15
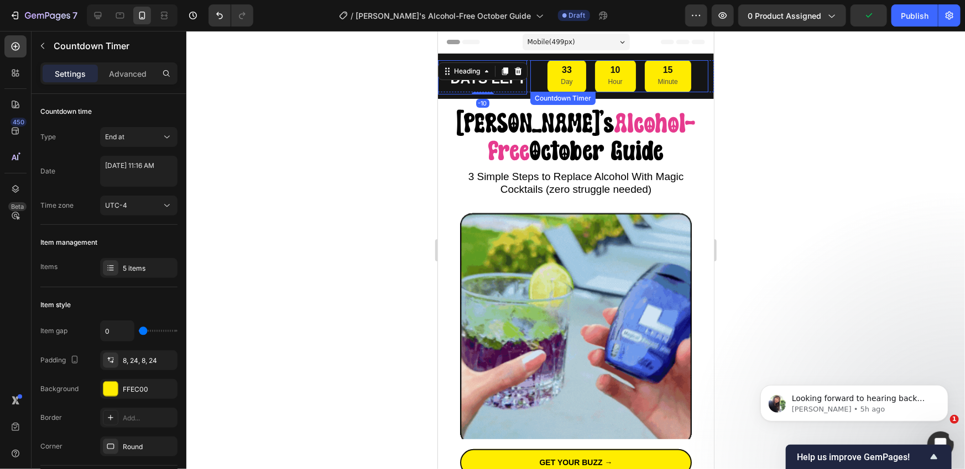
click at [540, 82] on div "33 Day 10 Hour 15 Minute" at bounding box center [619, 76] width 178 height 32
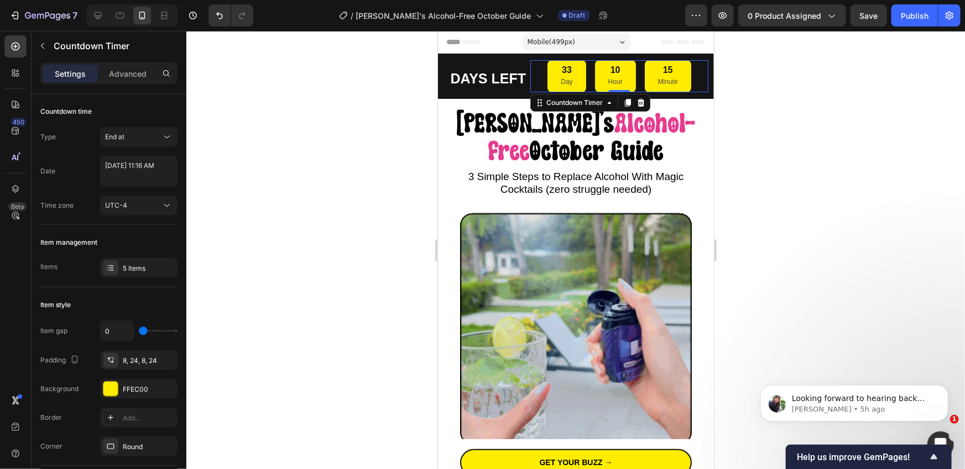
click at [534, 82] on div "33 Day 10 Hour 15 Minute" at bounding box center [619, 76] width 178 height 32
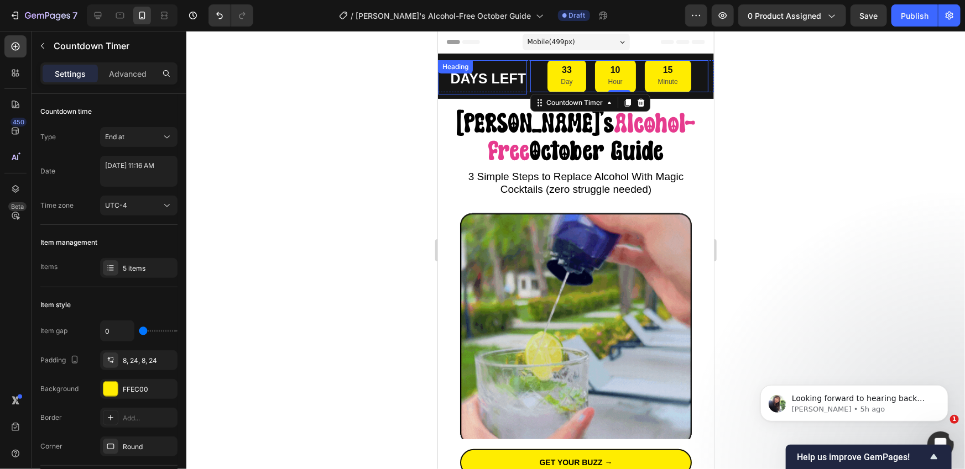
click at [521, 84] on strong "DAYS LEFT" at bounding box center [487, 77] width 76 height 15
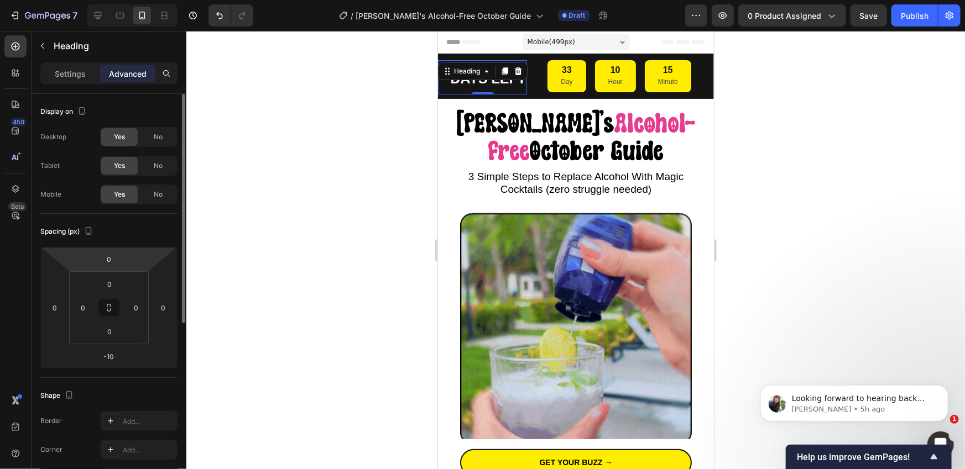
scroll to position [1, 0]
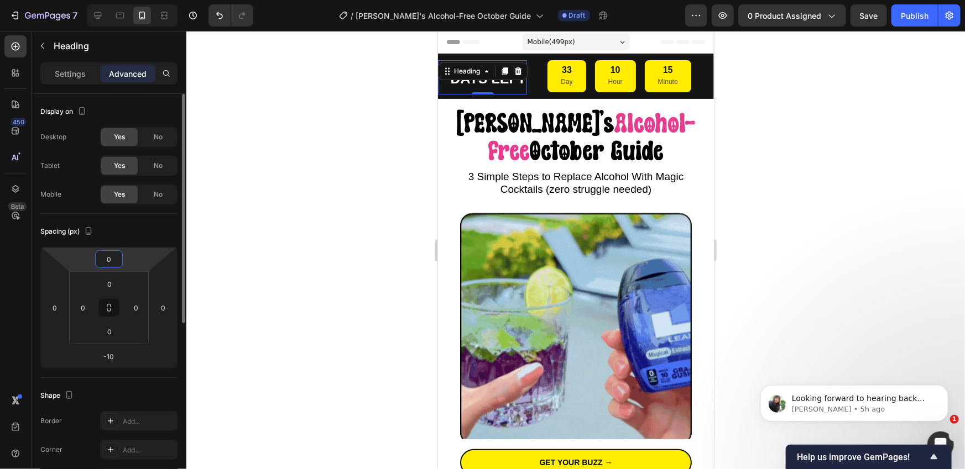
click at [109, 256] on input "0" at bounding box center [109, 259] width 22 height 17
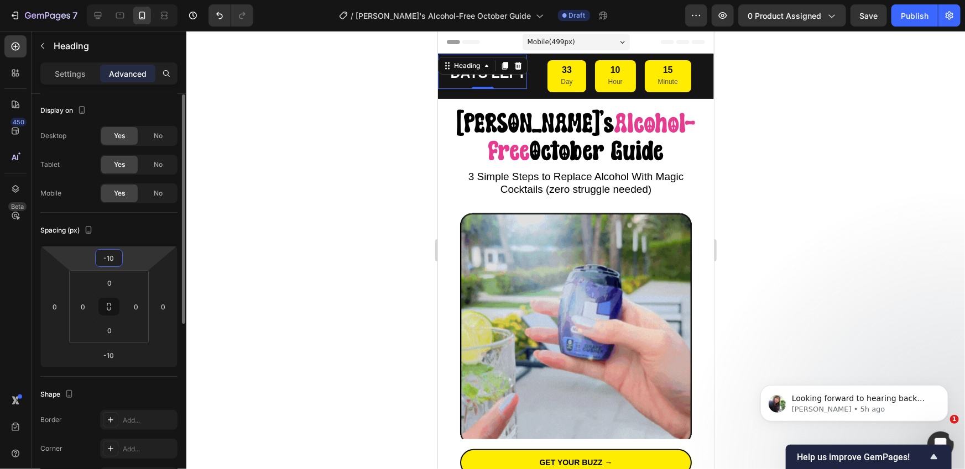
type input "0"
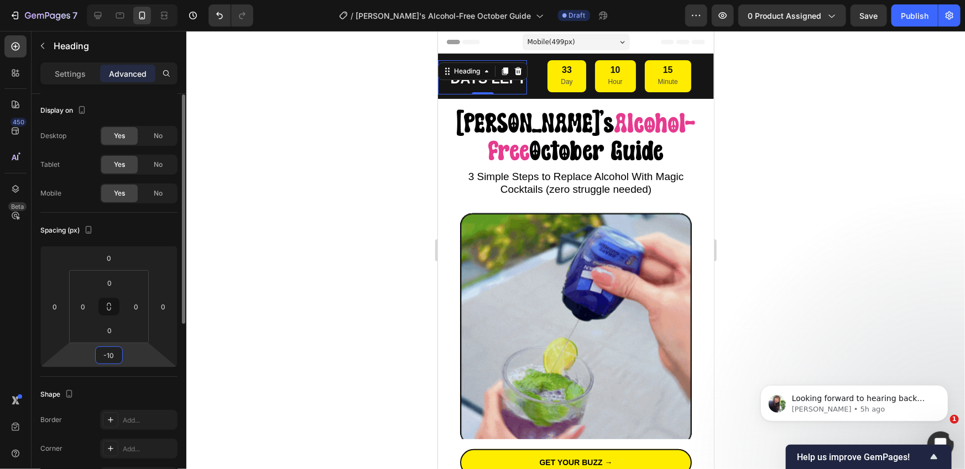
click at [107, 357] on input "-10" at bounding box center [109, 355] width 22 height 17
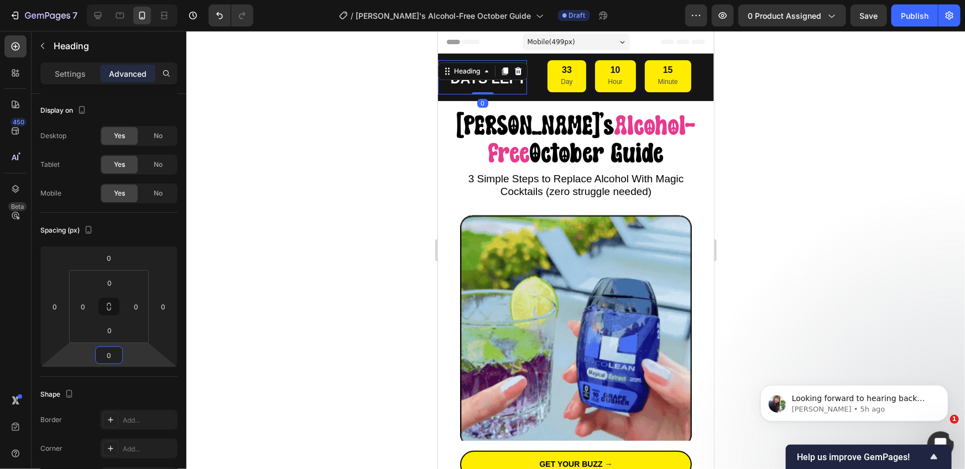
type input "0"
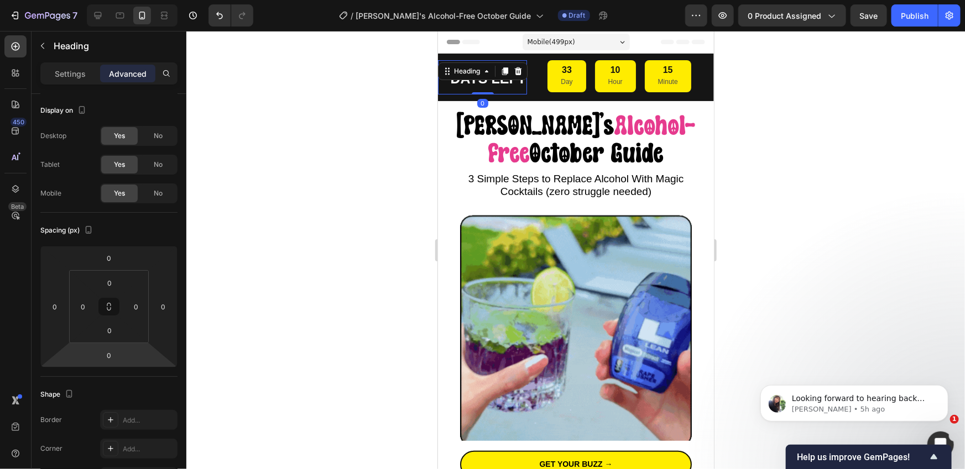
click at [259, 320] on div at bounding box center [575, 250] width 778 height 438
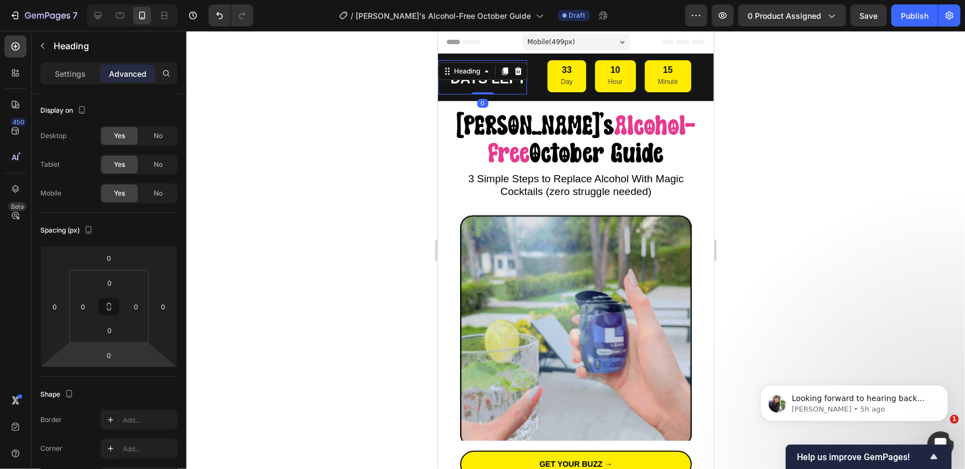
click at [259, 320] on div at bounding box center [575, 250] width 778 height 438
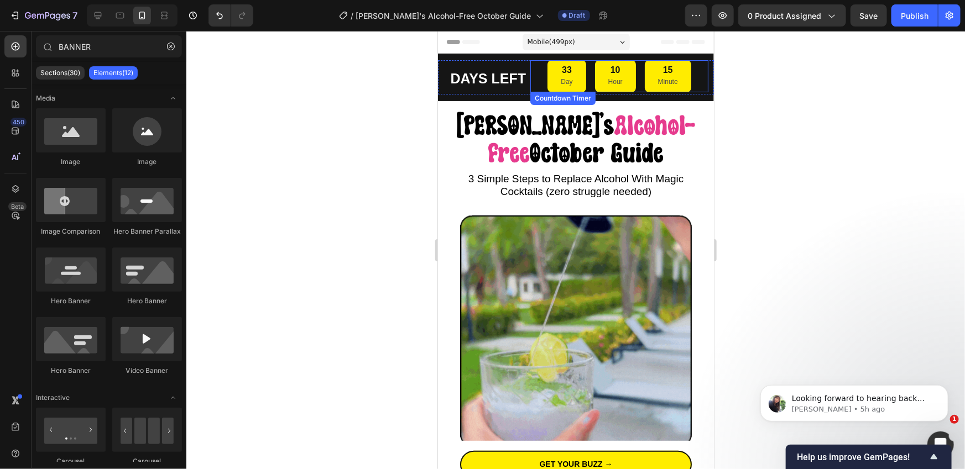
click at [540, 76] on div "33 Day 10 Hour 15 Minute" at bounding box center [619, 76] width 178 height 32
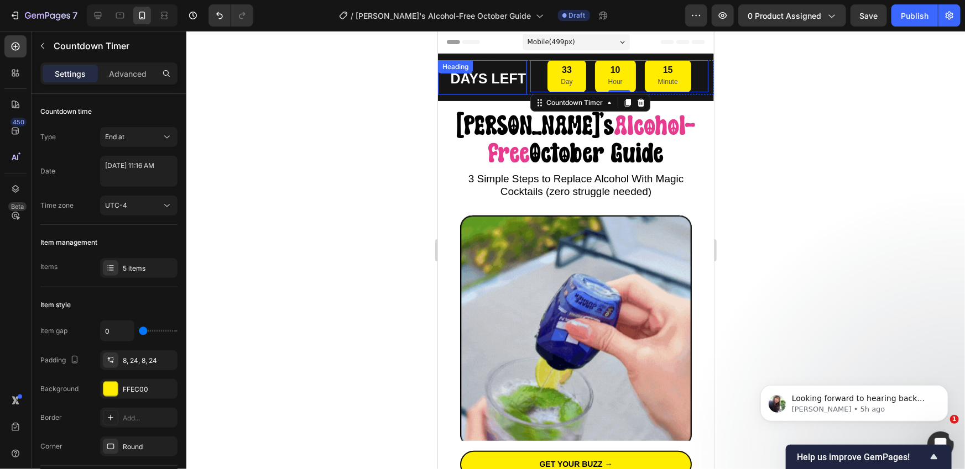
click at [492, 76] on strong "DAYS LEFT" at bounding box center [487, 77] width 76 height 15
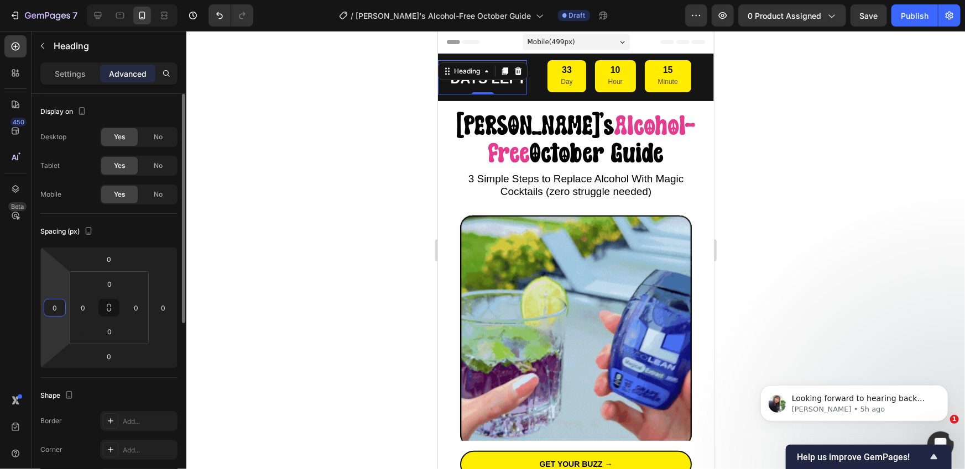
click at [57, 311] on input "0" at bounding box center [54, 308] width 17 height 17
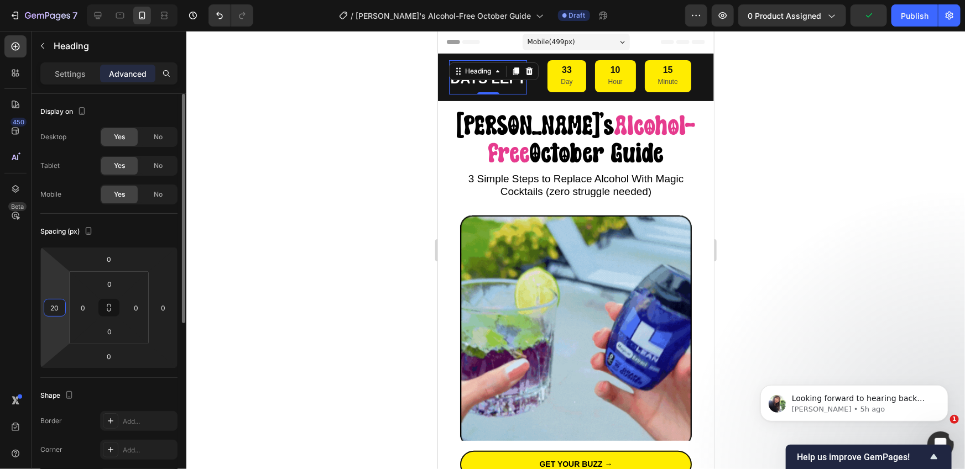
type input "0"
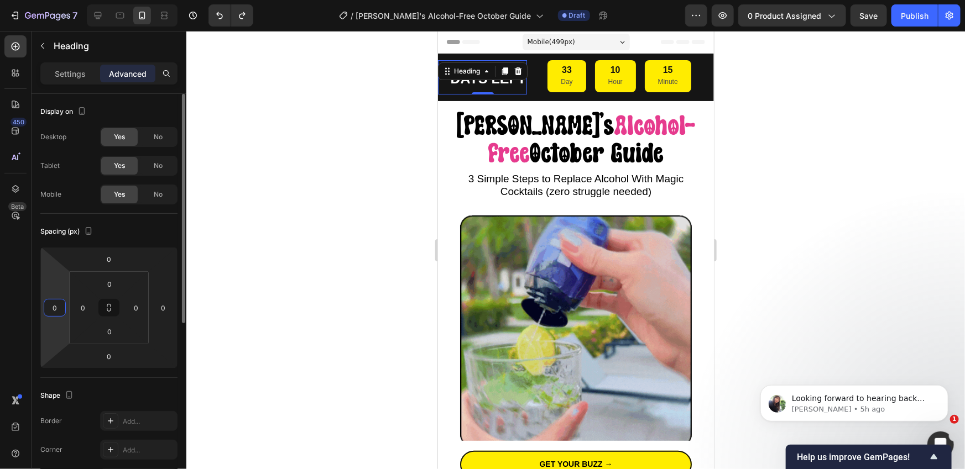
click at [115, 229] on div "Spacing (px)" at bounding box center [108, 232] width 137 height 18
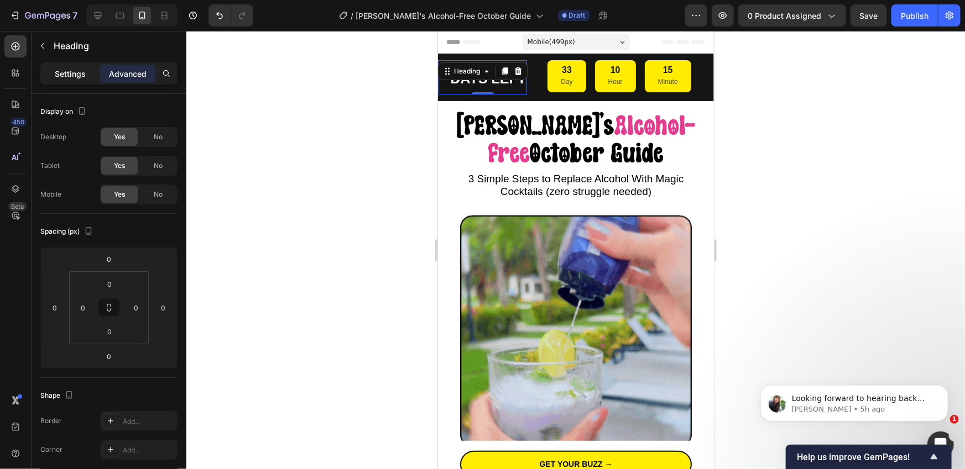
click at [65, 73] on p "Settings" at bounding box center [70, 74] width 31 height 12
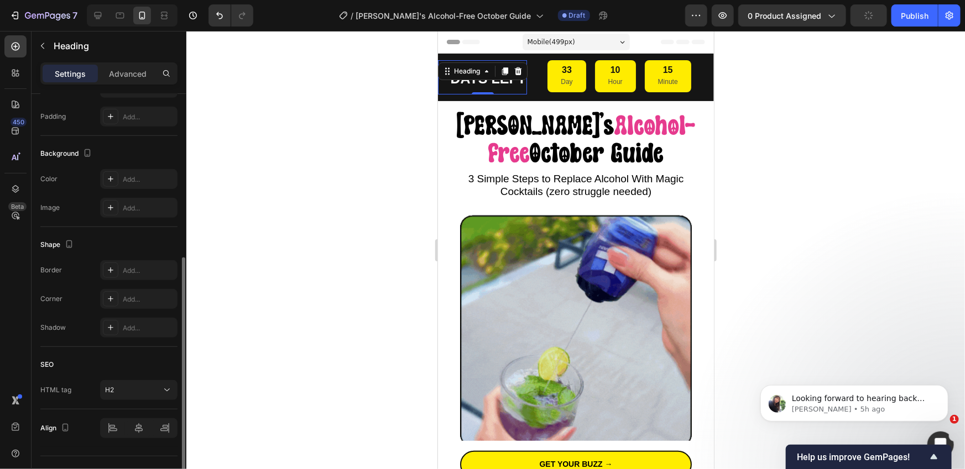
scroll to position [287, 0]
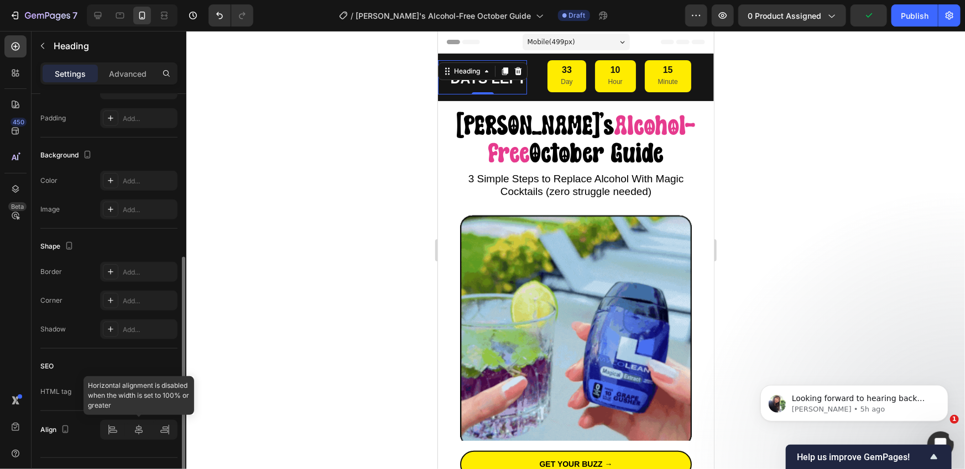
click at [155, 429] on div at bounding box center [138, 430] width 77 height 20
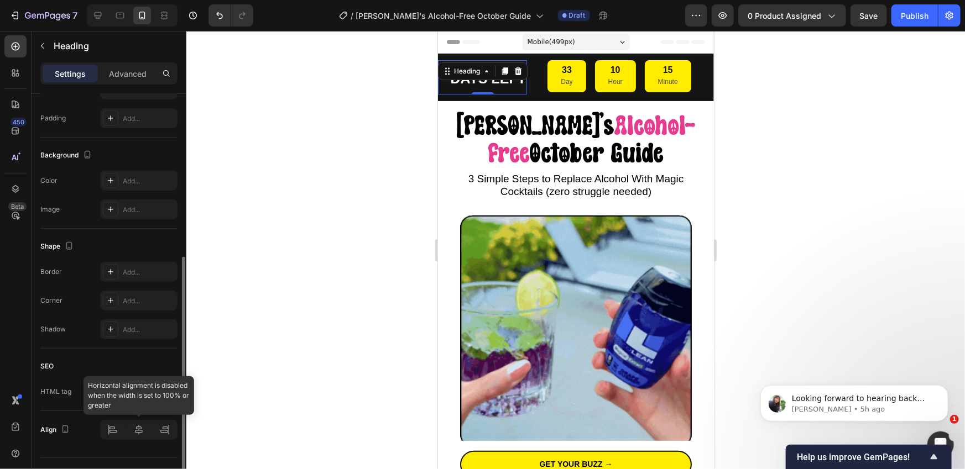
click at [107, 429] on div at bounding box center [138, 430] width 77 height 20
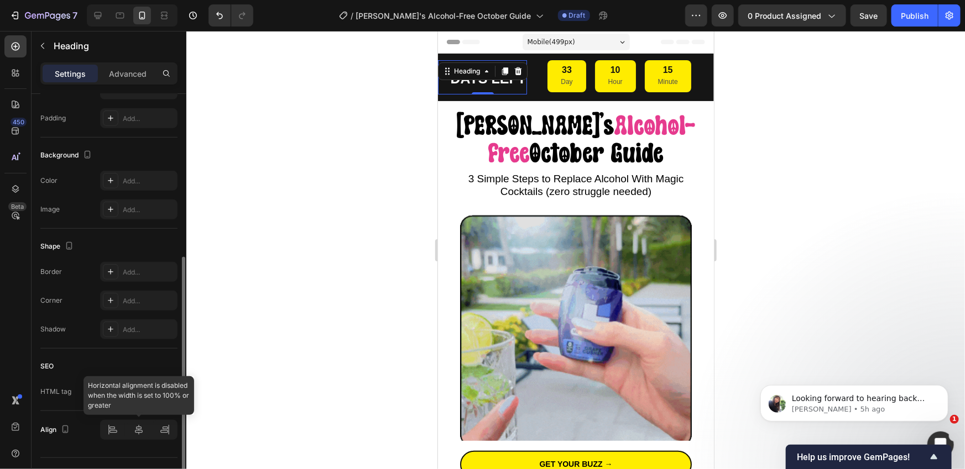
click at [130, 429] on div at bounding box center [138, 430] width 77 height 20
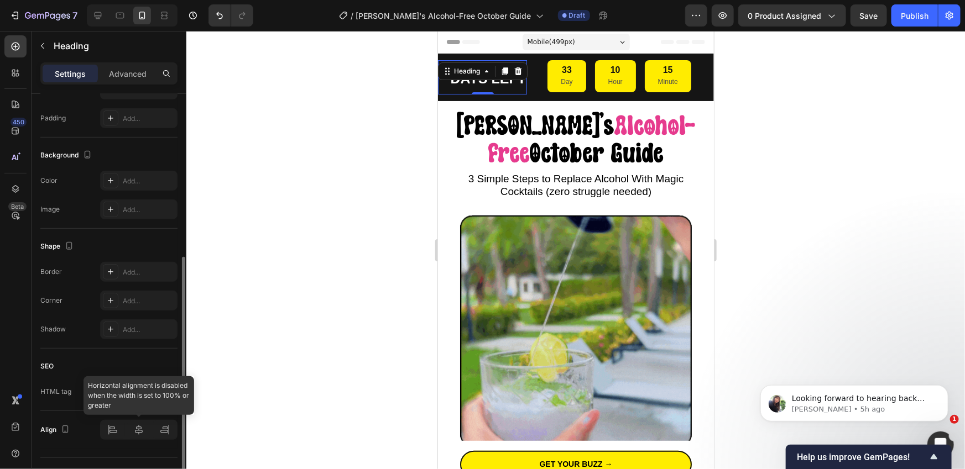
click at [132, 430] on div at bounding box center [138, 430] width 77 height 20
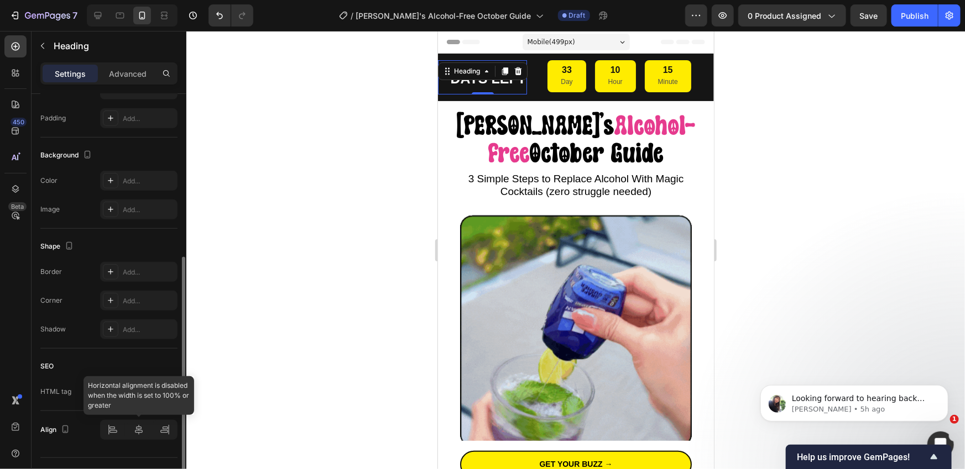
click at [138, 430] on div at bounding box center [138, 430] width 77 height 20
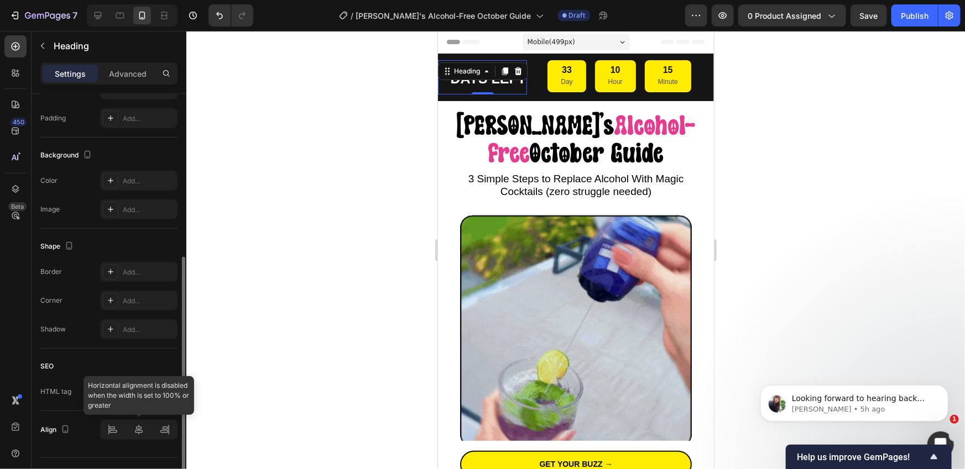
click at [138, 430] on div at bounding box center [138, 430] width 77 height 20
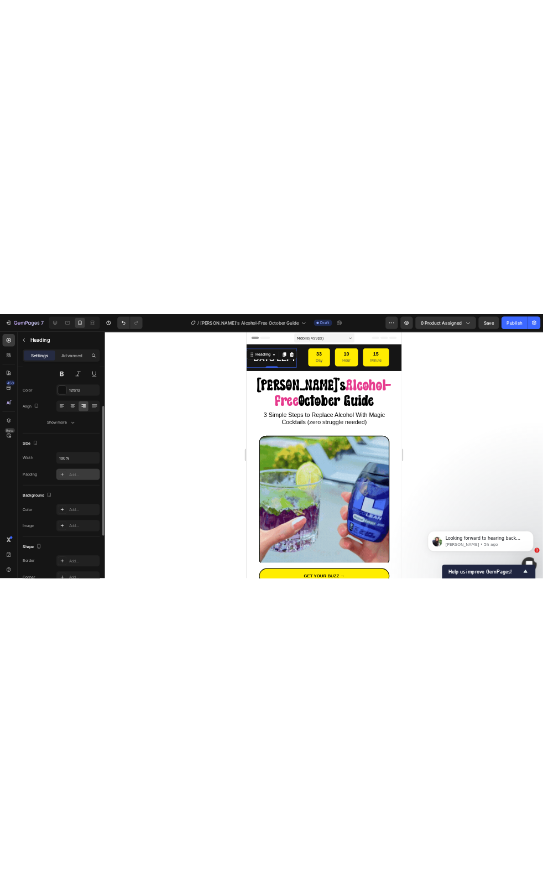
scroll to position [122, 0]
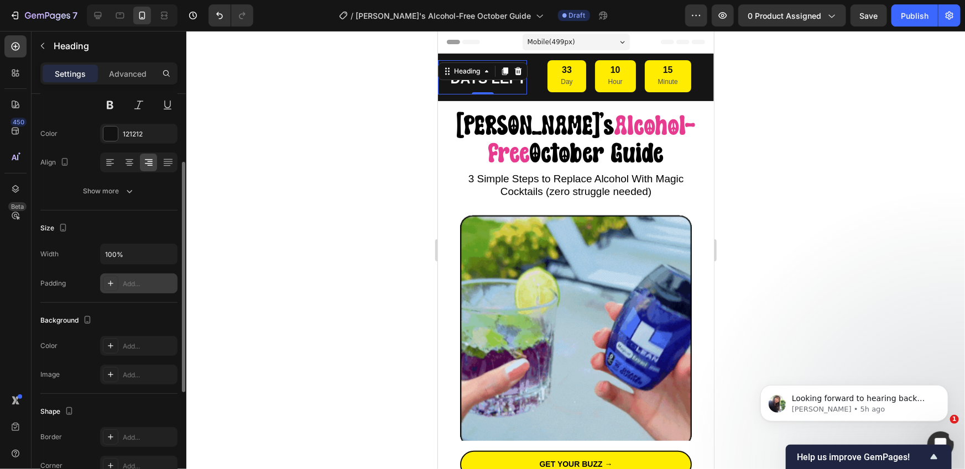
click at [137, 282] on div "Add..." at bounding box center [149, 284] width 52 height 10
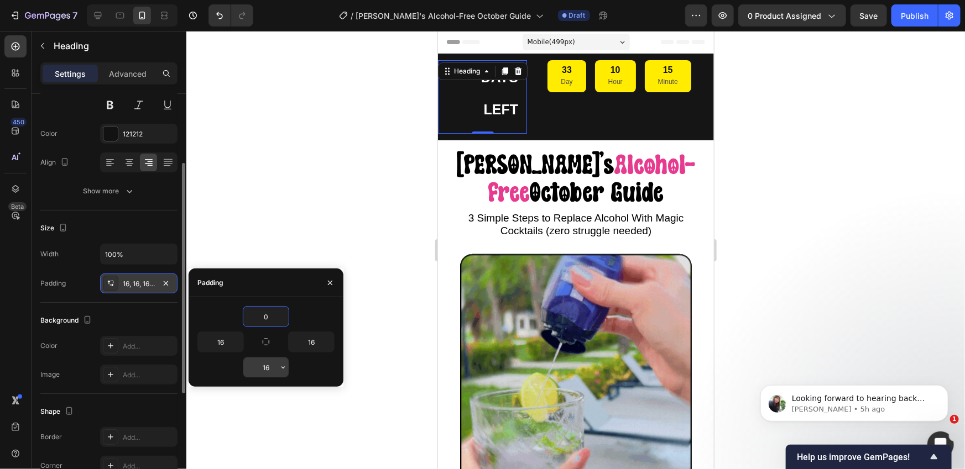
type input "0"
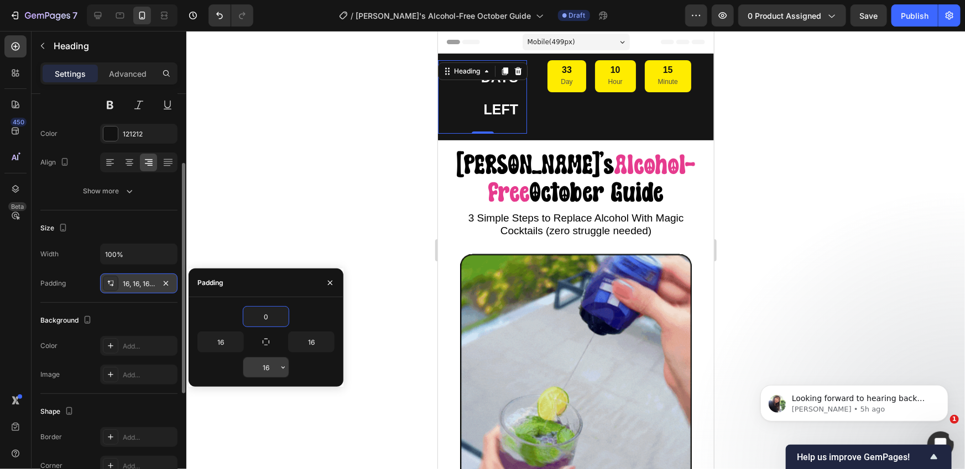
click at [267, 367] on input "16" at bounding box center [265, 368] width 45 height 20
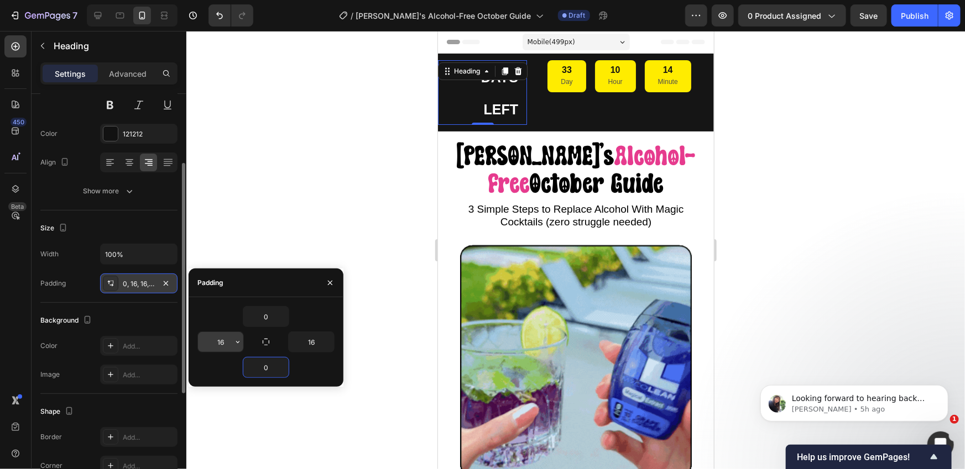
type input "0"
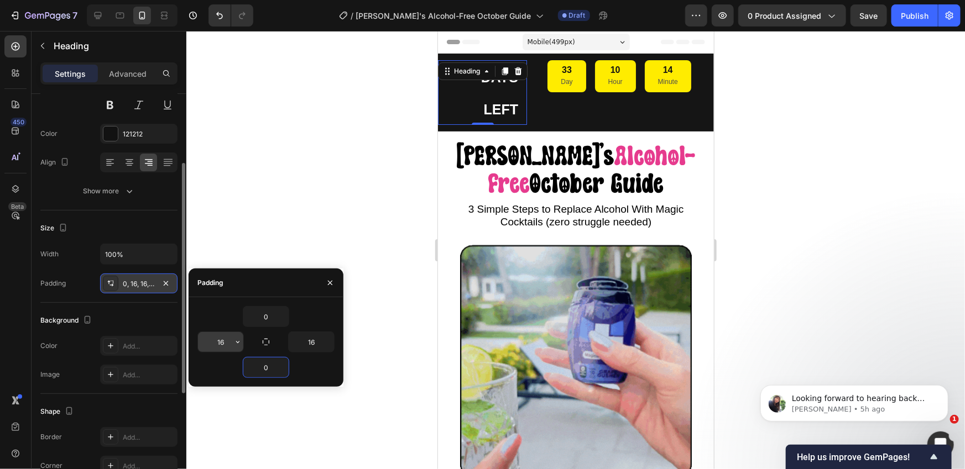
click at [228, 343] on input "16" at bounding box center [220, 342] width 45 height 20
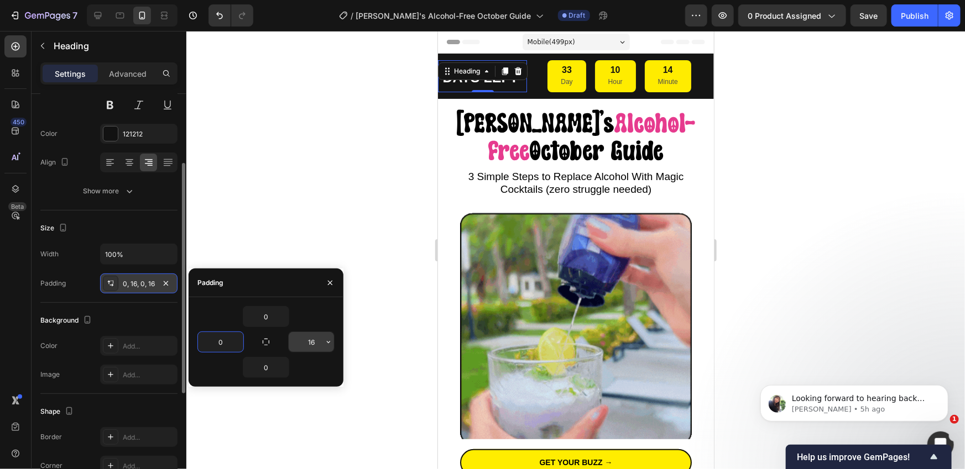
type input "0"
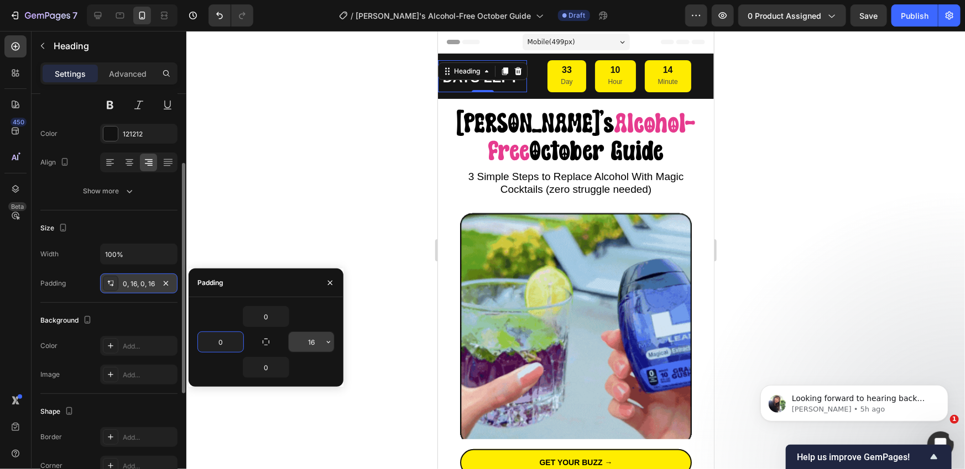
click at [302, 337] on input "16" at bounding box center [311, 342] width 45 height 20
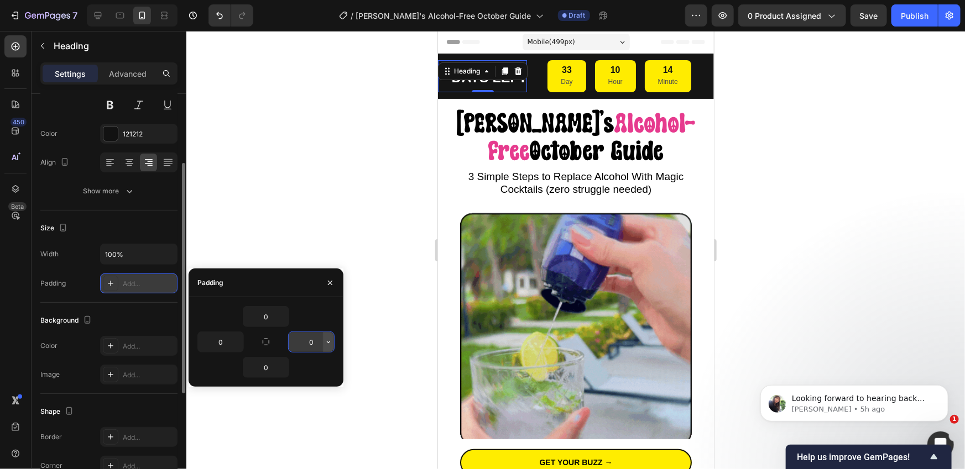
click at [328, 338] on icon "button" at bounding box center [328, 342] width 9 height 9
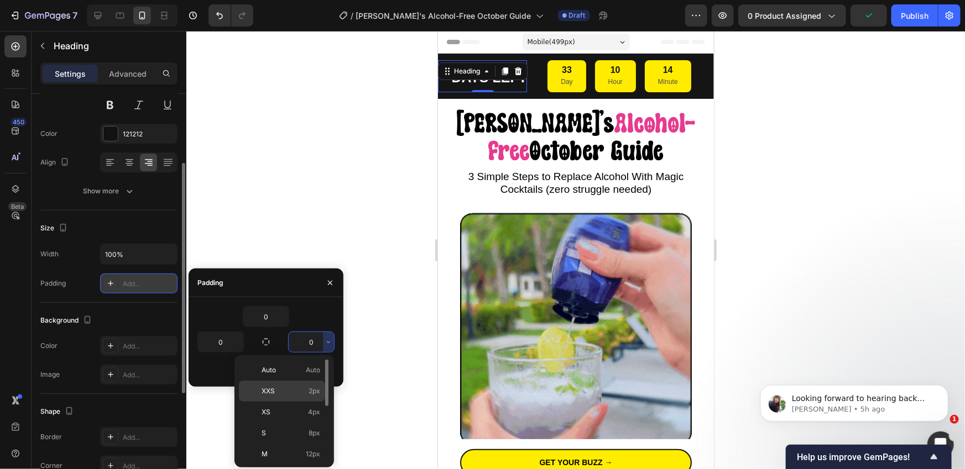
click at [300, 389] on p "XXS 2px" at bounding box center [290, 391] width 59 height 10
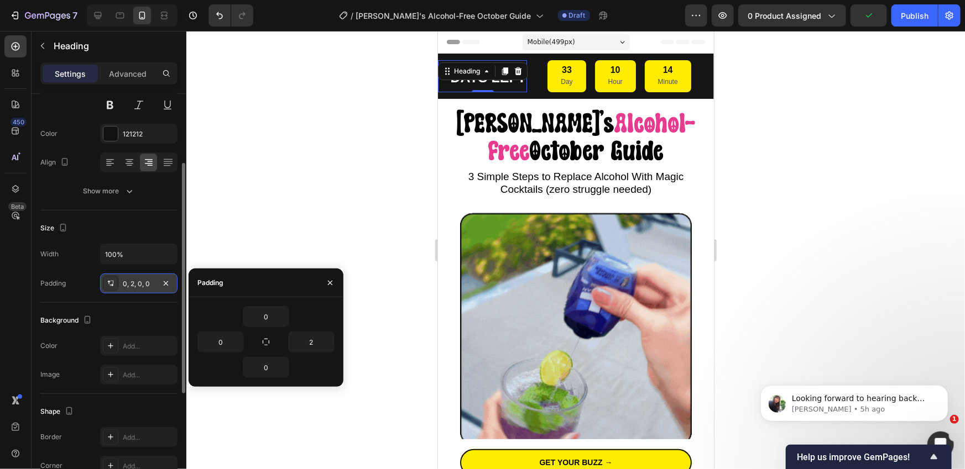
type input "0"
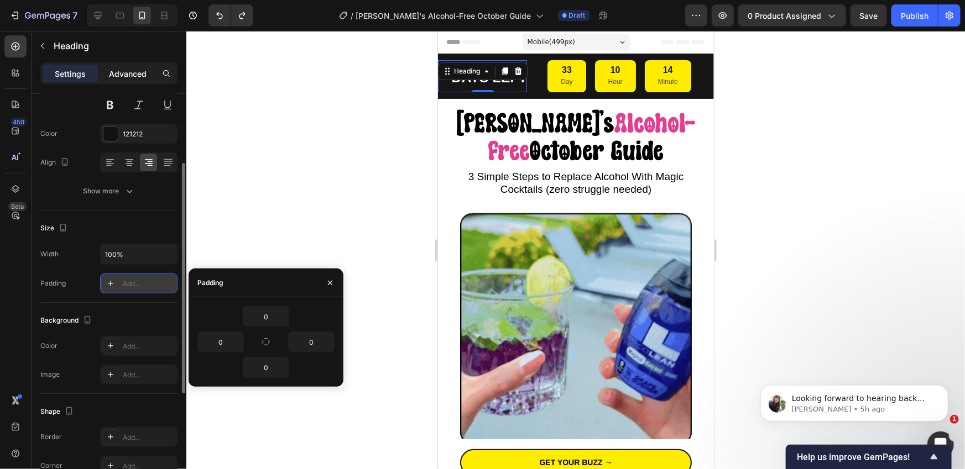
click at [136, 72] on p "Advanced" at bounding box center [128, 74] width 38 height 12
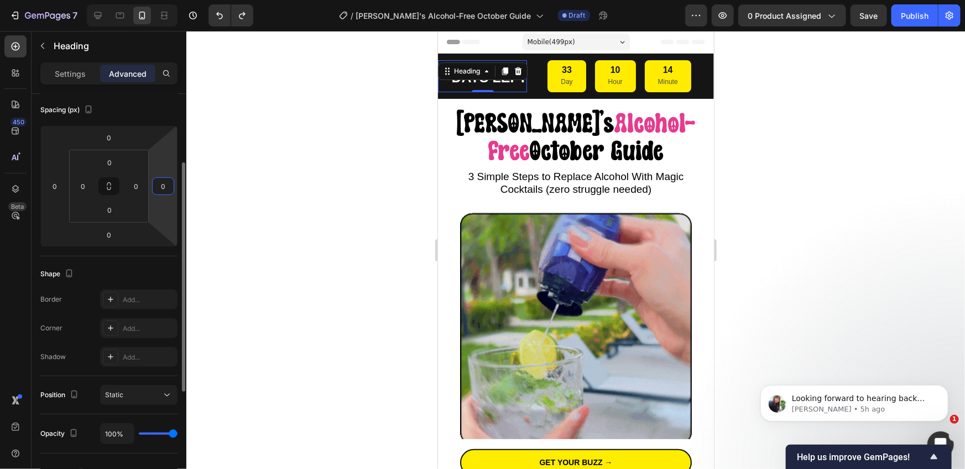
click at [160, 191] on input "0" at bounding box center [163, 186] width 17 height 17
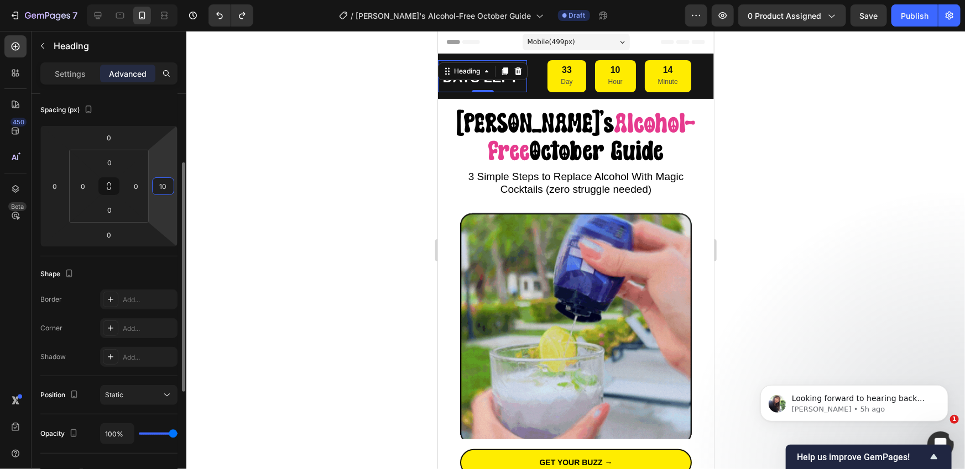
type input "0"
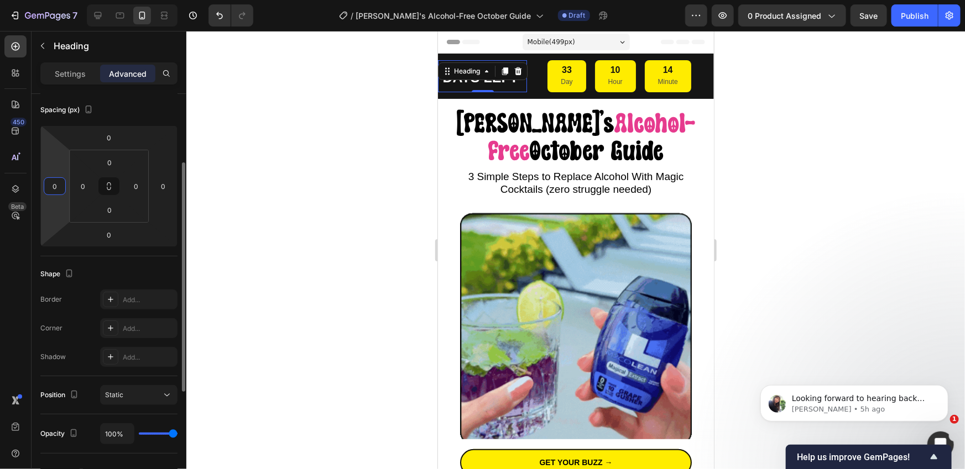
click at [59, 187] on input "0" at bounding box center [54, 186] width 17 height 17
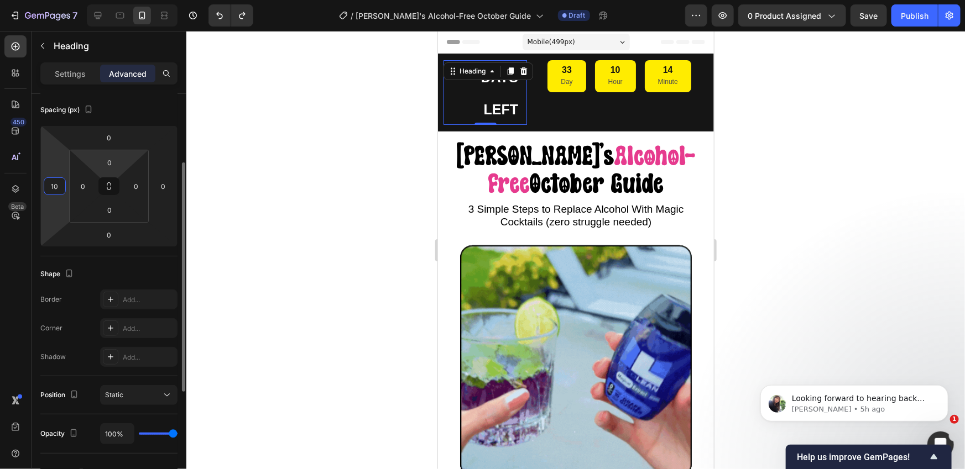
type input "0"
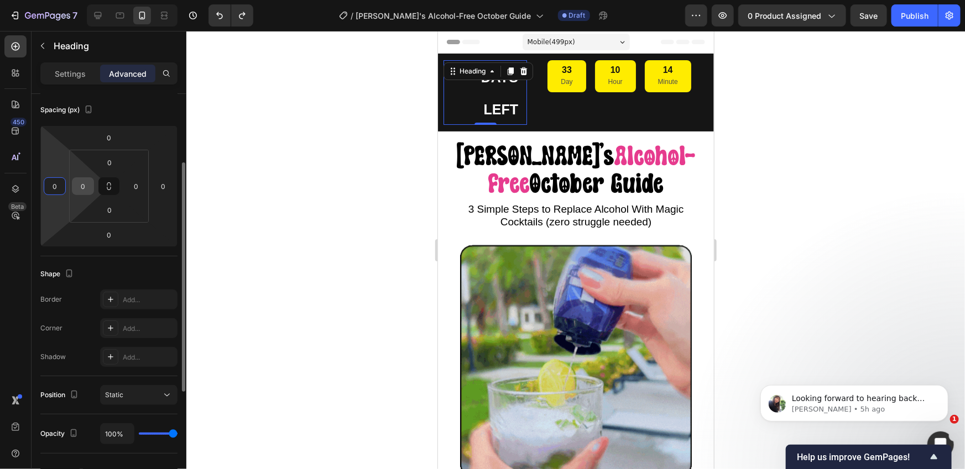
click at [81, 184] on input "0" at bounding box center [83, 186] width 17 height 17
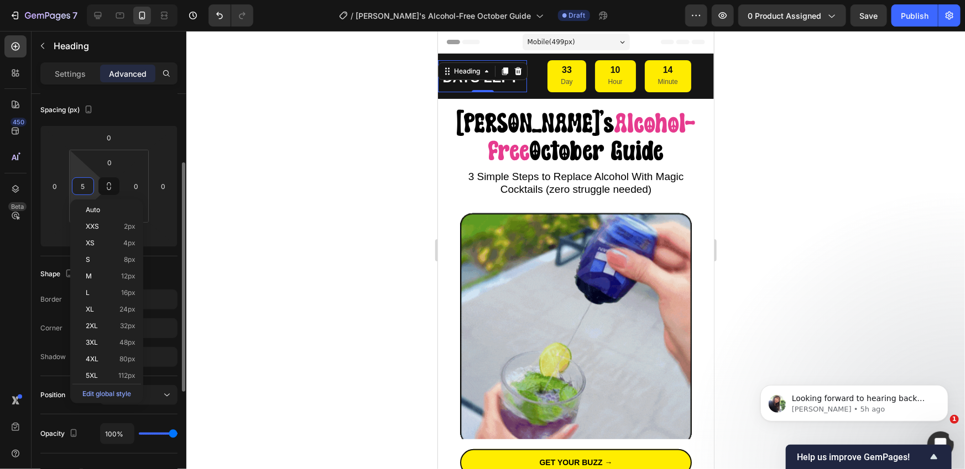
type input "50"
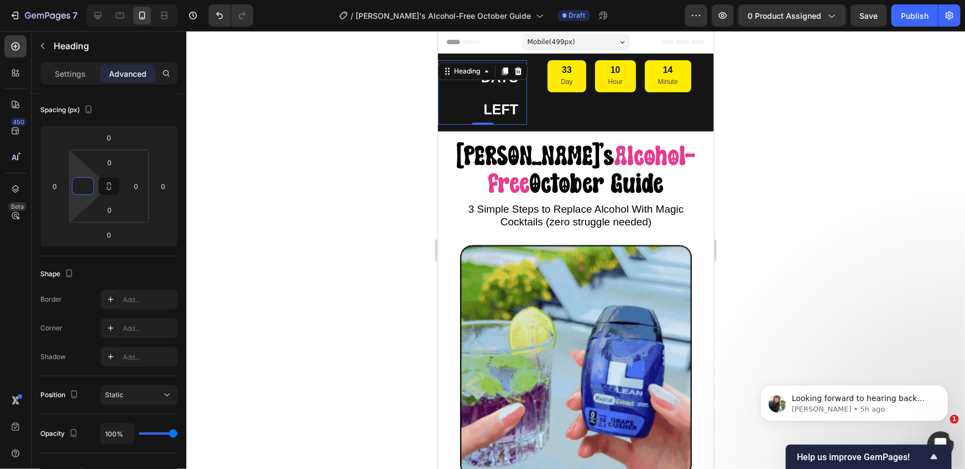
type input "0"
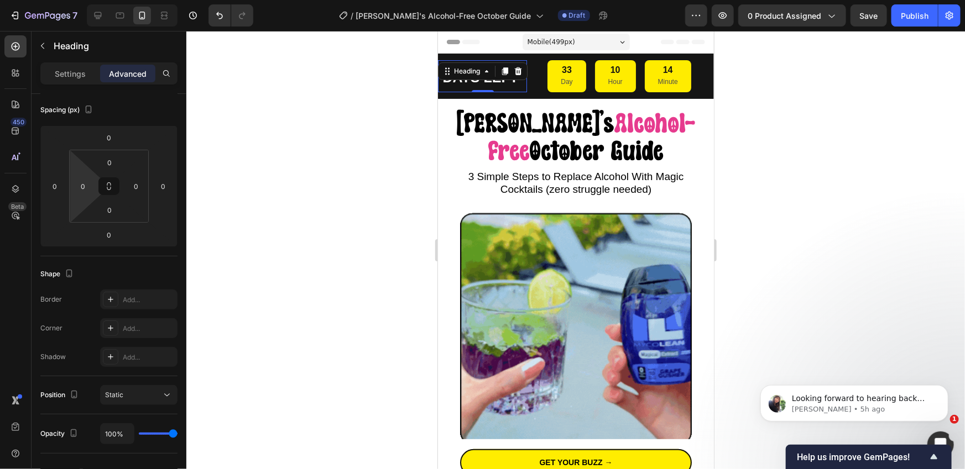
click at [349, 130] on div at bounding box center [575, 250] width 778 height 438
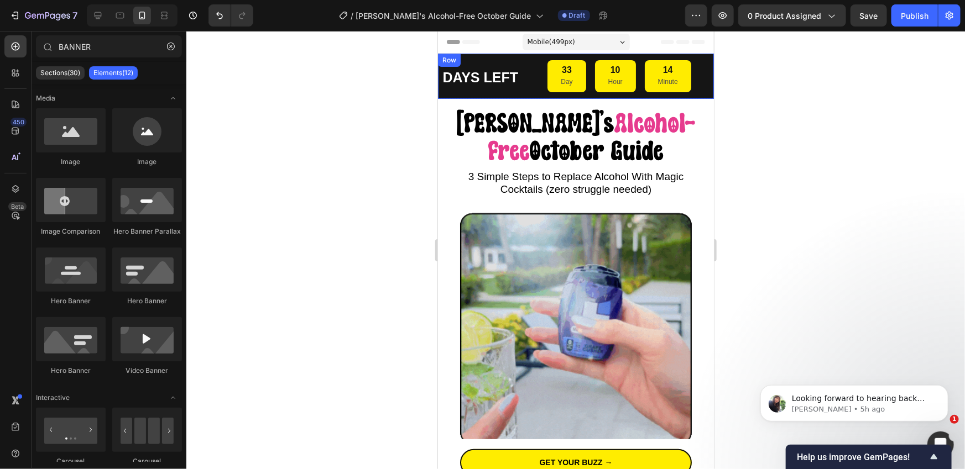
click at [480, 83] on strong "DAYS LEFT" at bounding box center [480, 76] width 76 height 15
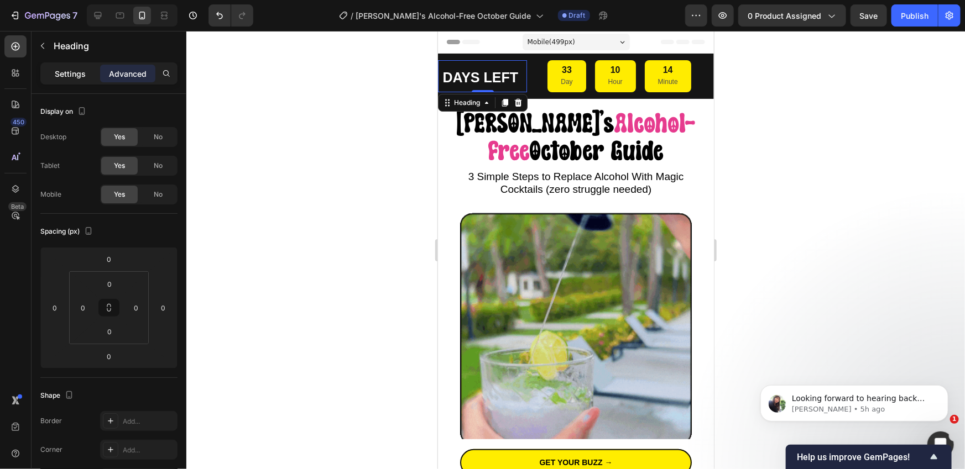
click at [84, 81] on div "Settings" at bounding box center [70, 74] width 55 height 18
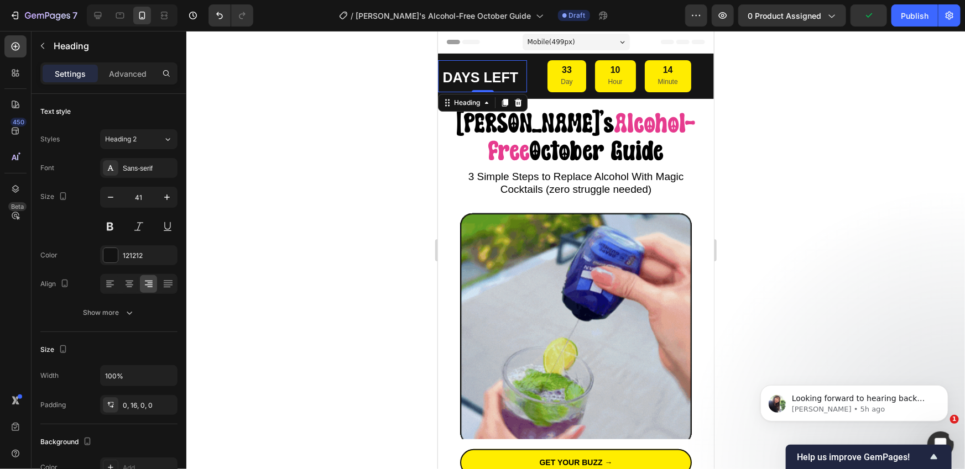
click at [289, 199] on div at bounding box center [575, 250] width 778 height 438
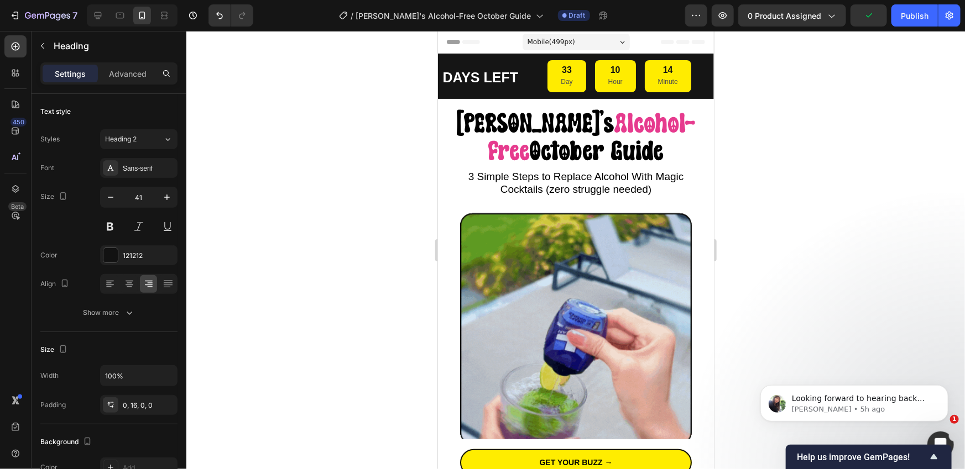
click at [289, 199] on div at bounding box center [575, 250] width 778 height 438
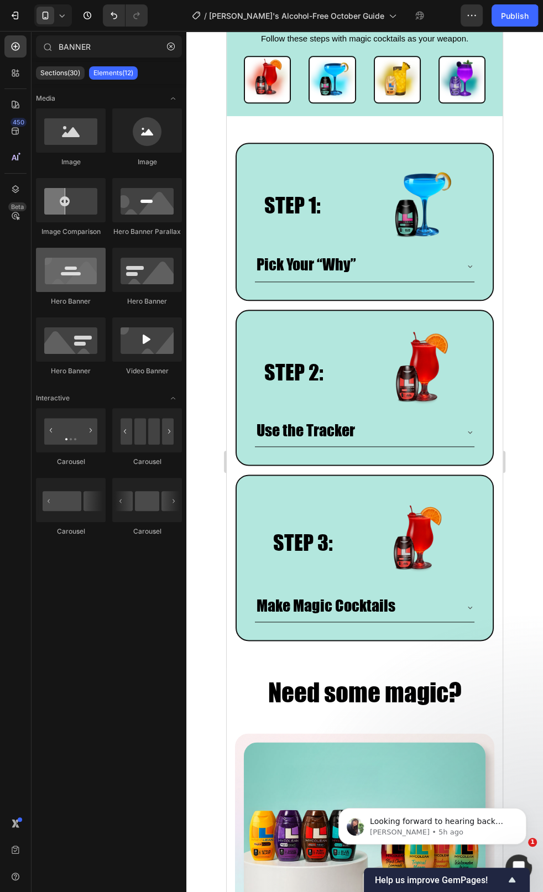
scroll to position [810, 0]
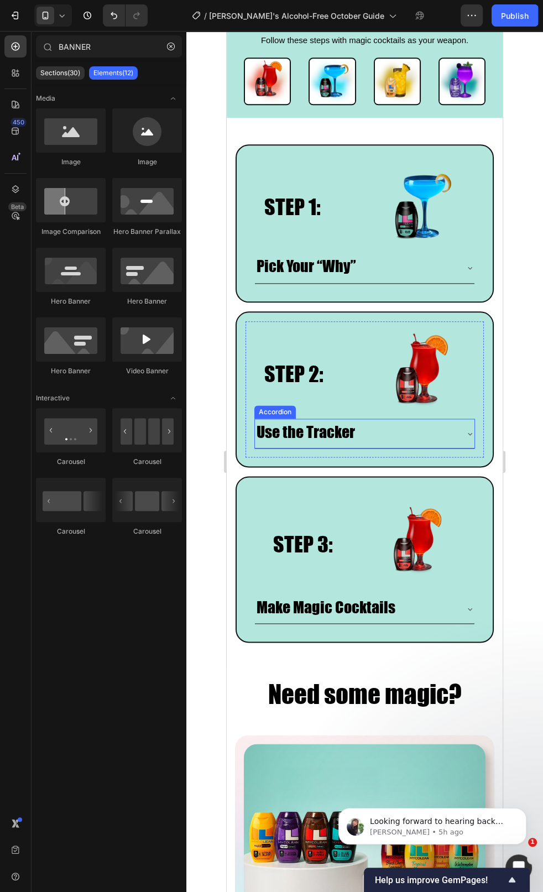
click at [470, 433] on icon at bounding box center [469, 433] width 9 height 9
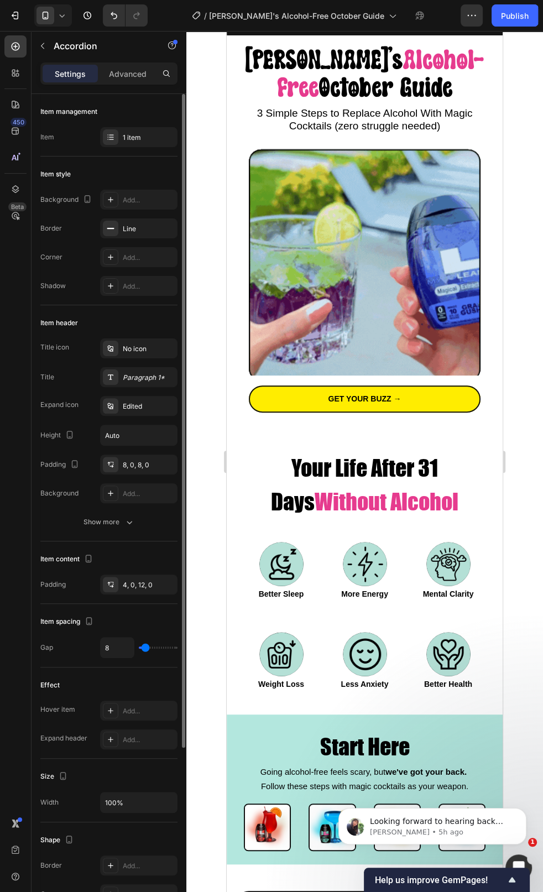
scroll to position [0, 0]
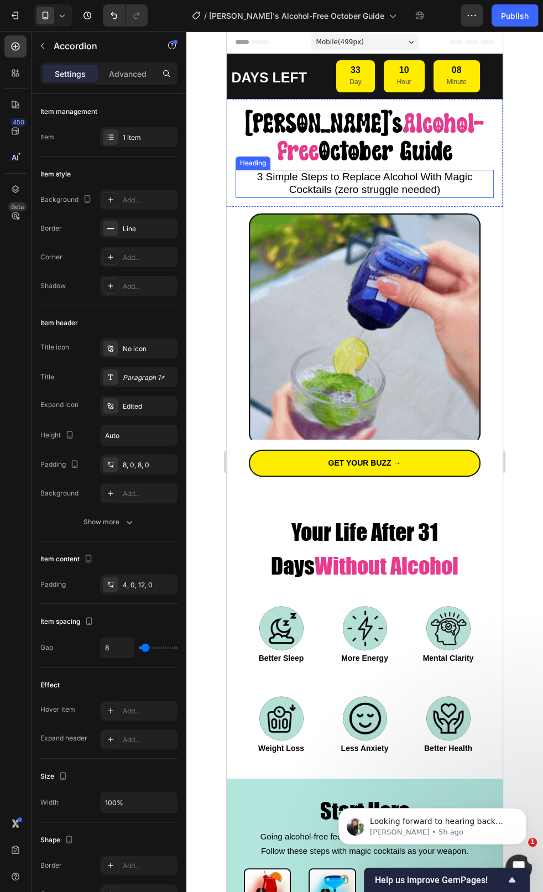
click at [319, 185] on span "3 Simple Steps to Replace Alcohol With Magic Cocktails (zero struggle needed)" at bounding box center [365, 183] width 216 height 24
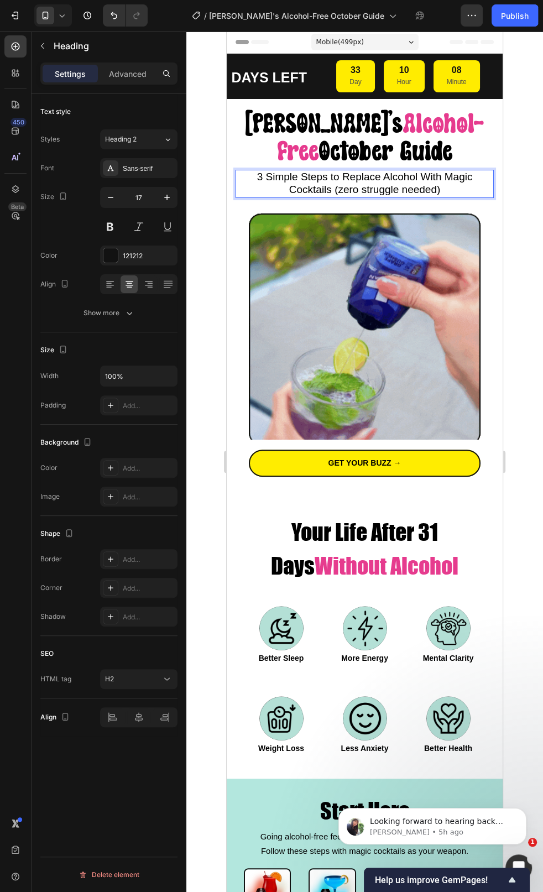
click at [341, 176] on span "3 Simple Steps to Replace Alcohol With Magic Cocktails (zero struggle needed)" at bounding box center [365, 183] width 216 height 24
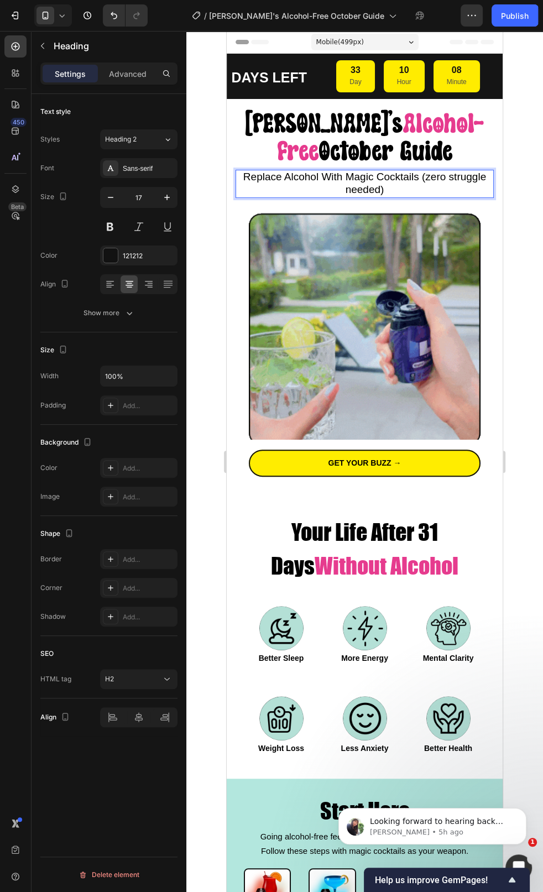
click at [417, 177] on span "Replace Alcohol With Magic Cocktails (zero struggle needed)" at bounding box center [364, 183] width 243 height 24
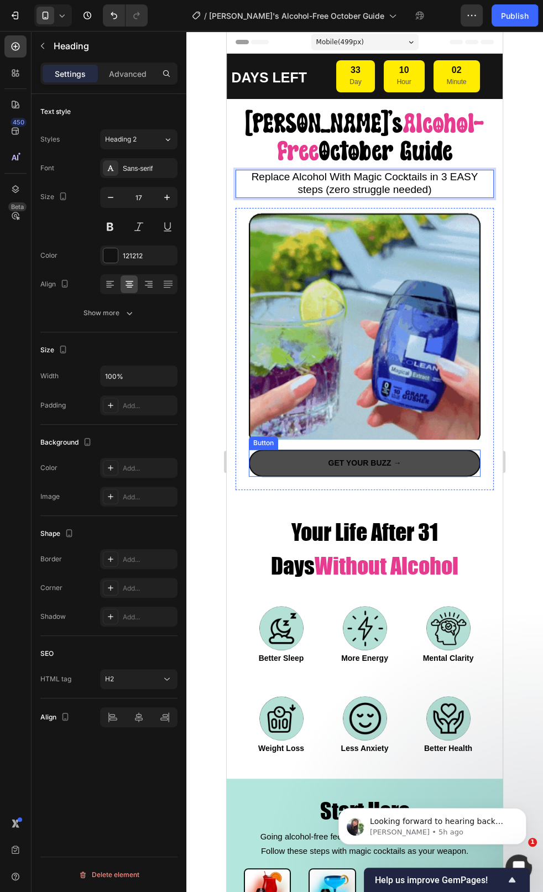
click at [415, 462] on link "GET YOUR BUZZ →" at bounding box center [365, 462] width 232 height 27
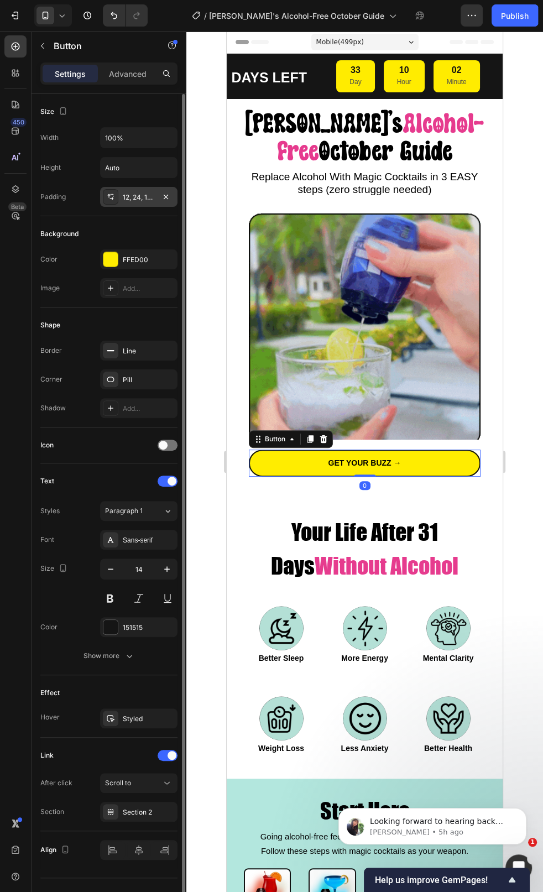
click at [137, 200] on div "12, 24, 12, 24" at bounding box center [139, 197] width 32 height 10
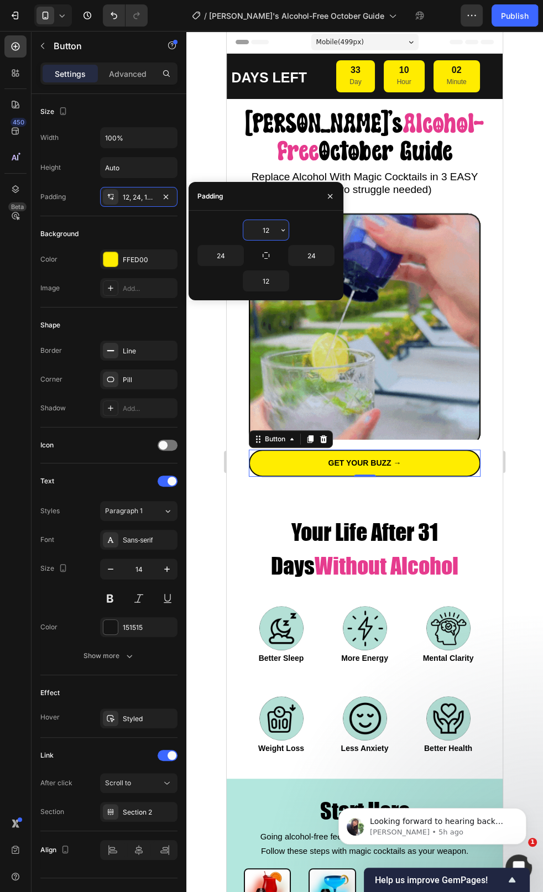
click at [274, 230] on input "12" at bounding box center [265, 230] width 45 height 20
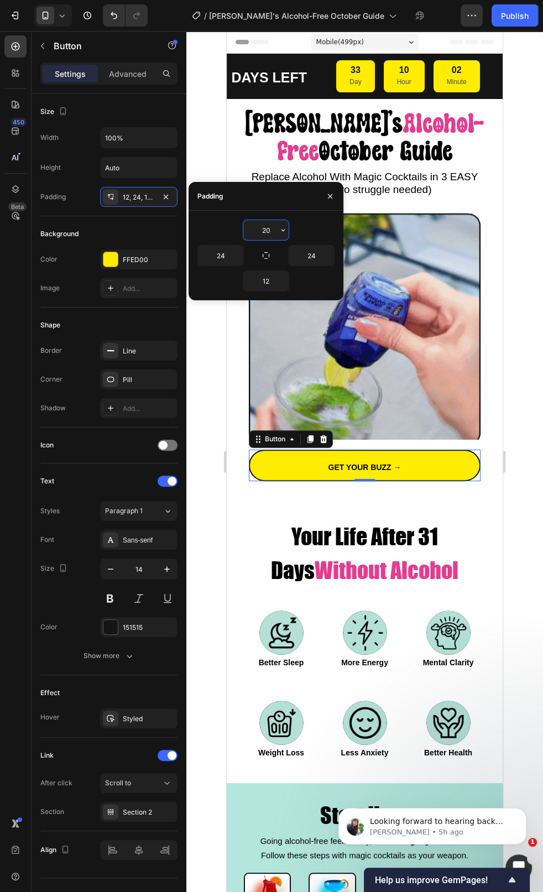
type input "12"
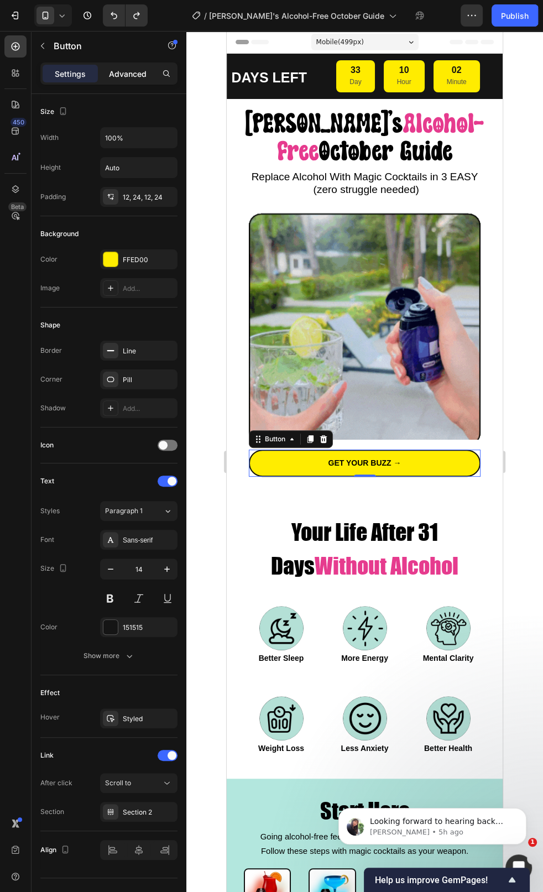
click at [151, 80] on div "Advanced" at bounding box center [127, 74] width 55 height 18
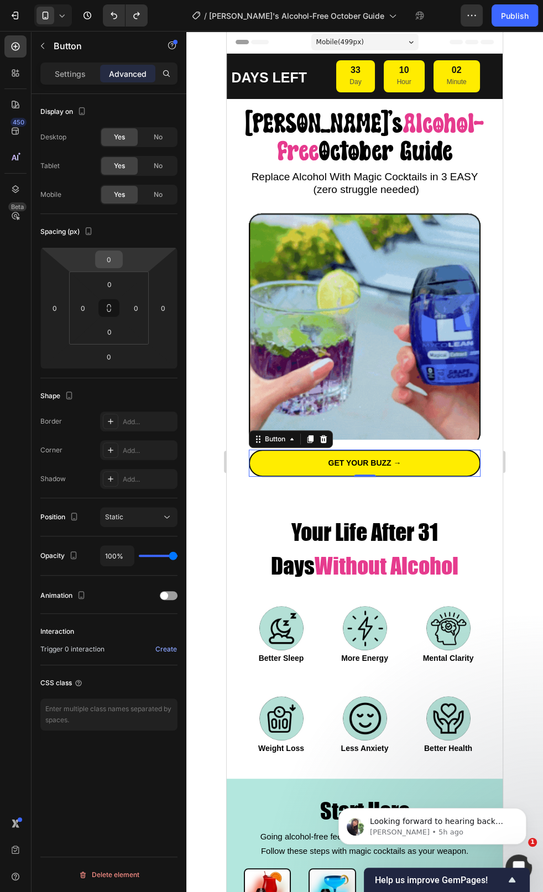
click at [111, 266] on input "0" at bounding box center [109, 259] width 22 height 17
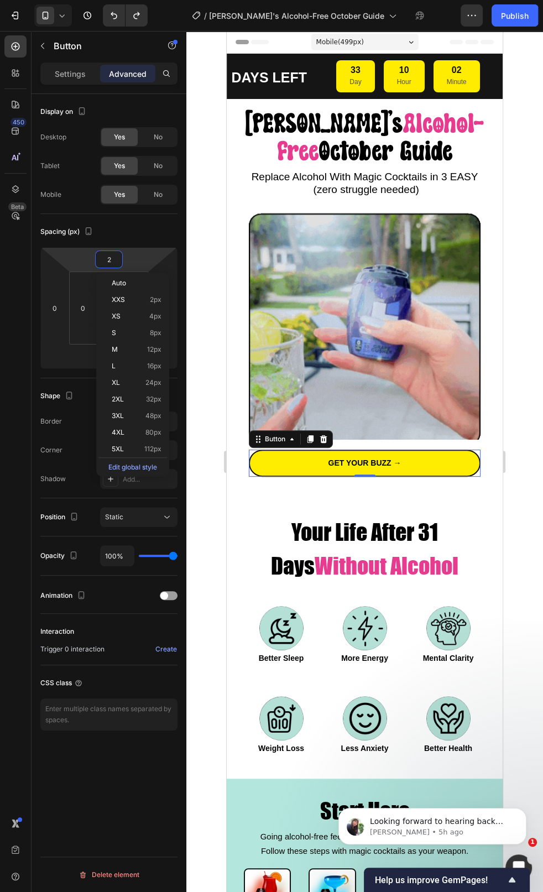
type input "20"
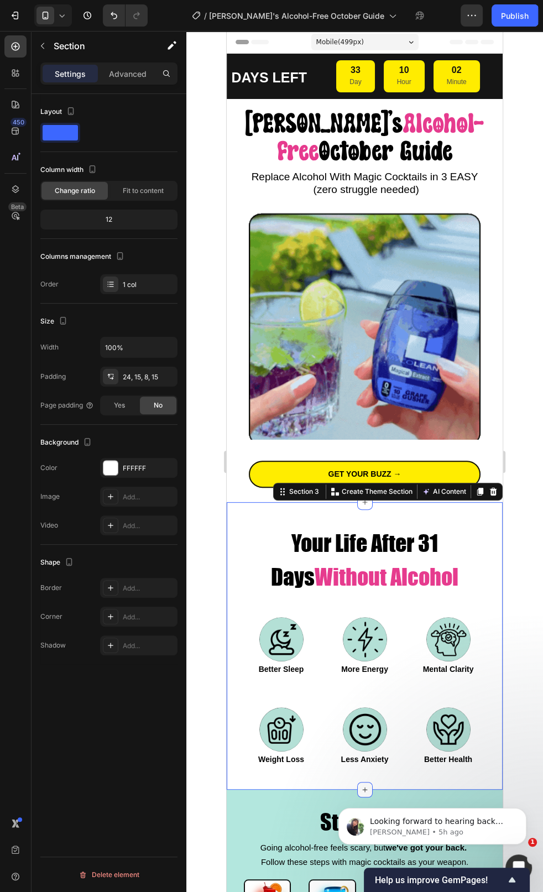
click at [313, 469] on div "Your Life After 31 Days Without Alcohol Heading Image Better Sleep Text Block R…" at bounding box center [365, 645] width 276 height 287
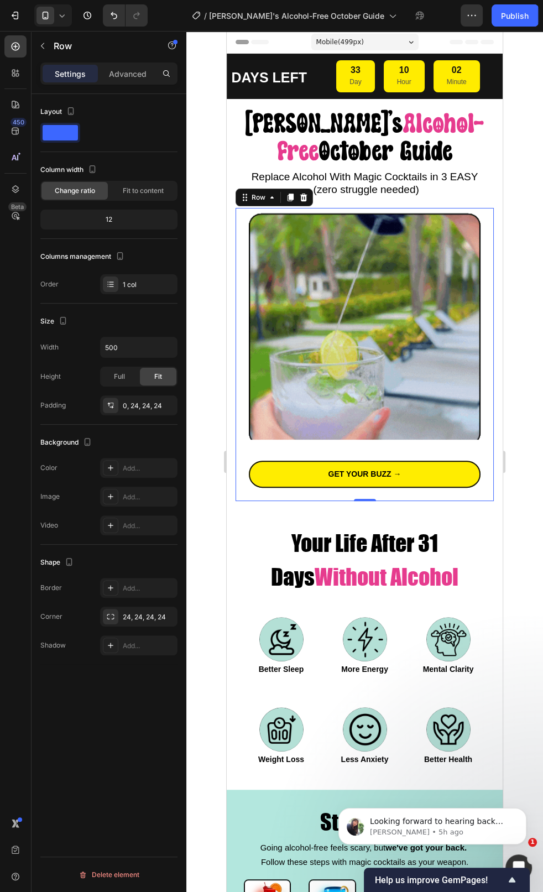
click at [258, 469] on div "Image GET YOUR BUZZ → Button Row 0" at bounding box center [364, 354] width 258 height 293
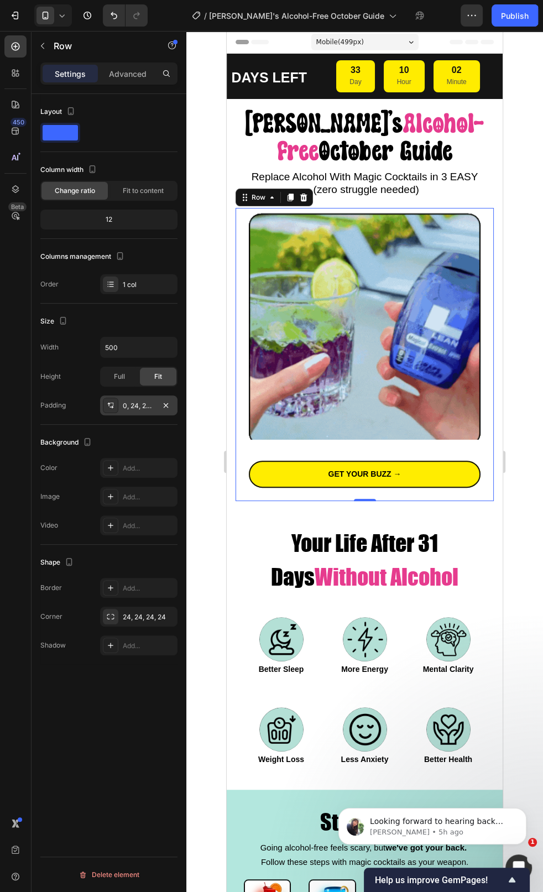
click at [140, 404] on div "0, 24, 24, 24" at bounding box center [139, 406] width 32 height 10
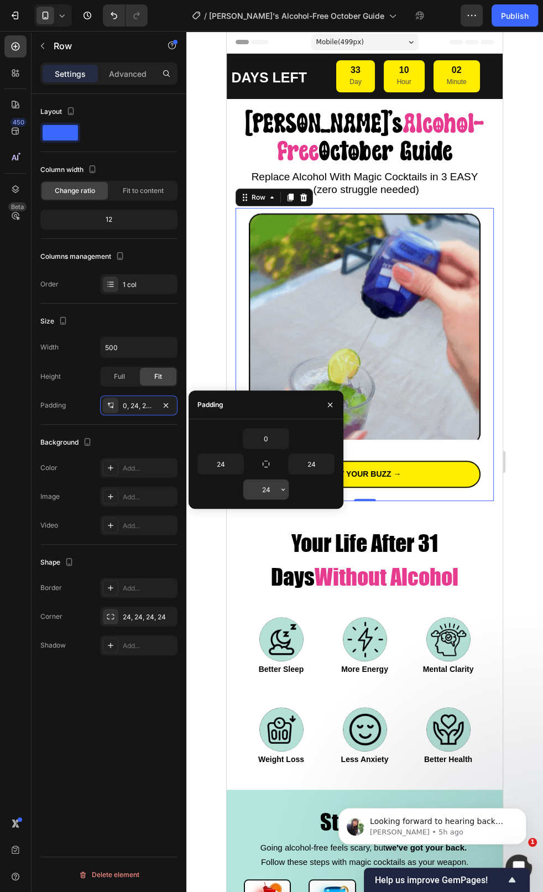
click at [261, 469] on input "24" at bounding box center [265, 489] width 45 height 20
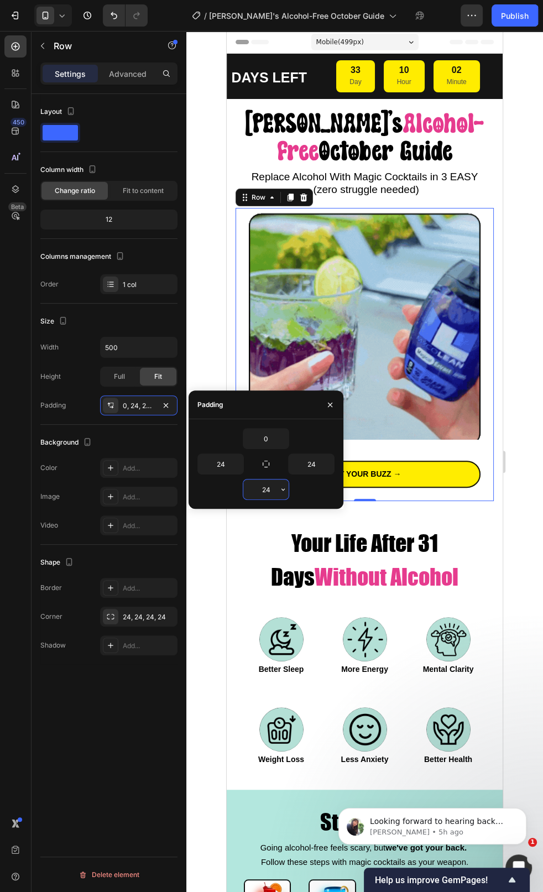
type input "0"
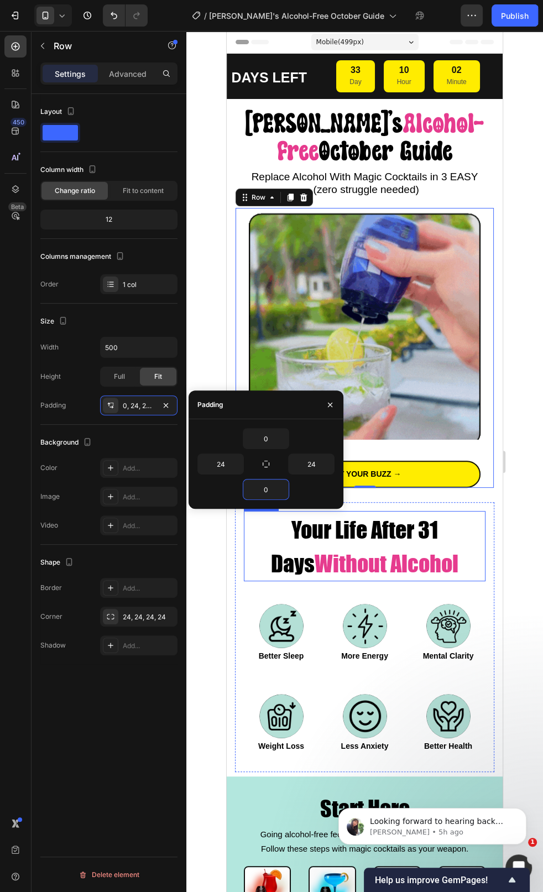
click at [464, 469] on h2 "Your Life After 31 Days Without Alcohol" at bounding box center [365, 546] width 242 height 70
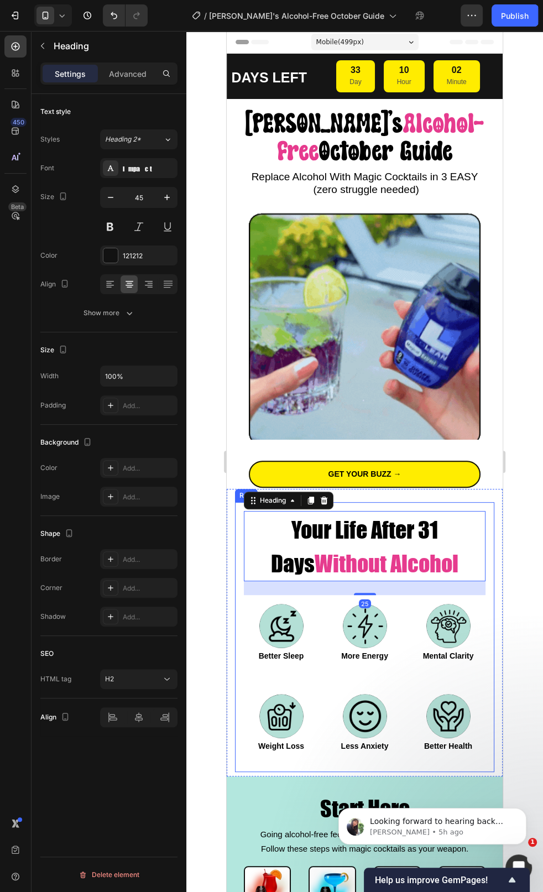
click at [529, 469] on div at bounding box center [364, 461] width 357 height 861
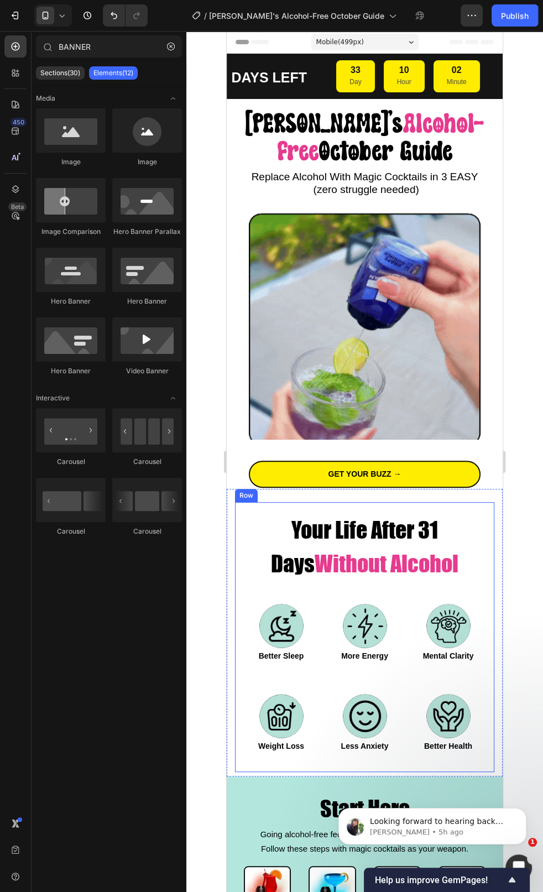
click at [523, 469] on div at bounding box center [364, 461] width 357 height 861
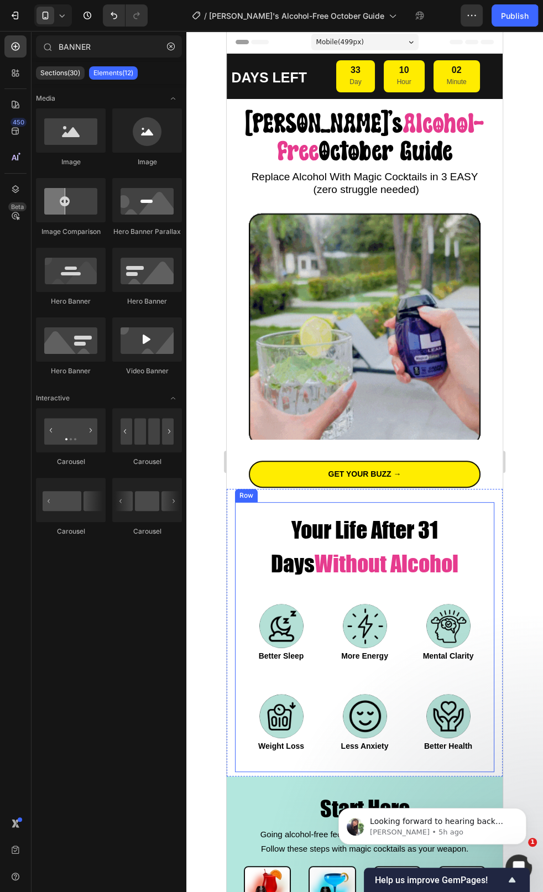
click at [523, 469] on div at bounding box center [364, 461] width 357 height 861
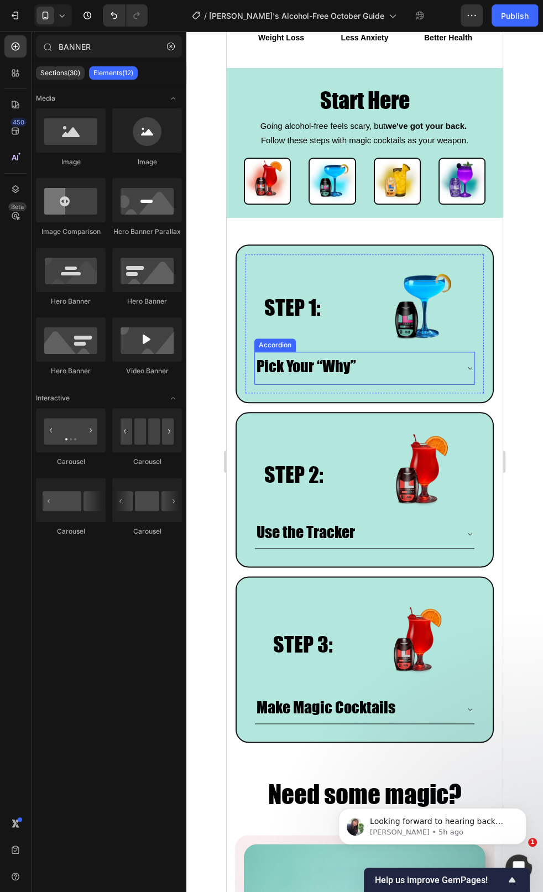
scroll to position [731, 0]
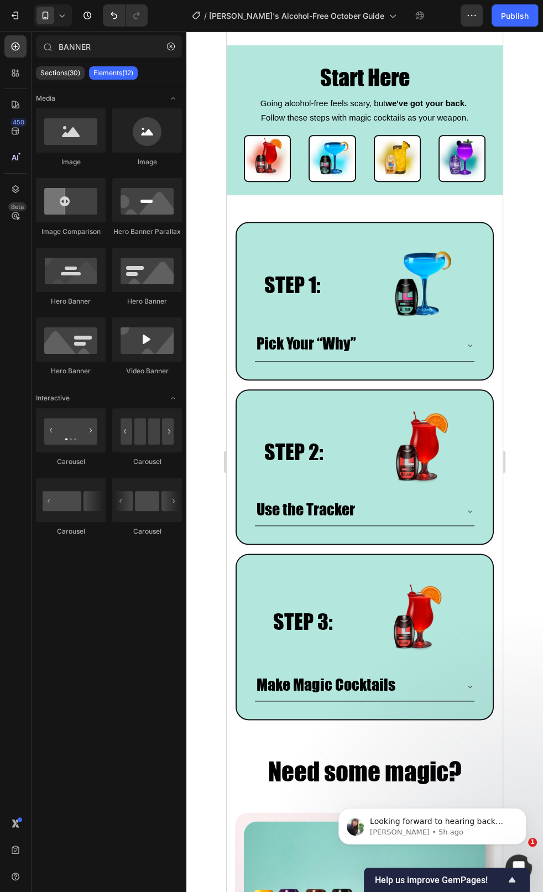
click at [207, 329] on div at bounding box center [364, 461] width 357 height 861
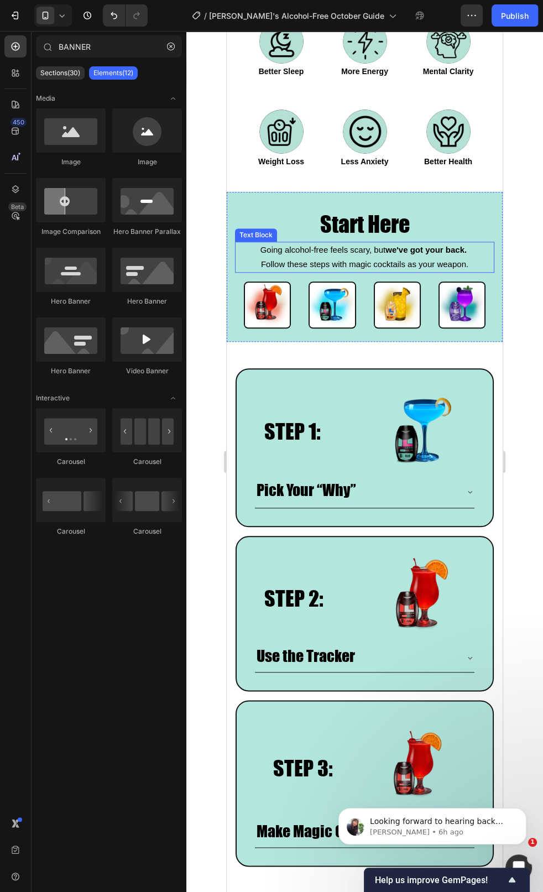
scroll to position [582, 0]
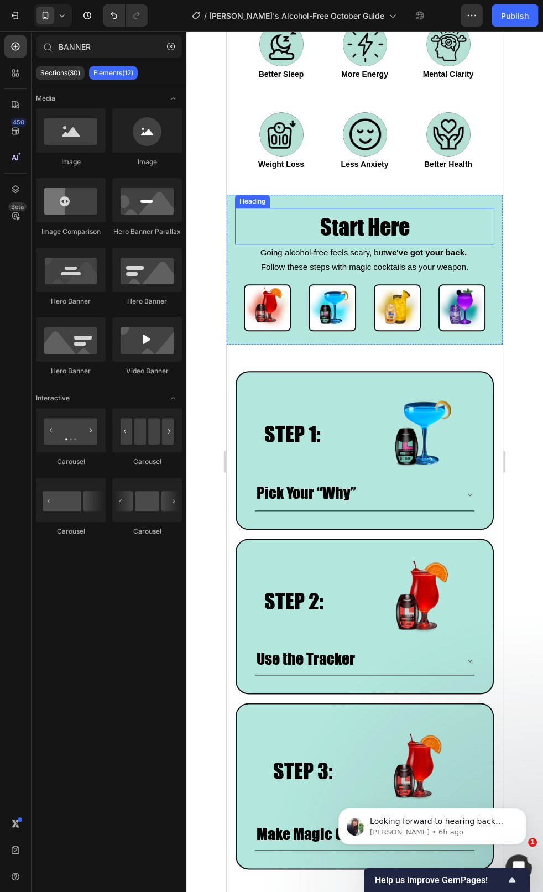
click at [339, 235] on span "Start Here" at bounding box center [365, 226] width 90 height 27
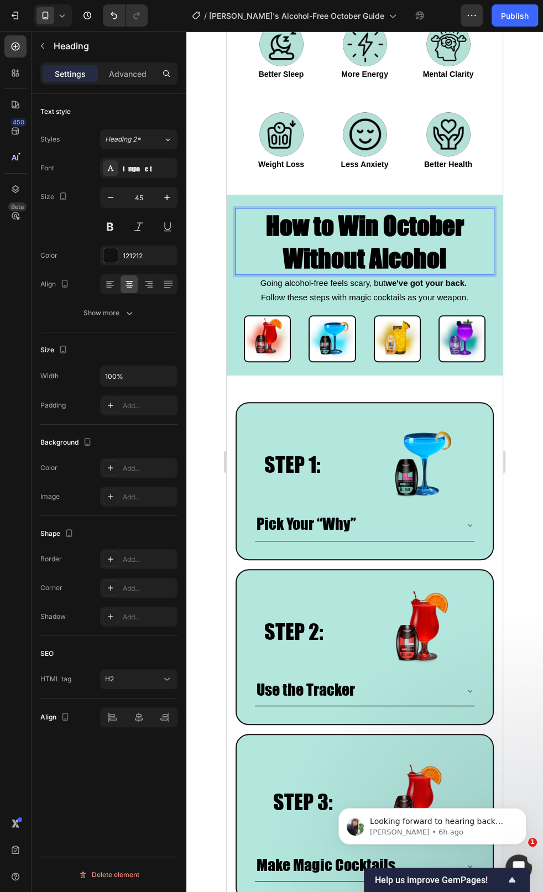
click at [317, 221] on strong "How to Win October" at bounding box center [365, 224] width 198 height 31
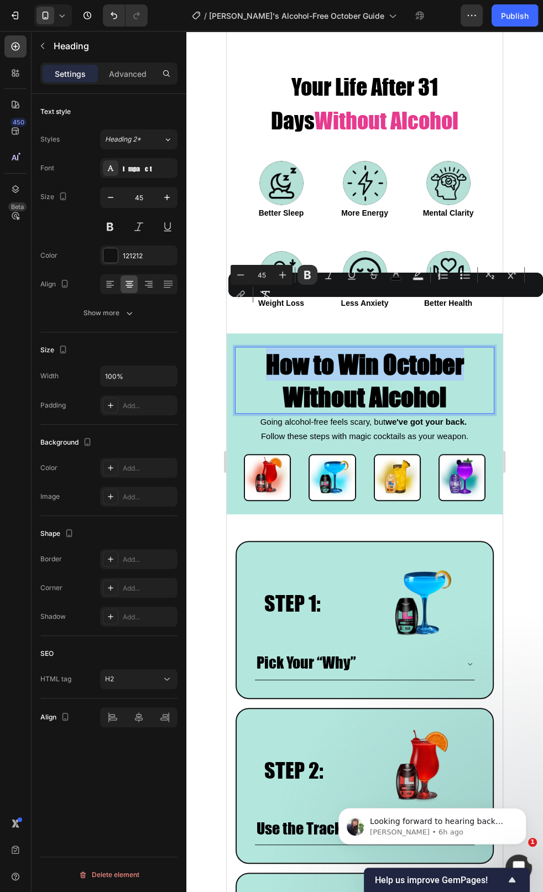
scroll to position [407, 0]
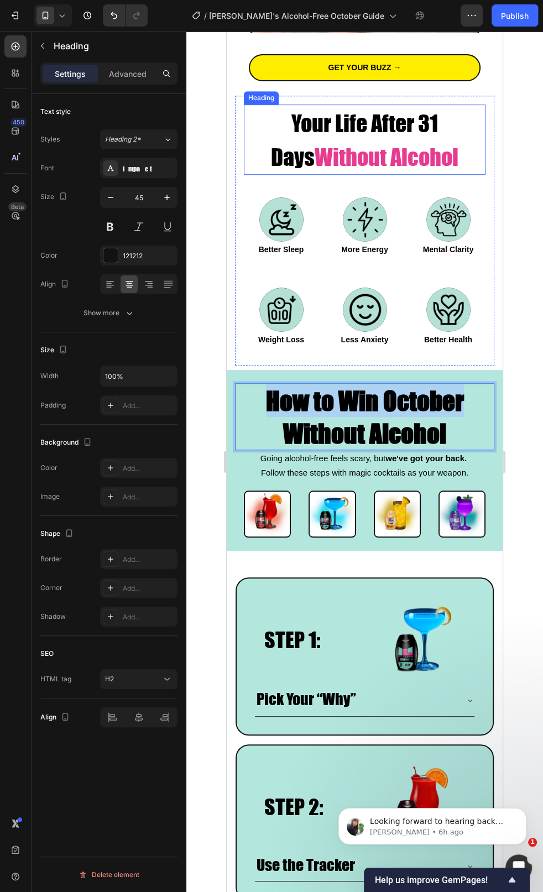
click at [318, 118] on span "Your Life After 31 Days" at bounding box center [354, 140] width 167 height 61
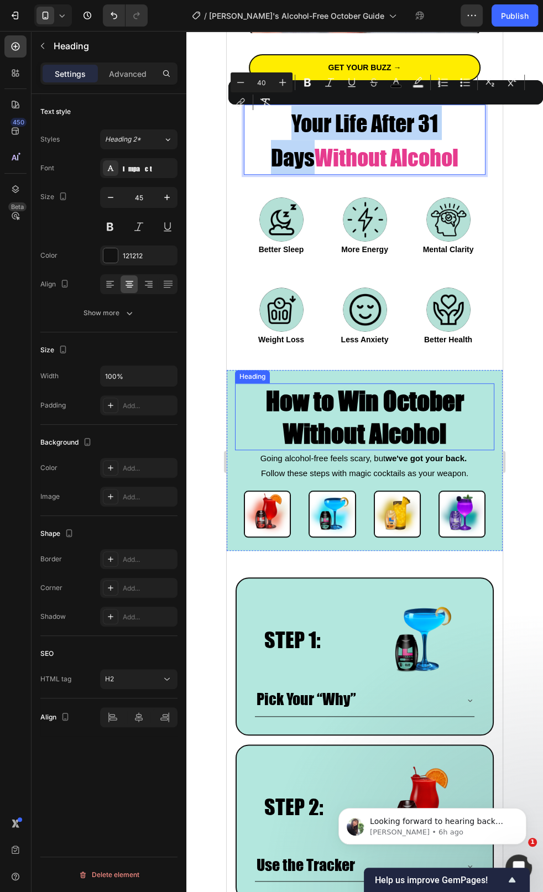
click at [359, 400] on strong "How to Win October" at bounding box center [365, 400] width 198 height 31
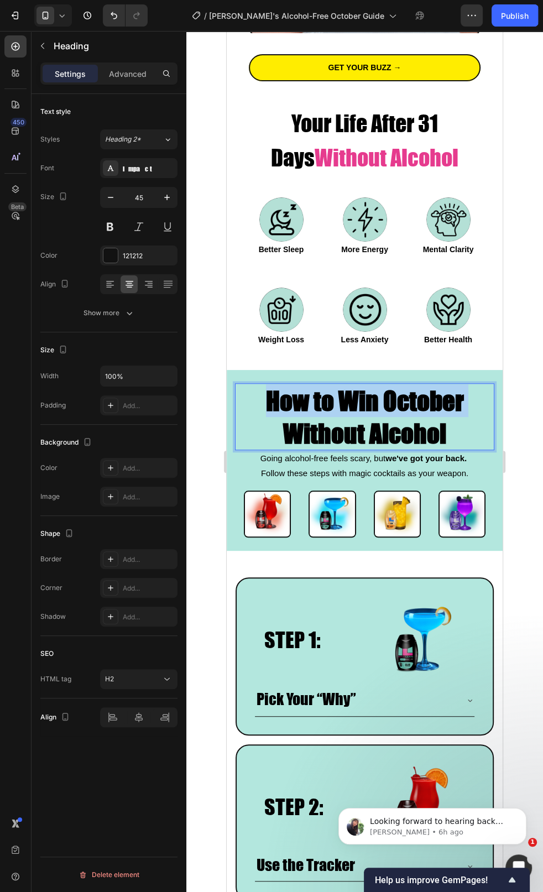
click at [359, 400] on strong "How to Win October" at bounding box center [365, 400] width 198 height 31
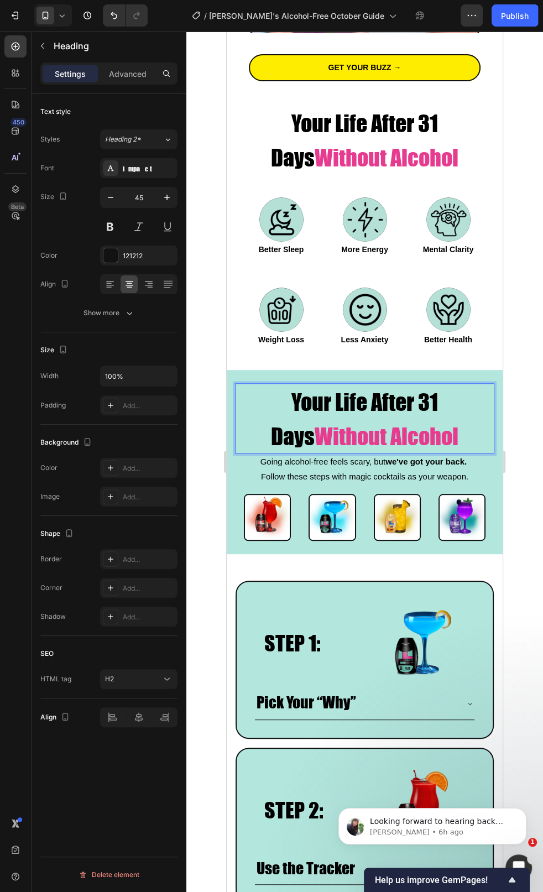
click at [349, 403] on span "Your Life After 31 Days" at bounding box center [354, 419] width 167 height 61
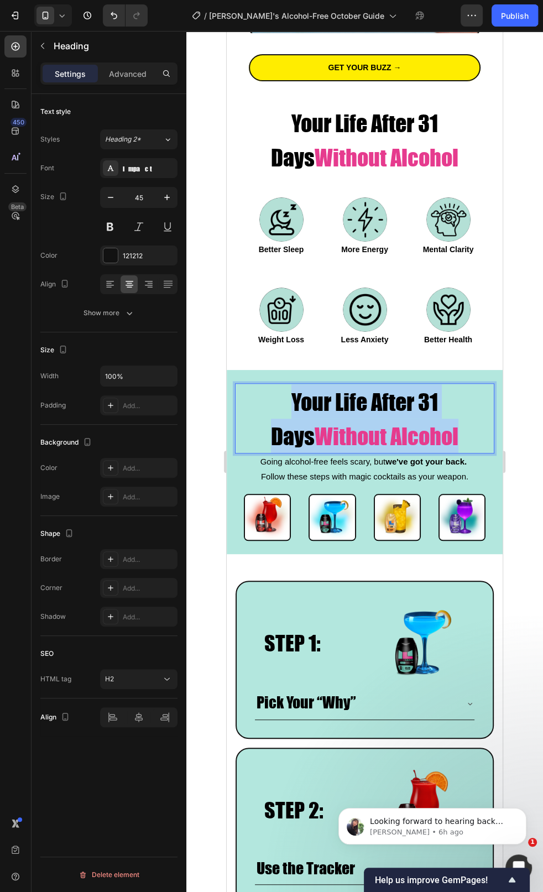
click at [349, 403] on span "Your Life After 31 Days" at bounding box center [354, 419] width 167 height 61
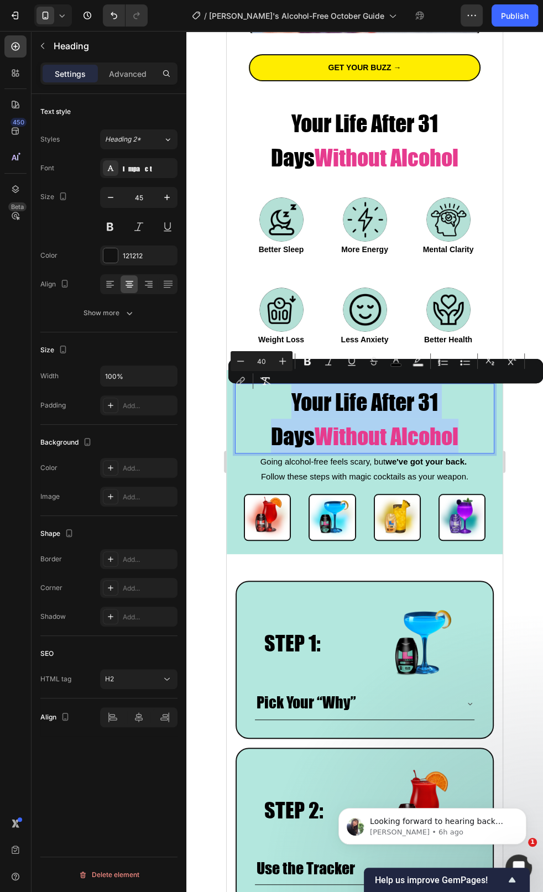
click at [282, 402] on span "Your Life After 31 Days" at bounding box center [354, 419] width 167 height 61
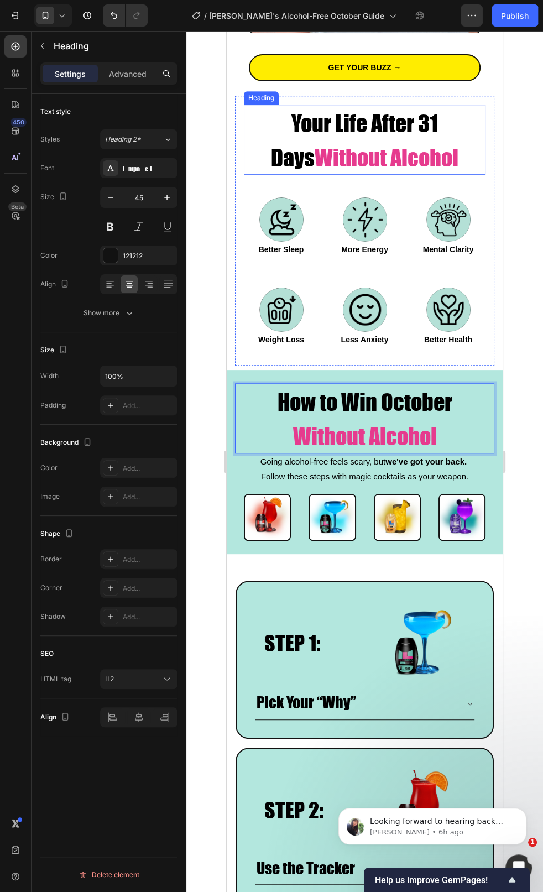
click at [339, 115] on span "Your Life After 31 Days" at bounding box center [354, 140] width 167 height 61
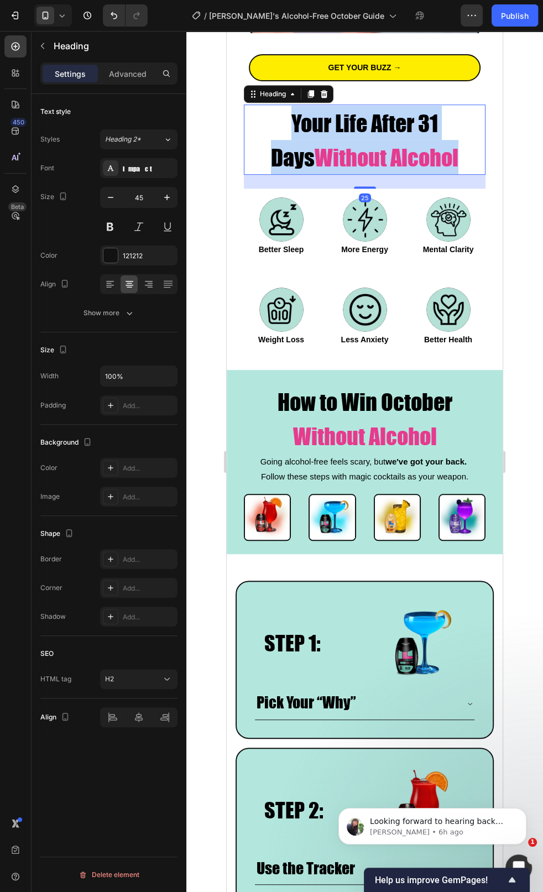
click at [339, 115] on span "Your Life After 31 Days" at bounding box center [354, 140] width 167 height 61
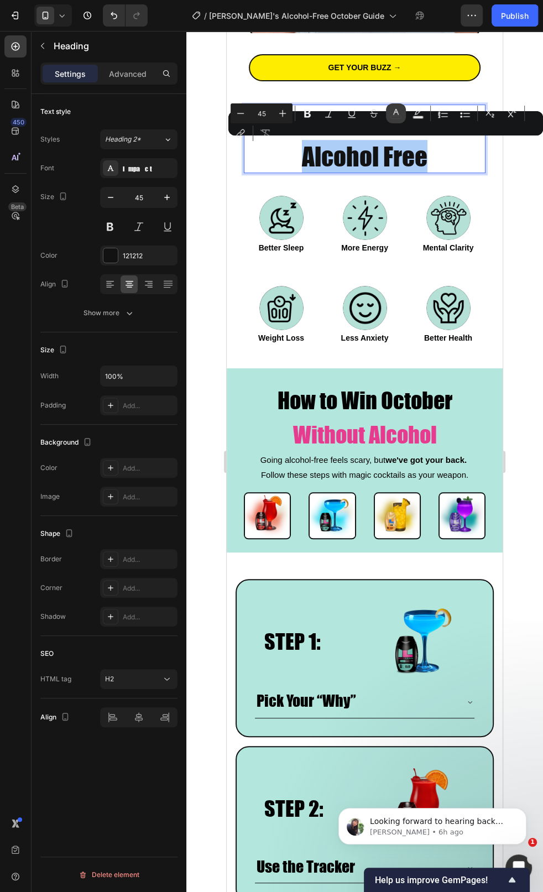
click at [392, 114] on icon "Editor contextual toolbar" at bounding box center [395, 113] width 11 height 11
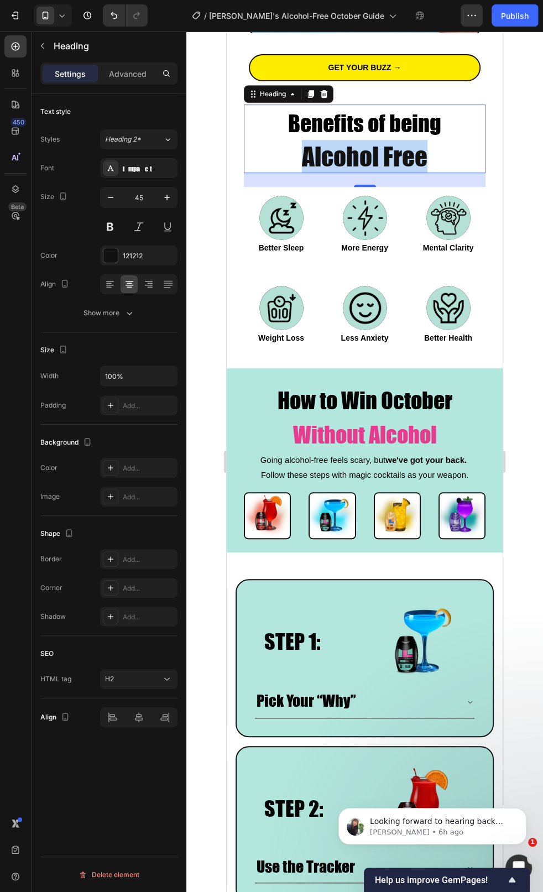
click at [359, 141] on p "Benefits of being Alcohol Free" at bounding box center [364, 139] width 239 height 66
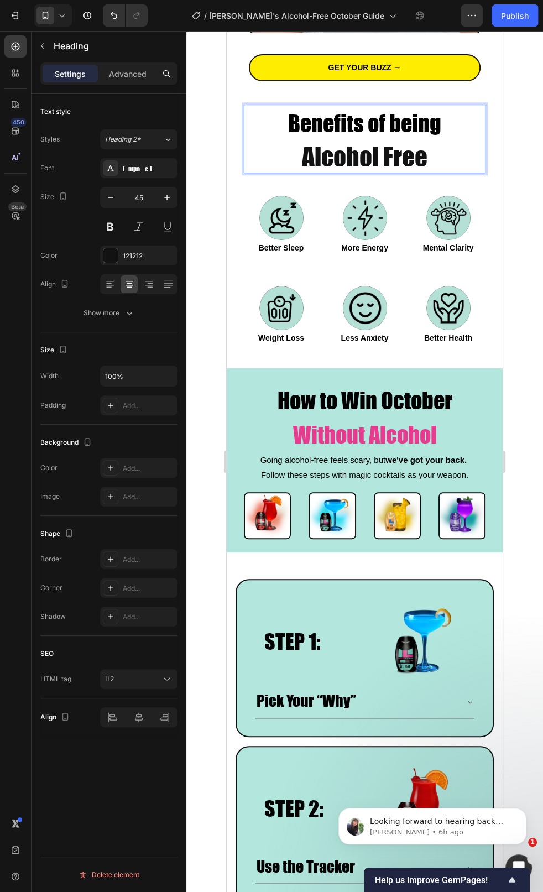
click at [354, 148] on p "Benefits of being Alcohol Free" at bounding box center [364, 139] width 239 height 66
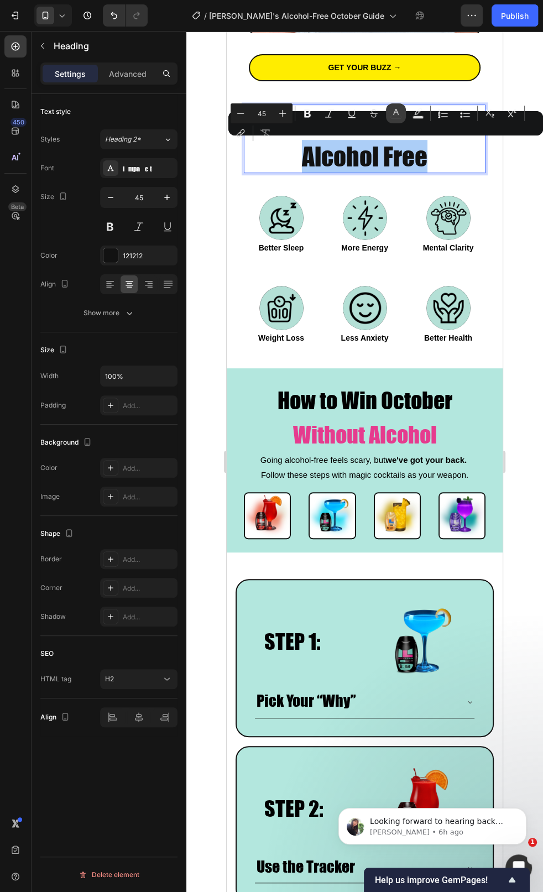
click at [400, 118] on rect "Editor contextual toolbar" at bounding box center [396, 117] width 11 height 3
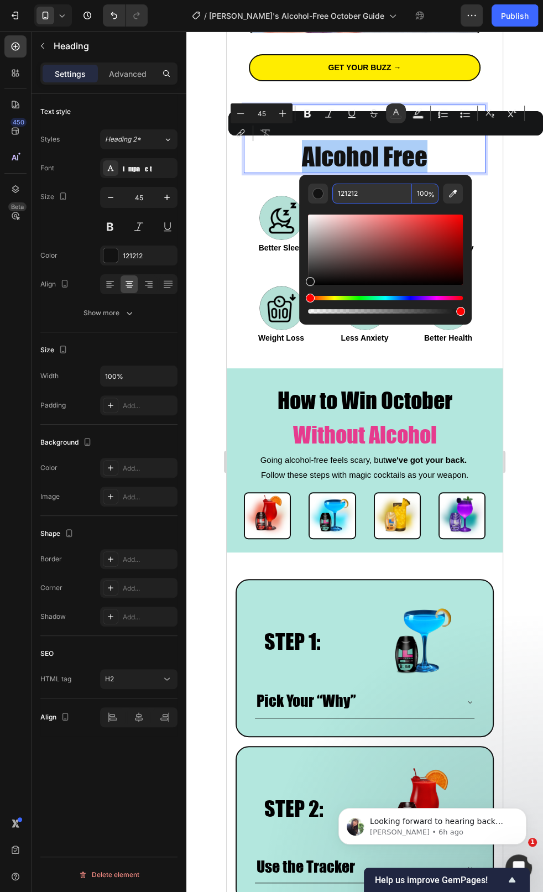
click at [355, 196] on input "121212" at bounding box center [372, 194] width 80 height 20
paste input "#E63B8E"
type input "#E63B8E"
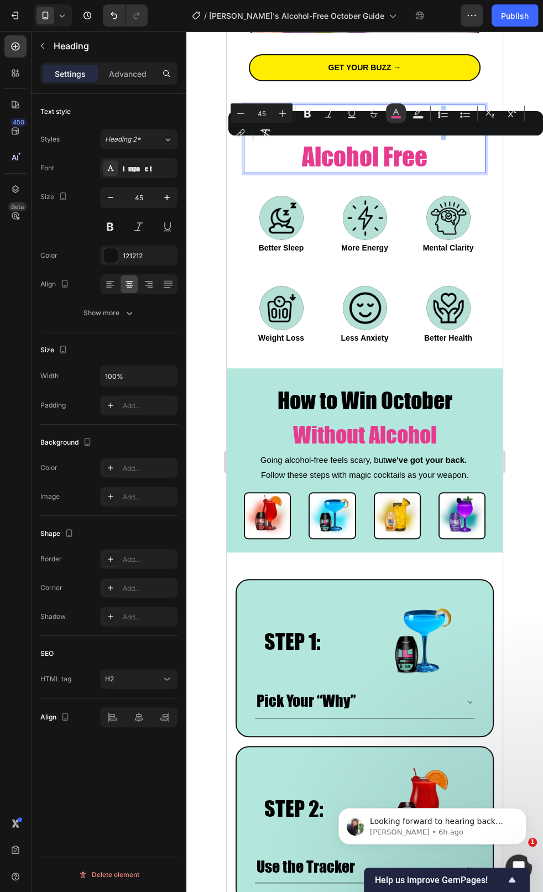
click at [524, 203] on div at bounding box center [364, 461] width 357 height 861
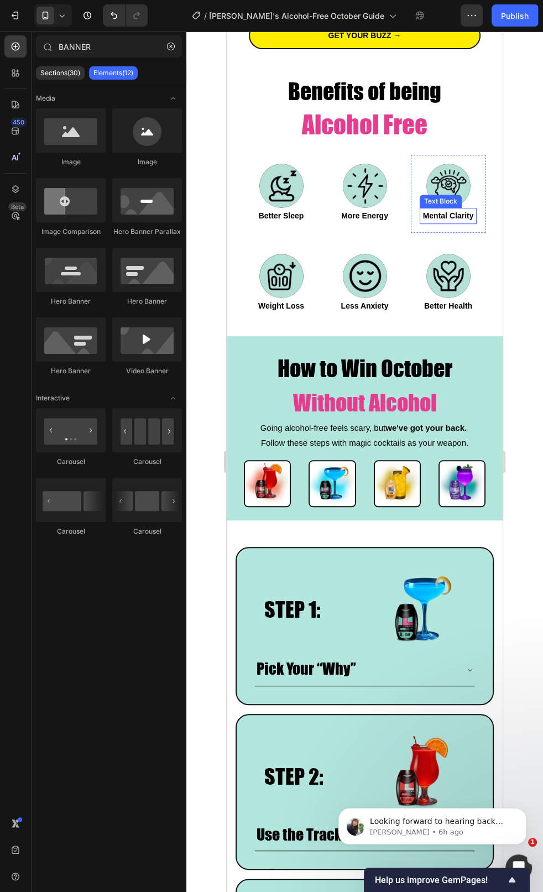
scroll to position [442, 0]
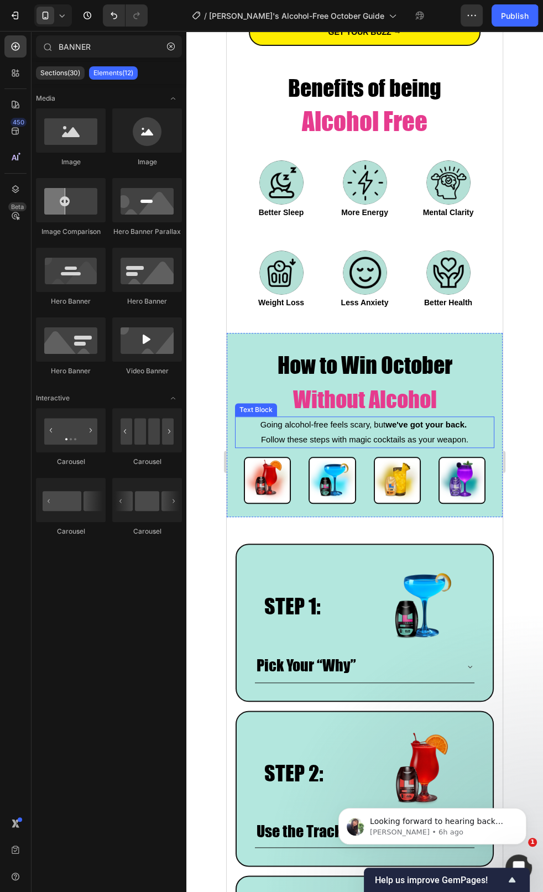
click at [391, 434] on span "Follow these steps with magic cocktails as your weapon." at bounding box center [364, 438] width 207 height 9
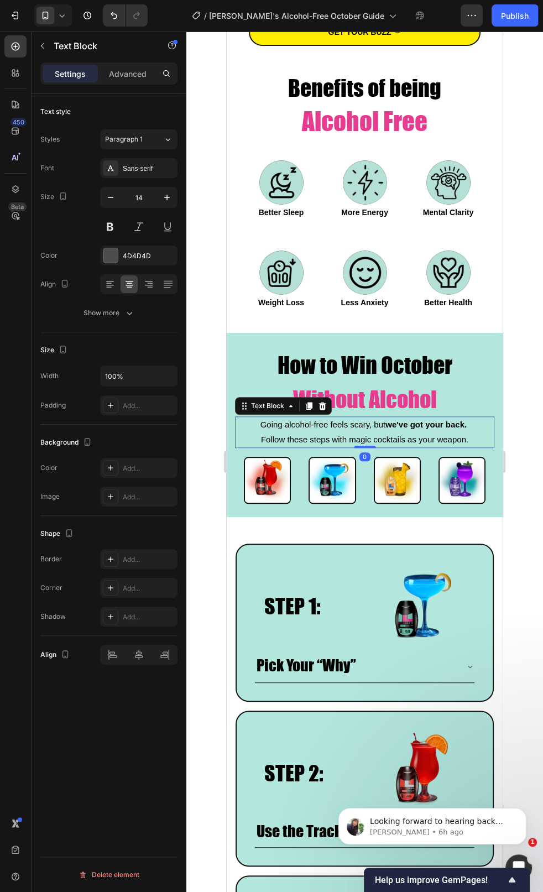
click at [391, 434] on span "Follow these steps with magic cocktails as your weapon." at bounding box center [364, 438] width 207 height 9
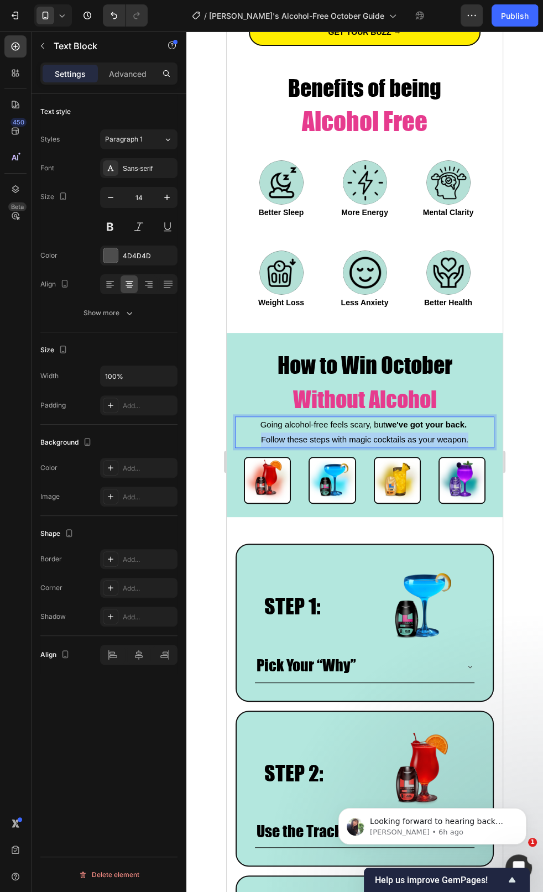
click at [391, 434] on span "Follow these steps with magic cocktails as your weapon." at bounding box center [364, 438] width 207 height 9
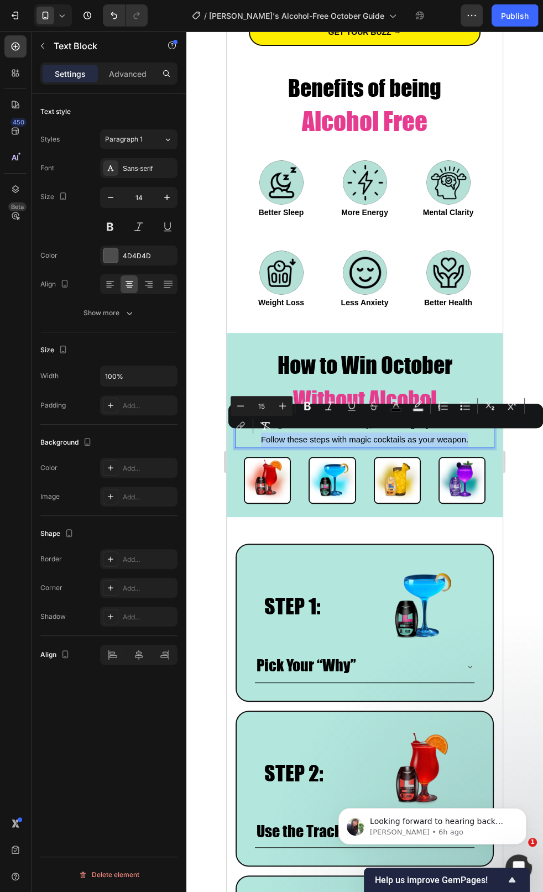
click at [421, 437] on span "Follow these steps with magic cocktails as your weapon." at bounding box center [364, 438] width 207 height 9
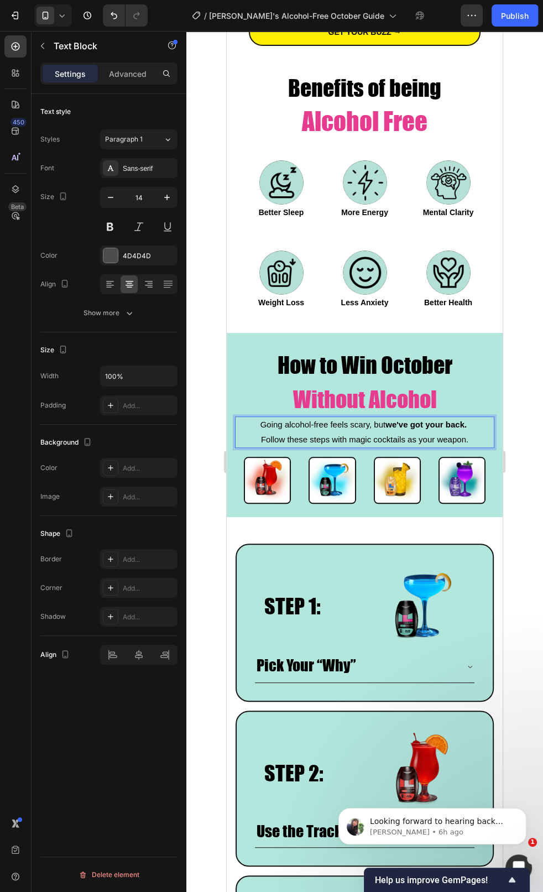
click at [513, 469] on div at bounding box center [364, 461] width 357 height 861
click at [235, 426] on div "Going alcohol-free feels scary, but we've got your back. Follow these steps wit…" at bounding box center [364, 431] width 259 height 31
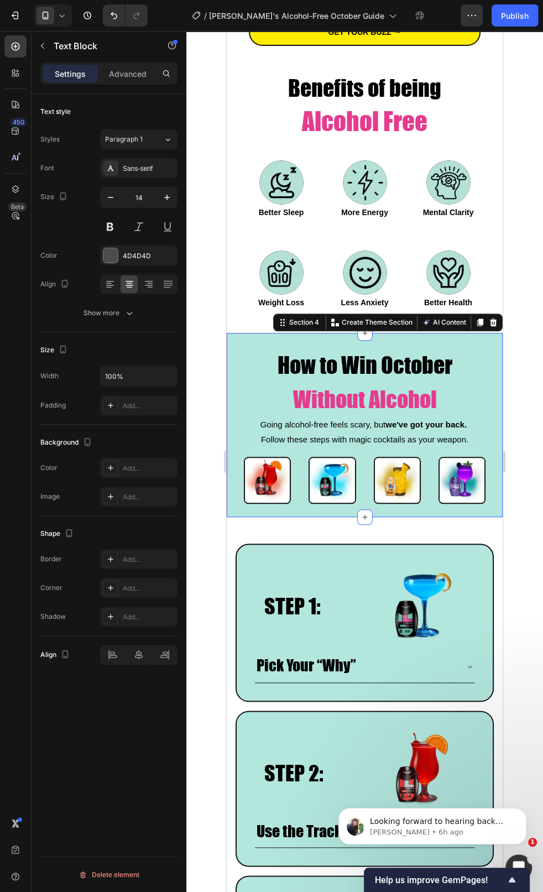
click at [233, 457] on div "⁠⁠⁠⁠⁠⁠⁠ How to Win October Without Alcohol Heading Going alcohol-free feels sca…" at bounding box center [365, 425] width 276 height 184
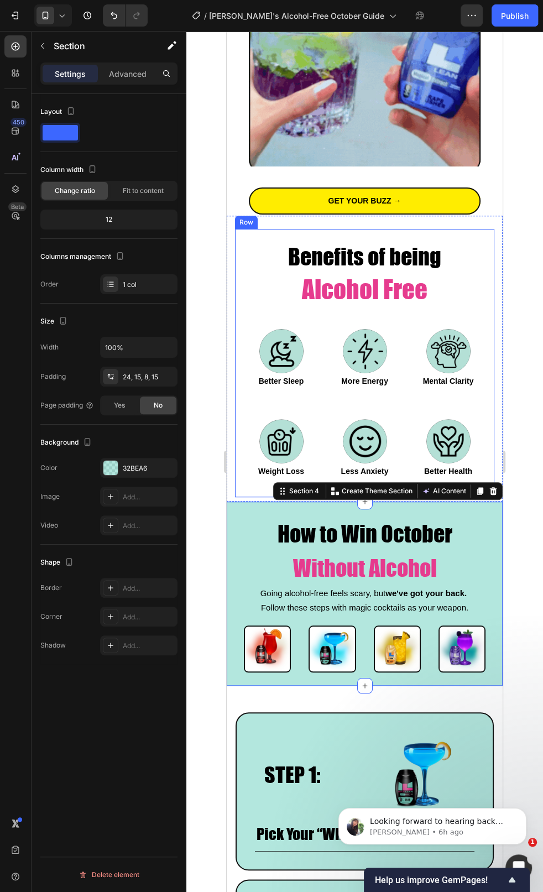
scroll to position [0, 0]
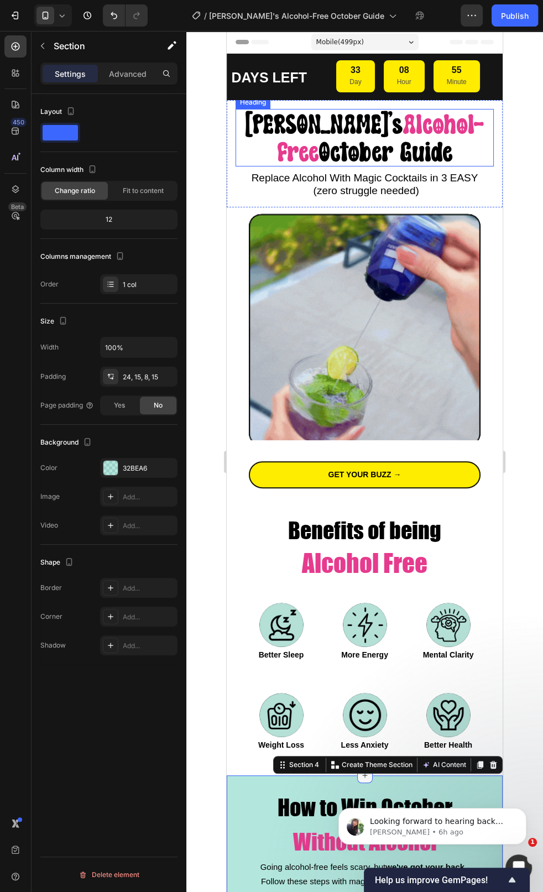
click at [364, 121] on span "Alcohol-Free" at bounding box center [380, 137] width 207 height 56
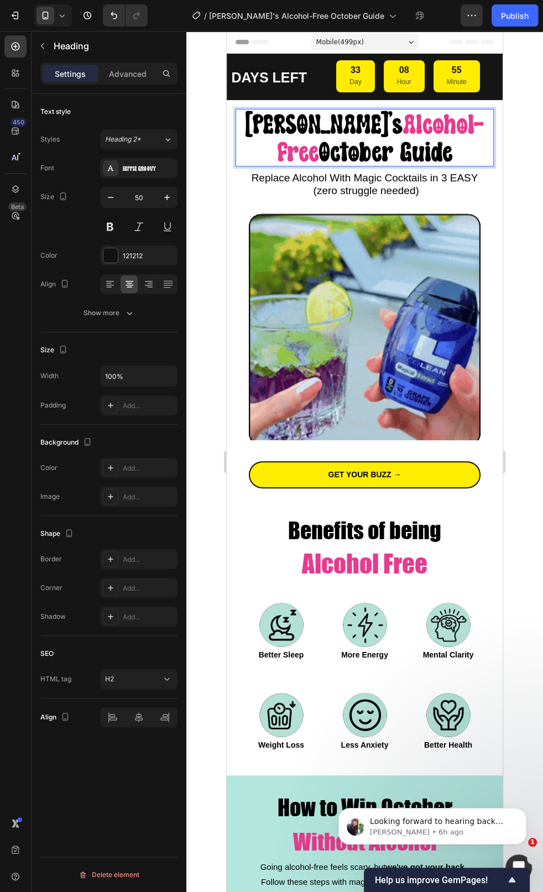
click at [360, 121] on span "Alcohol-Free" at bounding box center [380, 137] width 207 height 56
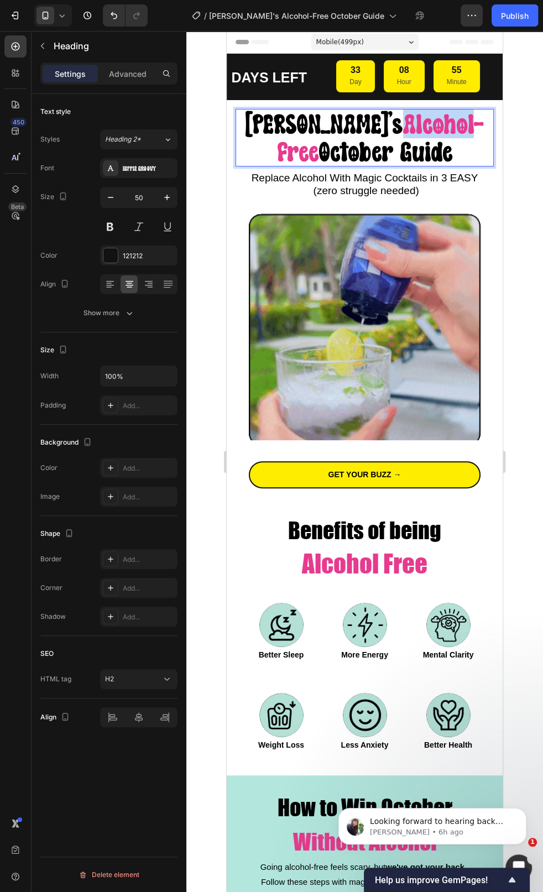
click at [360, 121] on span "Alcohol-Free" at bounding box center [380, 137] width 207 height 56
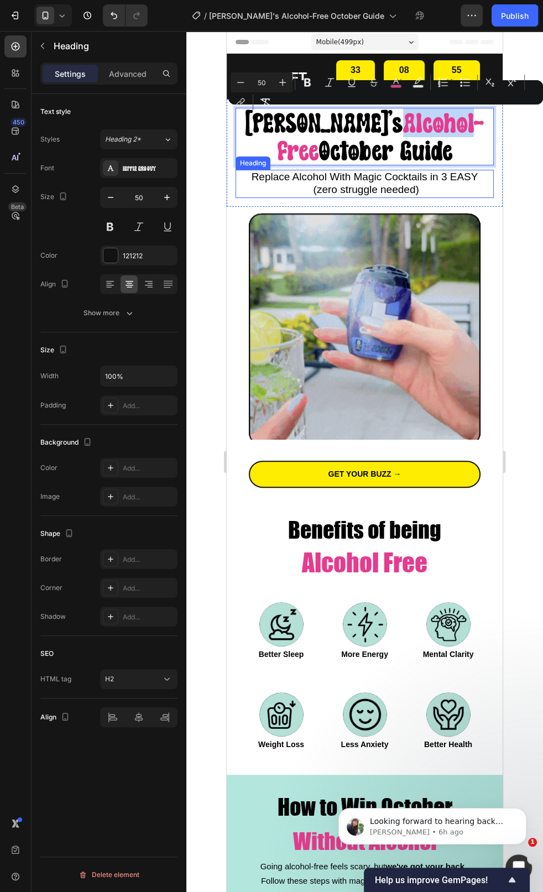
click at [312, 182] on span "Replace Alcohol With Magic Cocktails in 3 EASY (zero struggle needed)" at bounding box center [365, 183] width 227 height 24
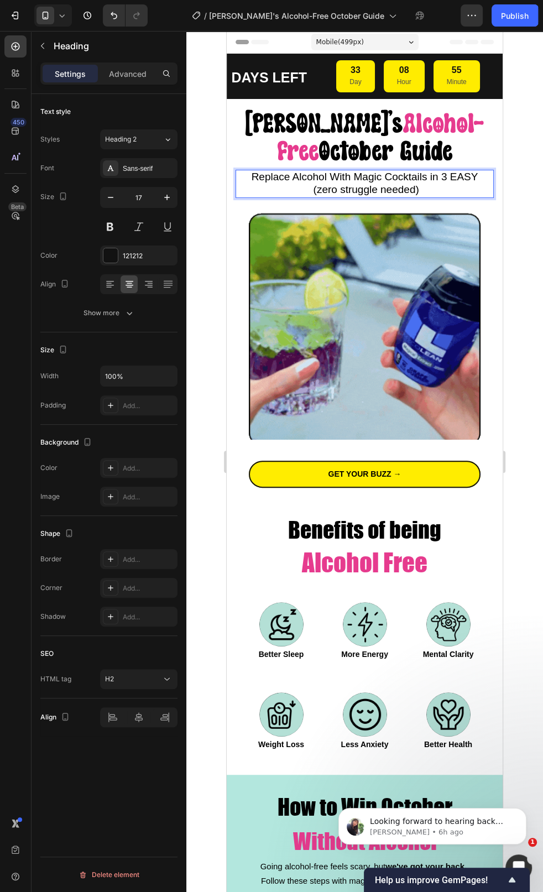
click at [312, 182] on span "Replace Alcohol With Magic Cocktails in 3 EASY (zero struggle needed)" at bounding box center [365, 183] width 227 height 24
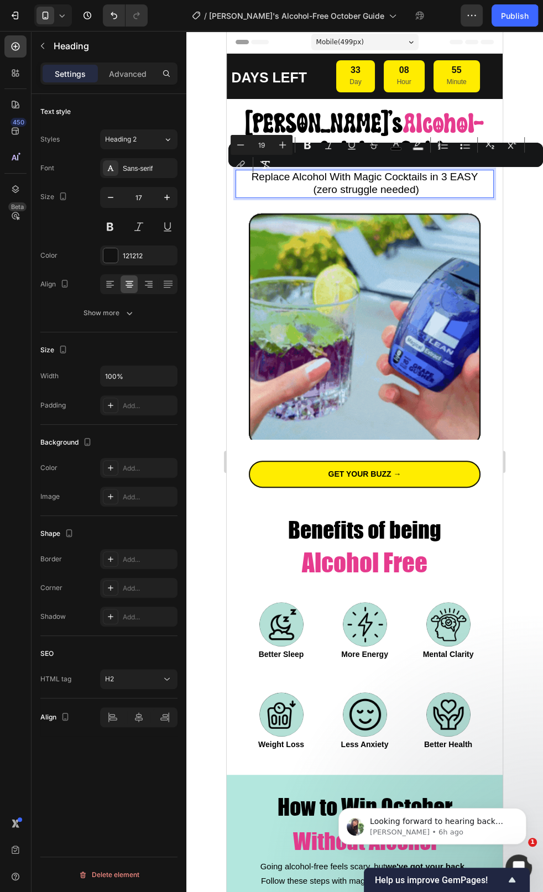
click at [313, 179] on span "Replace Alcohol With Magic Cocktails in 3 EASY (zero struggle needed)" at bounding box center [365, 183] width 227 height 24
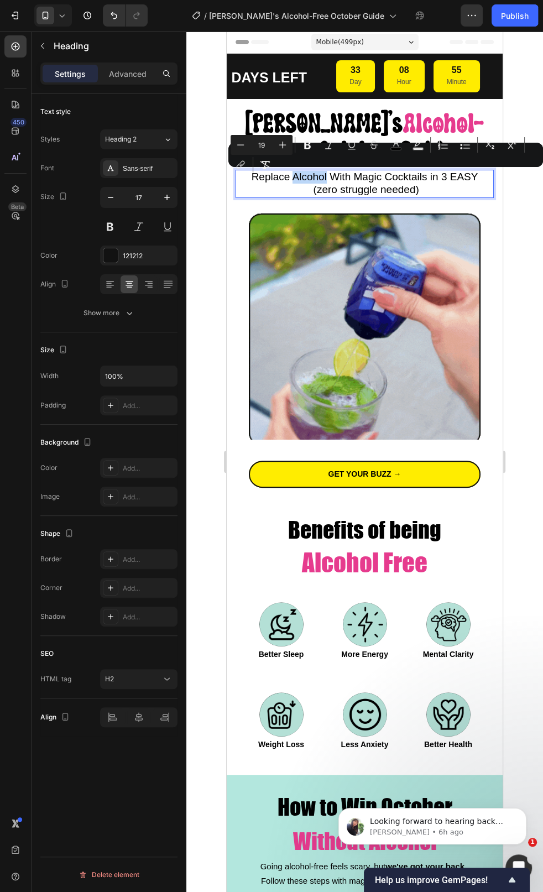
click at [313, 179] on span "Replace Alcohol With Magic Cocktails in 3 EASY (zero struggle needed)" at bounding box center [365, 183] width 227 height 24
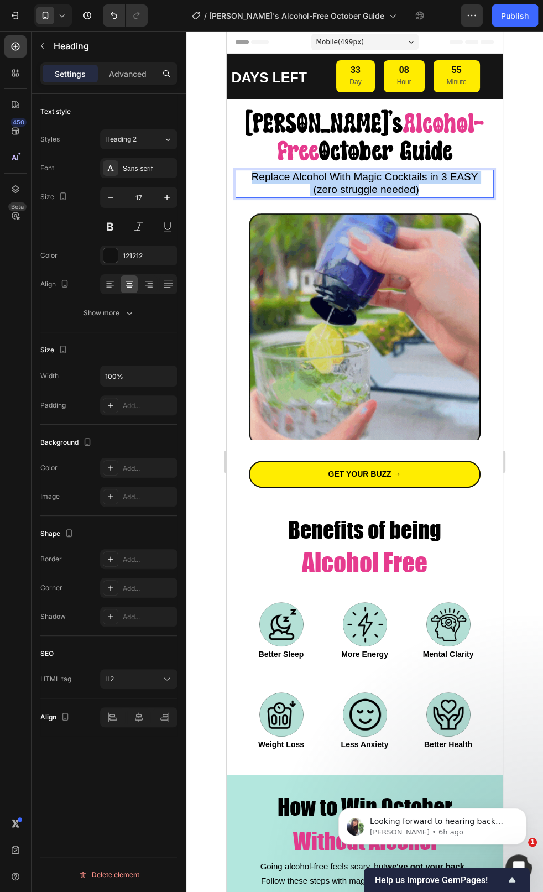
click at [313, 179] on span "Replace Alcohol With Magic Cocktails in 3 EASY (zero struggle needed)" at bounding box center [365, 183] width 227 height 24
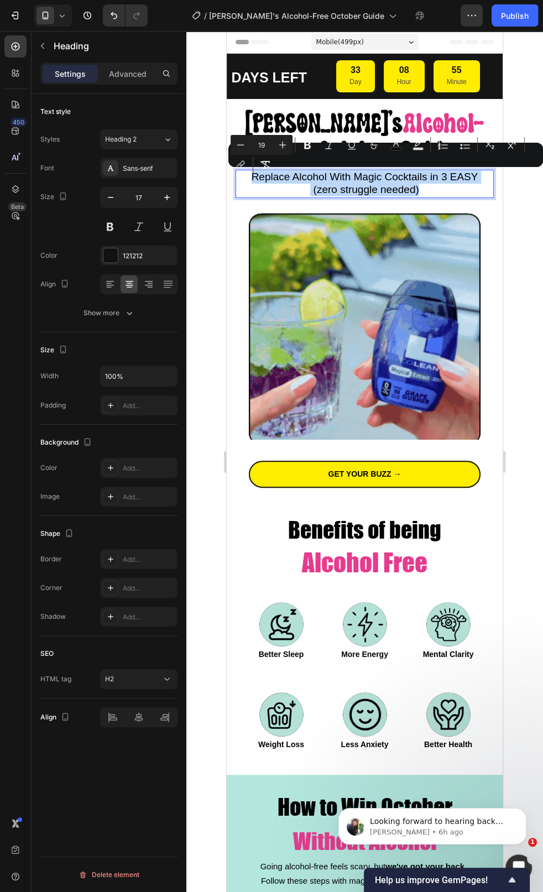
click at [313, 176] on span "Replace Alcohol With Magic Cocktails in 3 EASY (zero struggle needed)" at bounding box center [365, 183] width 227 height 24
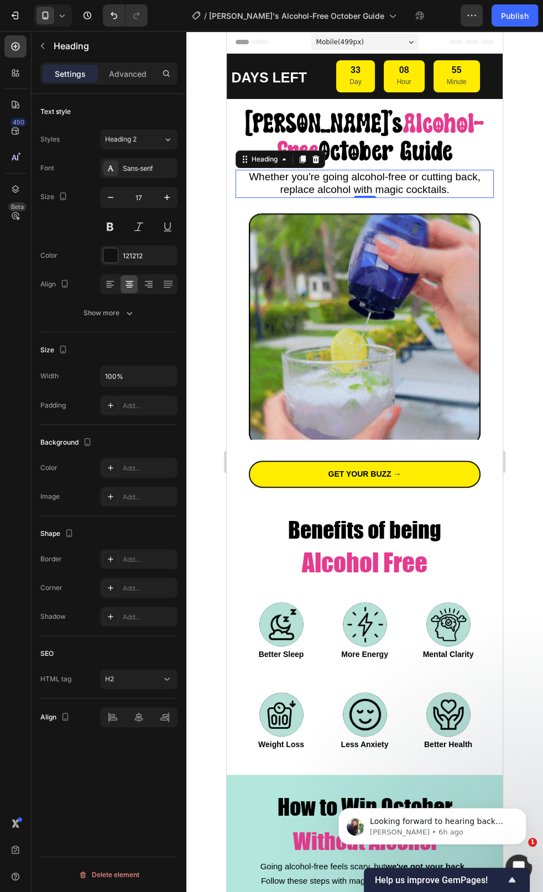
click at [530, 213] on div at bounding box center [364, 461] width 357 height 861
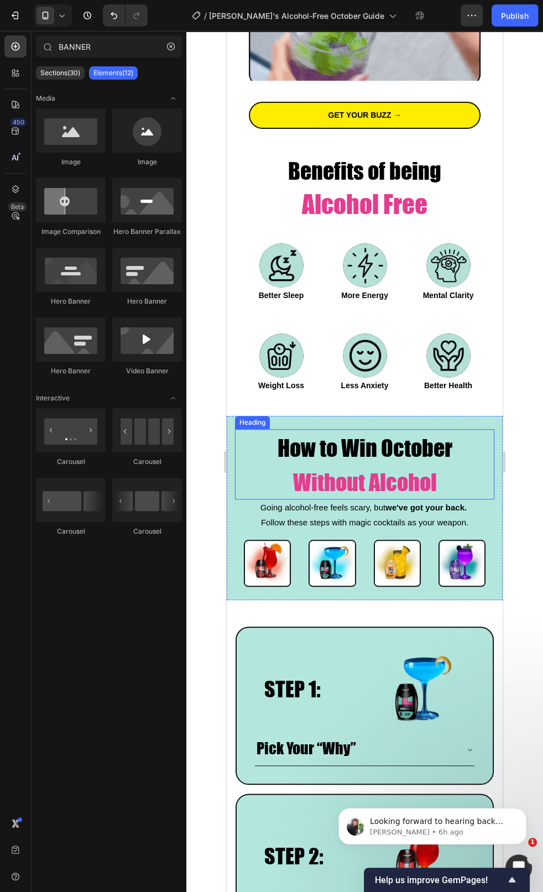
scroll to position [420, 0]
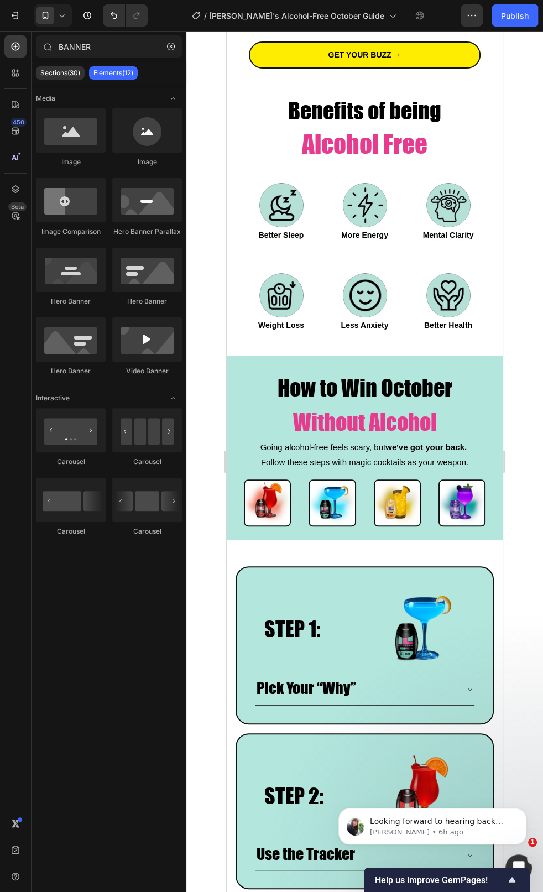
click at [384, 452] on p "Going alcohol-free feels scary, but we've got your back." at bounding box center [364, 447] width 257 height 14
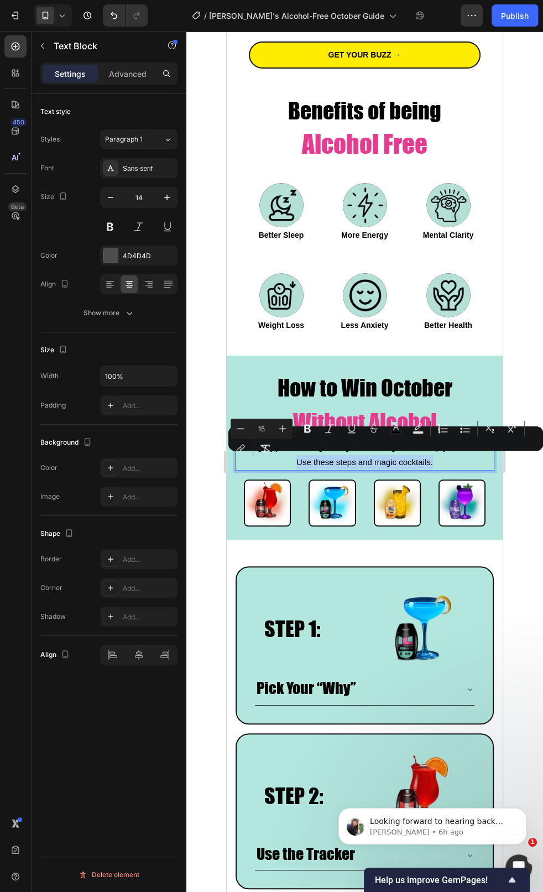
drag, startPoint x: 294, startPoint y: 460, endPoint x: 436, endPoint y: 462, distance: 142.1
click at [436, 462] on p "Changing your drinking is tough, but the right tools help you succeed. Use thes…" at bounding box center [364, 454] width 257 height 29
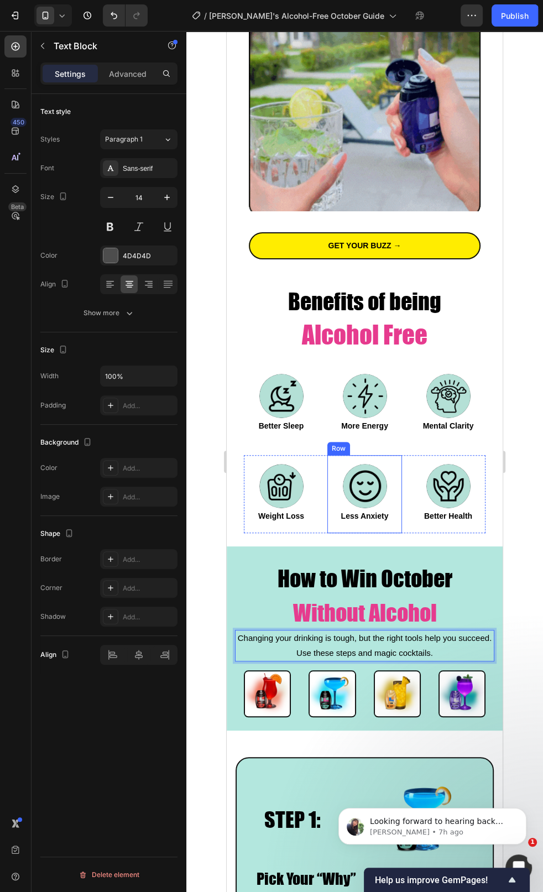
scroll to position [0, 0]
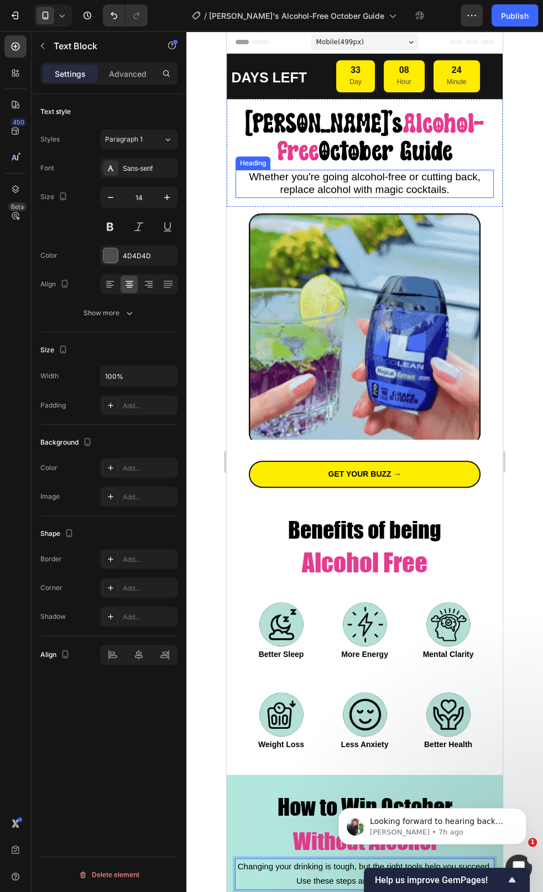
click at [386, 184] on span "Whether you're going alcohol-free or cutting back, replace alcohol with magic c…" at bounding box center [365, 183] width 232 height 24
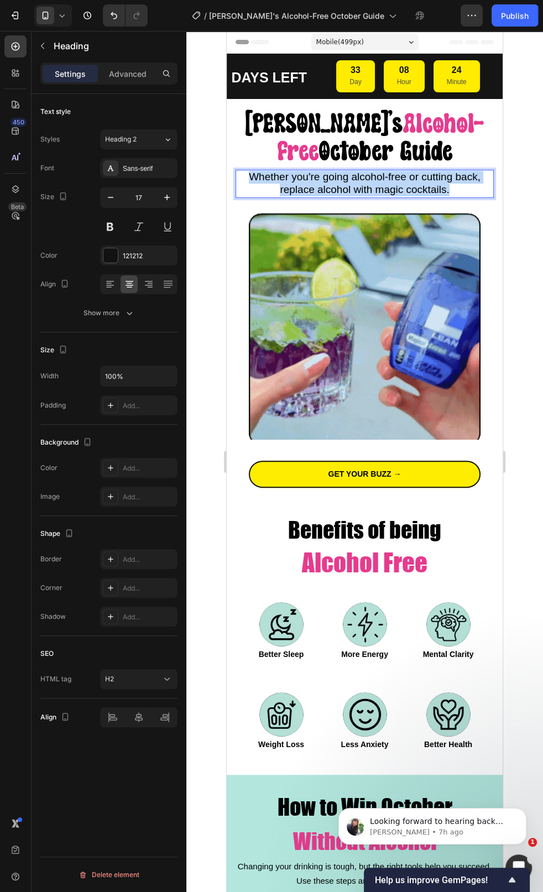
click at [386, 184] on span "Whether you're going alcohol-free or cutting back, replace alcohol with magic c…" at bounding box center [365, 183] width 232 height 24
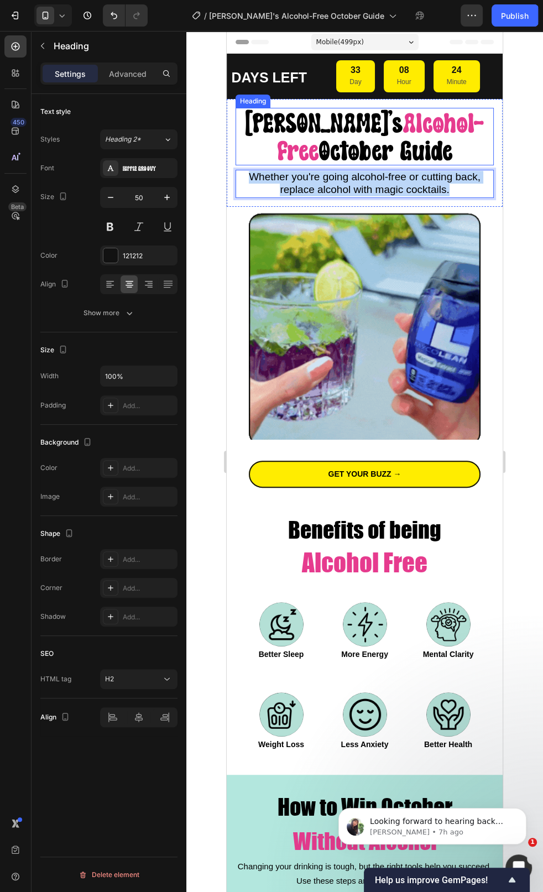
click at [347, 122] on span "[PERSON_NAME]'s" at bounding box center [324, 122] width 158 height 29
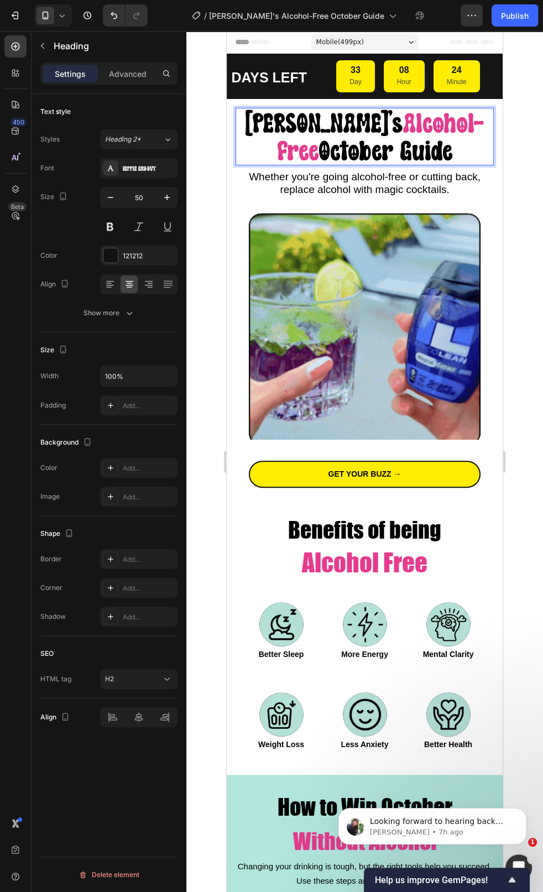
click at [347, 122] on span "[PERSON_NAME]'s" at bounding box center [324, 122] width 158 height 29
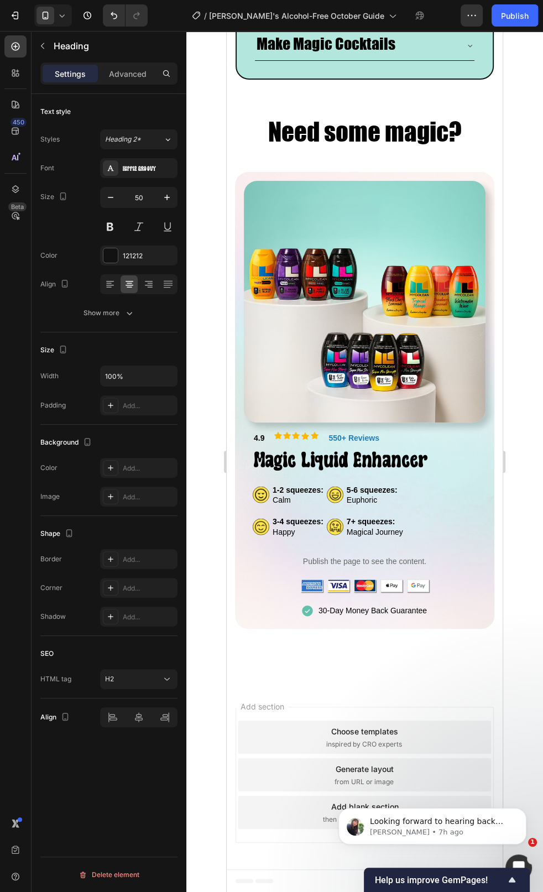
scroll to position [1402, 0]
